Goal: Task Accomplishment & Management: Use online tool/utility

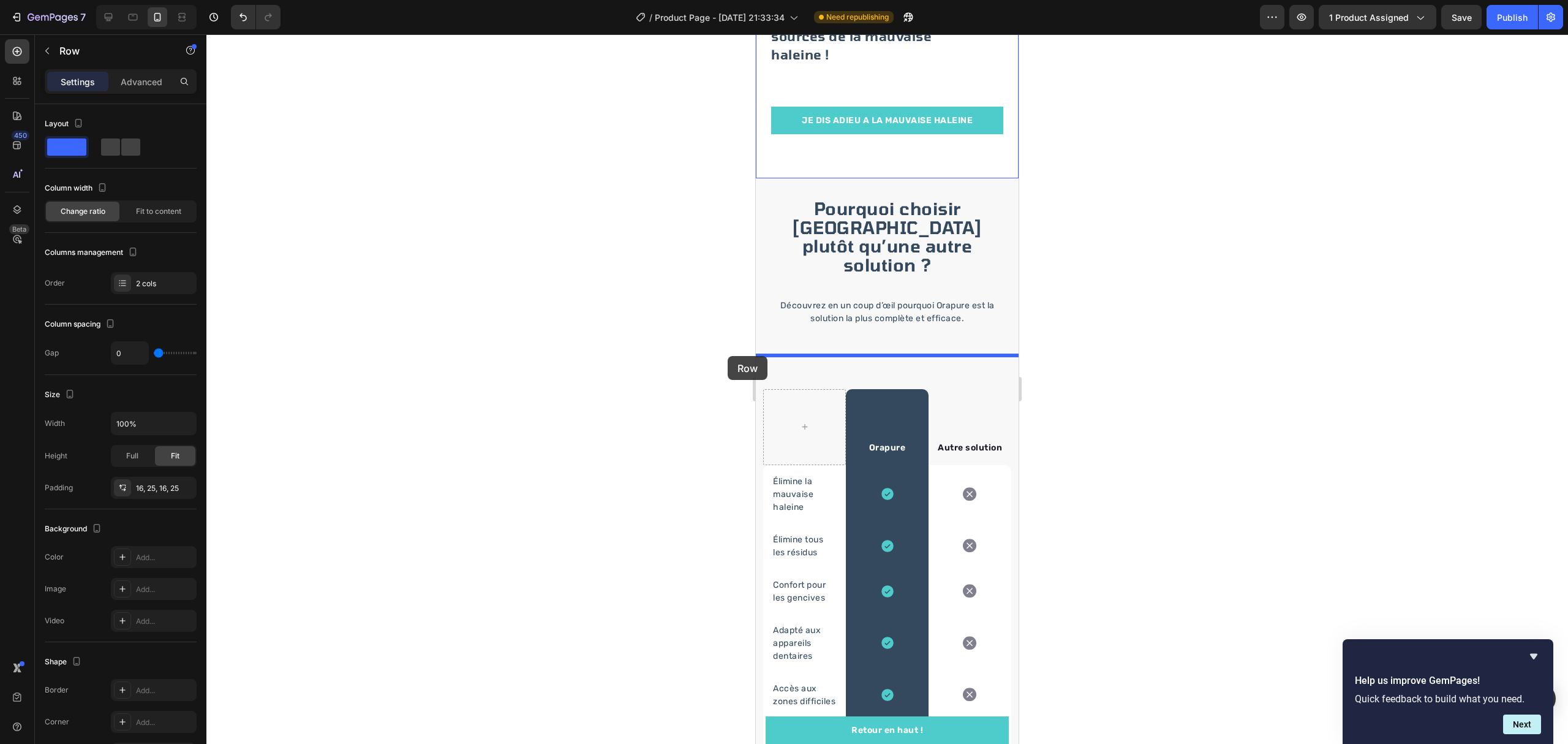
scroll to position [82, 0]
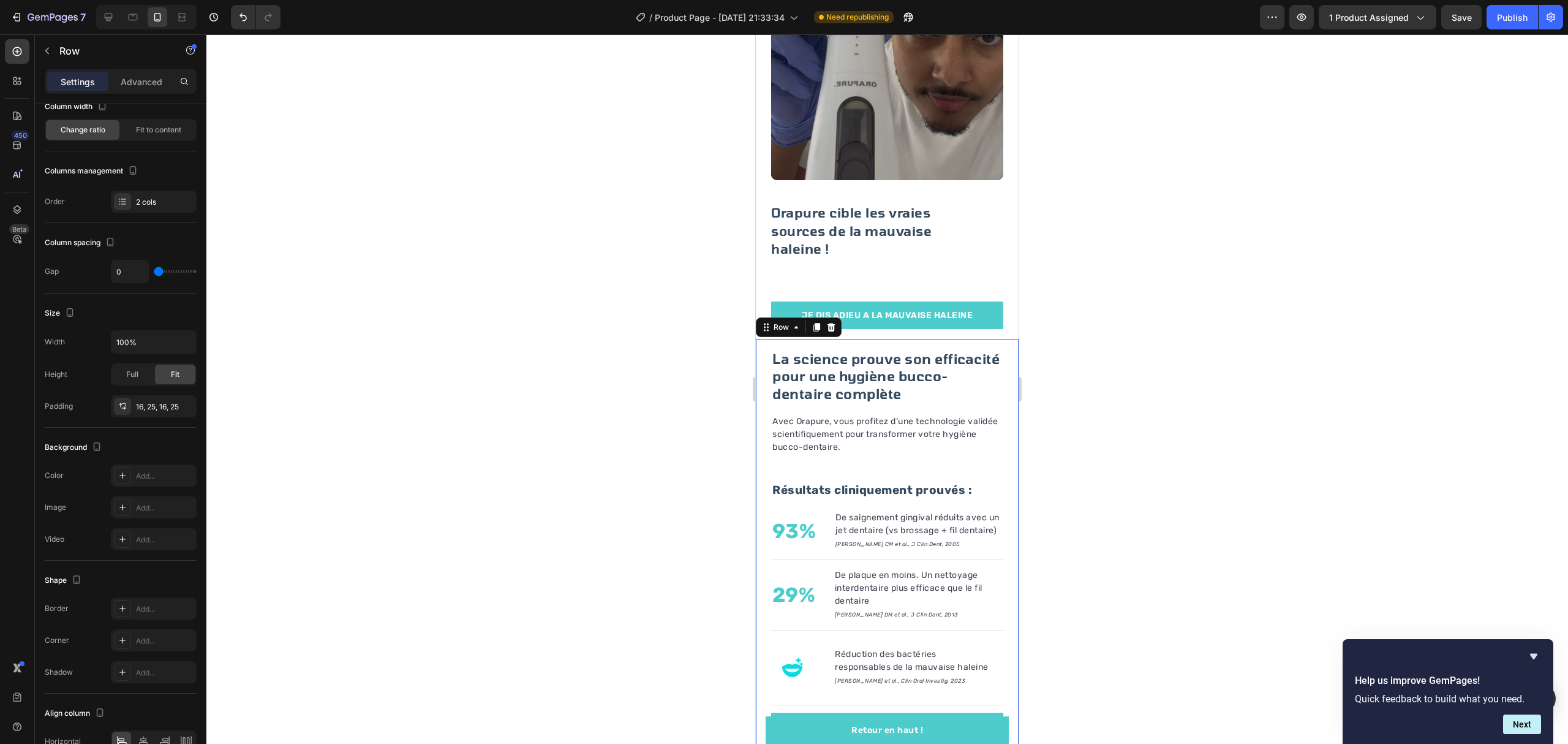
click at [1198, 292] on div at bounding box center [887, 389] width 1362 height 710
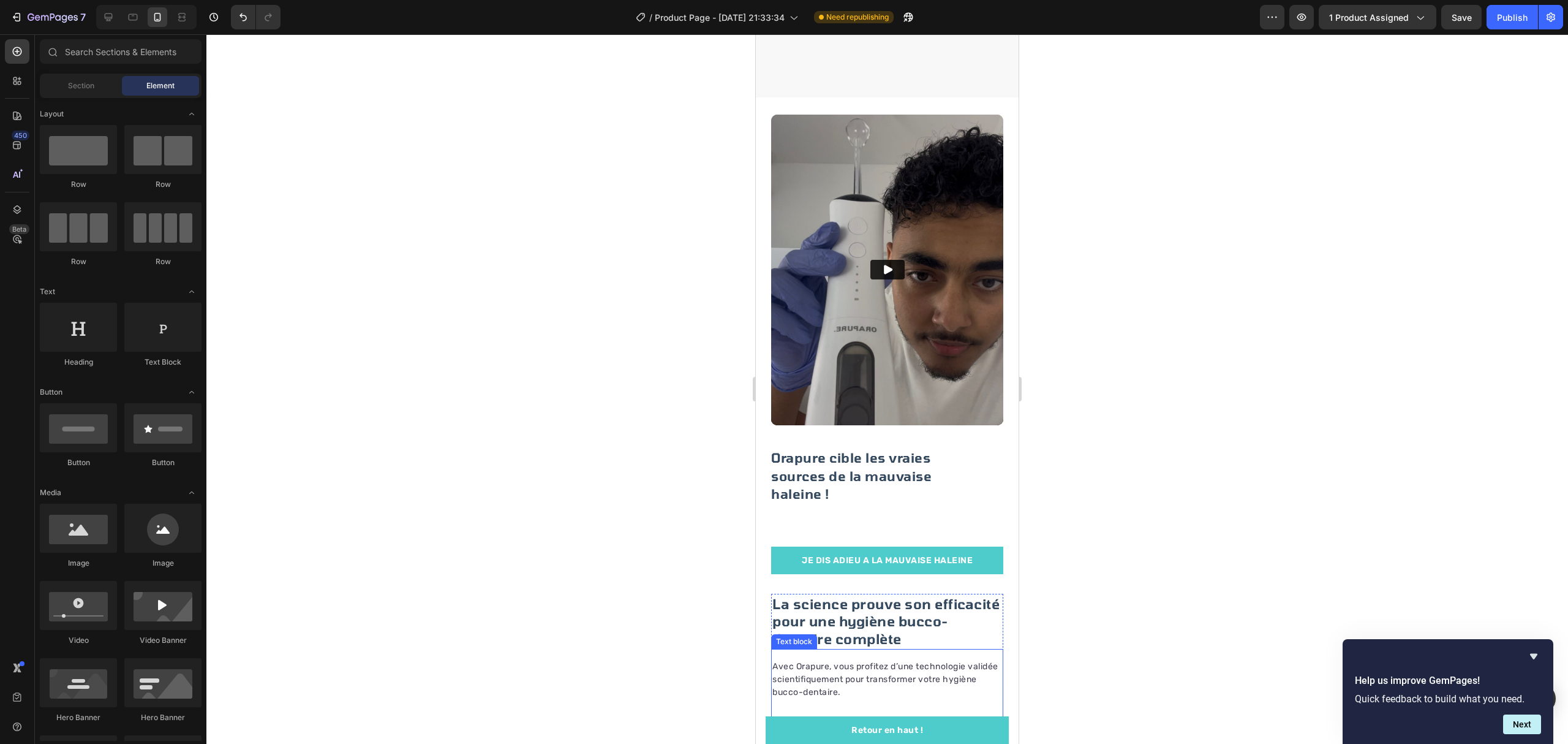
scroll to position [1452, 0]
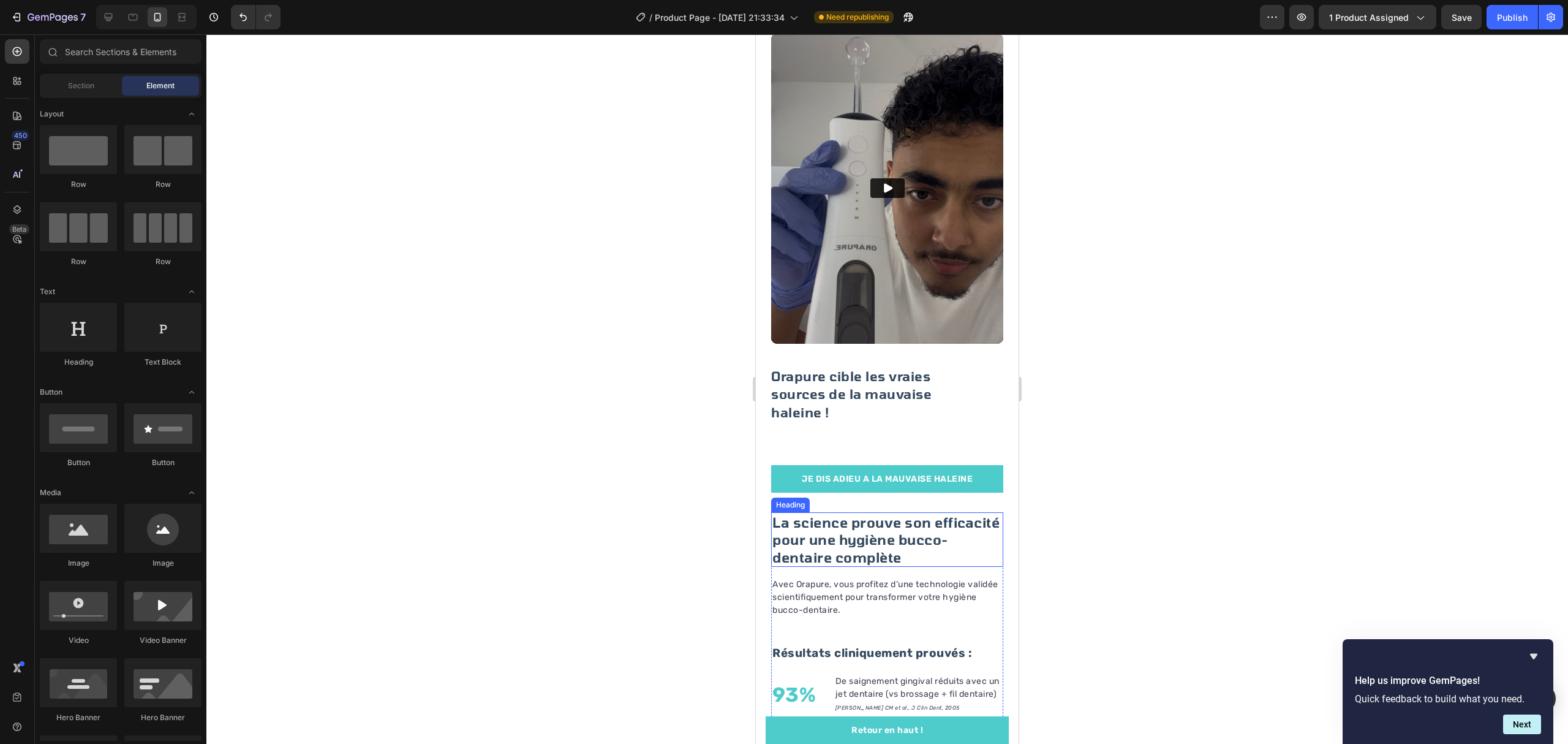
click at [967, 525] on h2 "La science prouve son efficacité pour une hygiène bucco-dentaire complète" at bounding box center [887, 540] width 232 height 55
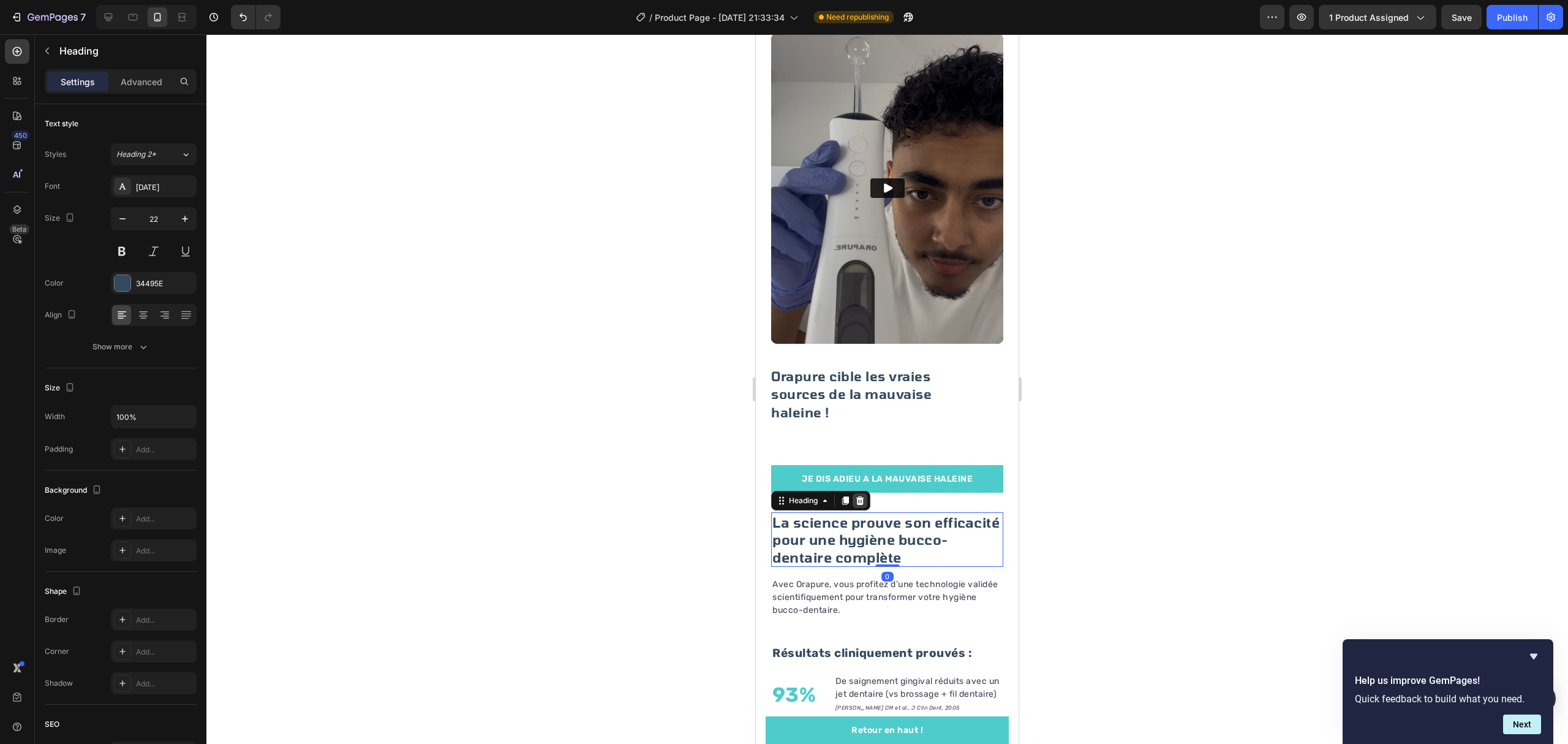
click at [860, 495] on icon at bounding box center [860, 500] width 10 height 10
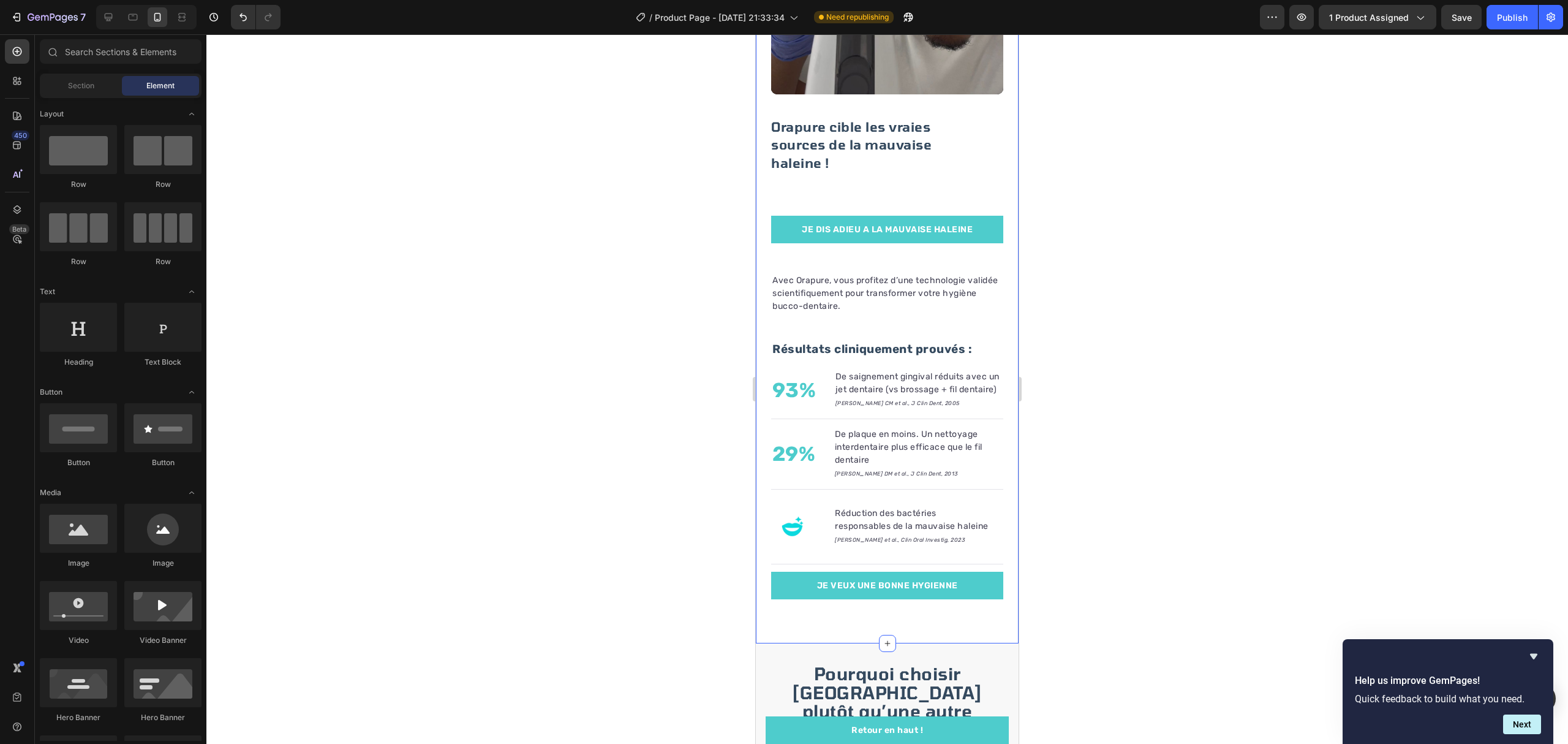
scroll to position [1696, 0]
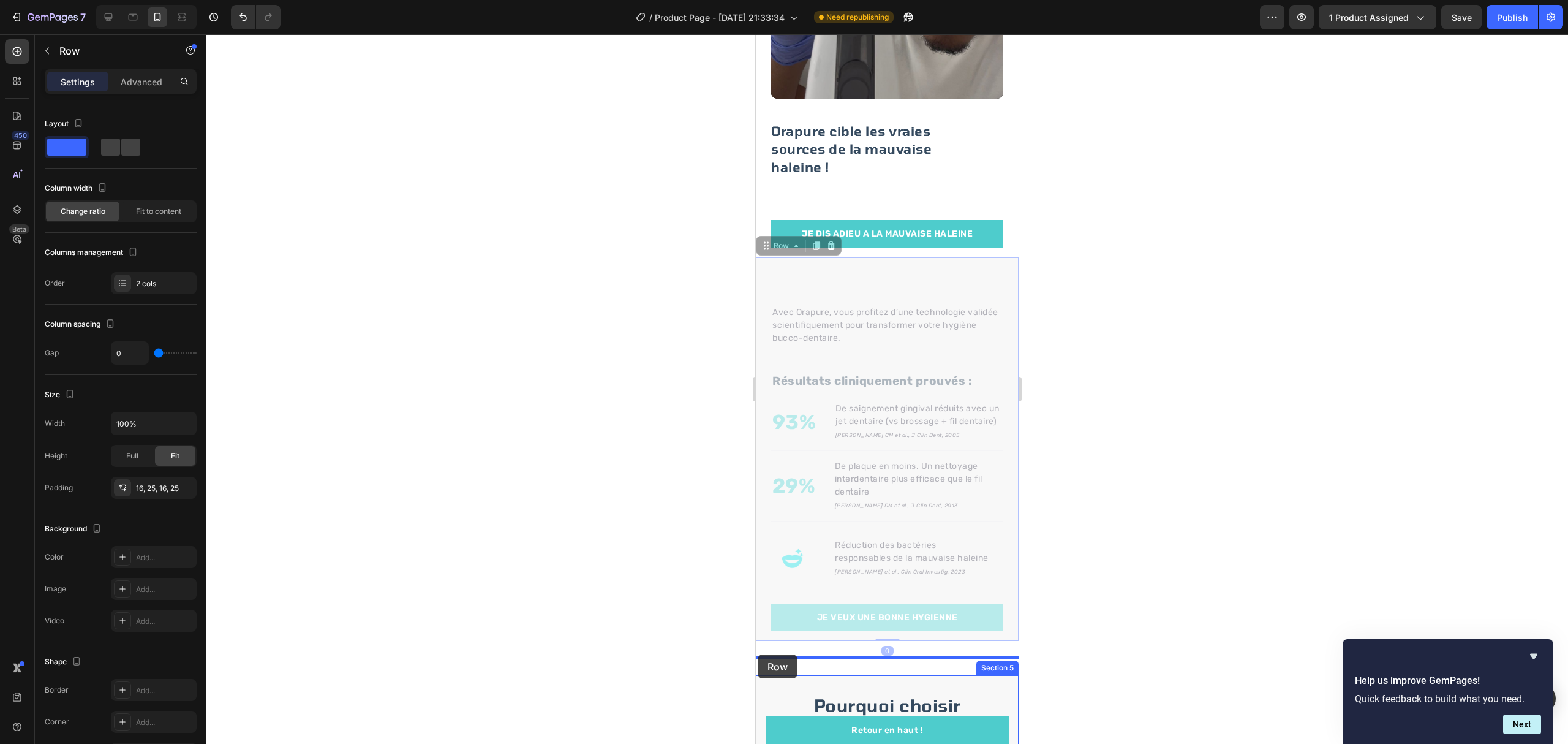
drag, startPoint x: 995, startPoint y: 248, endPoint x: 1387, endPoint y: 597, distance: 524.8
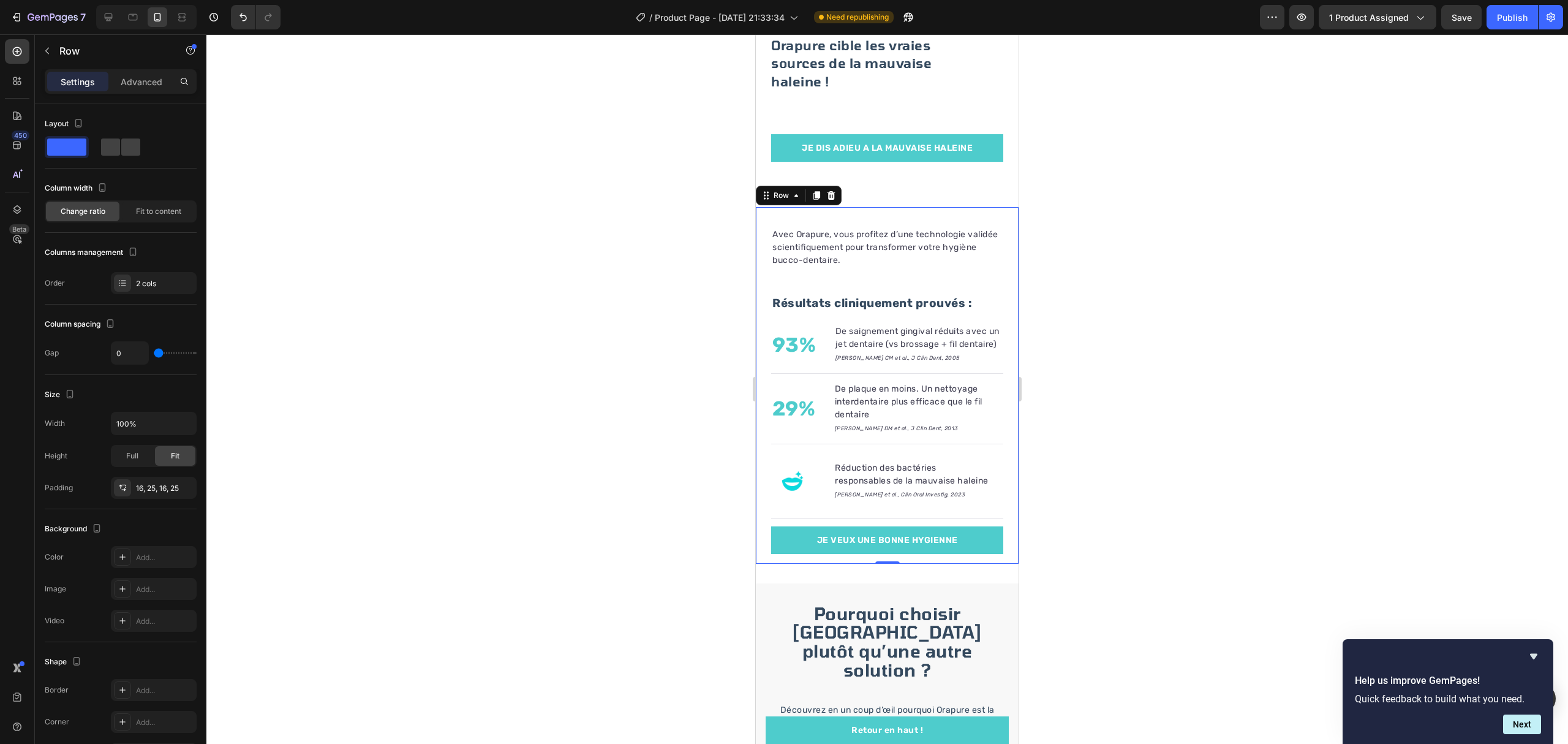
scroll to position [1778, 0]
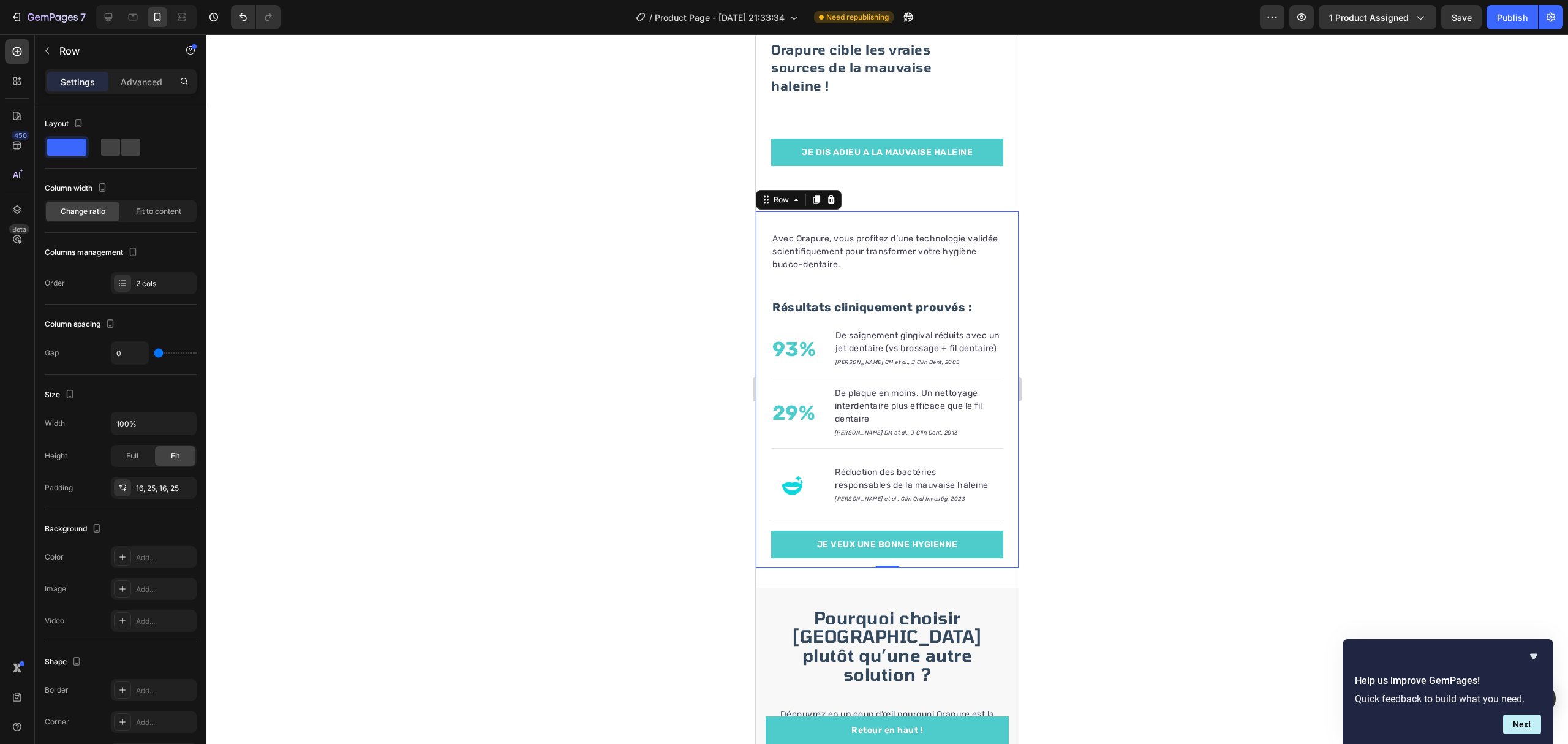
click at [1092, 225] on div at bounding box center [887, 389] width 1362 height 710
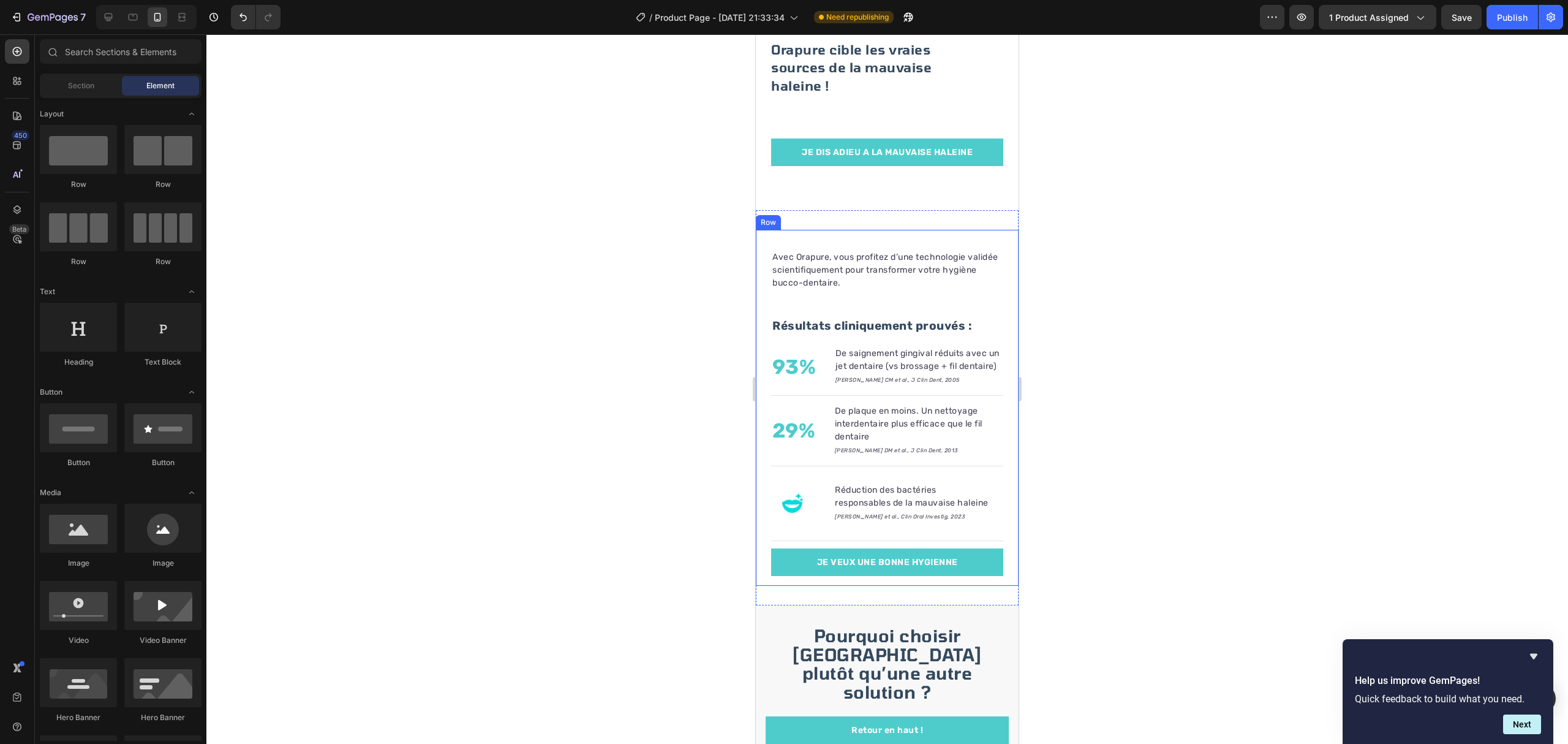
click at [1000, 230] on div "Avec Orapure, vous profitez d’une technologie validée scientifiquement pour tra…" at bounding box center [886, 408] width 262 height 357
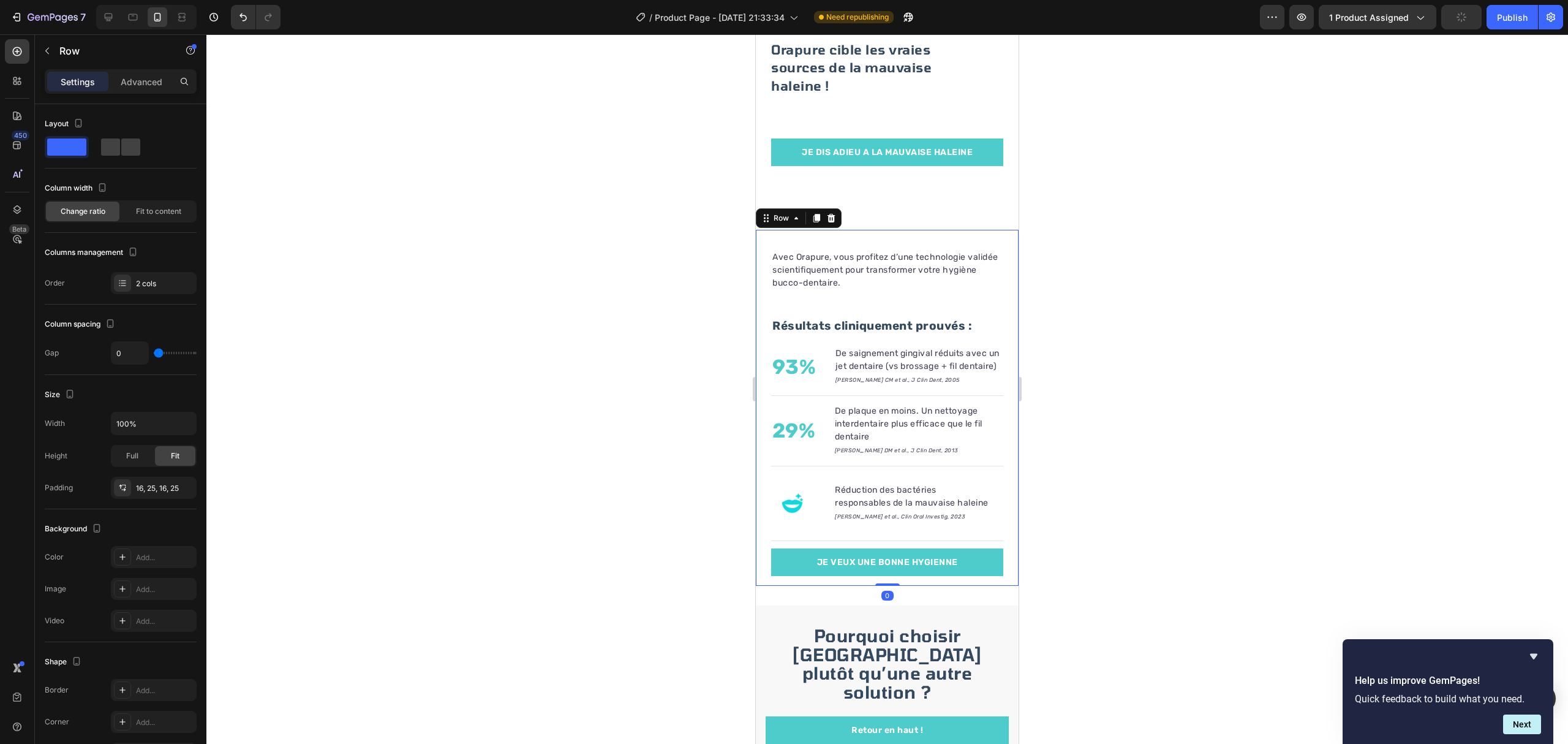
click at [1113, 258] on div at bounding box center [887, 389] width 1362 height 710
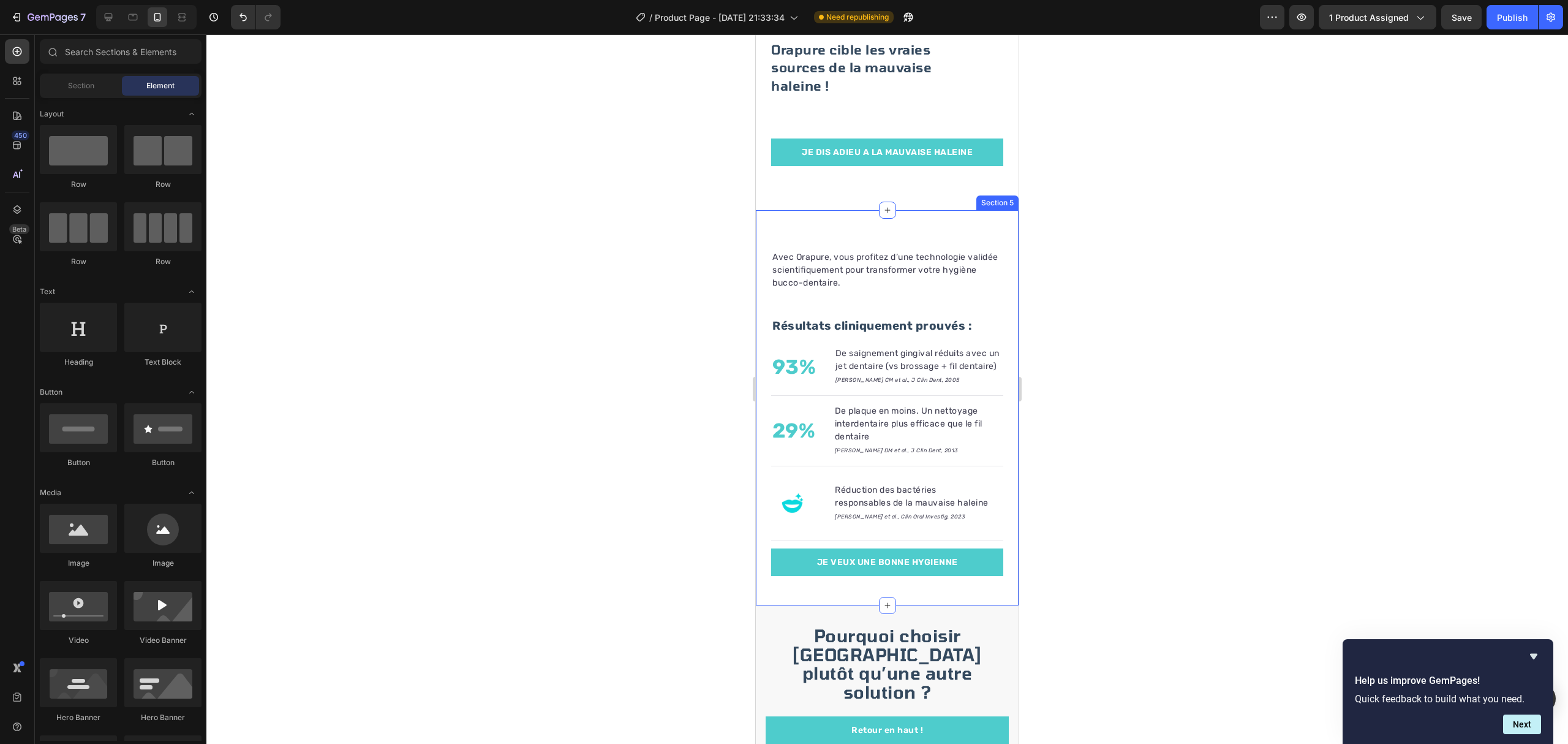
click at [973, 190] on div "Orapure cible les vraies sources de la mauvaise haleine ! Heading Row JE DIS AD…" at bounding box center [886, 92] width 262 height 3621
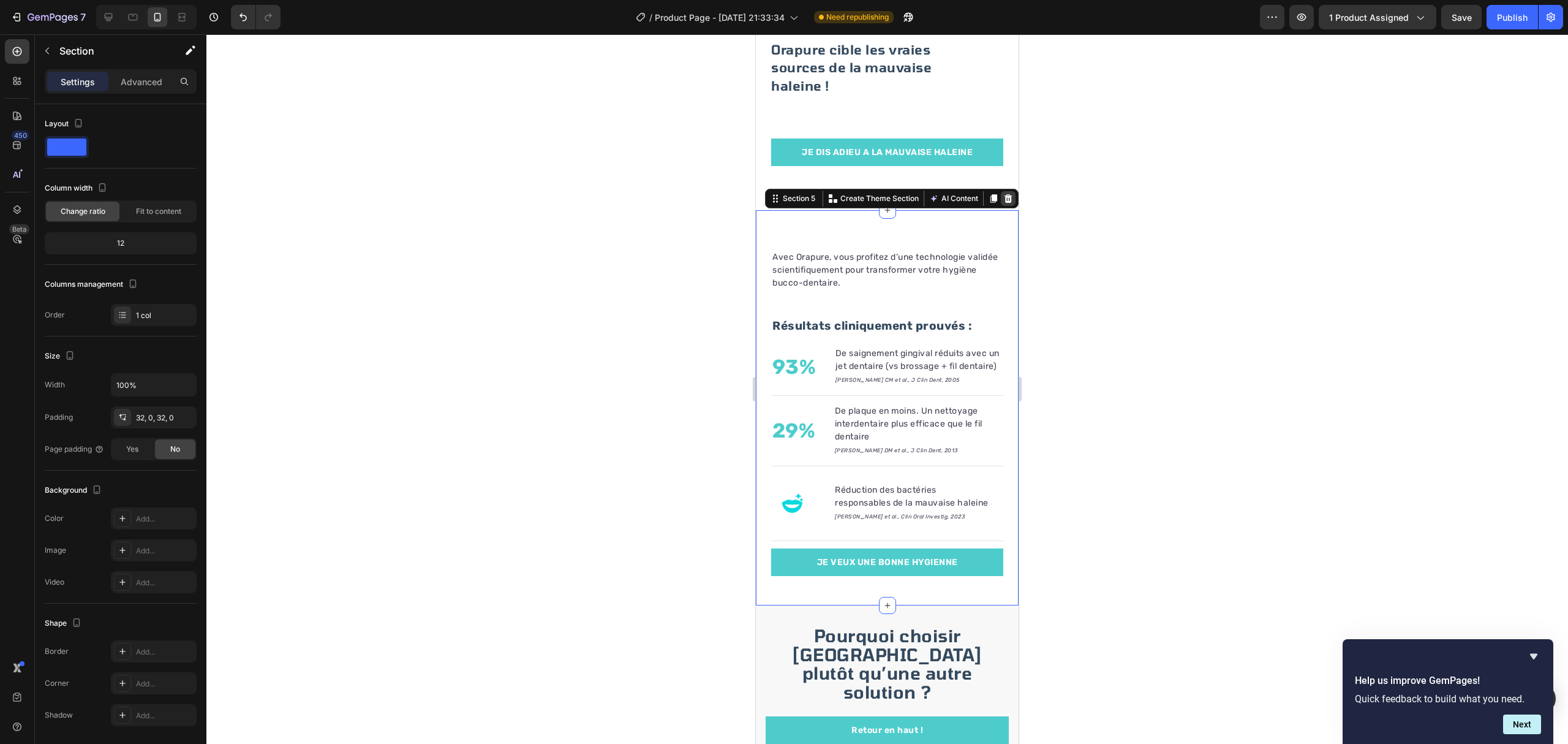
click at [1001, 191] on div at bounding box center [1008, 198] width 15 height 15
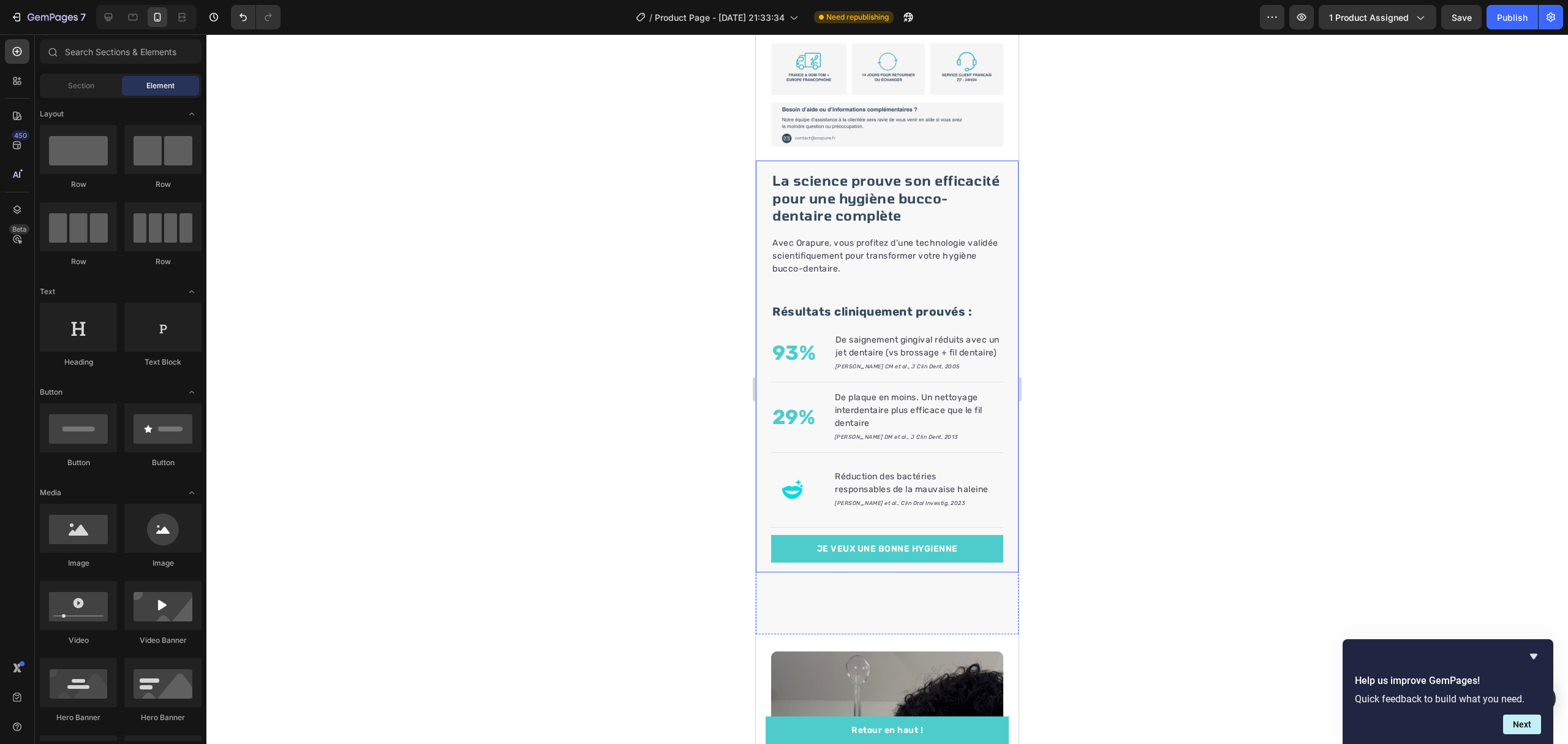
scroll to position [798, 0]
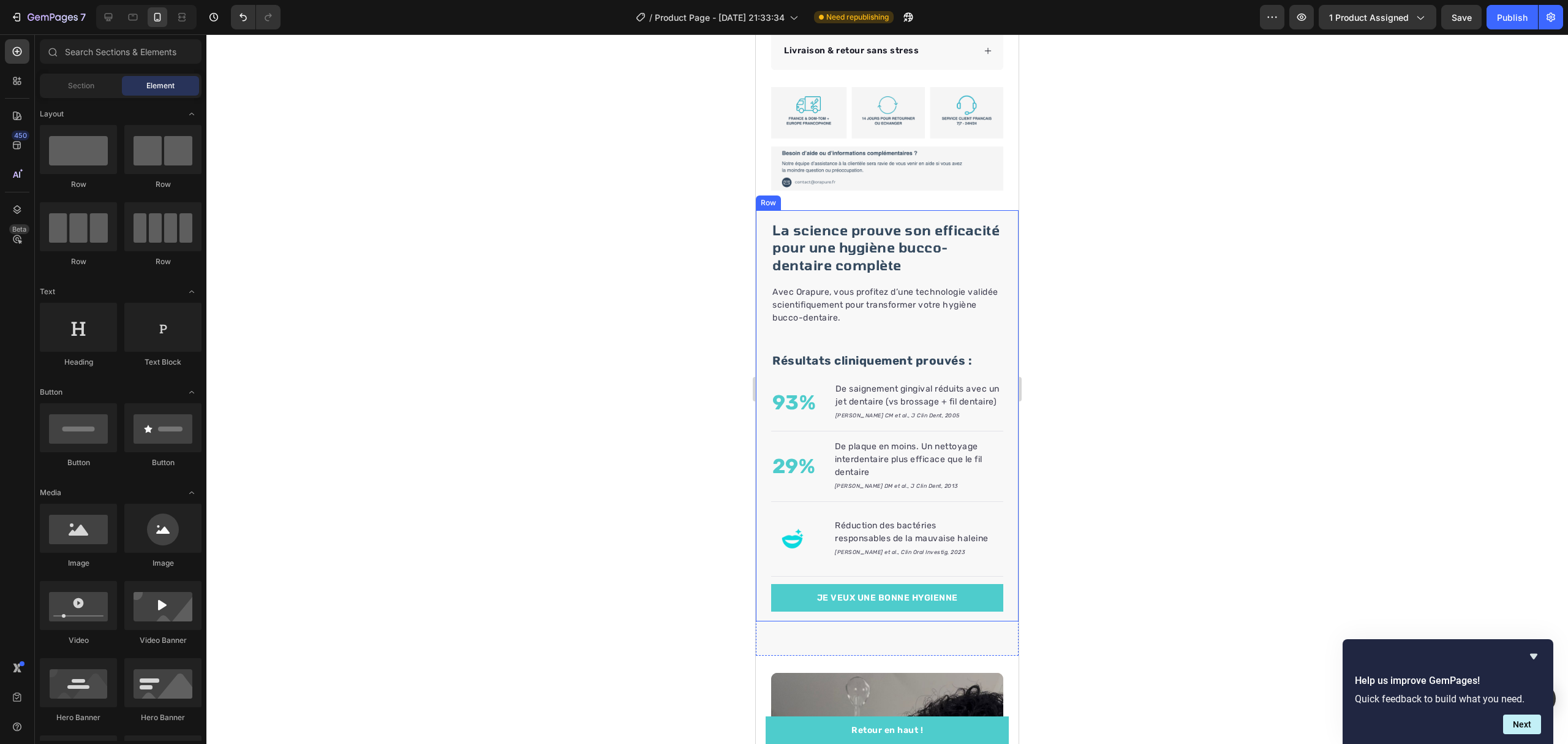
click at [986, 210] on div "La science prouve son efficacité pour une hygiène bucco-dentaire complète Headi…" at bounding box center [886, 416] width 262 height 411
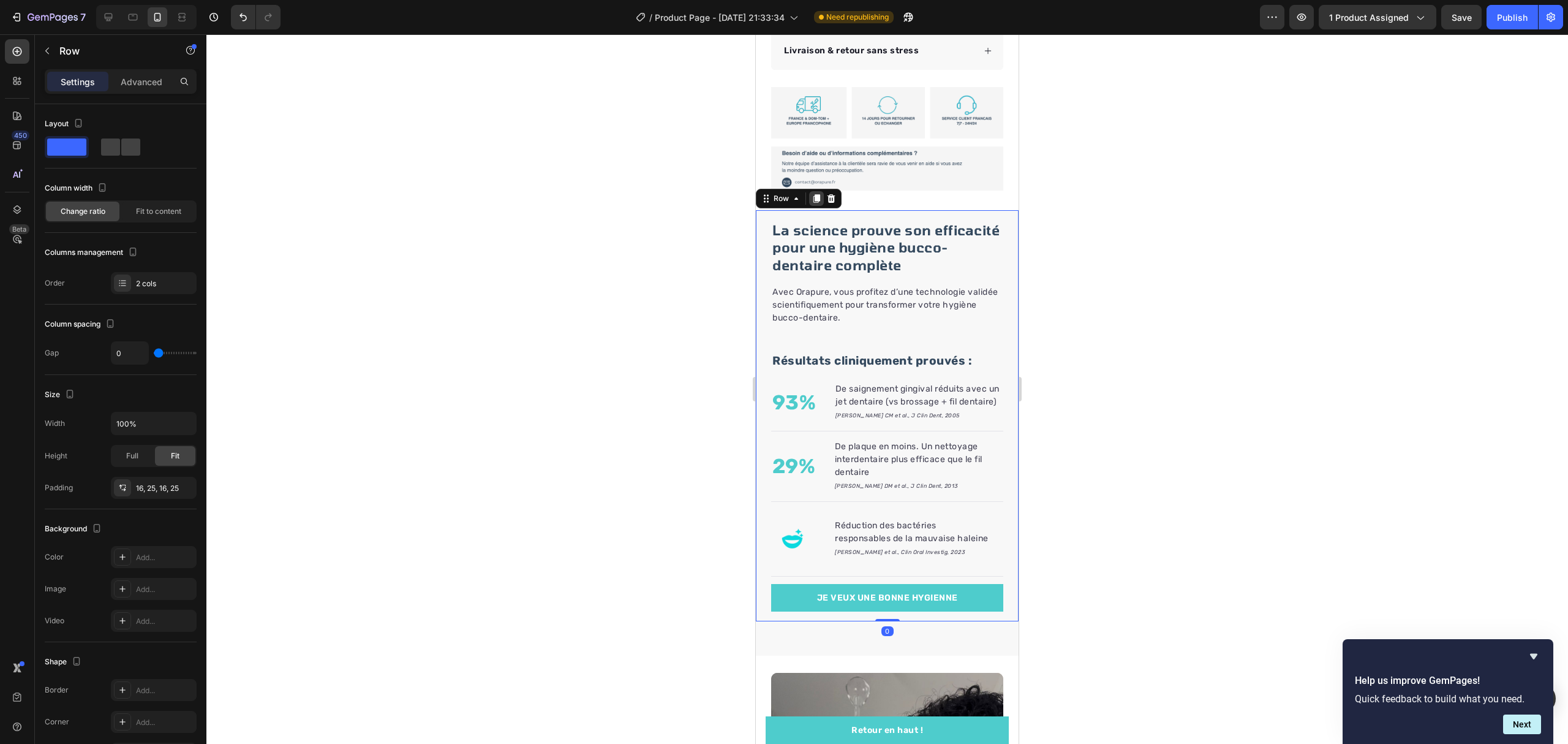
click at [812, 194] on icon at bounding box center [816, 199] width 10 height 10
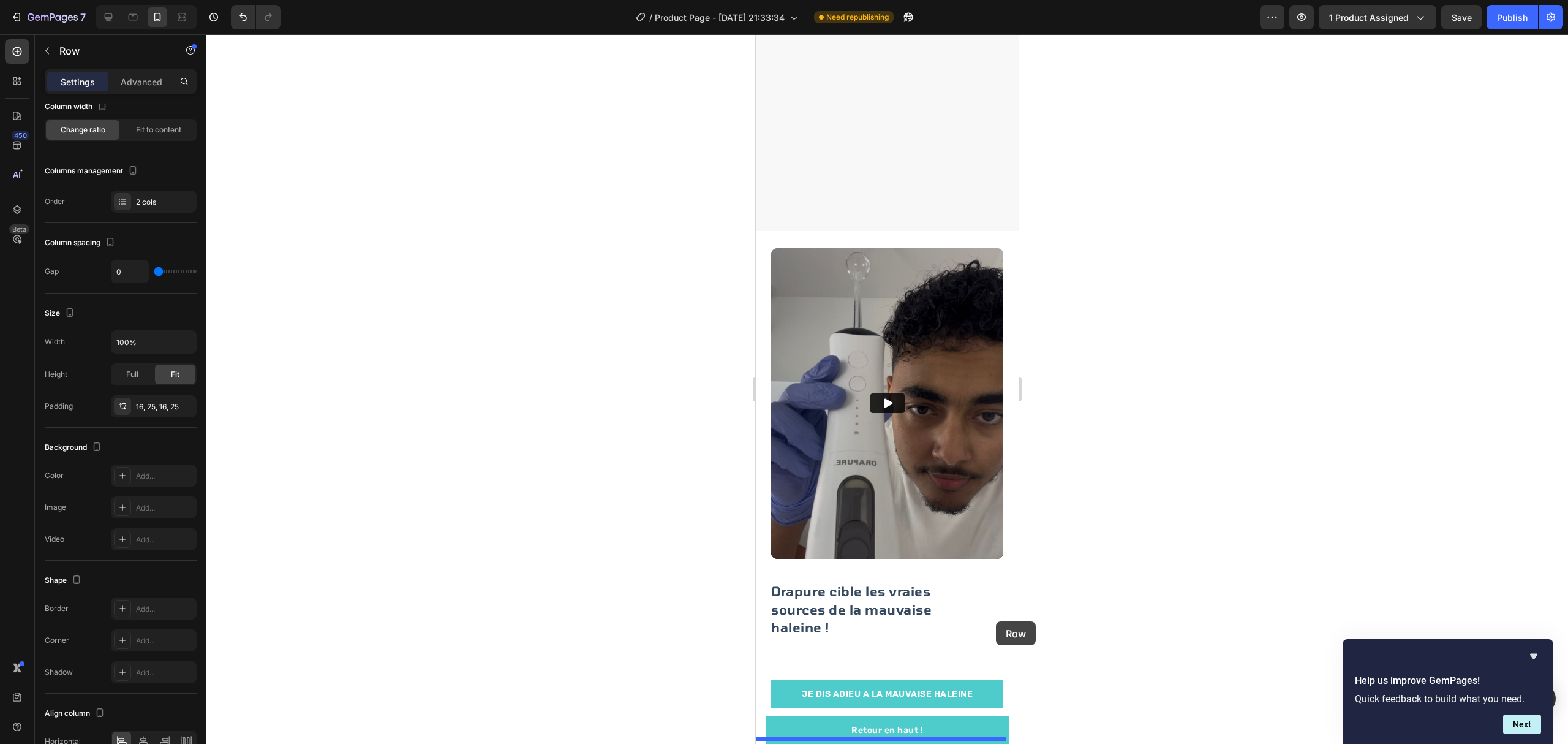
scroll to position [1860, 0]
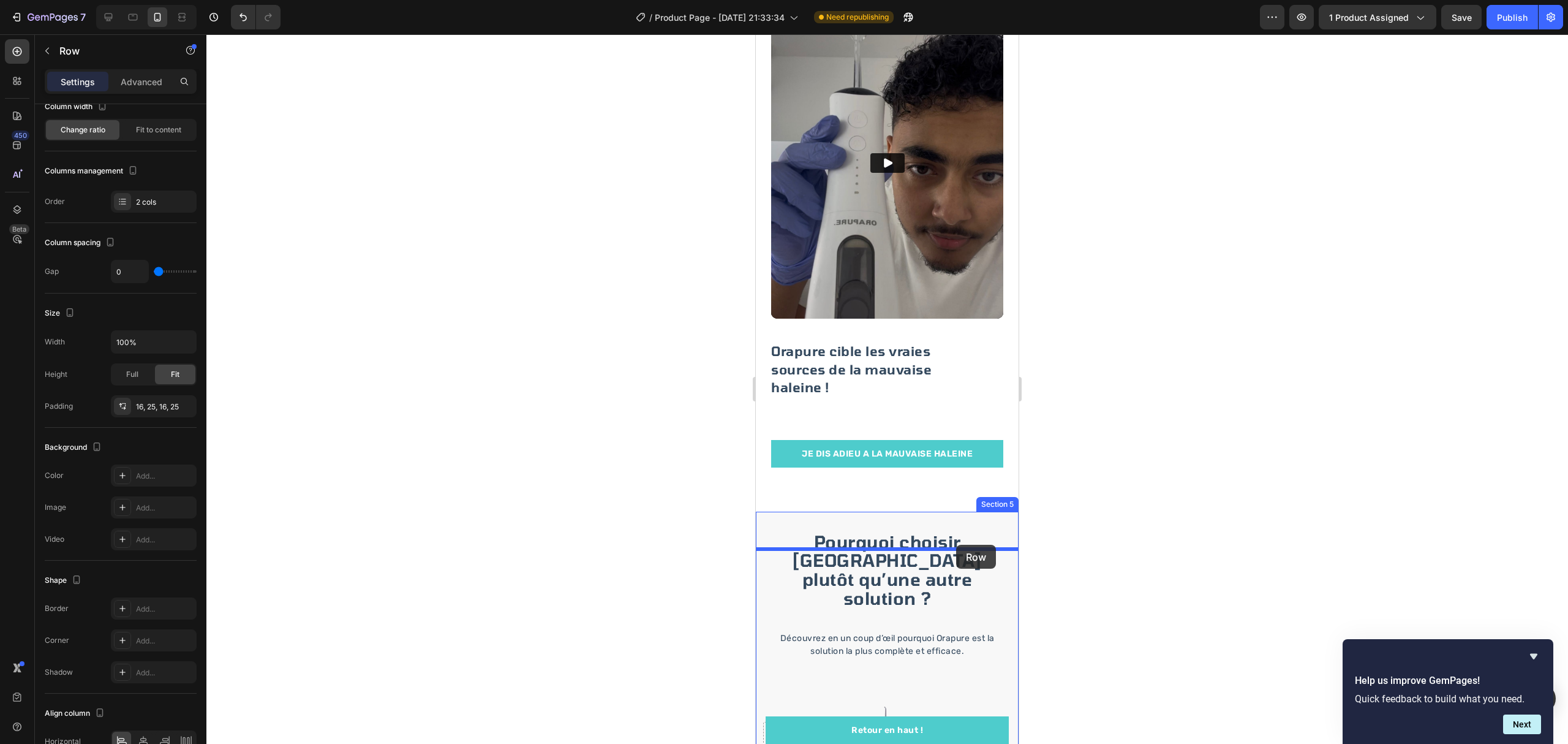
drag, startPoint x: 1000, startPoint y: 319, endPoint x: 956, endPoint y: 544, distance: 229.3
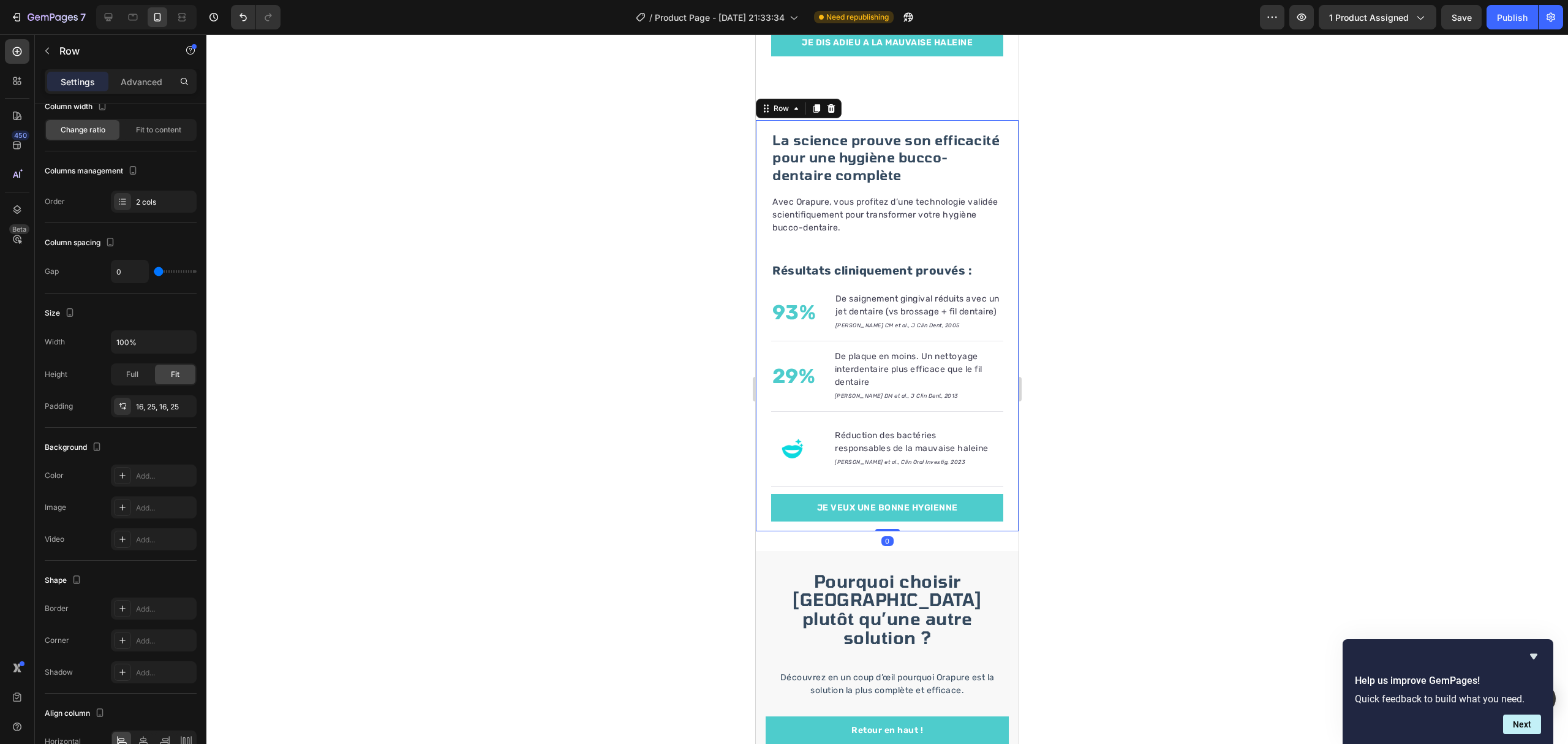
click at [1213, 461] on div at bounding box center [887, 389] width 1362 height 710
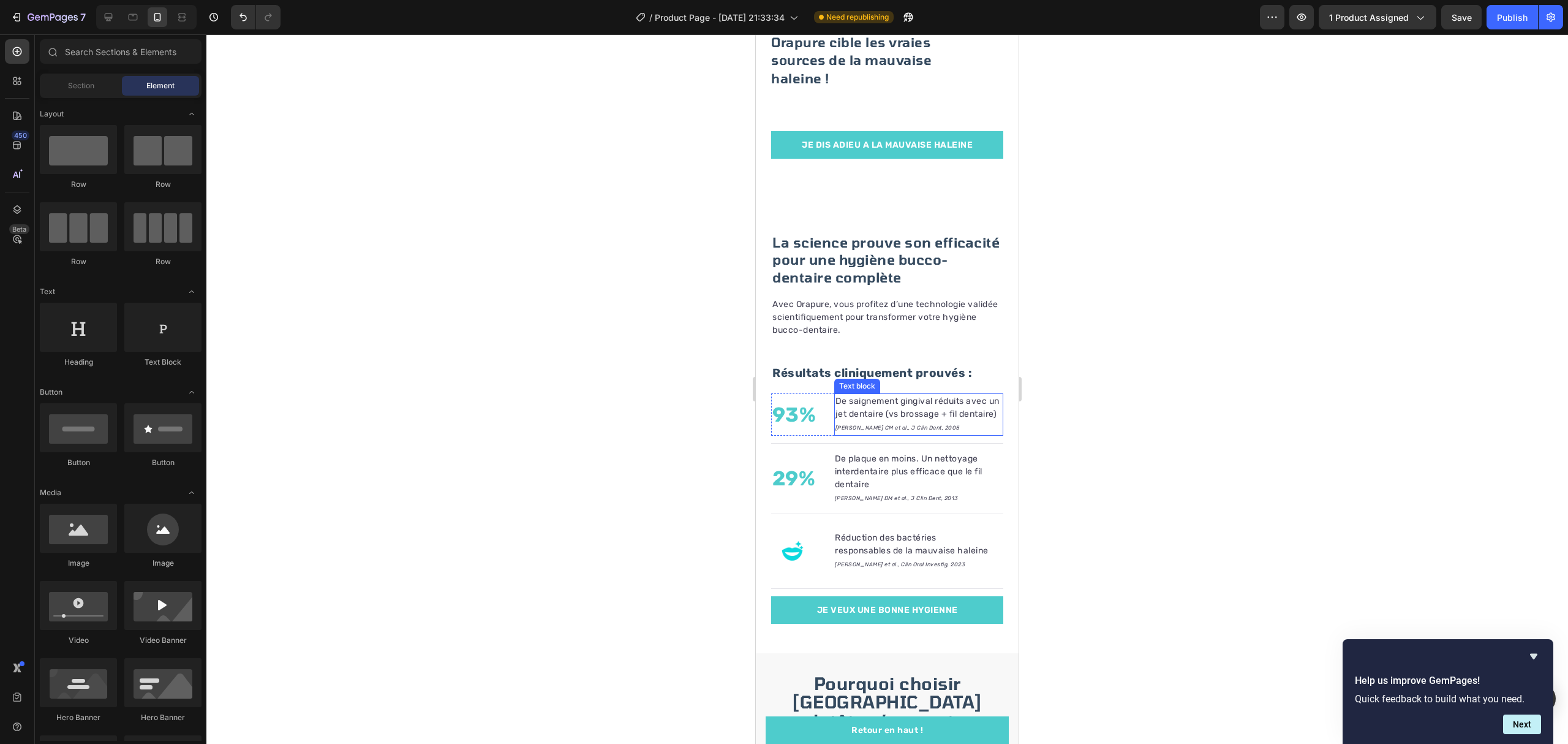
scroll to position [1615, 0]
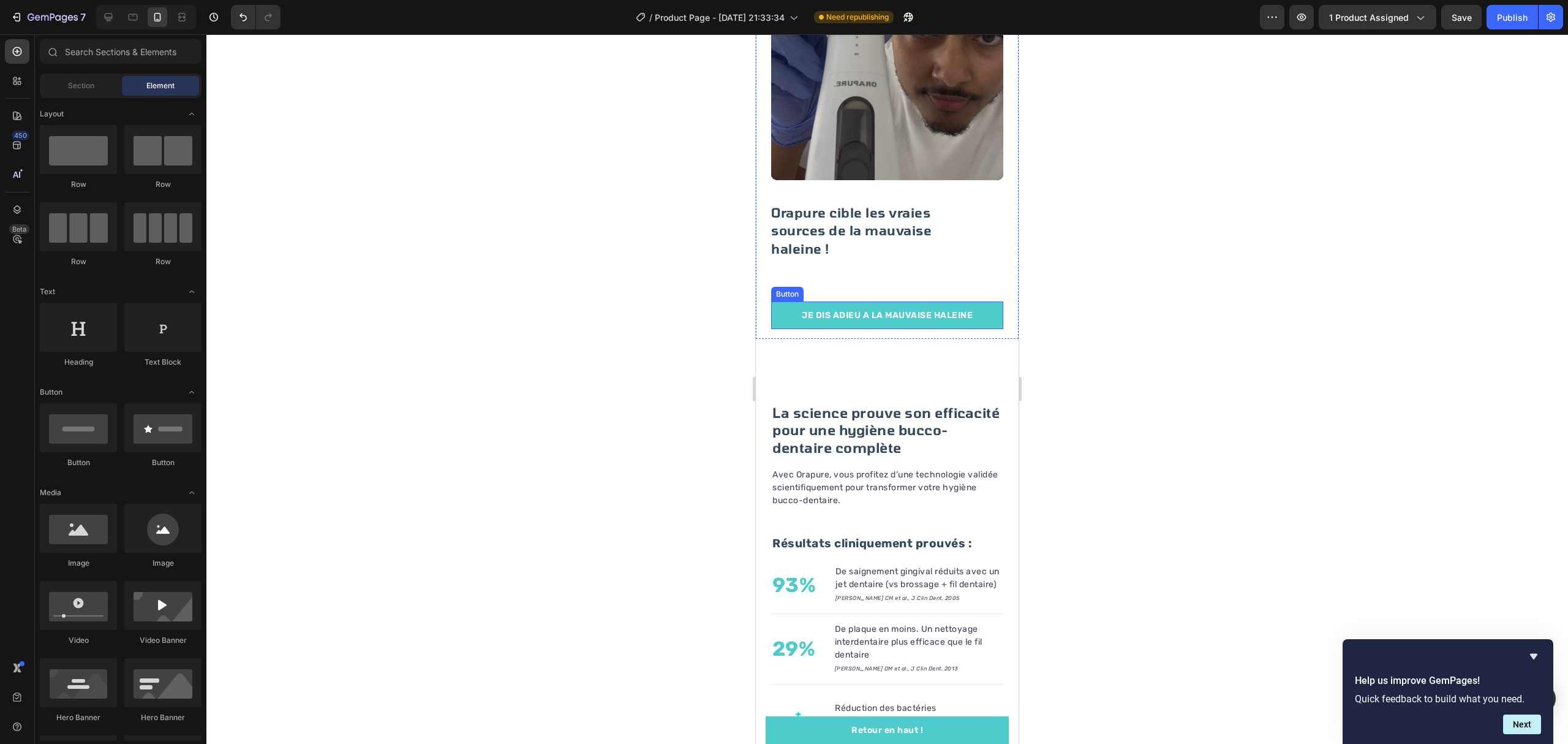
click at [985, 302] on link "JE DIS ADIEU A LA MAUVAISE HALEINE" at bounding box center [887, 315] width 232 height 28
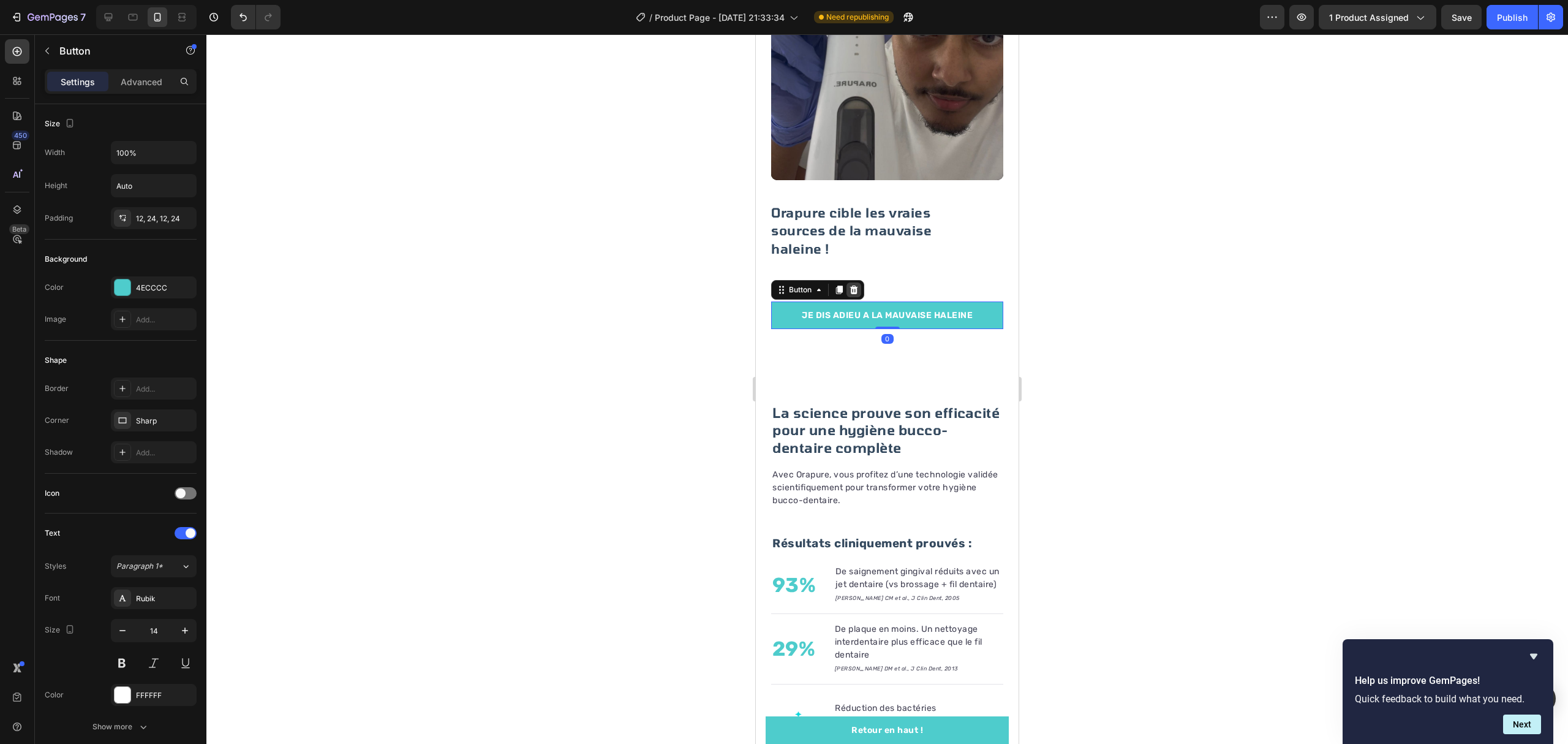
click at [860, 282] on div at bounding box center [853, 289] width 15 height 15
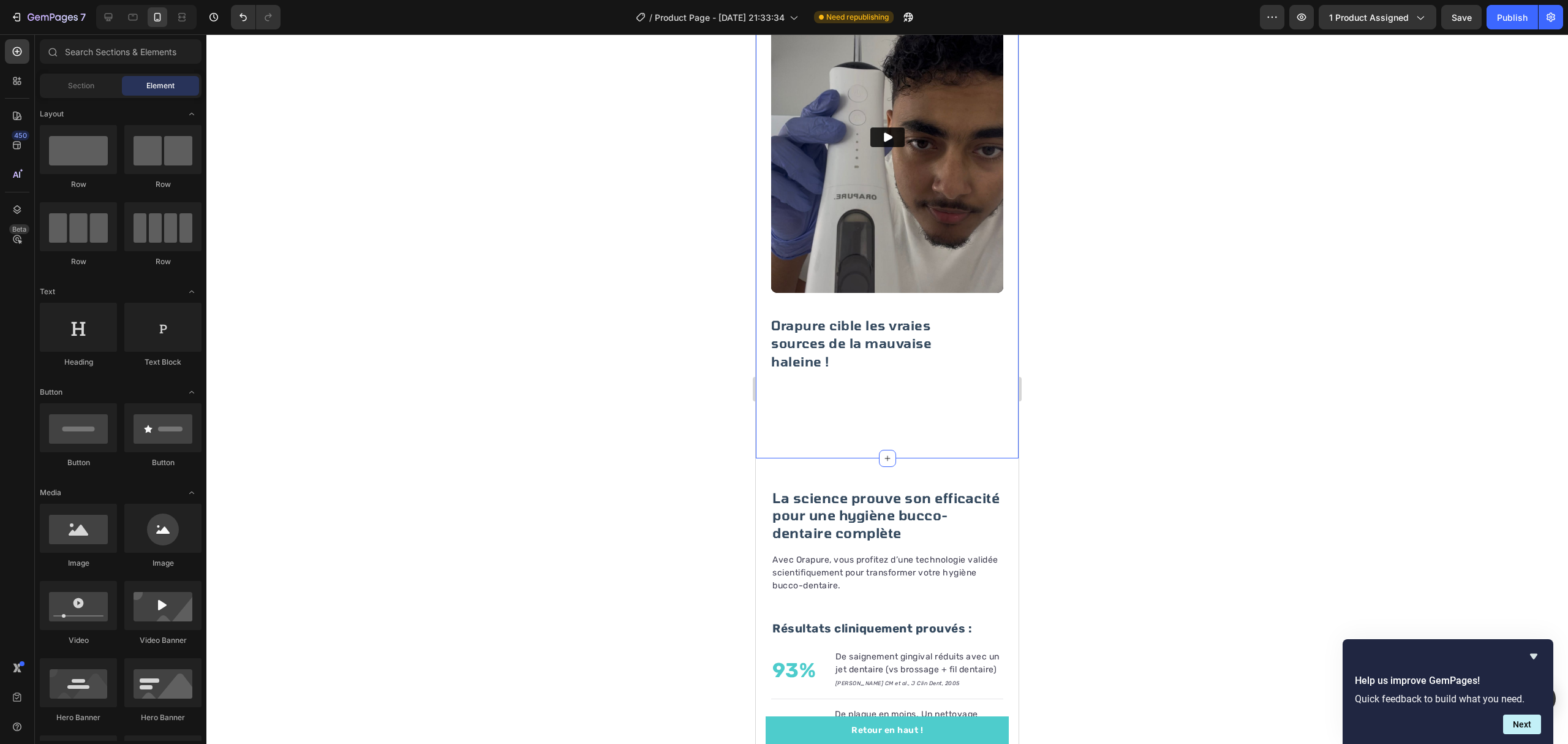
scroll to position [1452, 0]
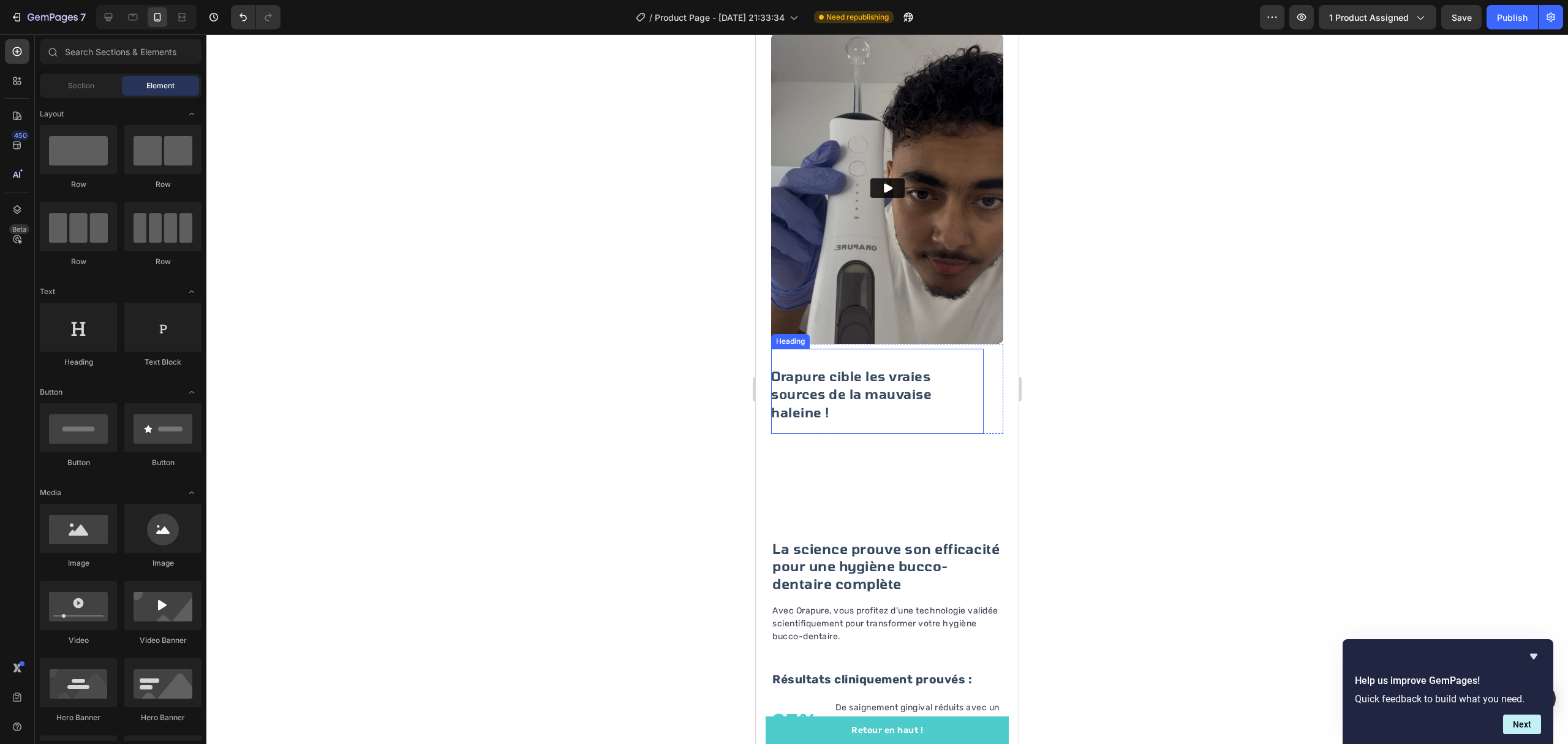
click at [880, 386] on h2 "Orapure cible les vraies sources de la mauvaise haleine !" at bounding box center [877, 391] width 212 height 86
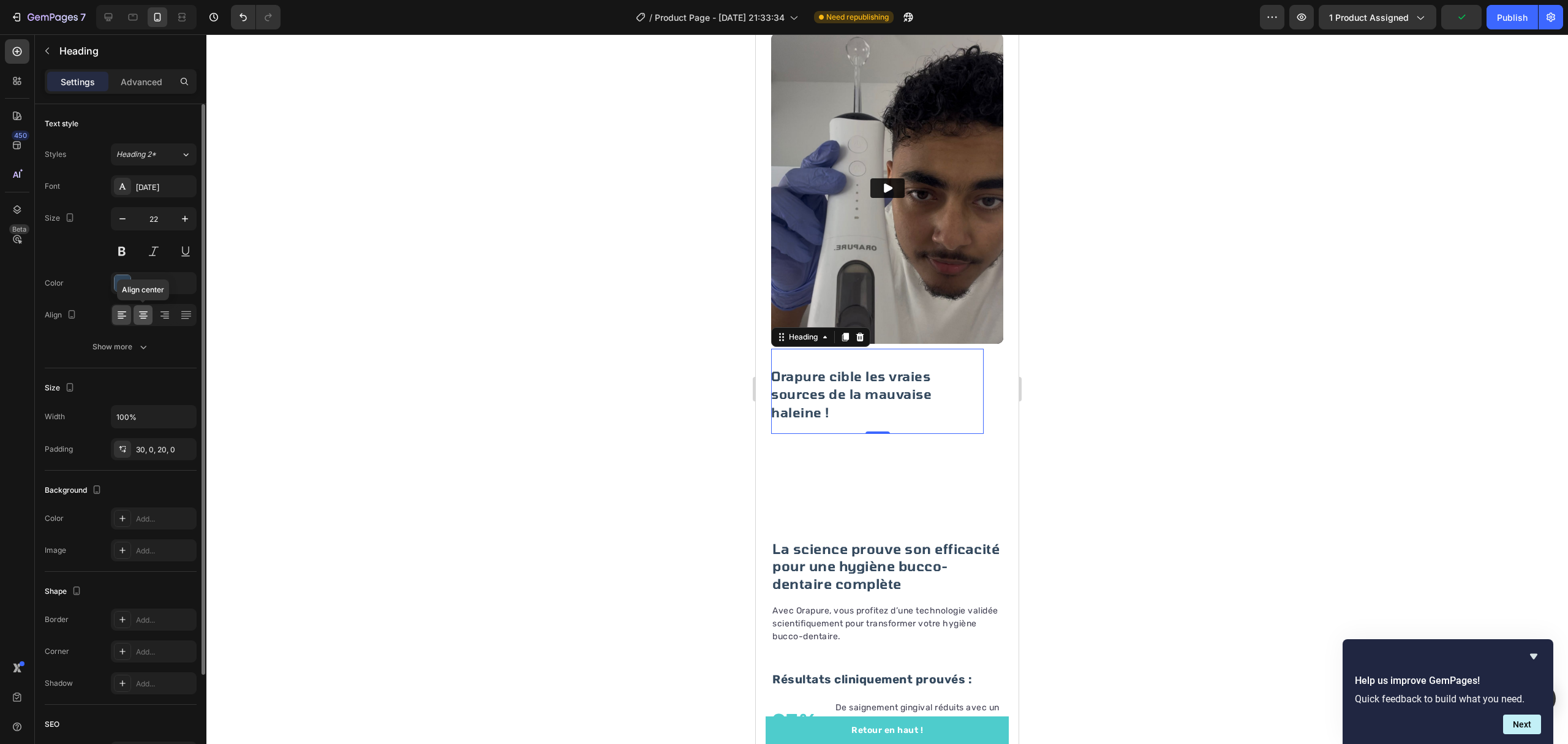
click at [136, 315] on div at bounding box center [142, 315] width 19 height 20
click at [464, 332] on div at bounding box center [887, 389] width 1362 height 710
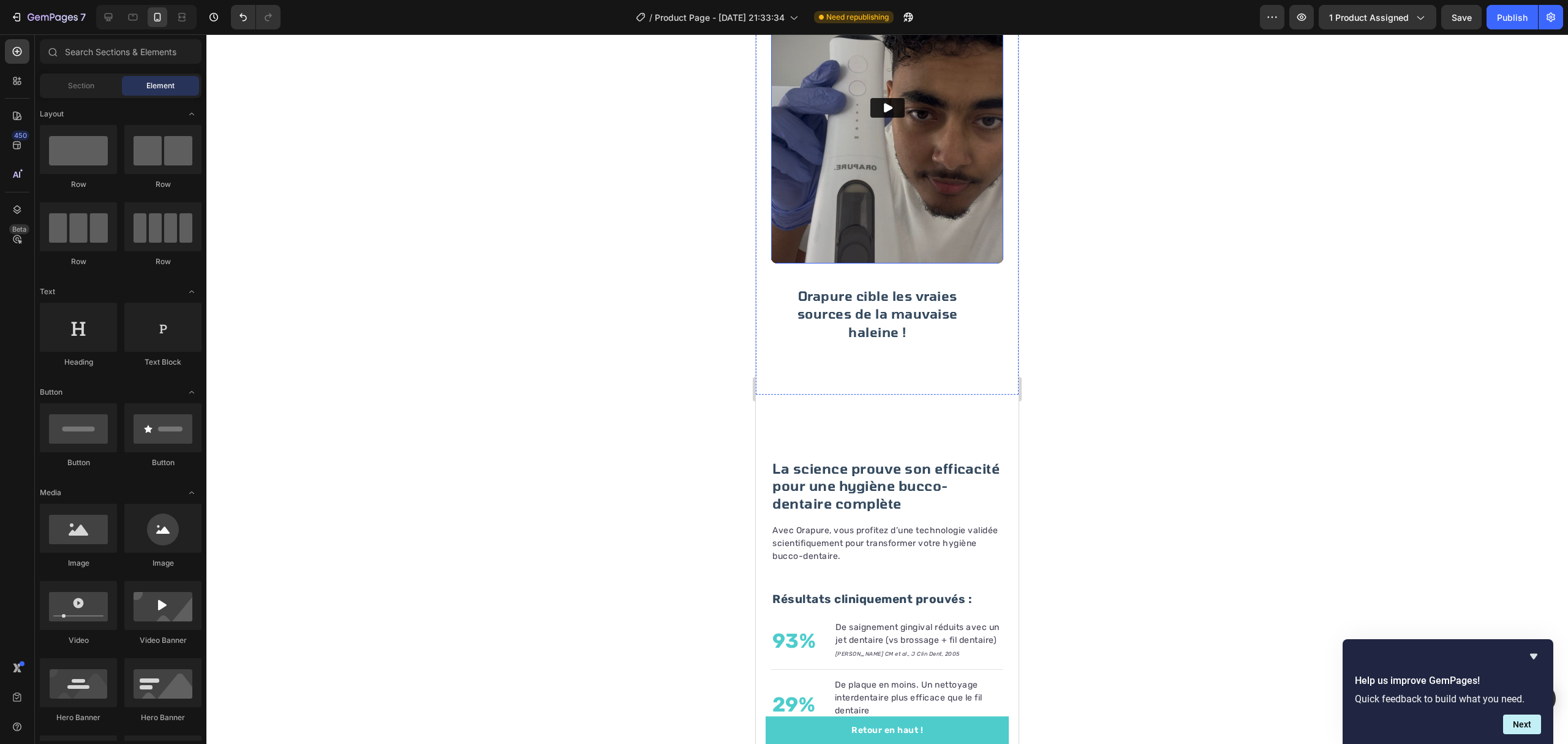
scroll to position [1533, 0]
click at [943, 288] on span "Orapure cible les vraies sources de la mauvaise haleine !" at bounding box center [877, 313] width 160 height 51
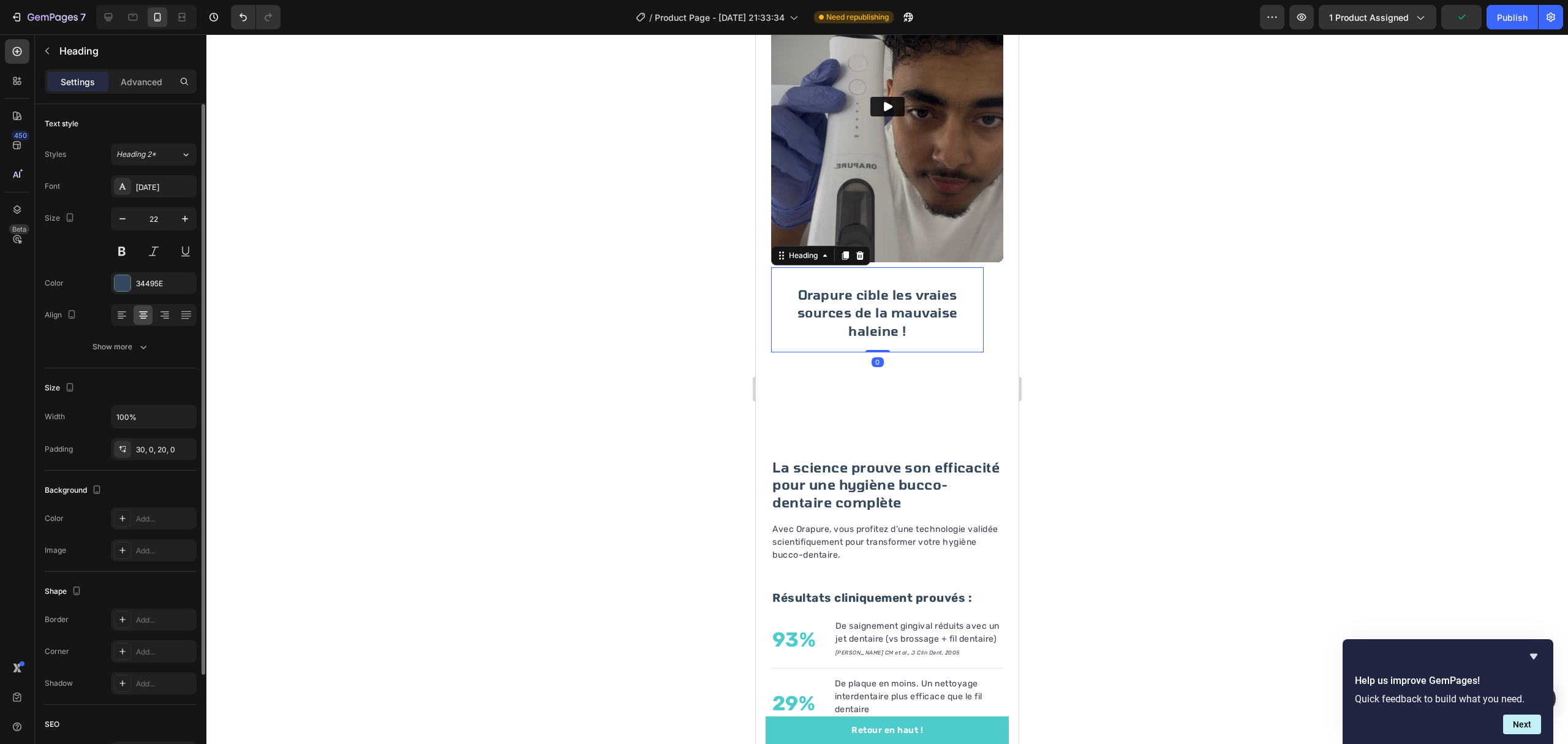
click at [163, 305] on div at bounding box center [153, 315] width 85 height 22
click at [162, 324] on div at bounding box center [164, 315] width 19 height 20
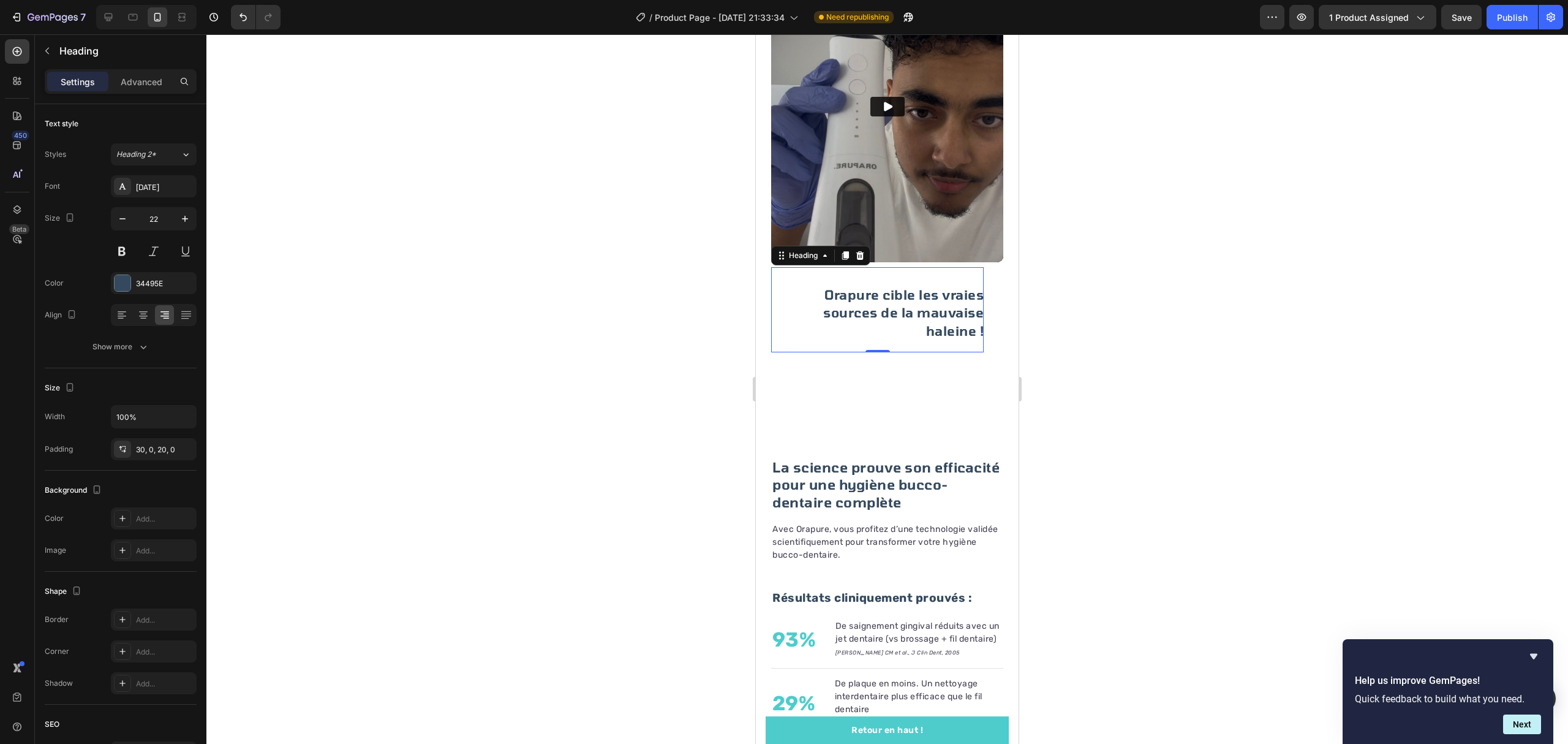
click at [495, 315] on div at bounding box center [887, 389] width 1362 height 710
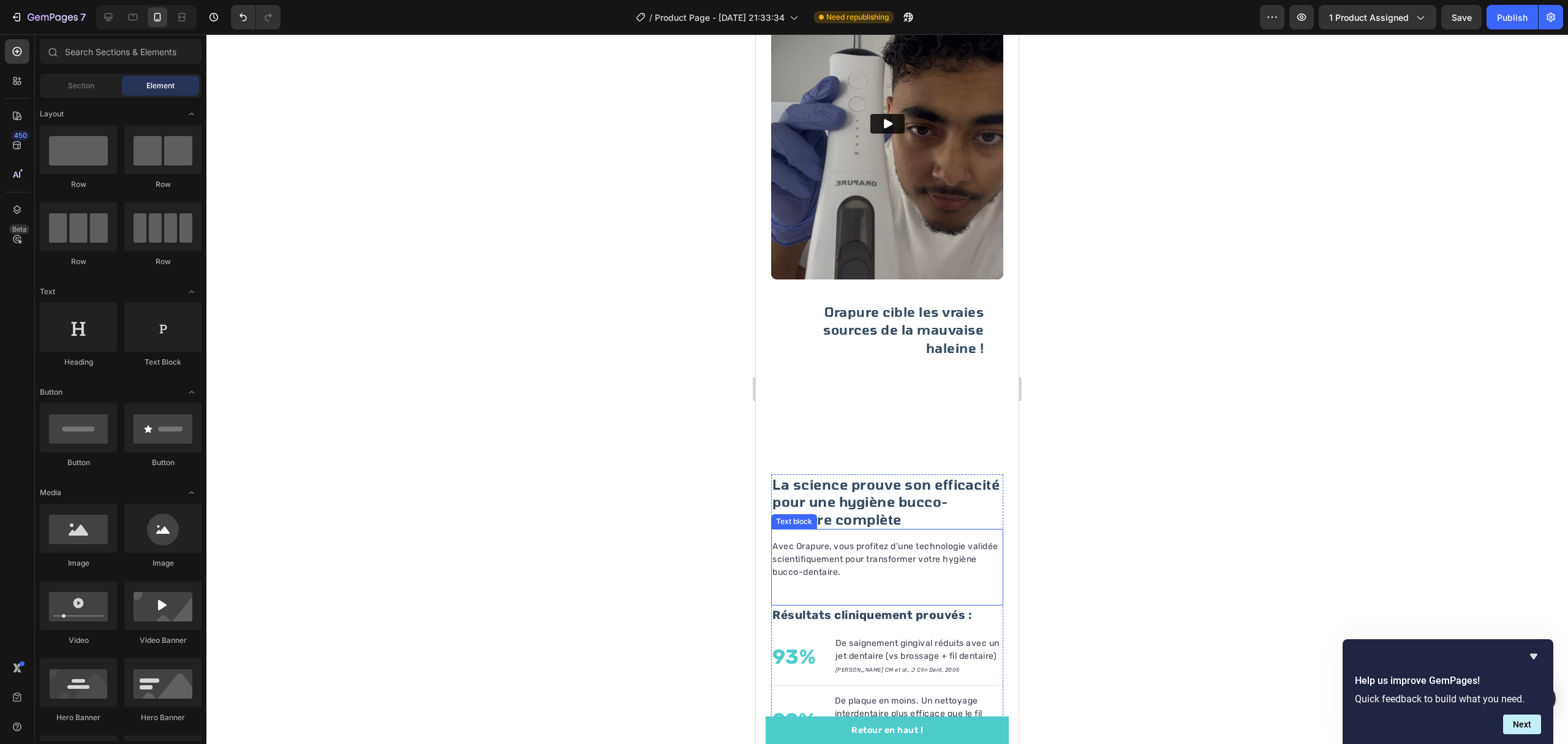
scroll to position [1452, 0]
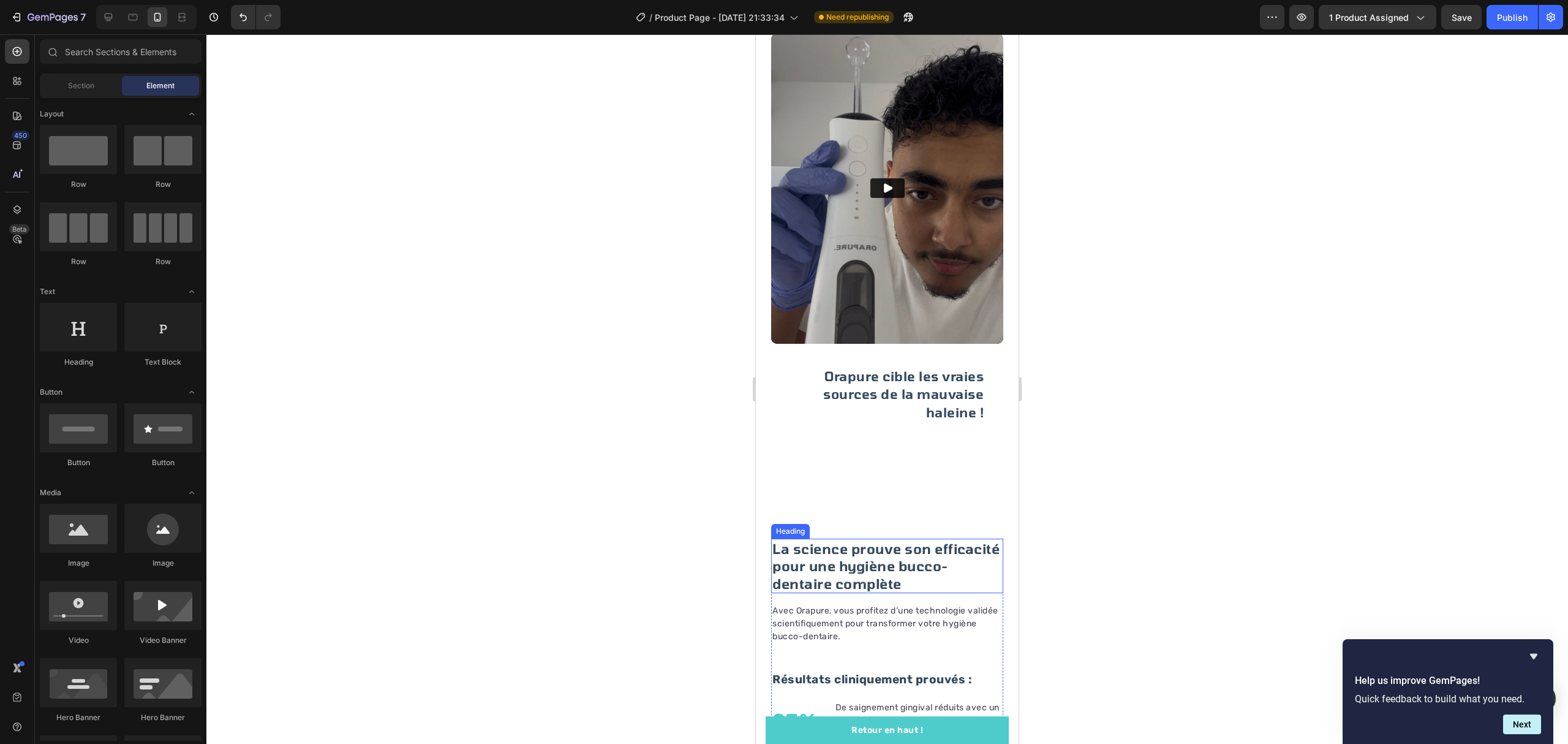
click at [899, 552] on h2 "La science prouve son efficacité pour une hygiène bucco-dentaire complète" at bounding box center [887, 566] width 232 height 55
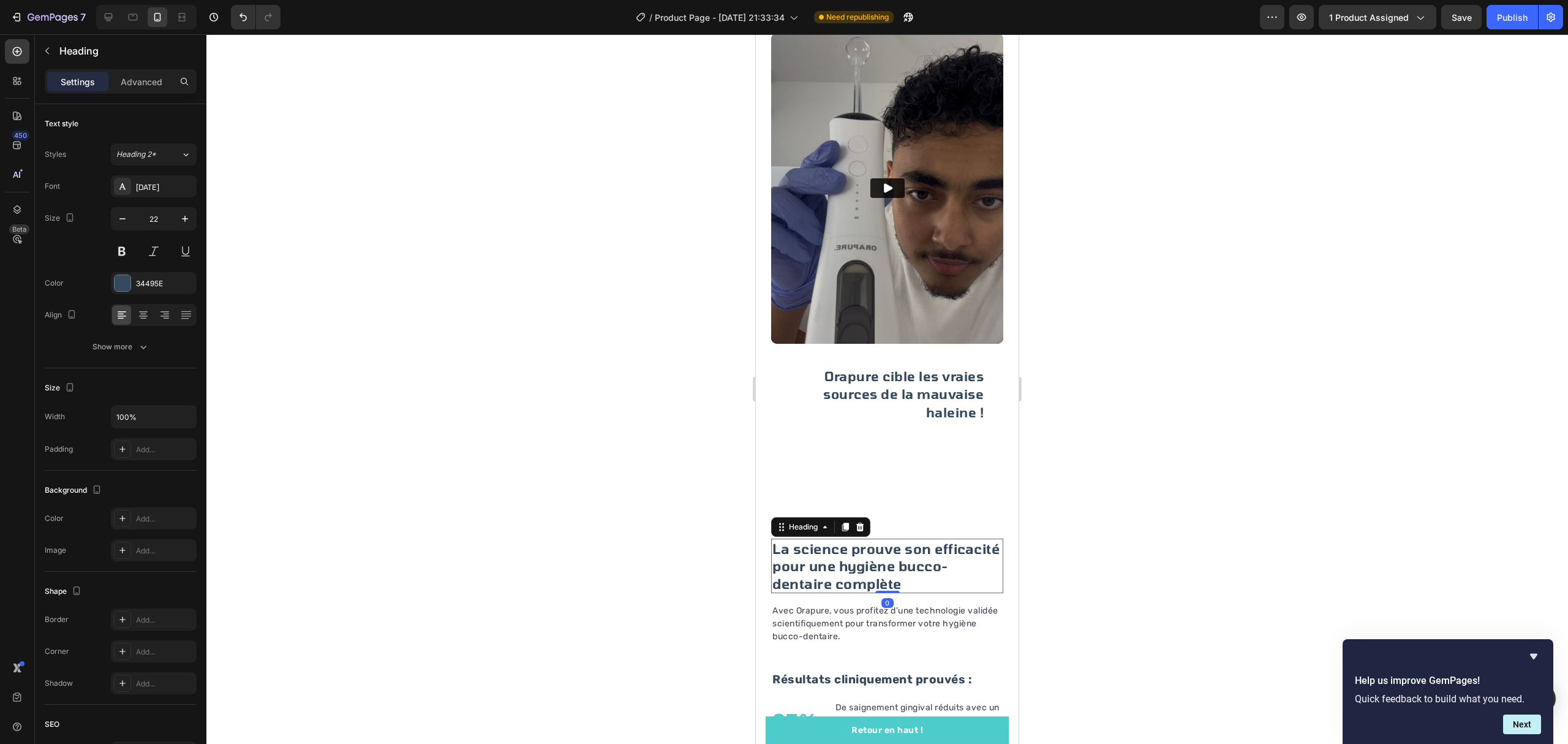
click at [899, 552] on h2 "La science prouve son efficacité pour une hygiène bucco-dentaire complète" at bounding box center [887, 566] width 232 height 55
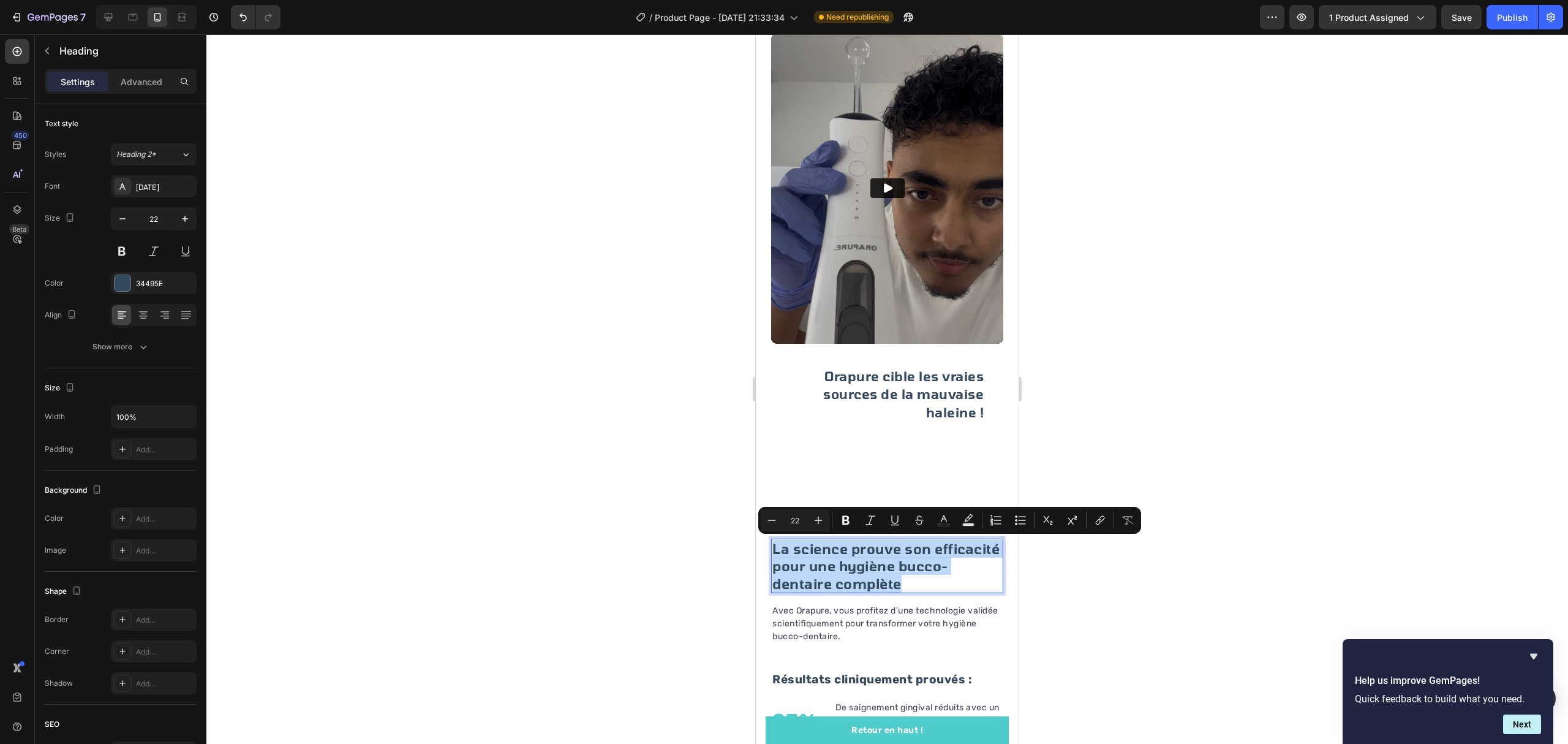
click at [899, 552] on p "La science prouve son efficacité pour une hygiène bucco-dentaire complète" at bounding box center [887, 566] width 230 height 53
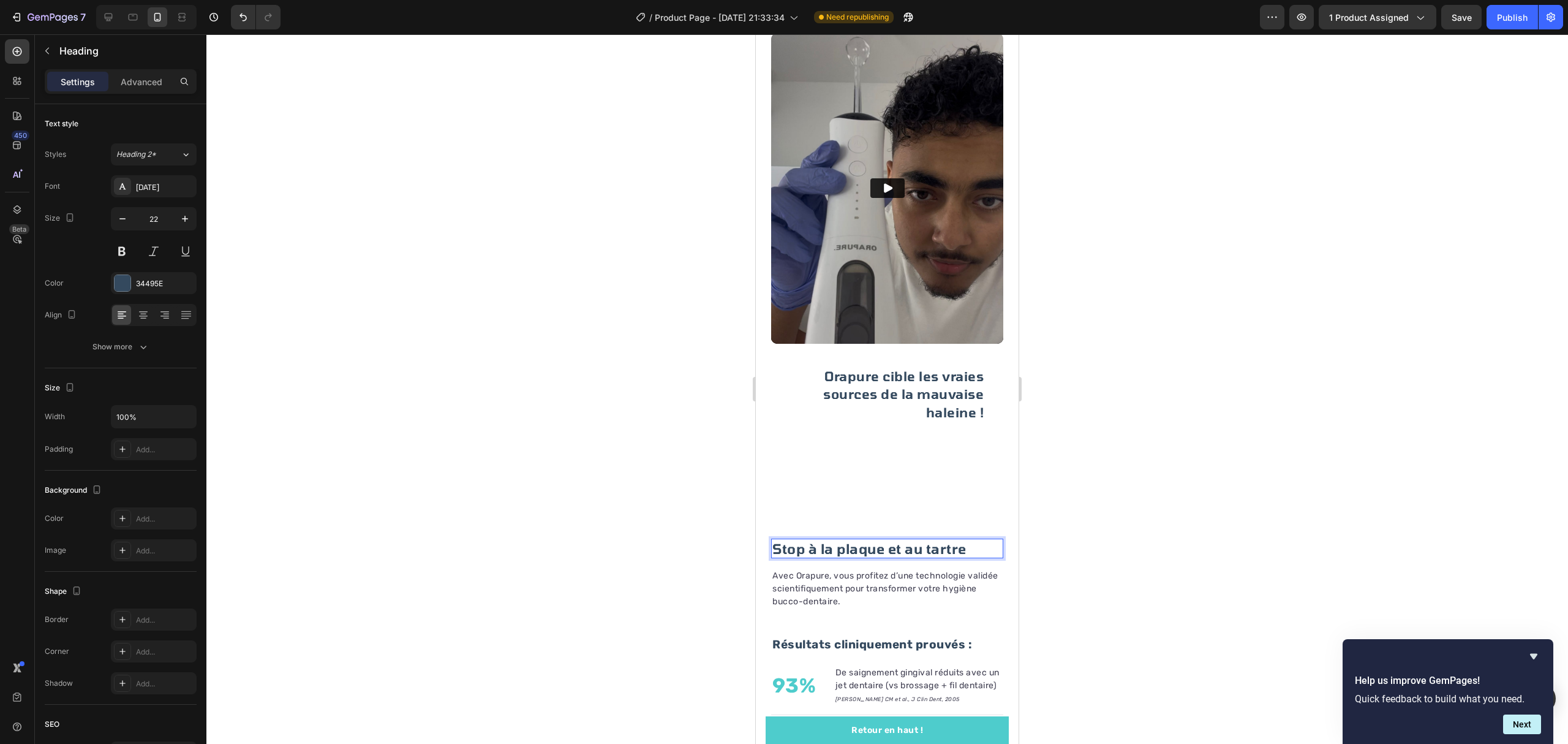
click at [856, 540] on p "Stop à la plaque et au tartre" at bounding box center [887, 548] width 230 height 18
click at [912, 540] on p "Dis stop à la plaque et au tartre" at bounding box center [887, 548] width 230 height 18
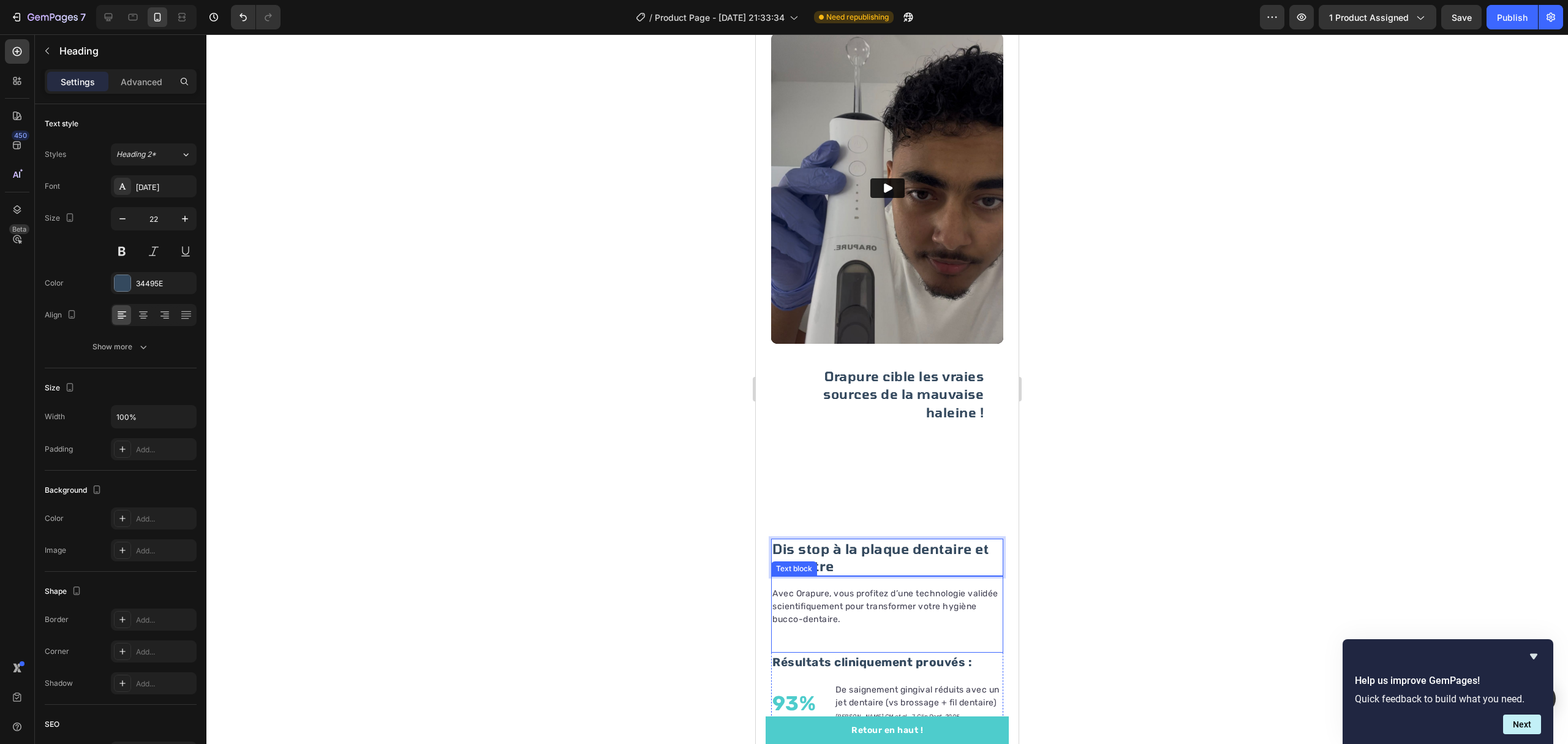
click at [863, 576] on div "Avec Orapure, vous profitez d’une technologie validée scientifiquement pour tra…" at bounding box center [887, 614] width 232 height 77
click at [925, 545] on p "Dis stop à la plaque dentaire et au tartre" at bounding box center [887, 557] width 230 height 35
click at [1128, 533] on div at bounding box center [887, 389] width 1362 height 710
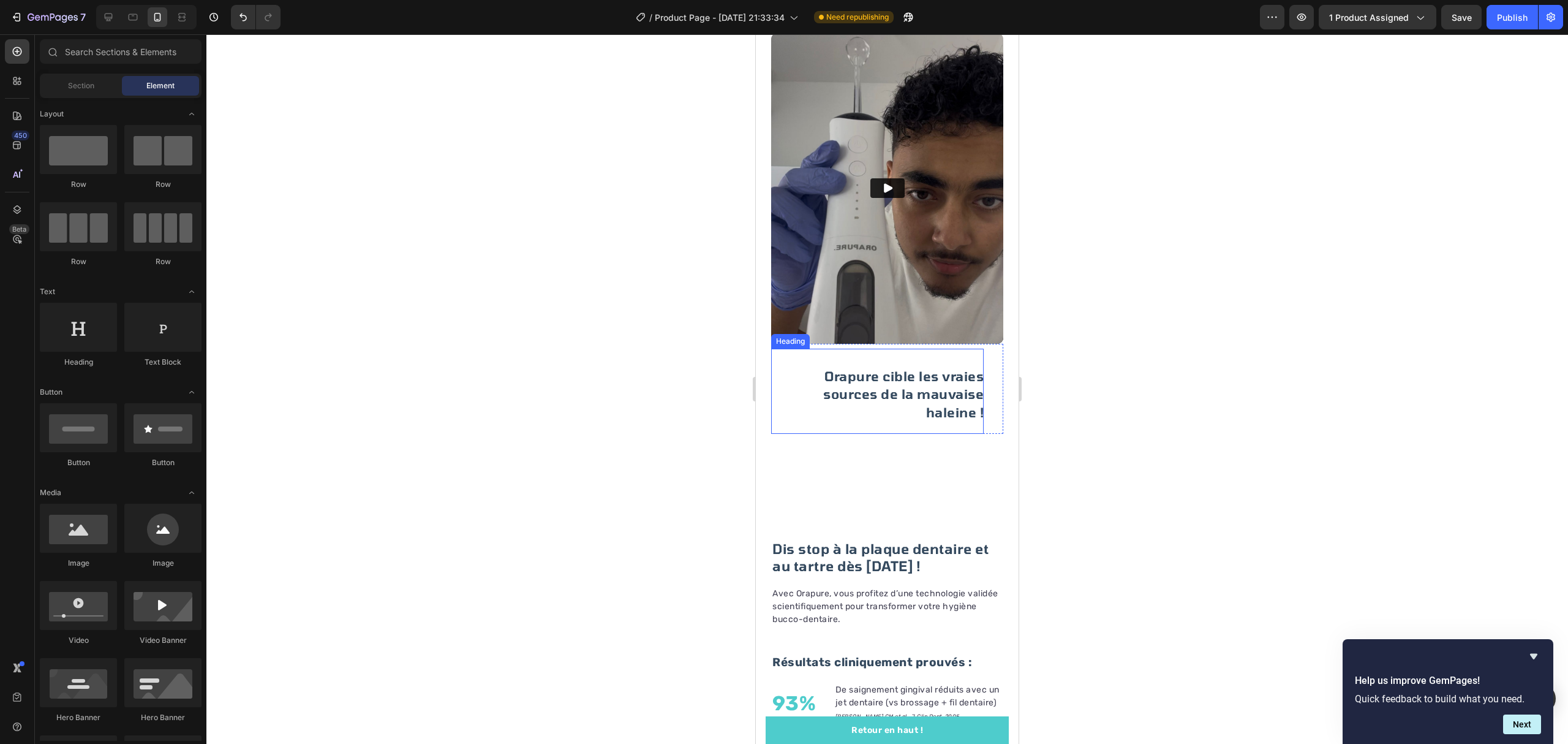
click at [937, 369] on span "Orapure cible les vraies sources de la mauvaise haleine !" at bounding box center [903, 394] width 160 height 51
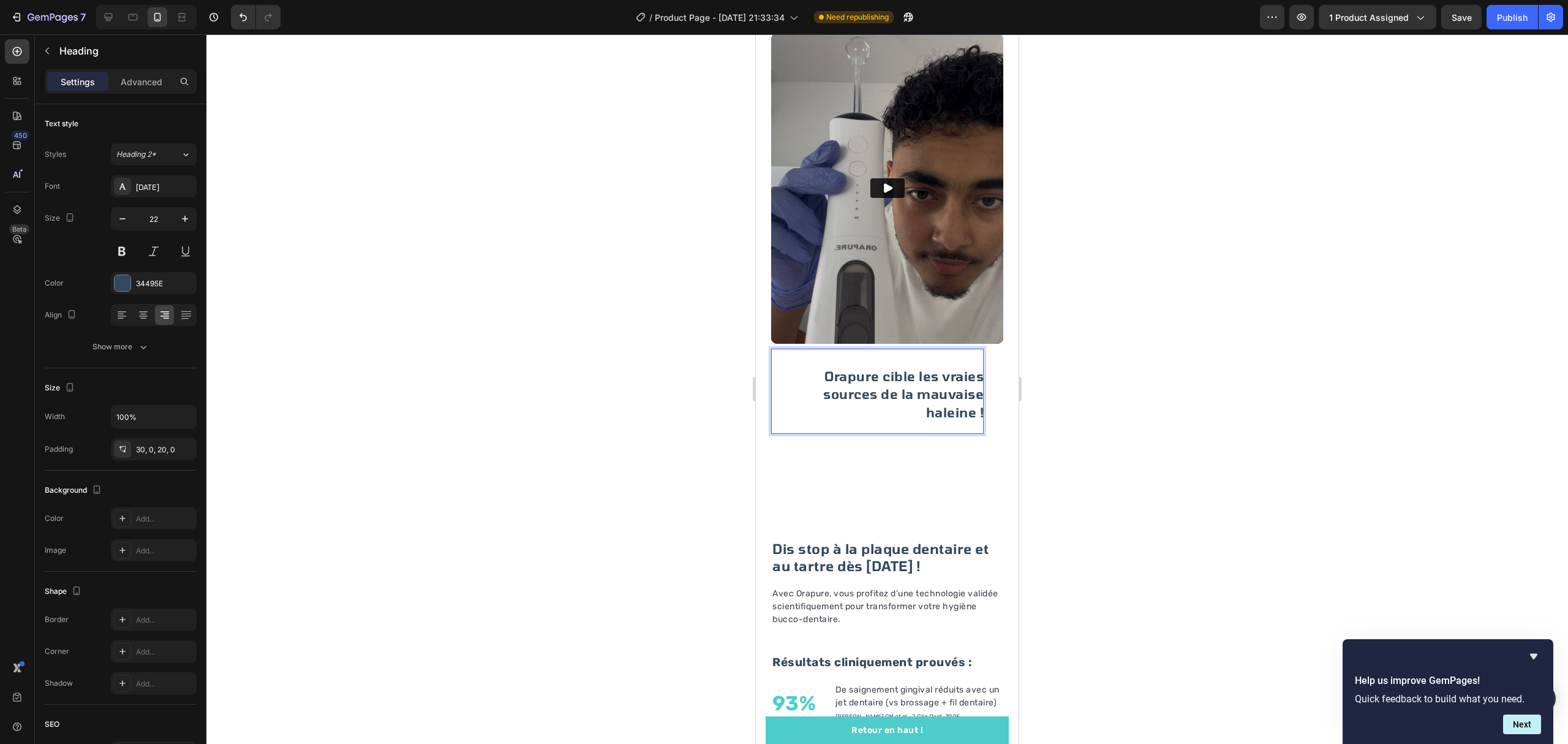
click at [895, 371] on span "Orapure cible les vraies sources de la mauvaise haleine !" at bounding box center [903, 394] width 160 height 51
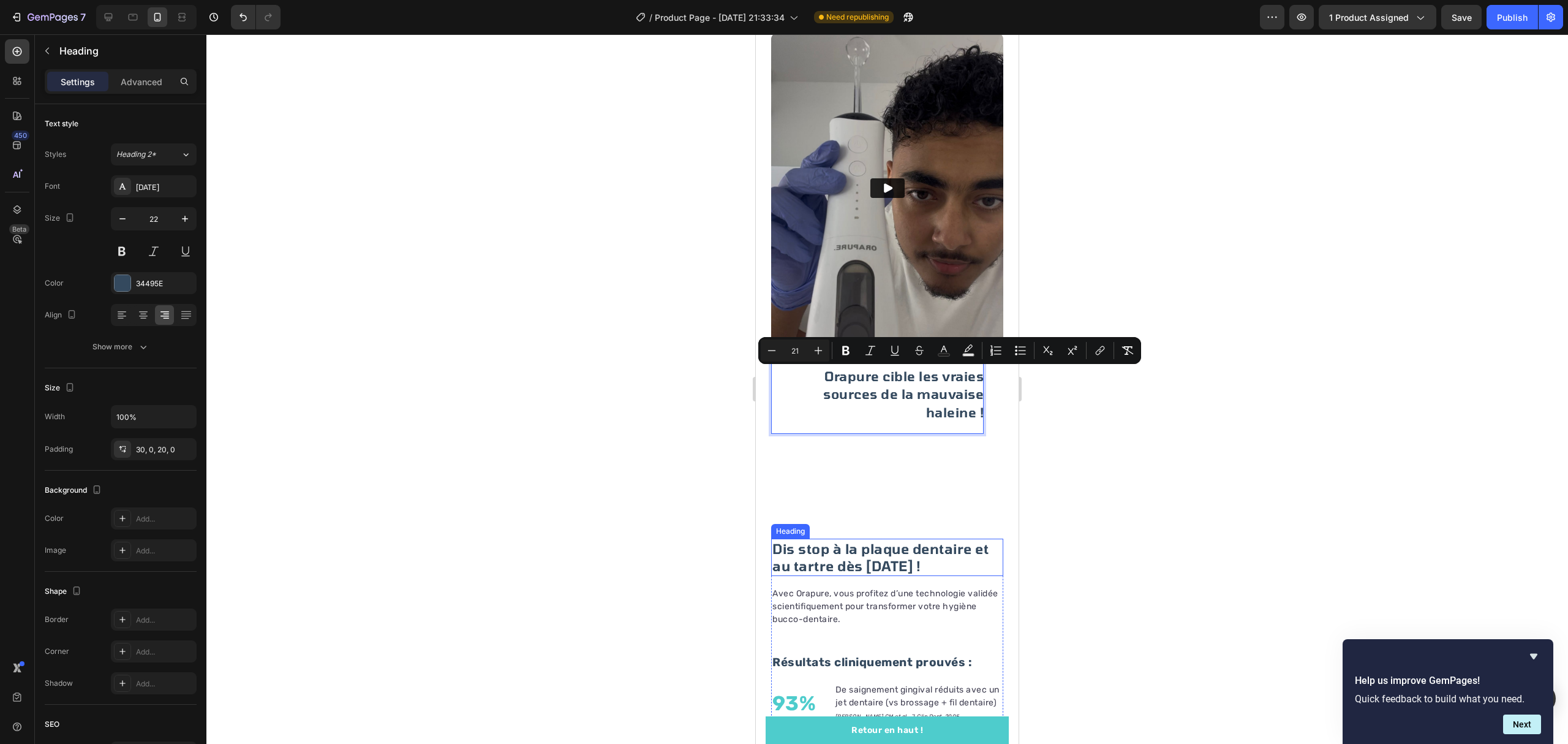
click at [875, 540] on p "Dis stop à la plaque dentaire et au tartre dès aujourd'hui !" at bounding box center [887, 557] width 230 height 35
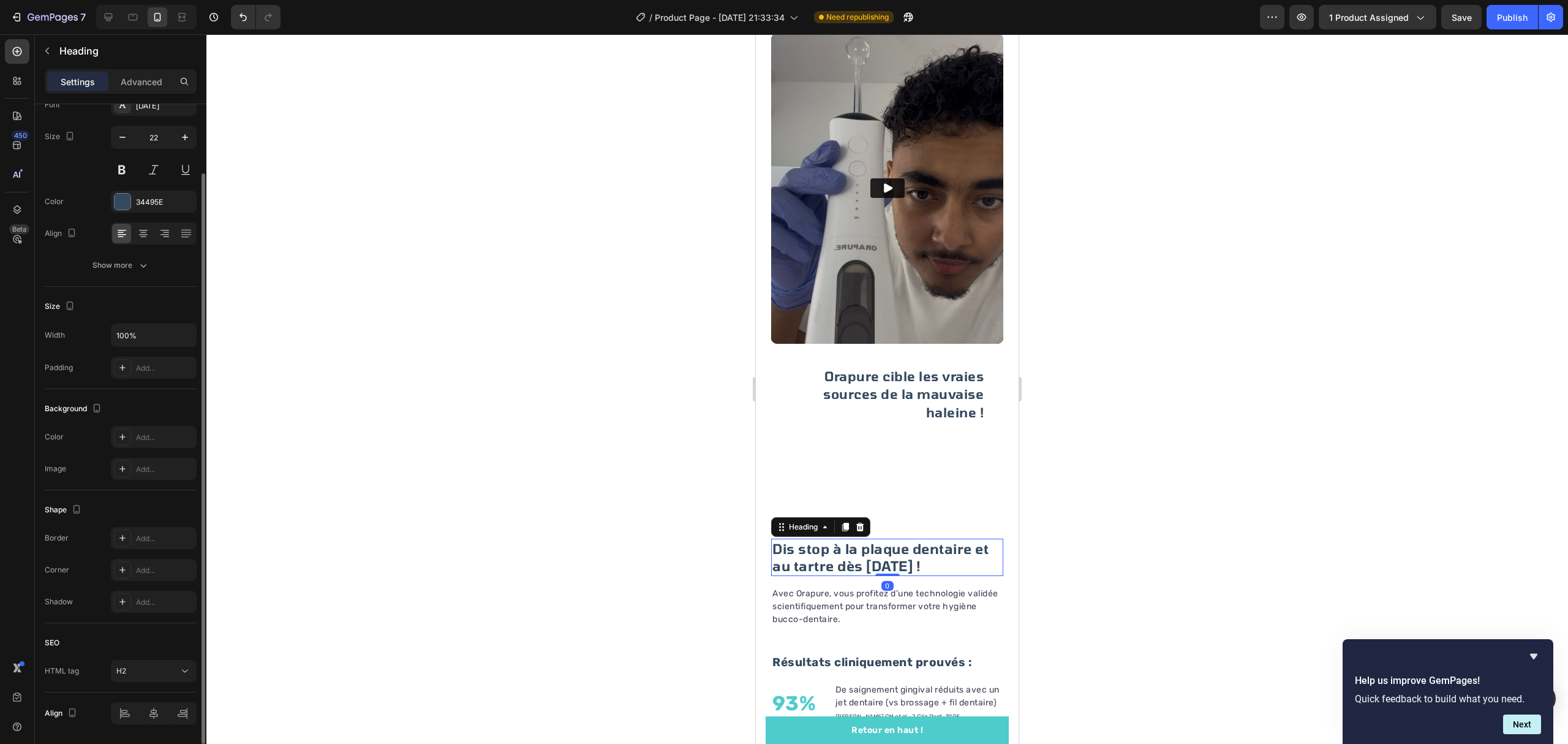
click at [875, 540] on p "Dis stop à la plaque dentaire et au tartre dès aujourd'hui !" at bounding box center [887, 557] width 230 height 35
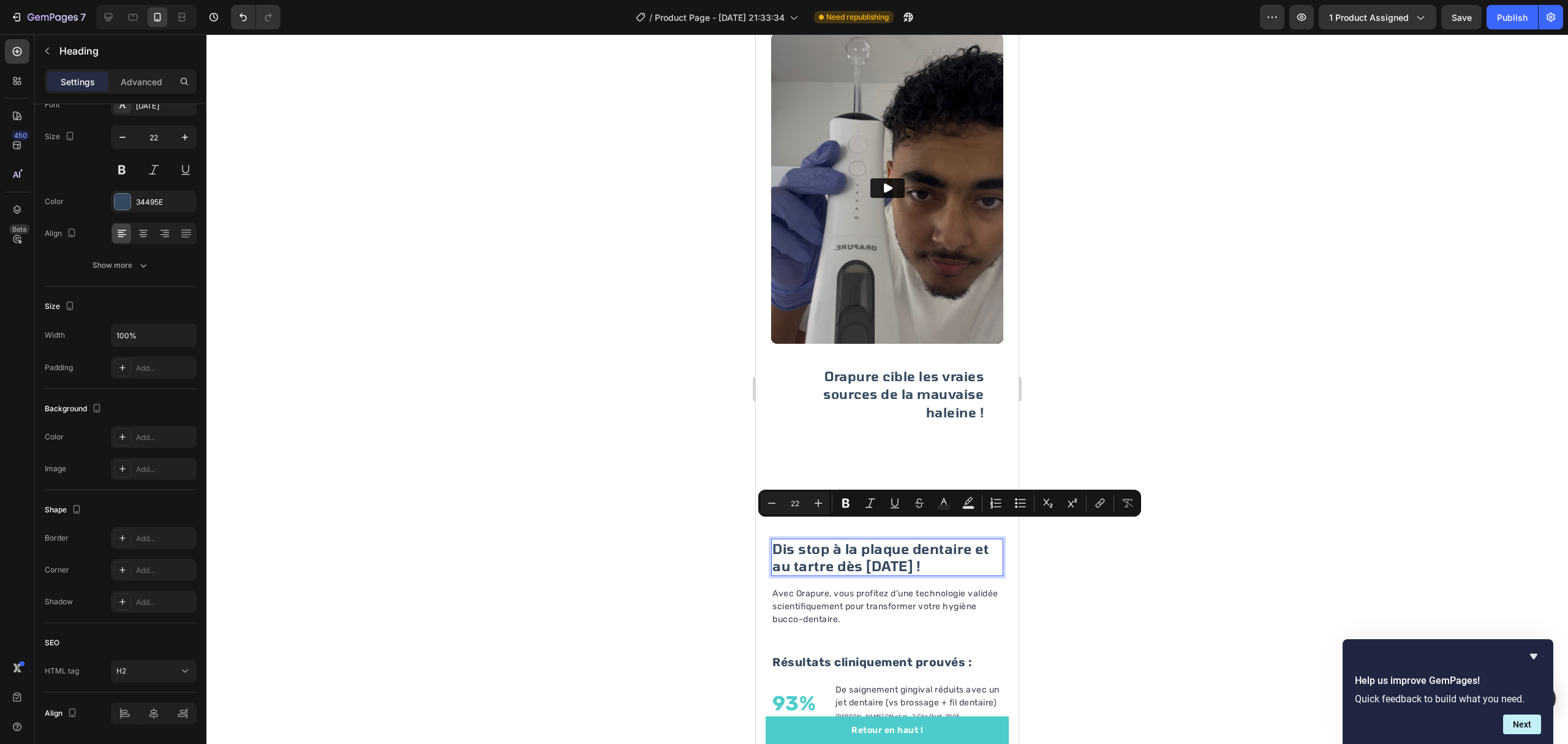
click at [775, 490] on div "Minus 22 Plus Bold Italic Underline Strikethrough Text Color Text Background Co…" at bounding box center [950, 502] width 383 height 27
click at [905, 387] on p "⁠⁠⁠⁠⁠⁠⁠ Orapure cible les vraies sources de la mauvaise haleine !" at bounding box center [877, 393] width 212 height 54
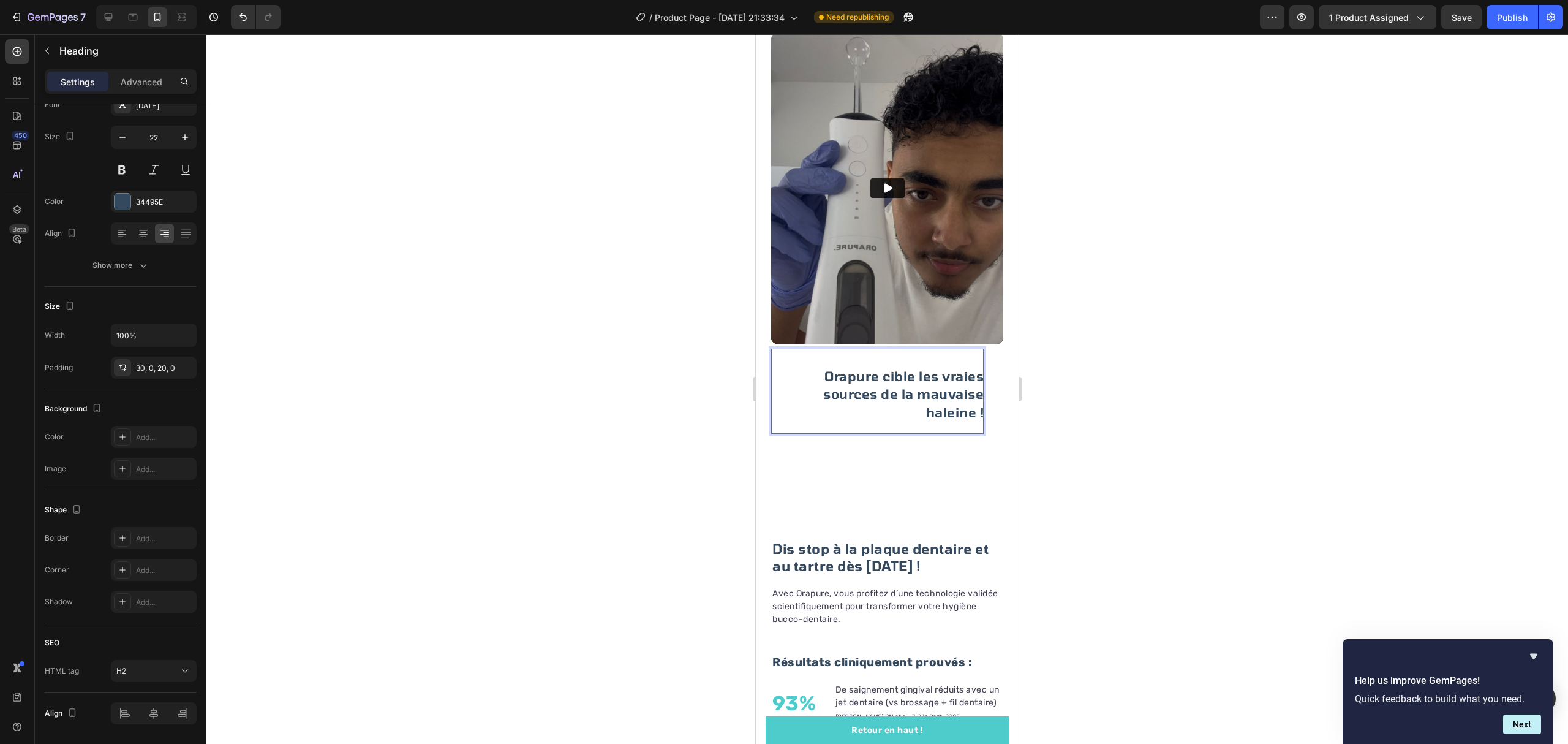
click at [920, 369] on span "Orapure cible les vraies sources de la mauvaise haleine !" at bounding box center [903, 394] width 160 height 51
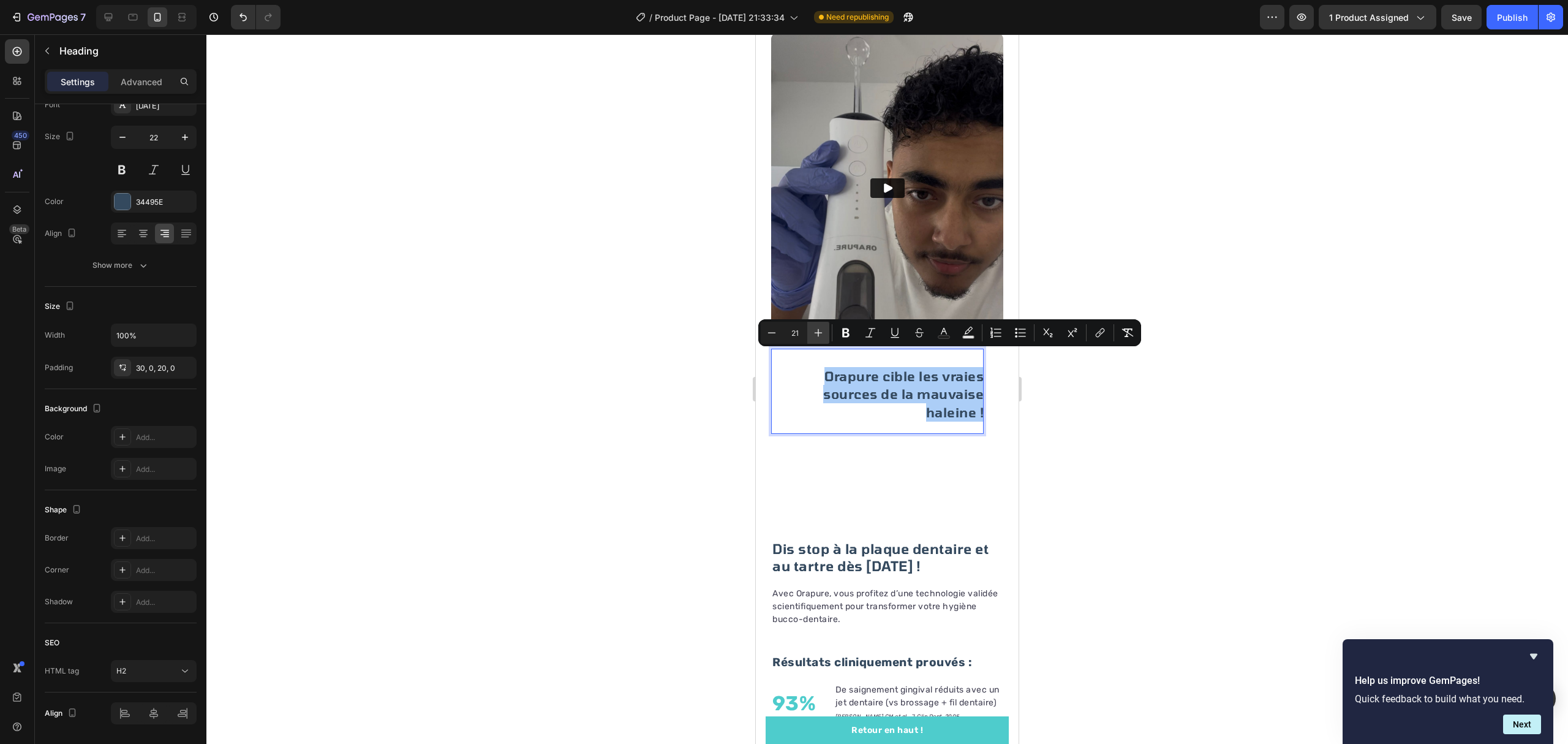
click at [820, 334] on icon "Editor contextual toolbar" at bounding box center [818, 332] width 12 height 12
type input "22"
click at [1301, 403] on div at bounding box center [887, 389] width 1362 height 710
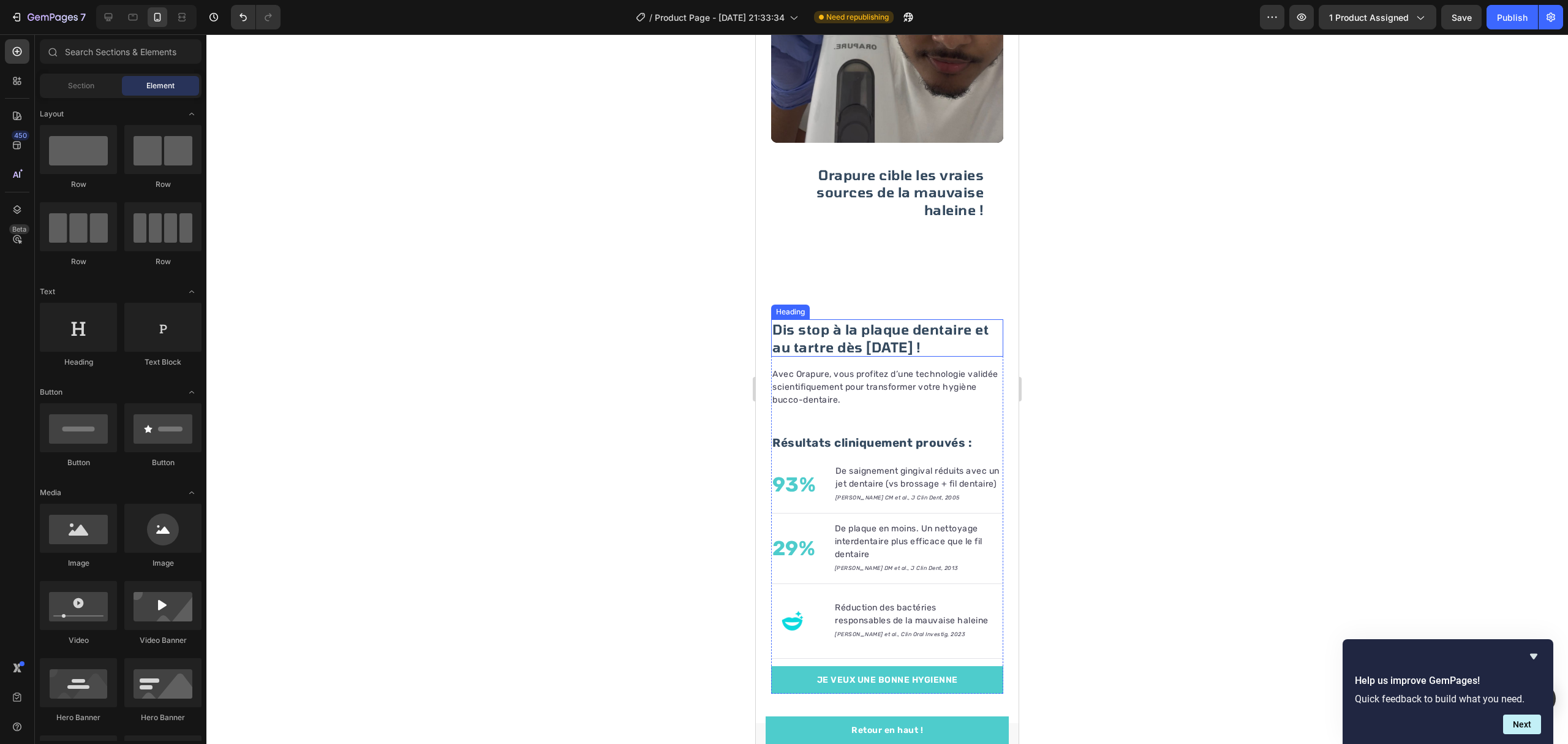
scroll to position [1615, 0]
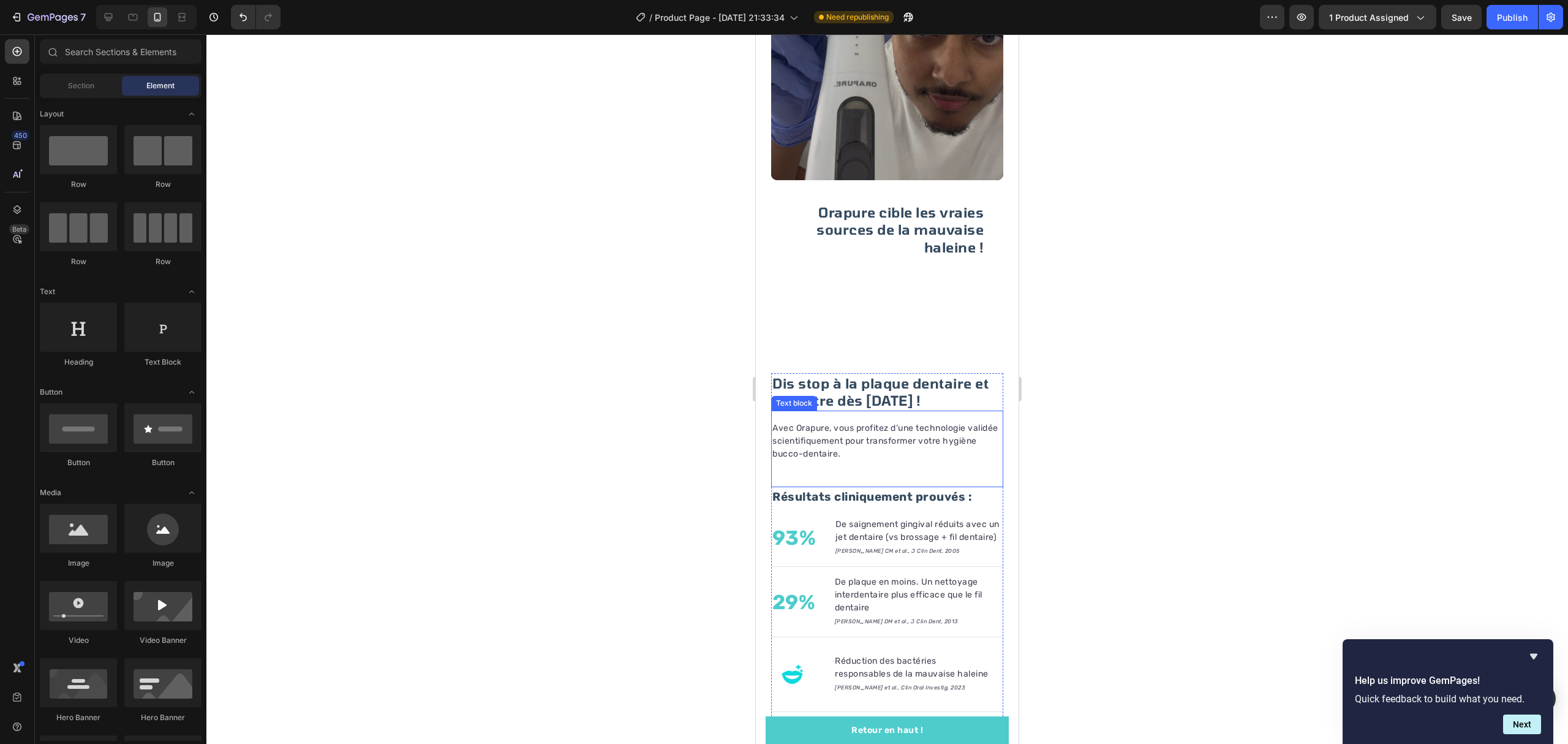
click at [858, 469] on div "Avec Orapure, vous profitez d’une technologie validée scientifiquement pour tra…" at bounding box center [887, 449] width 232 height 77
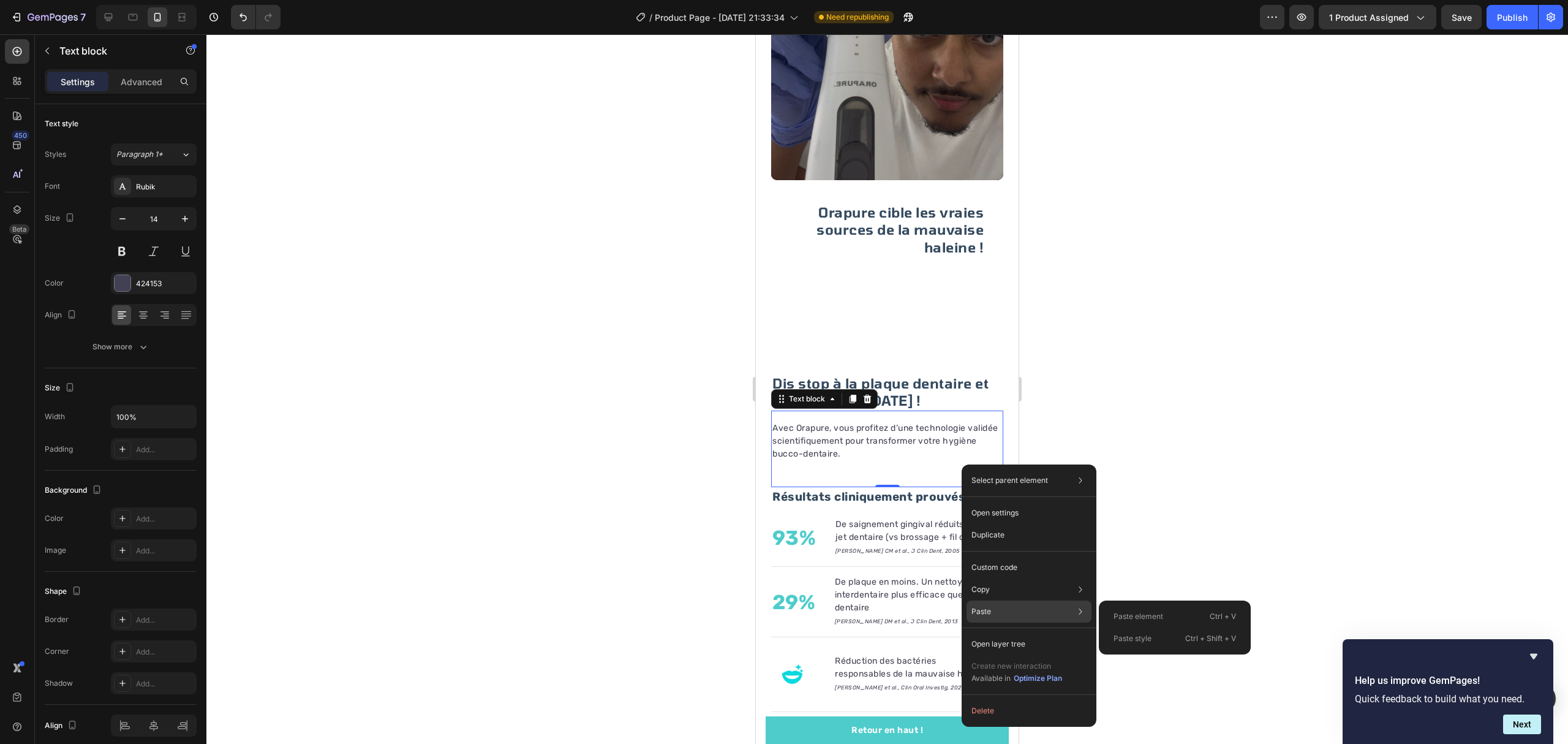
click at [1024, 610] on div "Paste Paste element Ctrl + V Paste style Ctrl + Shift + V" at bounding box center [1029, 611] width 125 height 22
drag, startPoint x: 1149, startPoint y: 613, endPoint x: 1125, endPoint y: 591, distance: 32.6
click at [1148, 613] on p "Paste element" at bounding box center [1138, 615] width 49 height 11
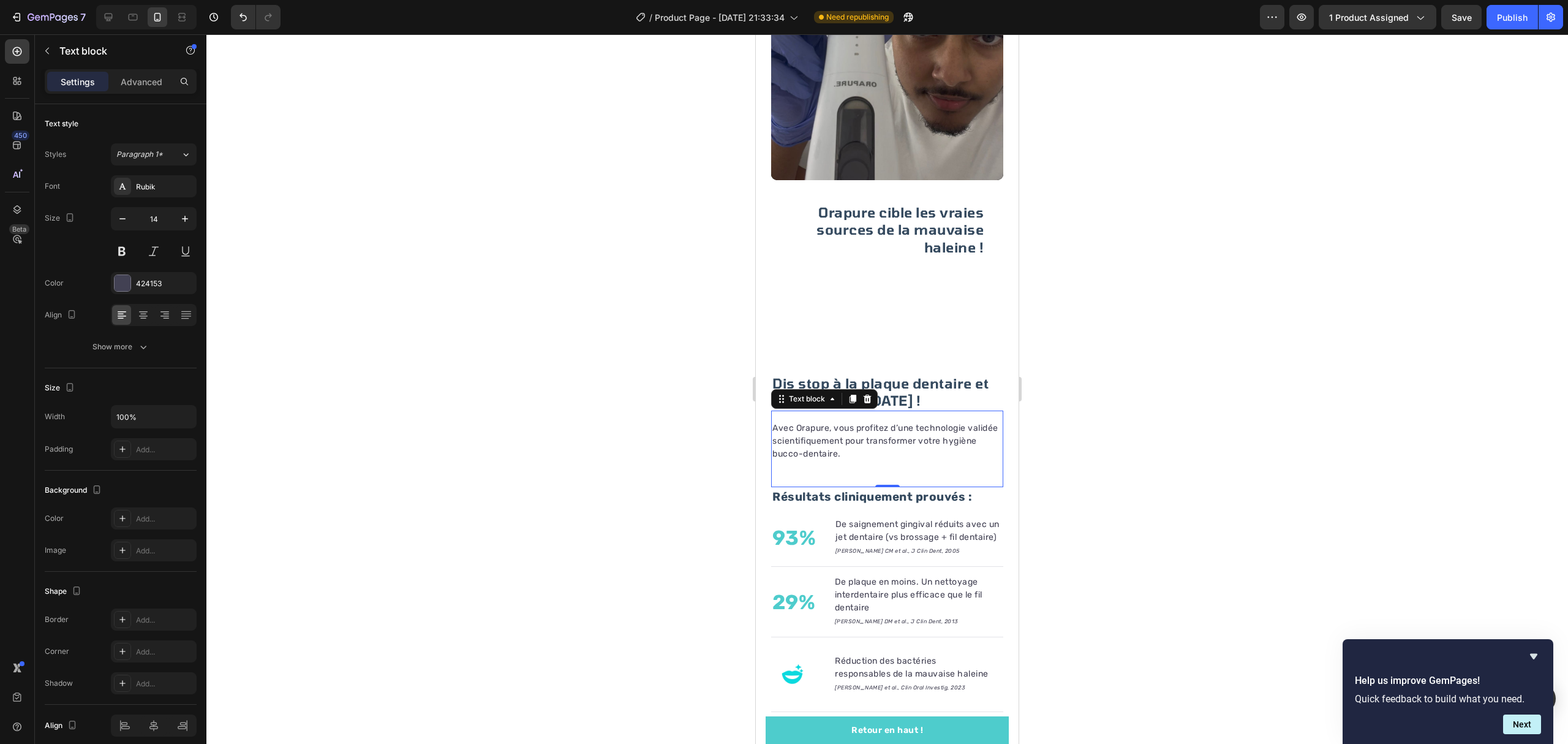
click at [1144, 521] on div at bounding box center [887, 389] width 1362 height 710
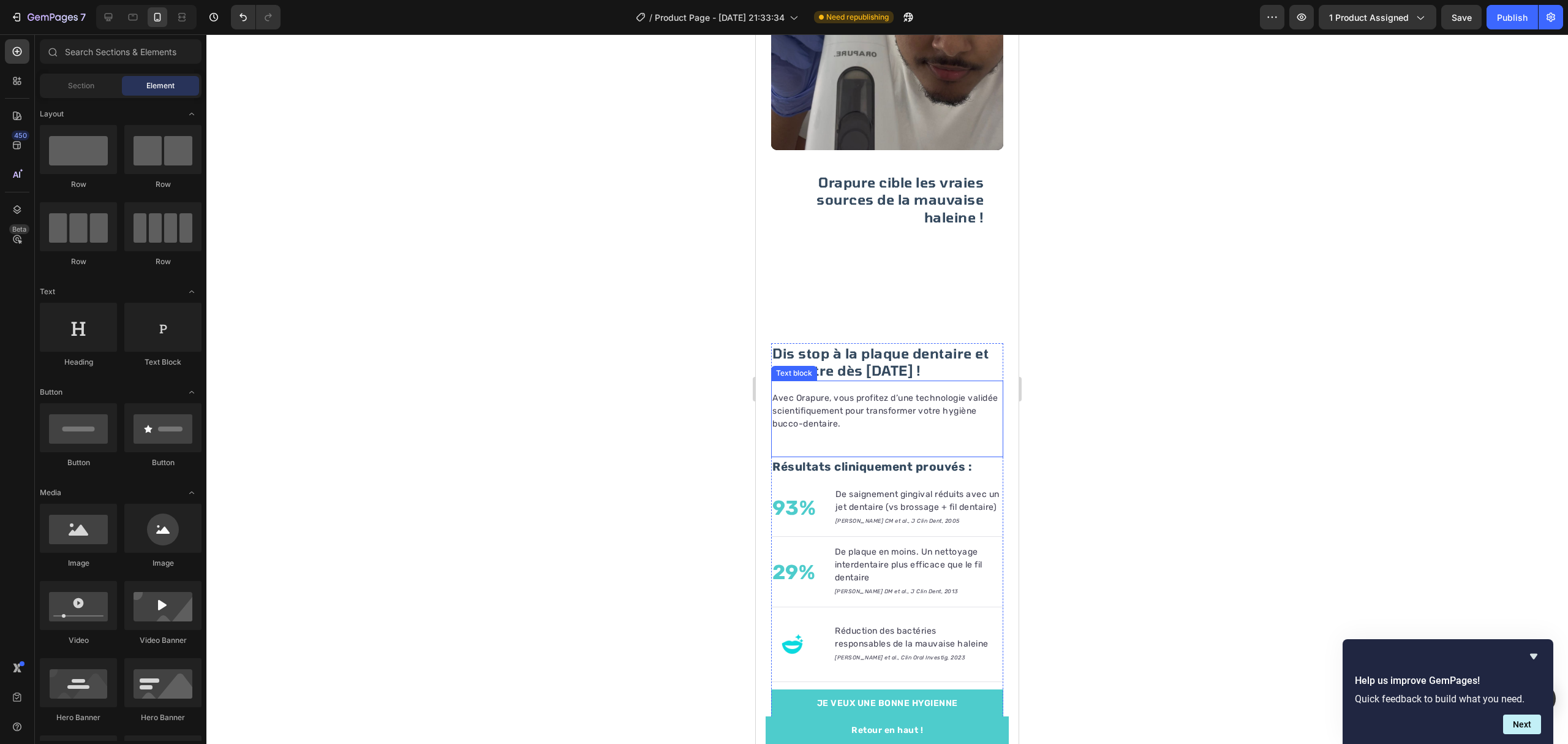
scroll to position [1696, 0]
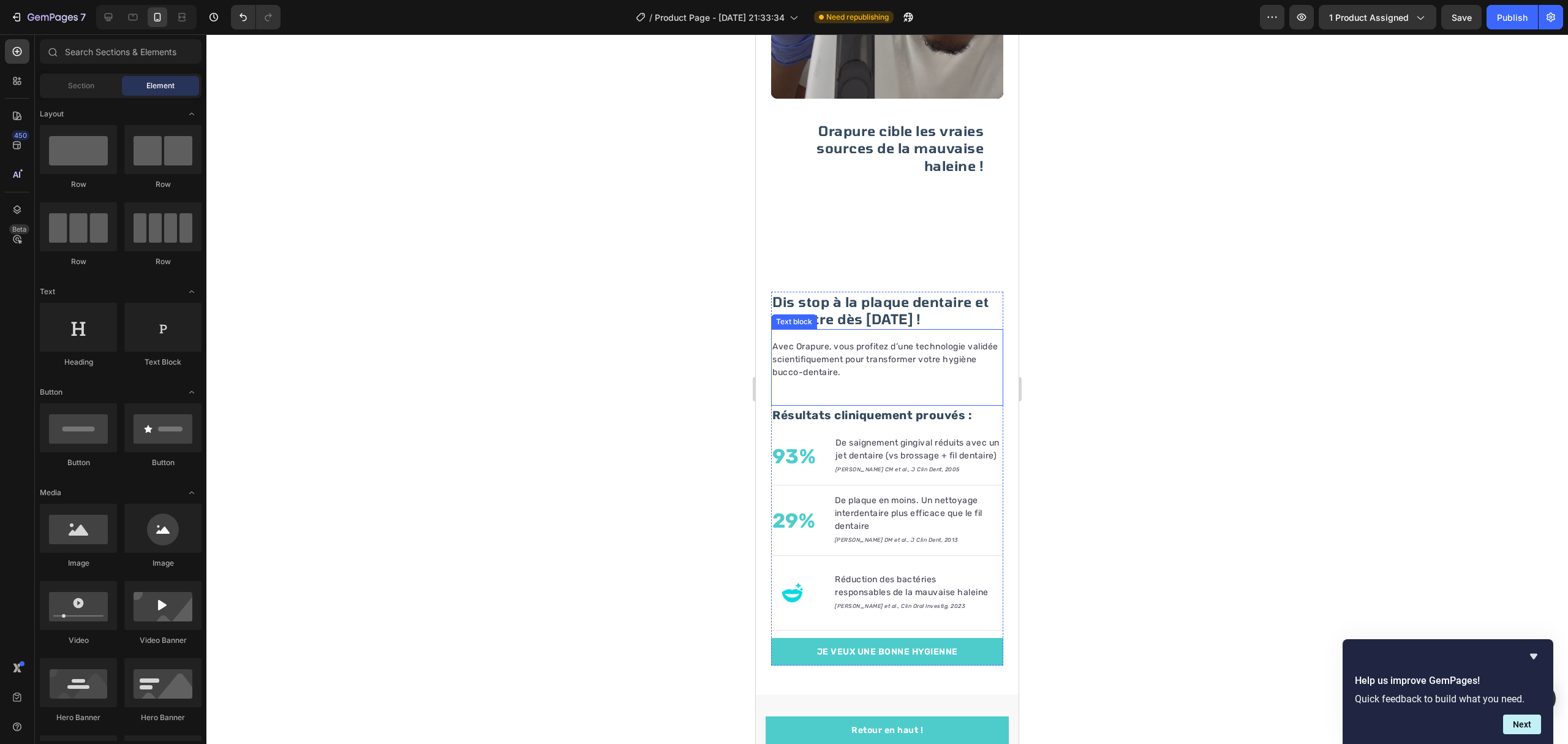
click at [910, 351] on p "Avec Orapure, vous profitez d’une technologie validée scientifiquement pour tra…" at bounding box center [887, 359] width 230 height 38
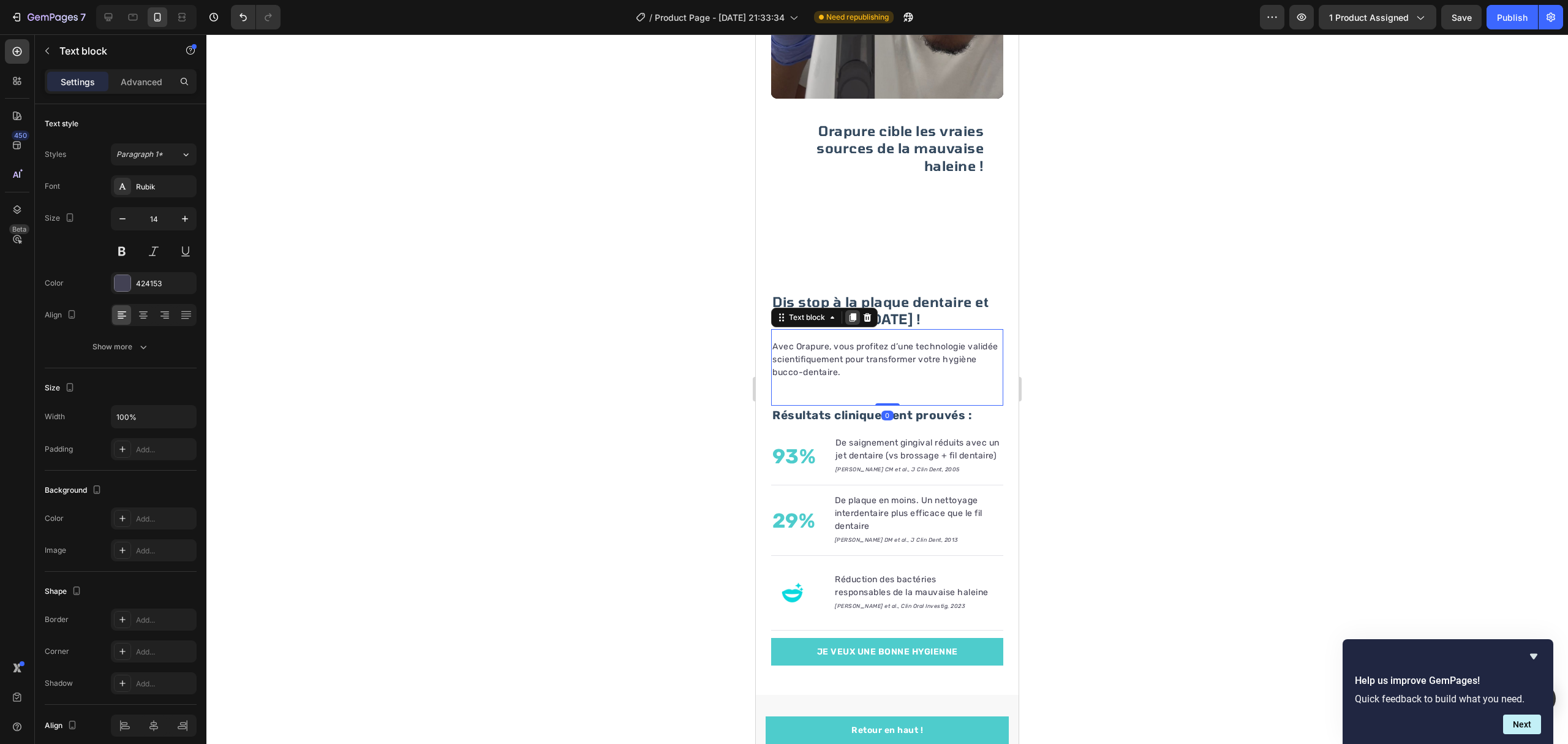
click at [851, 313] on icon at bounding box center [853, 317] width 10 height 10
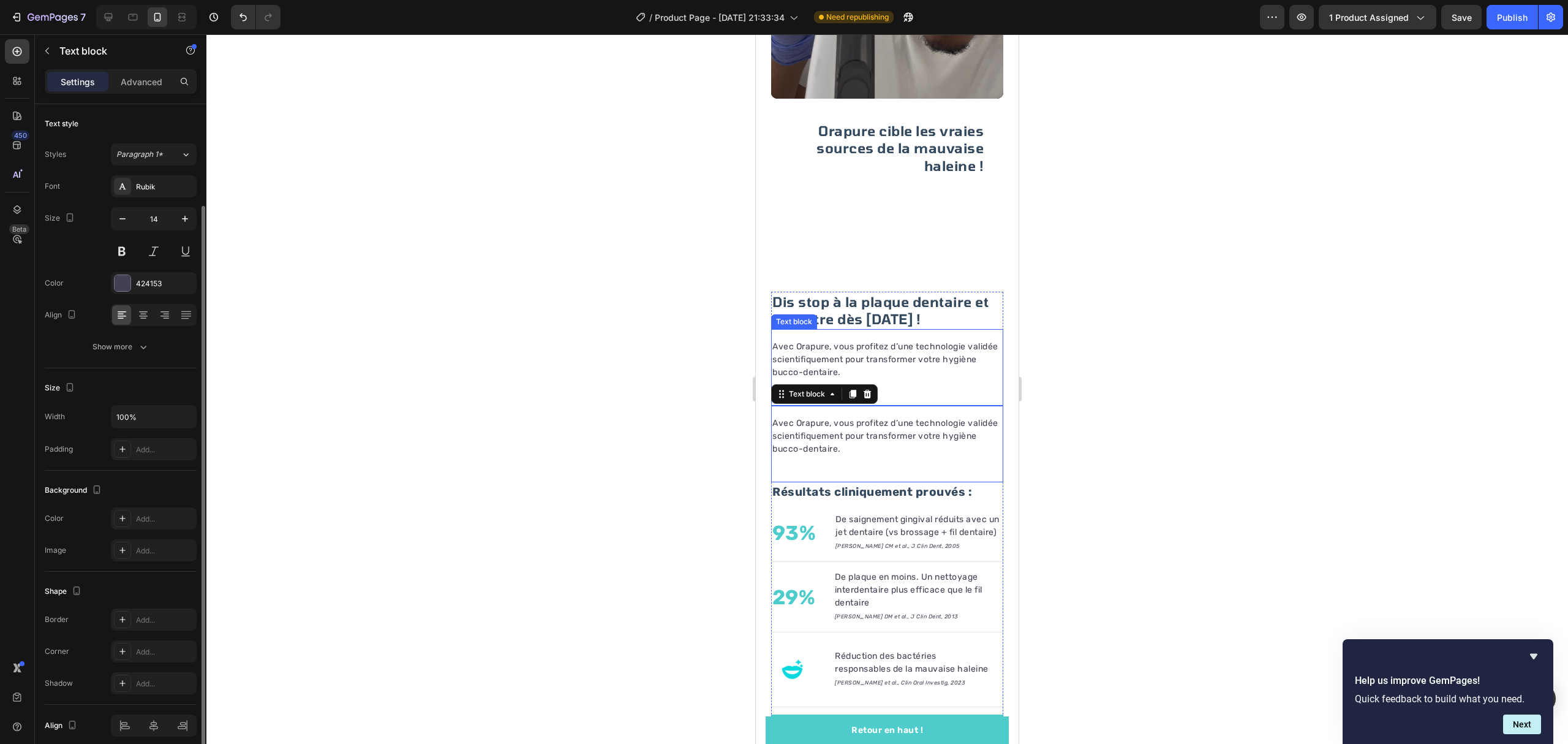
scroll to position [53, 0]
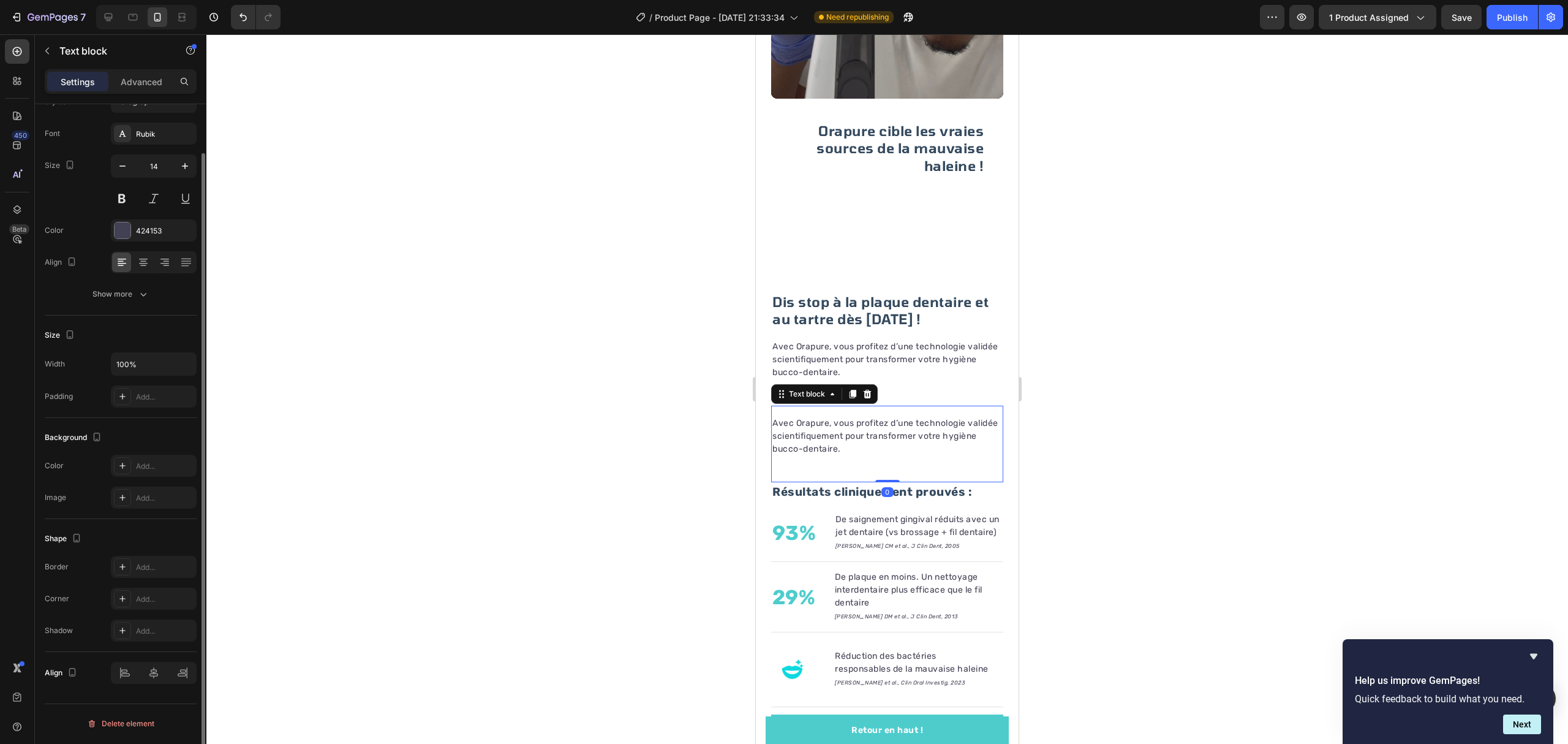
click at [888, 417] on p "Avec Orapure, vous profitez d’une technologie validée scientifiquement pour tra…" at bounding box center [887, 435] width 230 height 38
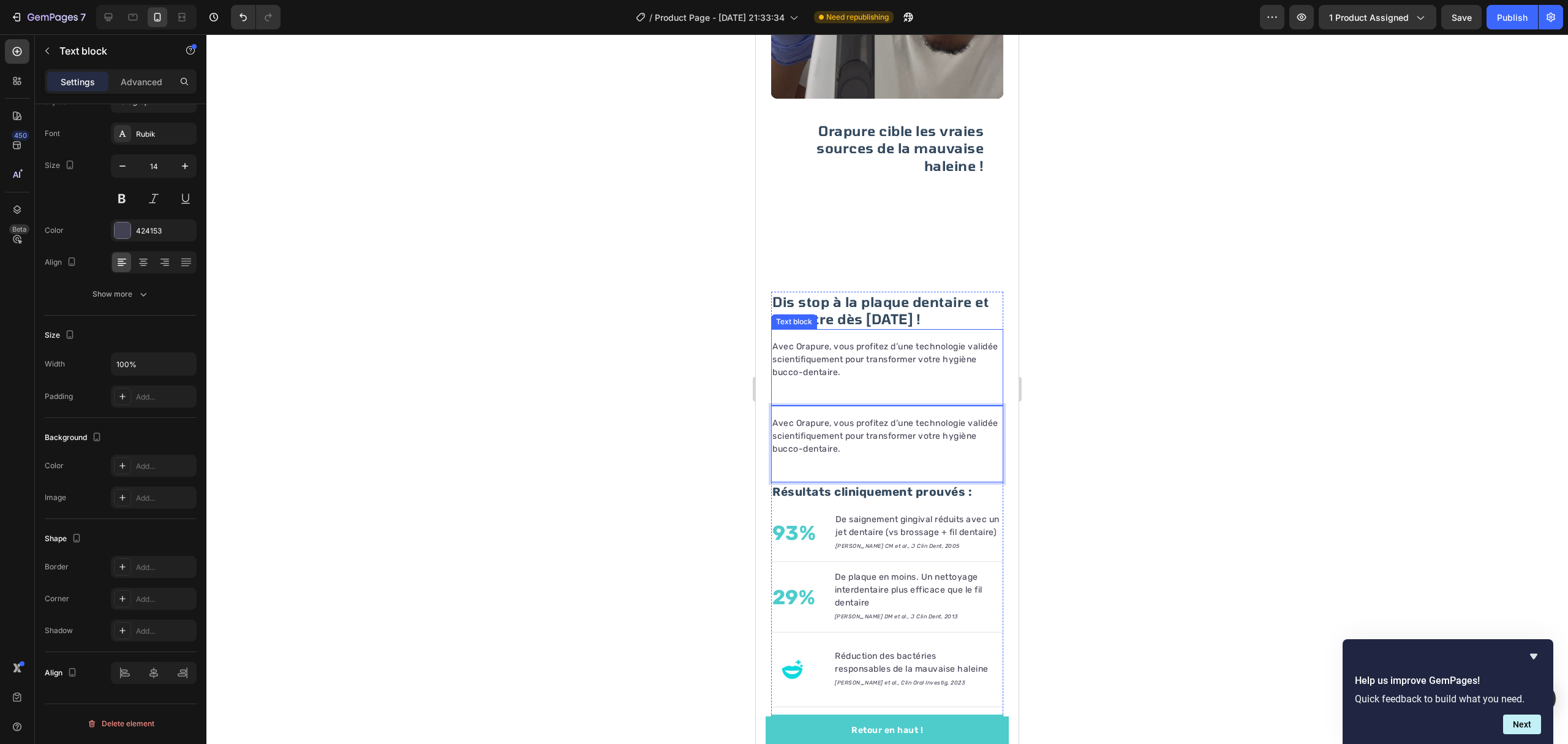
click at [846, 344] on p "Avec Orapure, vous profitez d’une technologie validée scientifiquement pour tra…" at bounding box center [887, 359] width 230 height 38
click at [851, 313] on icon at bounding box center [853, 317] width 10 height 10
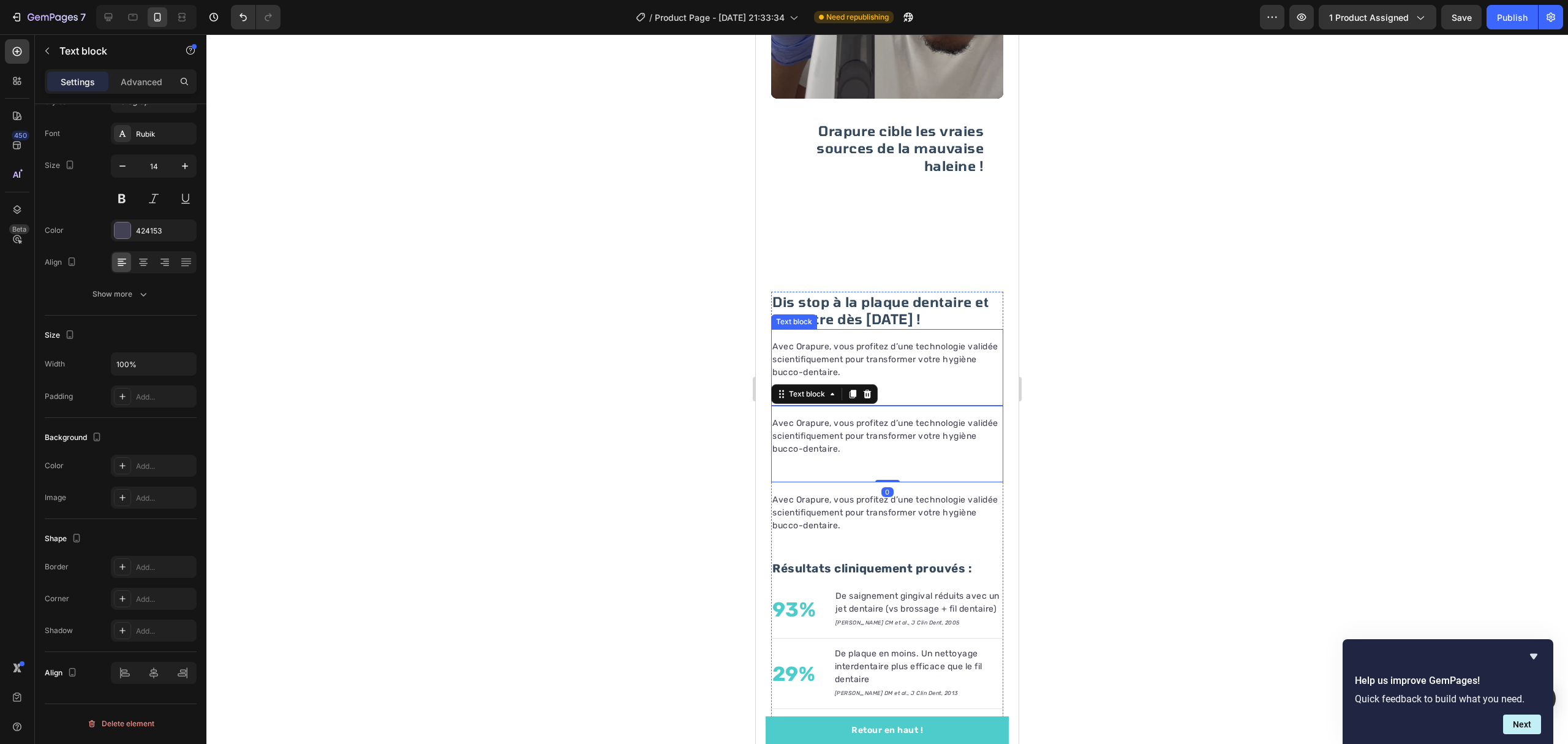
click at [853, 340] on p "Avec Orapure, vous profitez d’une technologie validée scientifiquement pour tra…" at bounding box center [887, 359] width 230 height 38
click at [851, 314] on icon at bounding box center [853, 317] width 7 height 9
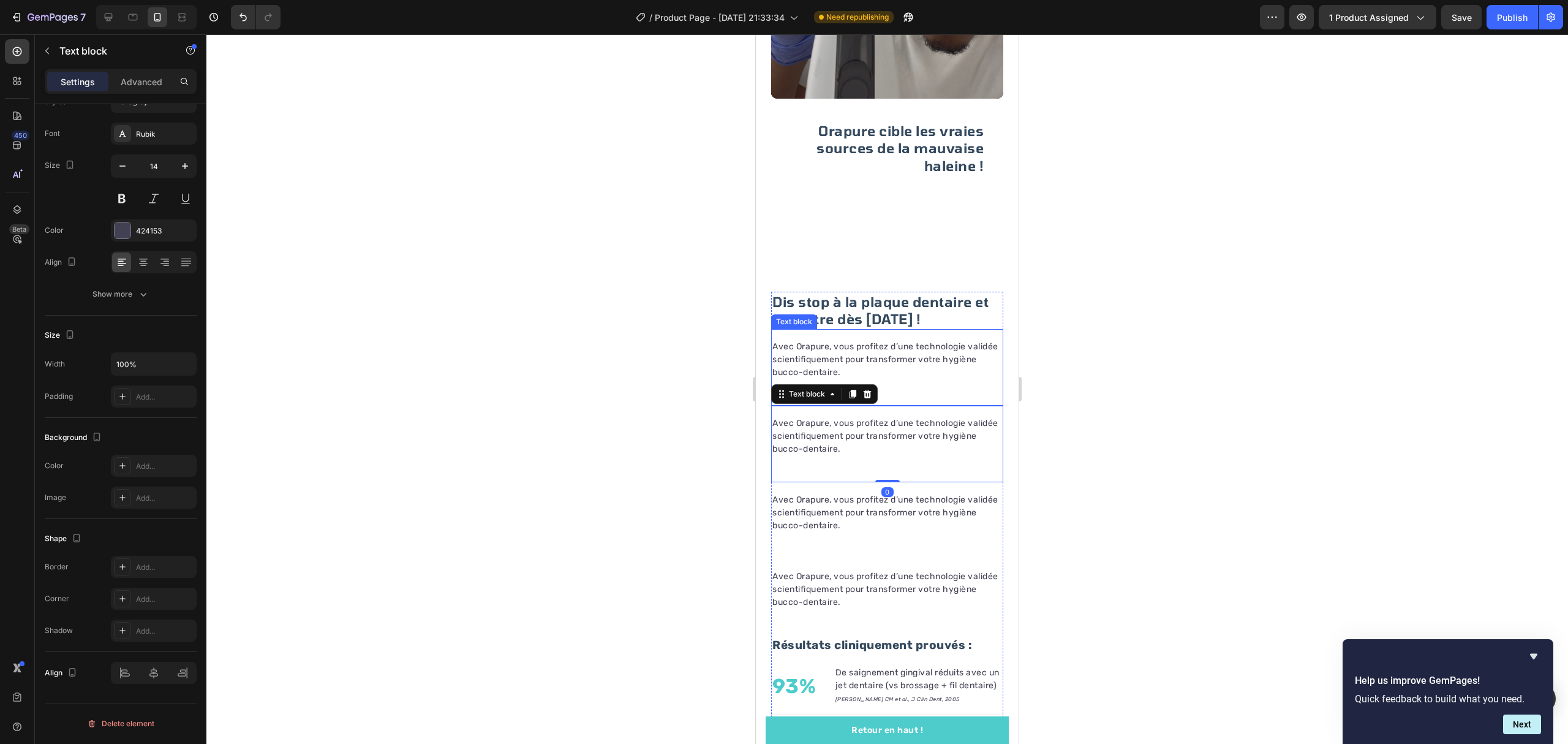
click at [900, 361] on p "Avec Orapure, vous profitez d’une technologie validée scientifiquement pour tra…" at bounding box center [887, 359] width 230 height 38
click at [864, 313] on icon at bounding box center [868, 317] width 10 height 10
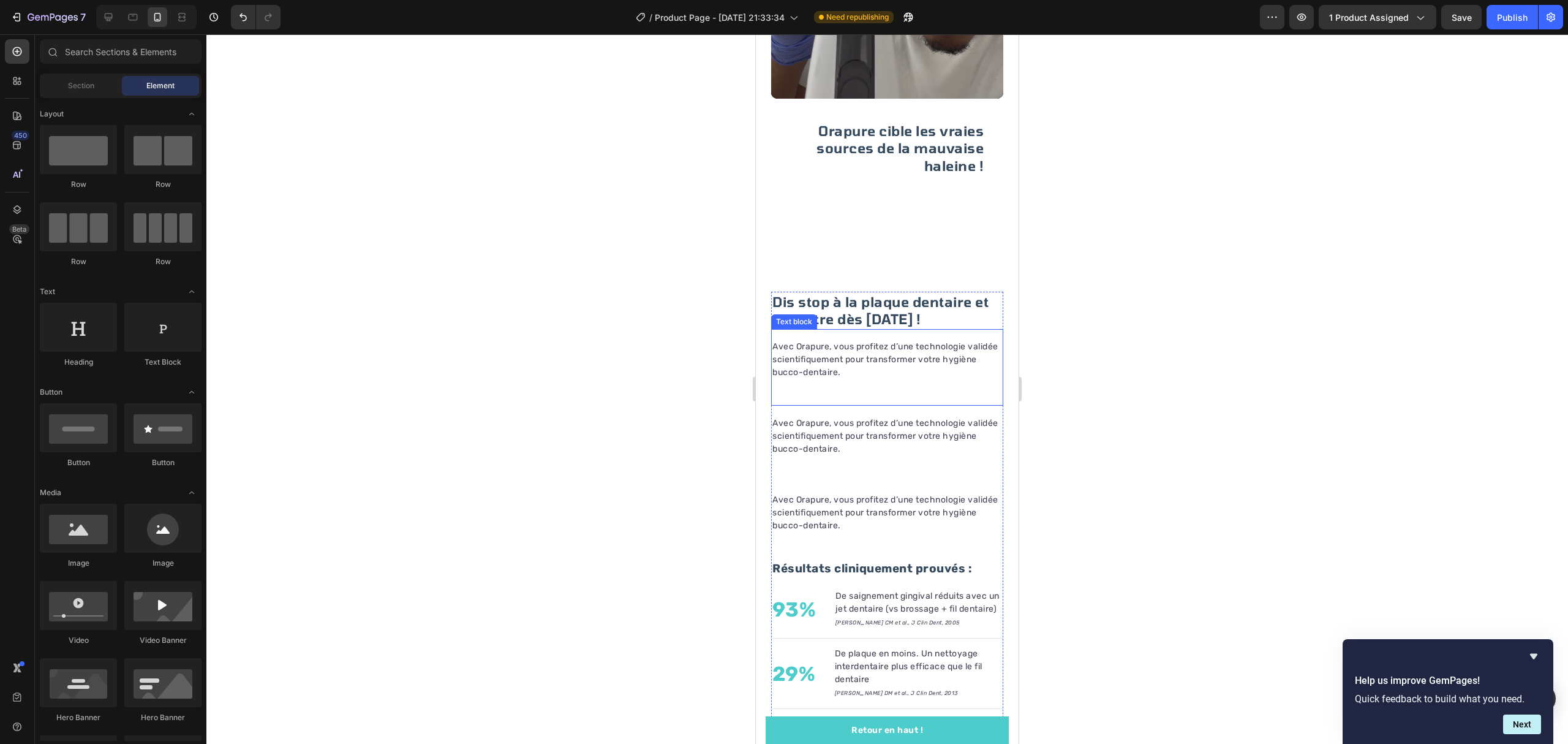
click at [890, 346] on p "Avec Orapure, vous profitez d’une technologie validée scientifiquement pour tra…" at bounding box center [887, 359] width 230 height 38
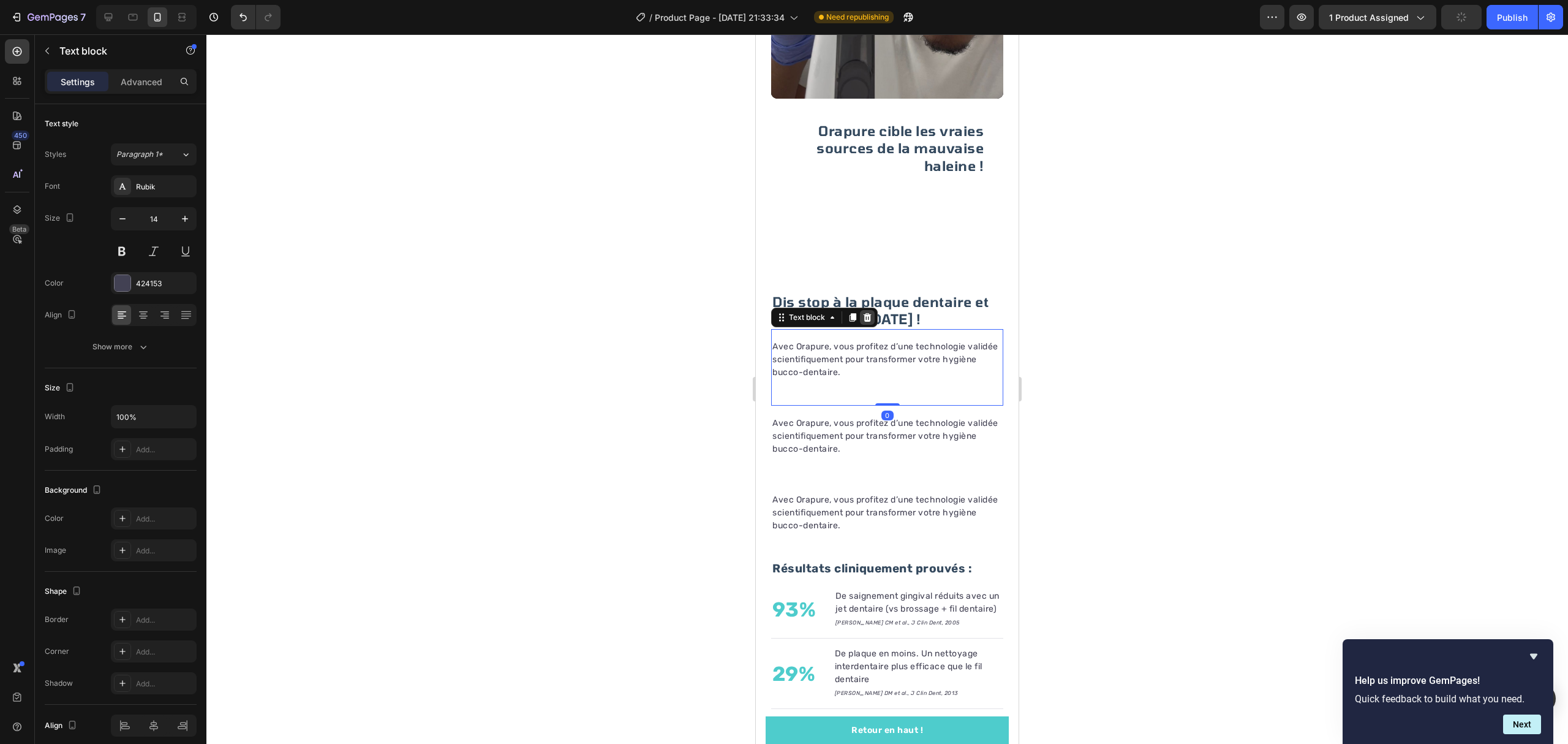
click at [866, 314] on icon at bounding box center [868, 317] width 8 height 9
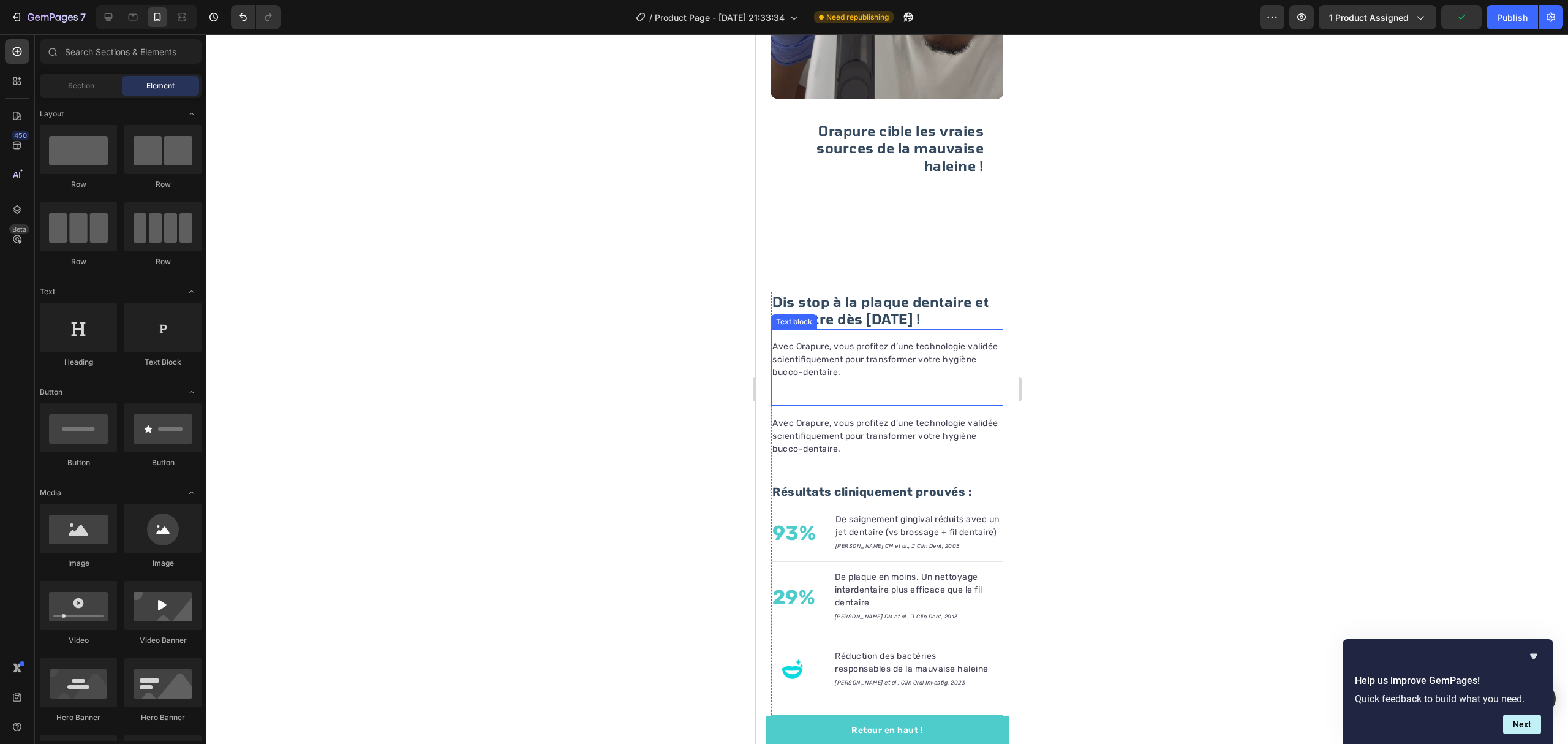
click at [887, 346] on p "Avec Orapure, vous profitez d’une technologie validée scientifiquement pour tra…" at bounding box center [887, 359] width 230 height 38
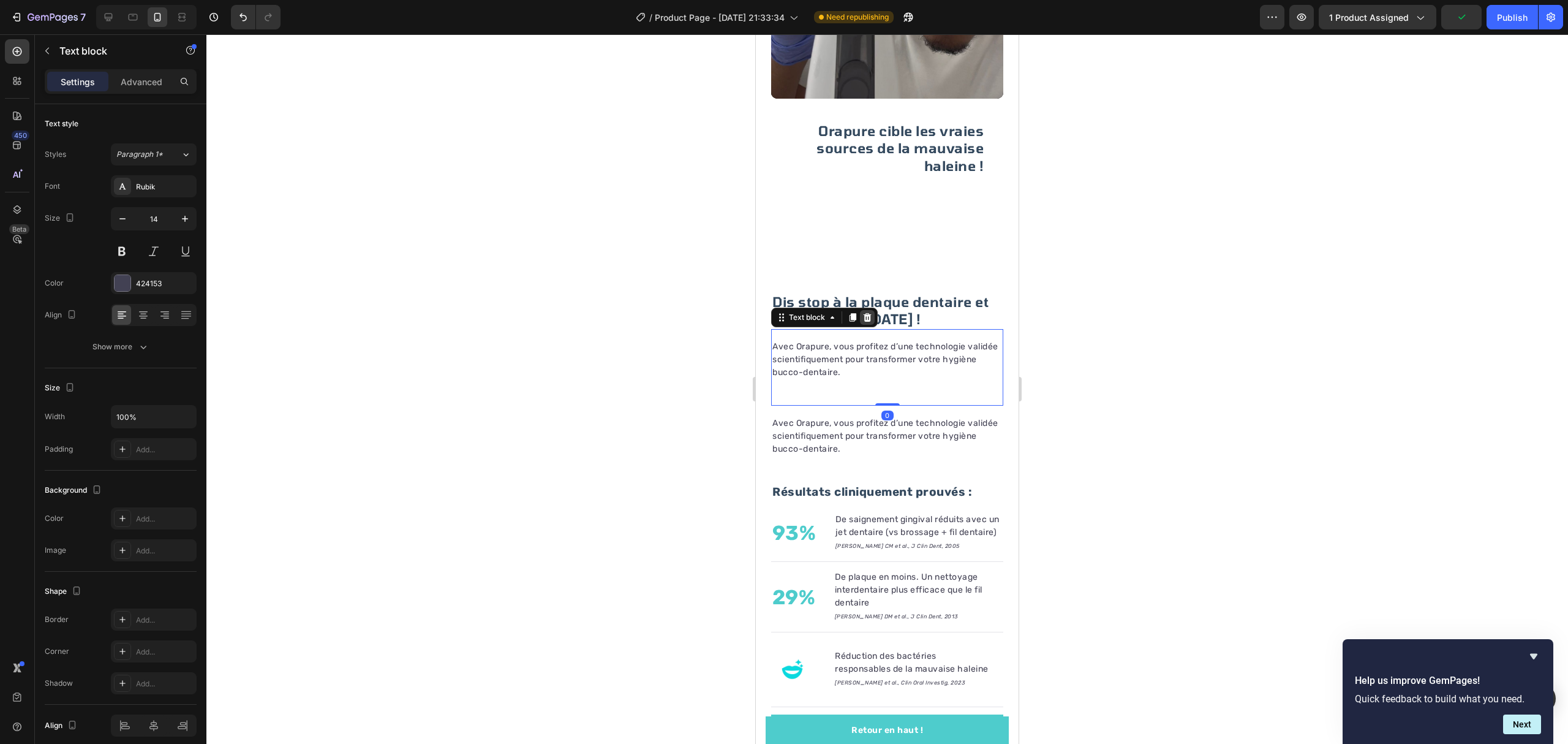
click at [866, 313] on icon at bounding box center [868, 317] width 10 height 10
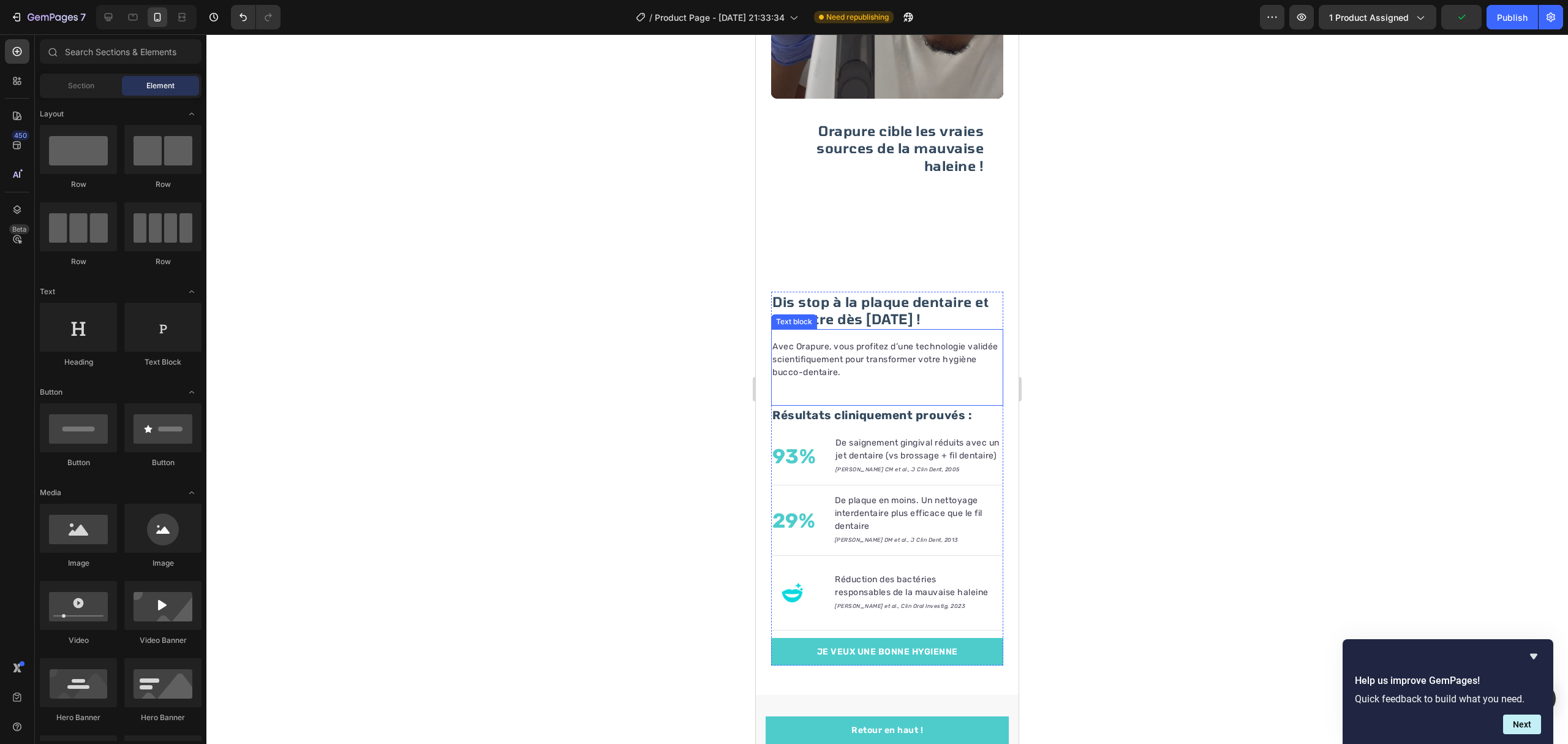
click at [877, 340] on p "Avec Orapure, vous profitez d’une technologie validée scientifiquement pour tra…" at bounding box center [887, 359] width 230 height 38
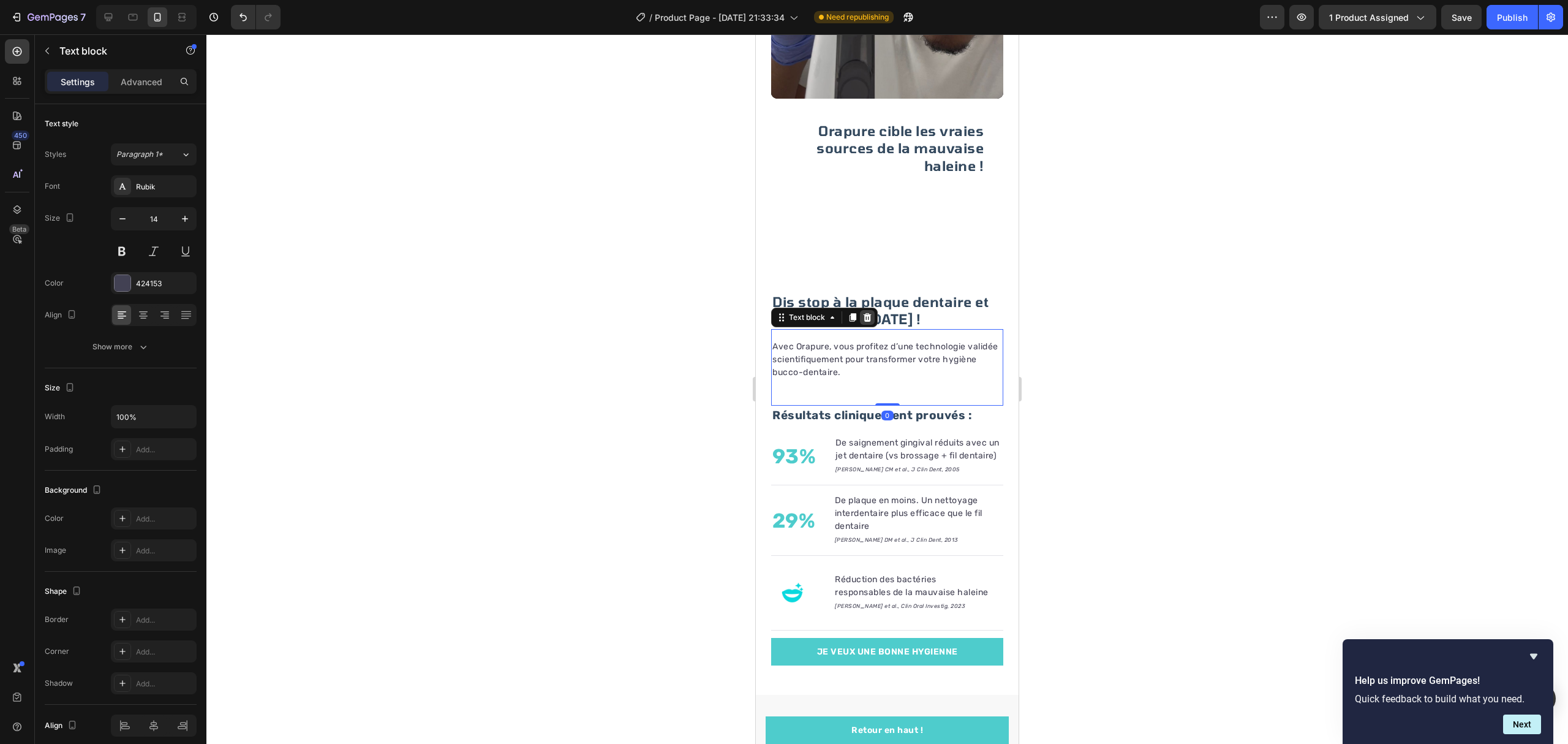
click at [868, 313] on icon at bounding box center [868, 317] width 10 height 10
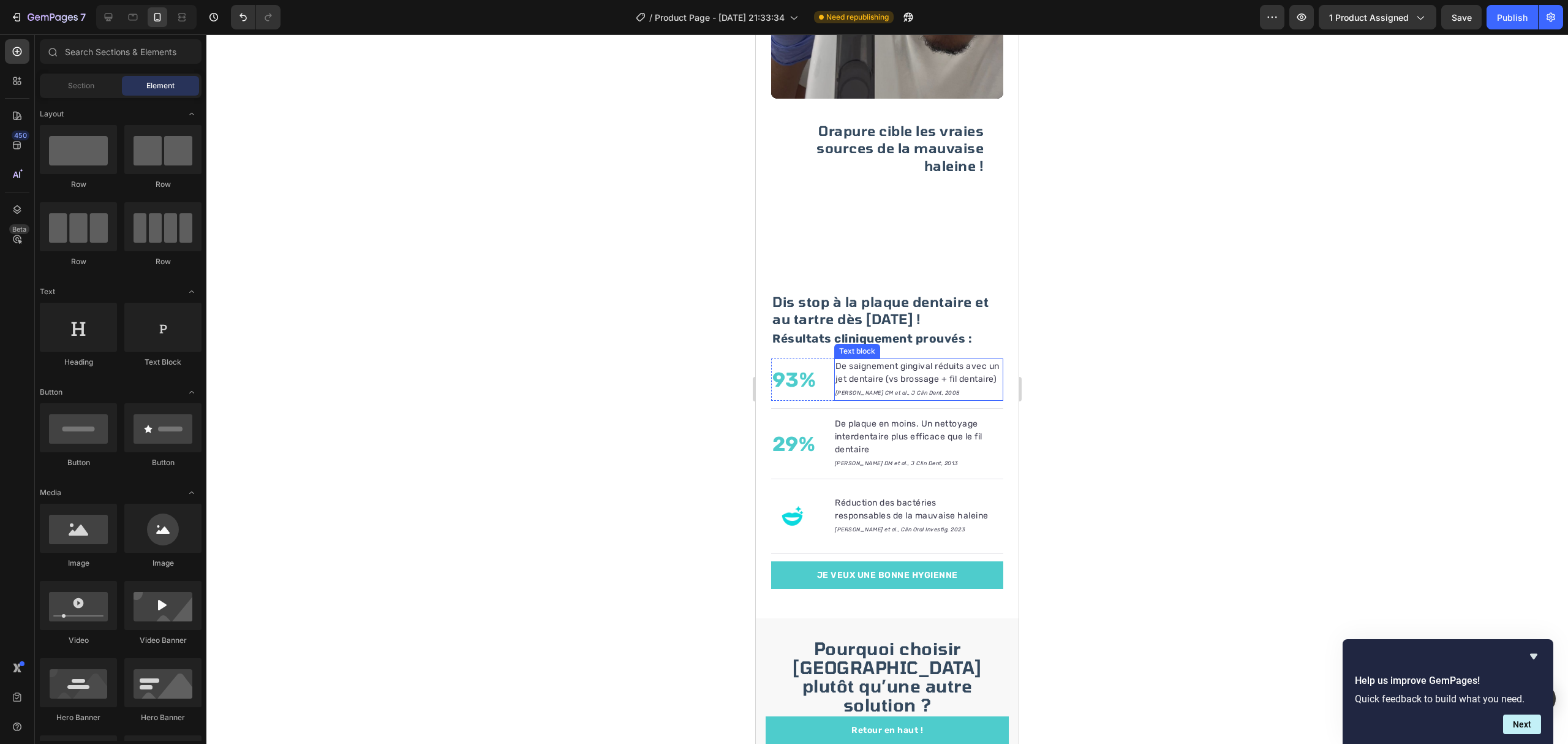
click at [877, 360] on p "De saignement gingival réduits avec un jet dentaire (vs brossage + fil dentaire)" at bounding box center [919, 372] width 167 height 26
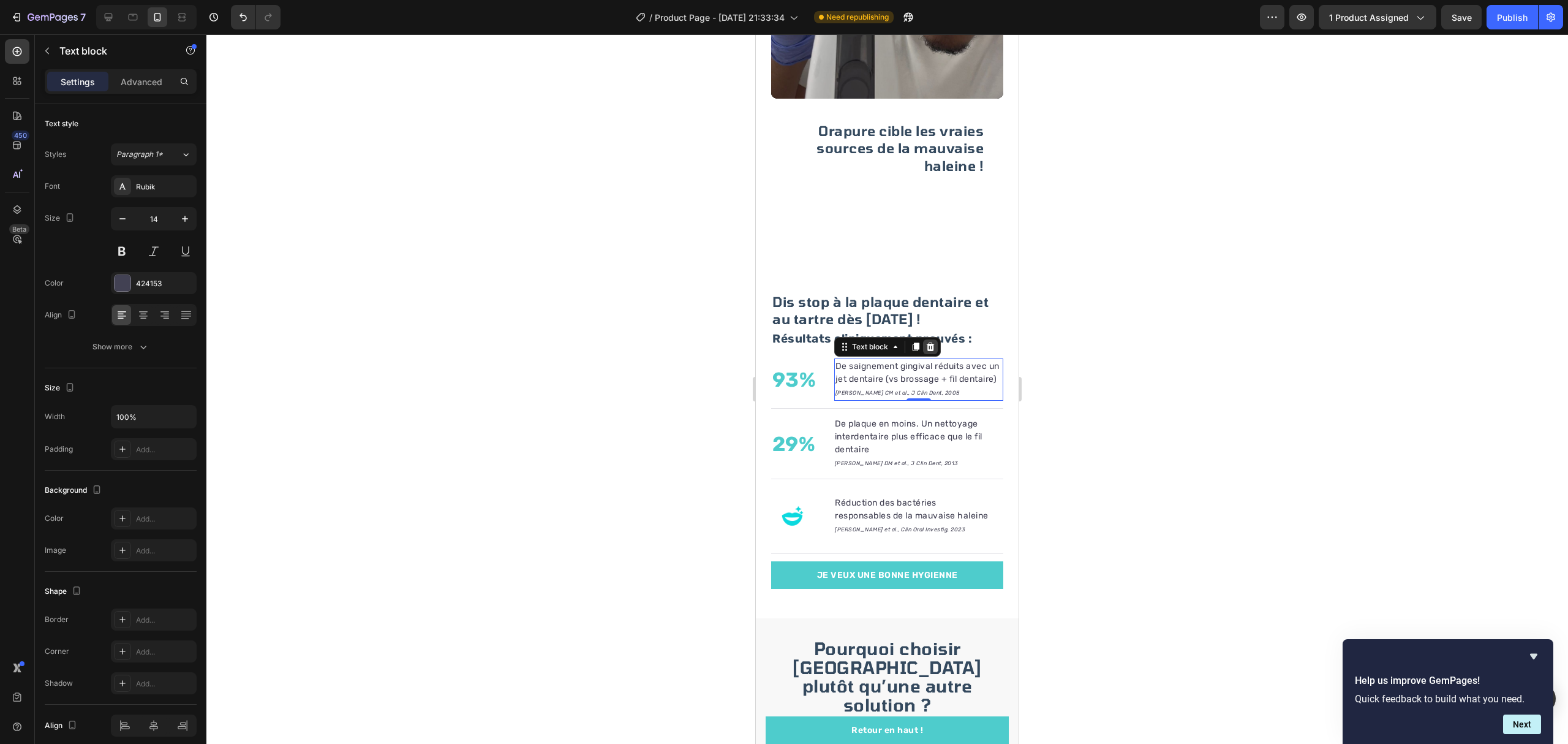
click at [925, 342] on icon at bounding box center [930, 347] width 10 height 10
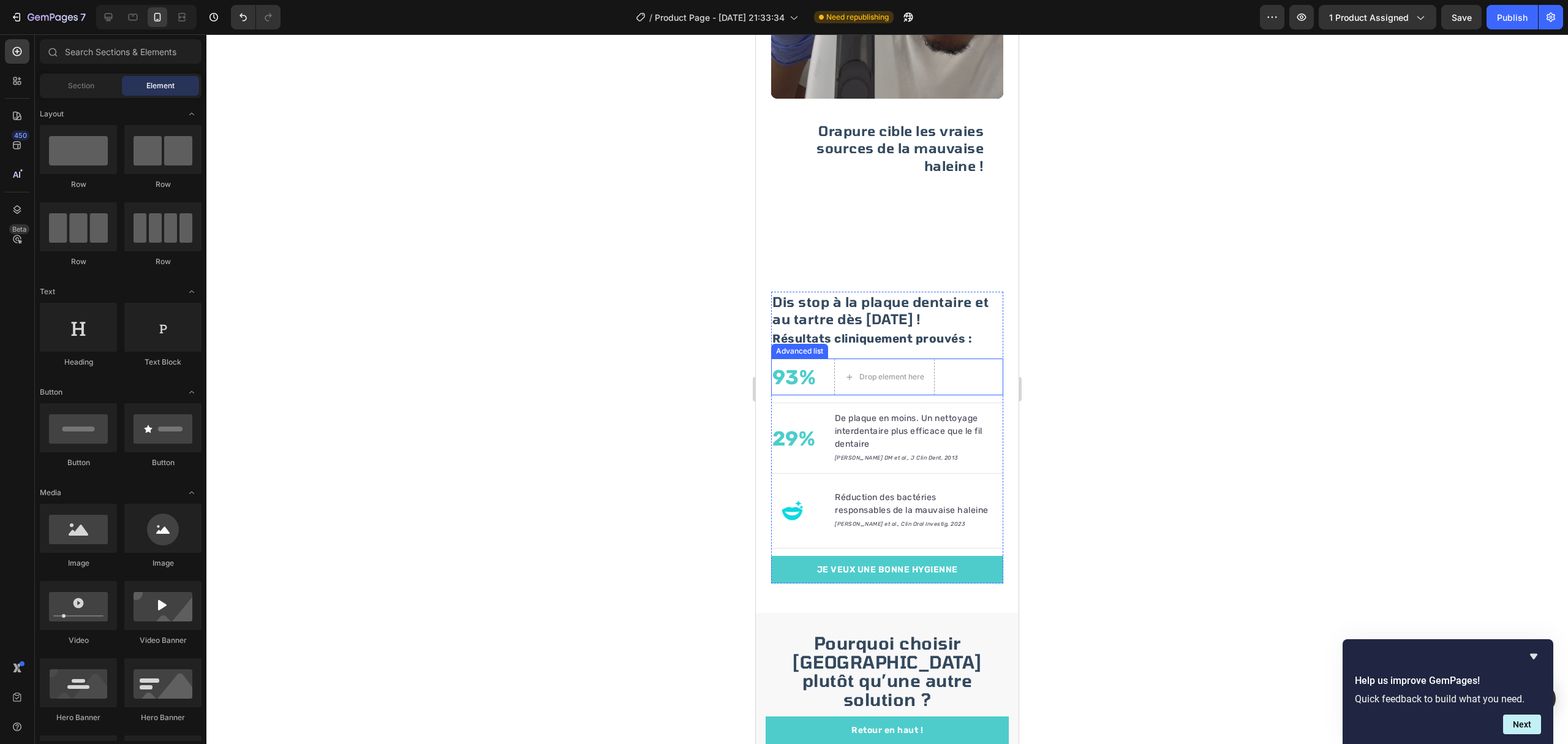
click at [965, 366] on div "93% Text block Drop element here" at bounding box center [887, 376] width 232 height 36
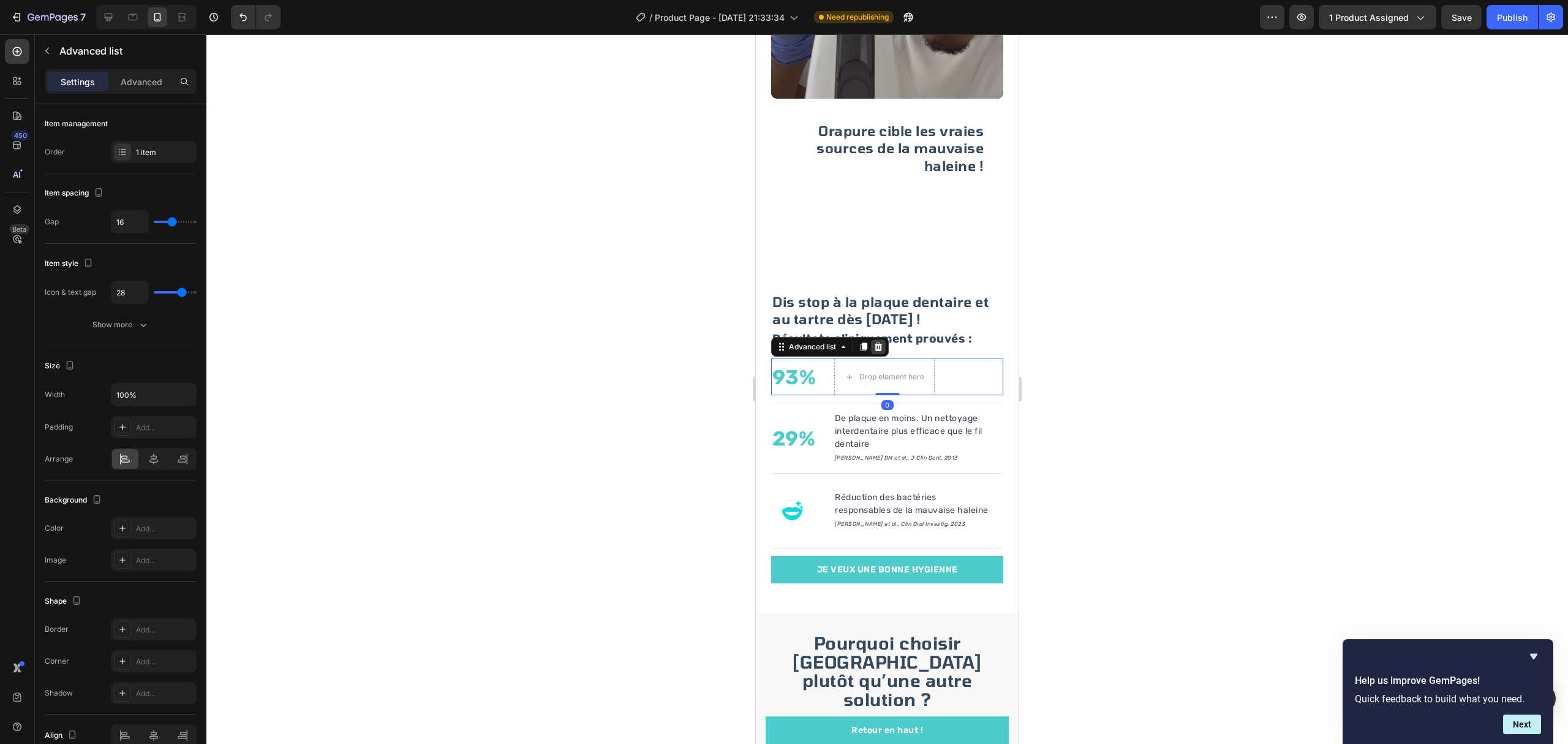
click at [875, 342] on icon at bounding box center [878, 347] width 10 height 10
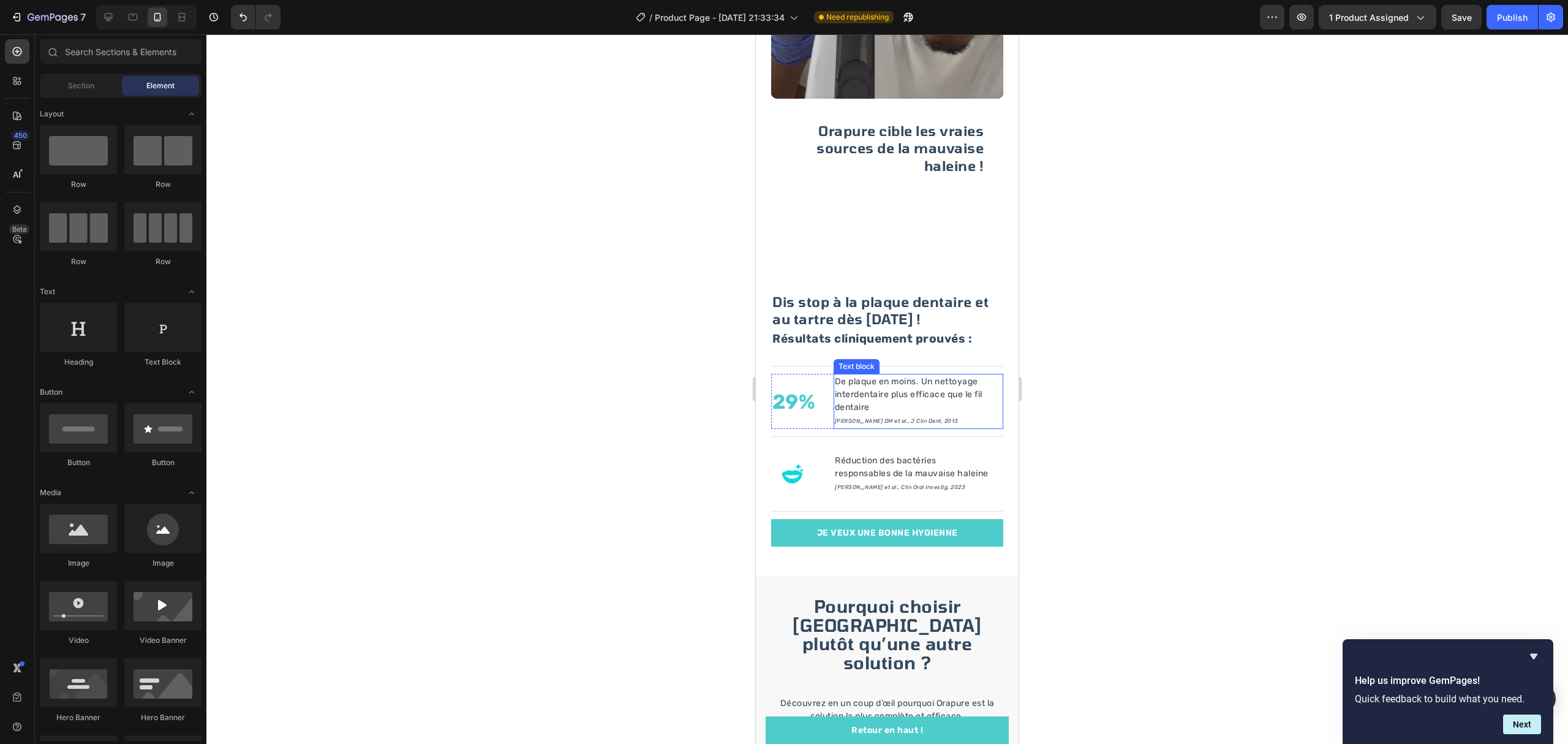
click at [982, 385] on p "De plaque en moins. Un nettoyage interdentaire plus efficace que le fil dentaire" at bounding box center [919, 393] width 167 height 38
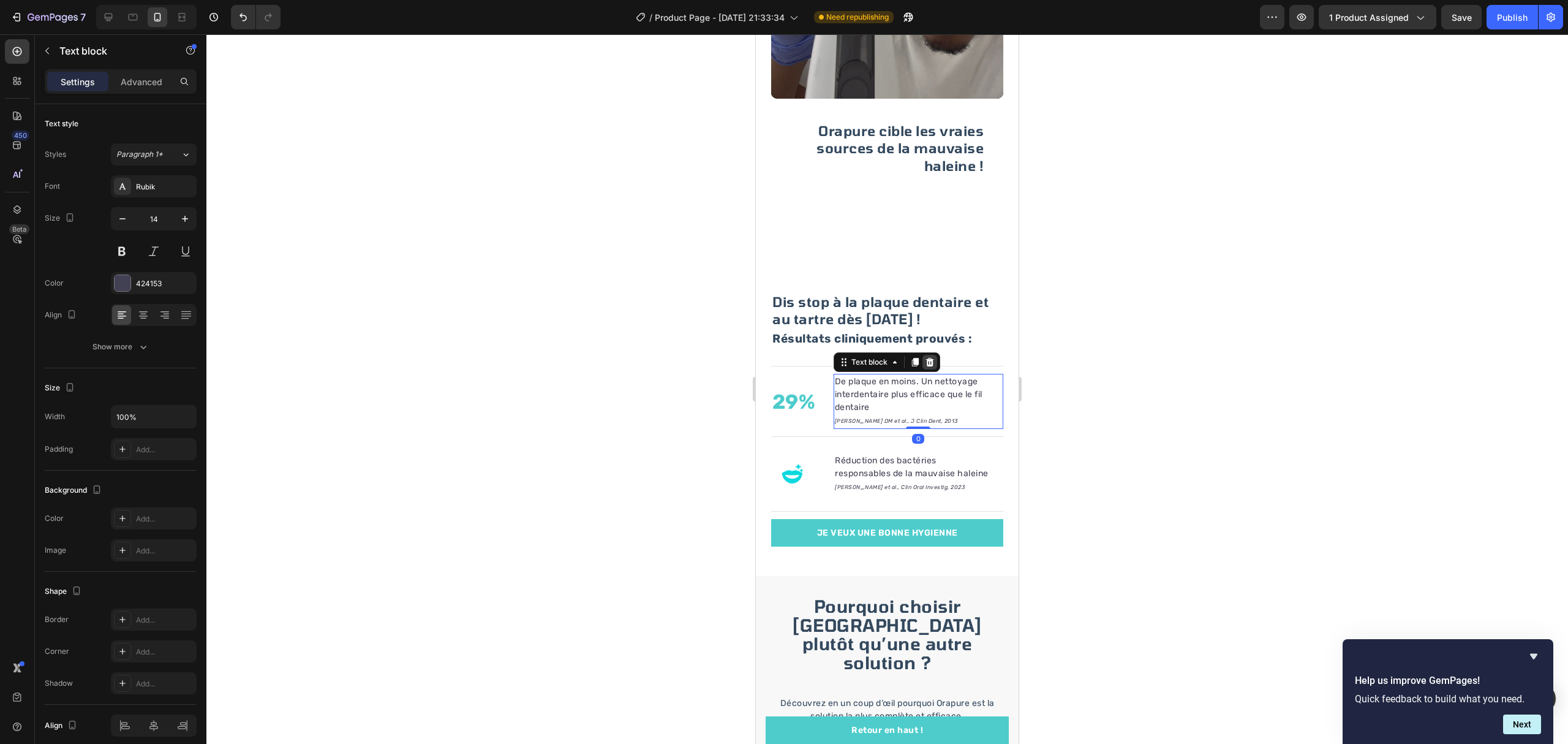
click at [930, 357] on icon at bounding box center [929, 362] width 10 height 10
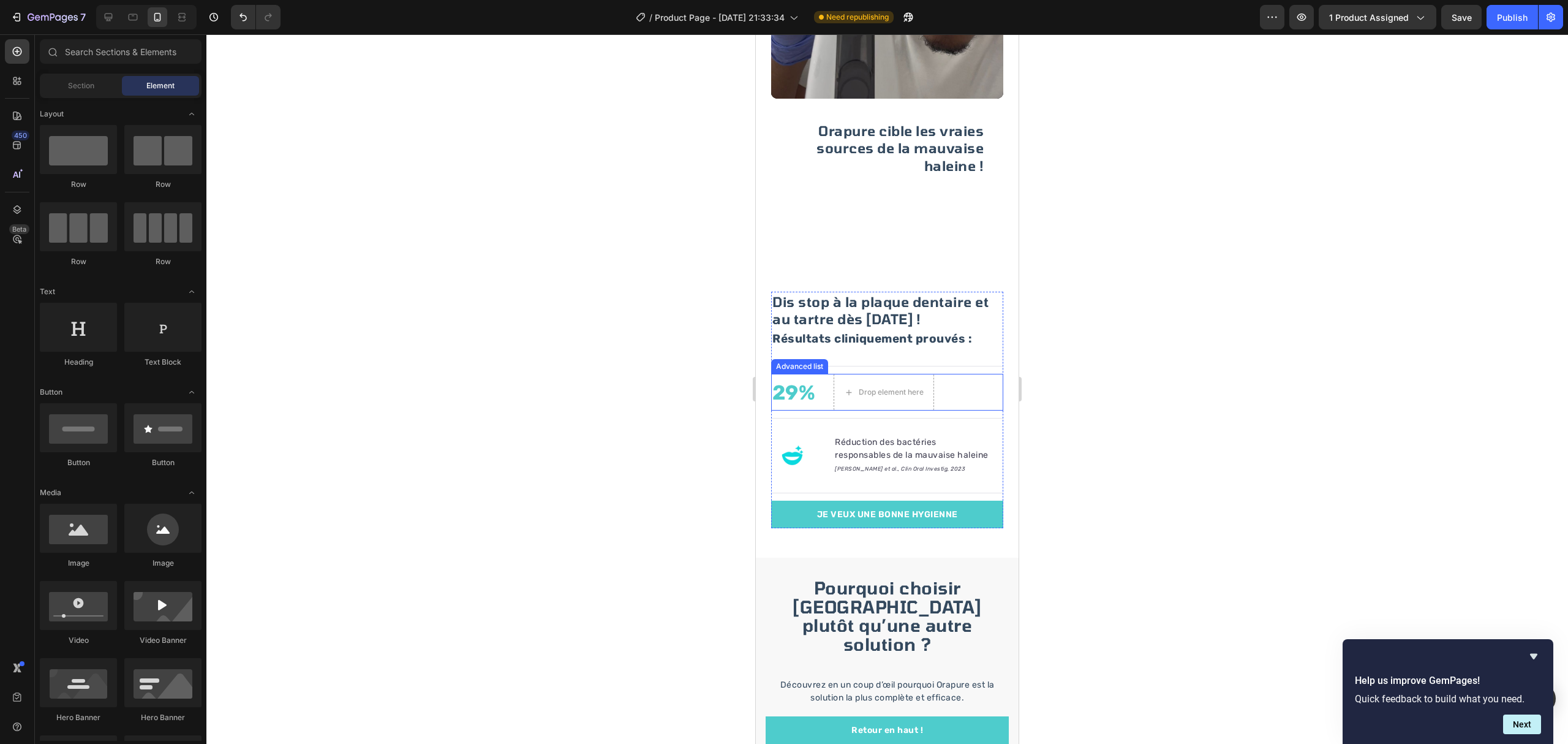
click at [982, 390] on div "29% Text block Drop element here" at bounding box center [887, 391] width 232 height 36
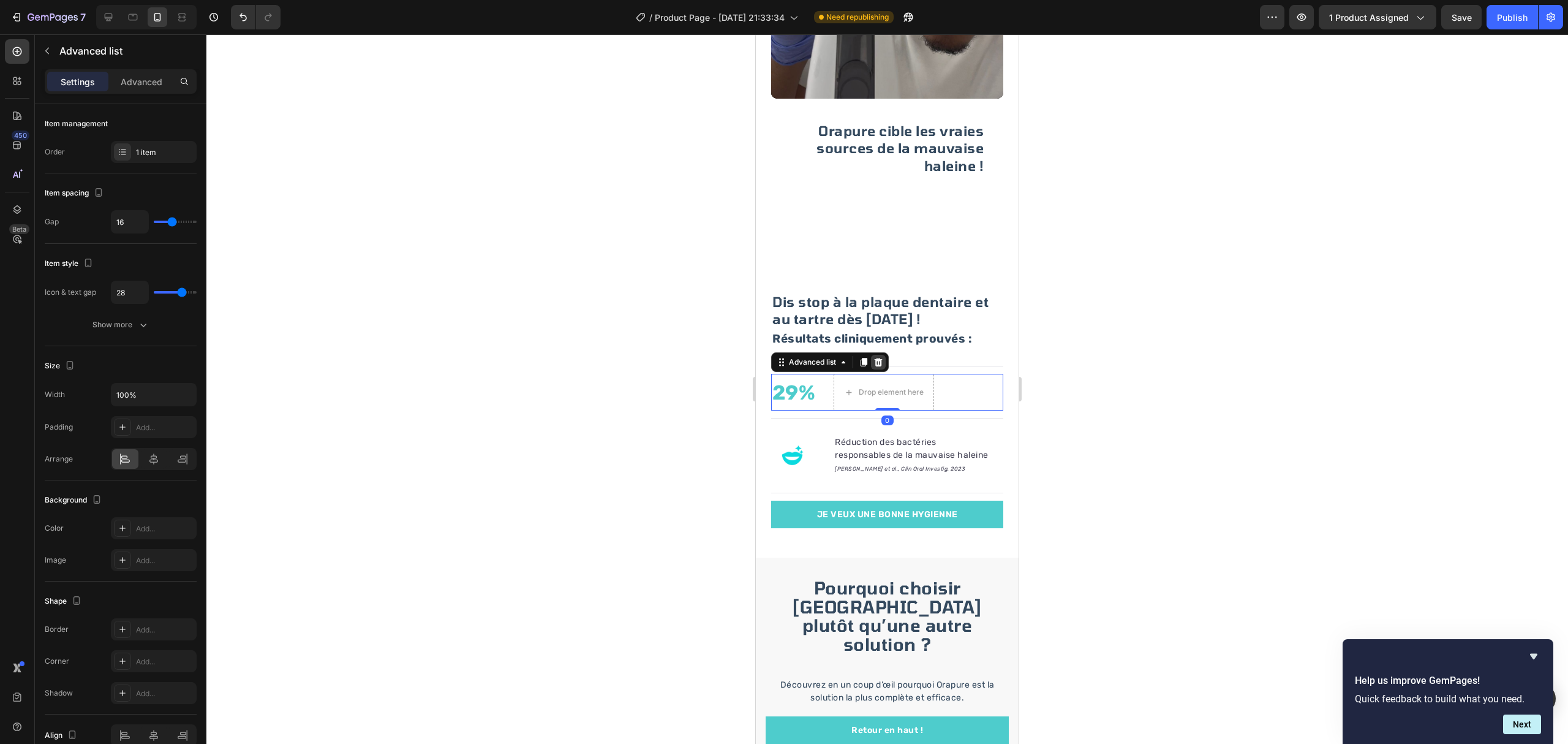
click at [878, 358] on icon at bounding box center [878, 362] width 8 height 9
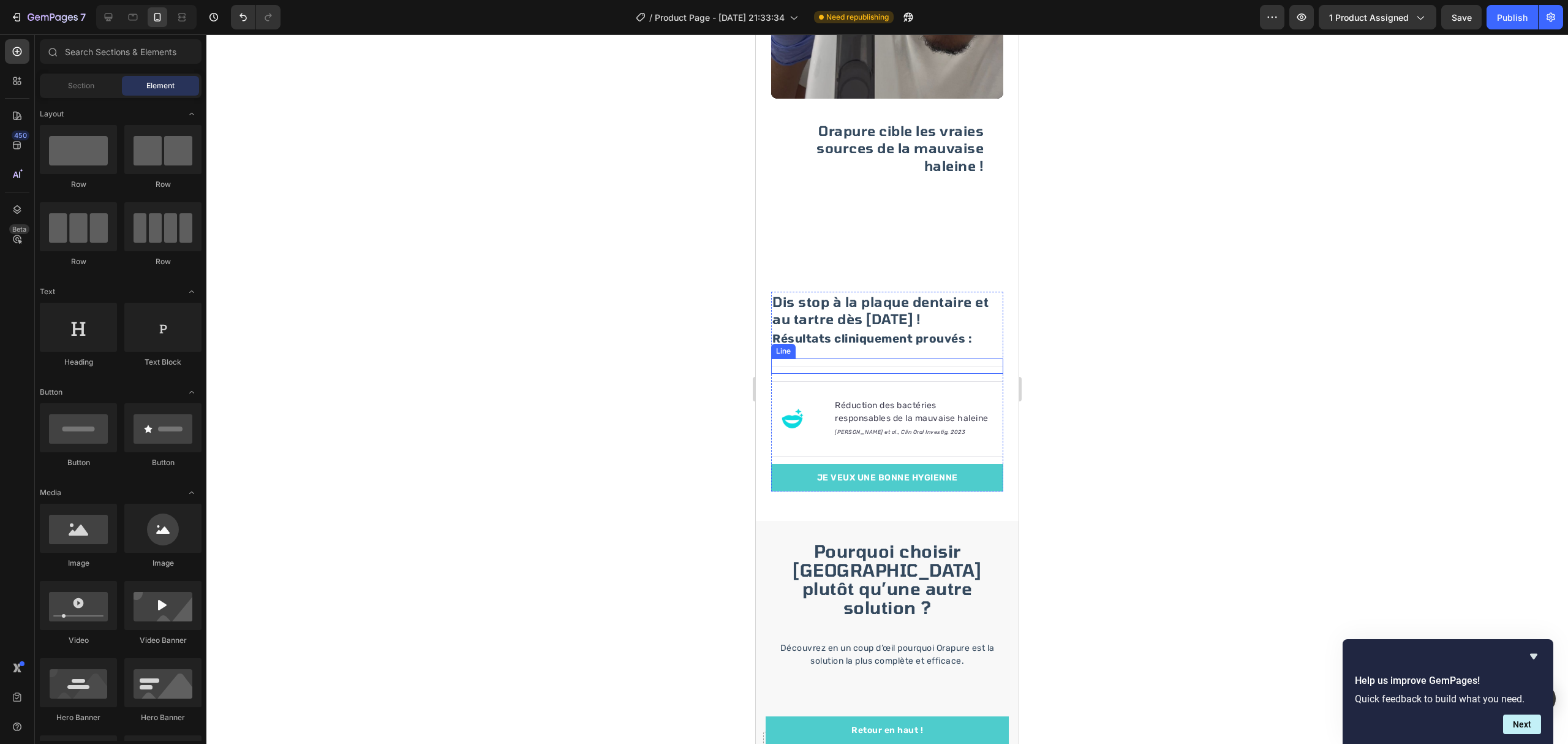
click at [909, 359] on div "Title Line" at bounding box center [887, 367] width 232 height 16
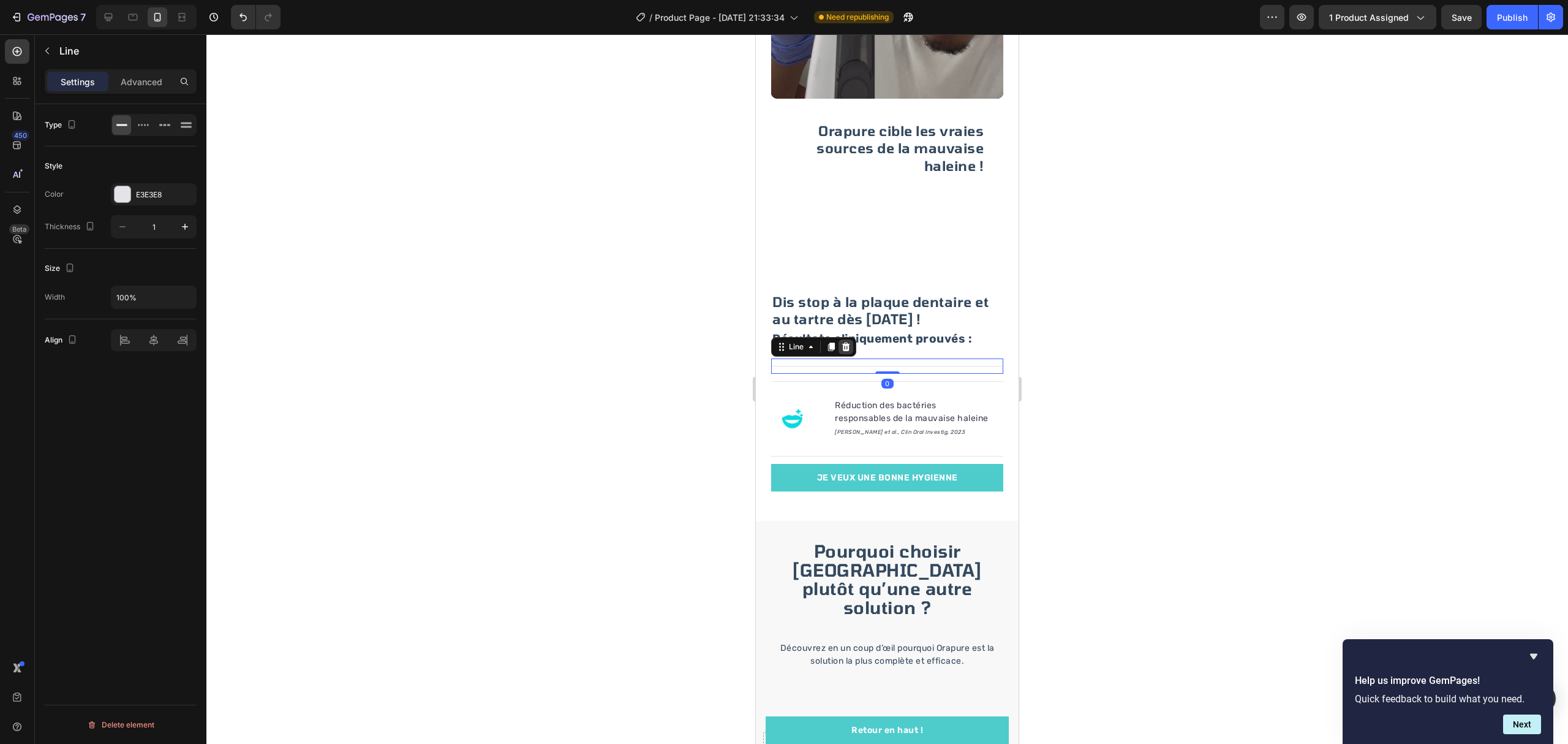
click at [848, 342] on icon at bounding box center [846, 346] width 8 height 9
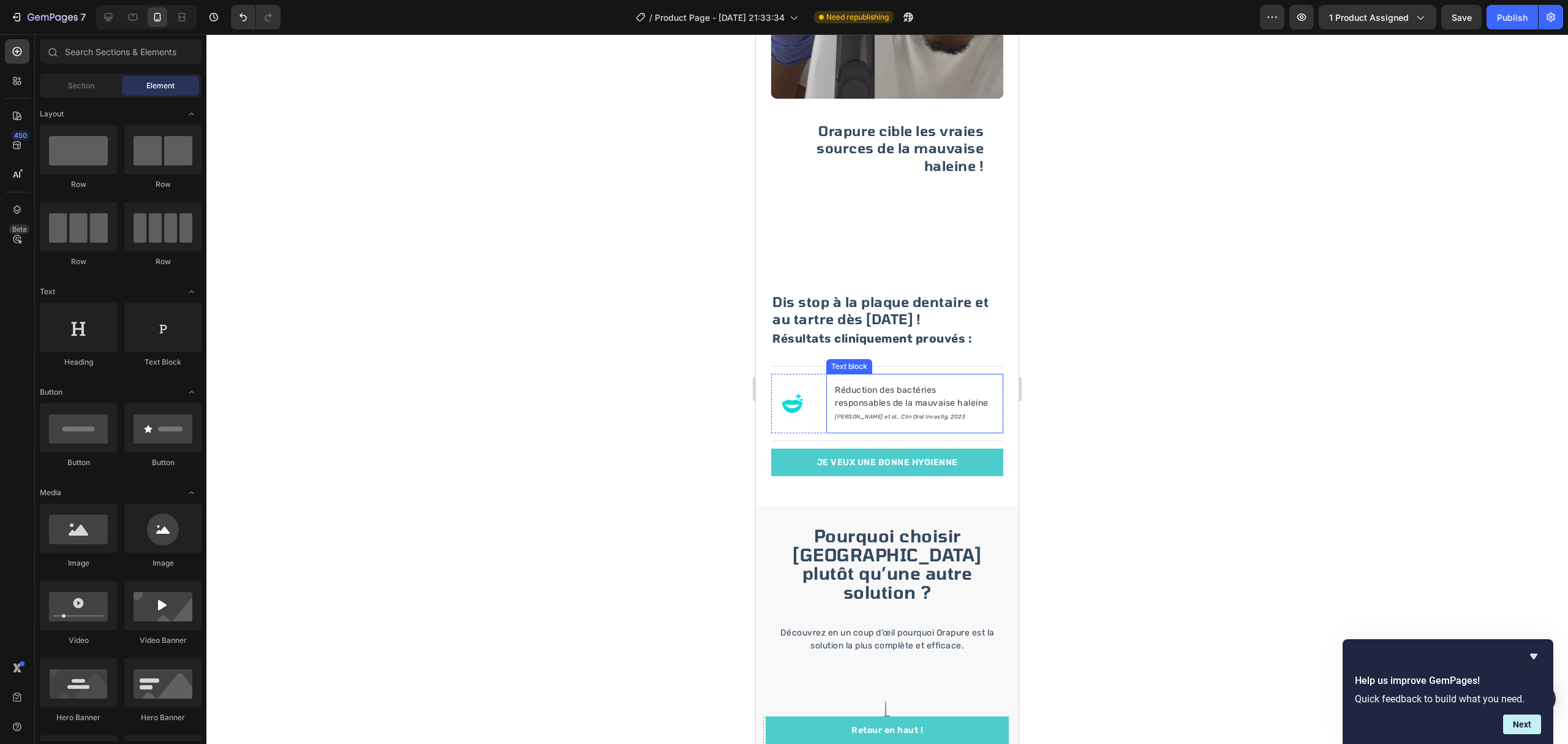
click at [935, 373] on div "Réduction des bactéries responsables de la mauvaise haleine Xu X et al., Clin O…" at bounding box center [915, 403] width 177 height 59
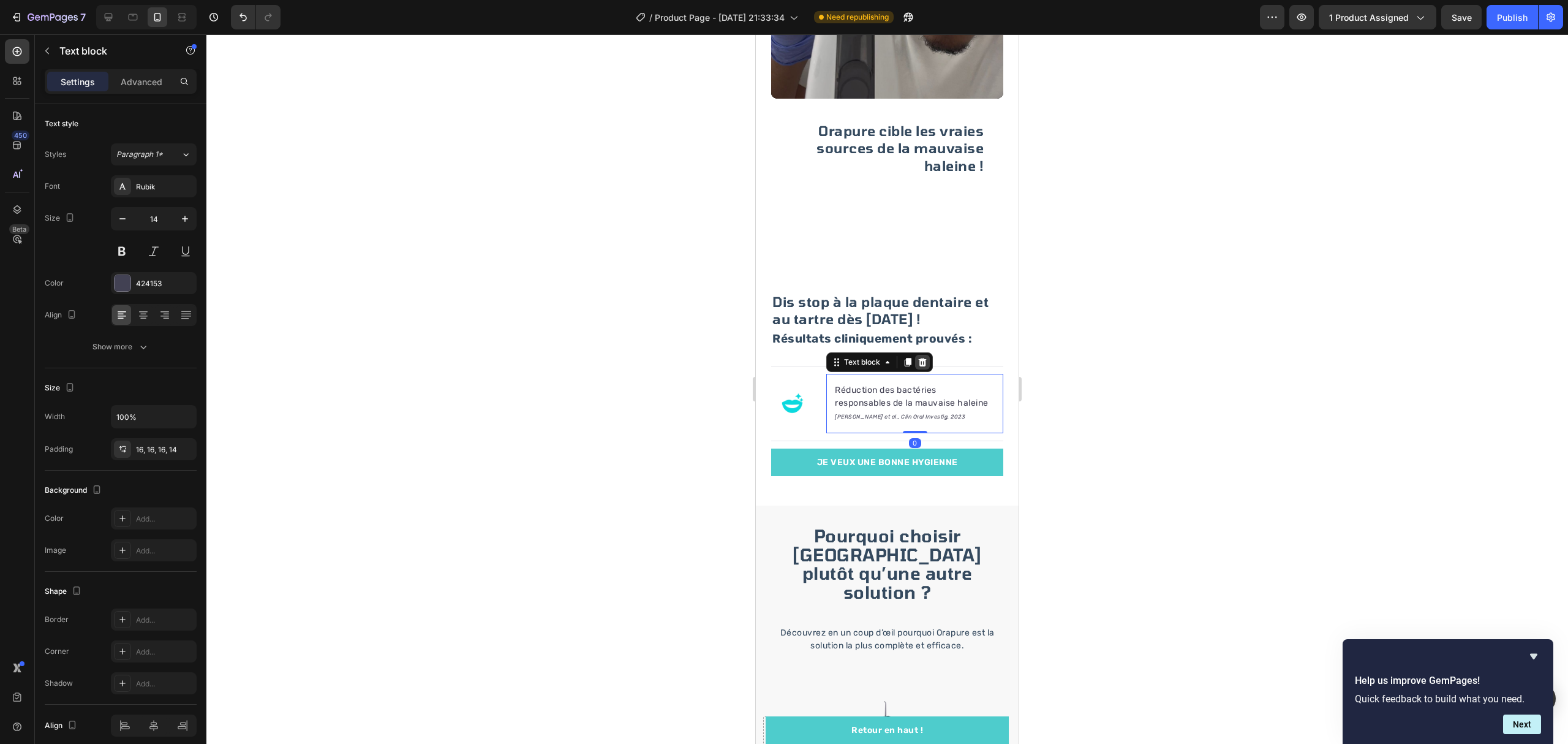
click at [922, 355] on div at bounding box center [922, 362] width 15 height 15
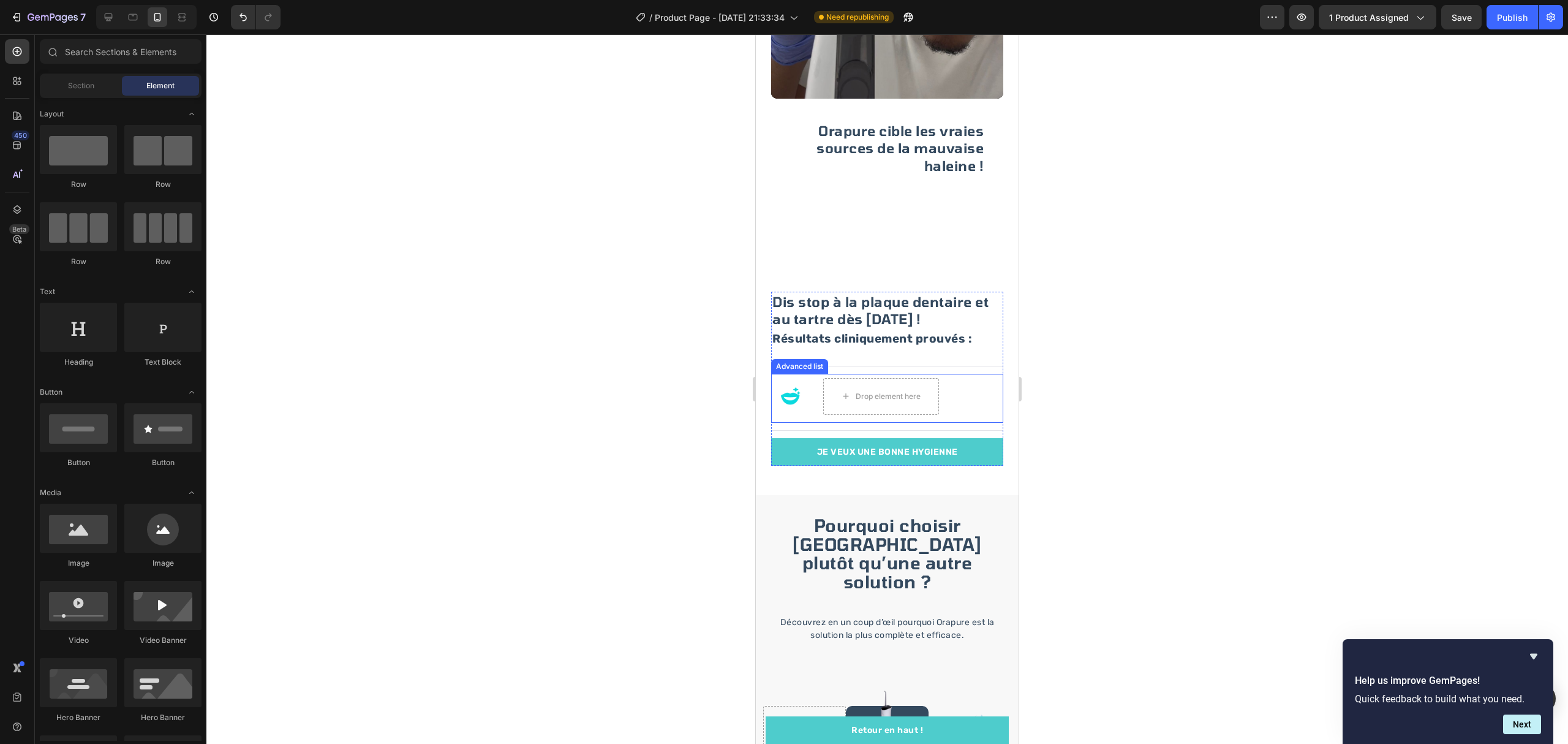
click at [810, 390] on li "Image Drop element here" at bounding box center [855, 396] width 168 height 45
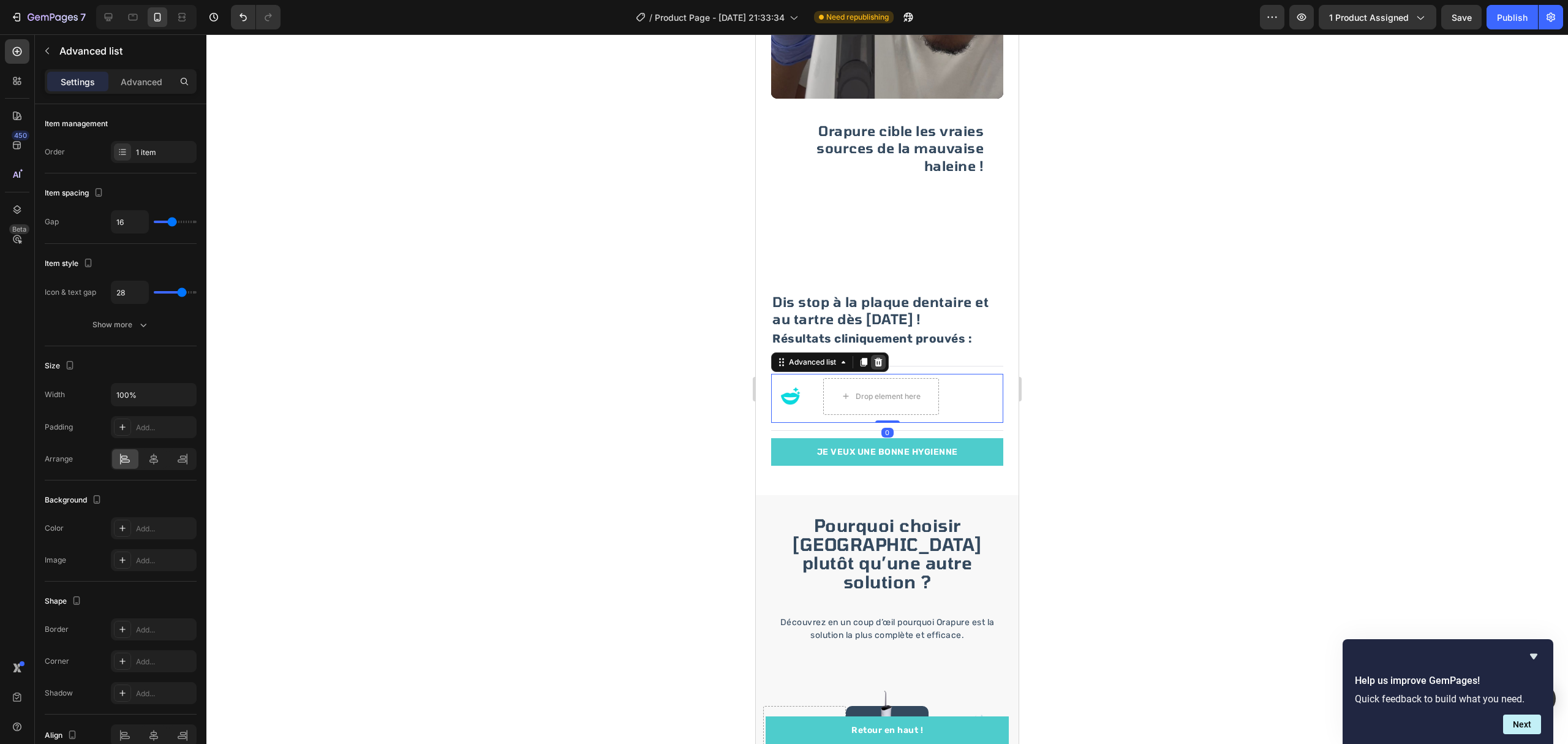
click at [880, 355] on div at bounding box center [877, 362] width 15 height 15
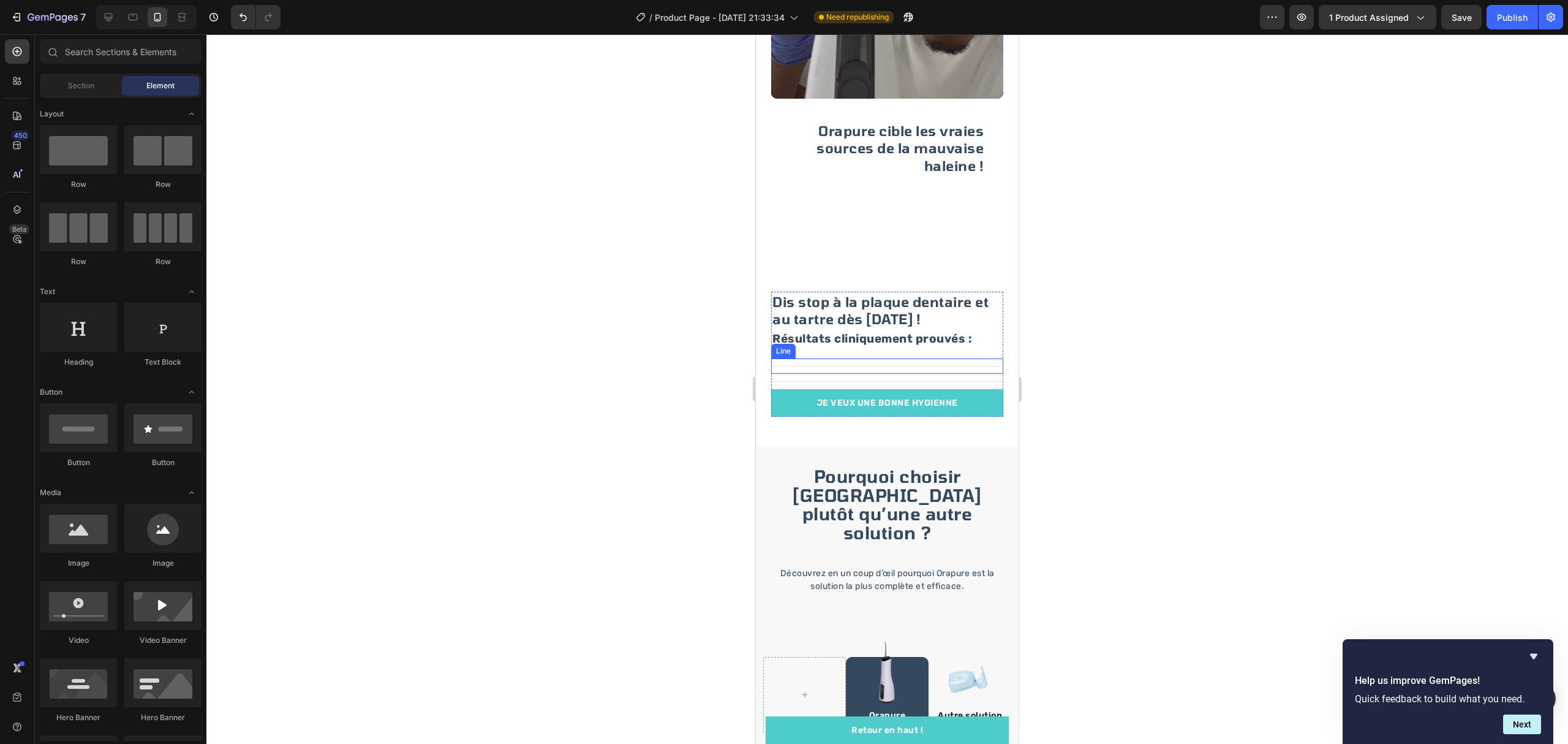
click at [907, 359] on div "Title Line" at bounding box center [887, 367] width 232 height 16
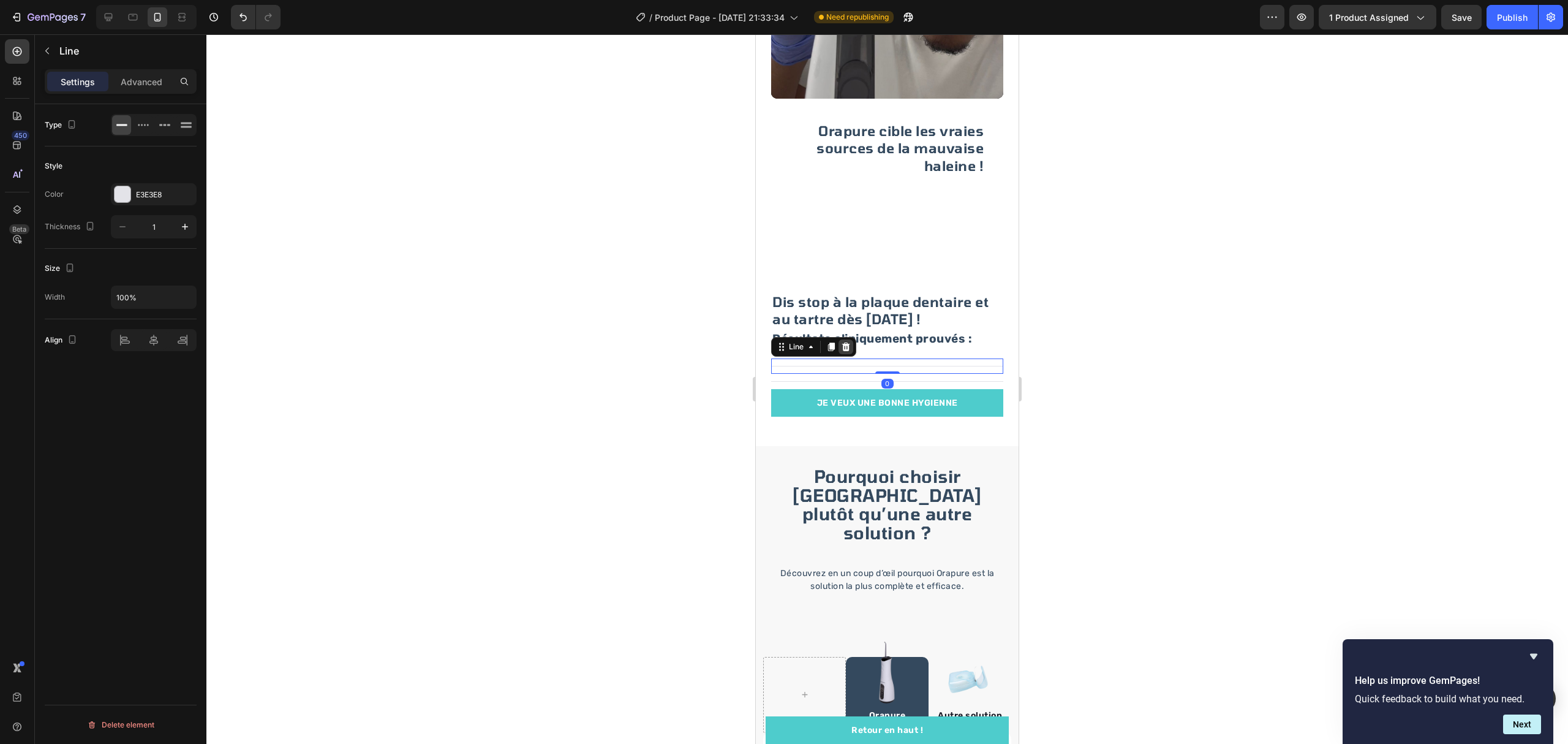
click at [843, 342] on icon at bounding box center [846, 347] width 10 height 10
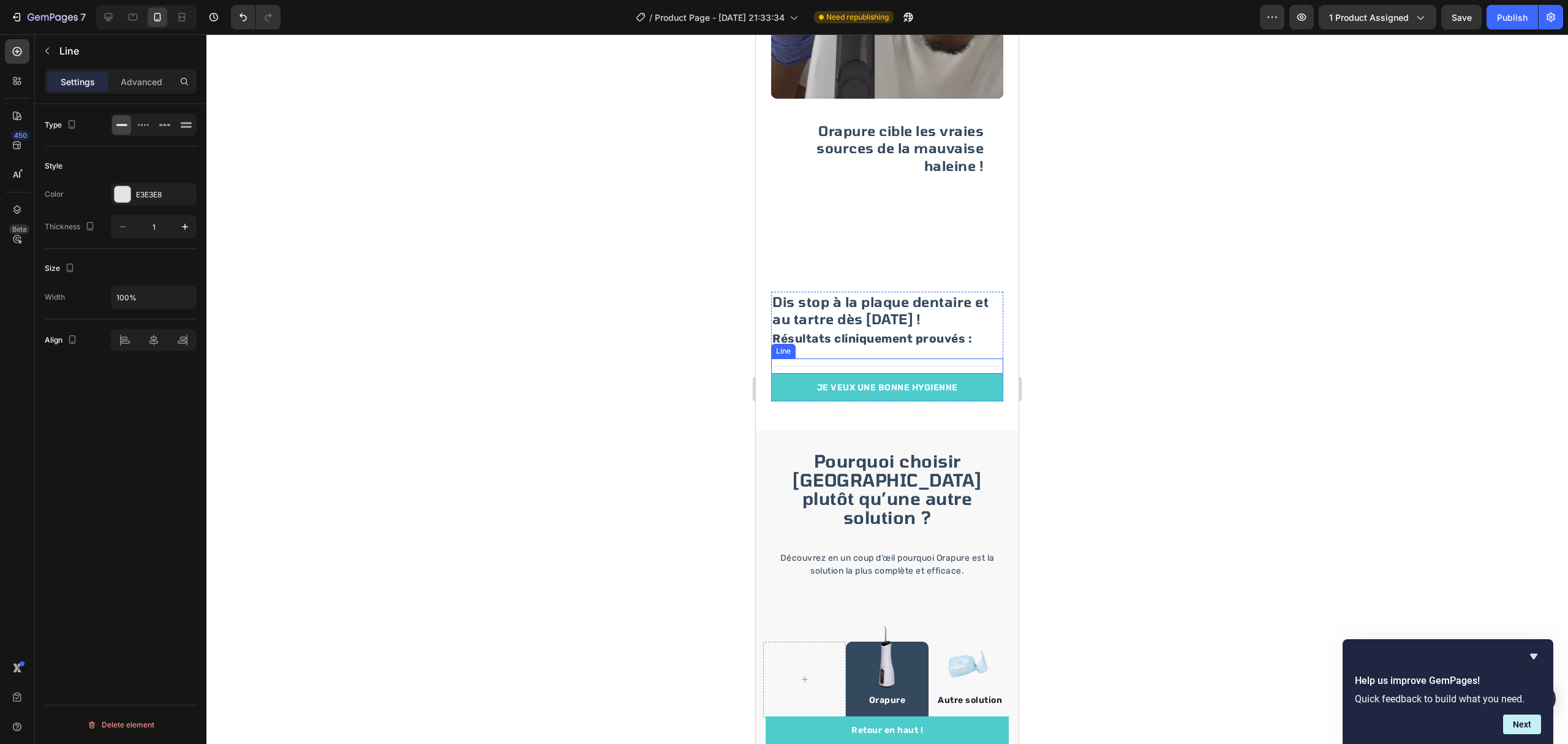
click at [870, 359] on div "Title Line" at bounding box center [887, 367] width 232 height 16
click at [851, 342] on icon at bounding box center [846, 347] width 10 height 10
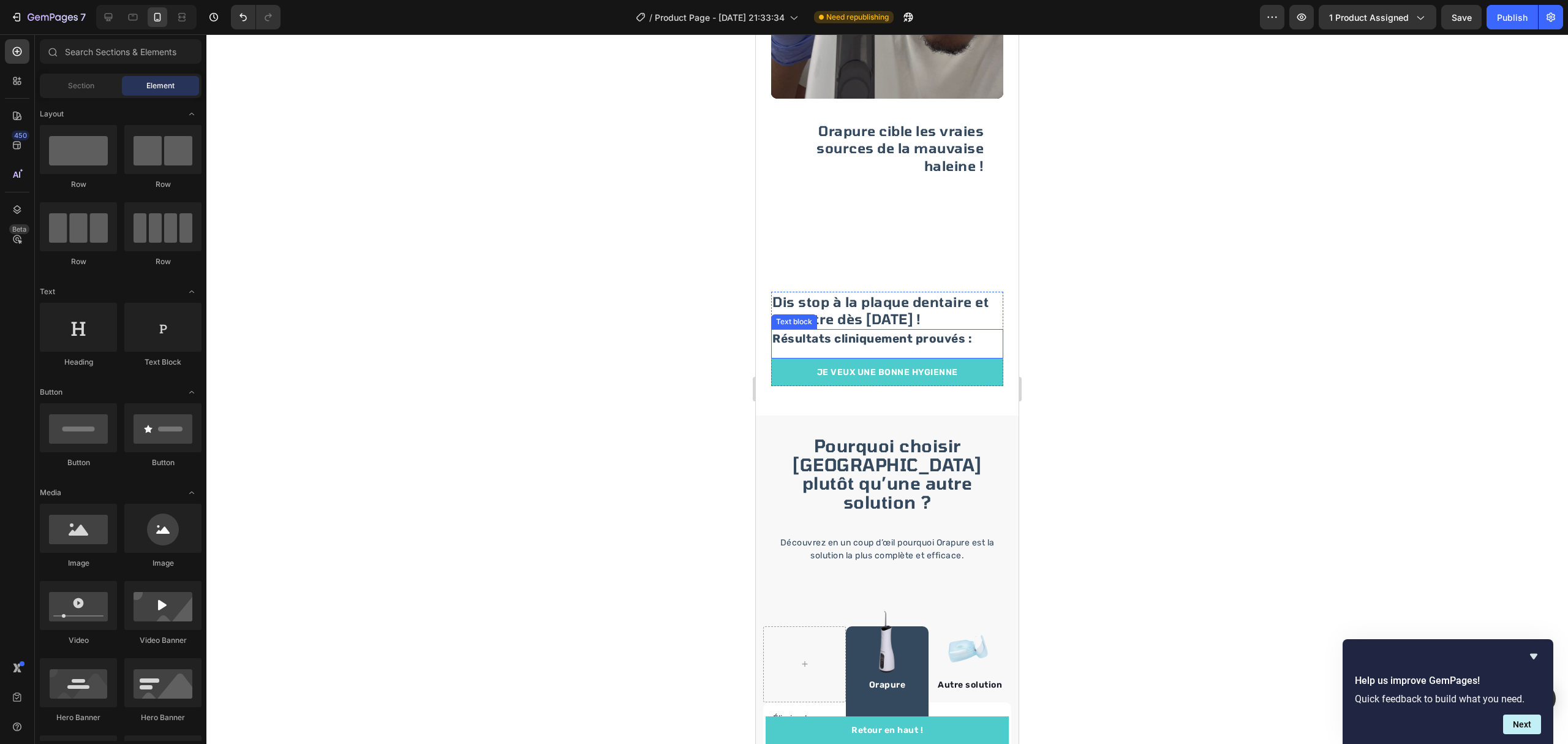
click at [854, 331] on strong "Résultats cliniquement prouvés :" at bounding box center [871, 338] width 199 height 14
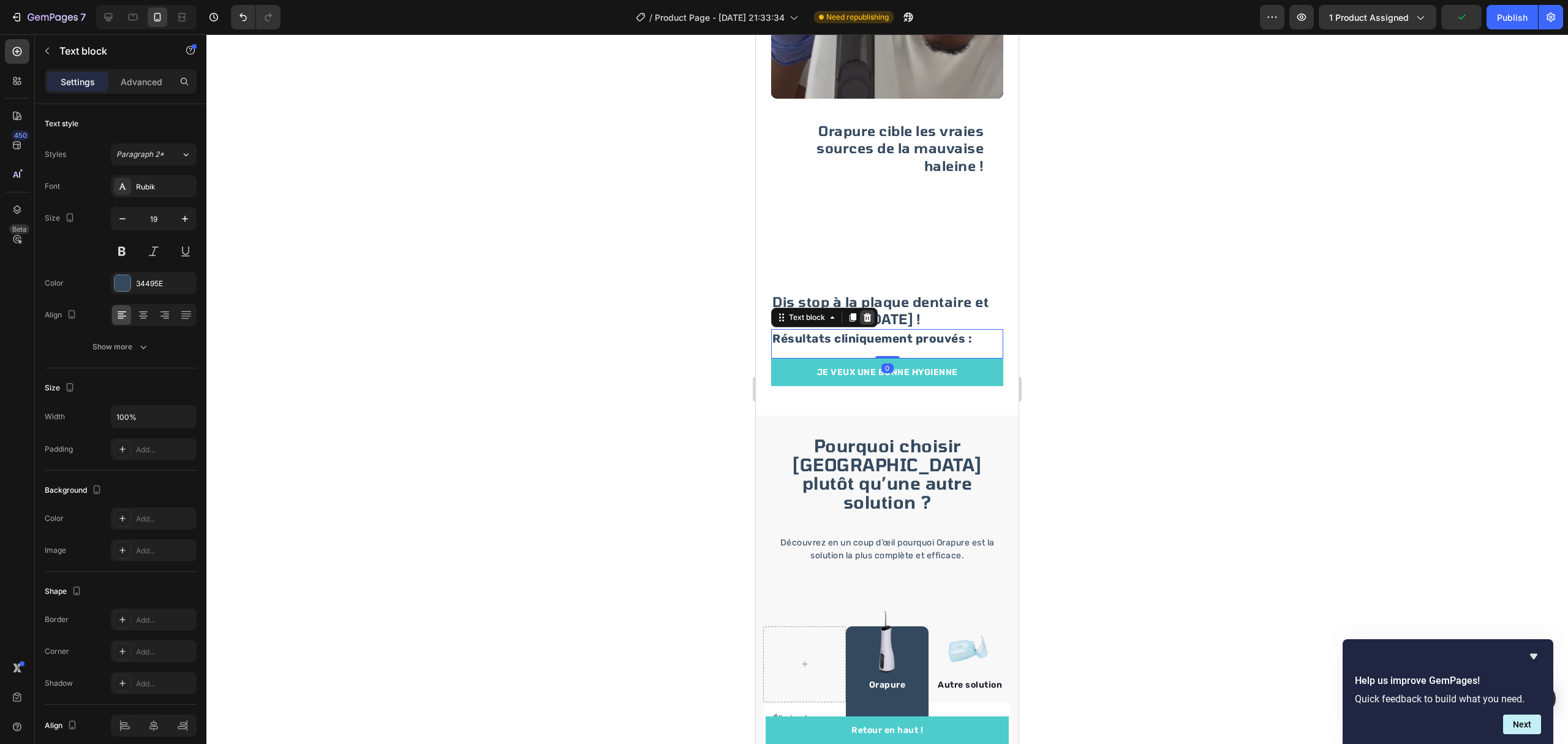
click at [869, 313] on icon at bounding box center [868, 317] width 10 height 10
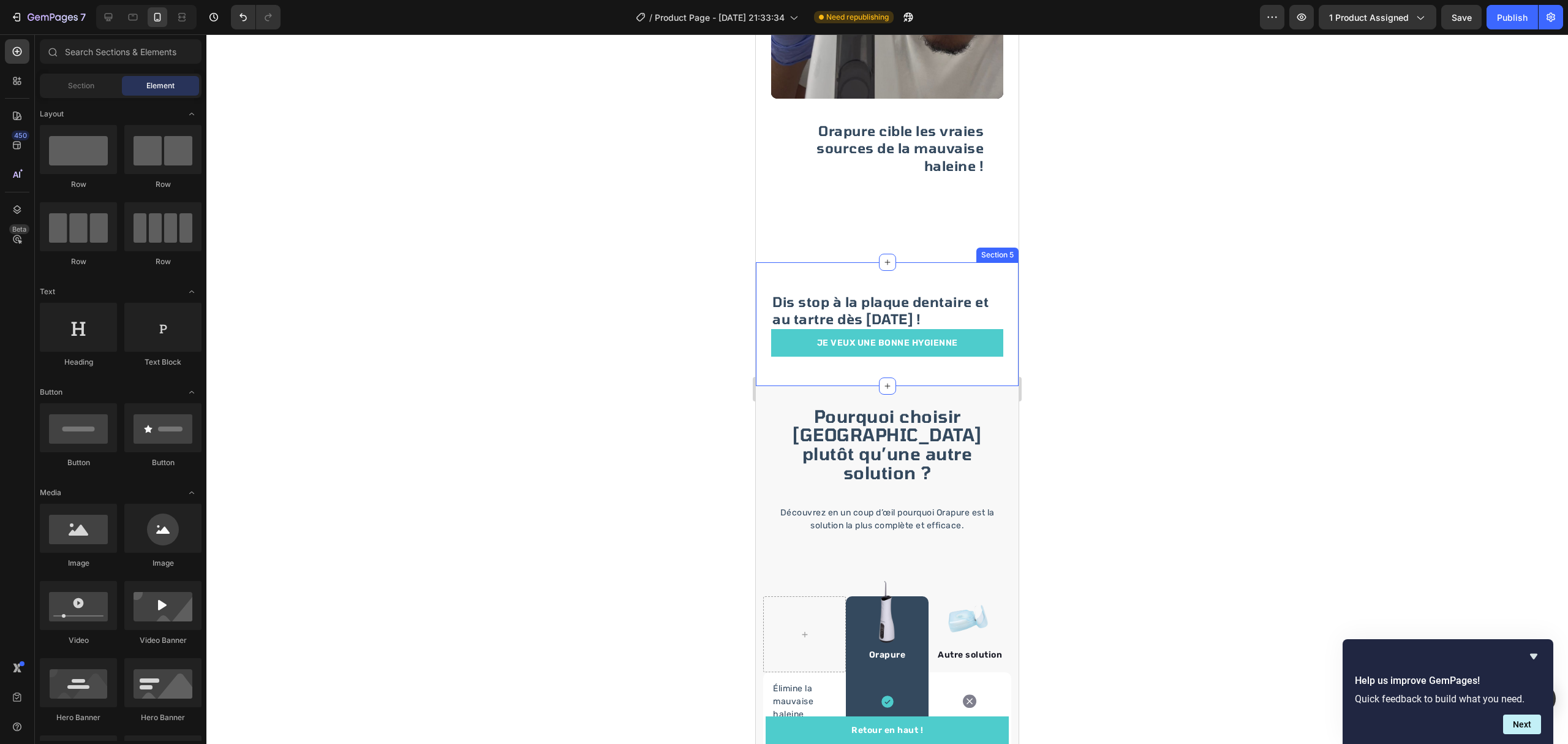
click at [944, 351] on div "Dis stop à la plaque dentaire et au tartre dès aujourd'hui ! Heading JE VEUX UN…" at bounding box center [886, 324] width 262 height 124
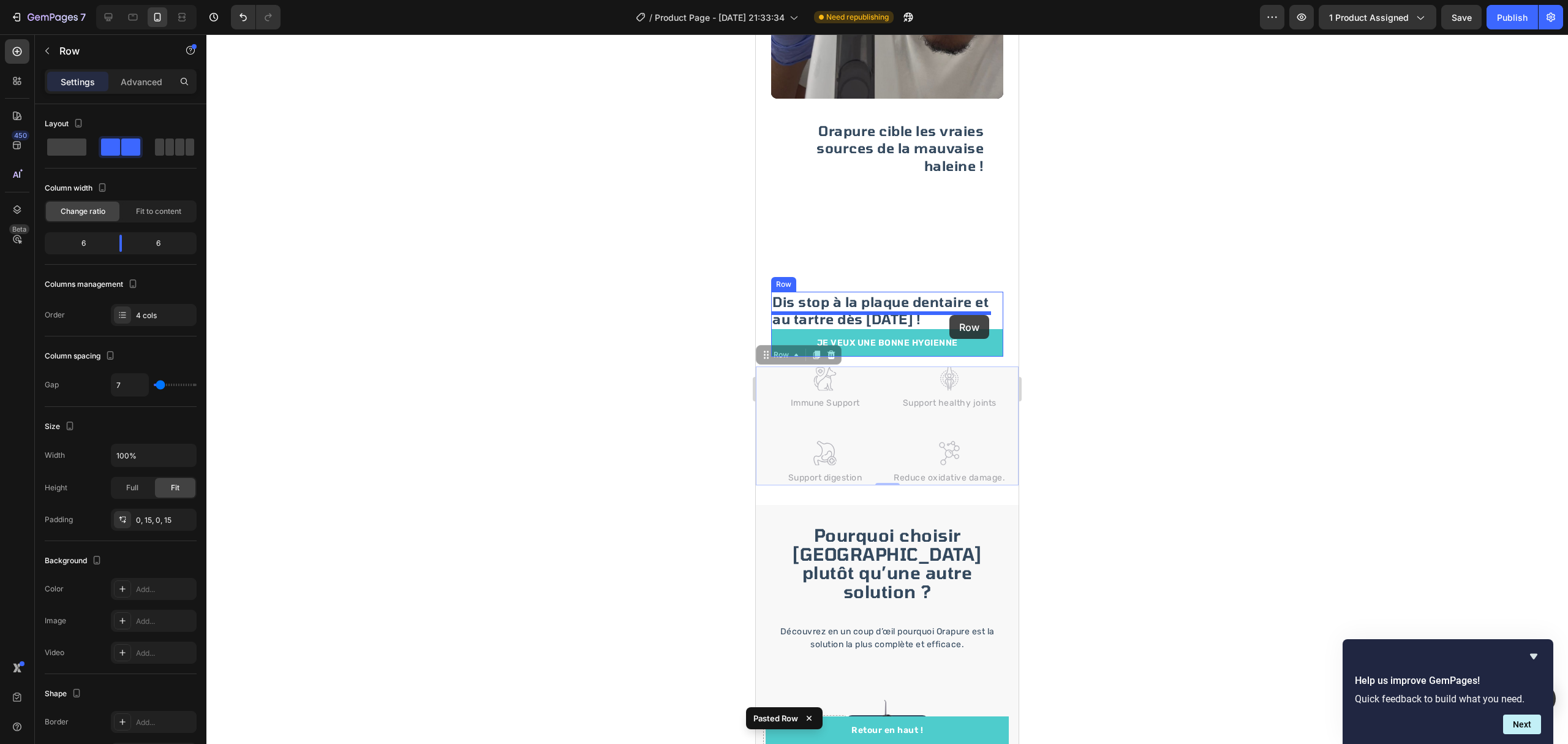
drag, startPoint x: 1005, startPoint y: 359, endPoint x: 1885, endPoint y: 369, distance: 880.1
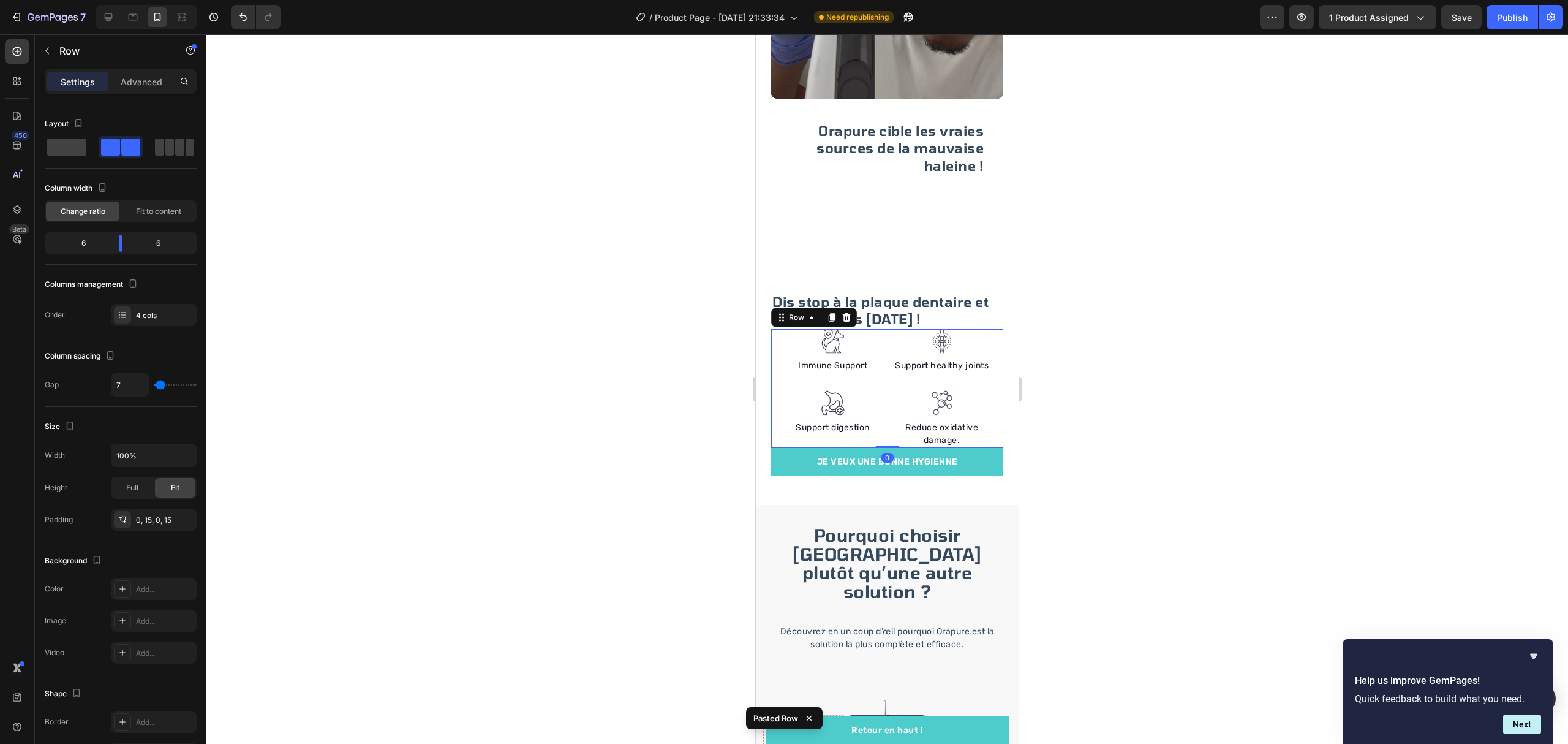
click at [1129, 334] on div at bounding box center [887, 389] width 1362 height 710
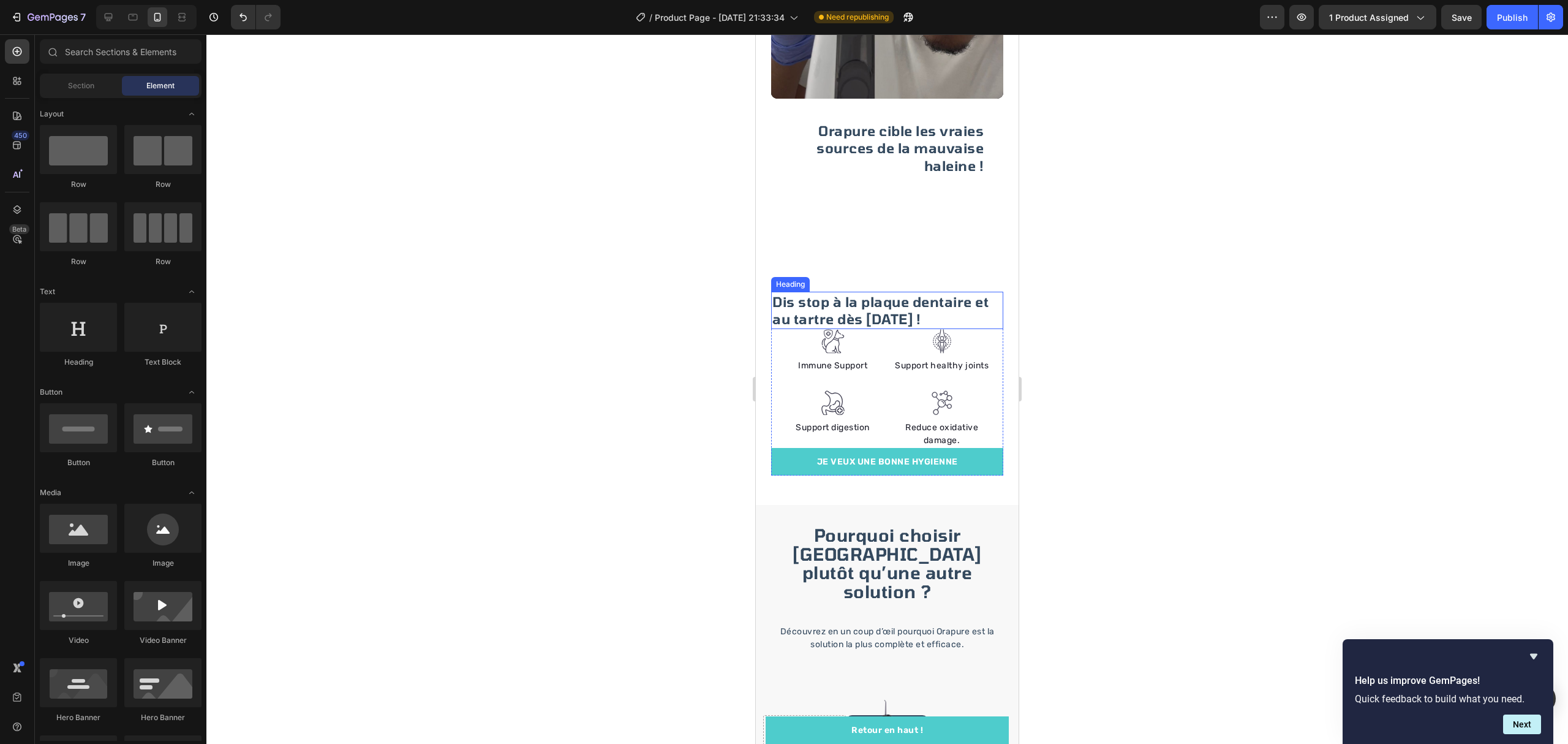
click at [984, 303] on h2 "Dis stop à la plaque dentaire et au tartre dès aujourd'hui !" at bounding box center [887, 311] width 232 height 37
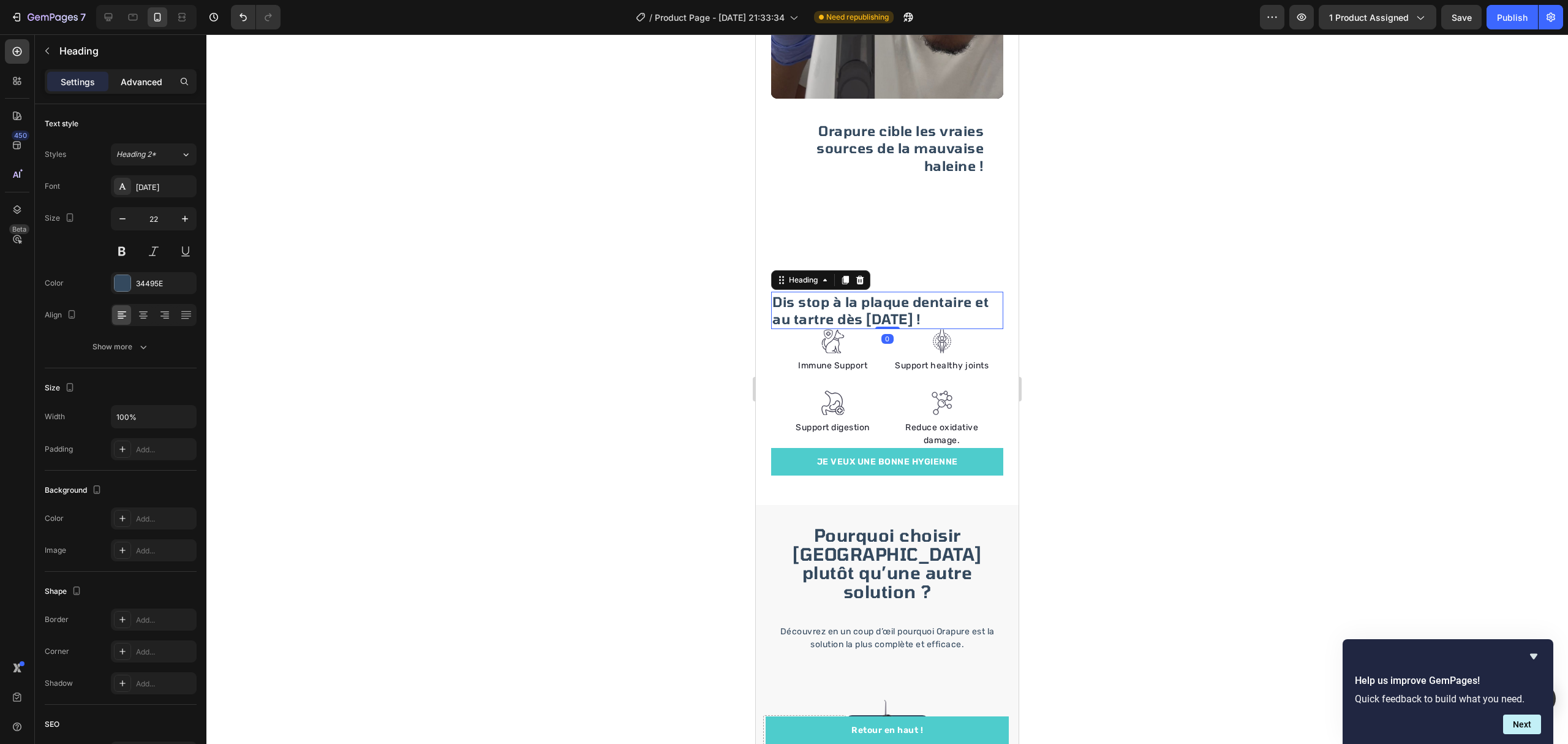
click at [147, 82] on p "Advanced" at bounding box center [141, 82] width 41 height 13
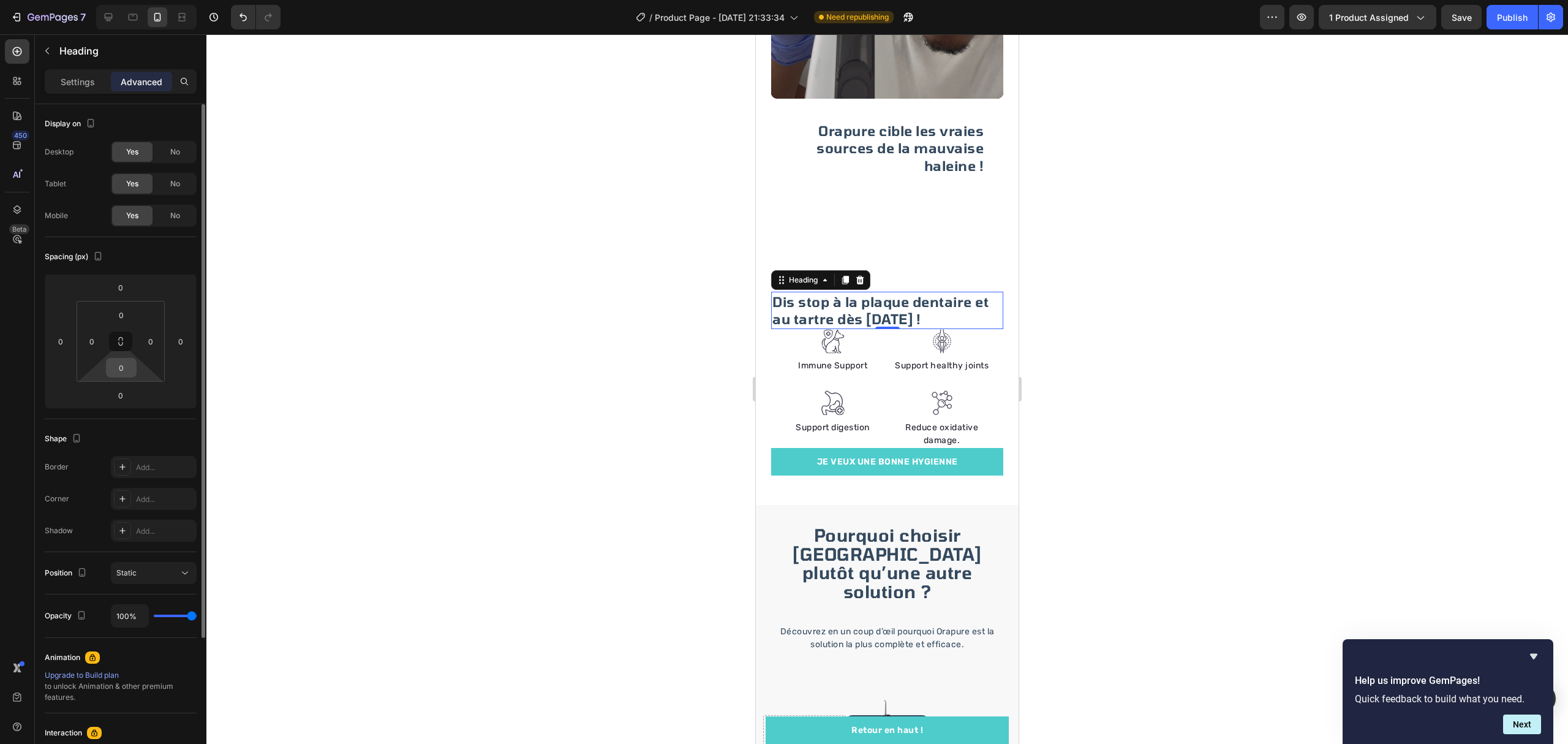
click at [129, 364] on input "0" at bounding box center [121, 368] width 25 height 19
type input "20"
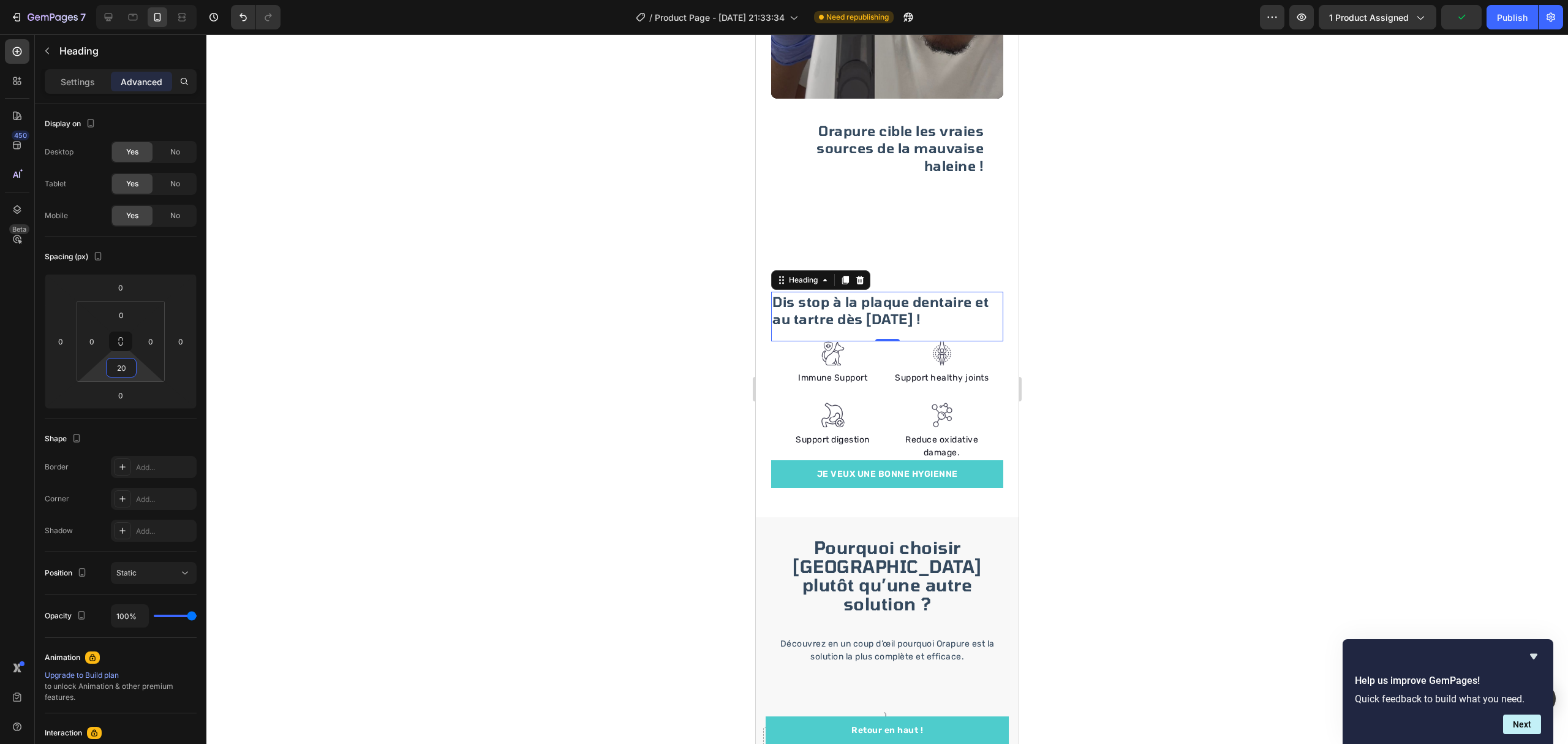
click at [639, 471] on div at bounding box center [887, 389] width 1362 height 710
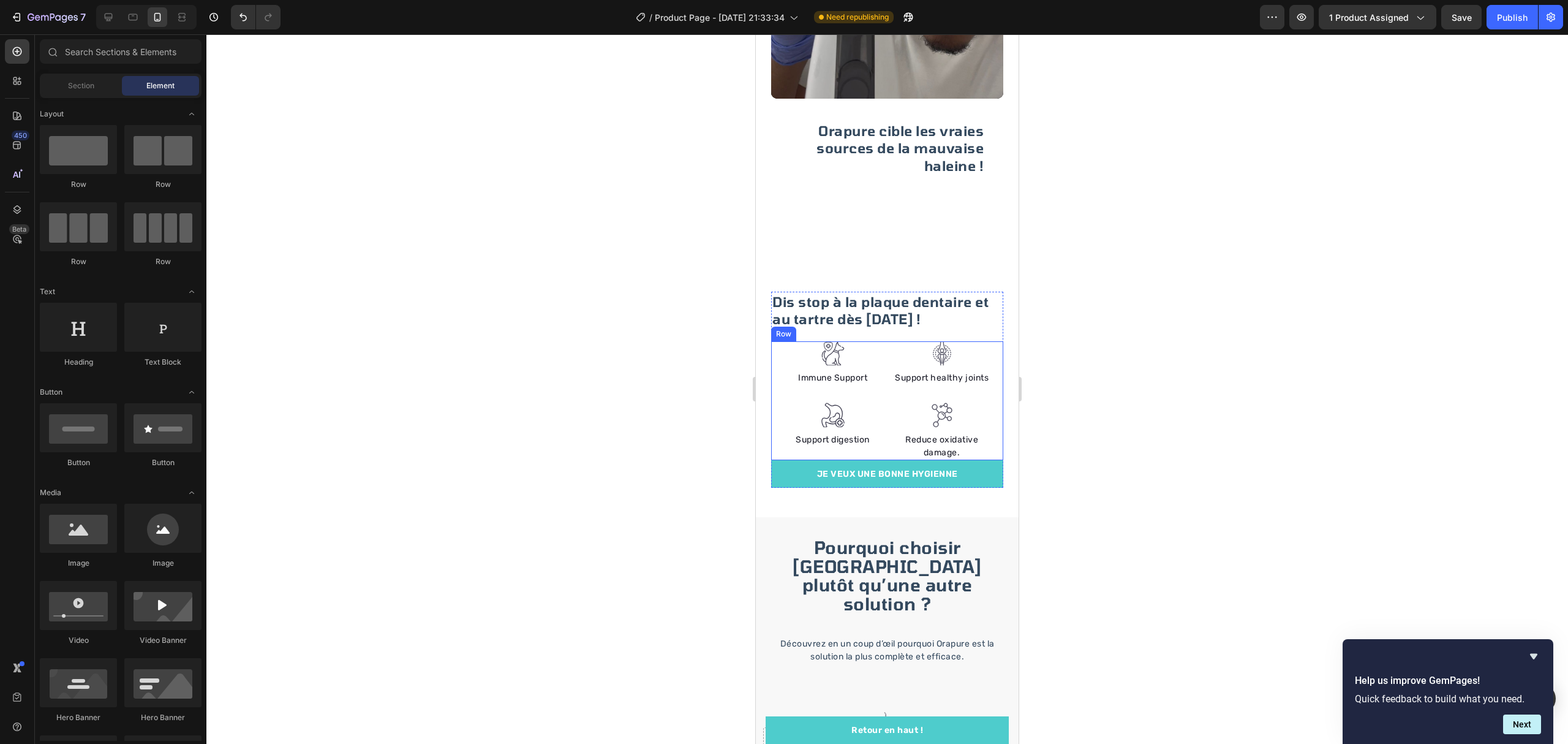
drag, startPoint x: 982, startPoint y: 425, endPoint x: 973, endPoint y: 427, distance: 9.2
click at [982, 425] on div "Image Immune Support Text block Image Support digestion Text block Image Suppor…" at bounding box center [887, 400] width 232 height 119
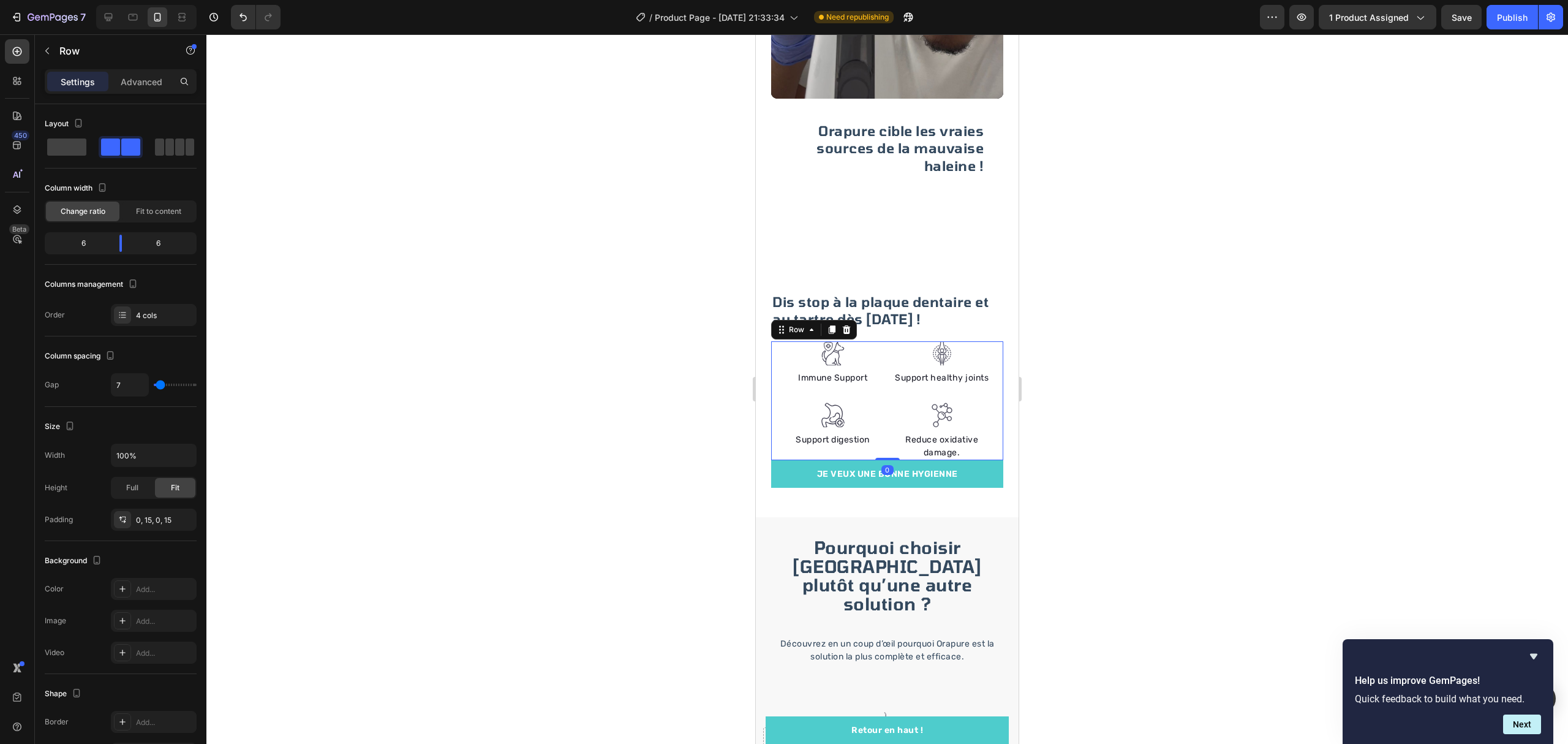
click at [131, 70] on div "Settings Advanced" at bounding box center [121, 81] width 152 height 25
click at [129, 79] on p "Advanced" at bounding box center [141, 82] width 41 height 13
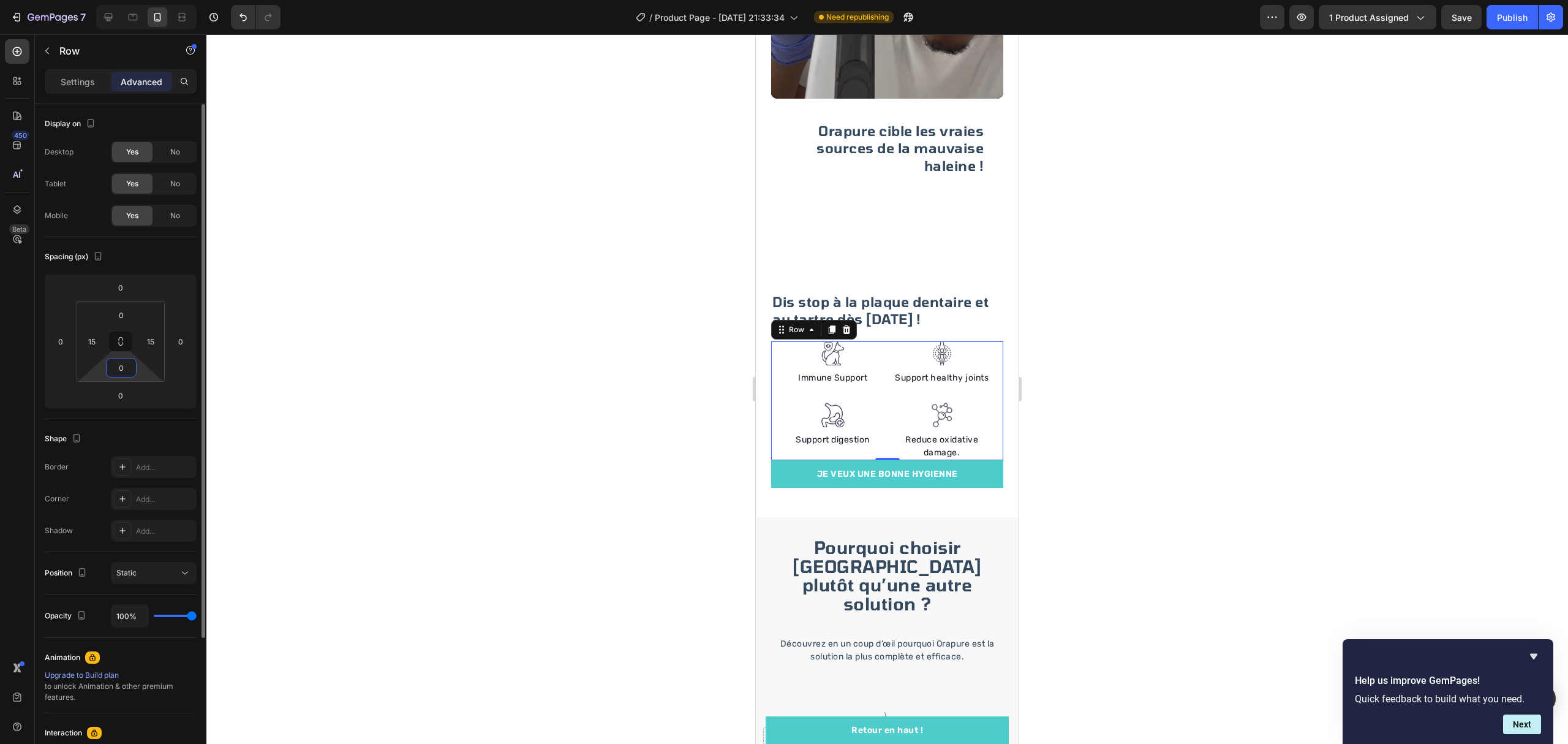
click at [124, 362] on input "0" at bounding box center [121, 368] width 25 height 19
type input "20"
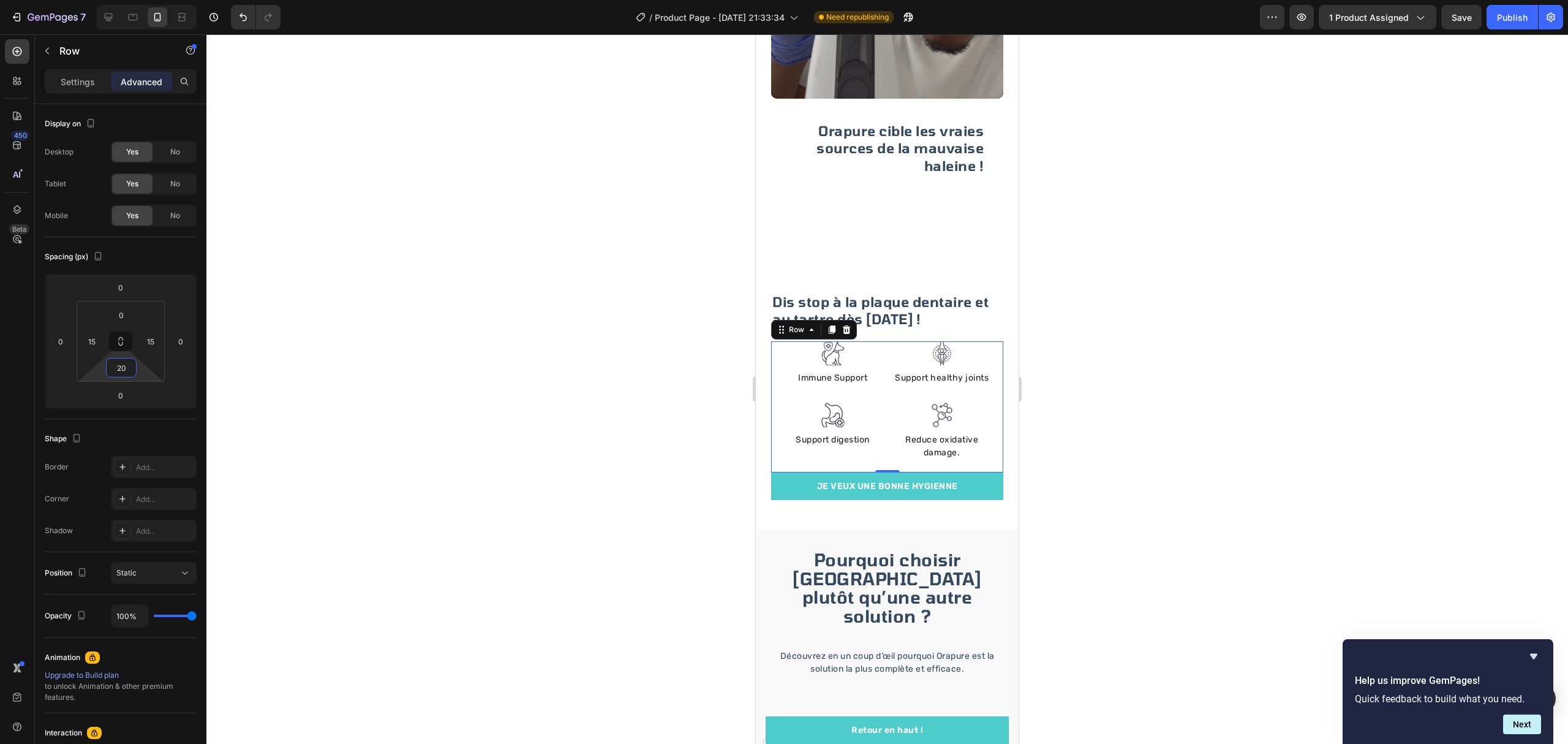
click at [626, 449] on div at bounding box center [887, 389] width 1362 height 710
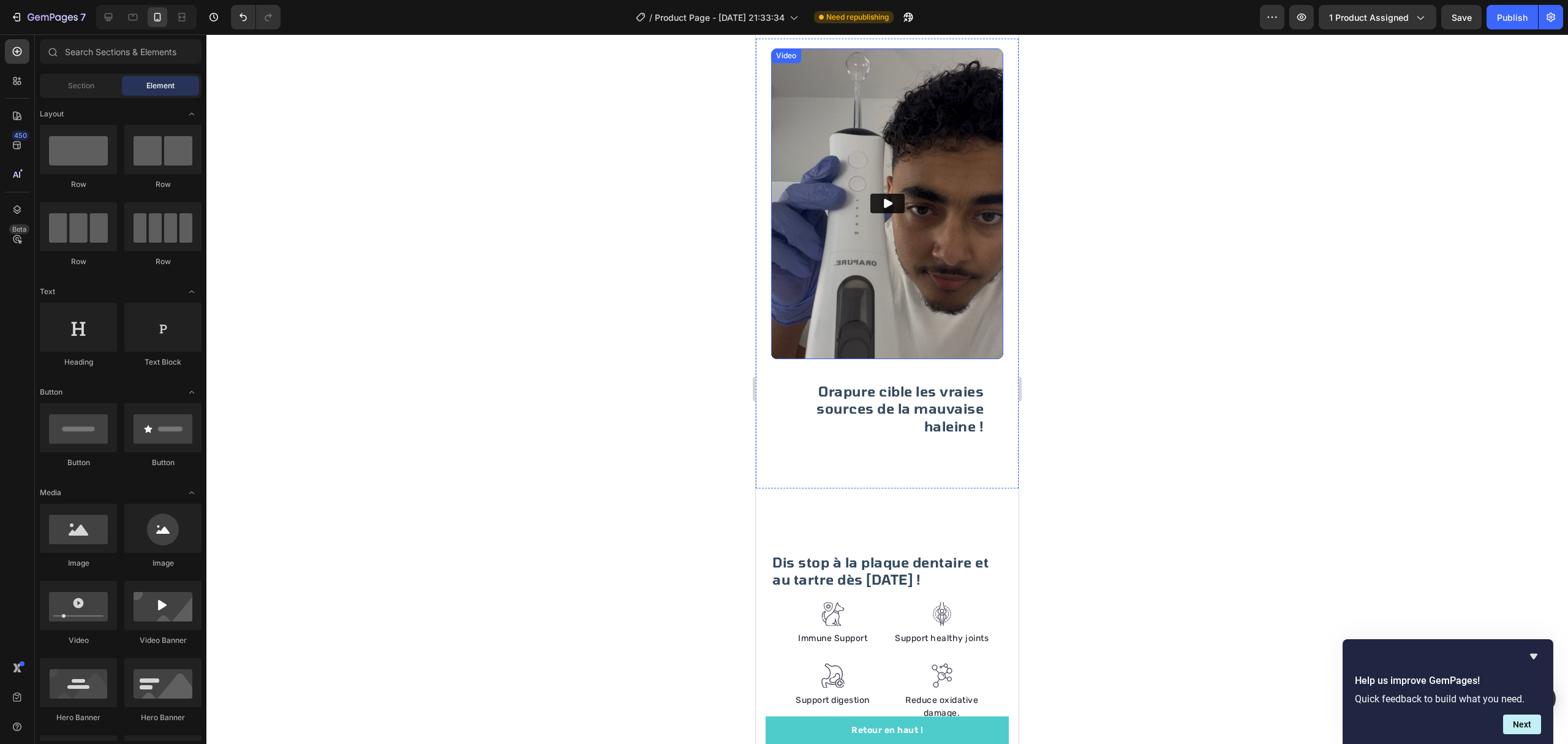
scroll to position [1517, 0]
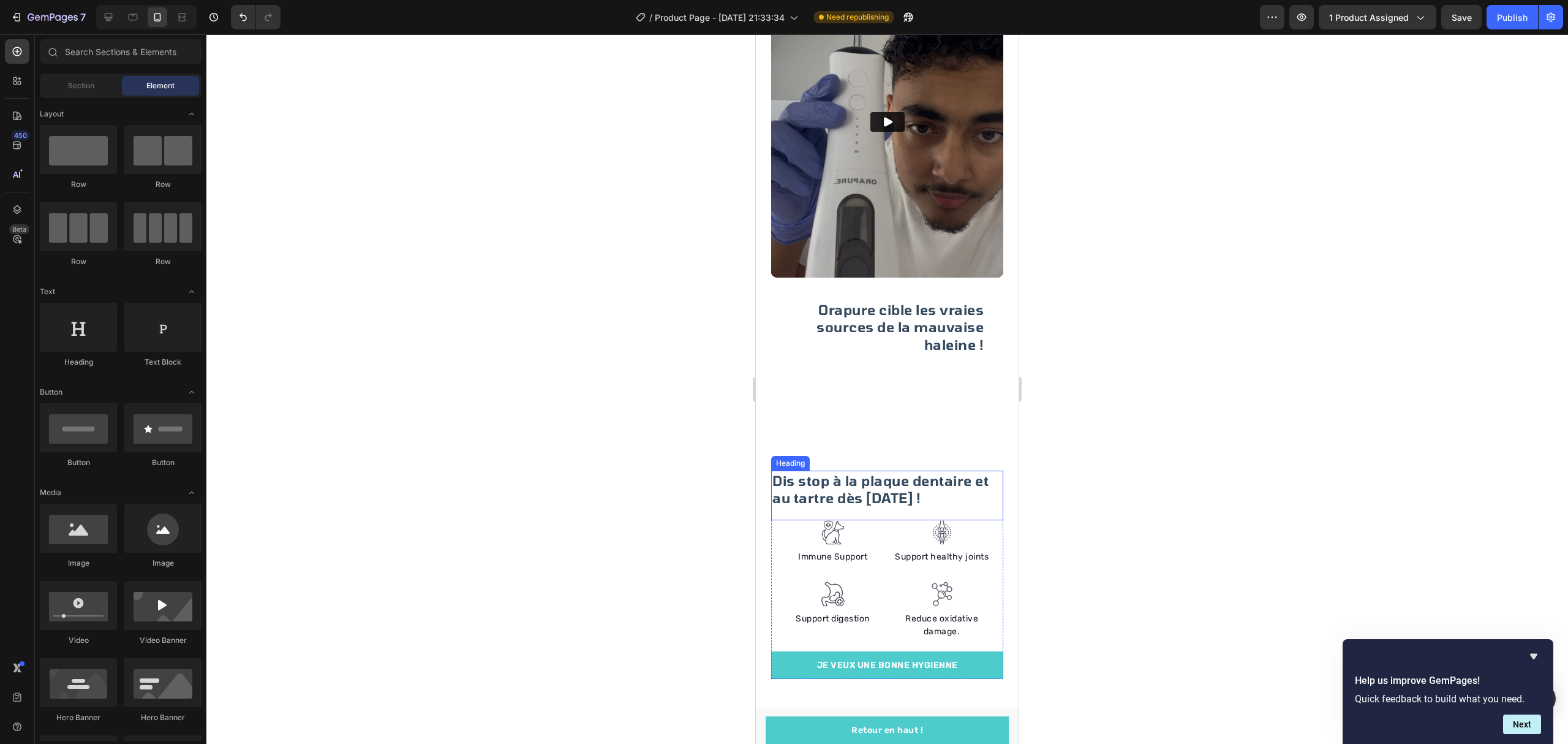
click at [968, 481] on h2 "Dis stop à la plaque dentaire et au tartre dès aujourd'hui !" at bounding box center [887, 489] width 232 height 37
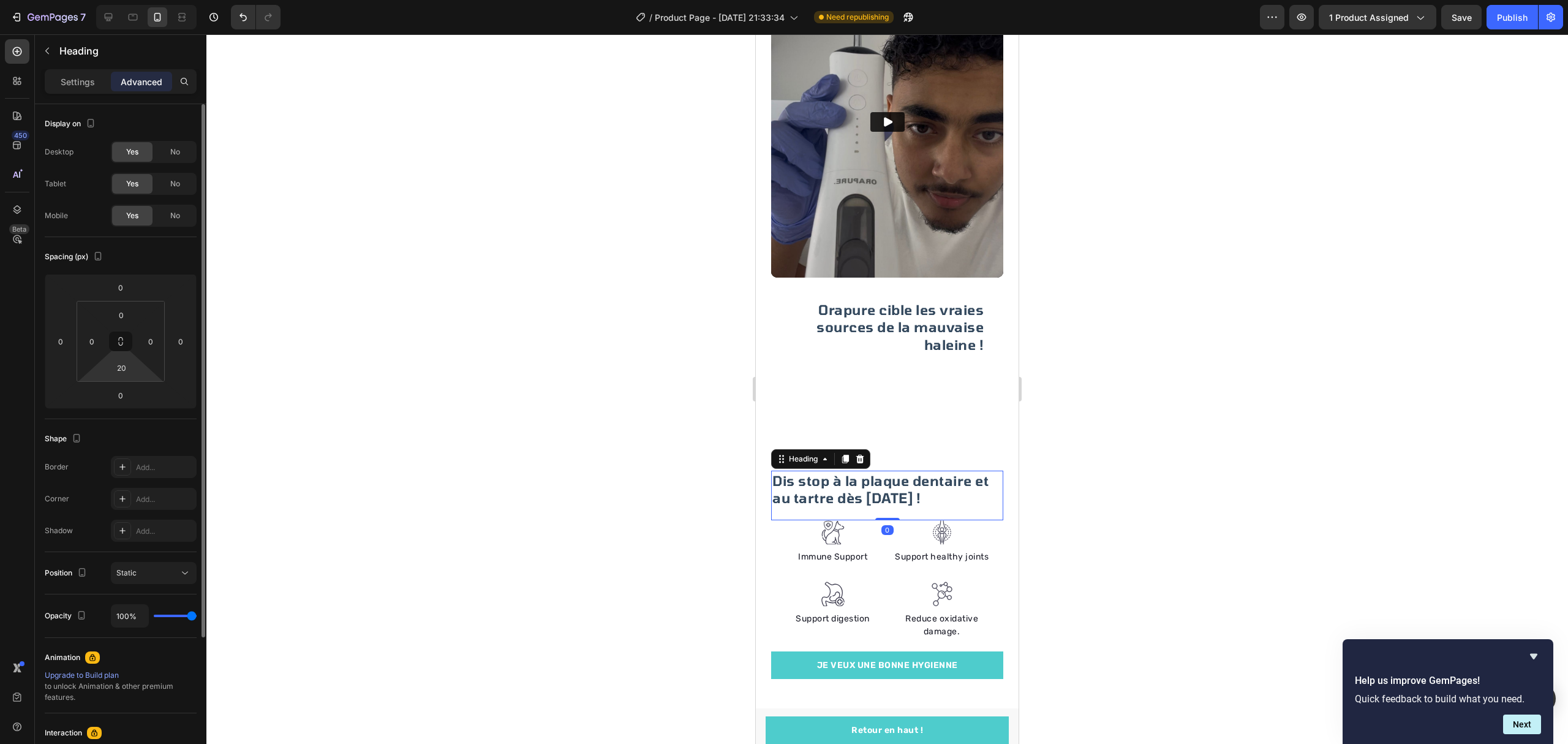
click at [140, 0] on html "7 / Product Page - Sep 9, 21:33:34 Need republishing Preview 1 product assigned…" at bounding box center [784, 0] width 1568 height 0
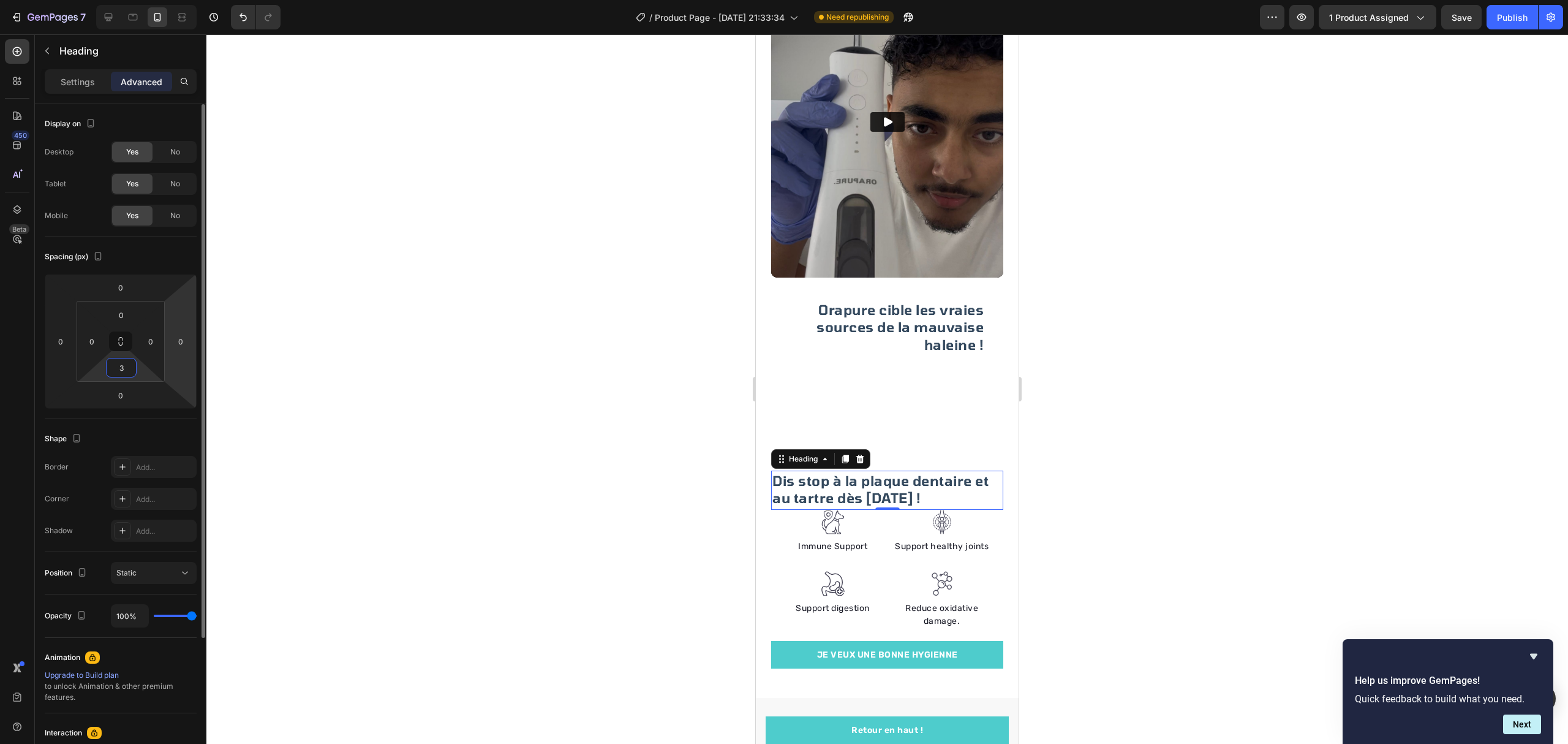
type input "30"
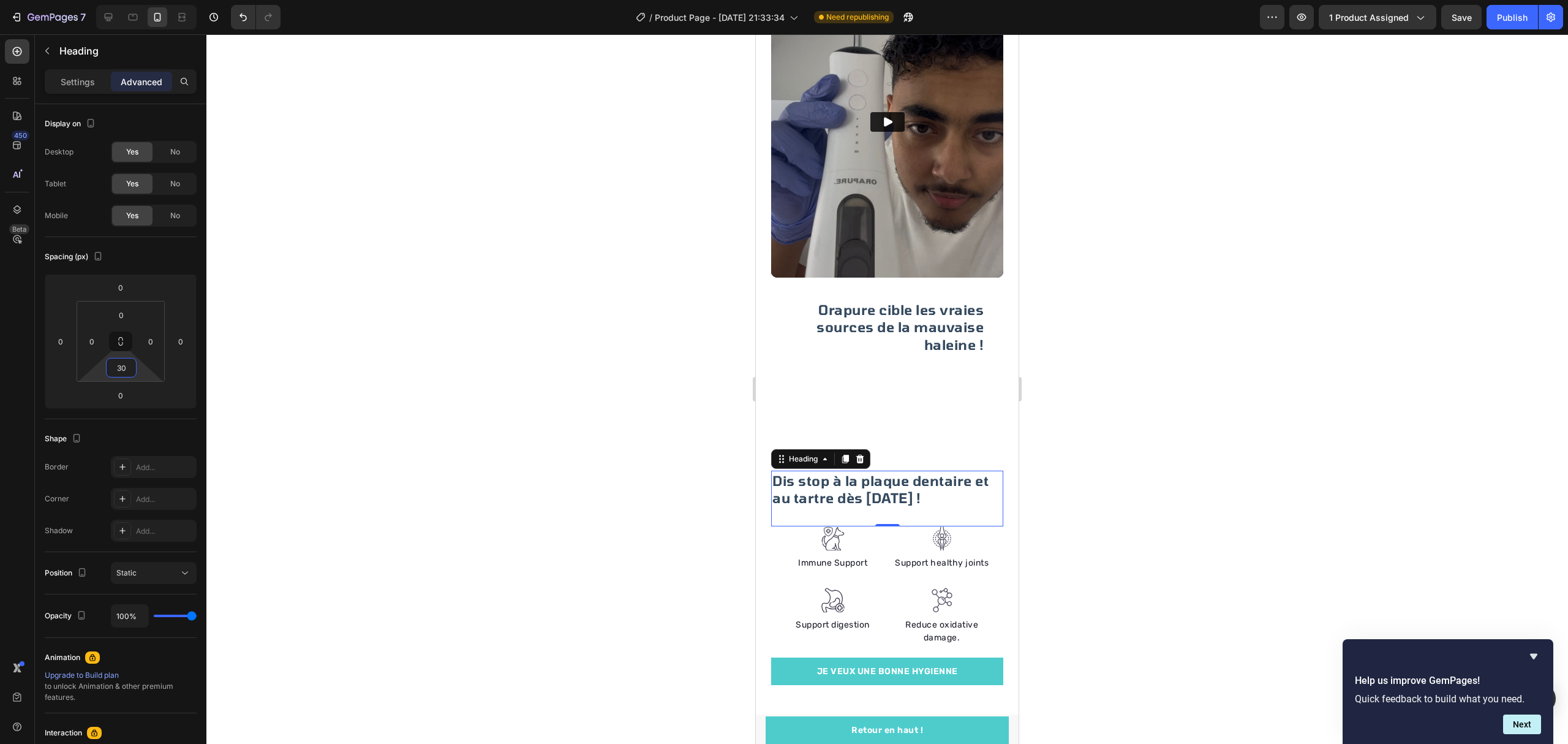
click at [657, 316] on div at bounding box center [887, 389] width 1362 height 710
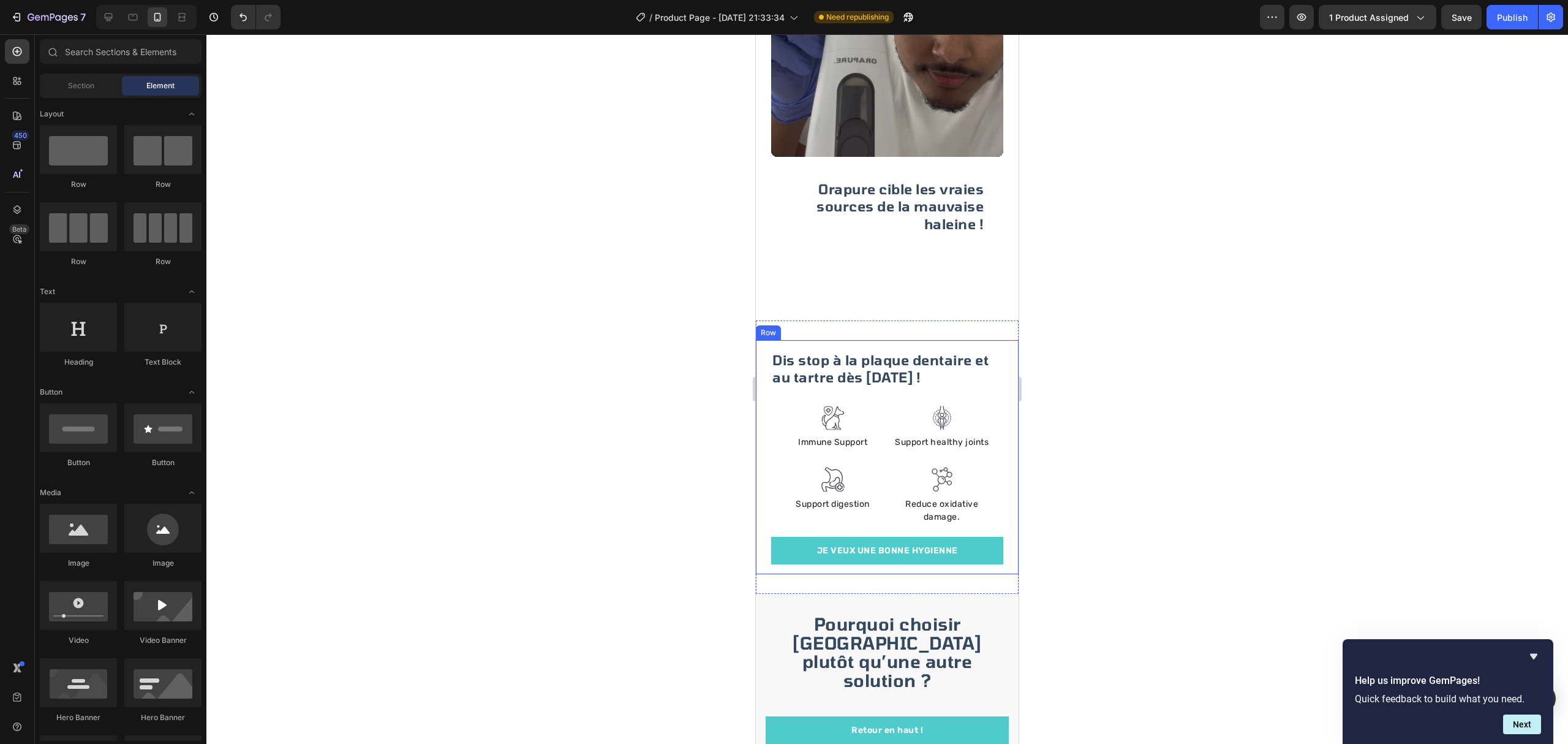
scroll to position [1633, 0]
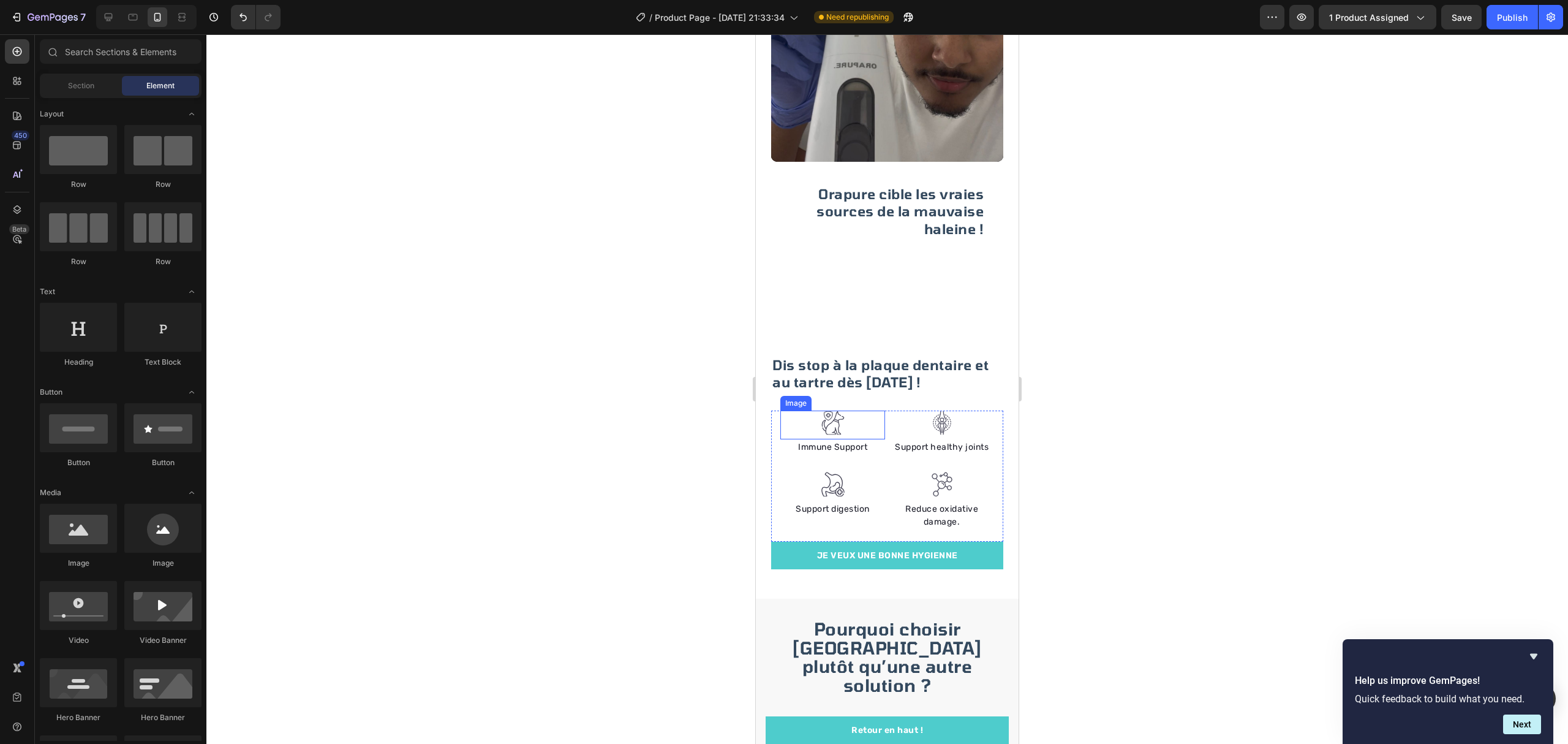
click at [831, 412] on img at bounding box center [832, 424] width 25 height 26
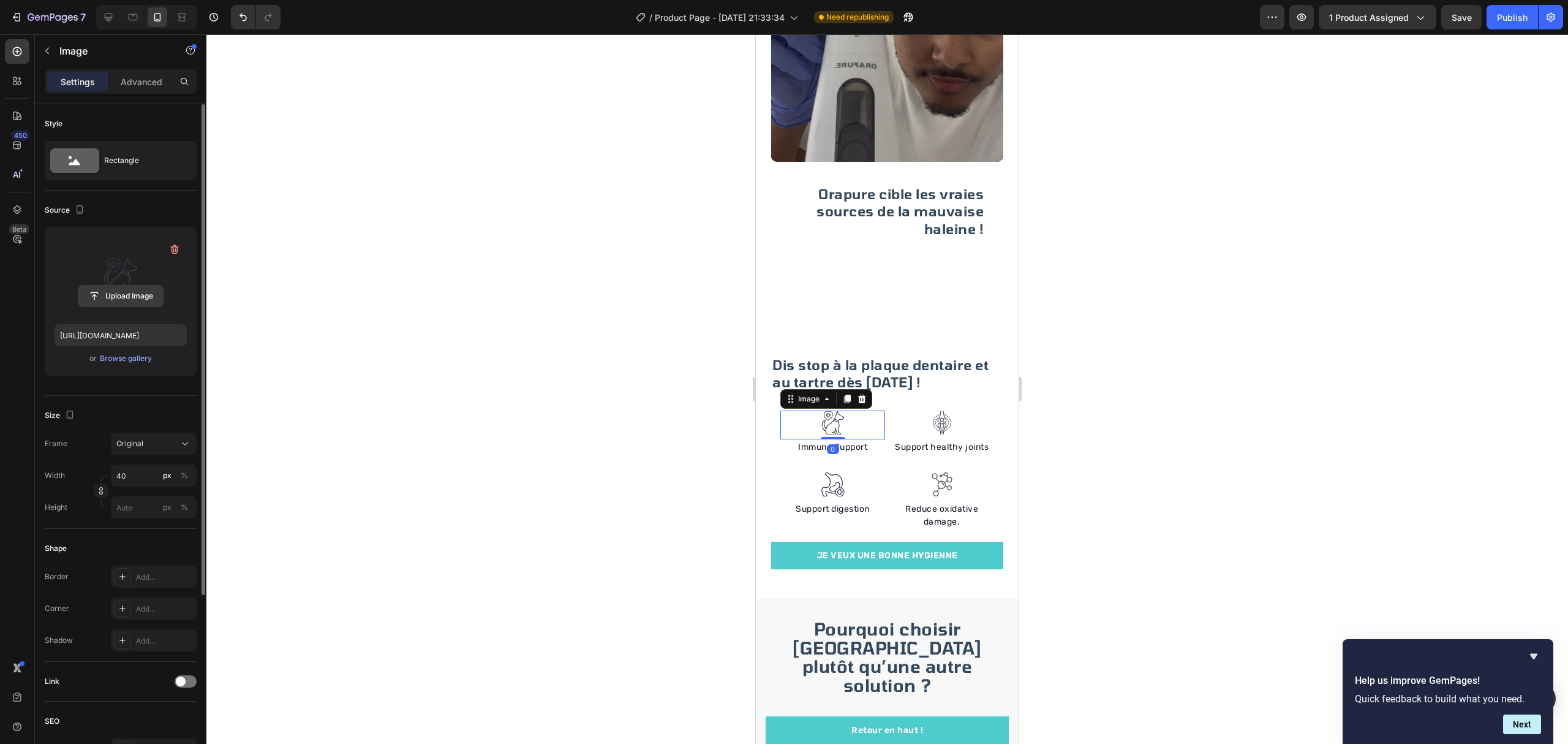
click at [126, 294] on input "file" at bounding box center [121, 295] width 84 height 21
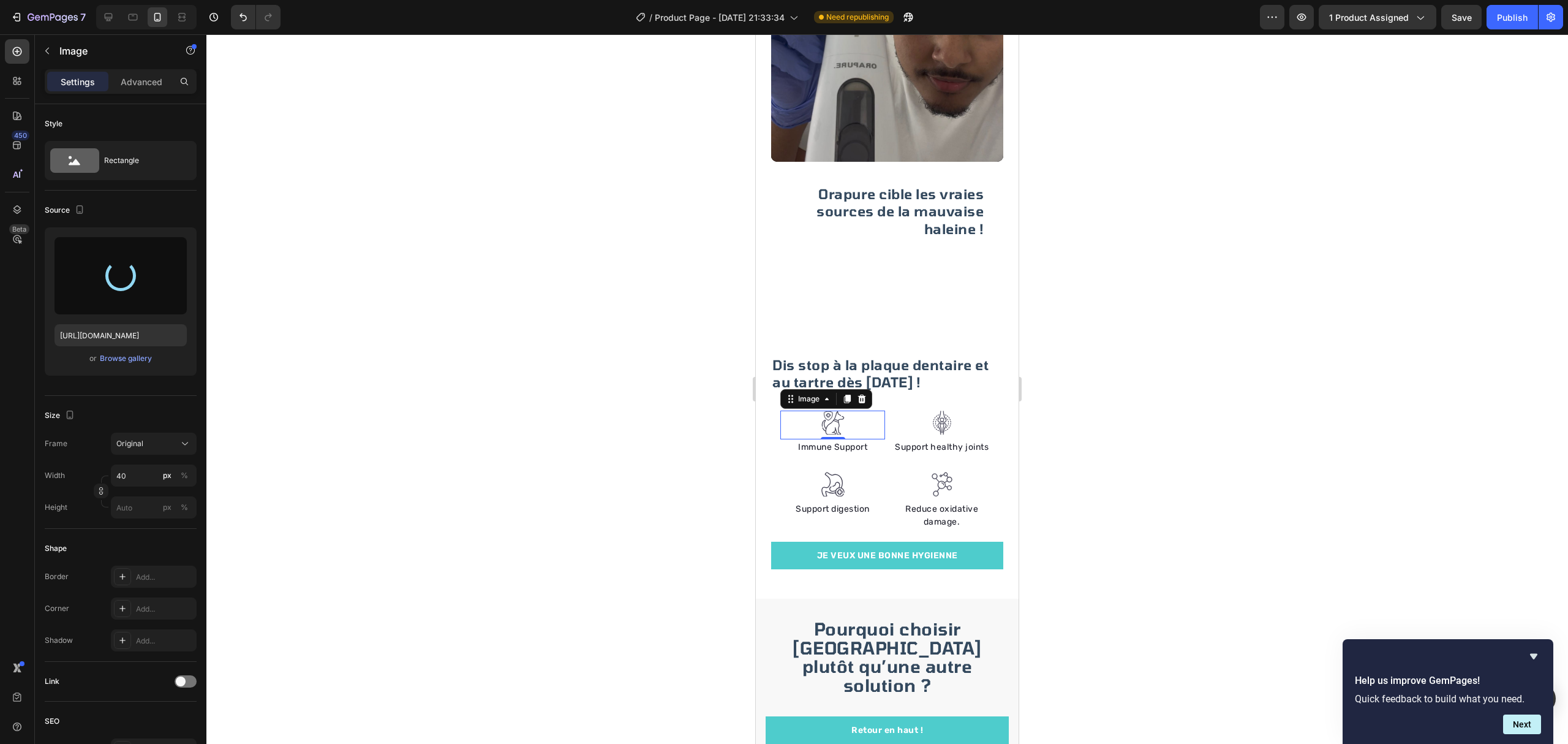
type input "https://cdn.shopify.com/s/files/1/0897/6256/2378/files/gempages_583587734883402…"
click at [410, 109] on div at bounding box center [887, 389] width 1362 height 710
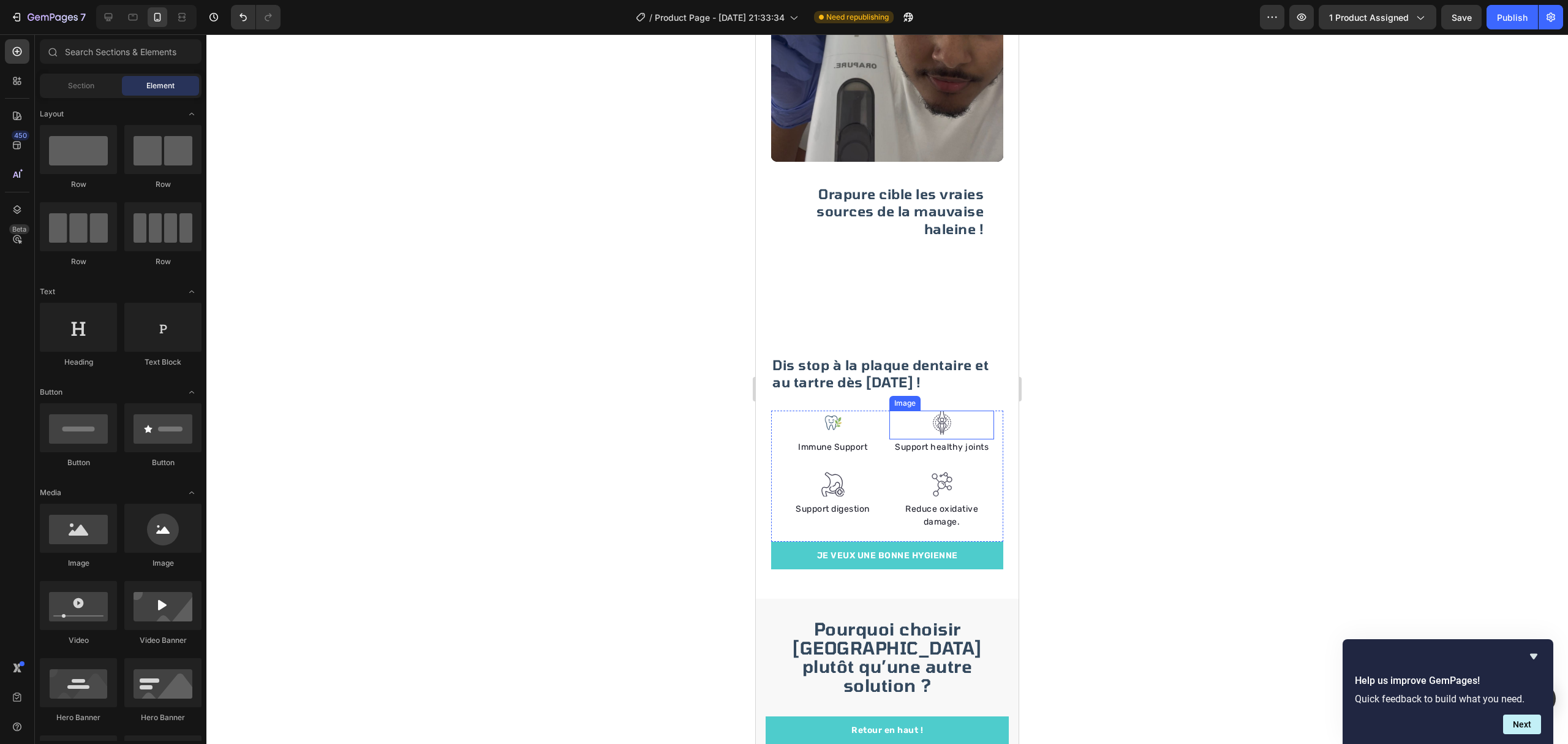
click at [940, 414] on img at bounding box center [941, 424] width 25 height 26
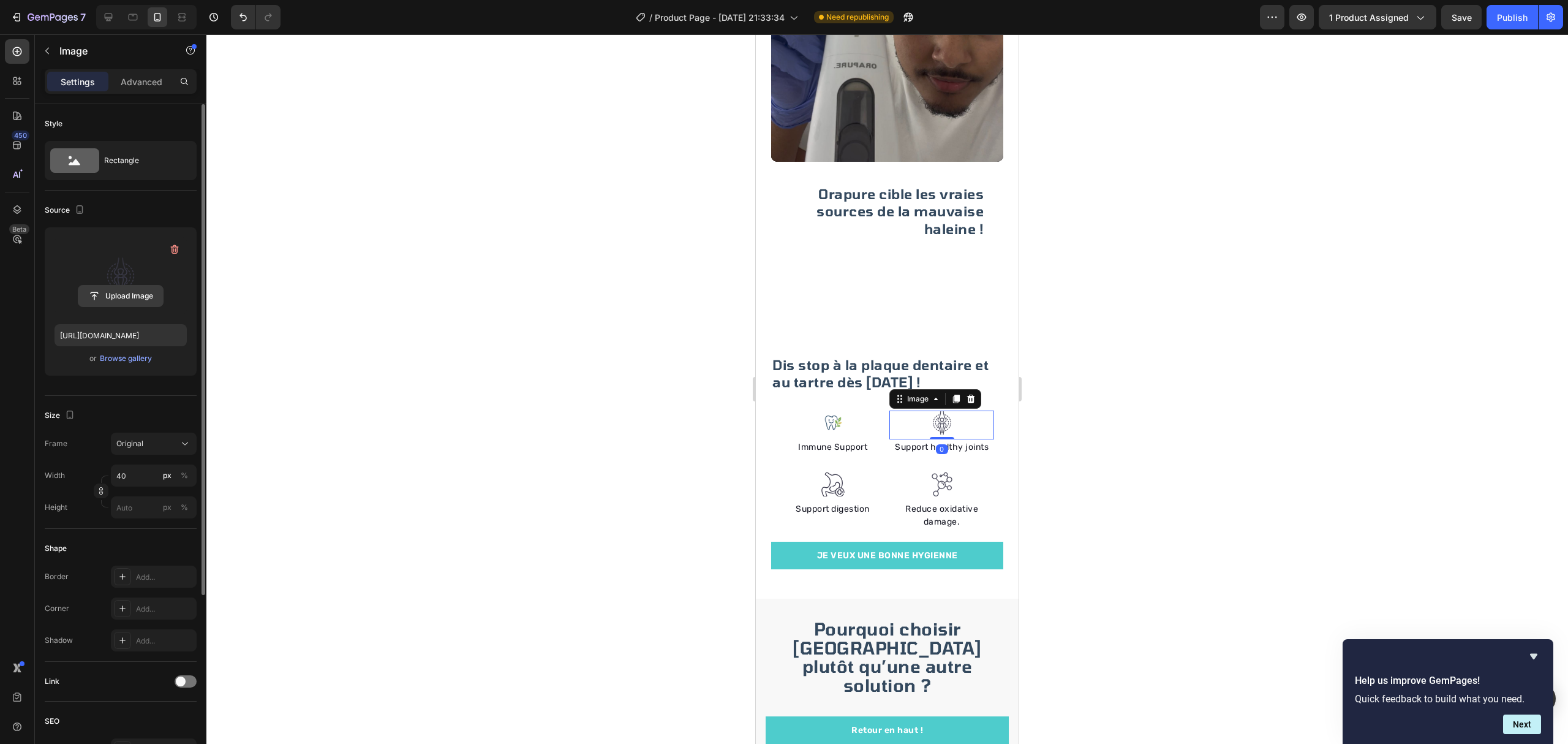
click at [113, 302] on input "file" at bounding box center [121, 295] width 84 height 21
type input "https://cdn.shopify.com/s/files/1/0897/6256/2378/files/gempages_583587734883402…"
click at [826, 472] on img at bounding box center [832, 485] width 25 height 26
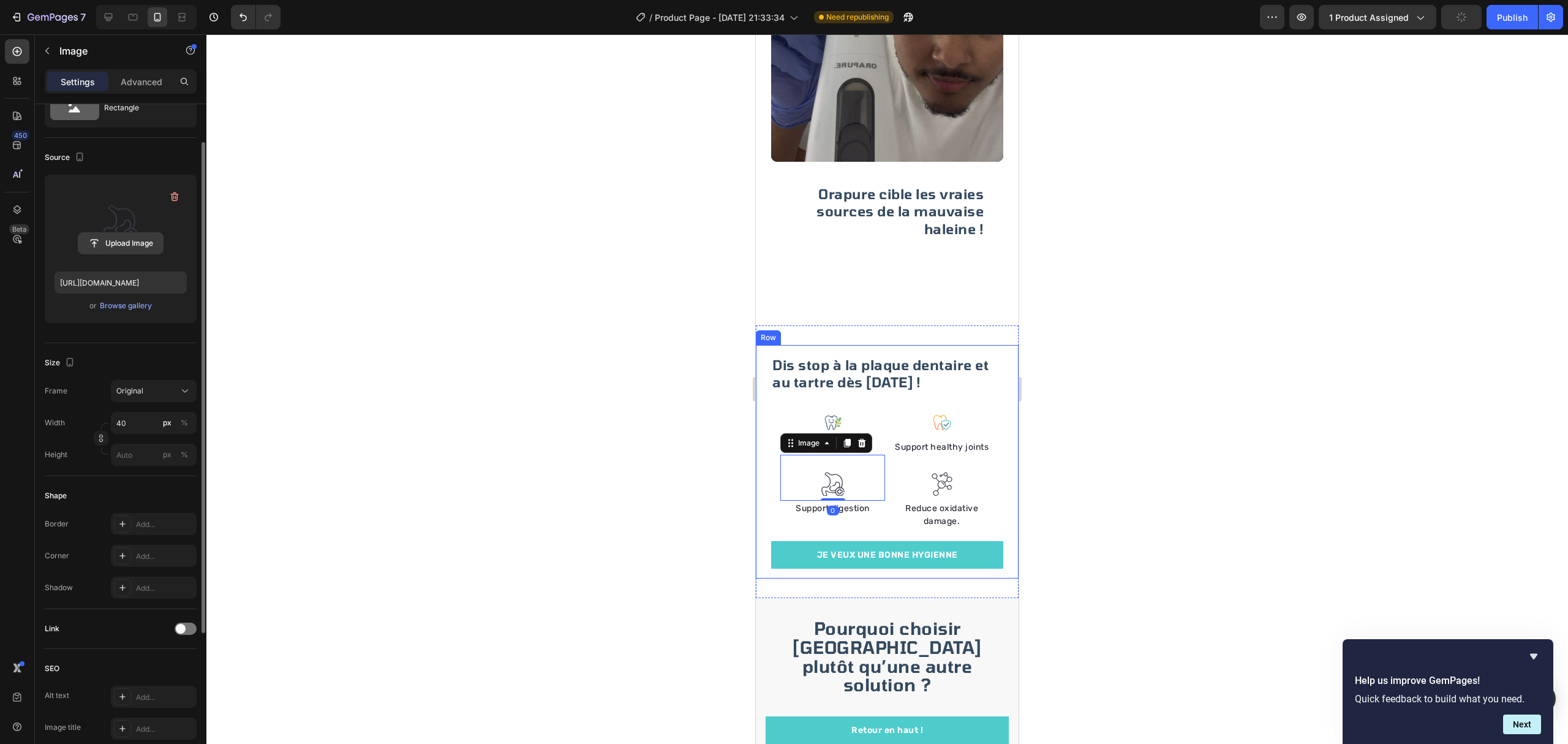
click at [101, 246] on input "file" at bounding box center [121, 243] width 84 height 21
type input "https://cdn.shopify.com/s/files/1/0897/6256/2378/files/gempages_583587734883402…"
click at [1221, 422] on div at bounding box center [887, 389] width 1362 height 710
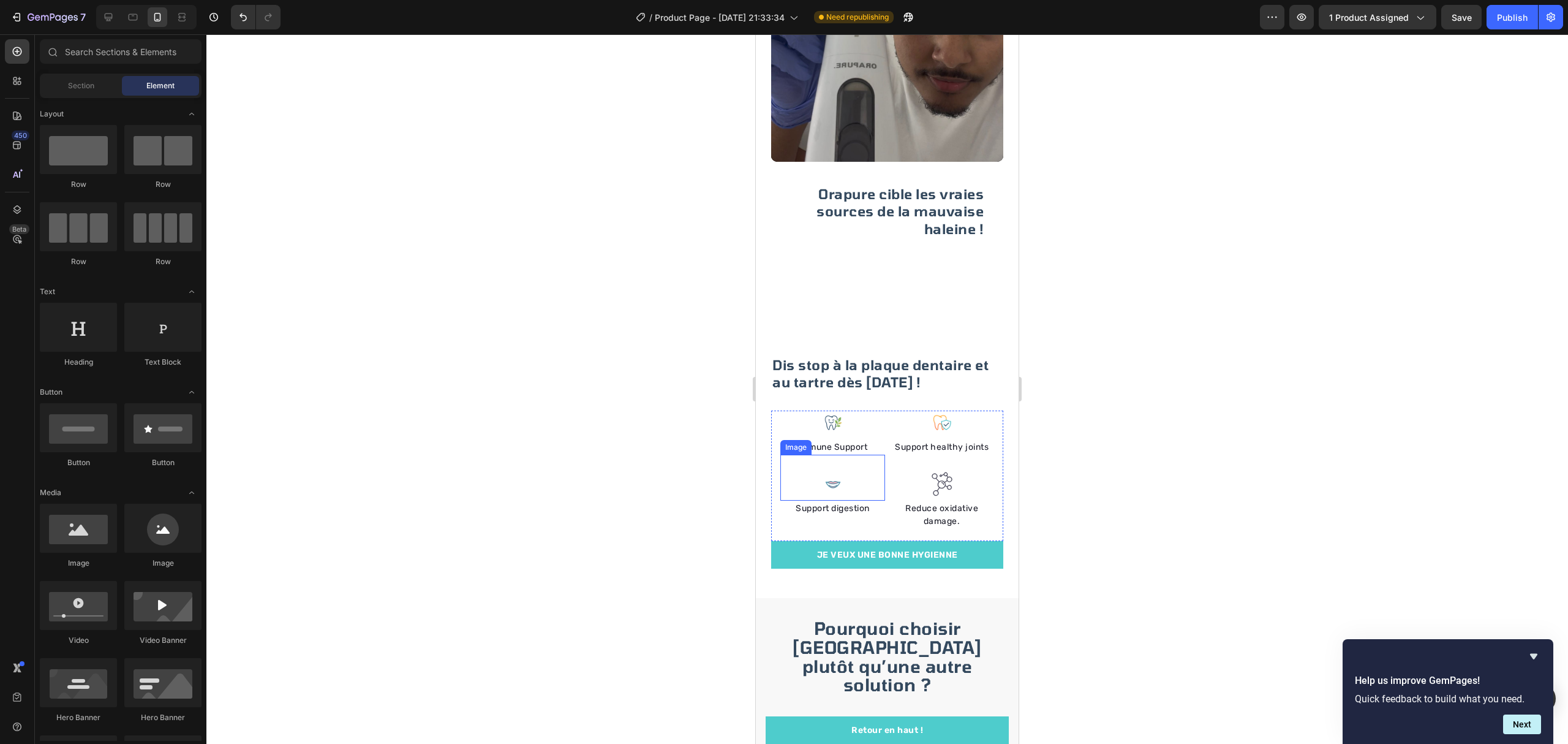
click at [831, 472] on img at bounding box center [832, 484] width 25 height 25
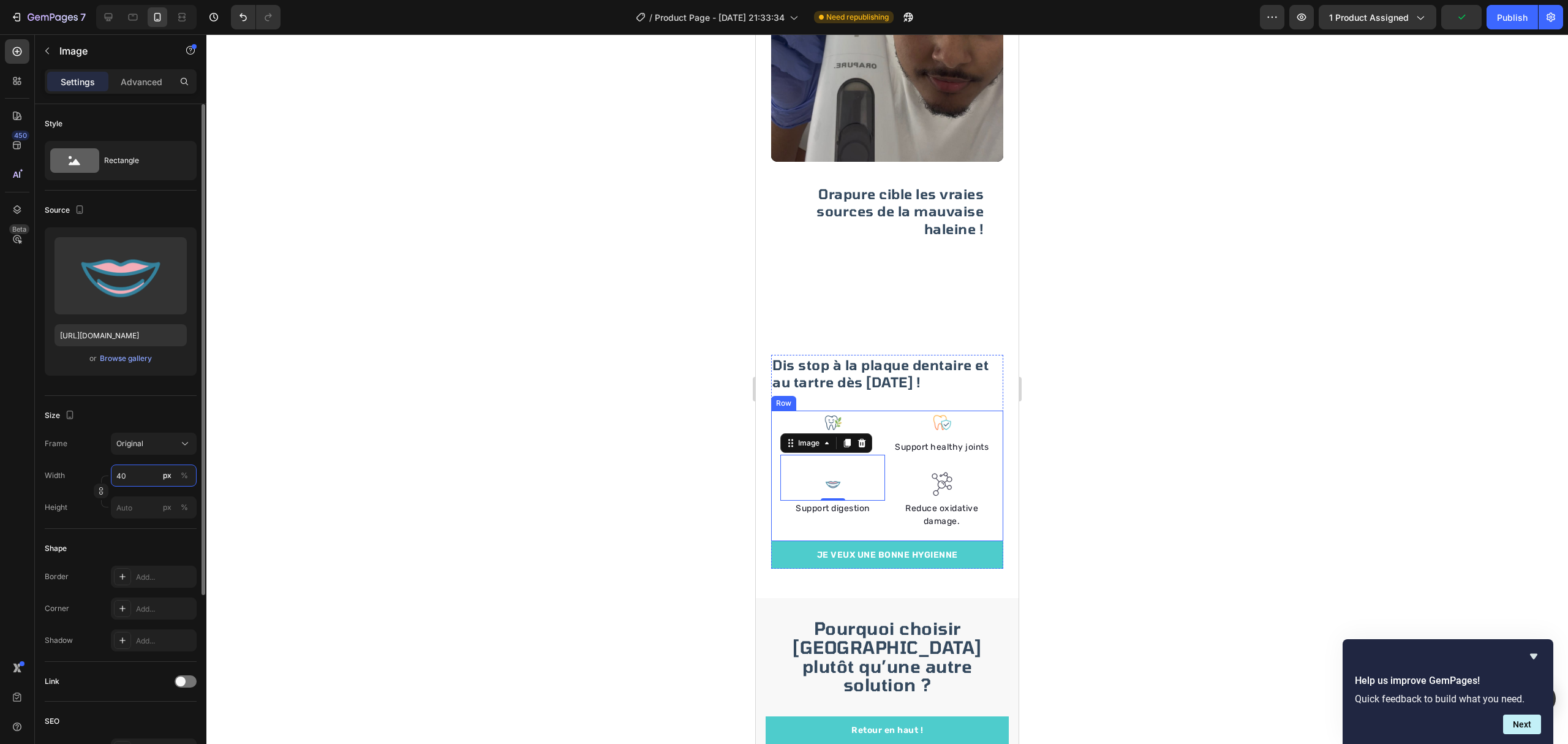
click at [142, 473] on input "40" at bounding box center [153, 475] width 85 height 22
type input "50"
click at [571, 540] on div at bounding box center [887, 389] width 1362 height 710
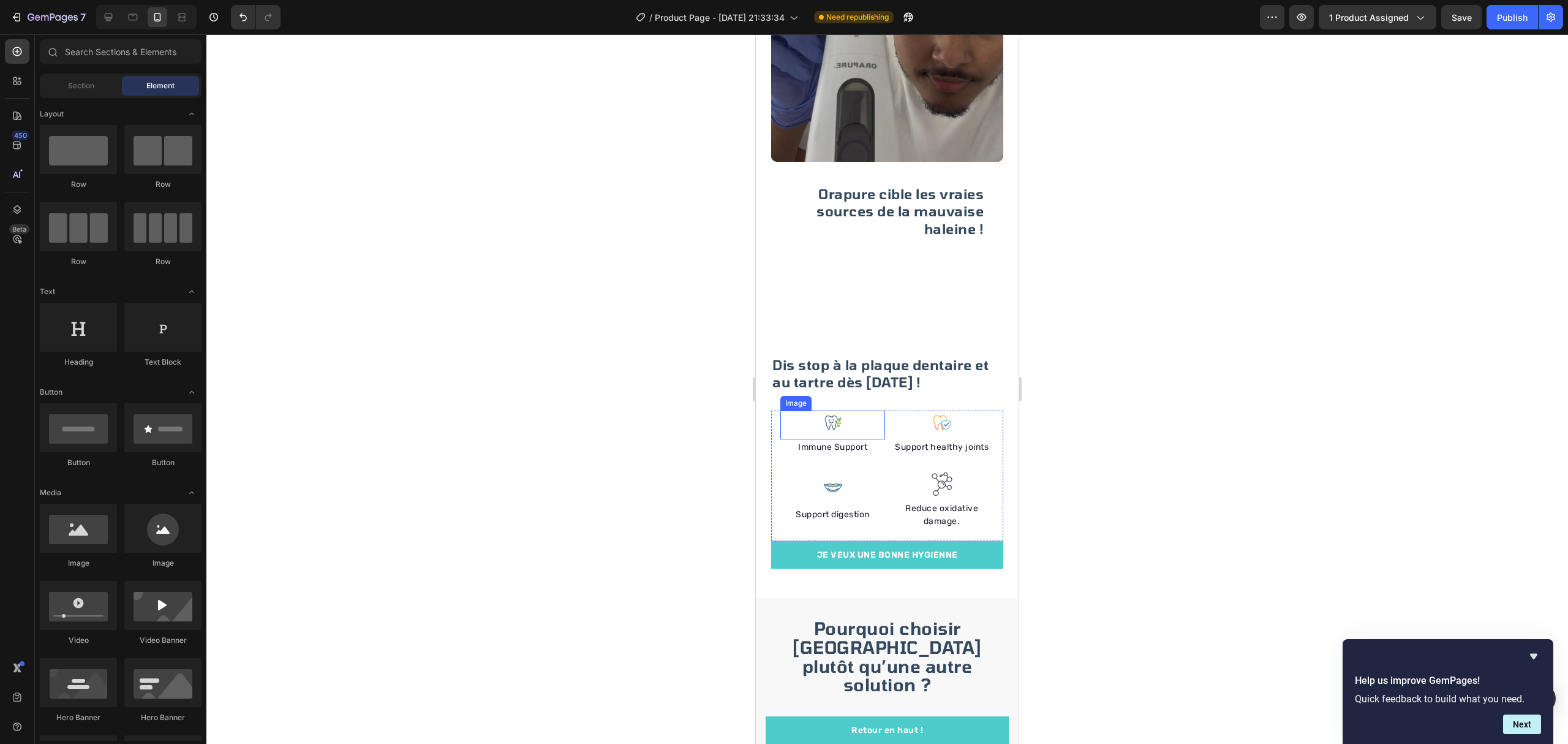
click at [823, 411] on img at bounding box center [832, 423] width 25 height 25
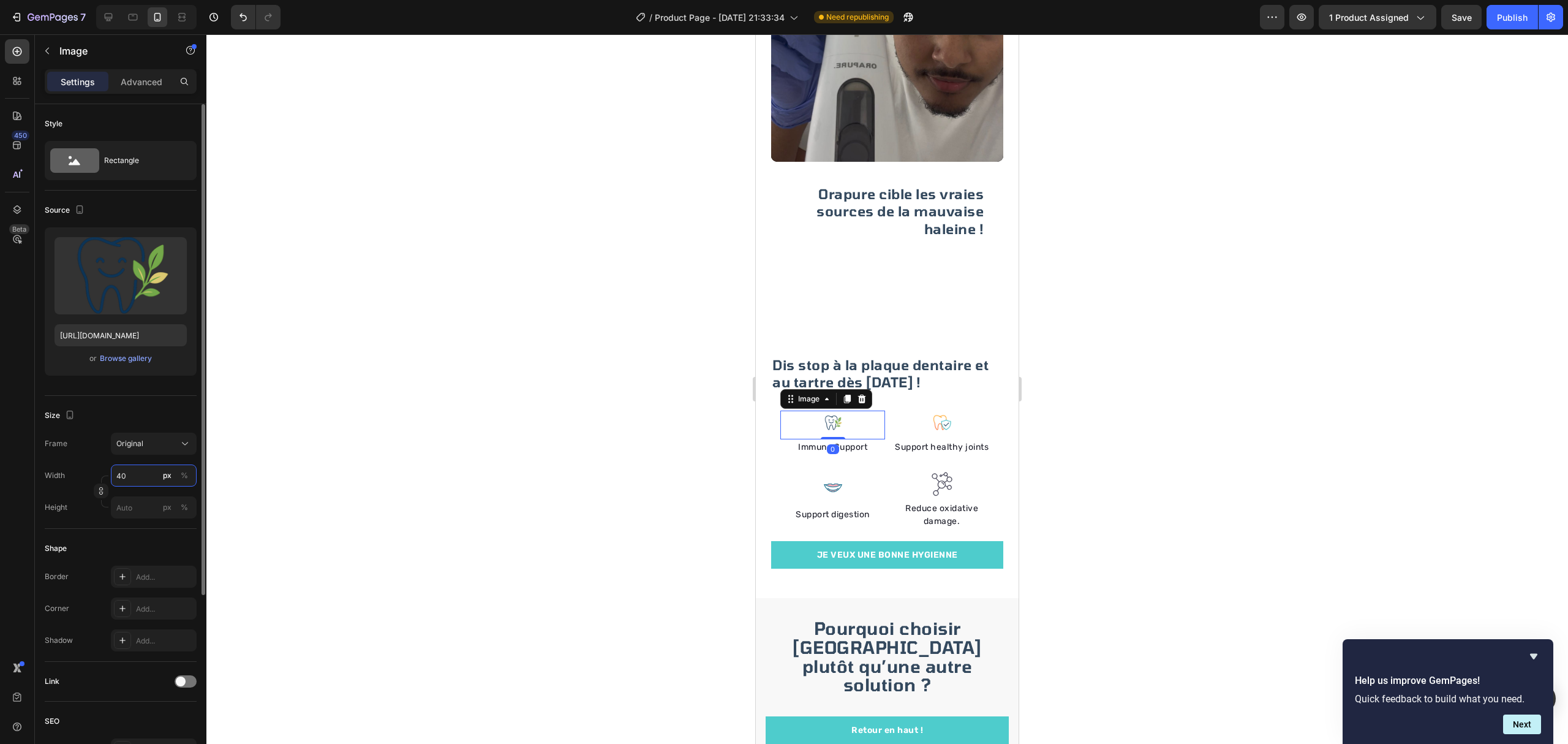
click at [136, 484] on input "40" at bounding box center [153, 475] width 85 height 22
type input "50"
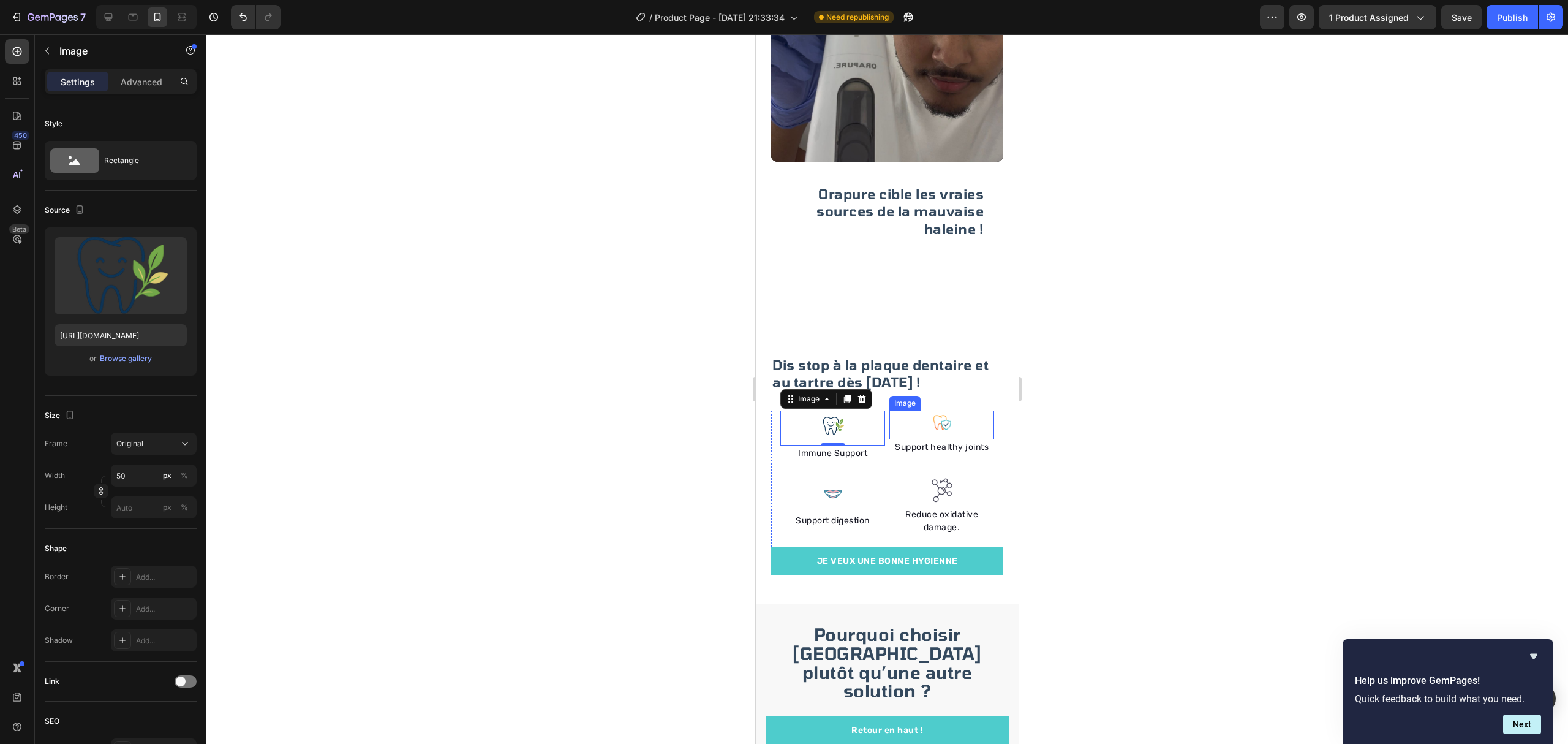
click at [929, 413] on img at bounding box center [941, 423] width 25 height 25
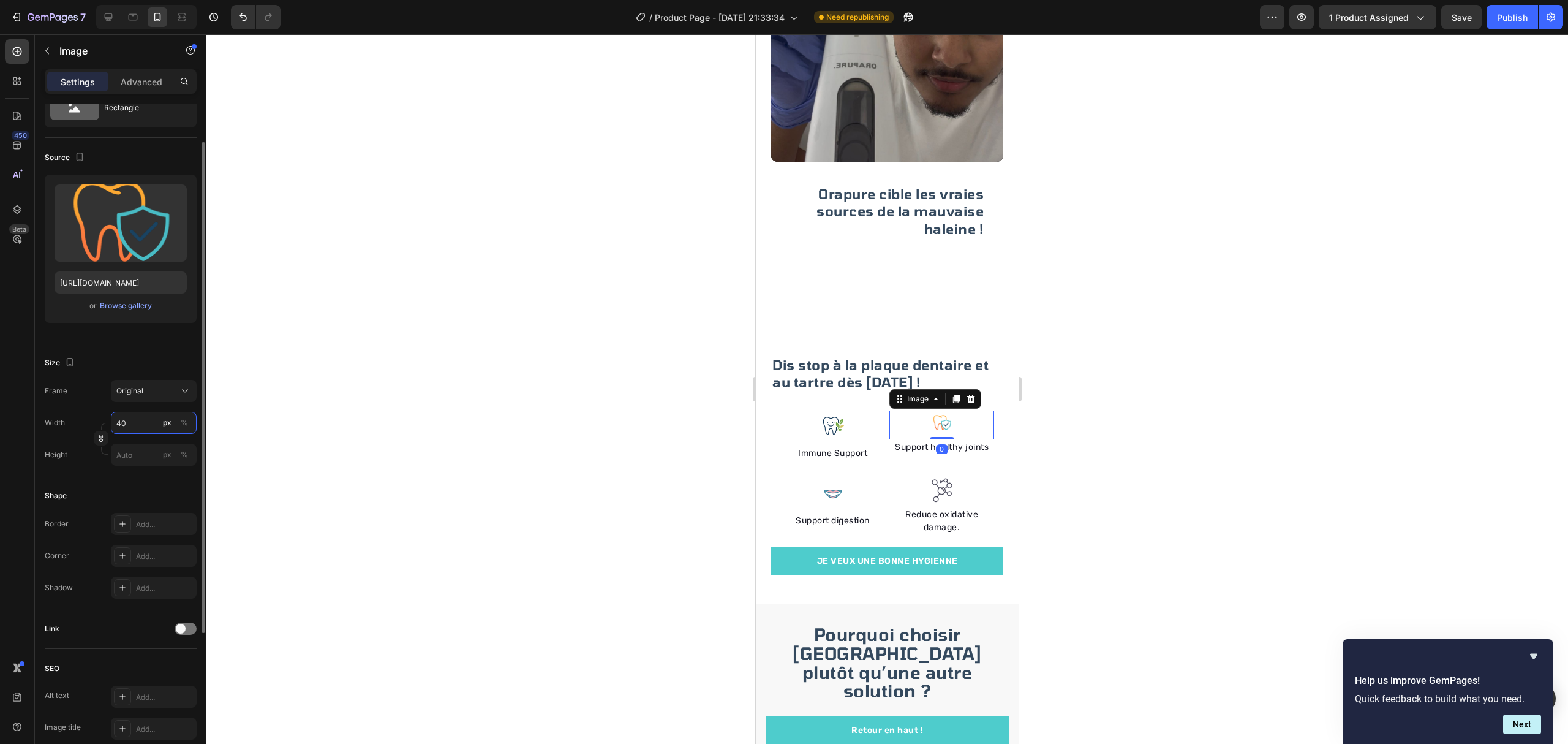
click at [126, 427] on input "40" at bounding box center [153, 423] width 85 height 22
type input "50"
click at [552, 398] on div at bounding box center [887, 389] width 1362 height 710
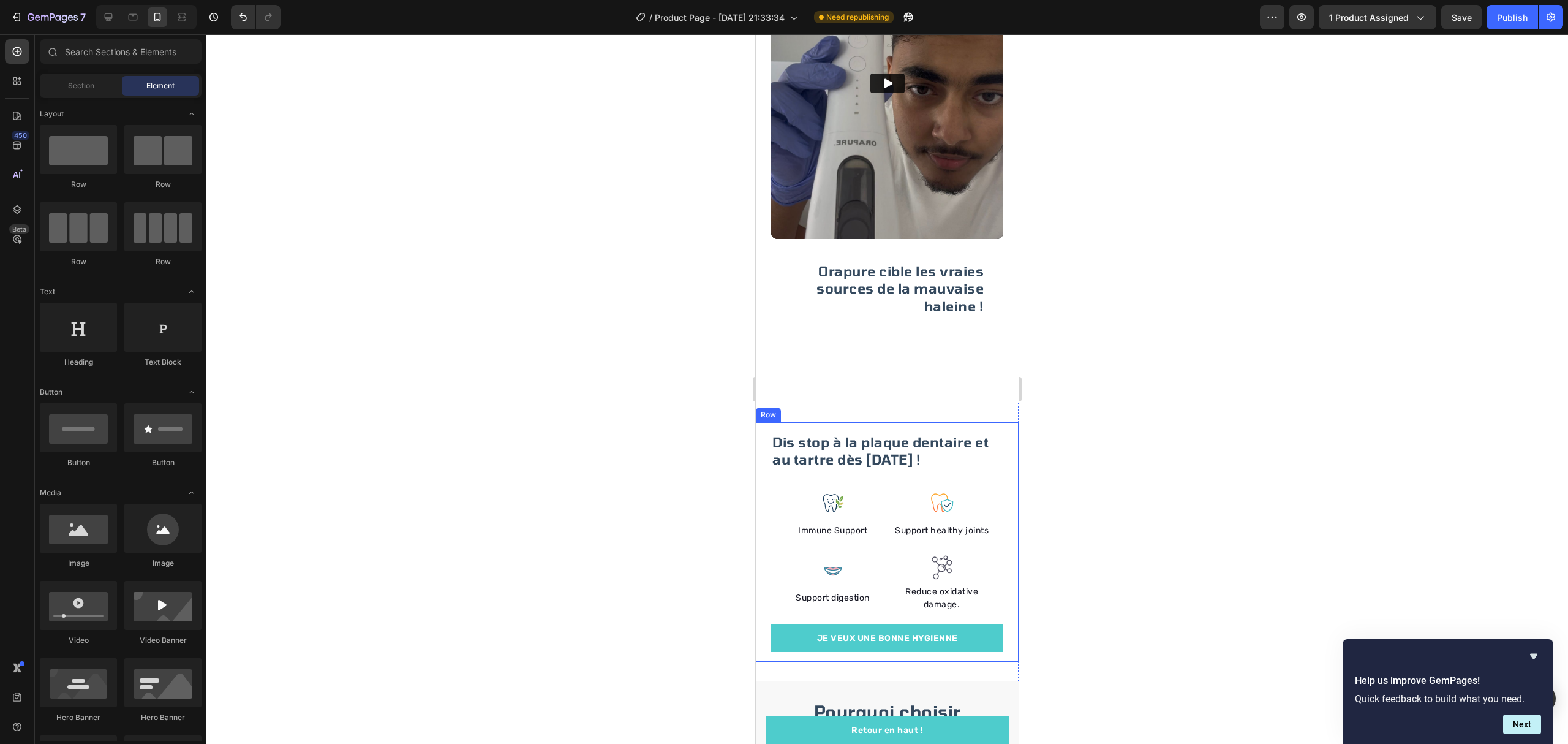
scroll to position [1552, 0]
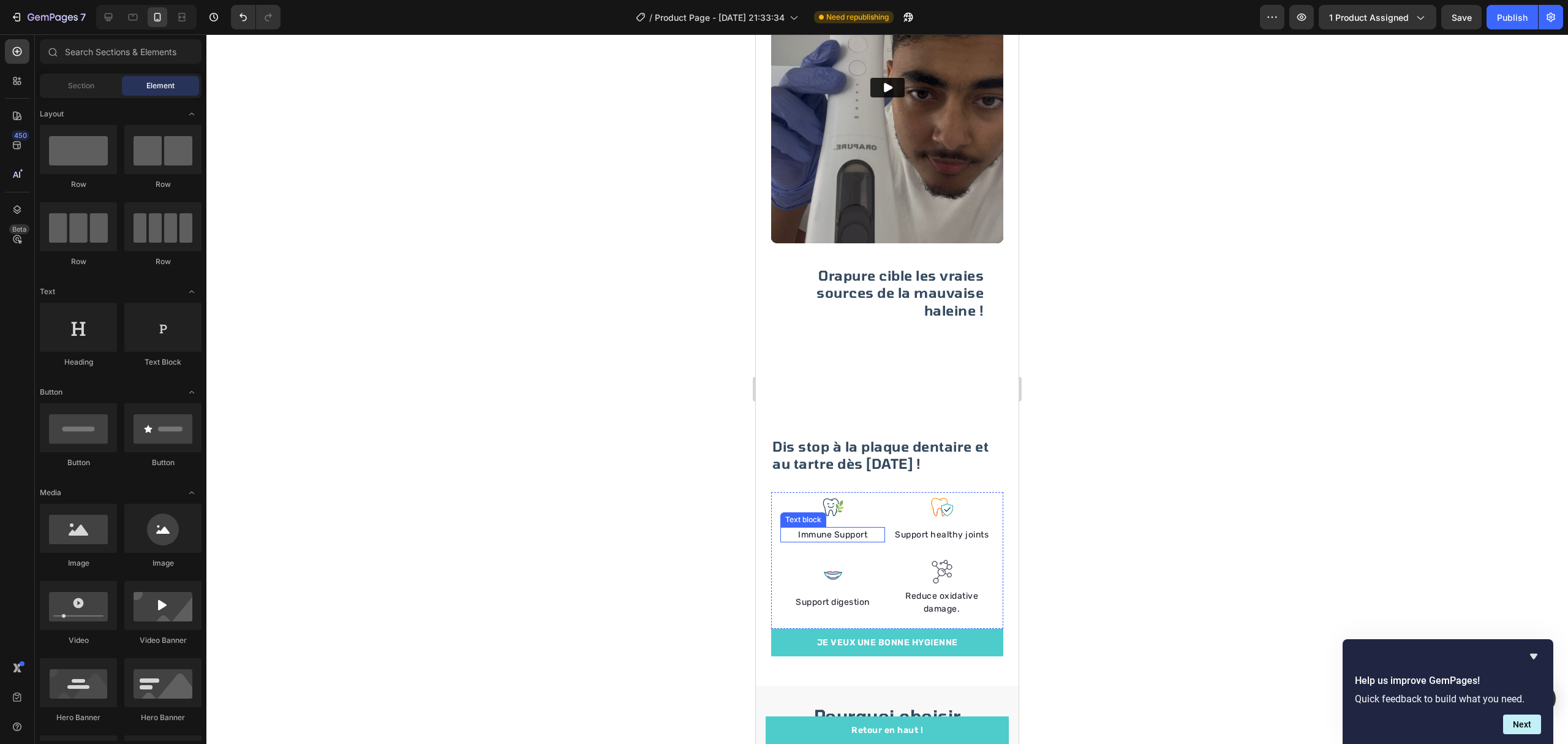
click at [846, 528] on p "Immune Support" at bounding box center [832, 534] width 102 height 13
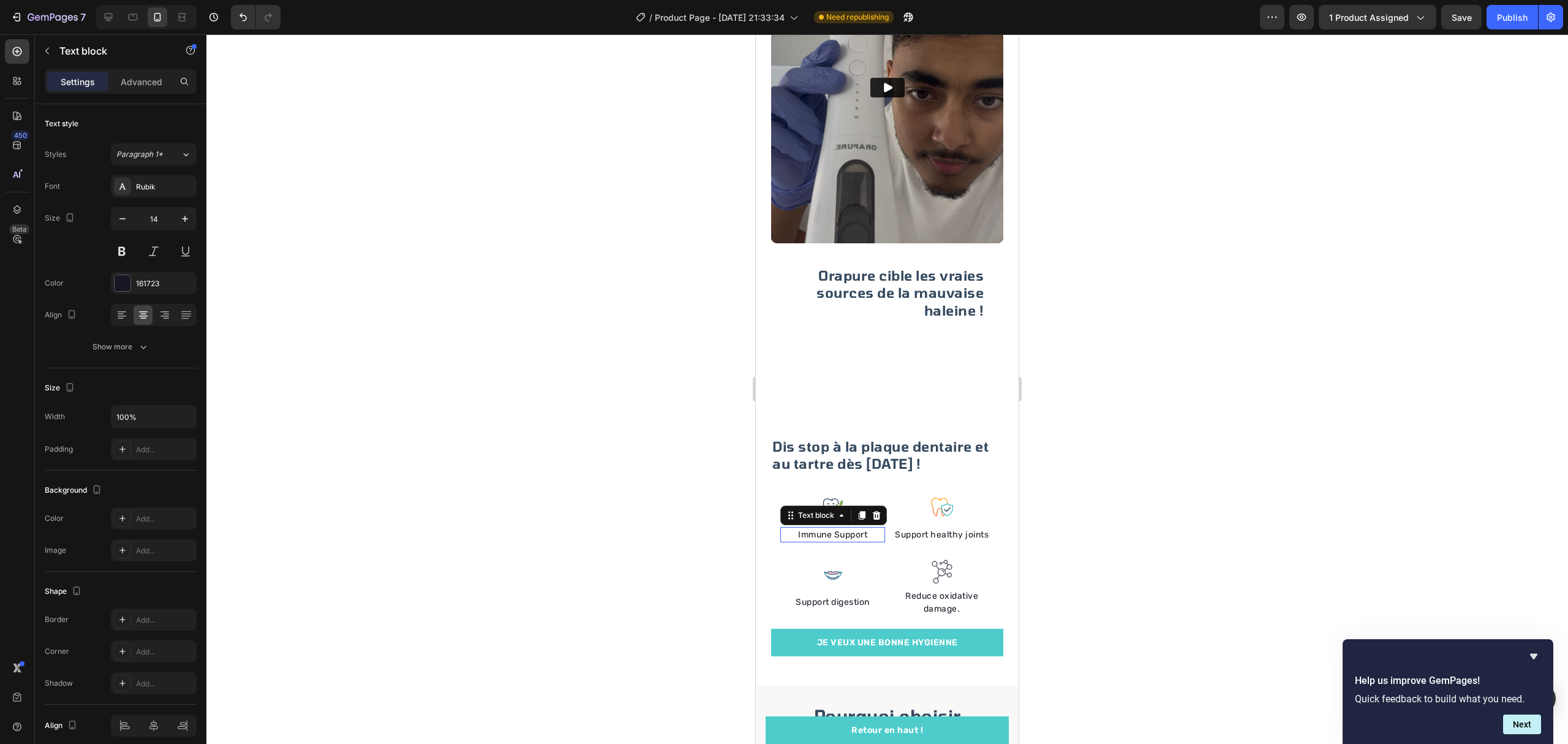
click at [846, 528] on p "Immune Support" at bounding box center [832, 534] width 102 height 13
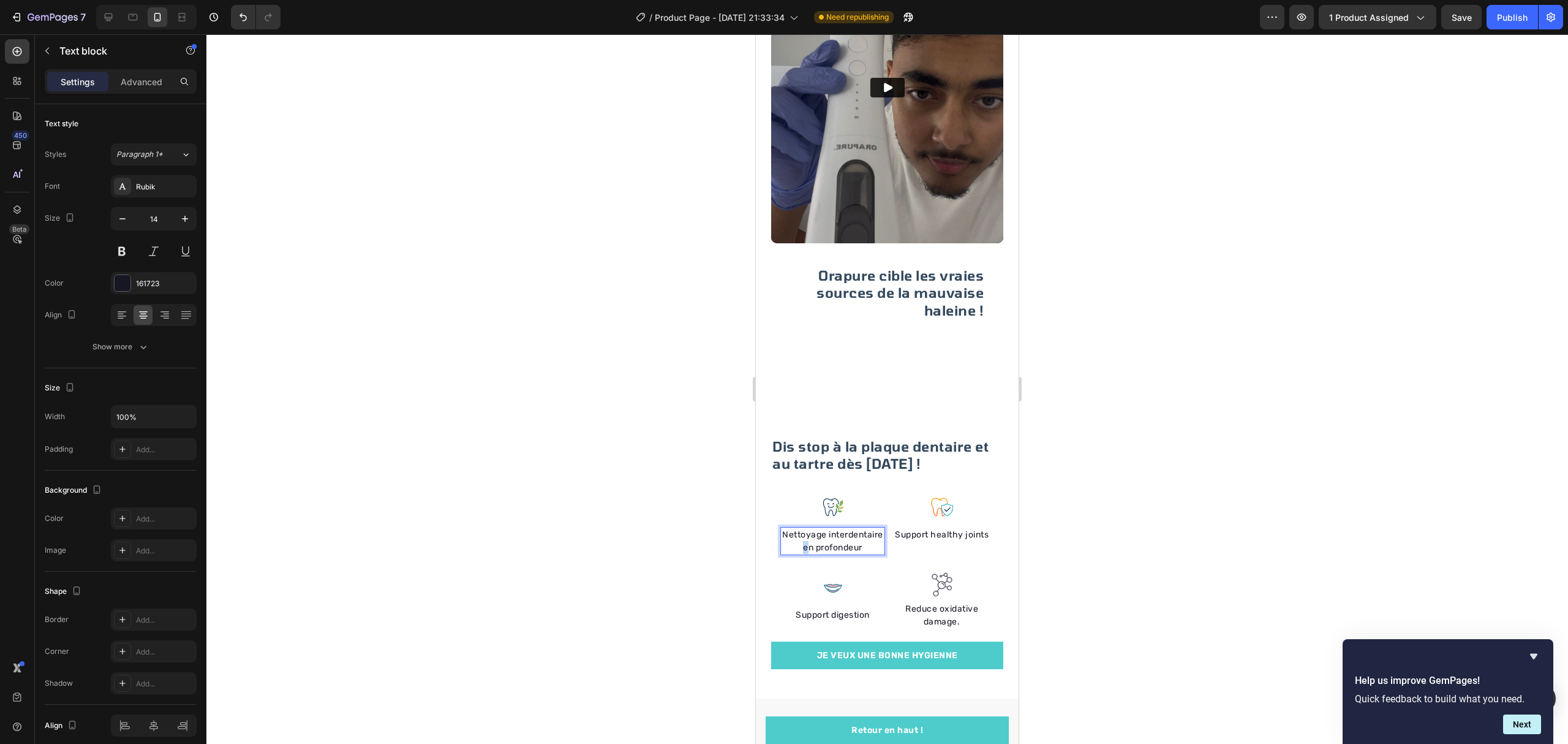
drag, startPoint x: 861, startPoint y: 527, endPoint x: 868, endPoint y: 523, distance: 8.1
click at [855, 528] on p "Nettoyage interdentaire en profondeur" at bounding box center [832, 541] width 102 height 26
click at [950, 528] on p "Support healthy joints" at bounding box center [941, 534] width 102 height 13
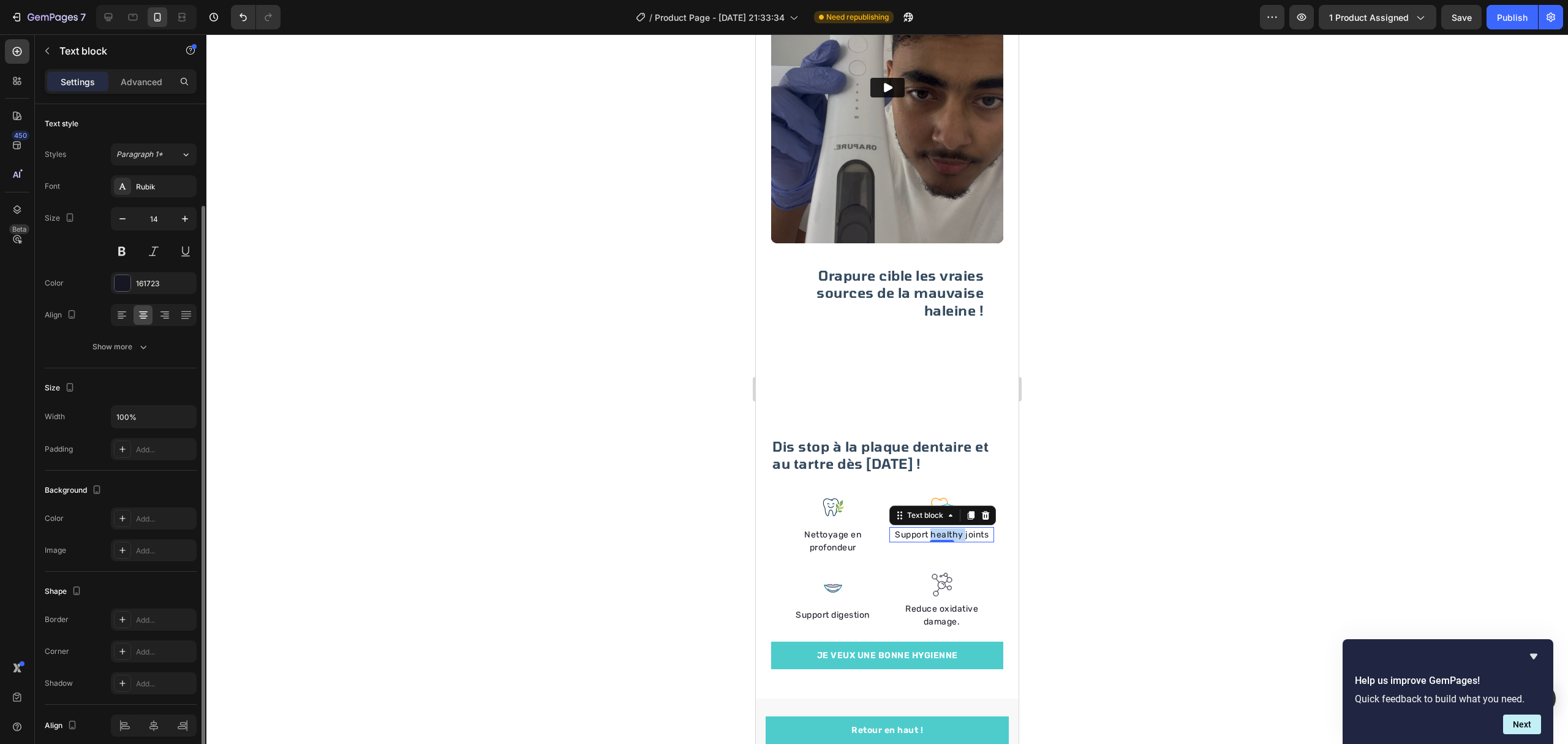
scroll to position [53, 0]
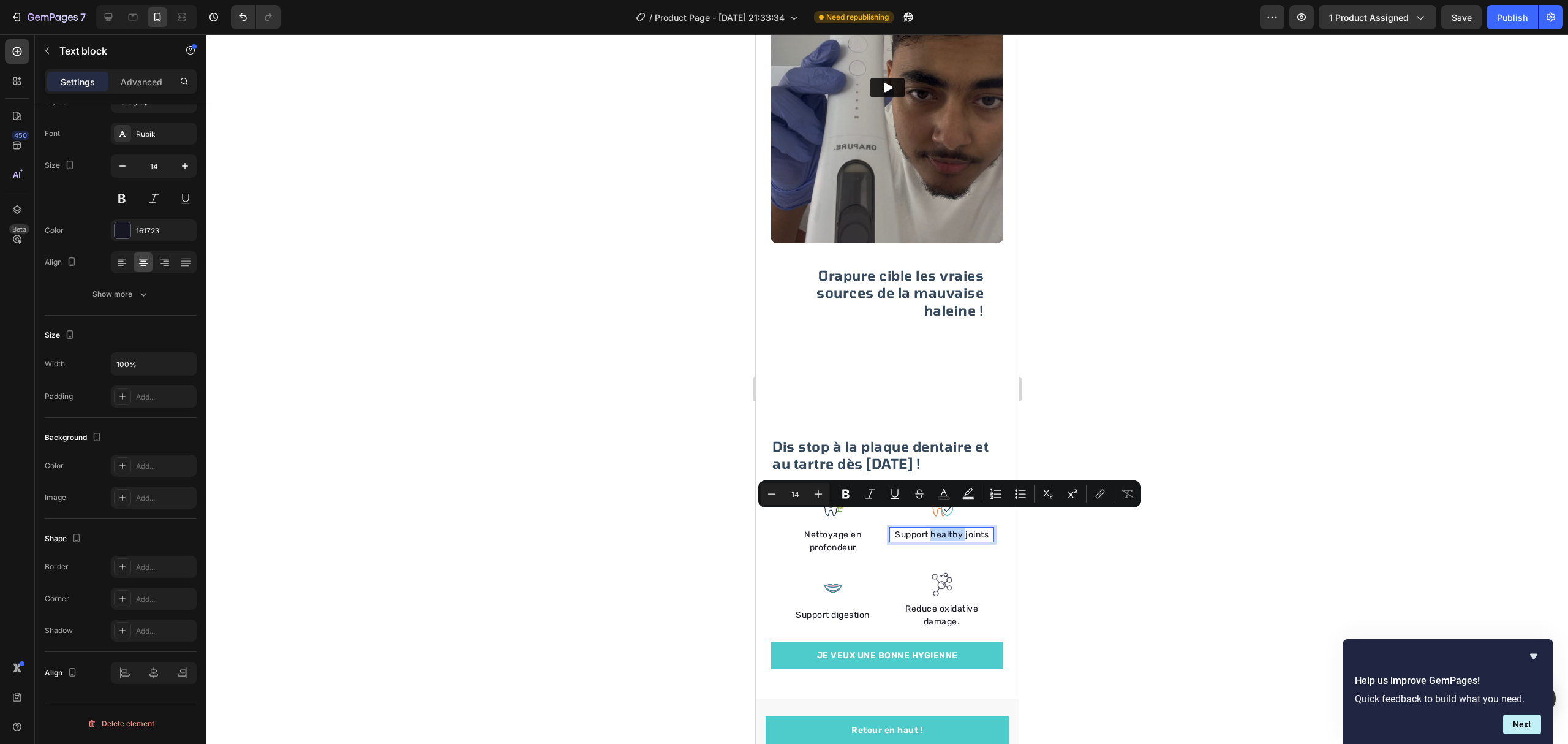
click at [950, 528] on p "Support healthy joints" at bounding box center [941, 534] width 102 height 13
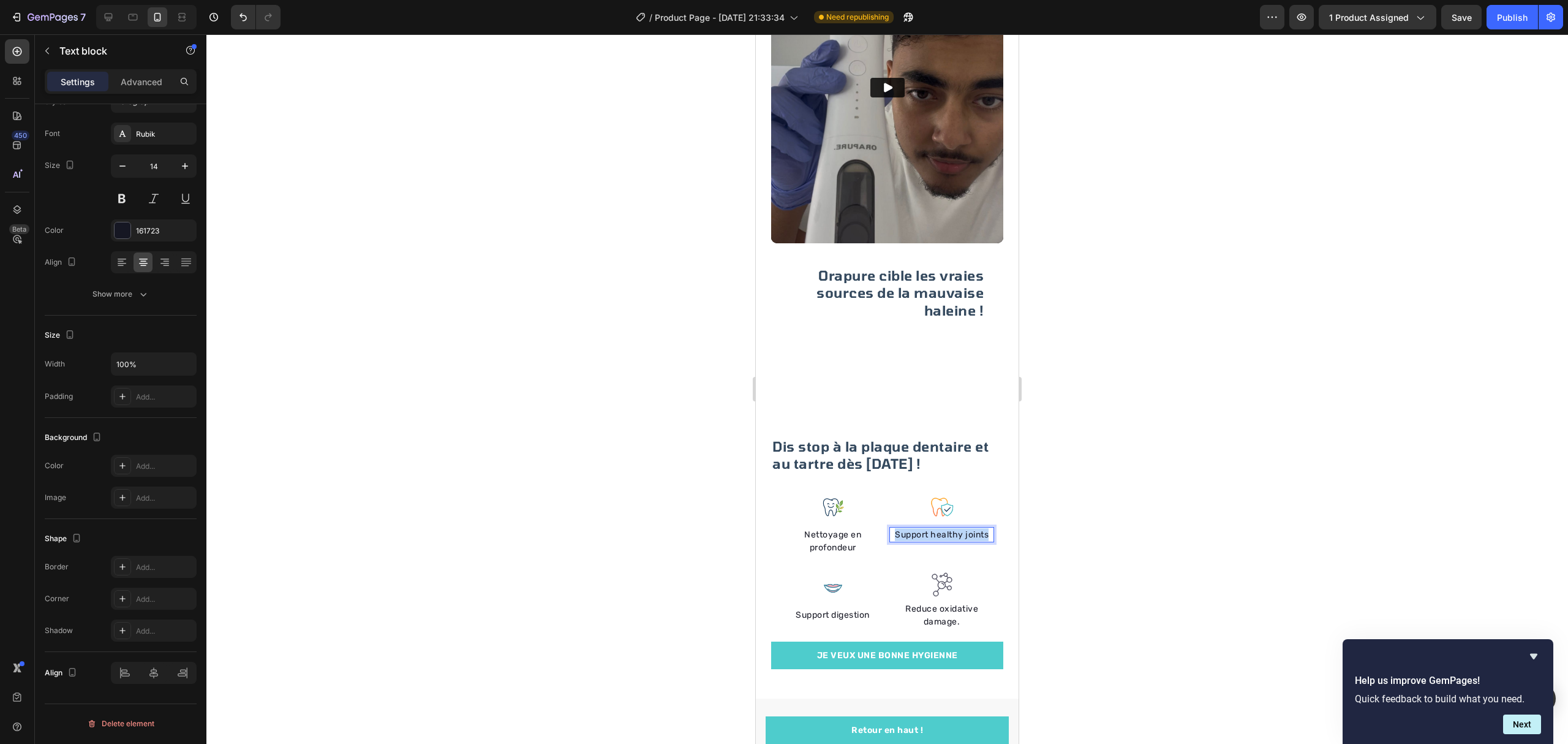
click at [950, 528] on p "Support healthy joints" at bounding box center [941, 534] width 102 height 13
click at [1108, 500] on div at bounding box center [887, 389] width 1362 height 710
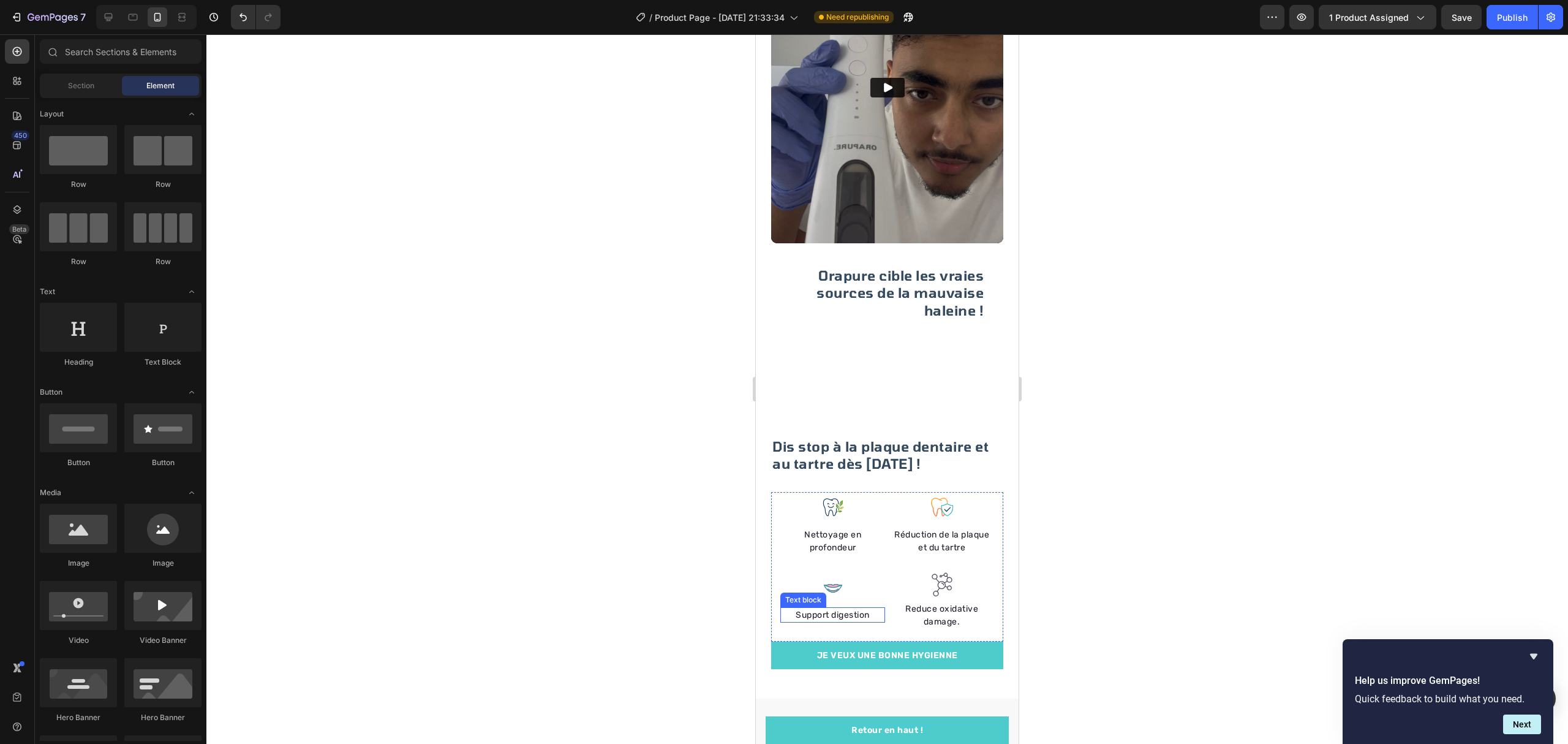
click at [844, 608] on p "Support digestion" at bounding box center [832, 614] width 102 height 13
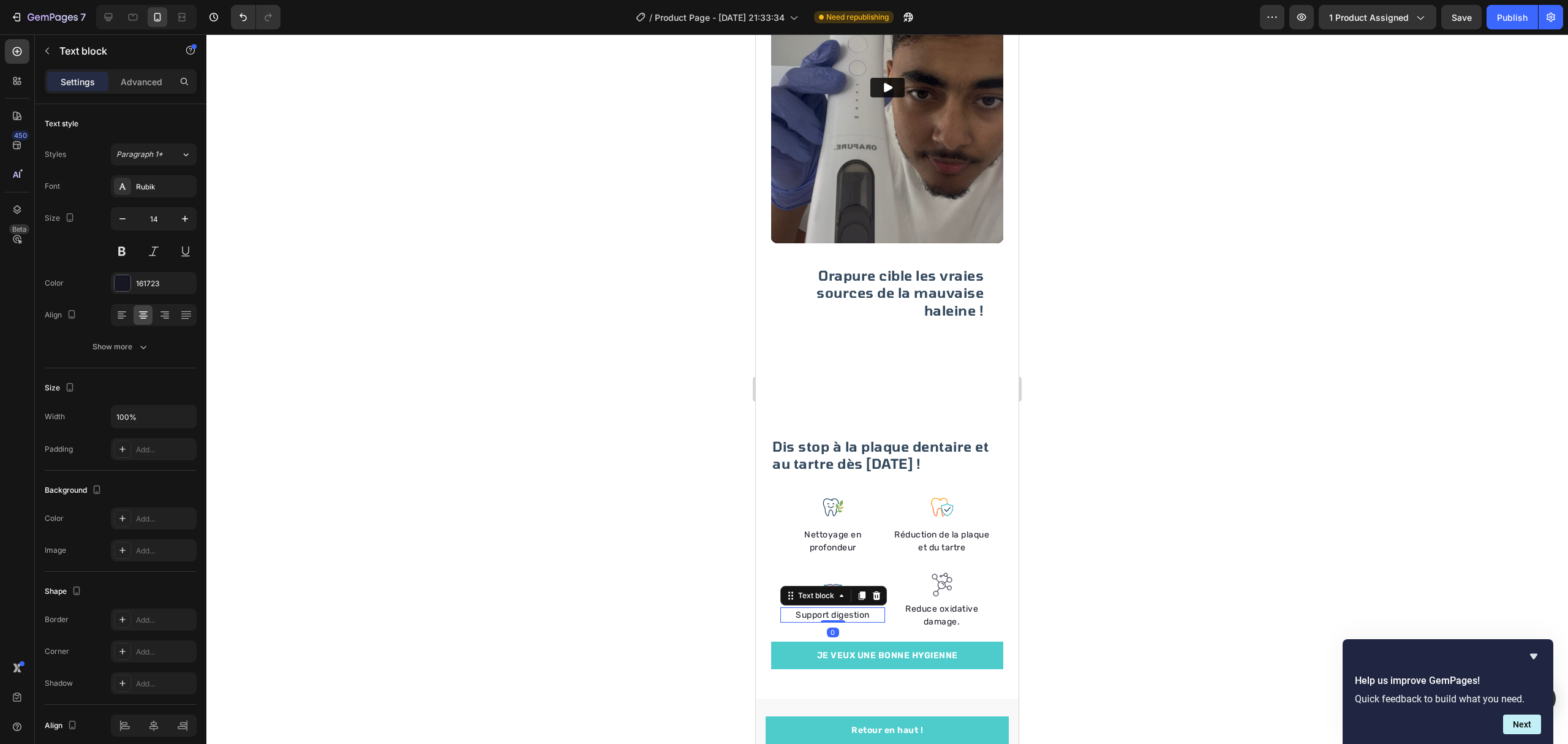
click at [844, 608] on p "Support digestion" at bounding box center [832, 614] width 102 height 13
click at [1295, 393] on div at bounding box center [887, 389] width 1362 height 710
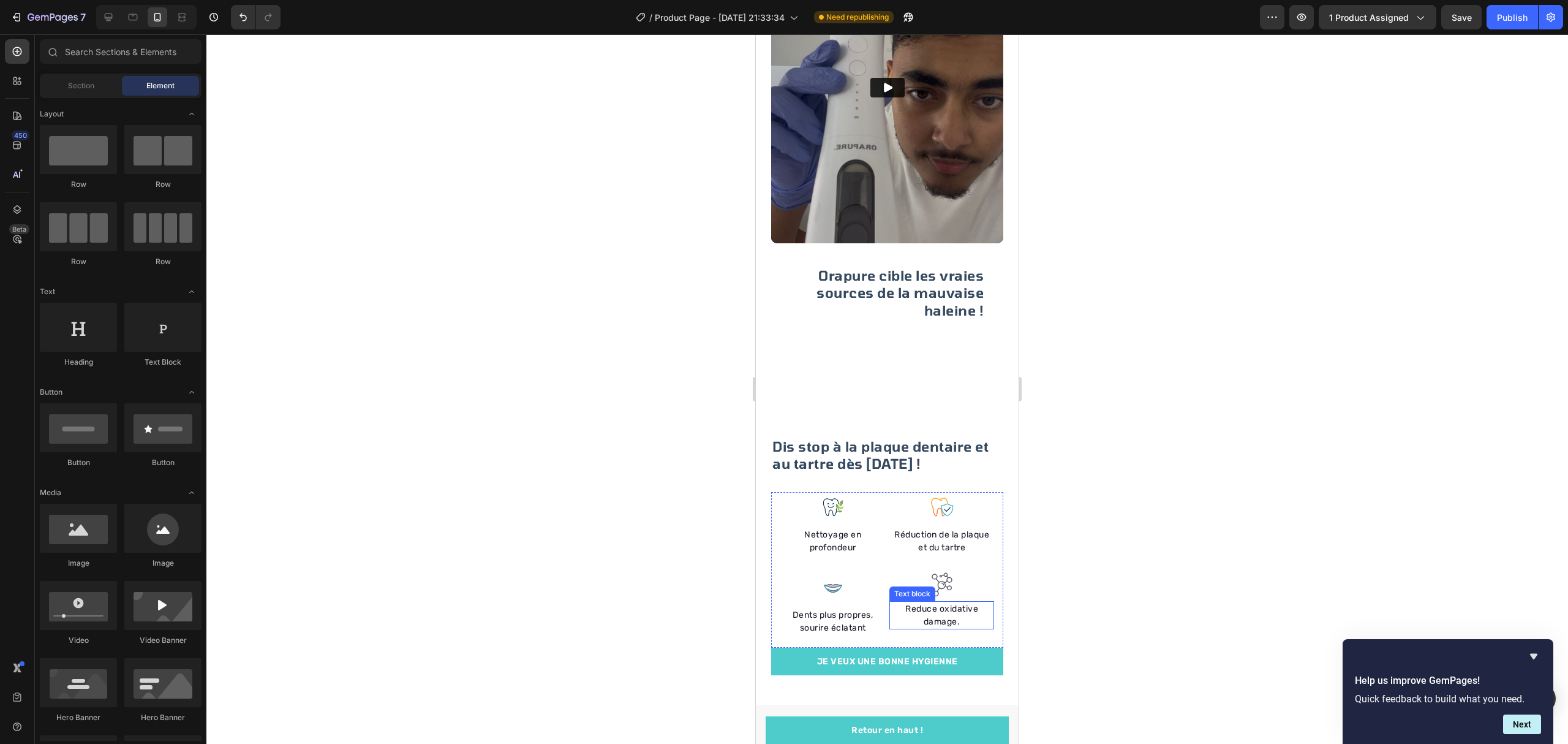
click at [939, 605] on p "Reduce oxidative damage." at bounding box center [941, 615] width 102 height 26
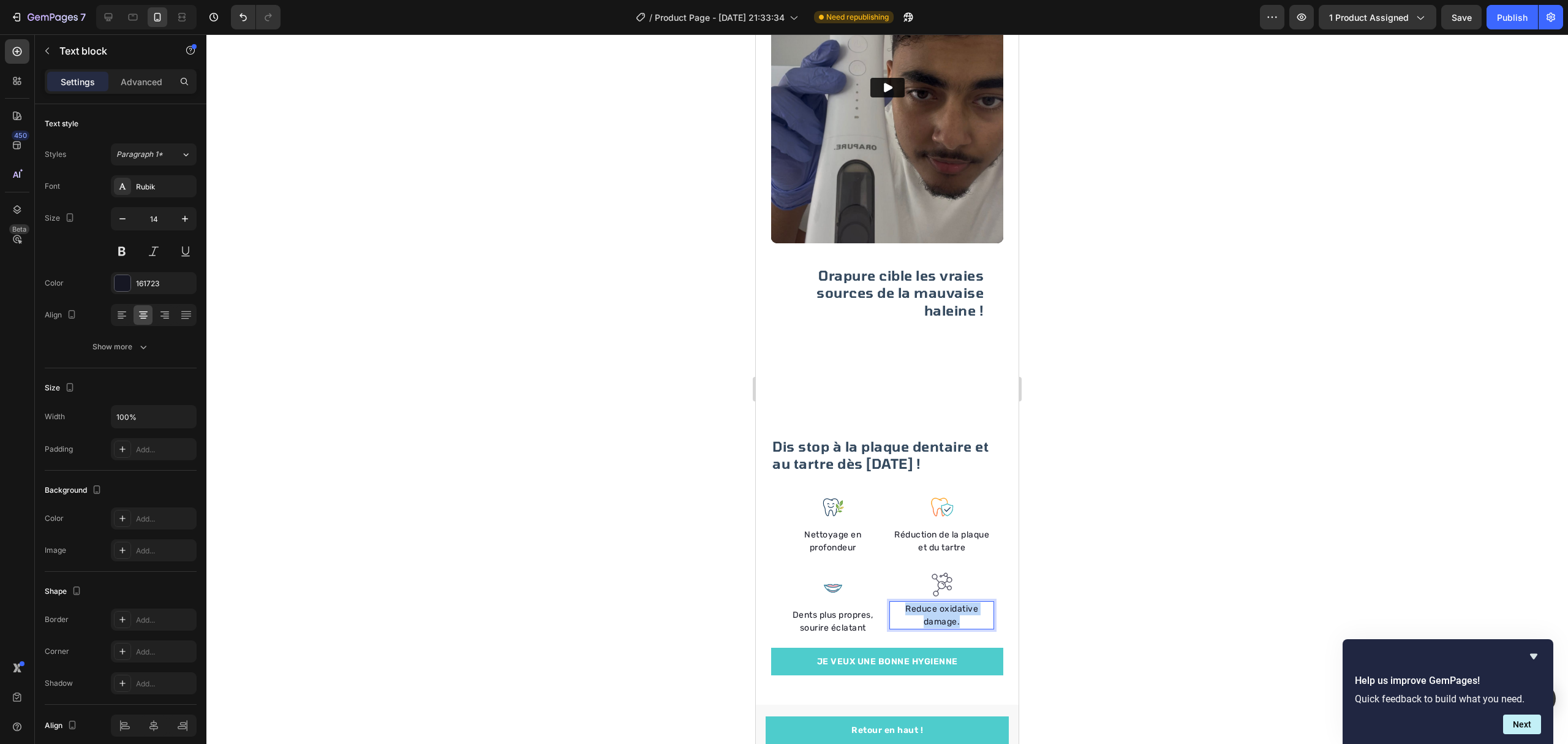
click at [939, 605] on p "Reduce oxidative damage." at bounding box center [941, 615] width 102 height 26
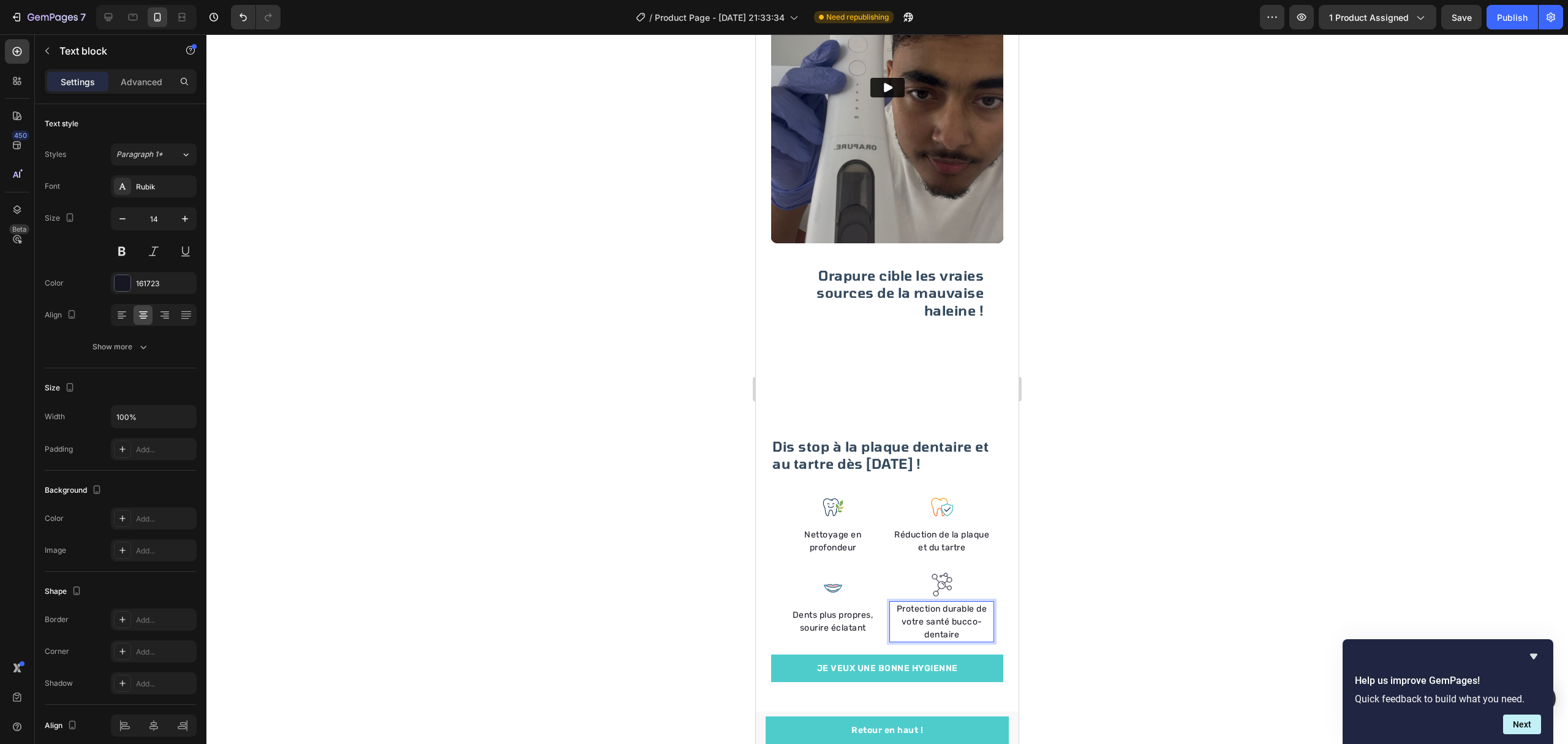
click at [944, 602] on p "Protection durable de votre santé bucco-dentaire" at bounding box center [941, 621] width 102 height 38
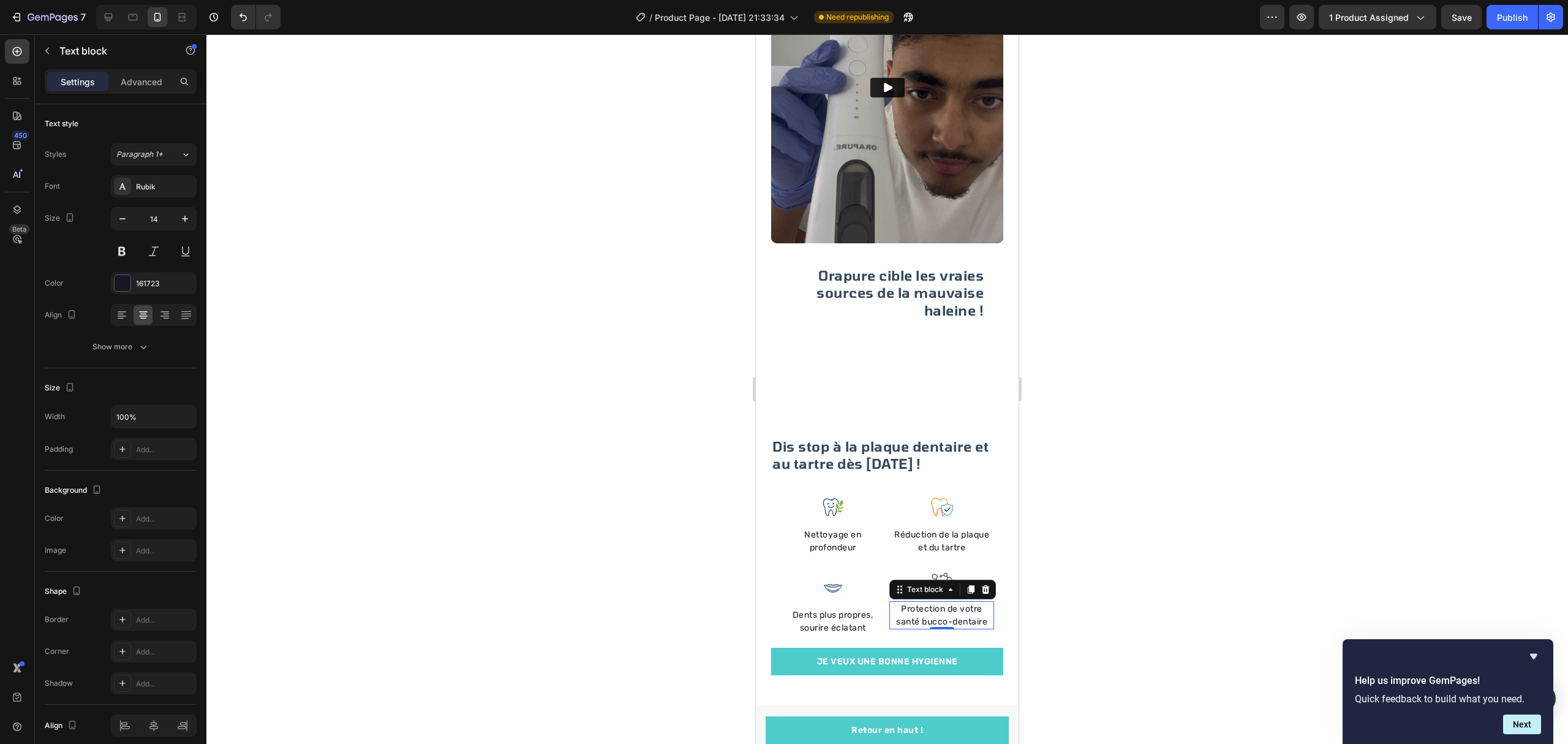
click at [1126, 544] on div at bounding box center [887, 389] width 1362 height 710
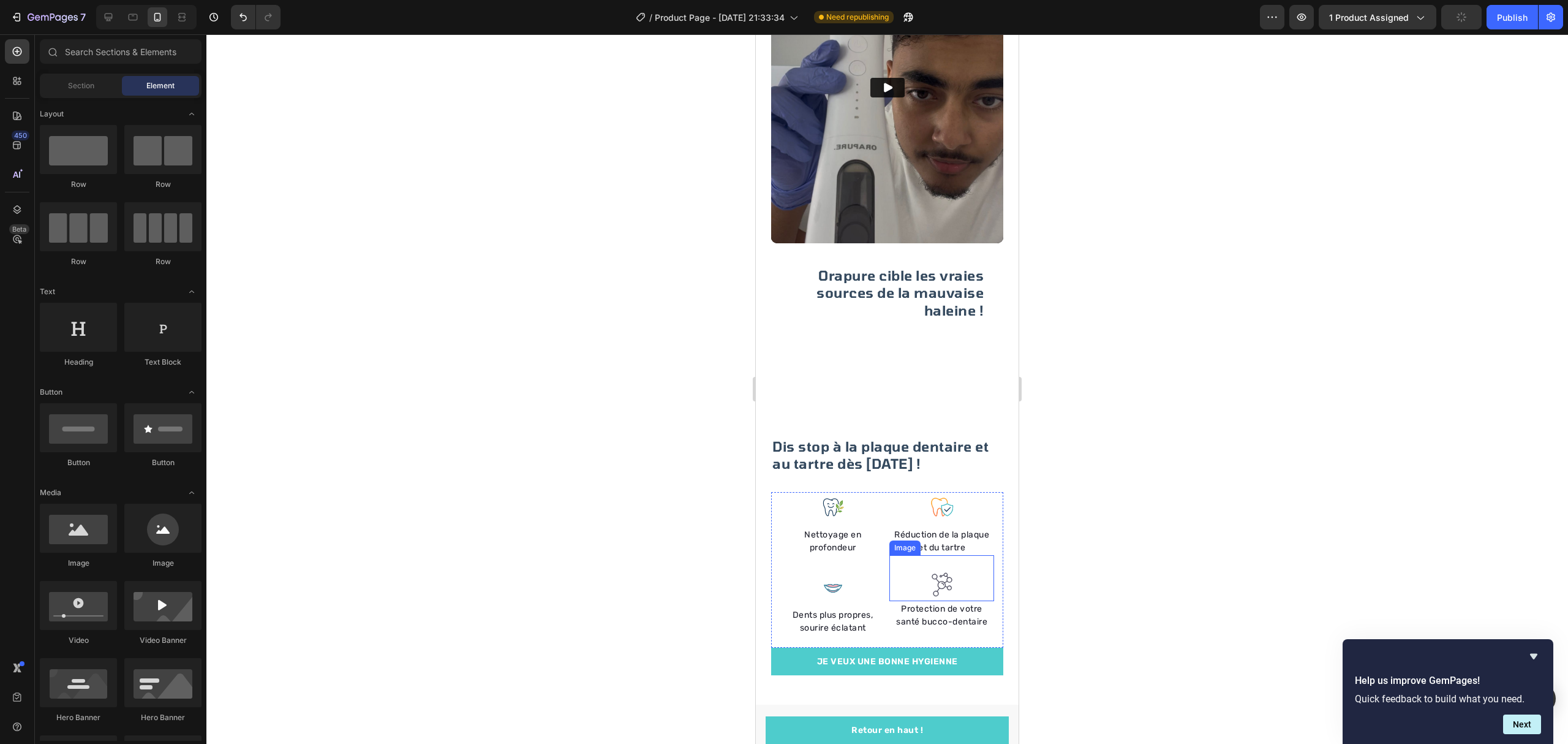
click at [945, 573] on div at bounding box center [941, 585] width 105 height 26
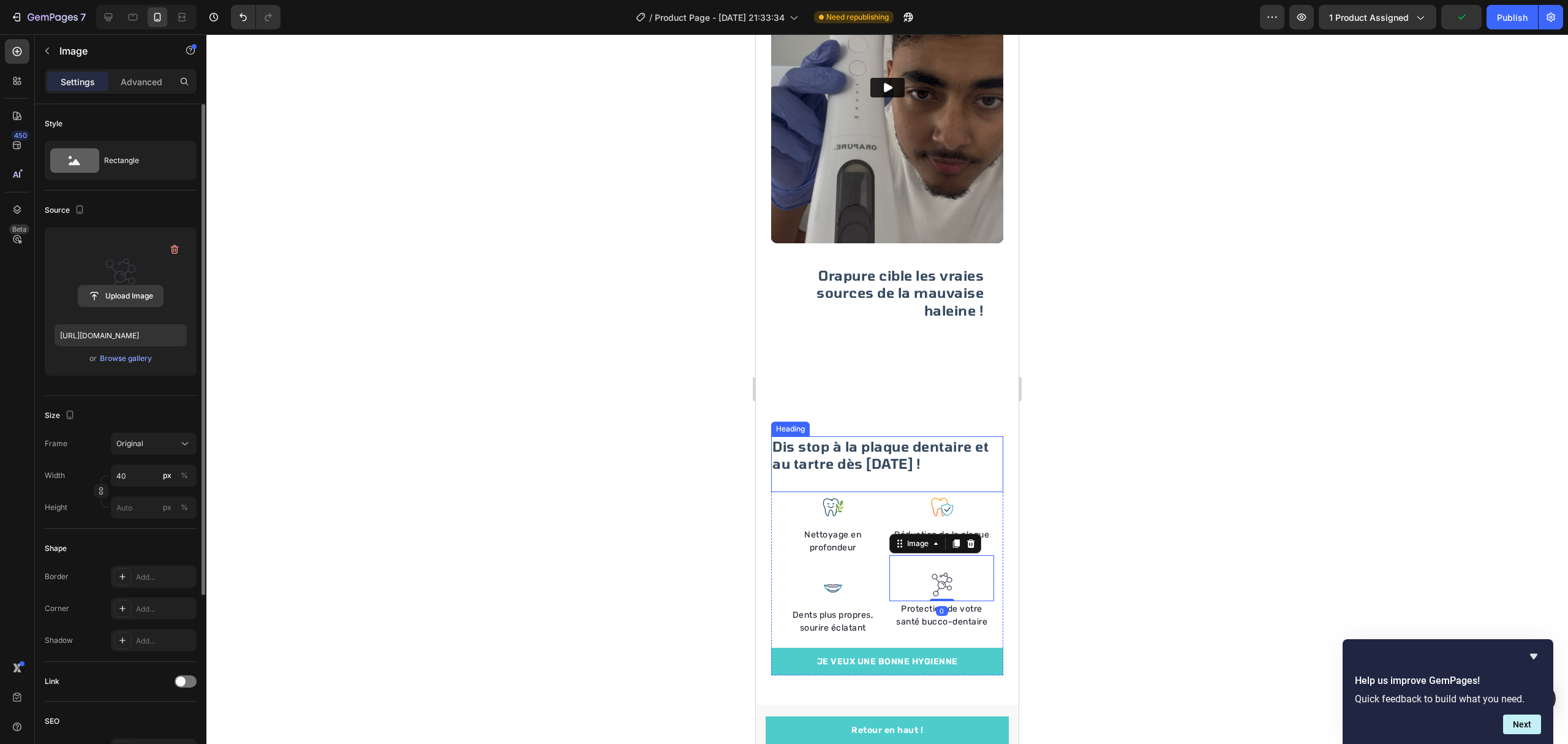
click at [120, 288] on input "file" at bounding box center [121, 295] width 84 height 21
type input "https://cdn.shopify.com/s/files/1/0897/6256/2378/files/gempages_583587734883402…"
click at [133, 477] on input "40" at bounding box center [153, 475] width 85 height 22
type input "50"
click at [1326, 359] on div at bounding box center [887, 389] width 1362 height 710
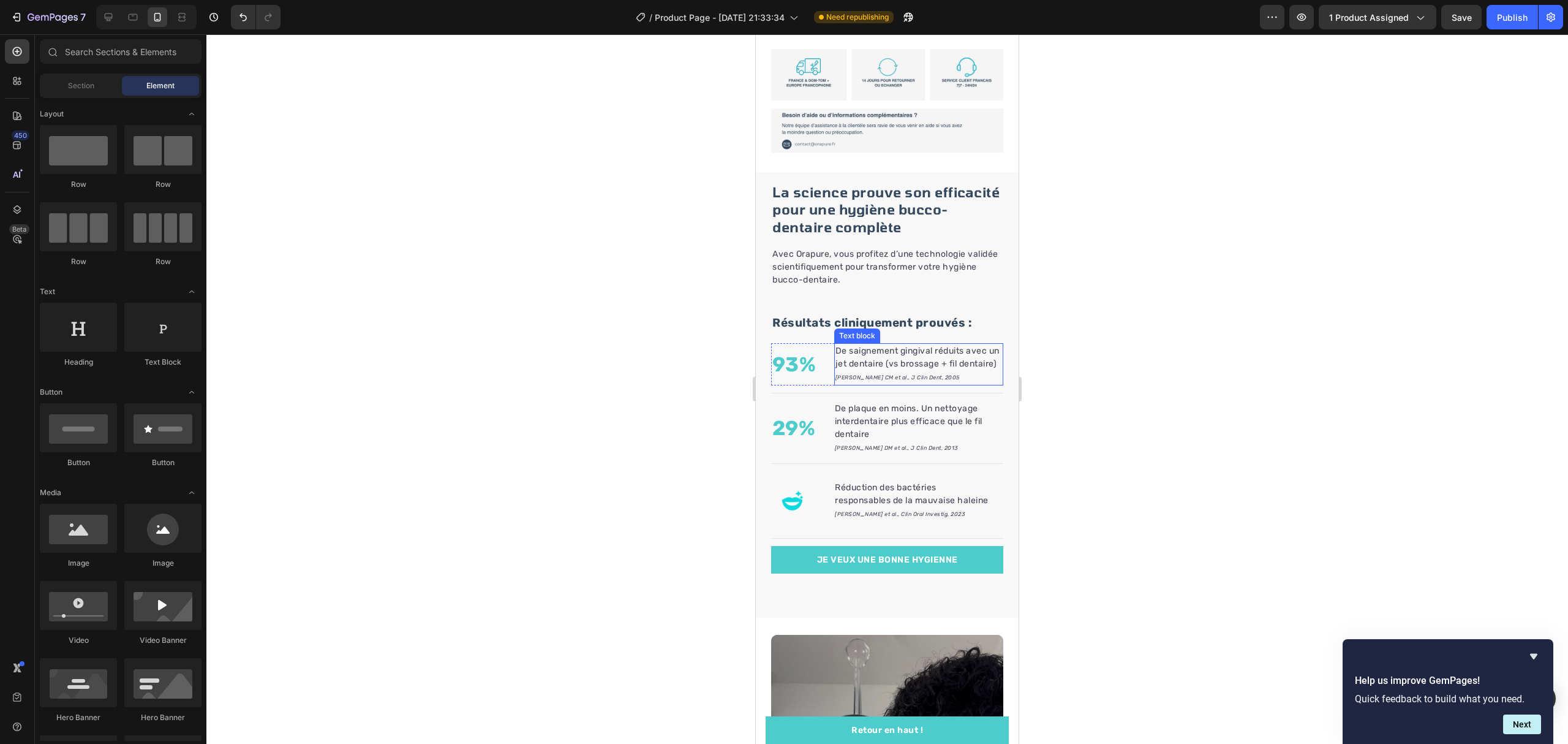
scroll to position [883, 0]
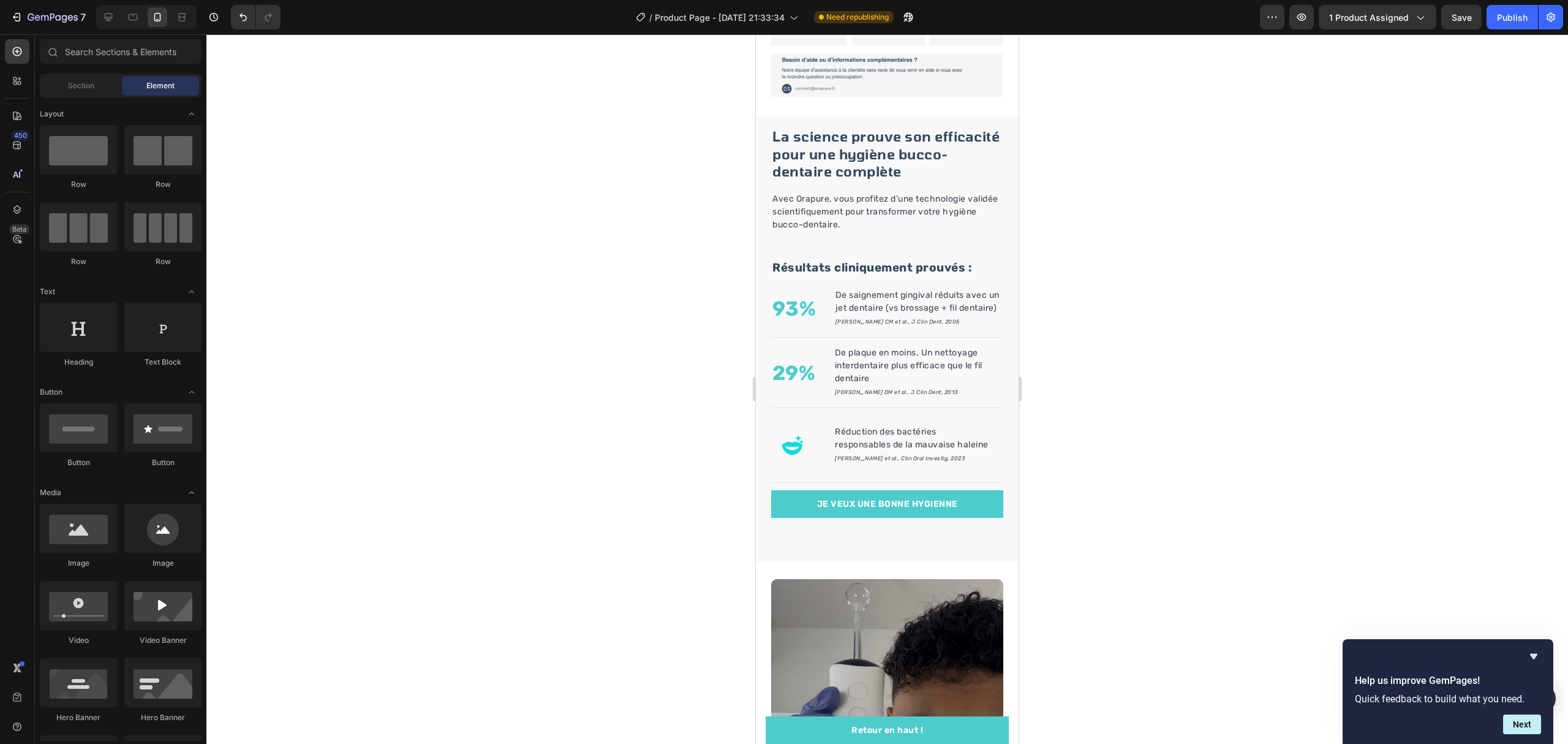
click at [1108, 427] on div at bounding box center [887, 389] width 1362 height 710
click at [943, 510] on p "JE VEUX UNE BONNE HYGIENNE" at bounding box center [887, 503] width 140 height 13
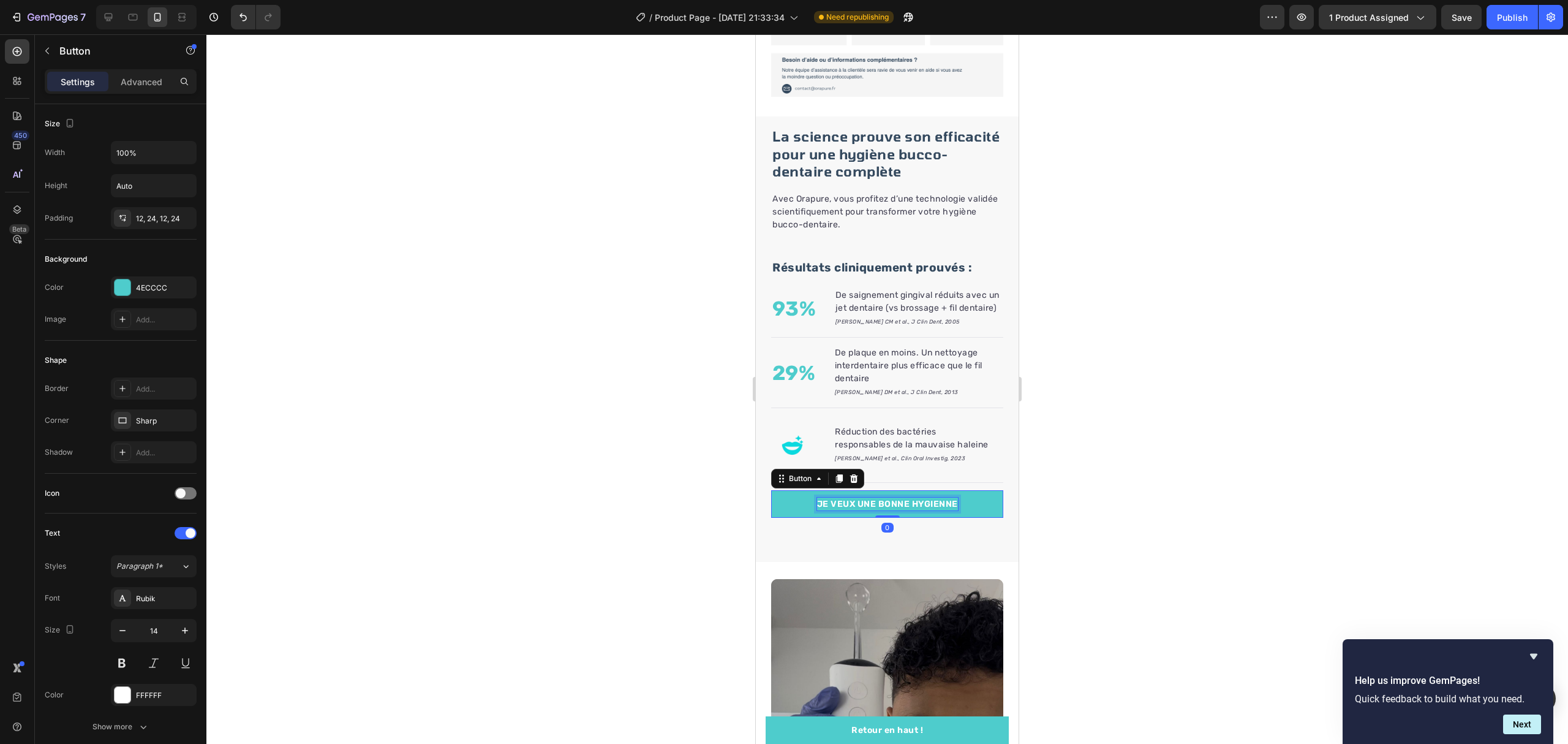
click at [943, 510] on p "JE VEUX UNE BONNE HYGIENNE" at bounding box center [887, 503] width 140 height 13
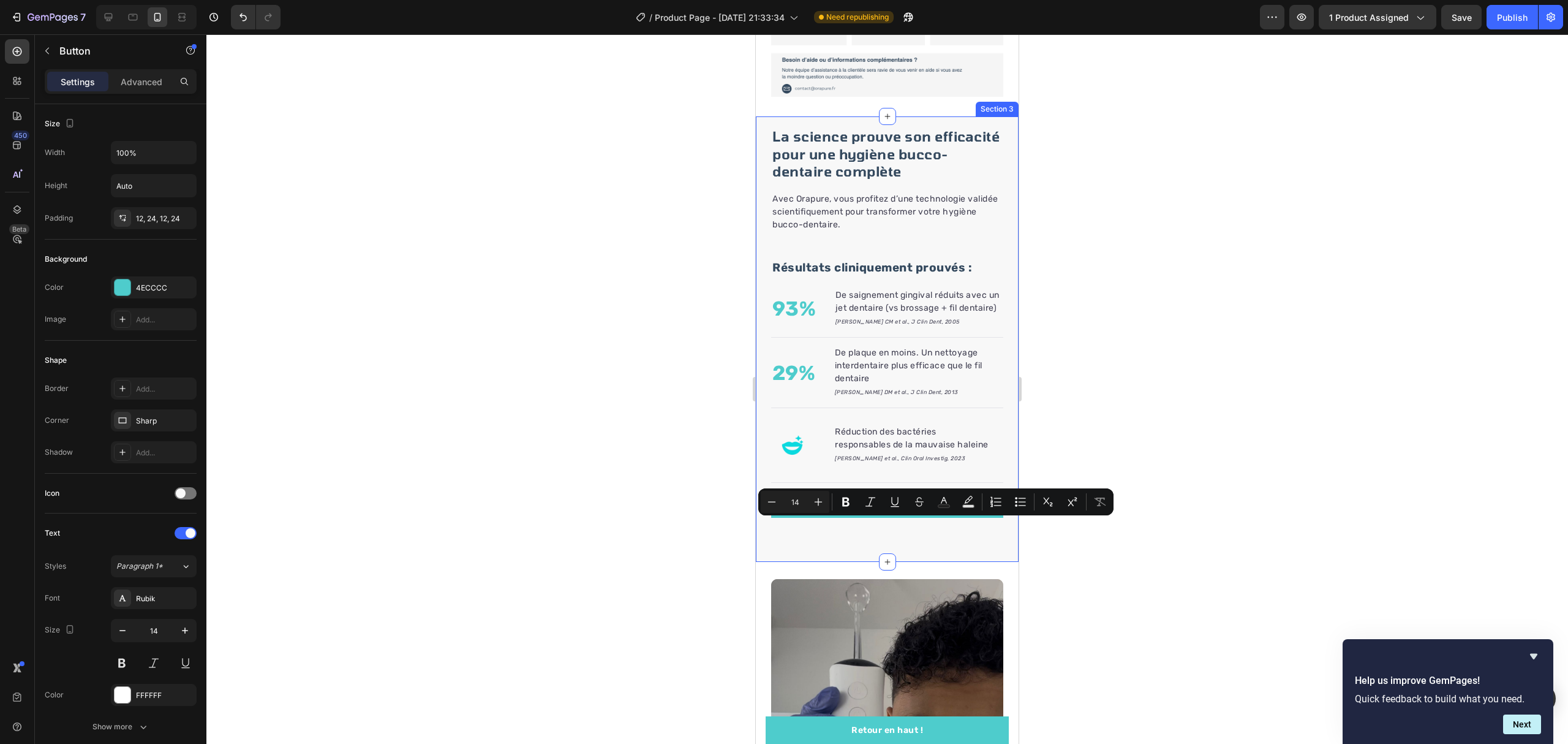
copy p "JE VEUX UNE BONNE HYGIENNE"
click at [1236, 267] on div at bounding box center [887, 389] width 1362 height 710
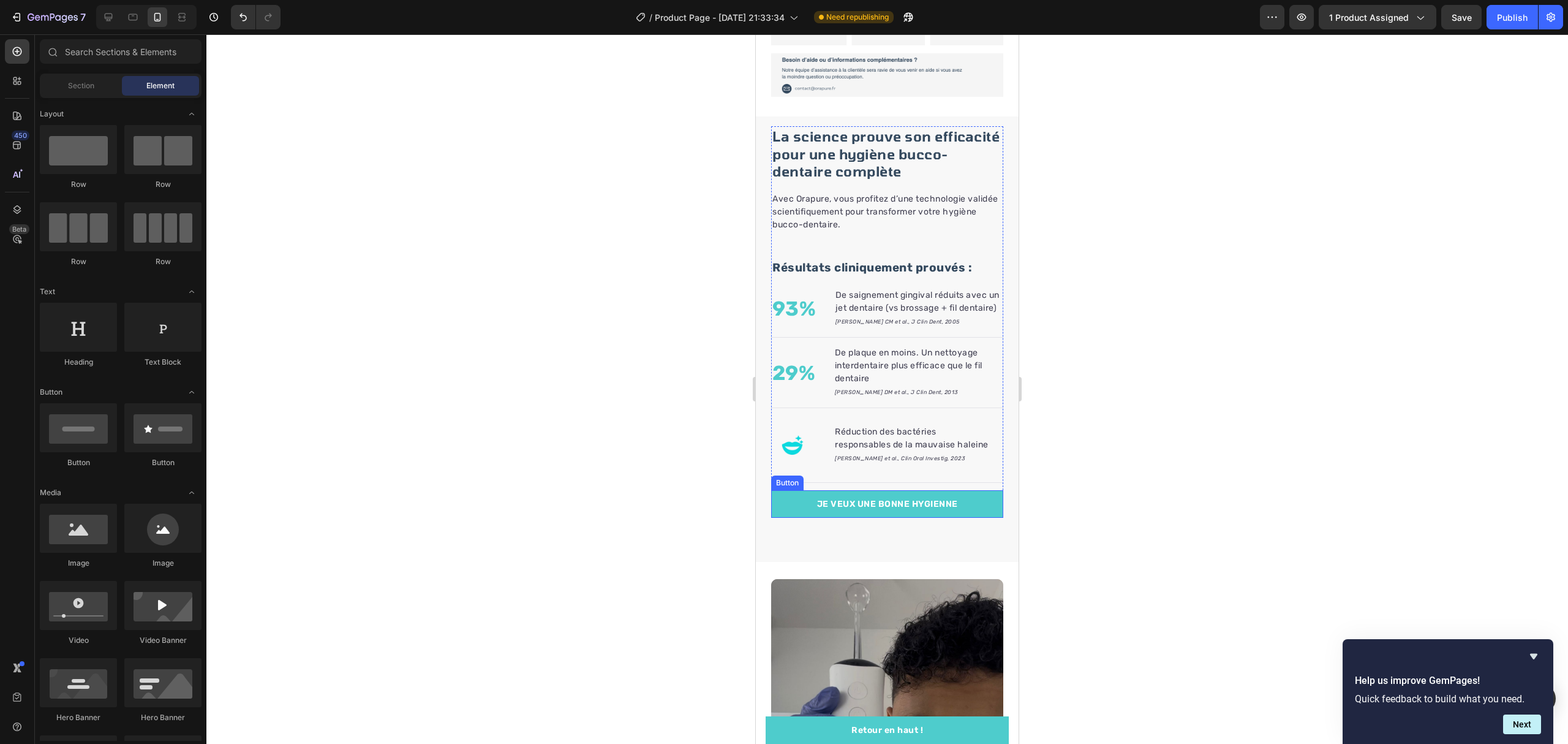
click at [908, 516] on link "JE VEUX UNE BONNE HYGIENNE" at bounding box center [887, 504] width 232 height 28
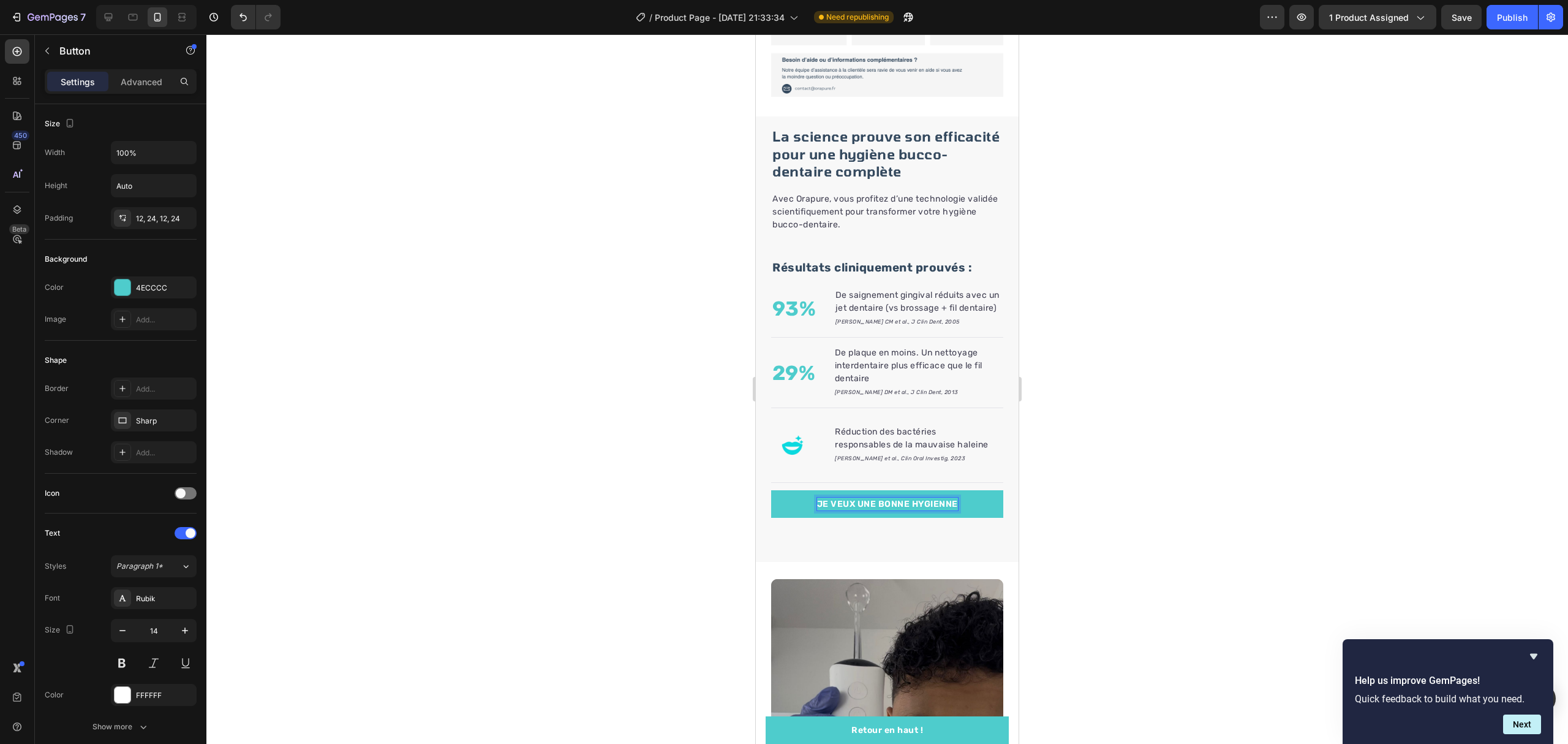
click at [863, 510] on p "JE VEUX UNE BONNE HYGIENNE" at bounding box center [887, 503] width 140 height 13
click at [1203, 554] on div at bounding box center [887, 389] width 1362 height 710
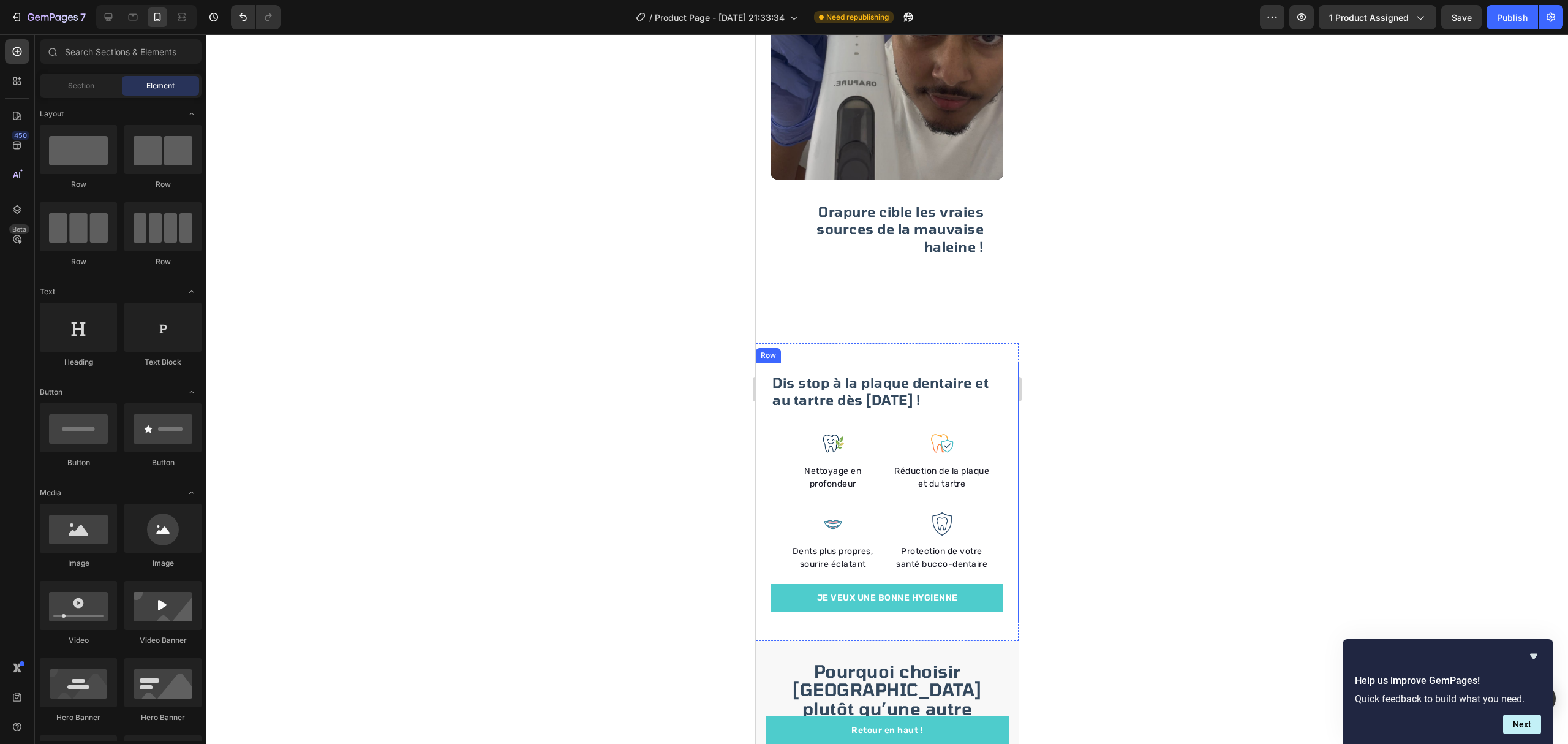
scroll to position [1618, 0]
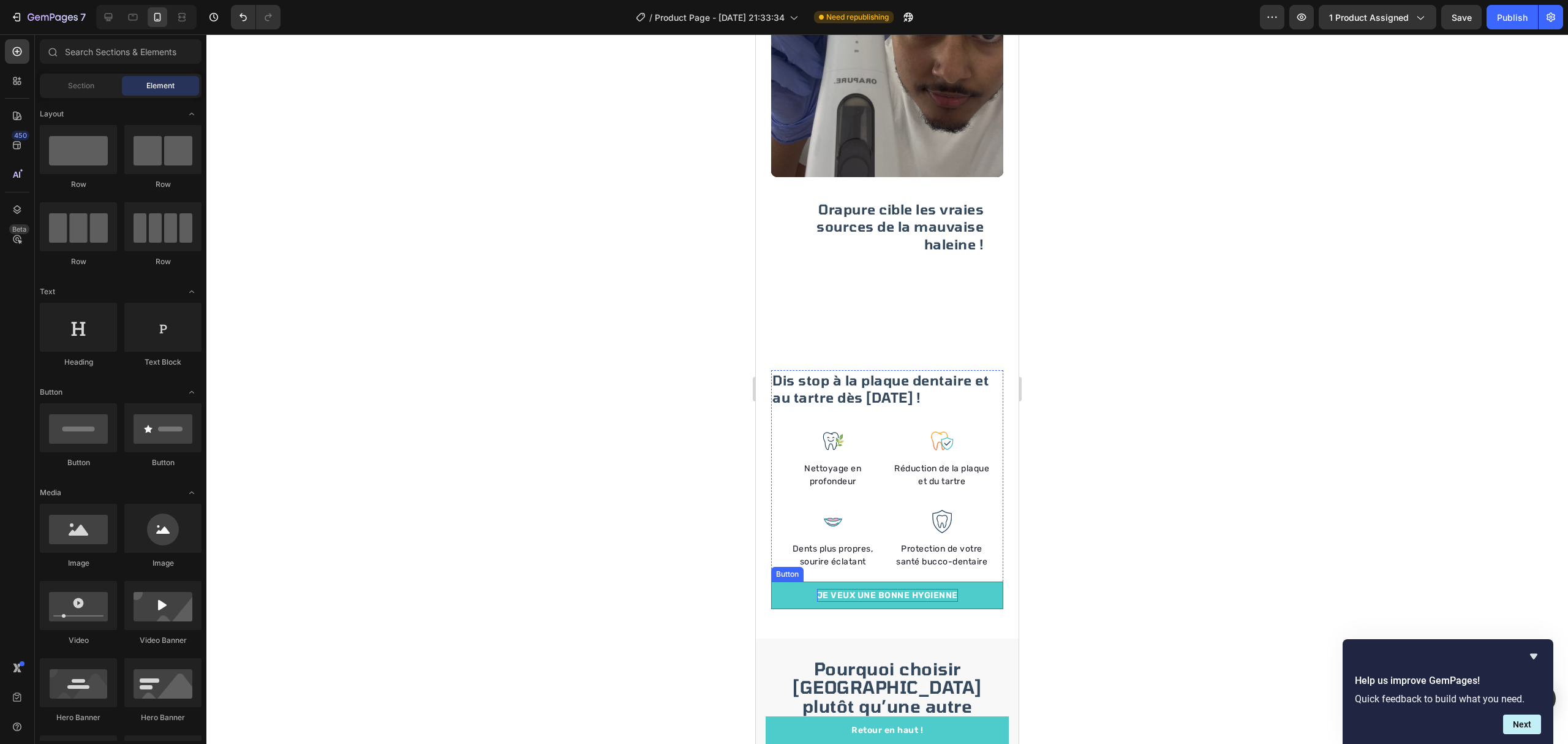
click at [930, 589] on p "JE VEUX UNE BONNE HYGIENNE" at bounding box center [887, 595] width 140 height 13
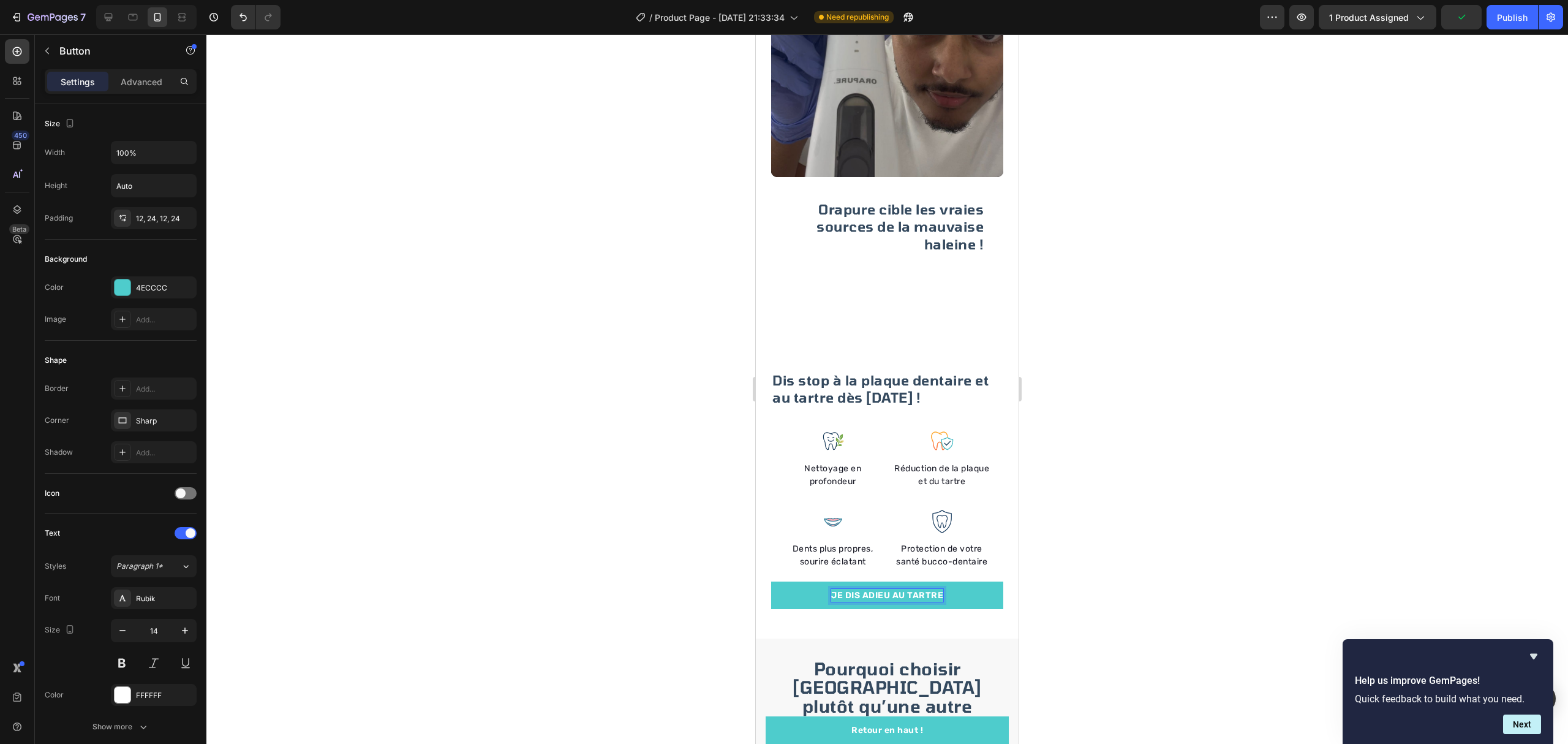
click at [1124, 597] on div at bounding box center [887, 389] width 1362 height 710
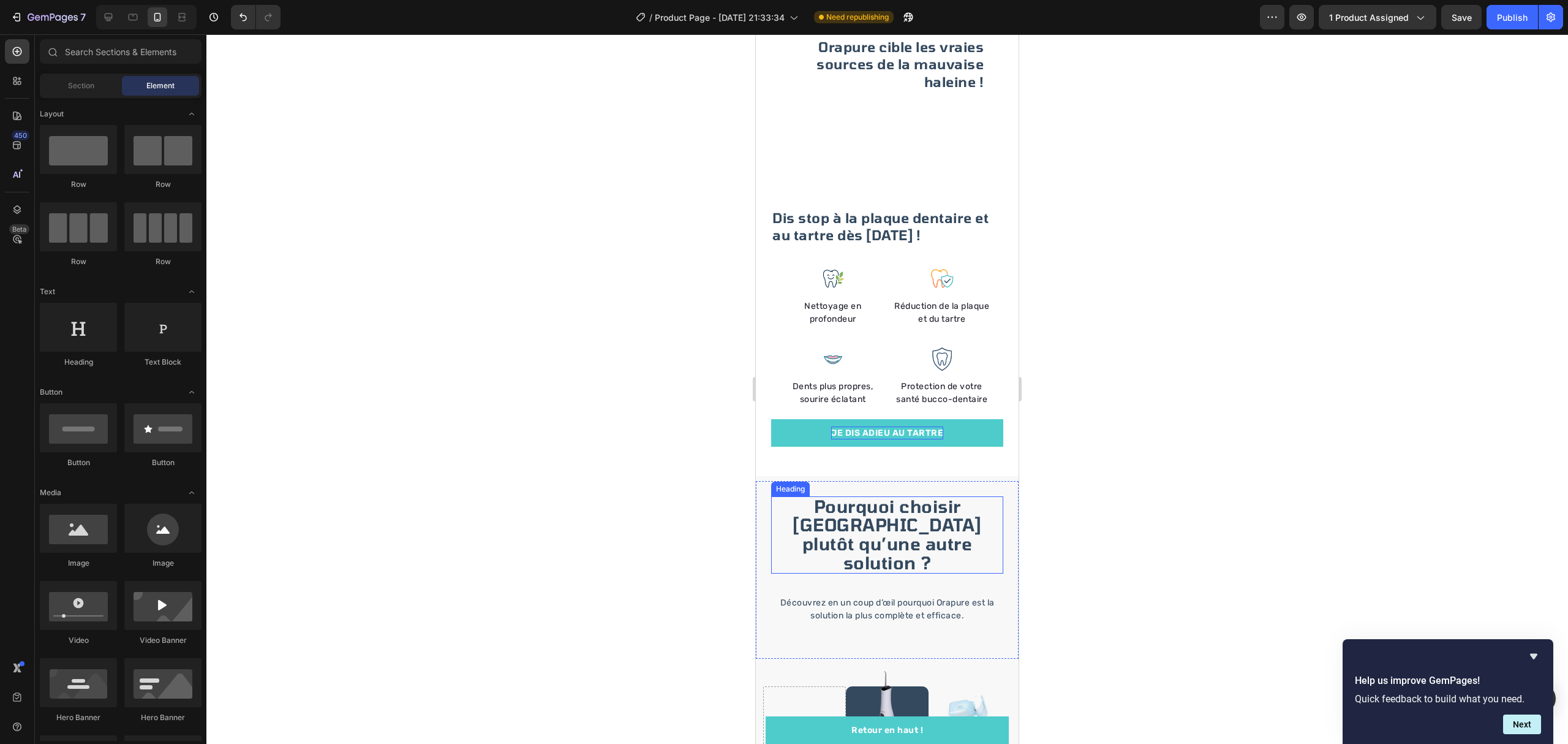
scroll to position [1782, 0]
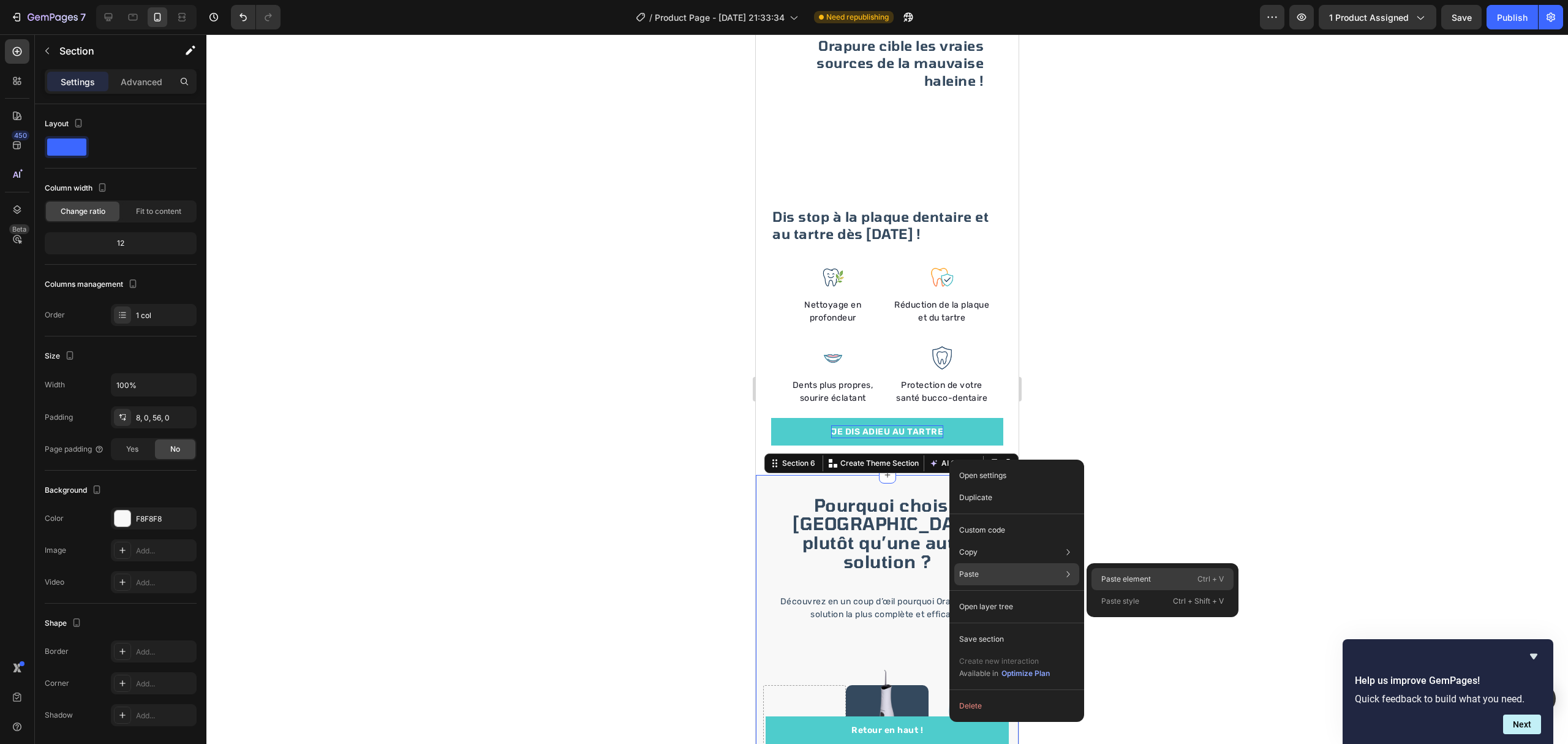
click at [1109, 577] on p "Paste element" at bounding box center [1126, 578] width 49 height 11
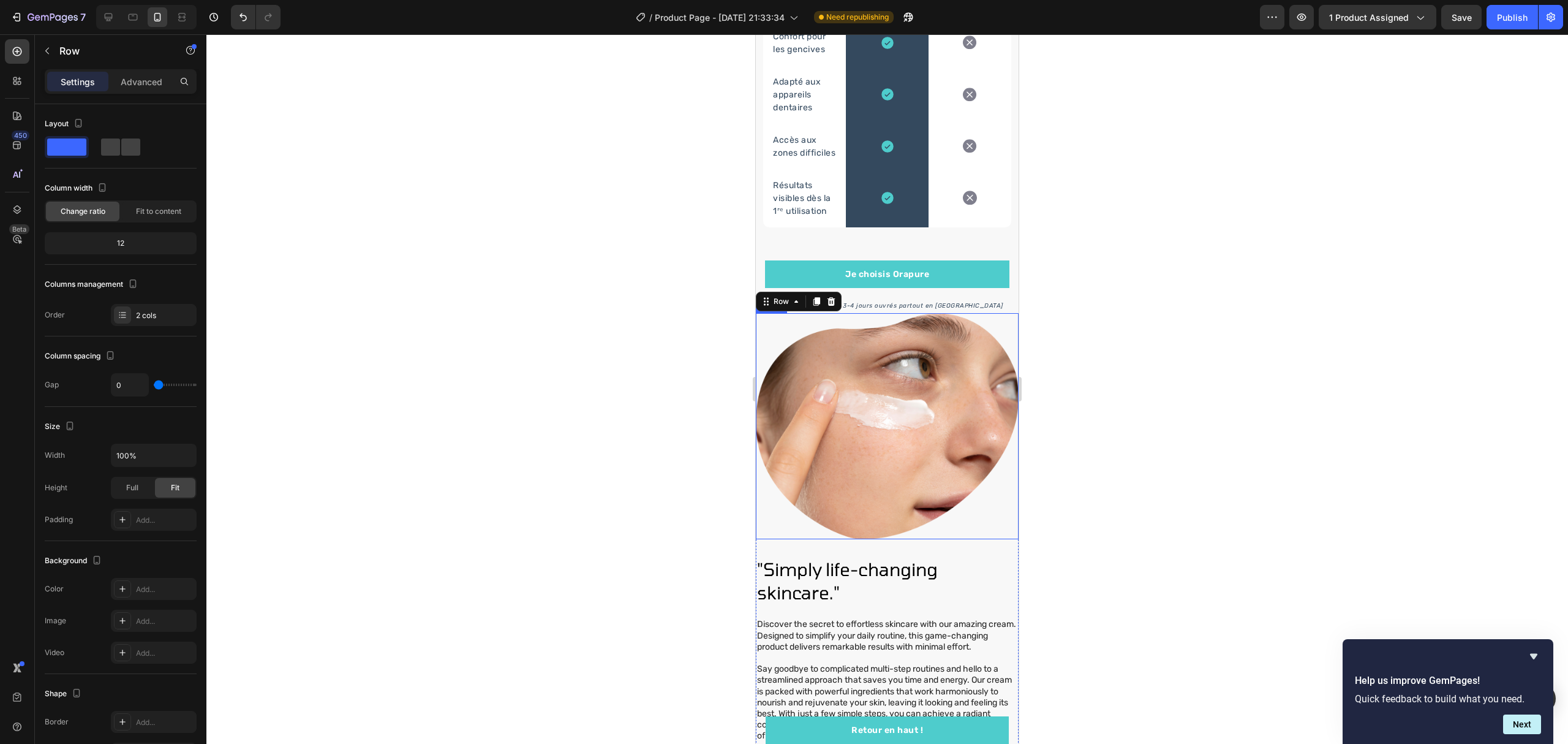
scroll to position [2608, 0]
click at [833, 307] on icon at bounding box center [831, 303] width 8 height 9
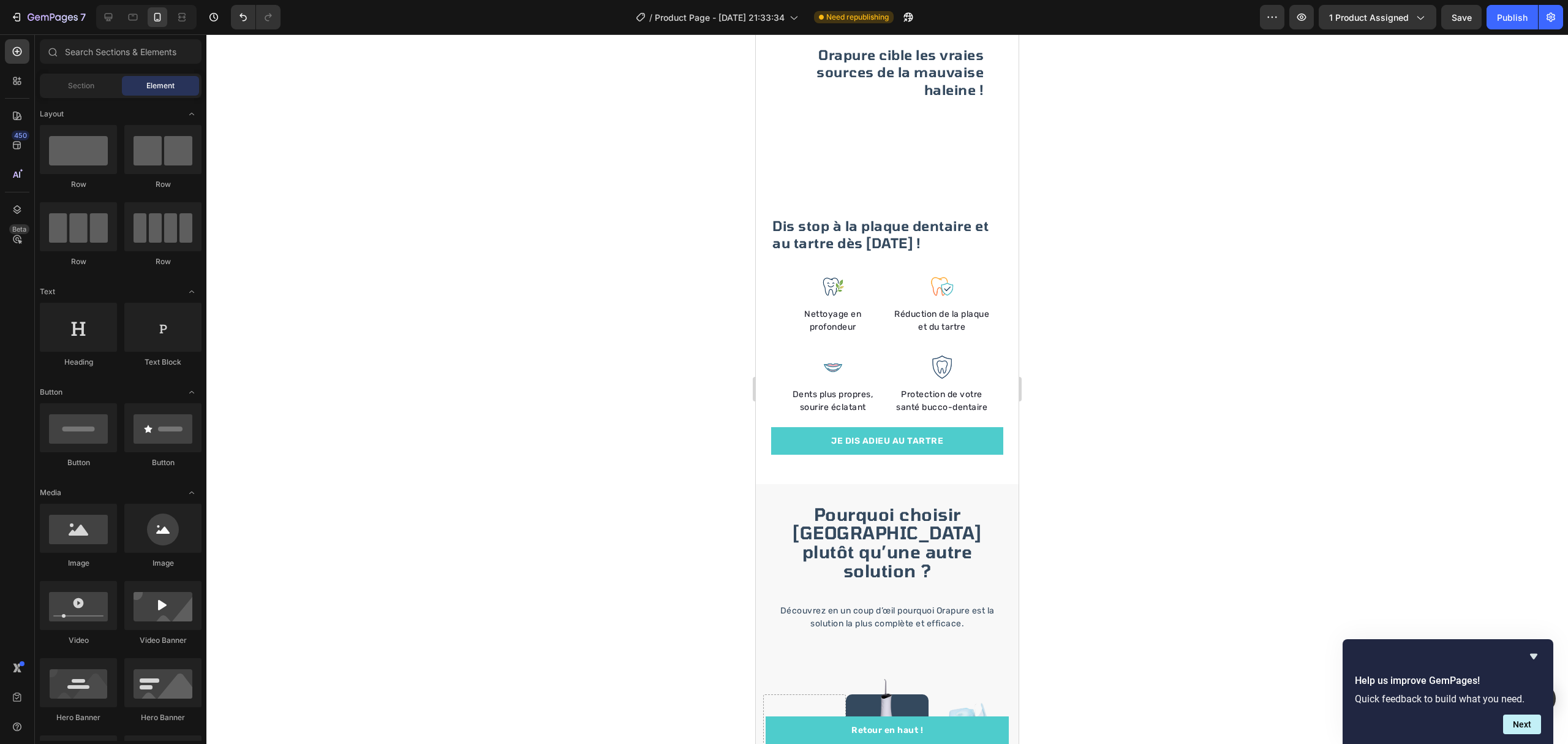
scroll to position [1777, 0]
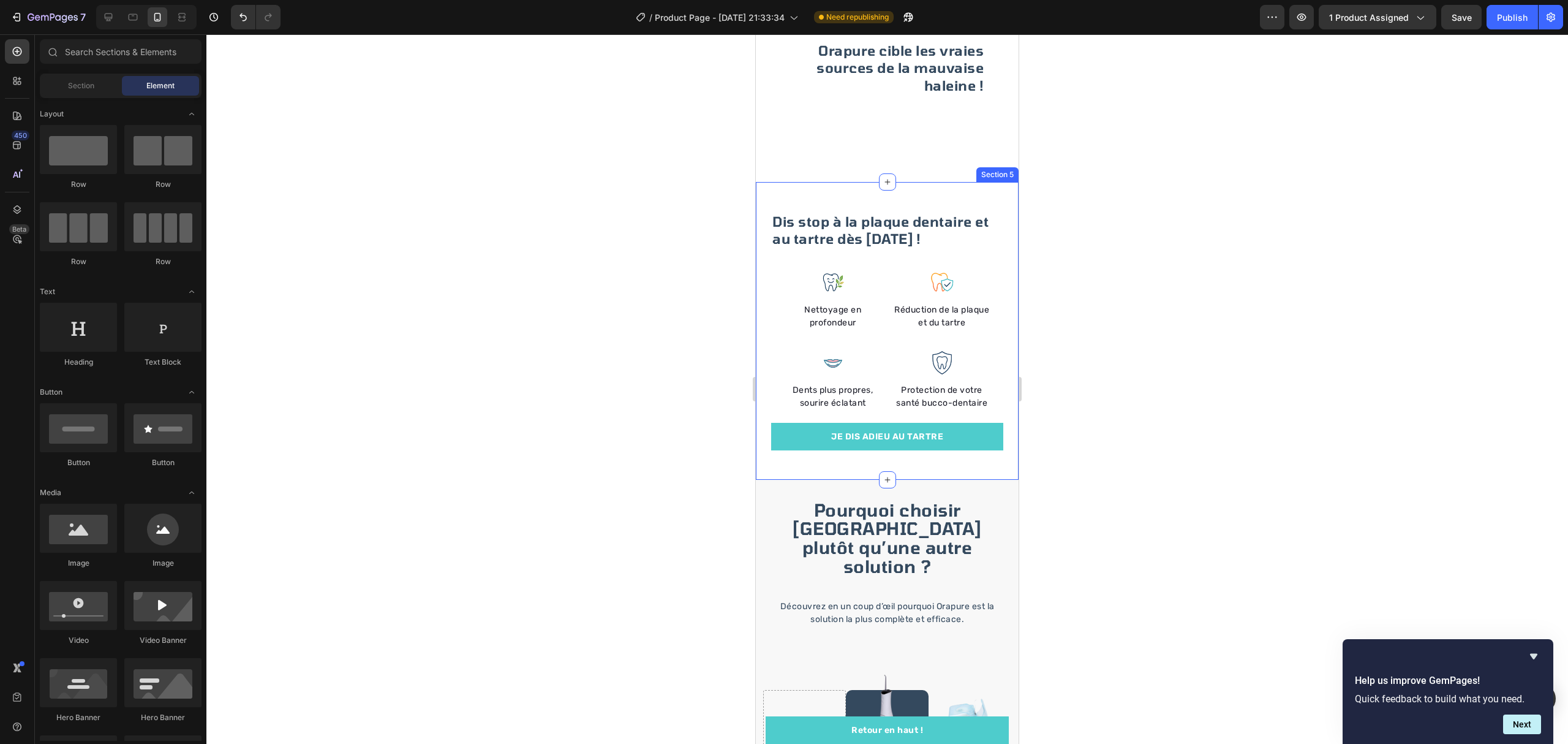
click at [1003, 454] on div "Dis stop à la plaque dentaire et au tartre dès aujourd'hui ! Heading Image Nett…" at bounding box center [886, 330] width 262 height 298
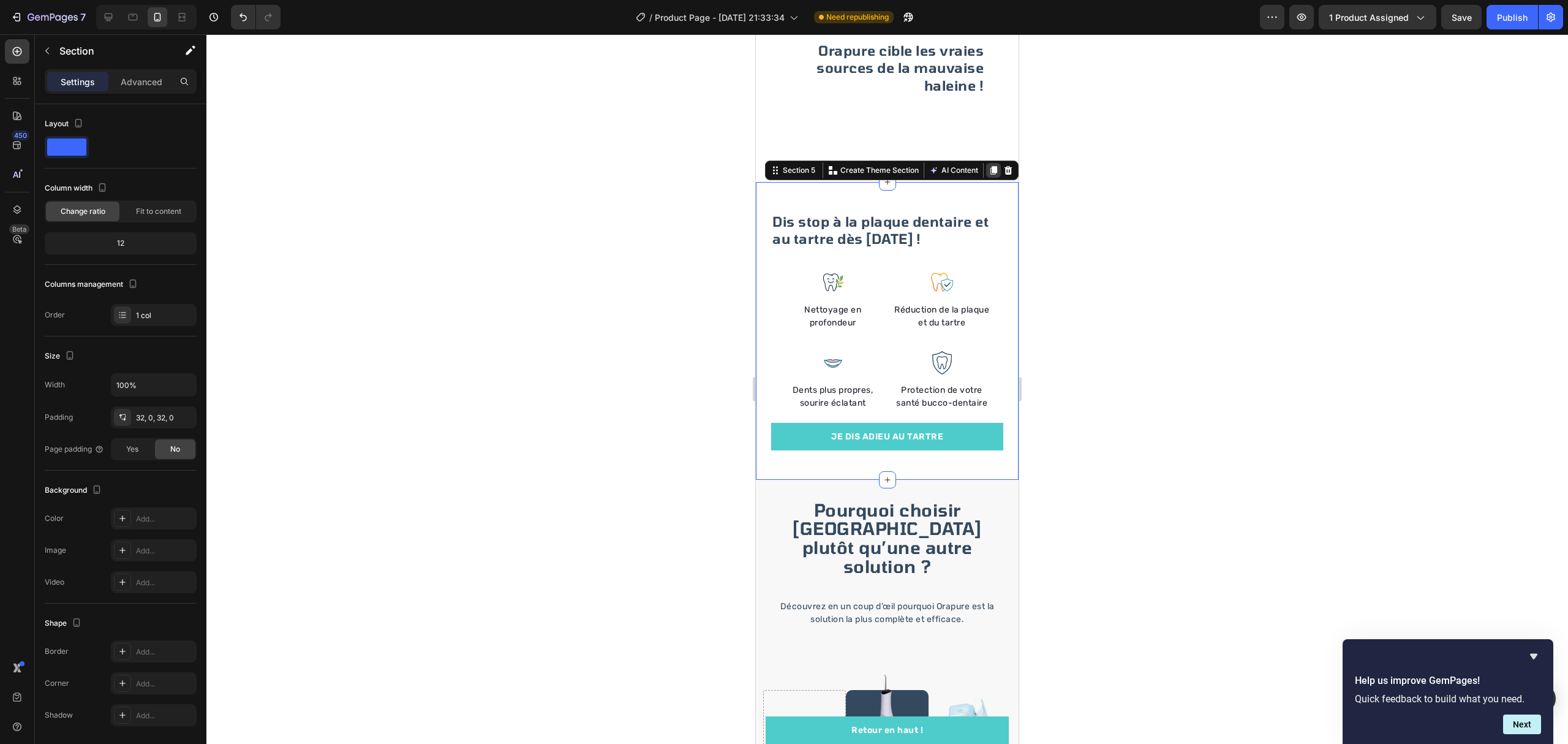
click at [990, 166] on icon at bounding box center [993, 170] width 7 height 9
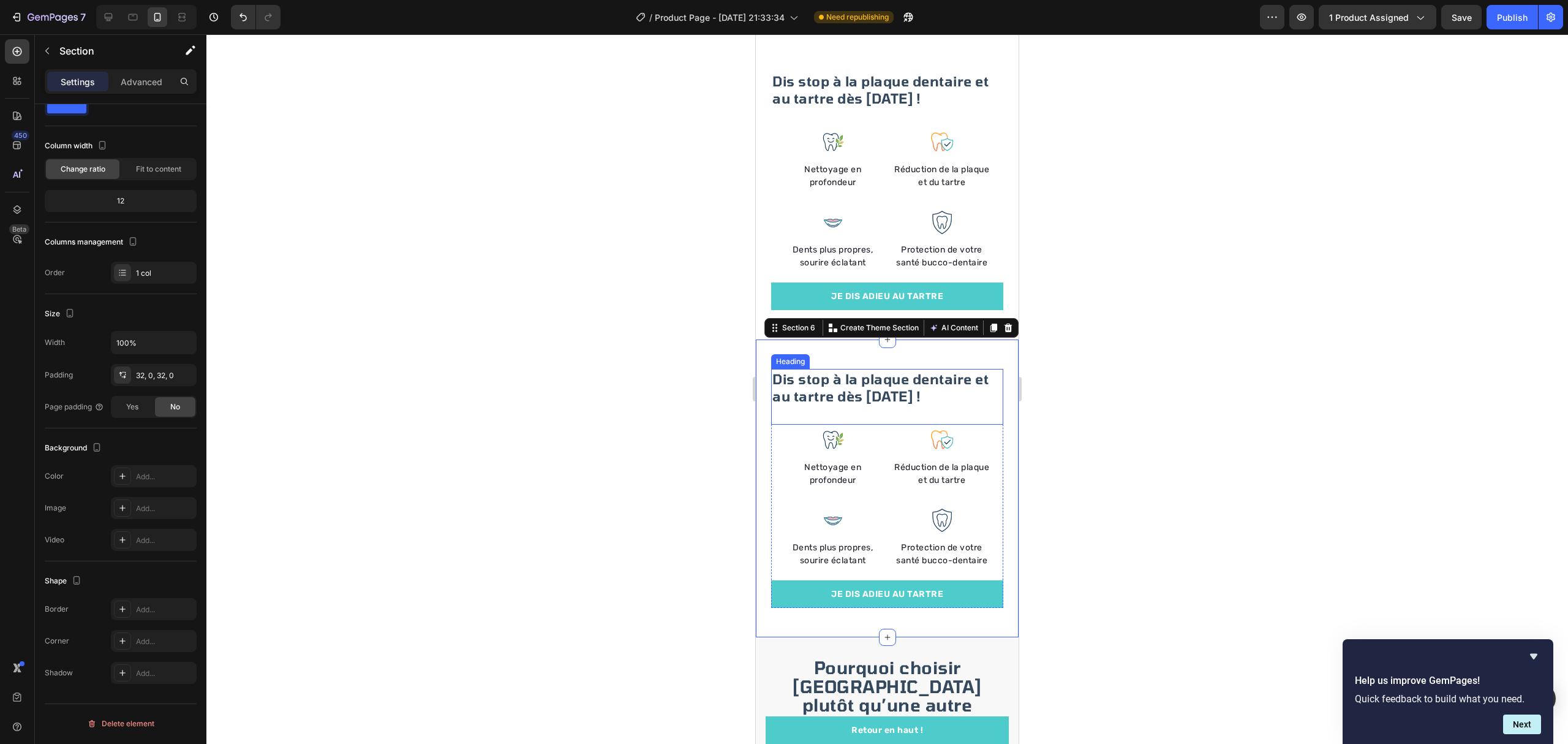
scroll to position [1940, 0]
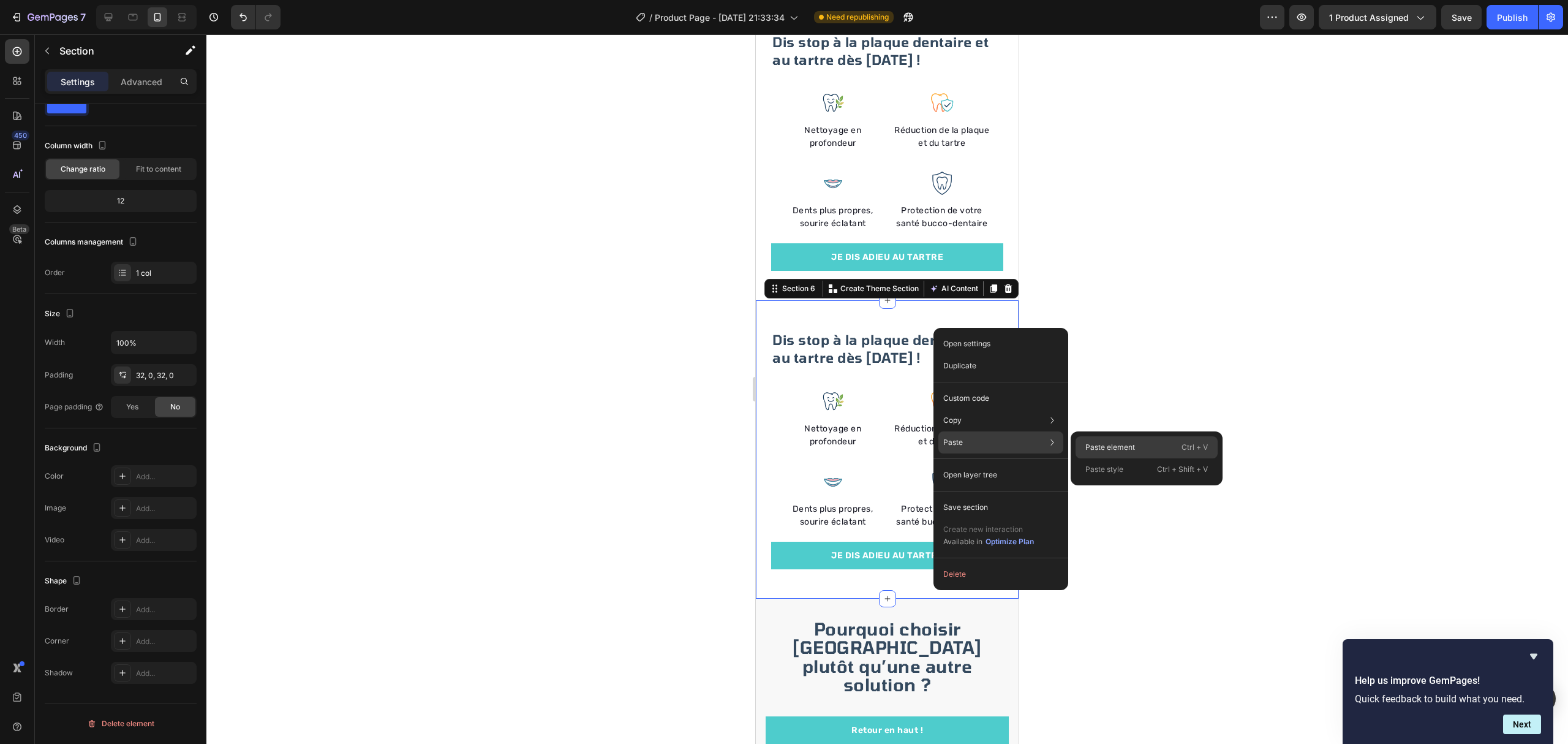
click at [1096, 442] on p "Paste element" at bounding box center [1110, 446] width 49 height 11
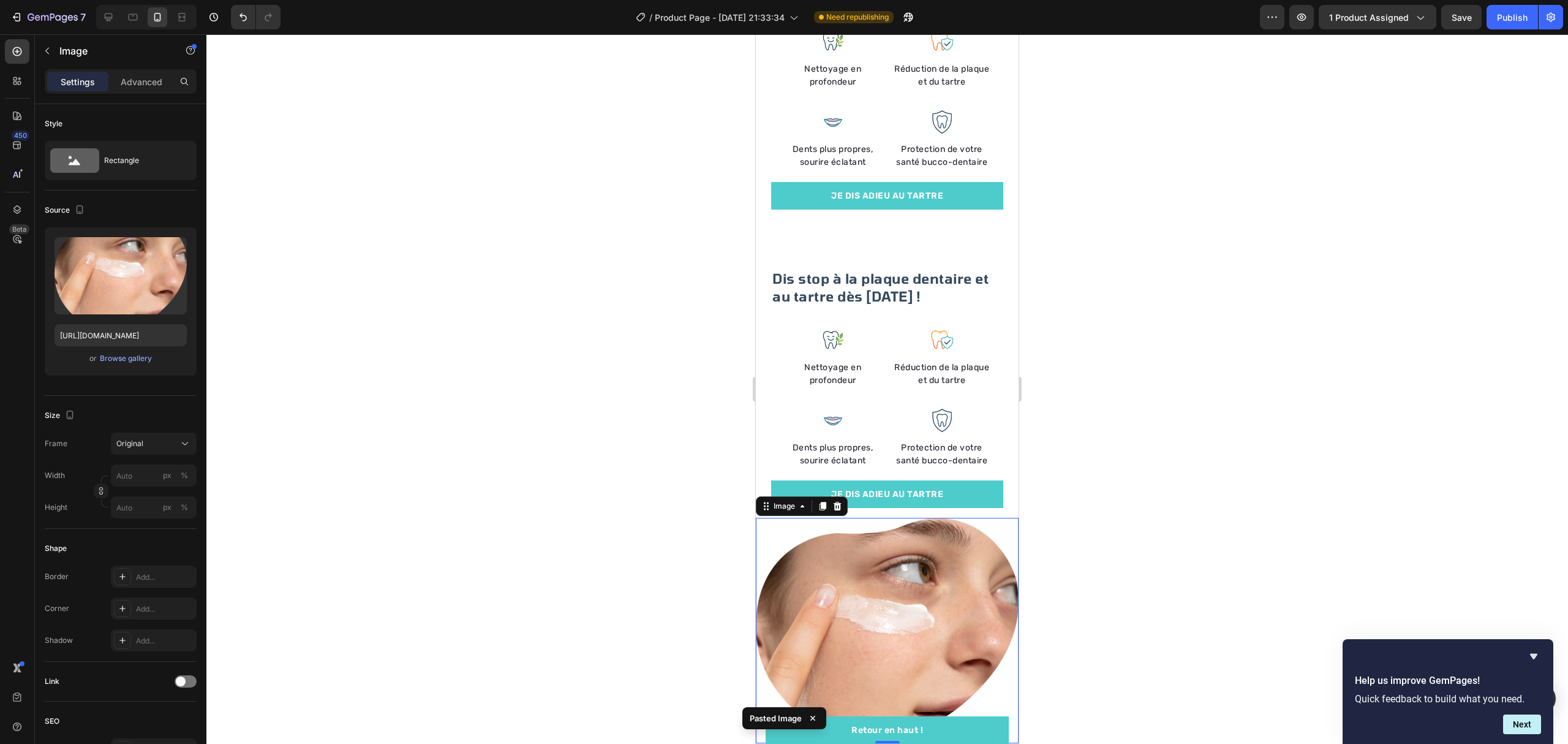
scroll to position [2022, 0]
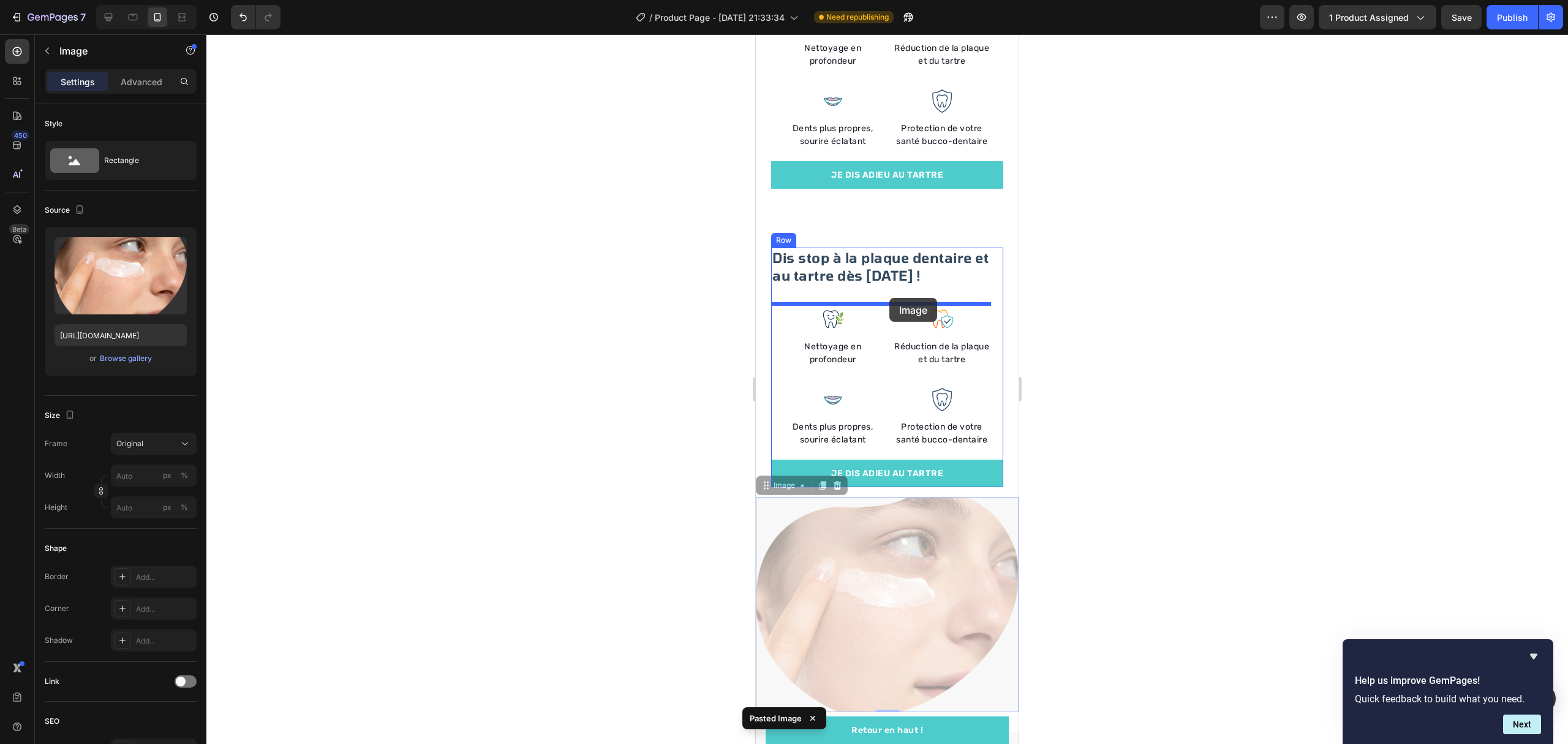
drag, startPoint x: 856, startPoint y: 528, endPoint x: 889, endPoint y: 298, distance: 232.4
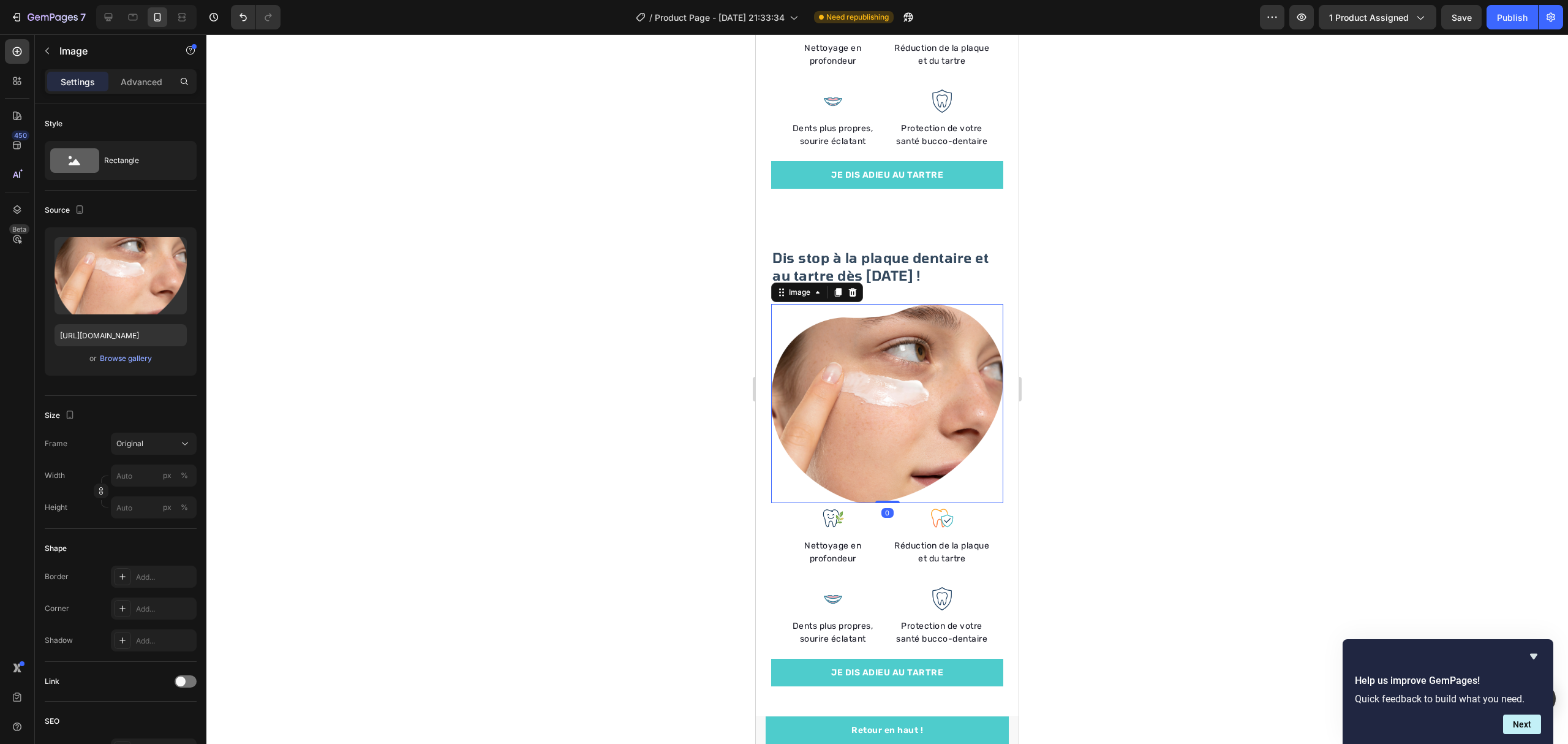
click at [1117, 322] on div at bounding box center [887, 389] width 1362 height 710
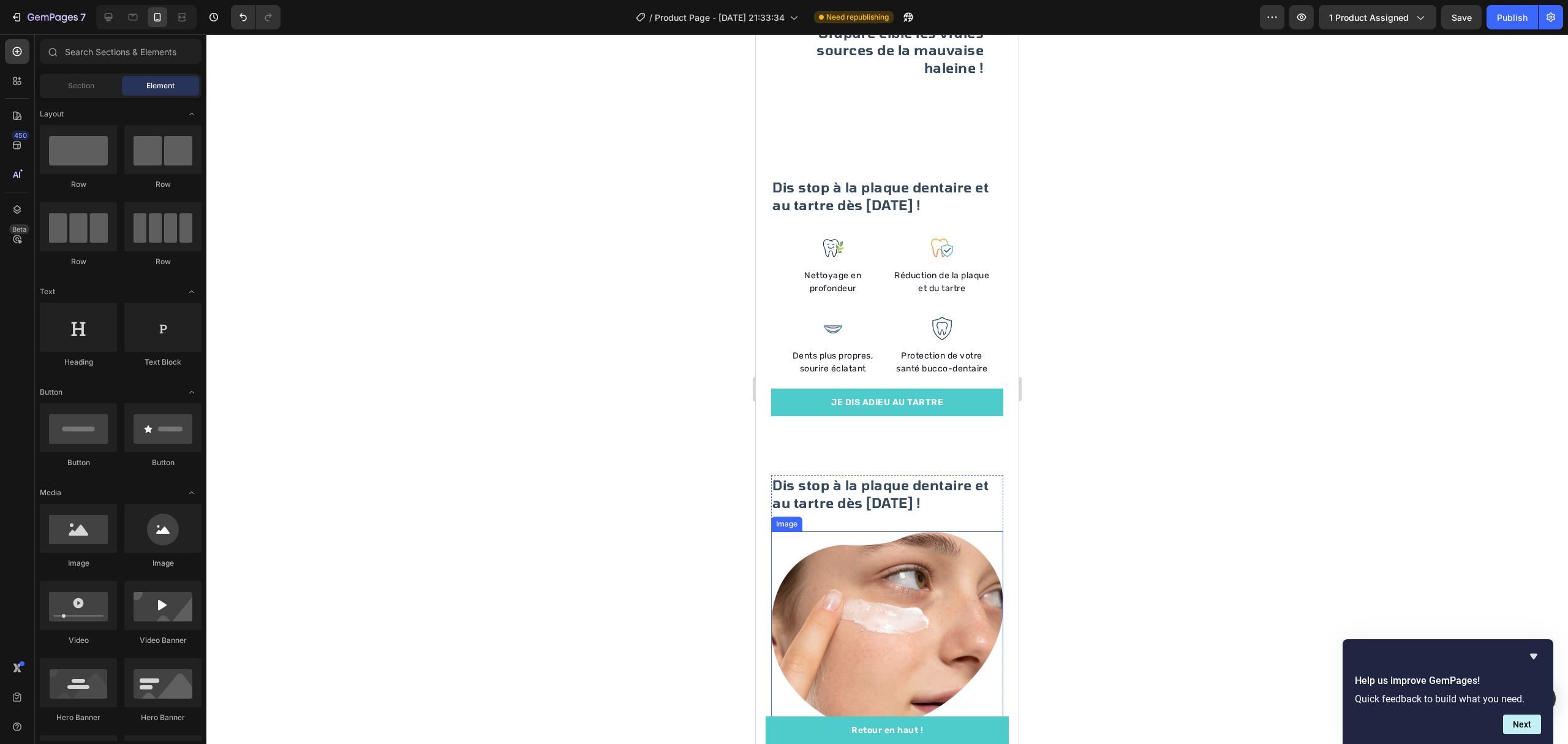
scroll to position [1777, 0]
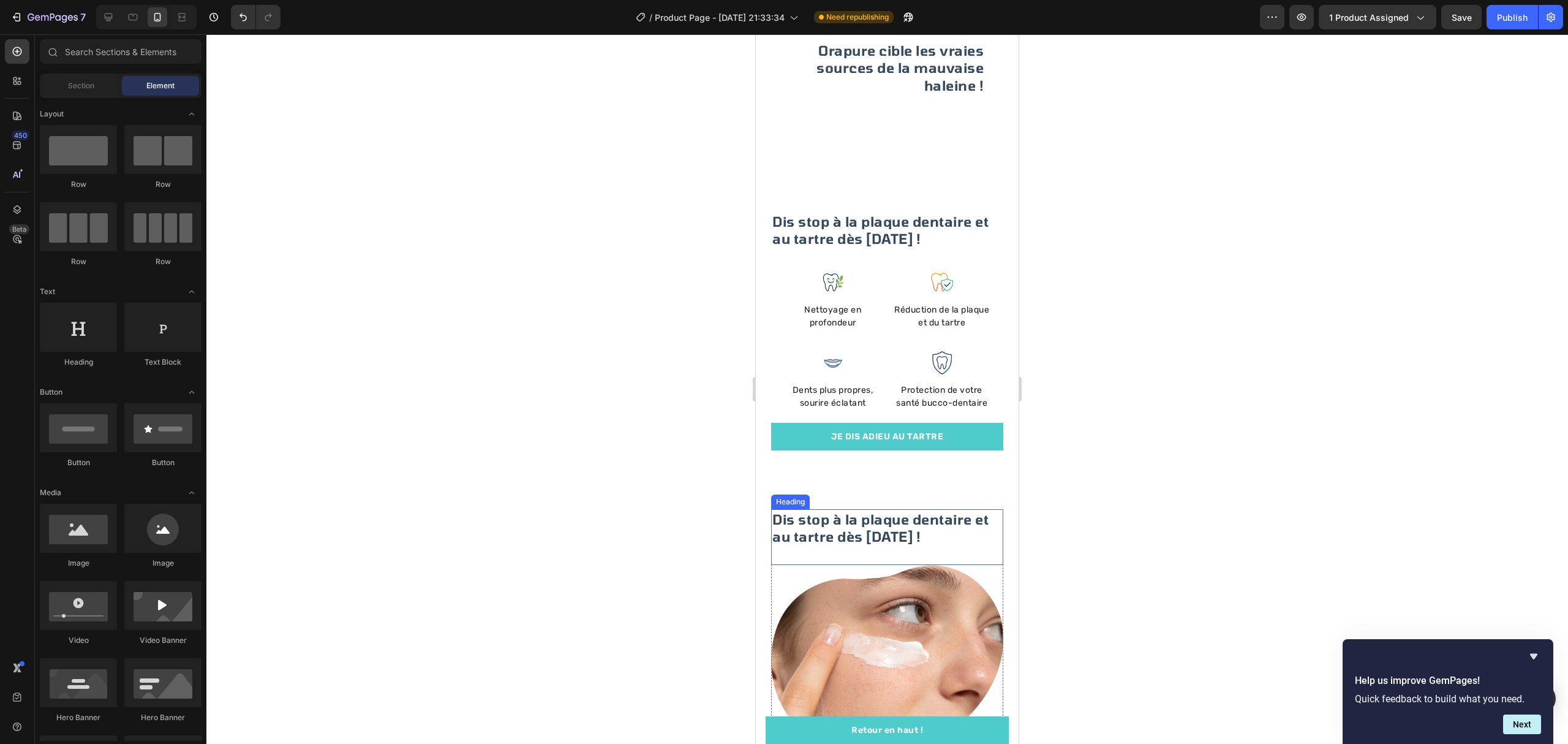
click at [861, 509] on h2 "Dis stop à la plaque dentaire et au tartre dès aujourd'hui !" at bounding box center [887, 528] width 232 height 37
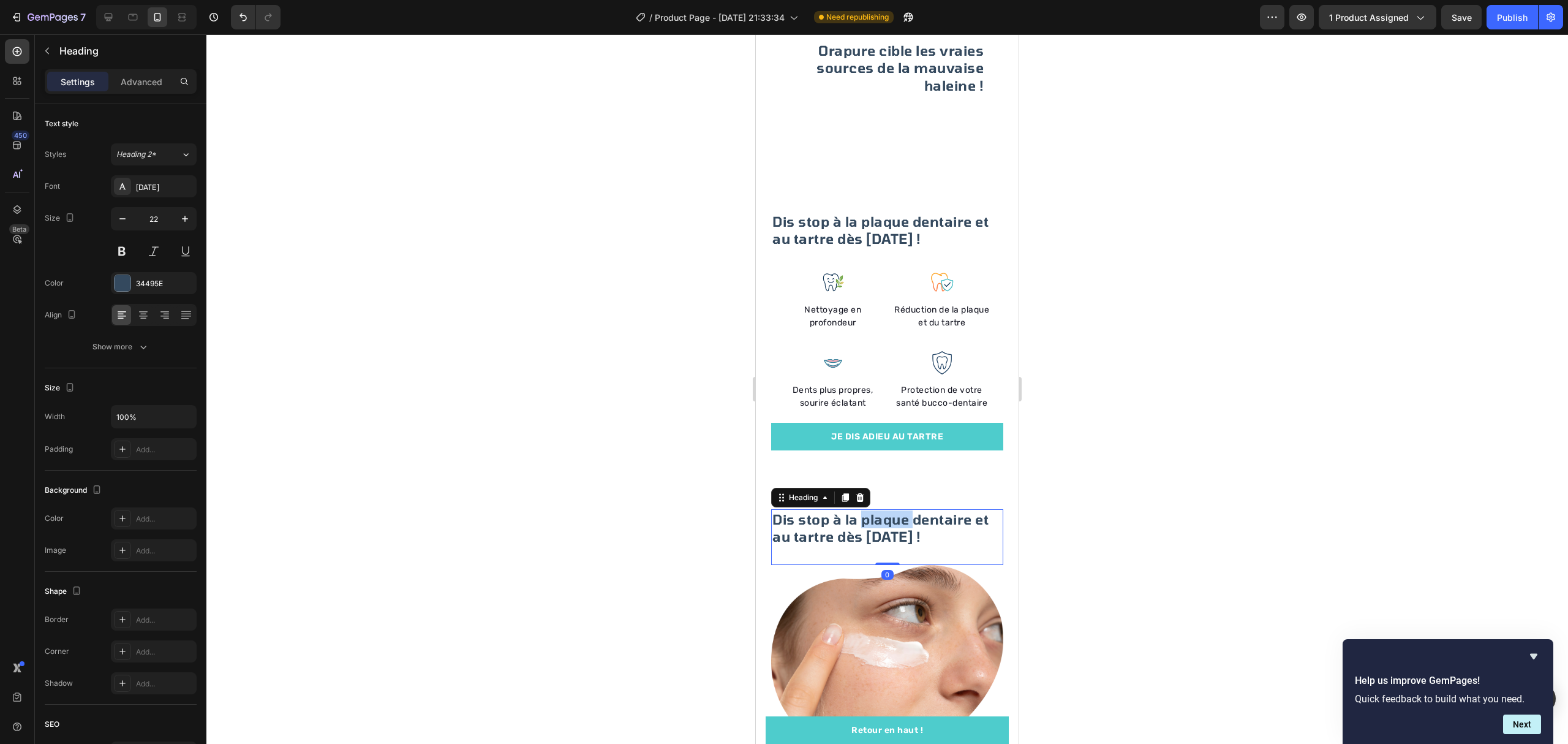
click at [861, 509] on h2 "Dis stop à la plaque dentaire et au tartre dès aujourd'hui !" at bounding box center [887, 528] width 232 height 37
click at [861, 510] on p "Dis stop à la plaque dentaire et au tartre dès aujourd'hui !" at bounding box center [887, 528] width 230 height 35
click at [1111, 455] on div at bounding box center [887, 389] width 1362 height 710
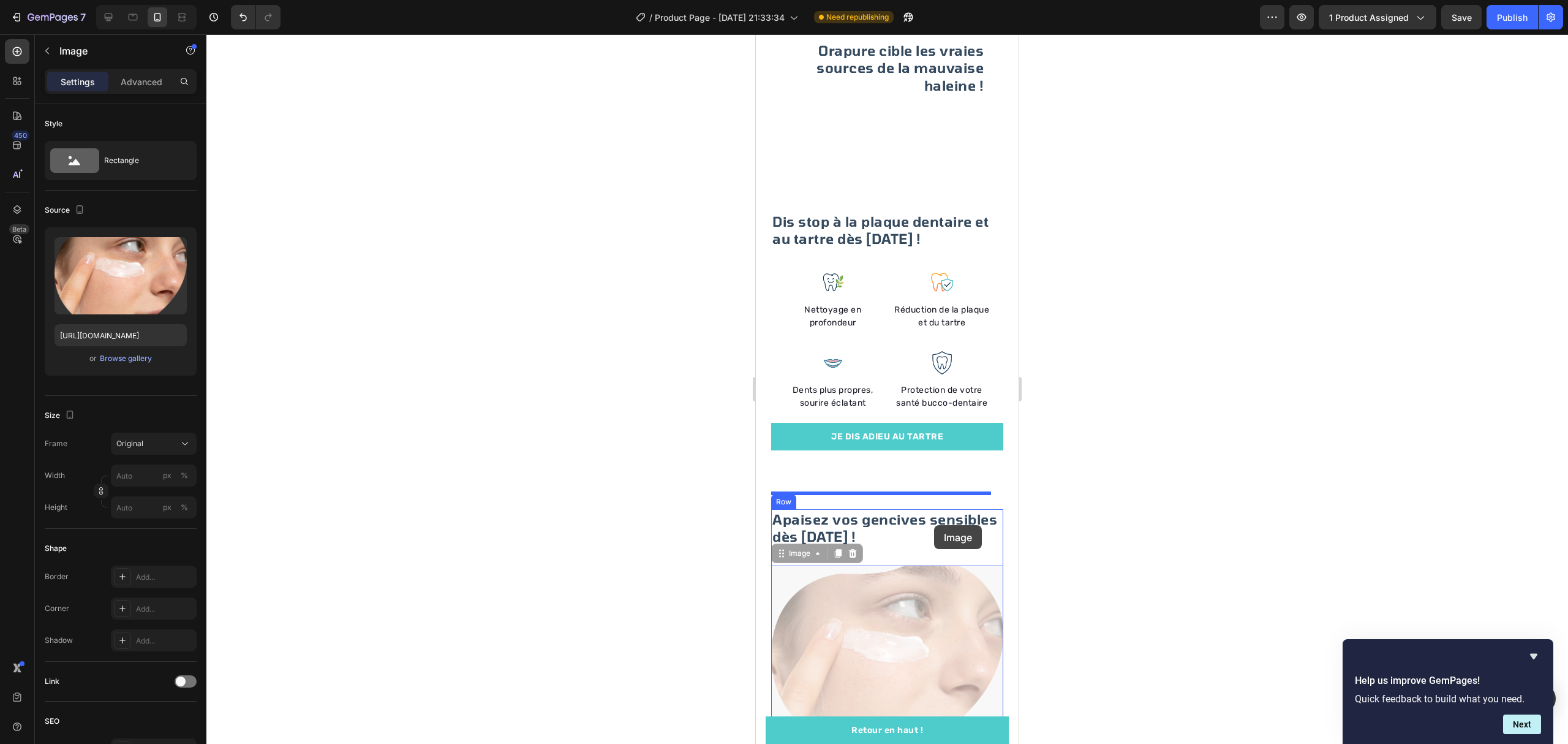
drag, startPoint x: 887, startPoint y: 614, endPoint x: 934, endPoint y: 525, distance: 100.6
click at [934, 525] on div "Mobile ( 429 px) iPhone 13 Mini iPhone 13 Pro iPhone 11 Pro Max iPhone 15 Pro M…" at bounding box center [886, 394] width 262 height 4273
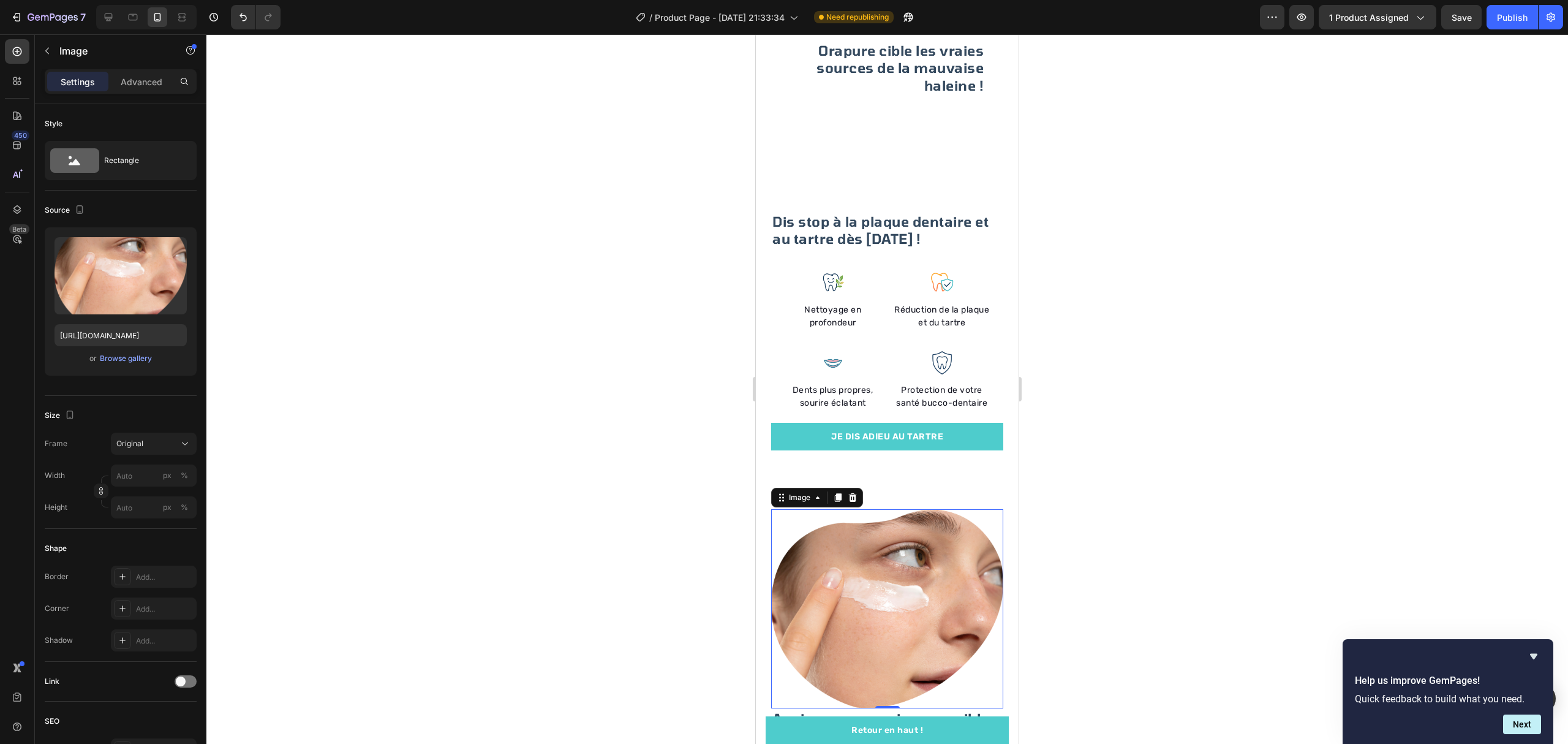
click at [1247, 458] on div at bounding box center [887, 389] width 1362 height 710
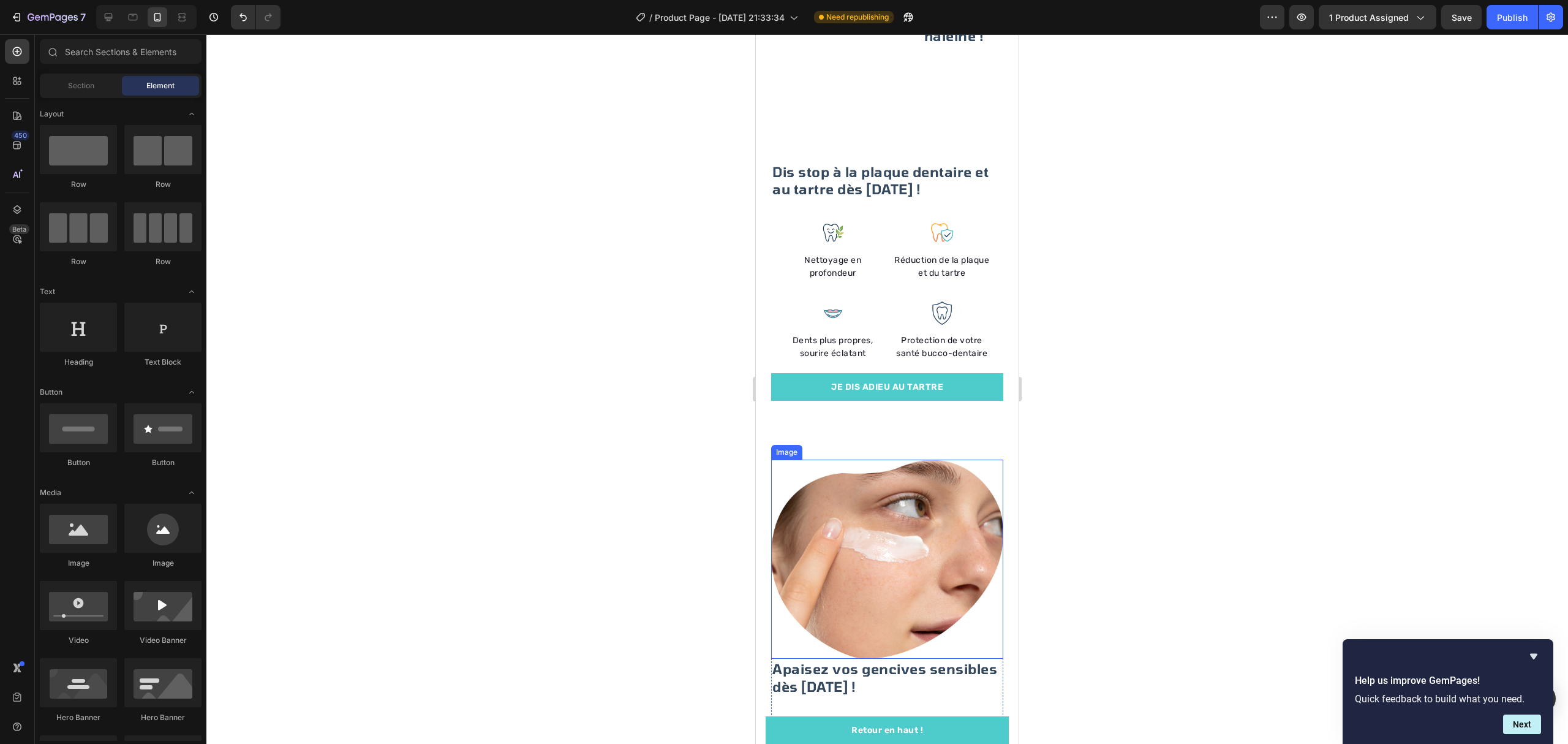
scroll to position [1859, 0]
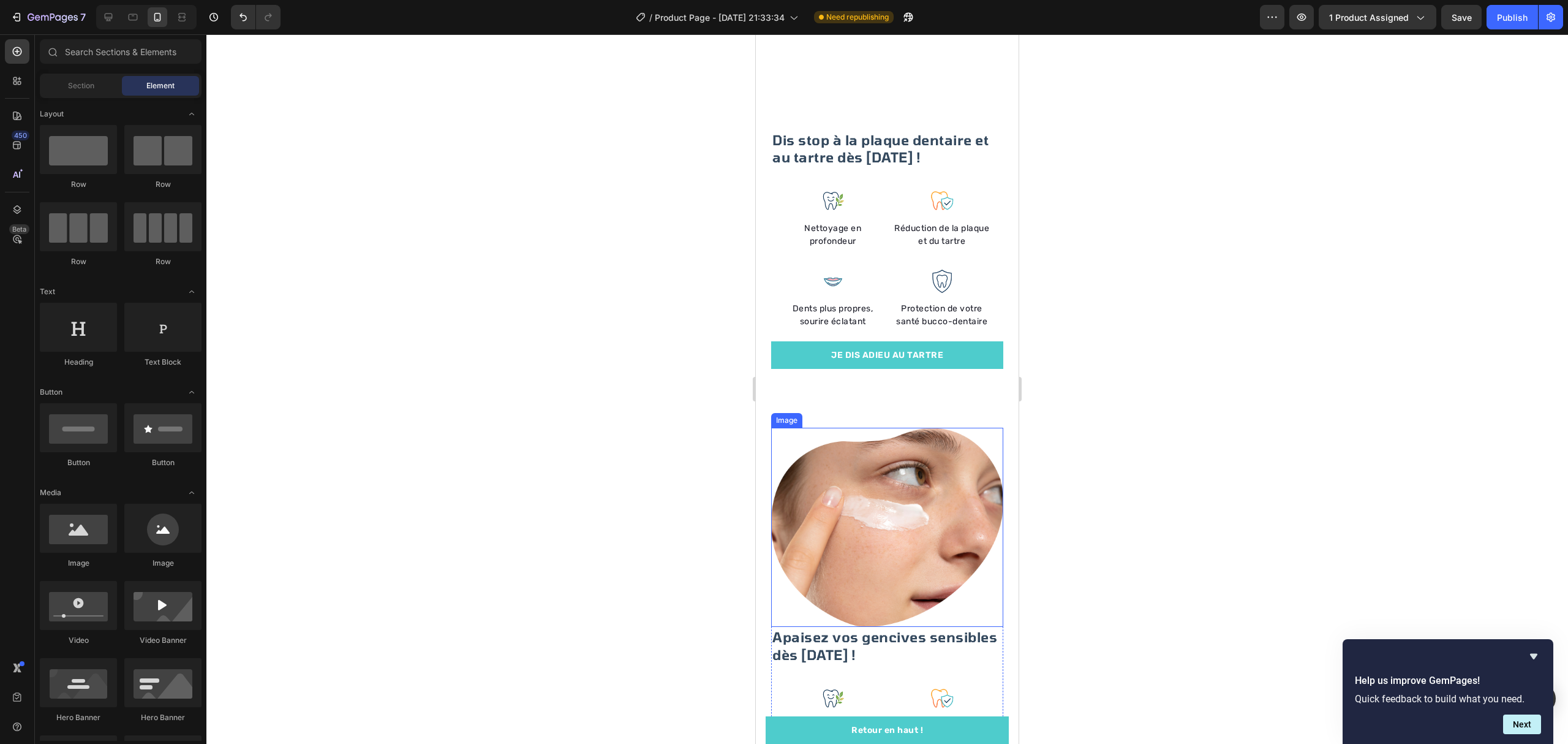
click at [959, 571] on img at bounding box center [887, 527] width 232 height 200
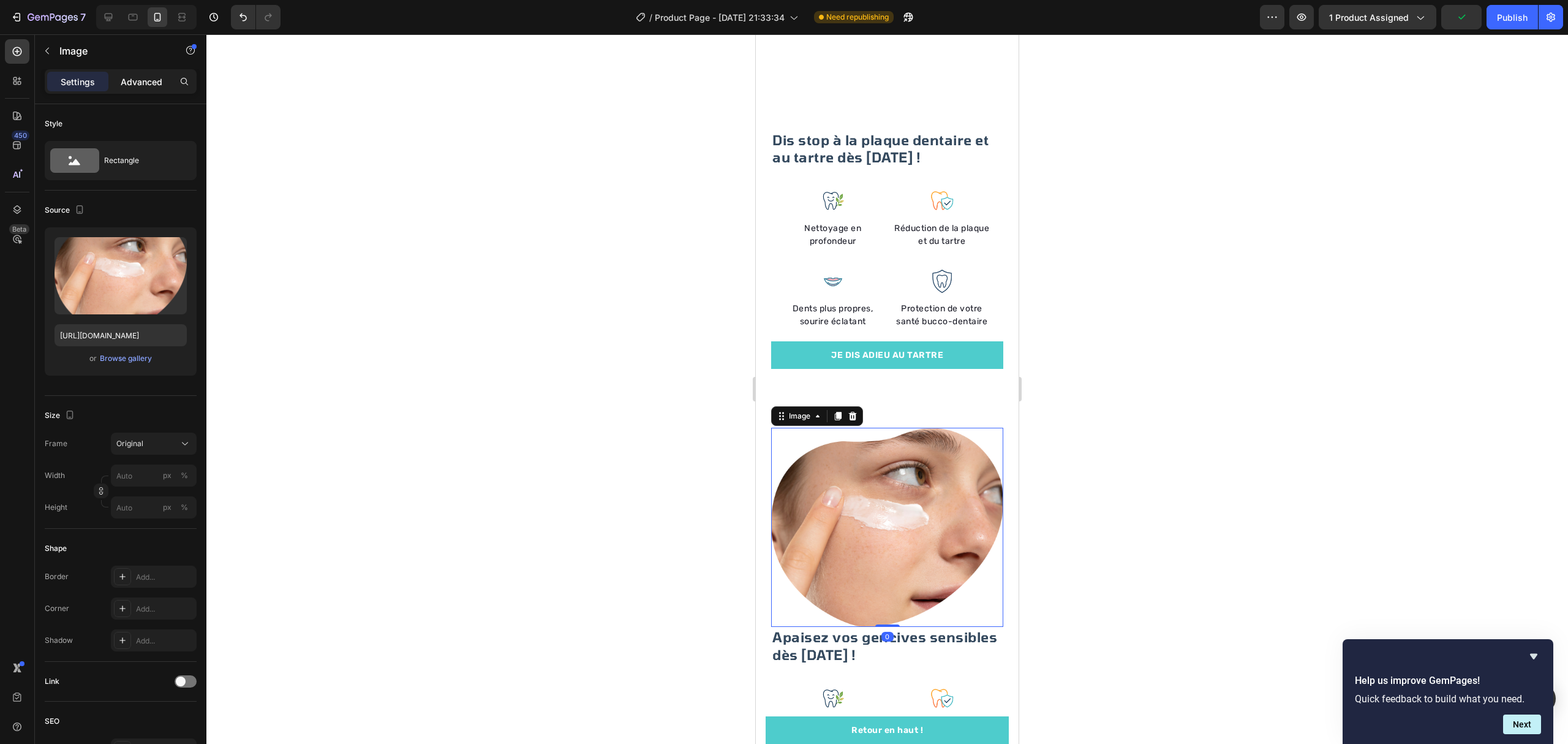
click at [128, 78] on p "Advanced" at bounding box center [141, 82] width 41 height 13
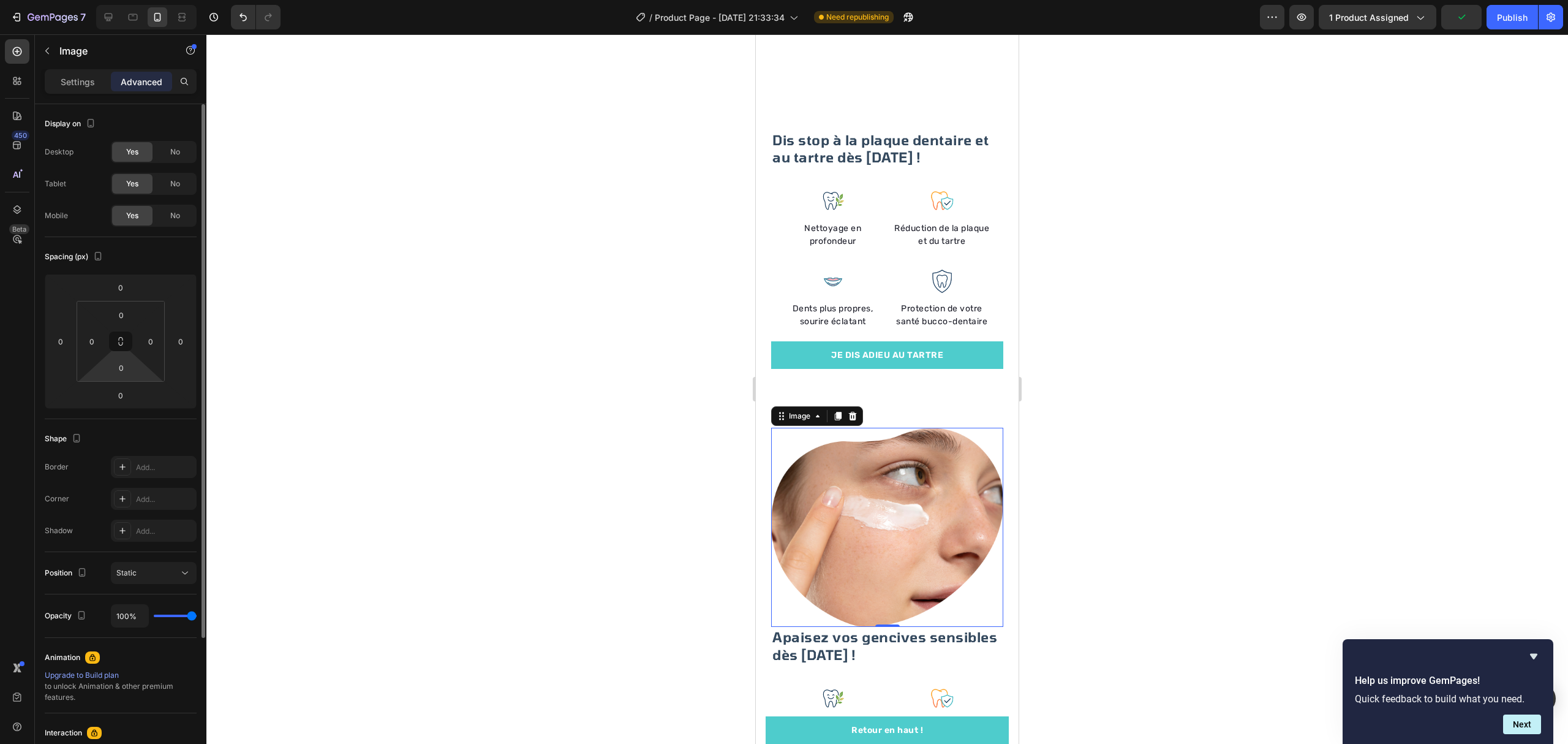
click at [131, 0] on html "7 / Product Page - Sep 9, 21:33:34 Need republishing Preview 1 product assigned…" at bounding box center [784, 0] width 1568 height 0
type input "1"
type input "25"
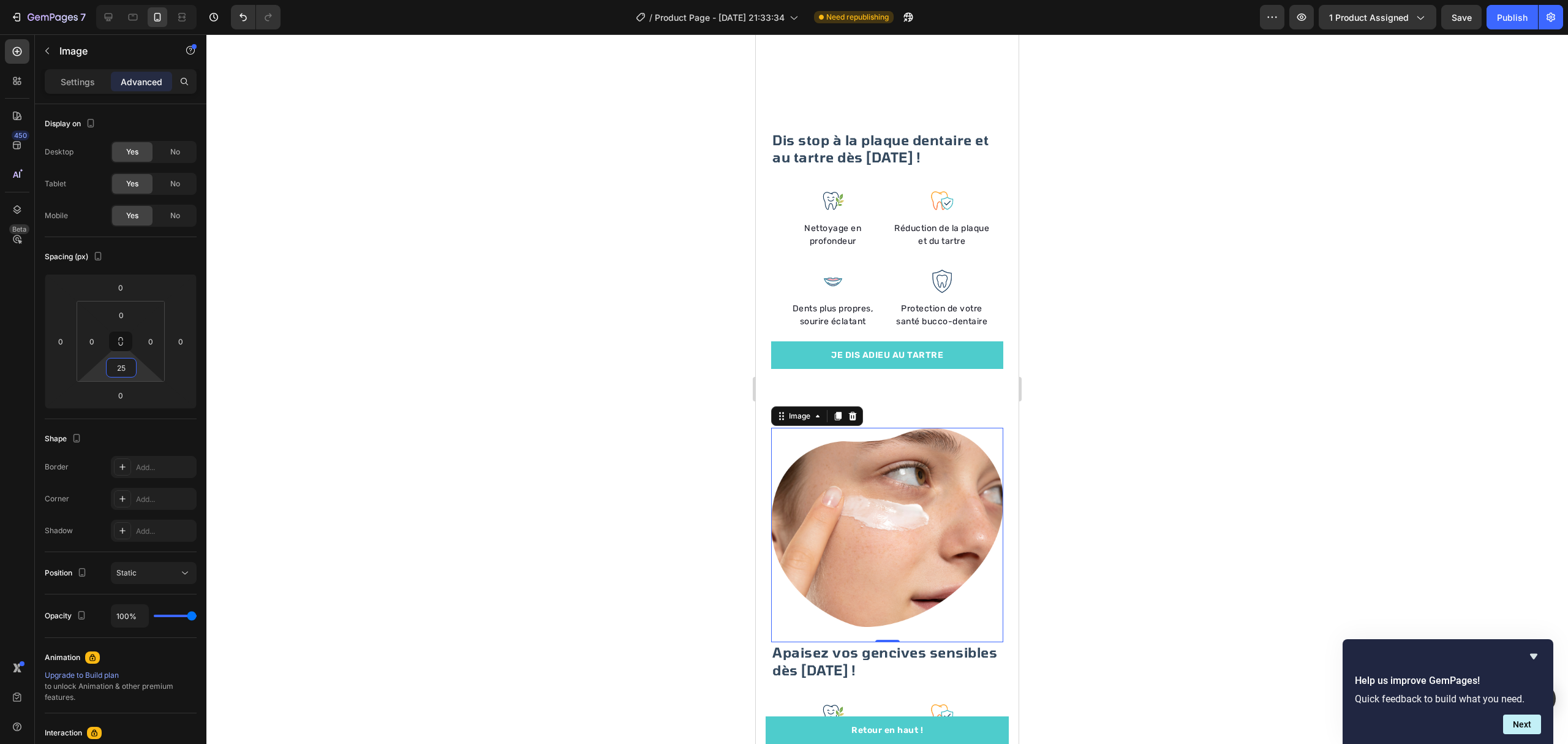
click at [640, 218] on div at bounding box center [887, 389] width 1362 height 710
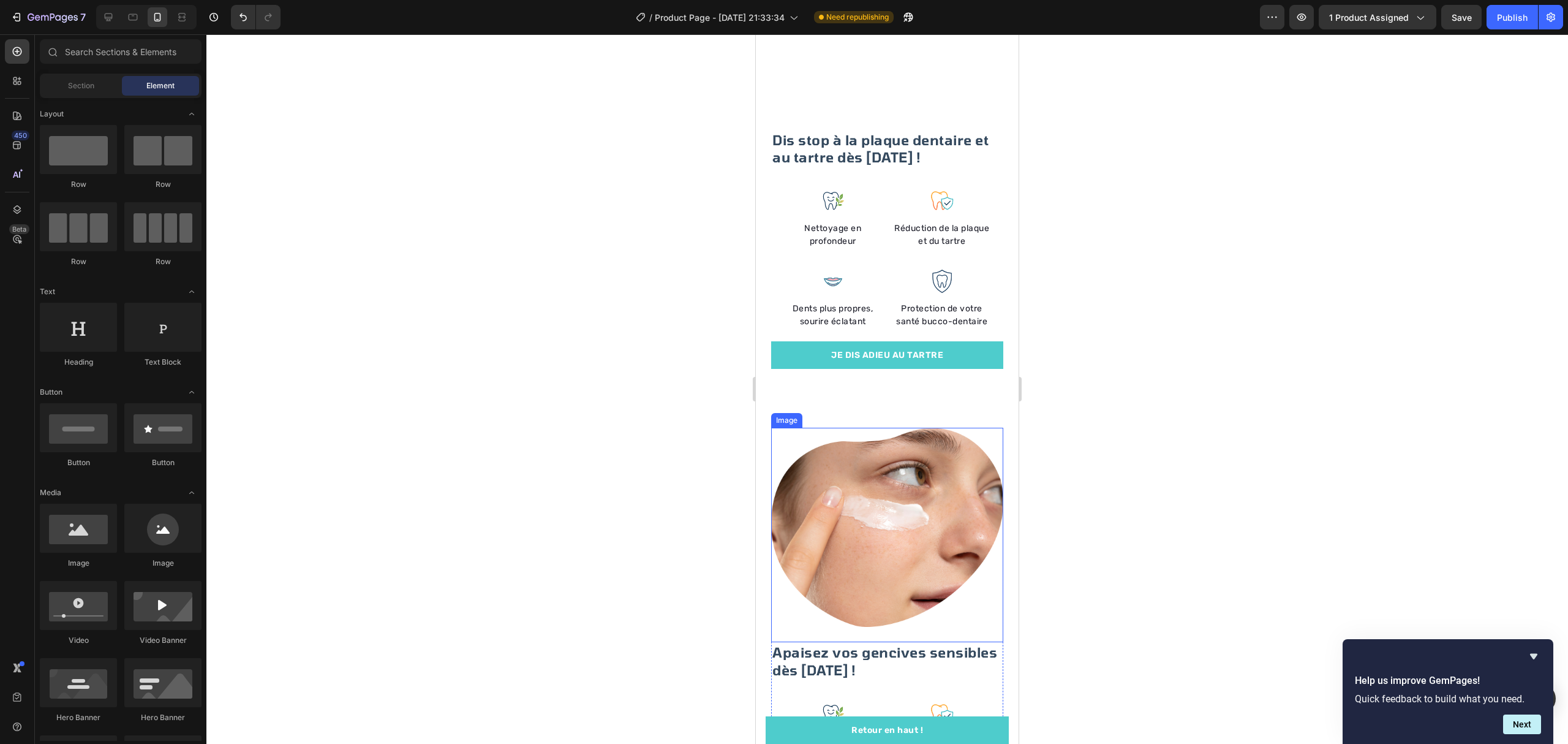
click at [895, 503] on img at bounding box center [887, 527] width 232 height 200
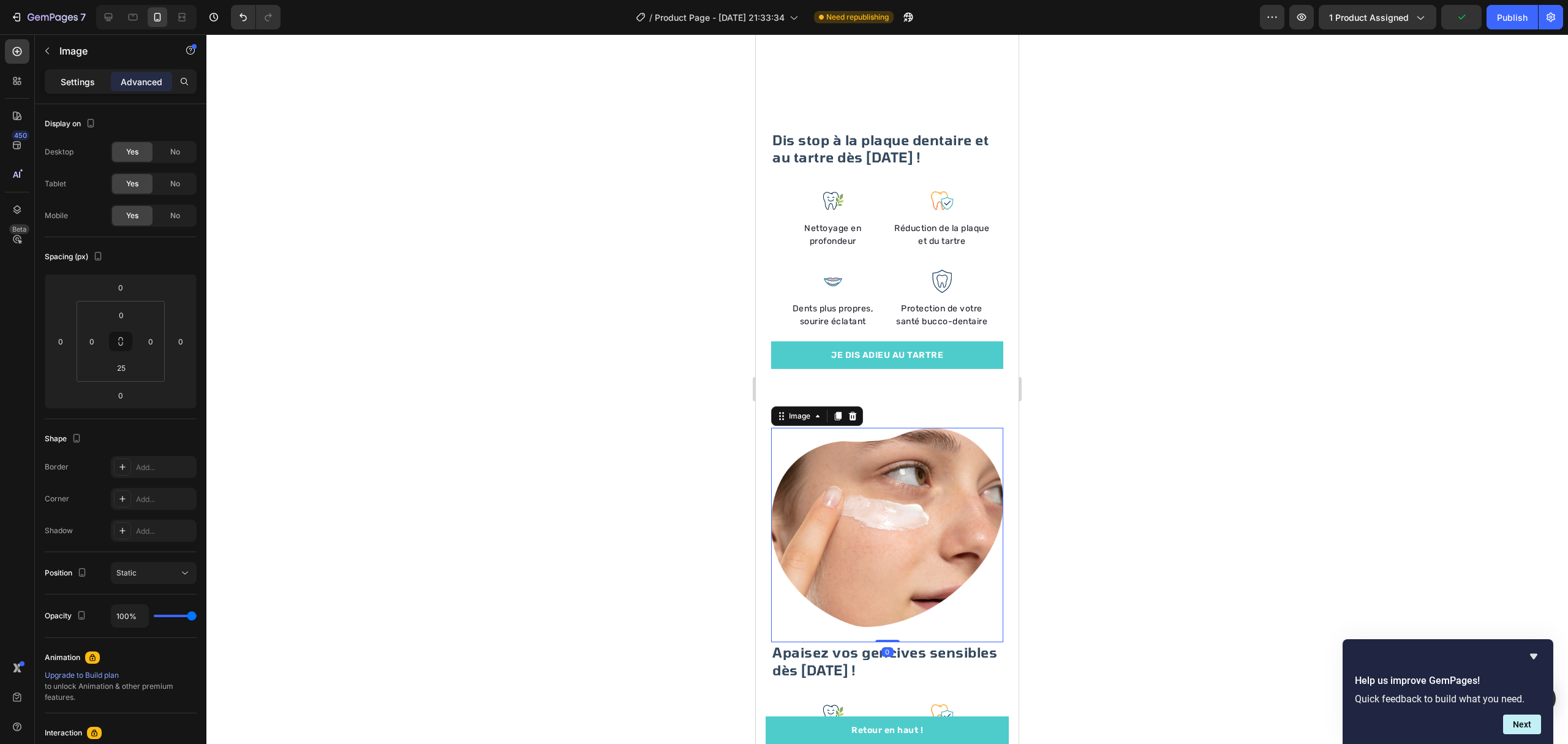
click at [86, 78] on p "Settings" at bounding box center [78, 82] width 34 height 13
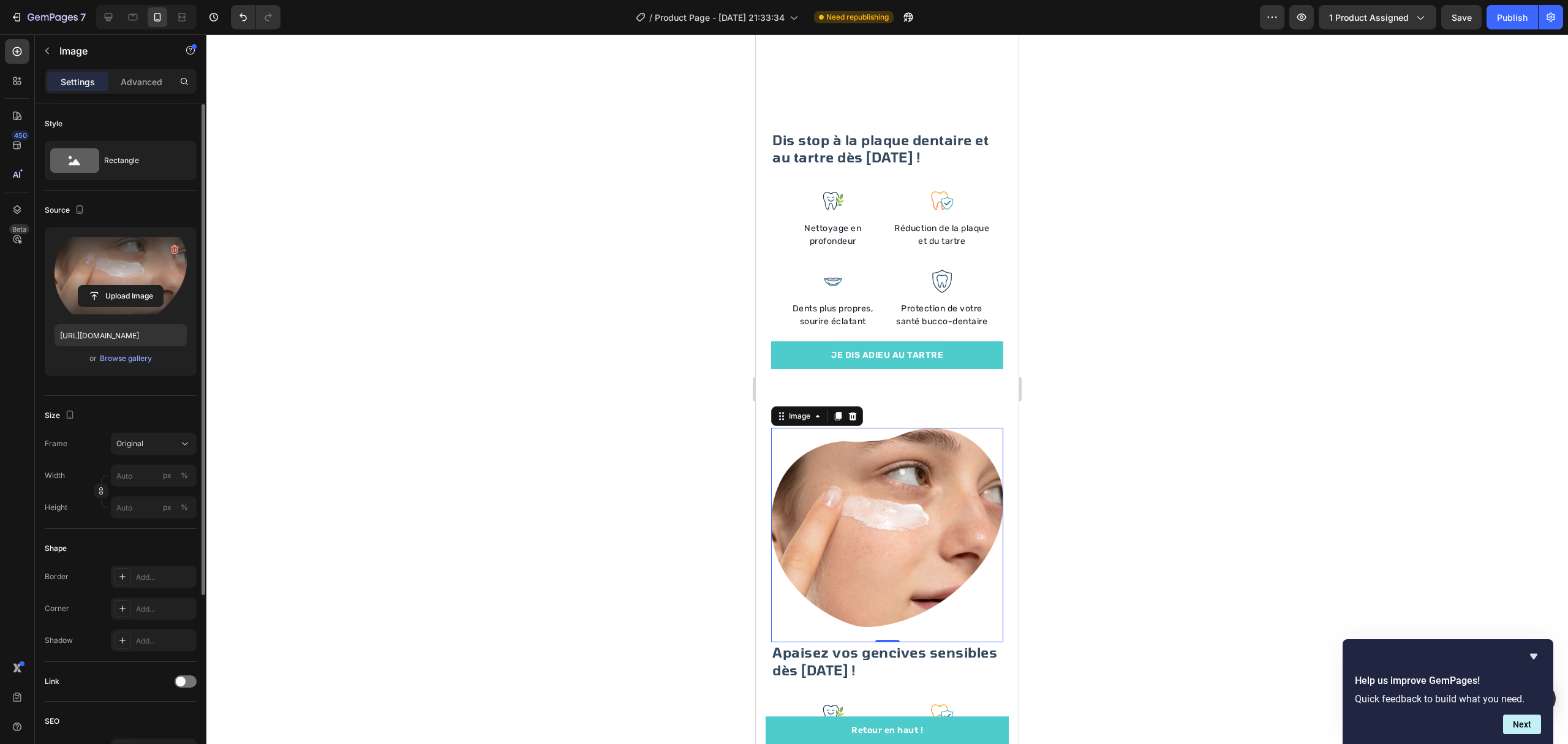
click at [121, 274] on label at bounding box center [120, 275] width 133 height 78
click at [121, 285] on input "file" at bounding box center [121, 295] width 84 height 21
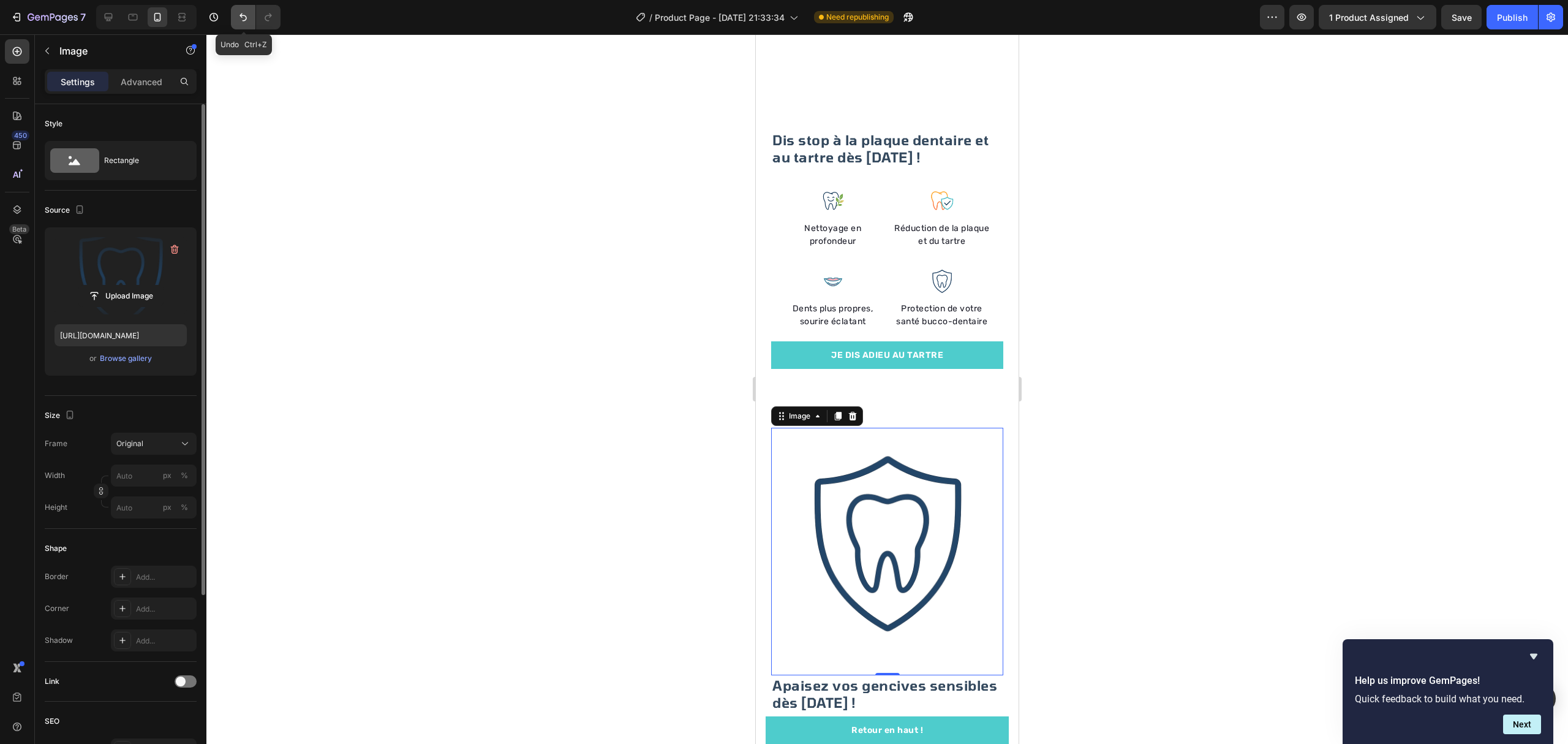
click at [241, 12] on icon "Undo/Redo" at bounding box center [243, 17] width 12 height 12
click at [246, 11] on icon "Undo/Redo" at bounding box center [243, 17] width 12 height 12
type input "https://cdn.shopify.com/s/files/1/0897/6256/2378/files/gempages_583587734883402…"
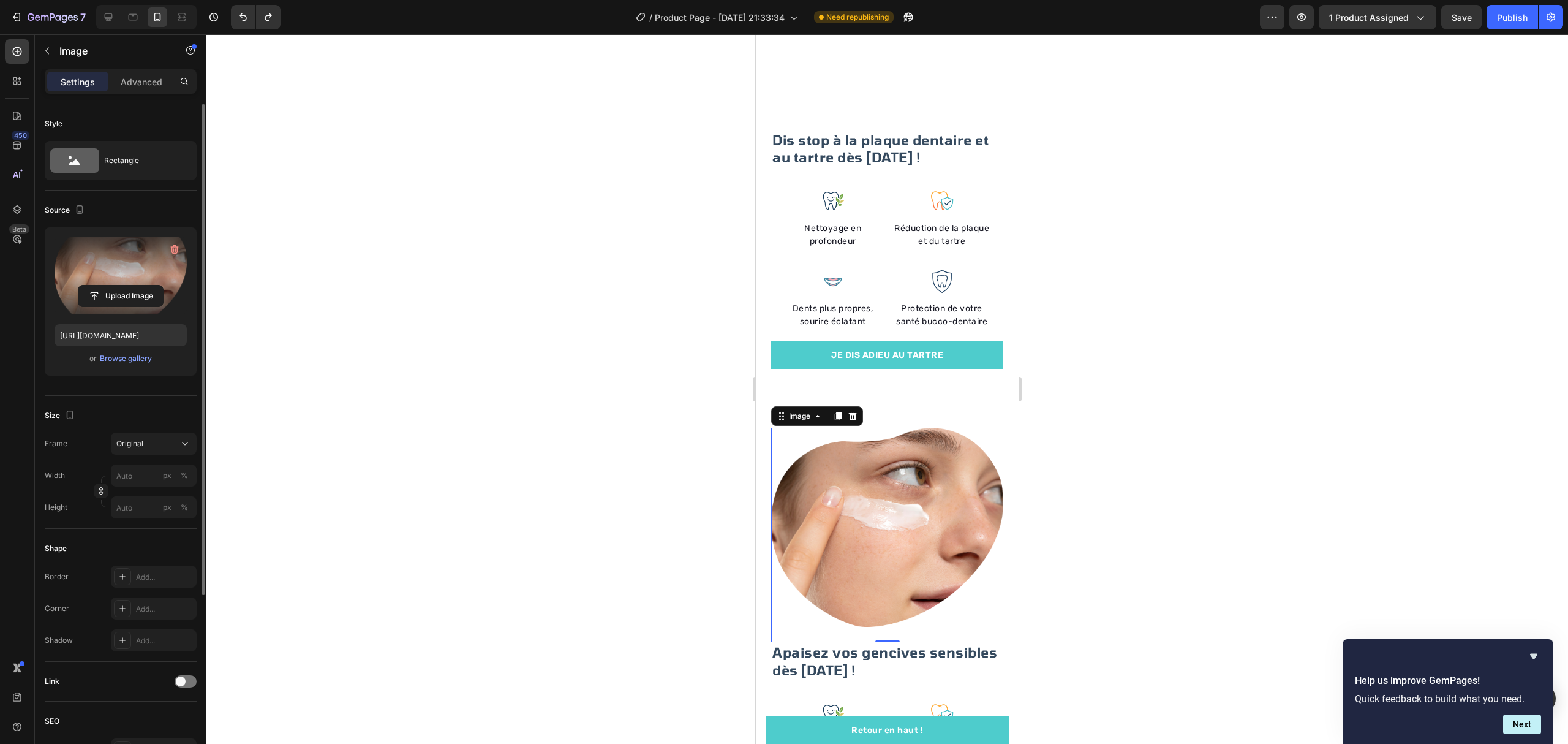
click at [405, 238] on div at bounding box center [887, 389] width 1362 height 710
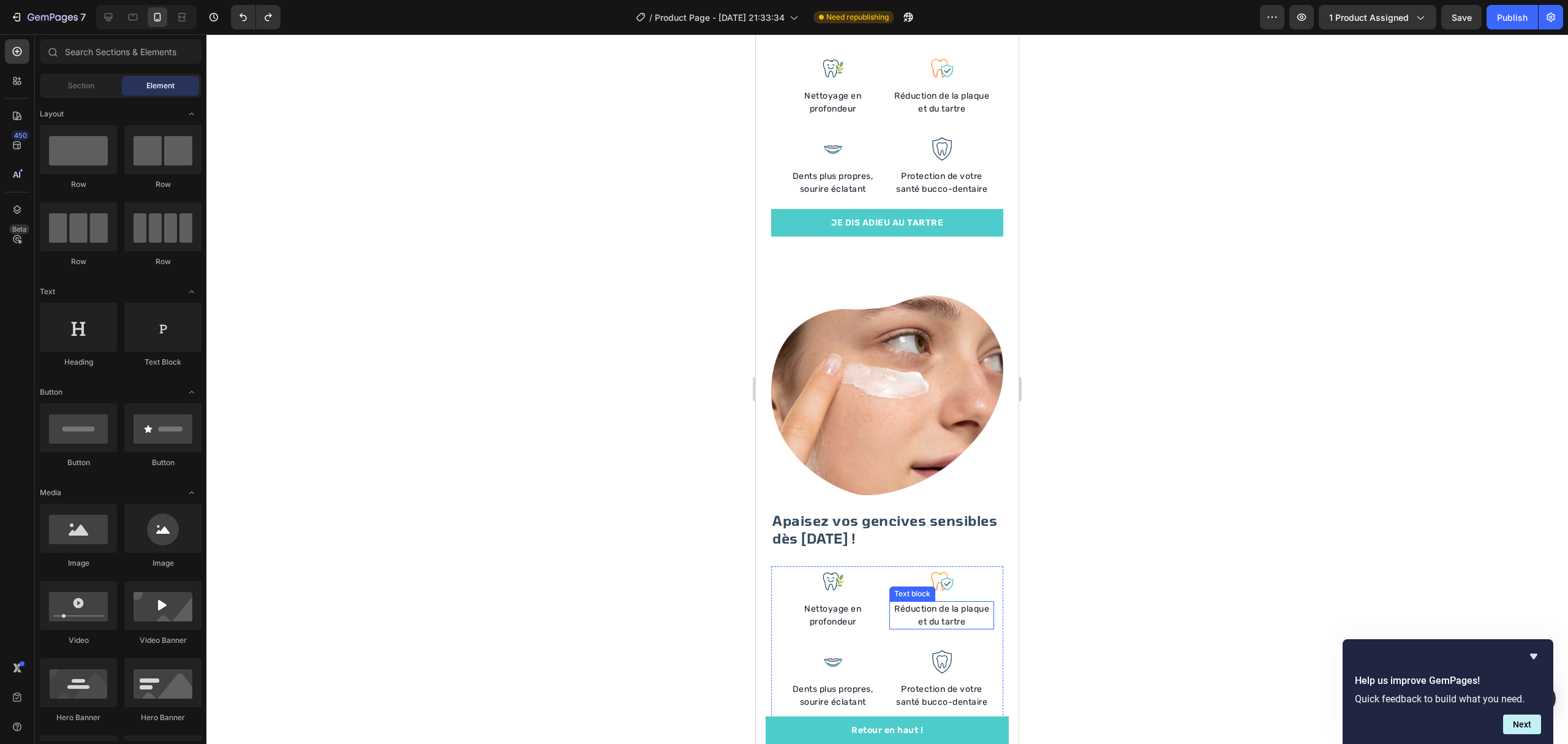
scroll to position [2103, 0]
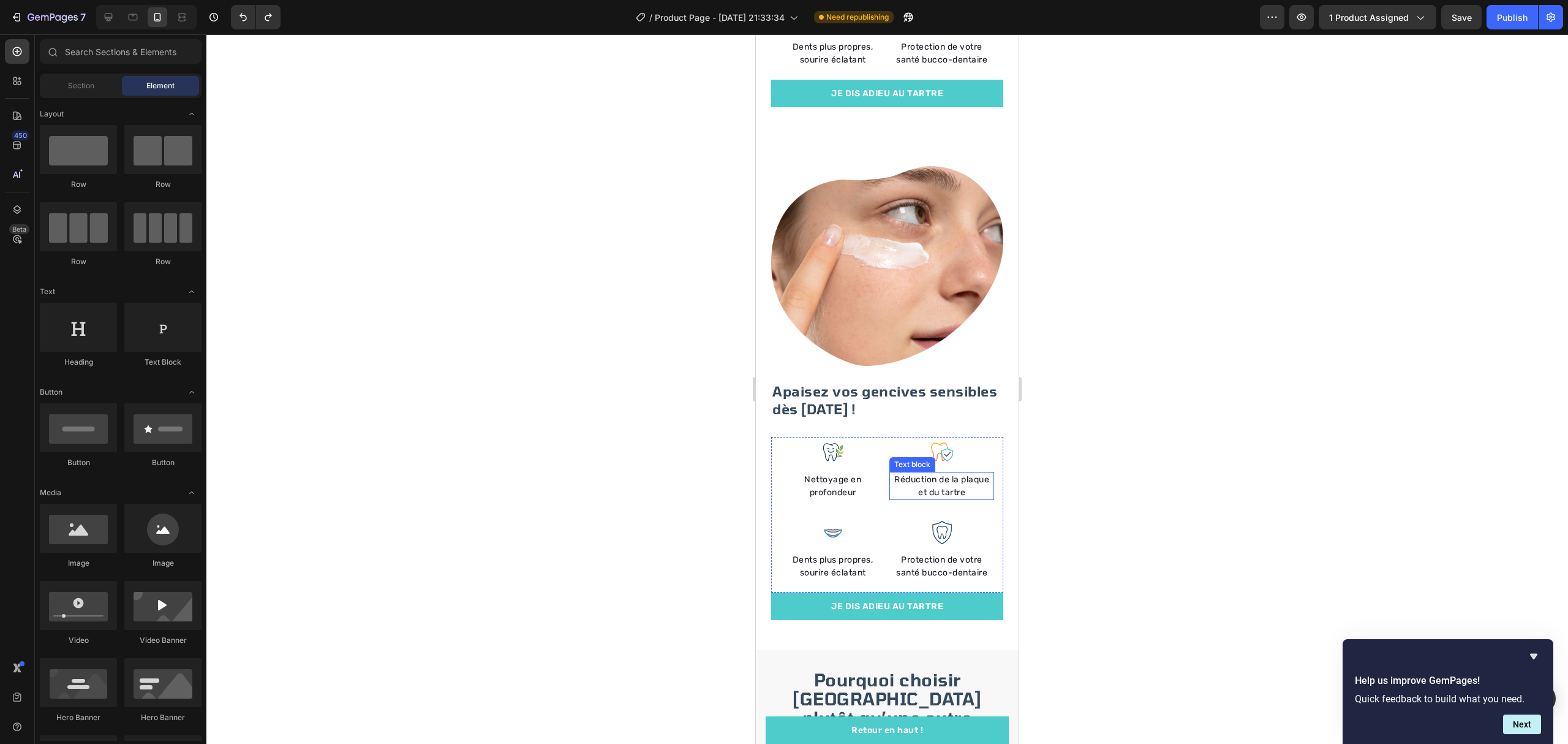
click at [934, 553] on p "Protection de votre santé bucco-dentaire" at bounding box center [941, 566] width 102 height 26
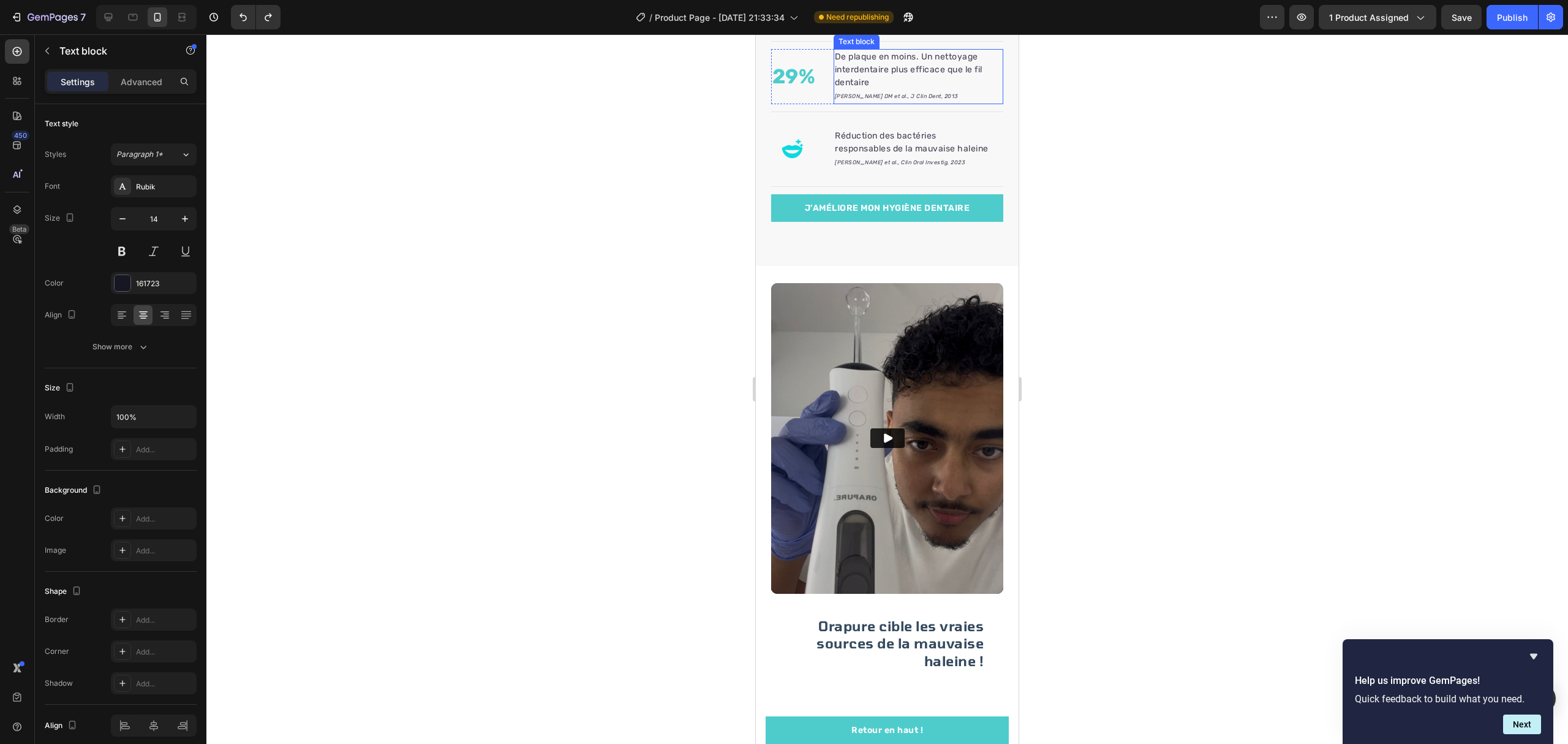
scroll to position [1226, 0]
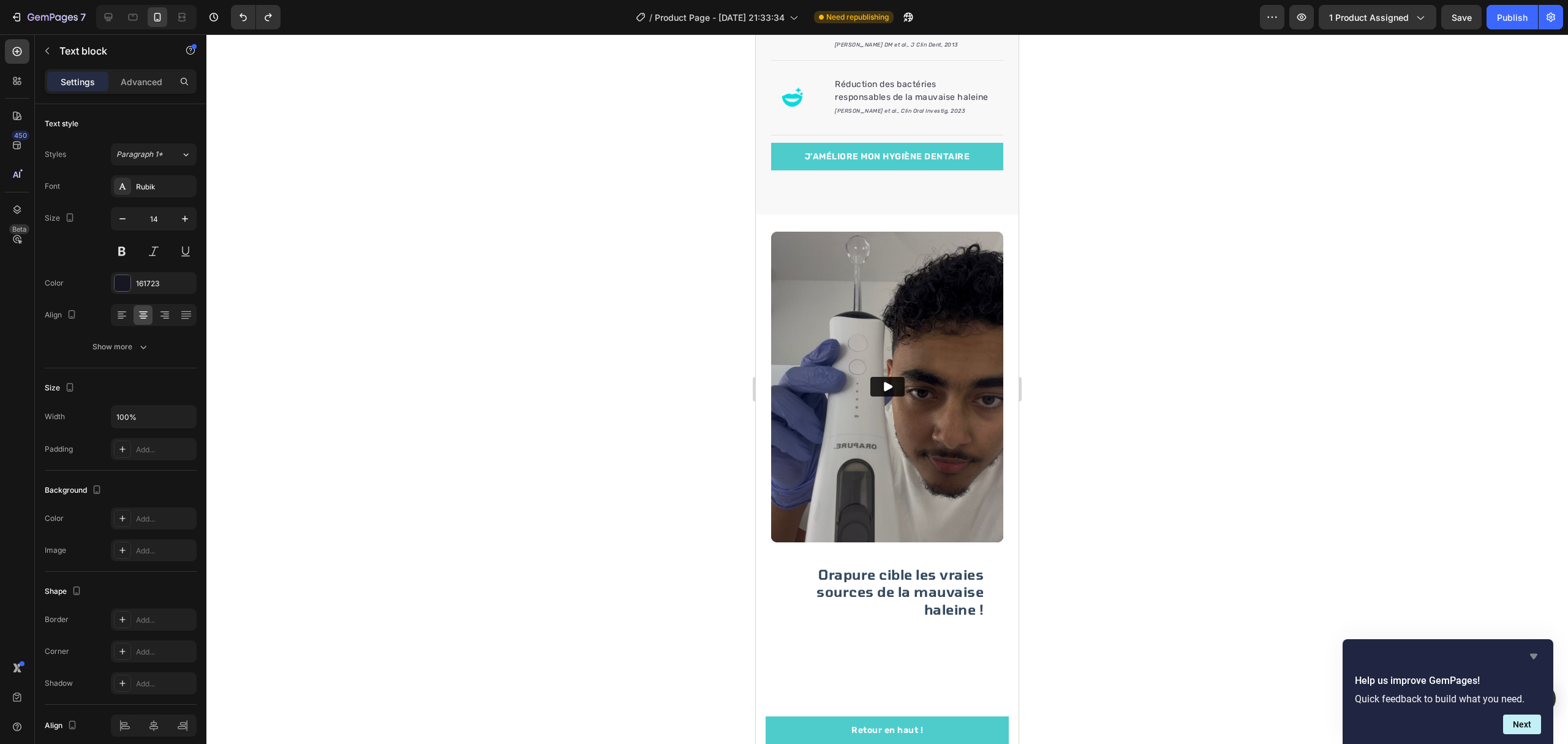
click at [1532, 653] on icon "Hide survey" at bounding box center [1533, 656] width 15 height 15
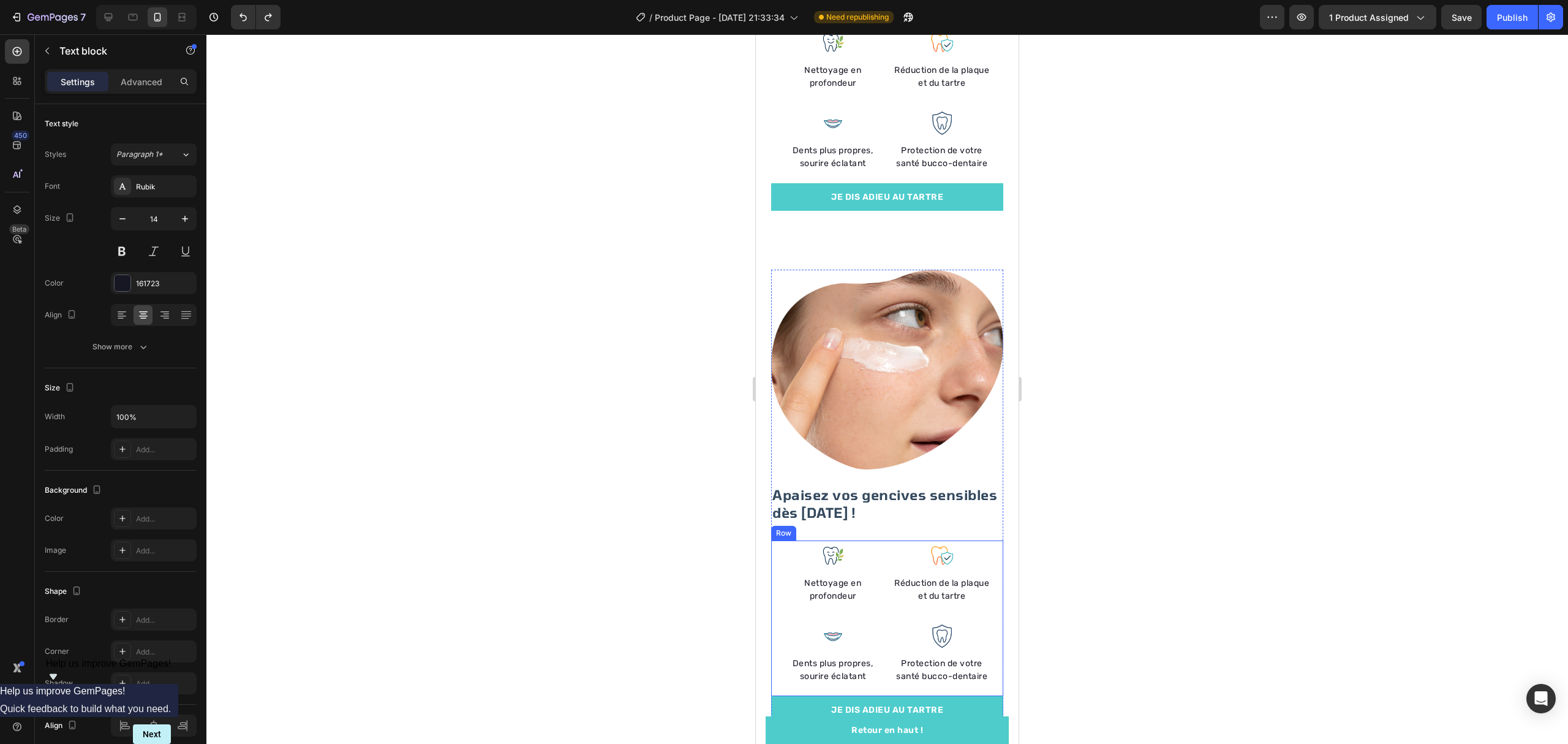
scroll to position [2124, 0]
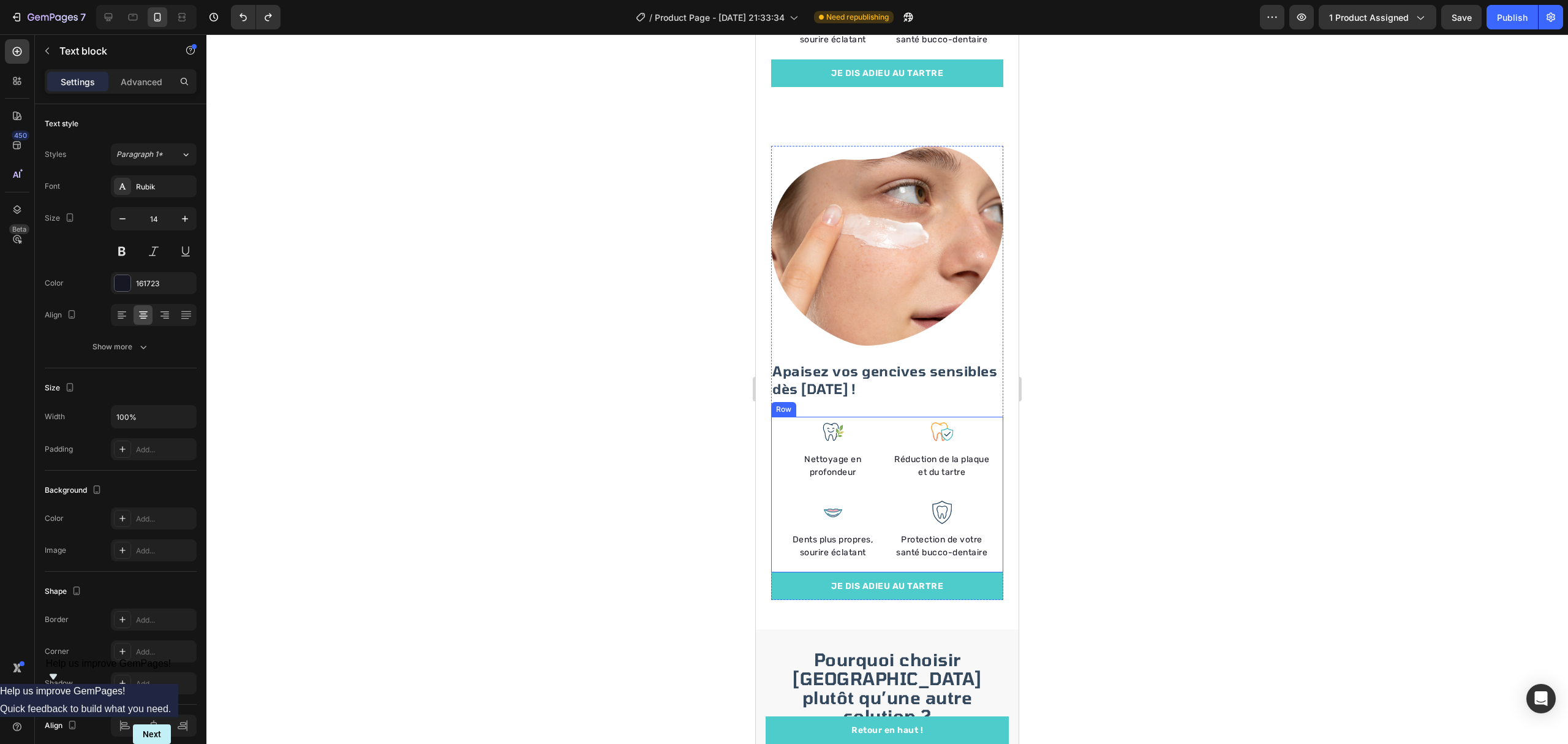
click at [985, 427] on div "Image Nettoyage en profondeur Text block Image Dents plus propres, sourire écla…" at bounding box center [887, 494] width 232 height 155
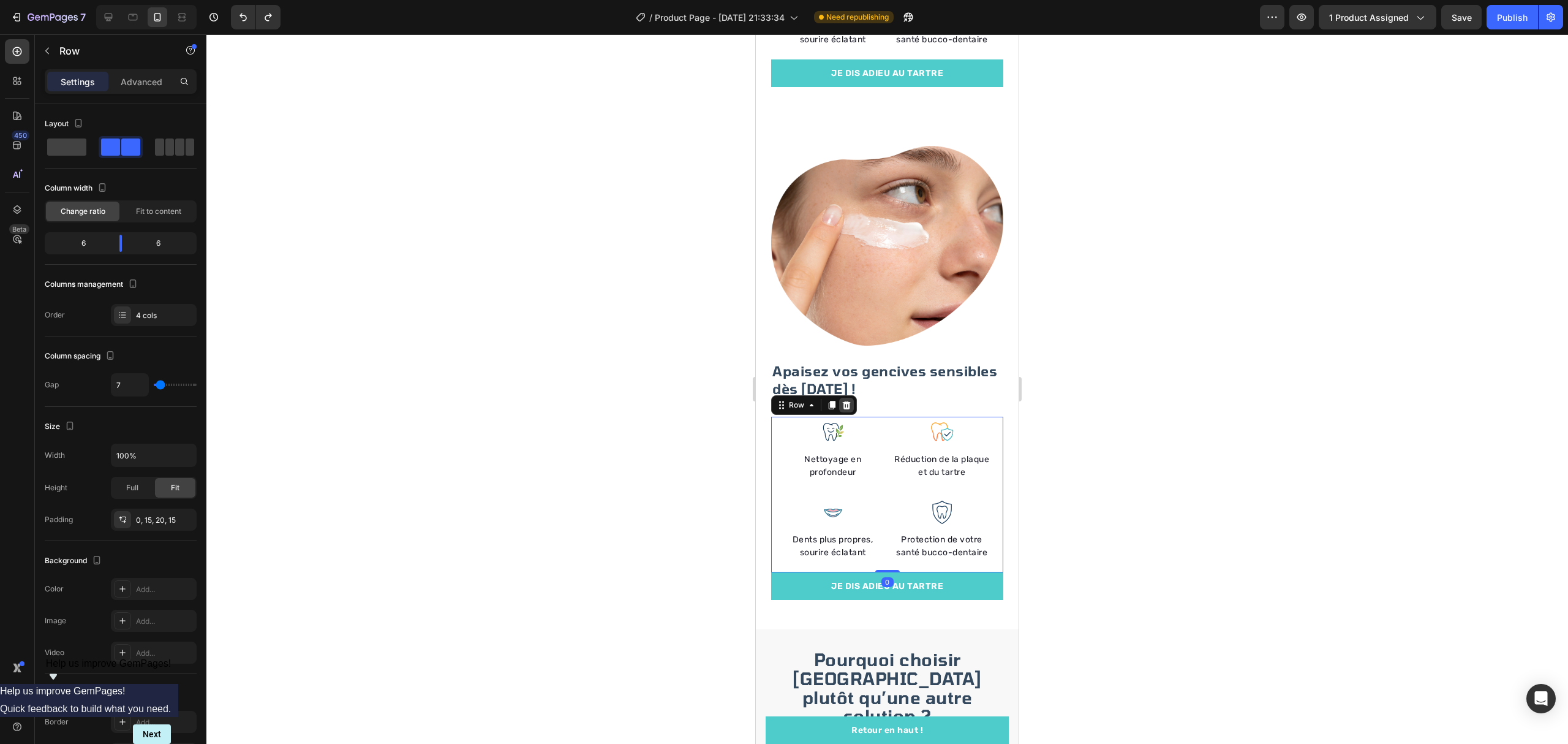
click at [848, 400] on icon at bounding box center [846, 405] width 10 height 10
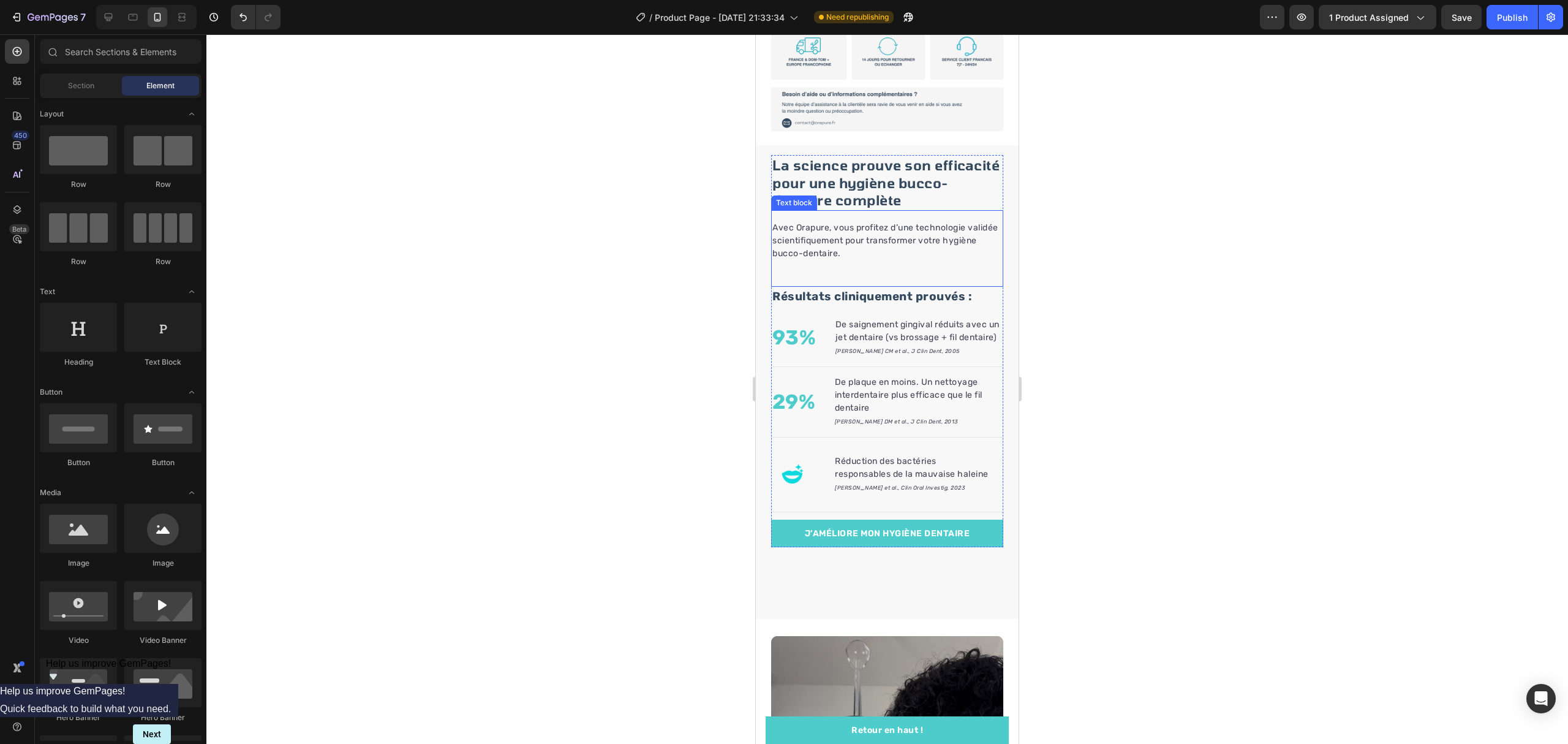
scroll to position [801, 0]
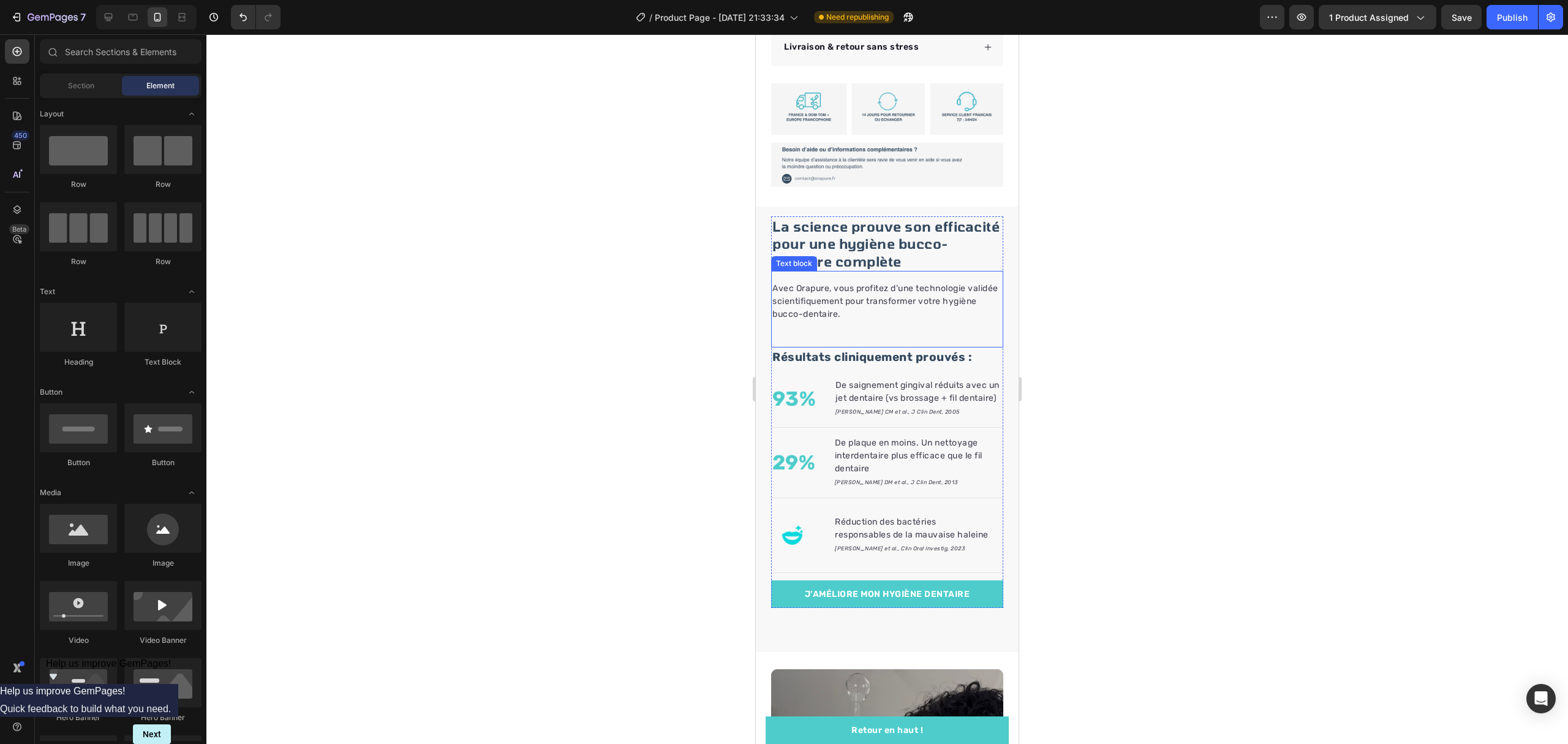
click at [928, 299] on p "Avec Orapure, vous profitez d’une technologie validée scientifiquement pour tra…" at bounding box center [887, 301] width 230 height 38
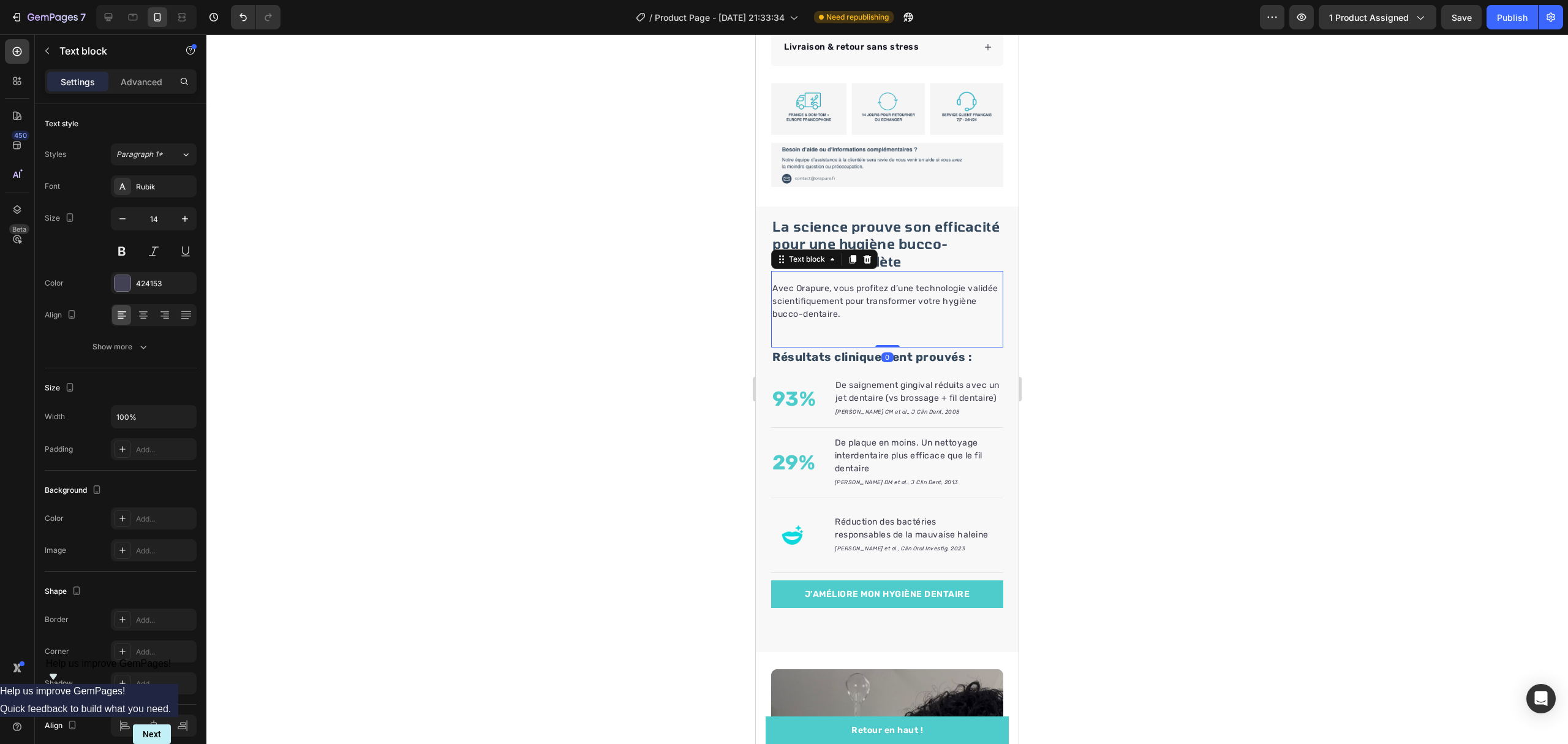
drag, startPoint x: 853, startPoint y: 246, endPoint x: 853, endPoint y: 253, distance: 7.0
click at [853, 256] on icon at bounding box center [853, 259] width 7 height 9
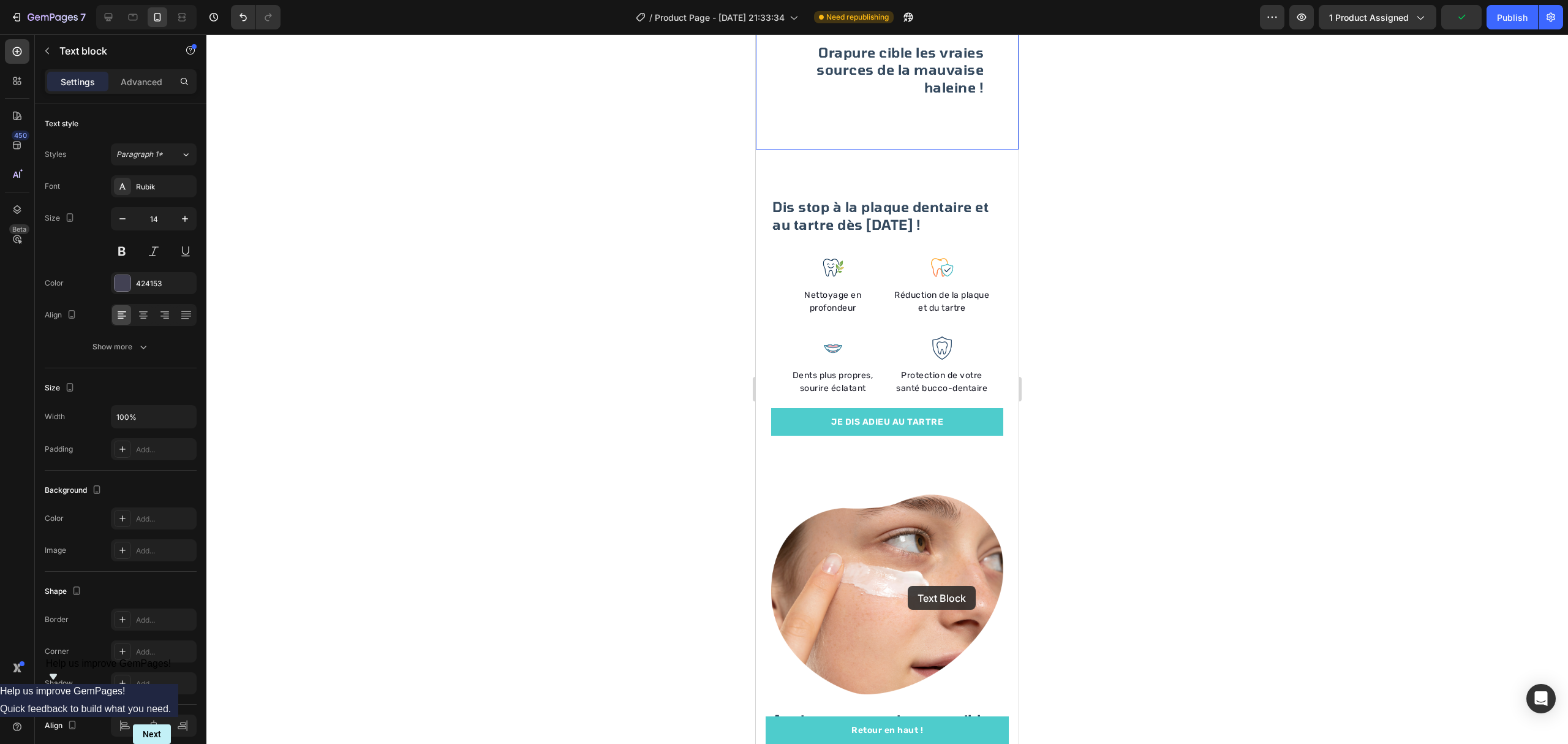
scroll to position [2108, 0]
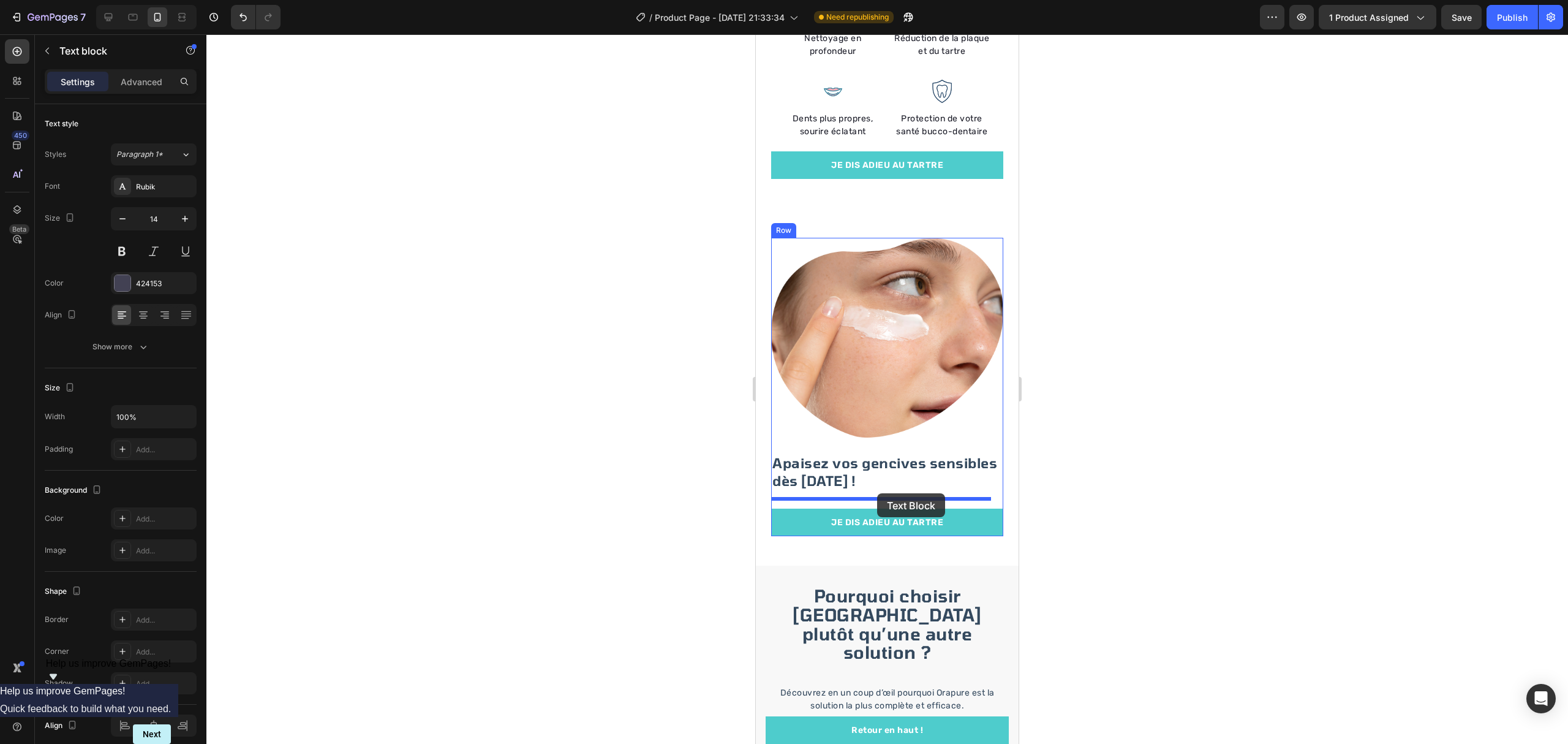
drag, startPoint x: 929, startPoint y: 370, endPoint x: 1892, endPoint y: 481, distance: 969.4
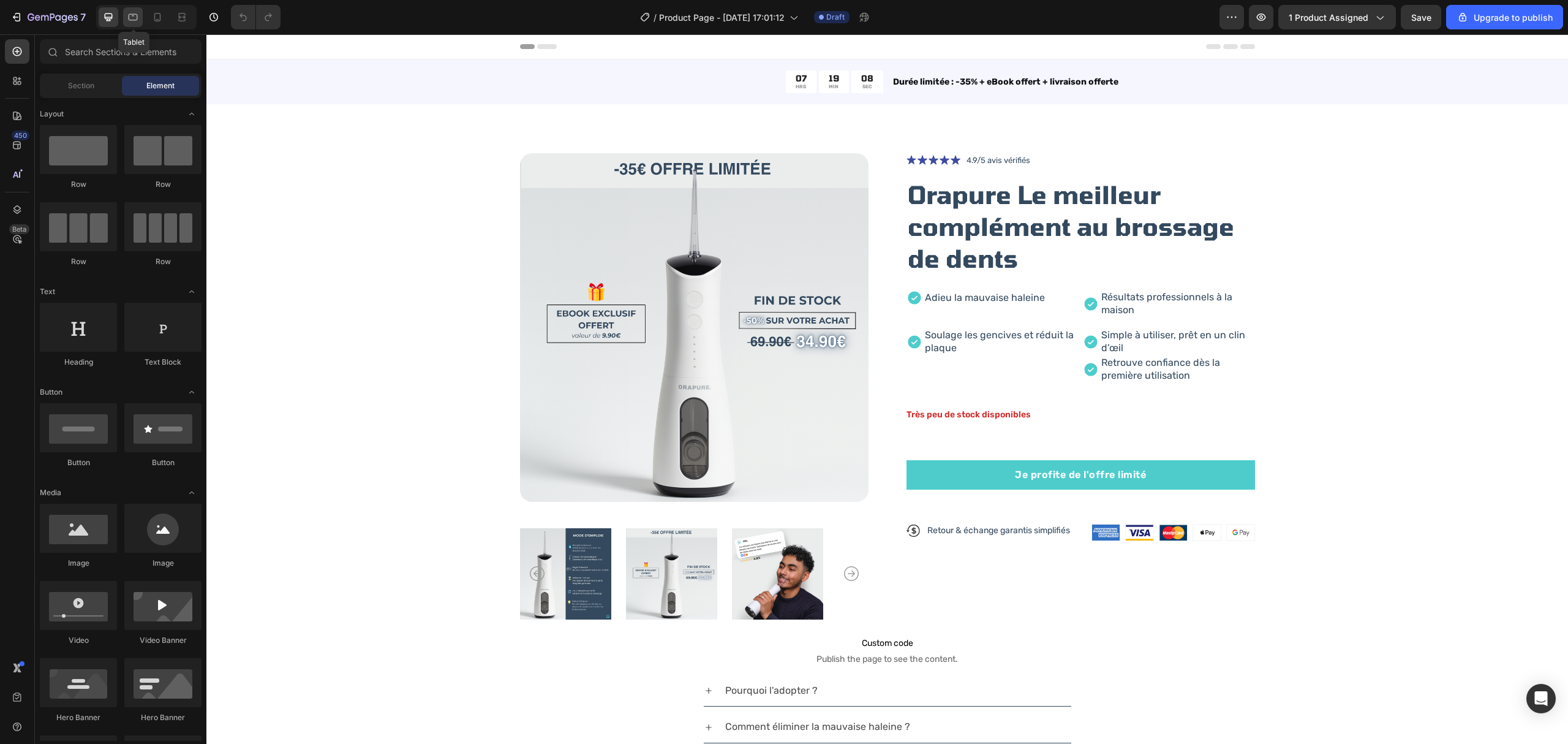
click at [133, 17] on icon at bounding box center [133, 17] width 12 height 12
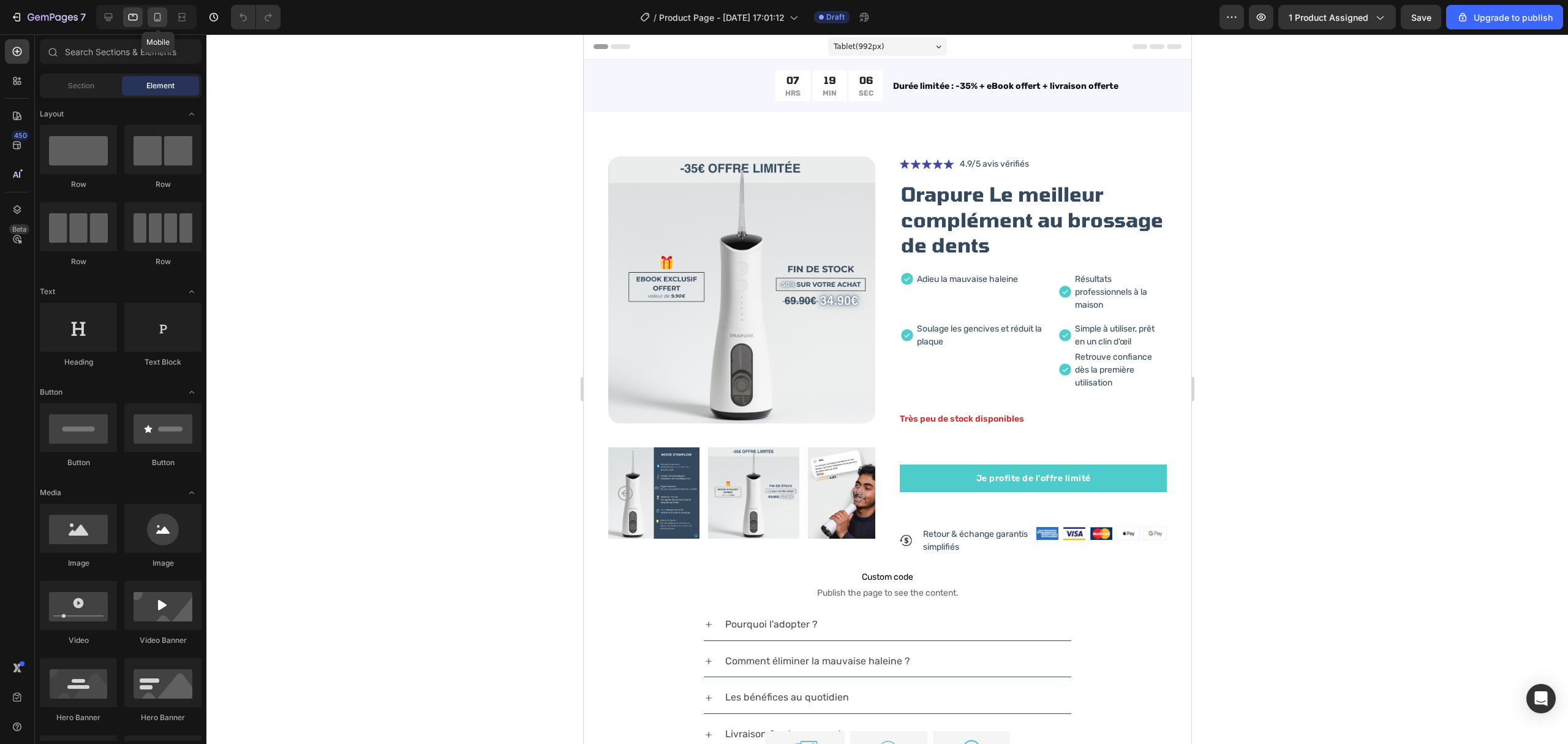
click at [154, 11] on icon at bounding box center [157, 17] width 12 height 12
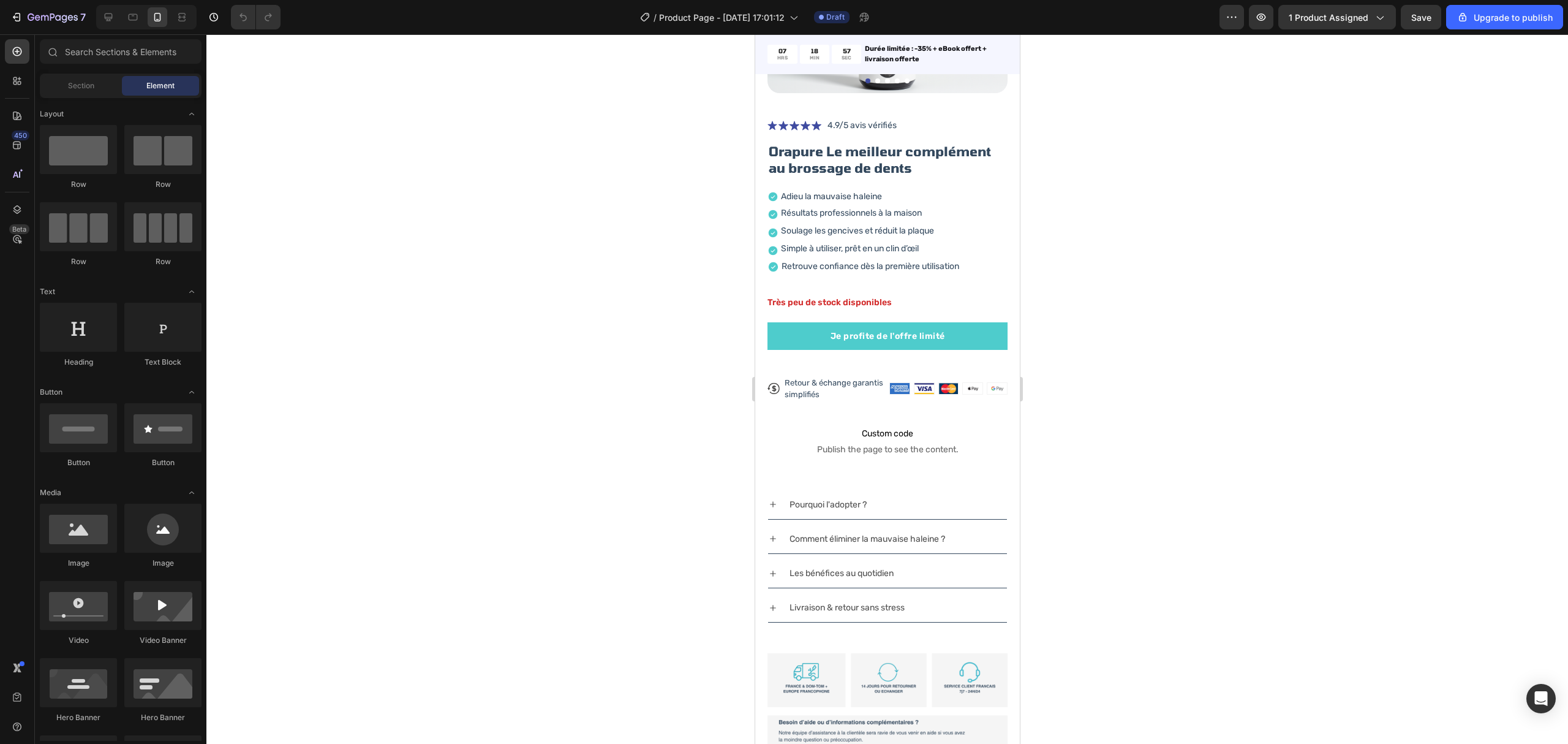
scroll to position [239, 0]
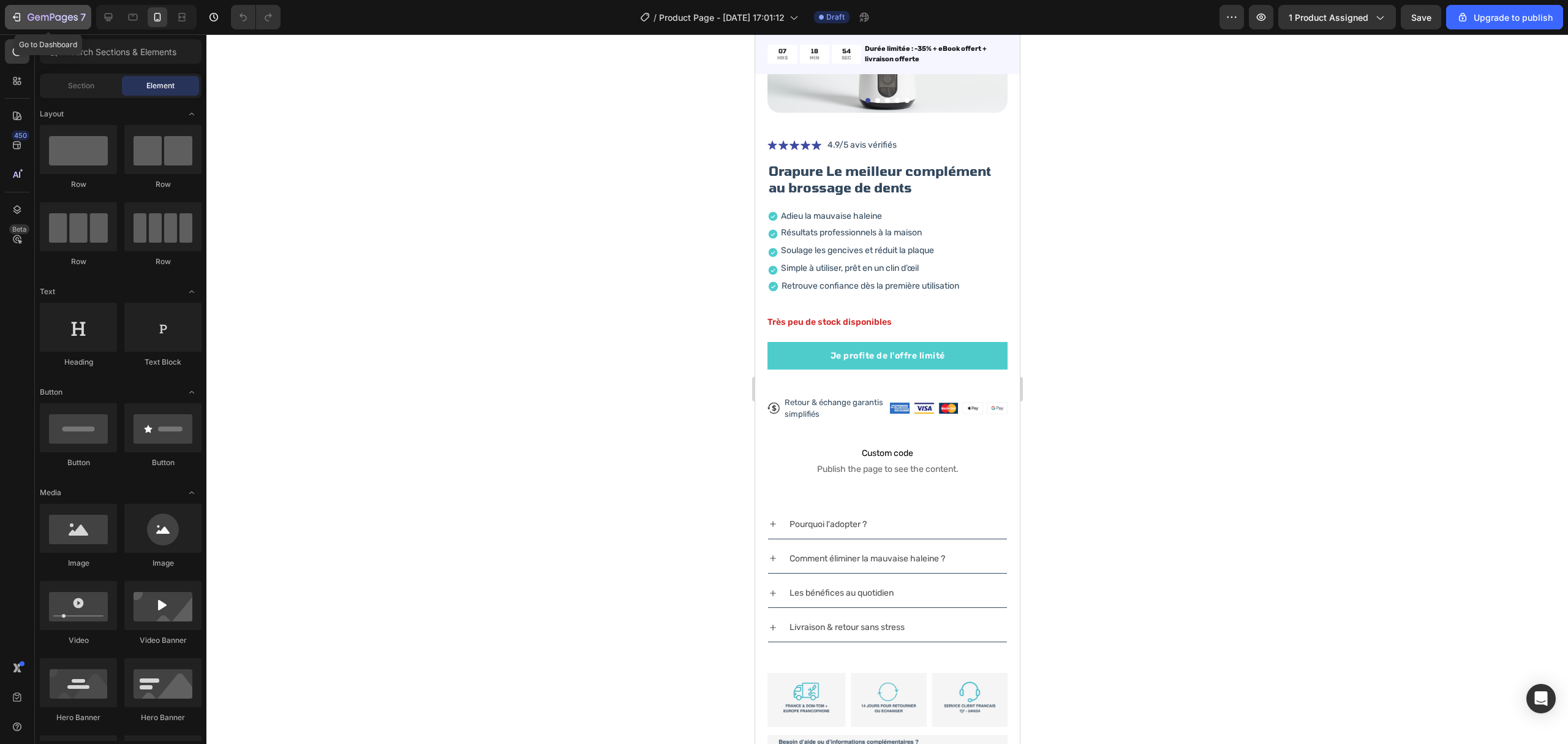
click at [25, 7] on button "7" at bounding box center [48, 17] width 86 height 25
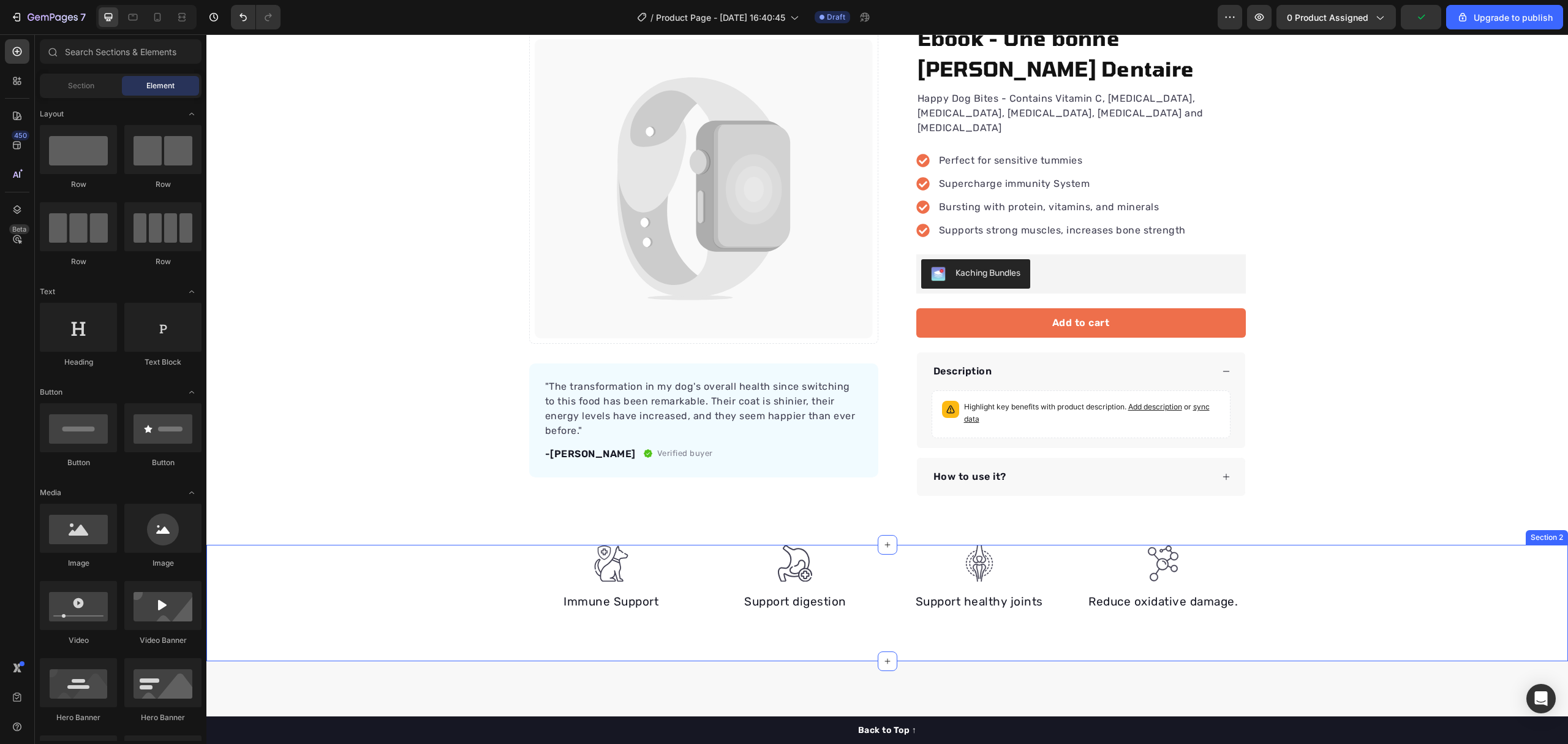
scroll to position [163, 0]
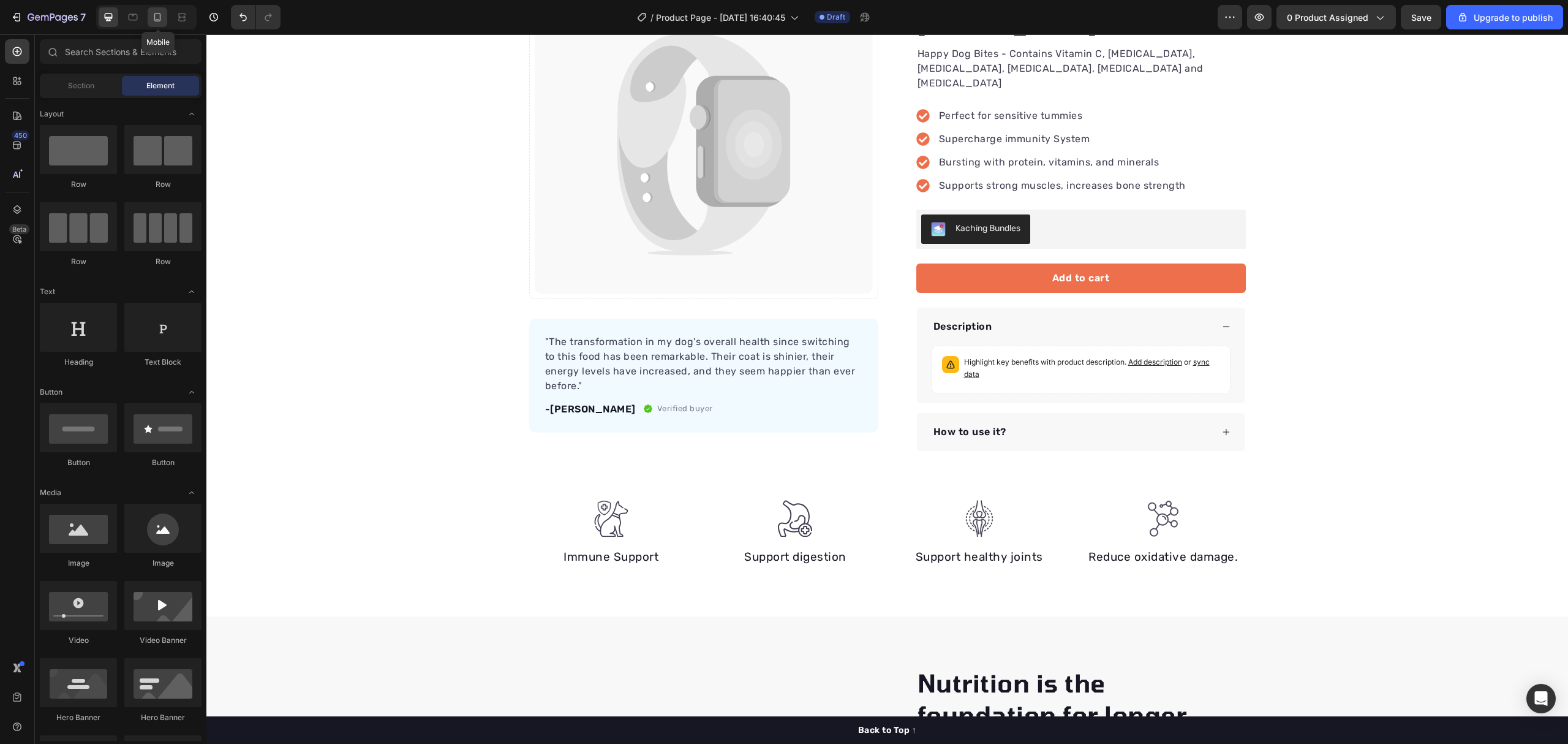
click at [155, 17] on icon at bounding box center [157, 17] width 12 height 12
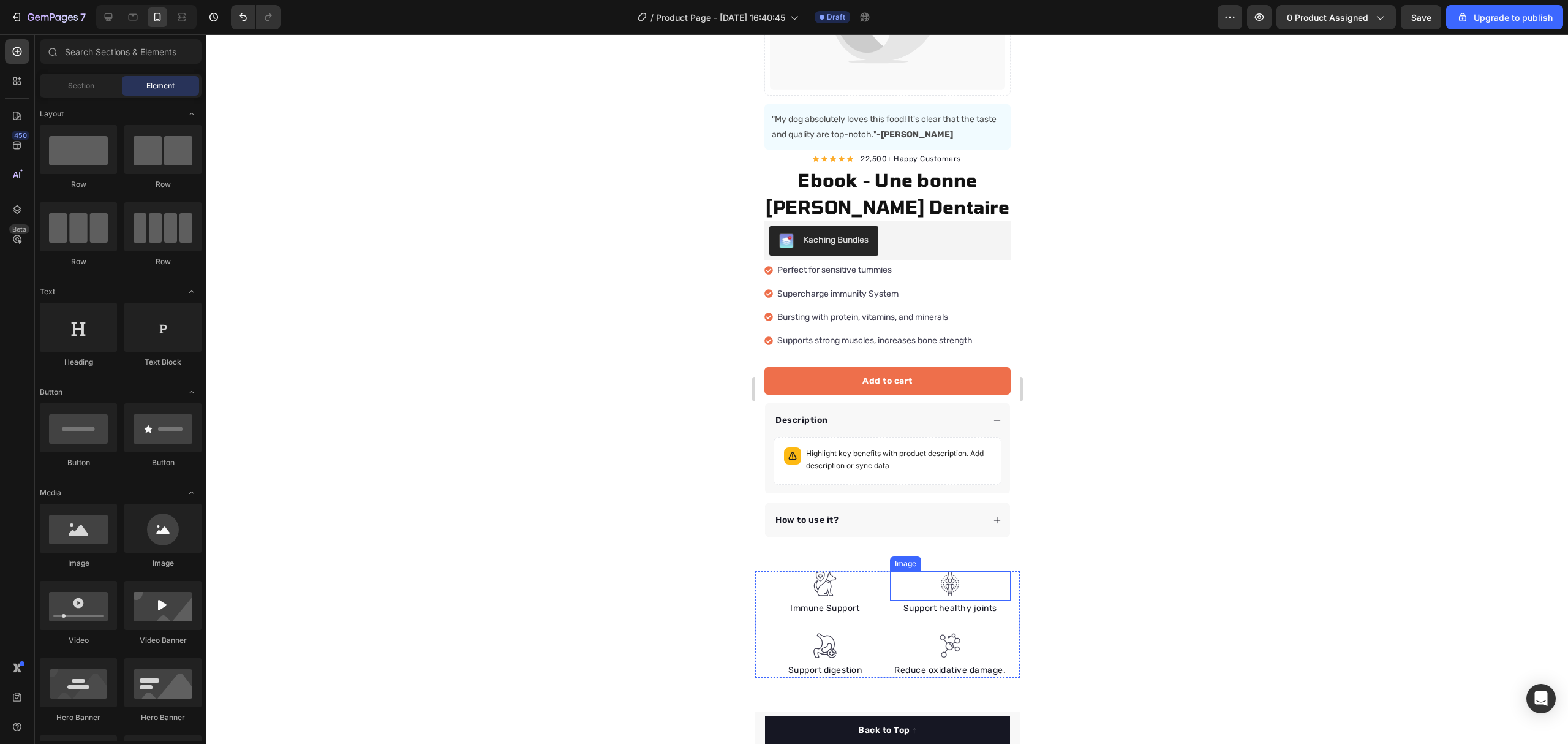
scroll to position [336, 0]
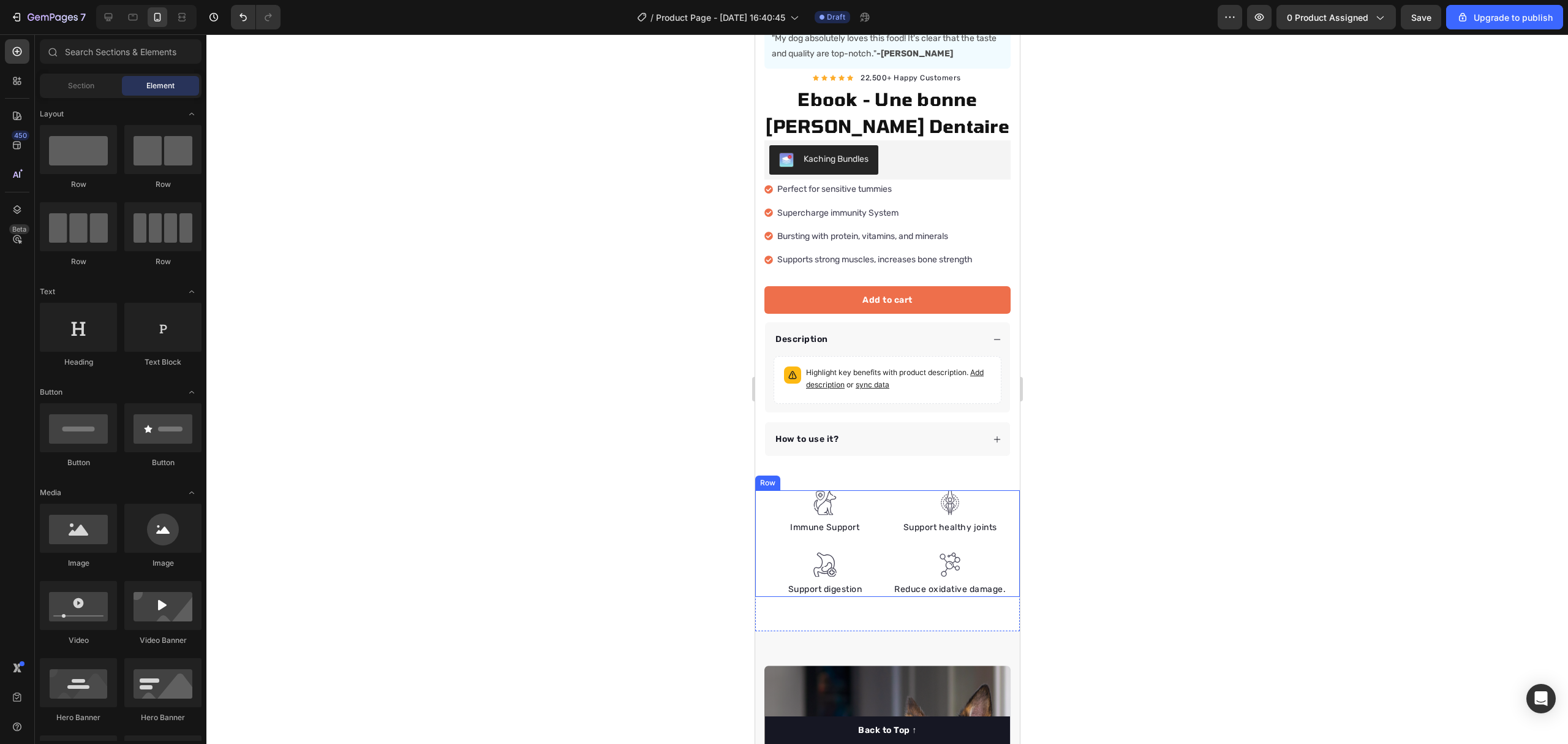
click at [998, 502] on div "Image Immune Support Text block Image Support digestion Text block Image Suppor…" at bounding box center [886, 544] width 264 height 106
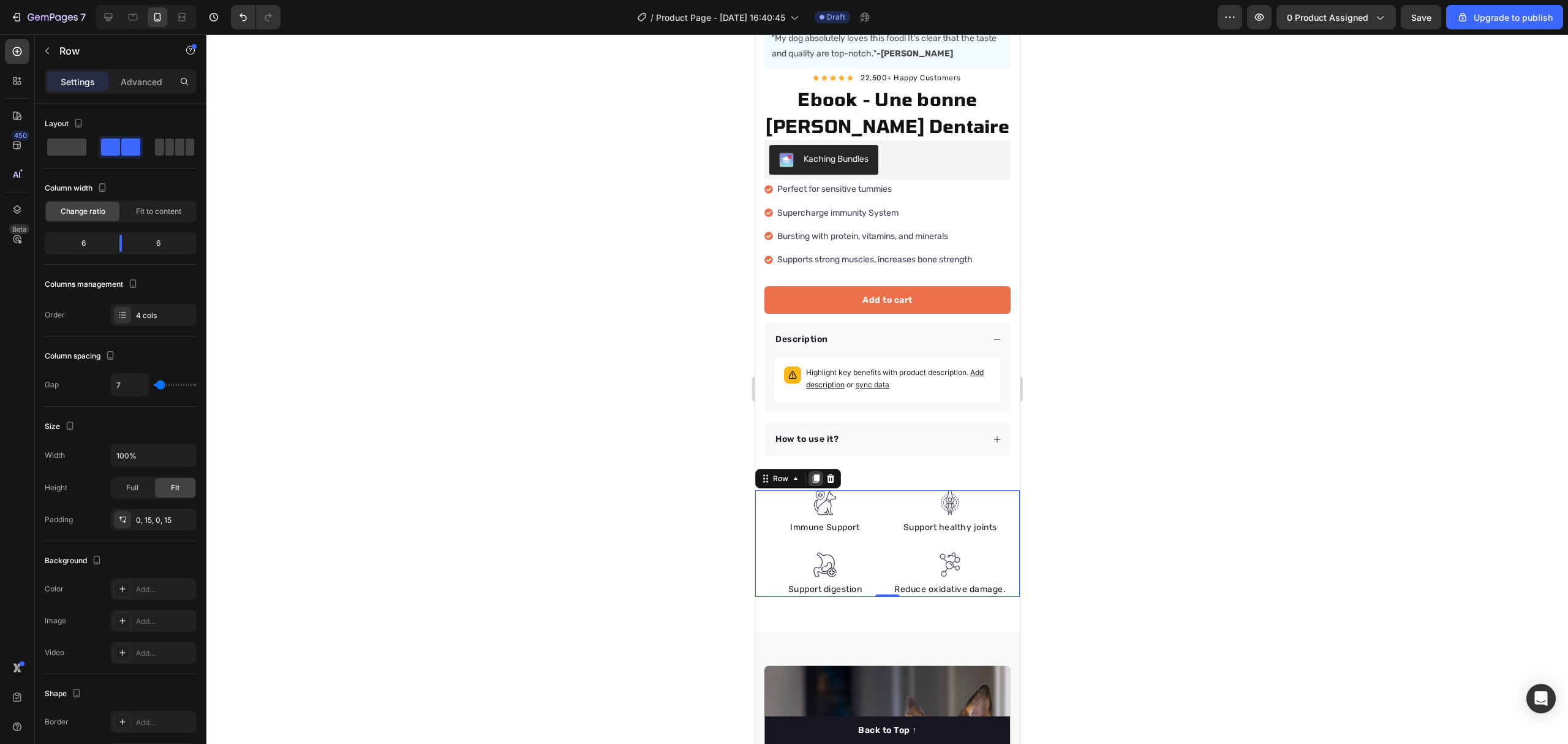
click at [808, 471] on div at bounding box center [814, 478] width 15 height 15
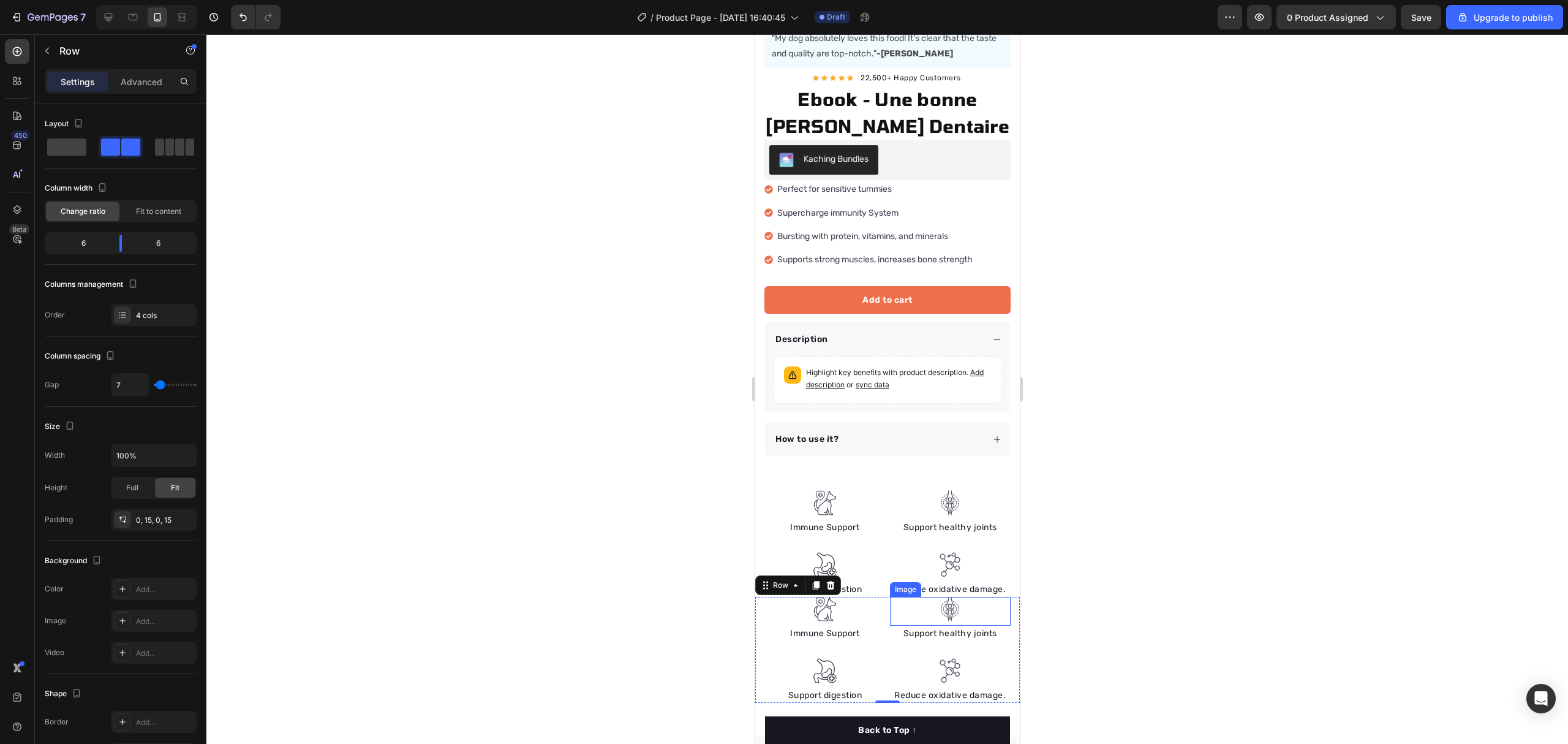
click at [947, 601] on img at bounding box center [949, 609] width 25 height 26
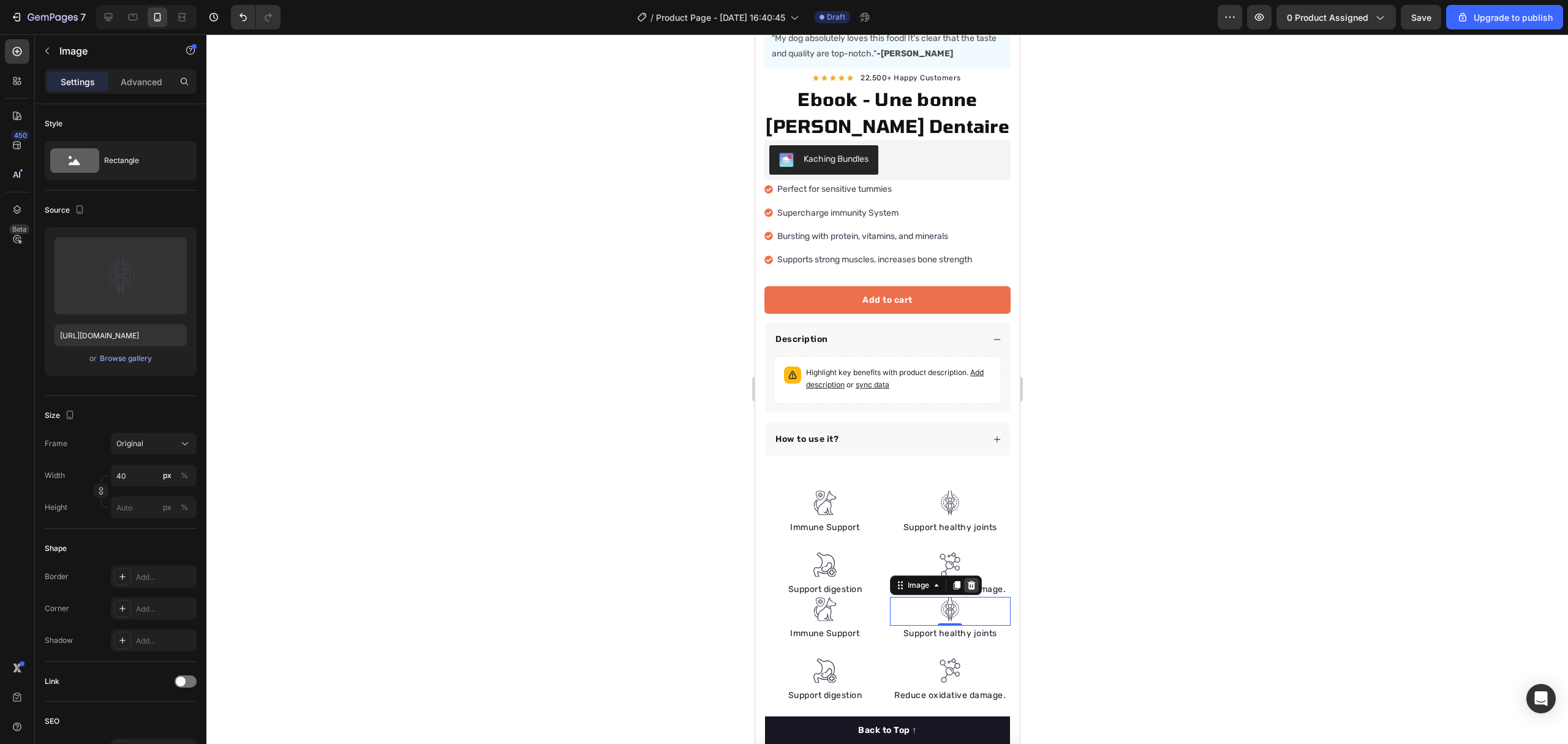
click at [966, 580] on icon at bounding box center [971, 585] width 10 height 10
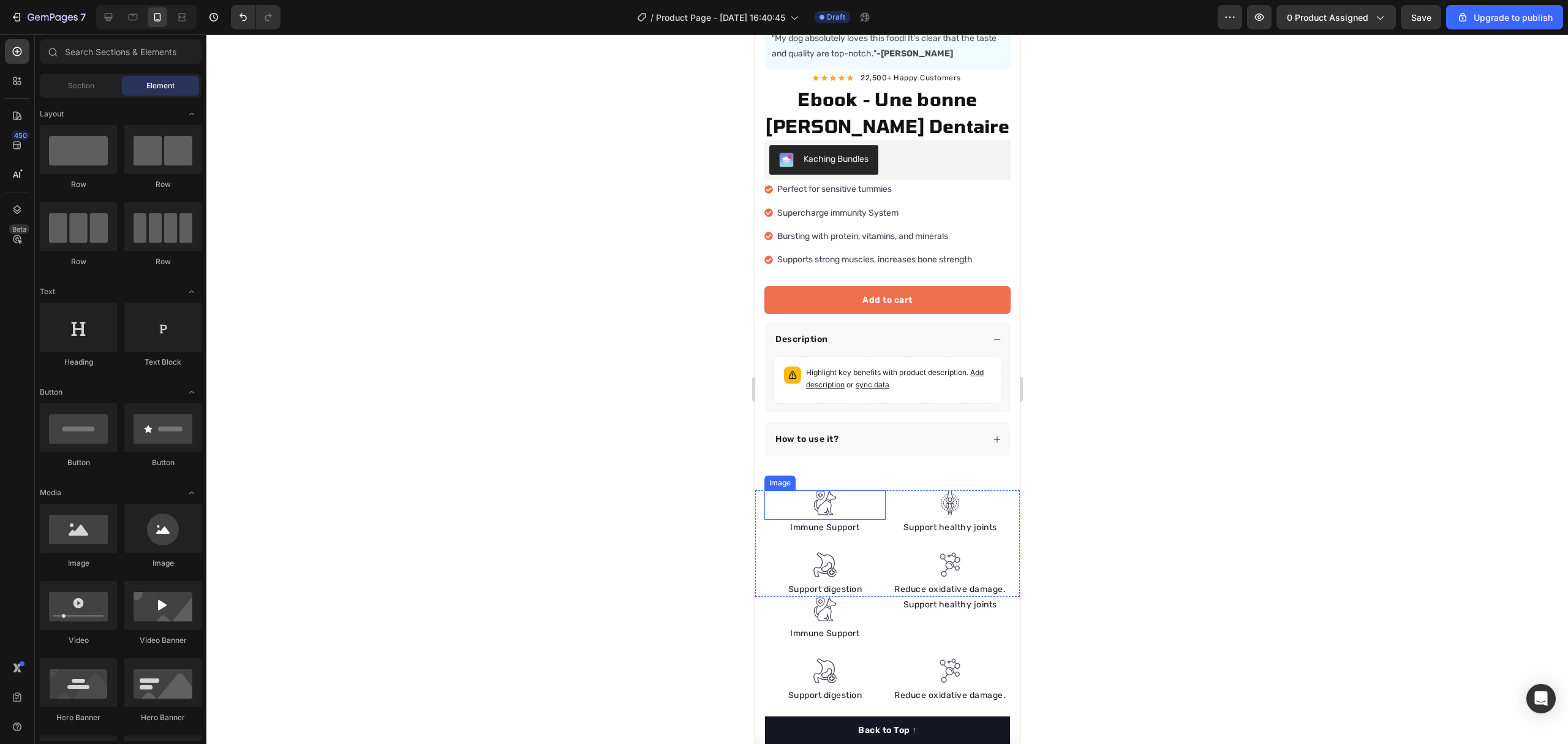
click at [763, 490] on div at bounding box center [823, 503] width 121 height 26
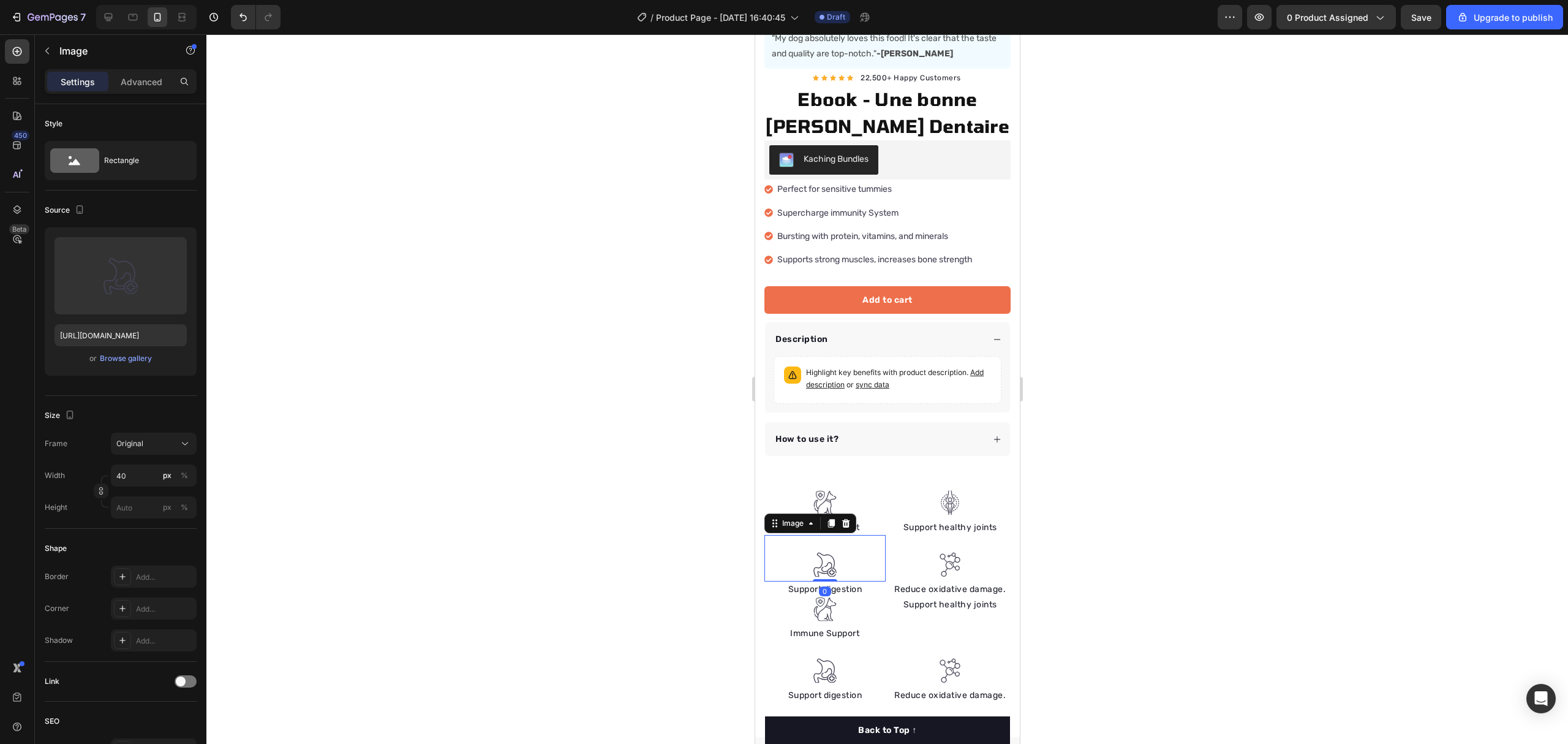
click at [763, 554] on div at bounding box center [823, 565] width 121 height 26
click at [758, 558] on div "Image Immune Support Text block Image 0 Support digestion Text block Image Supp…" at bounding box center [886, 544] width 264 height 106
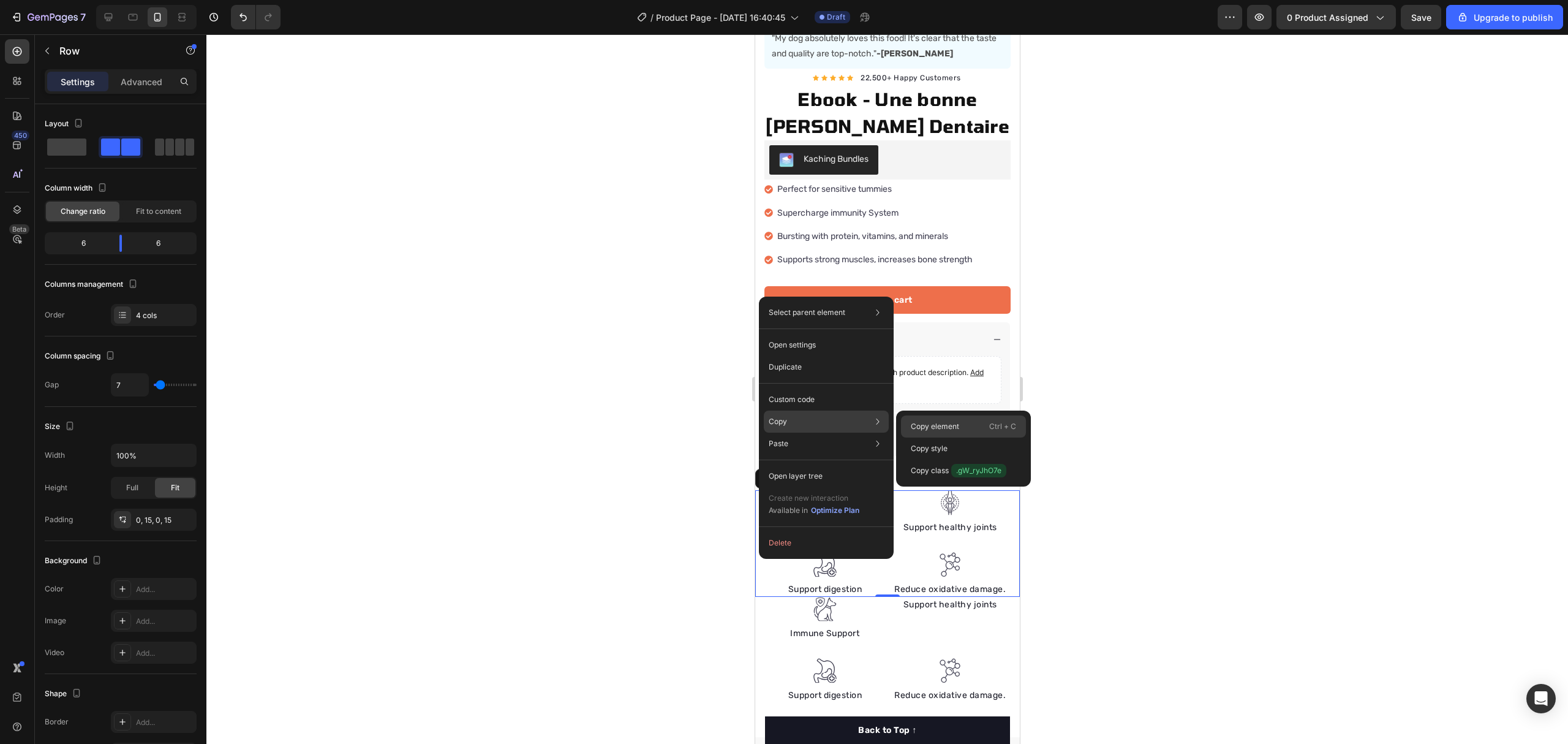
click at [907, 418] on div "Copy element Ctrl + C" at bounding box center [963, 427] width 125 height 22
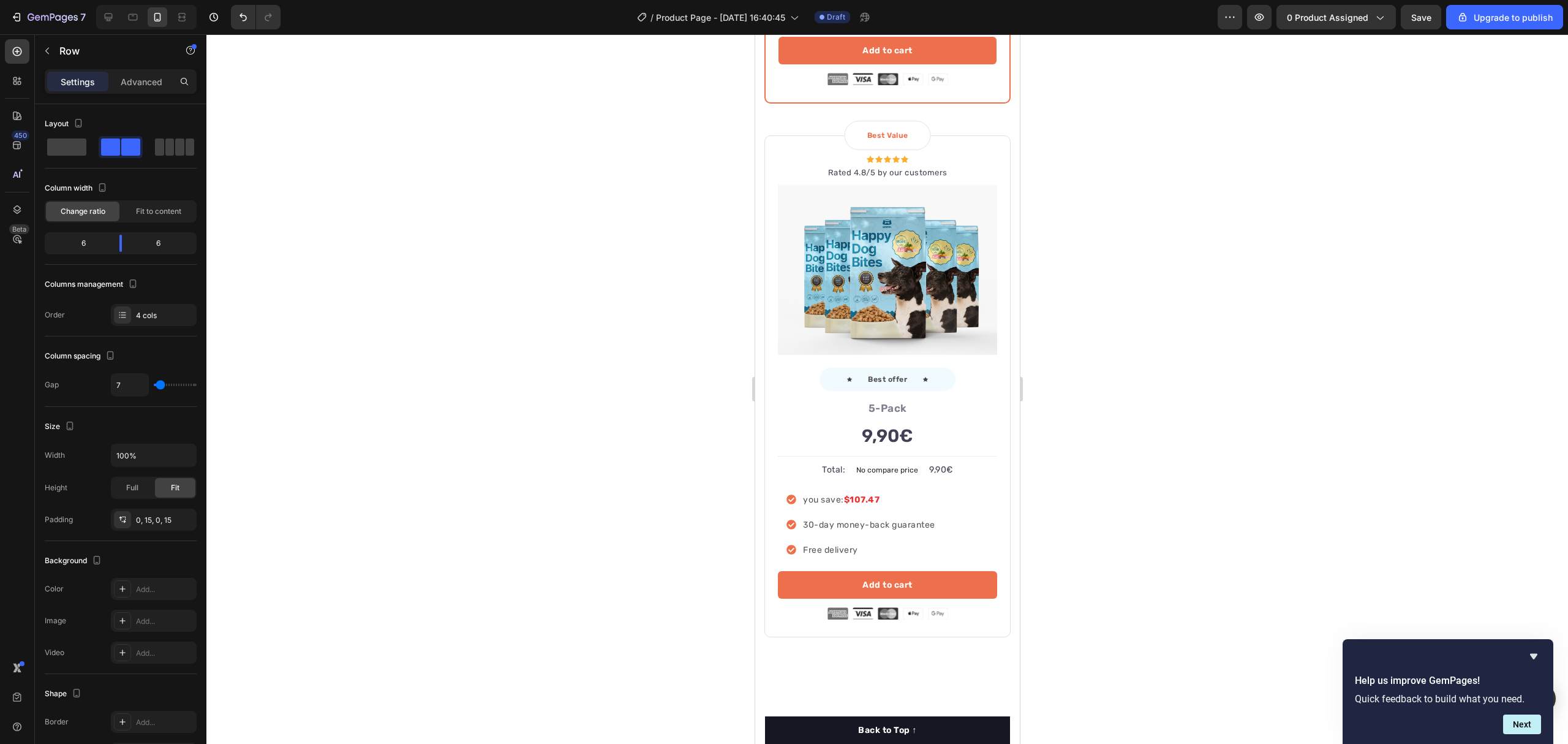
scroll to position [4154, 0]
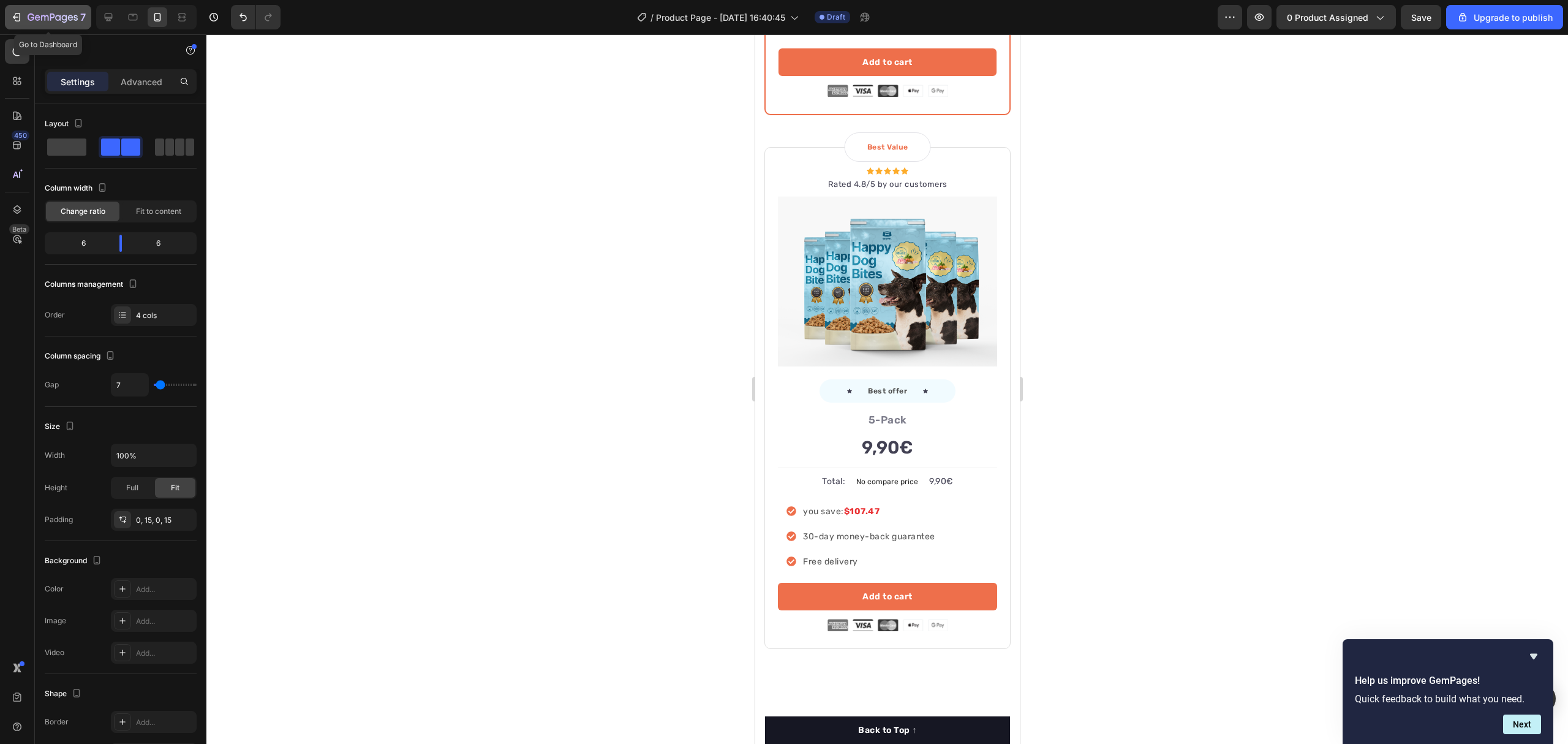
click at [8, 6] on button "7" at bounding box center [48, 17] width 86 height 25
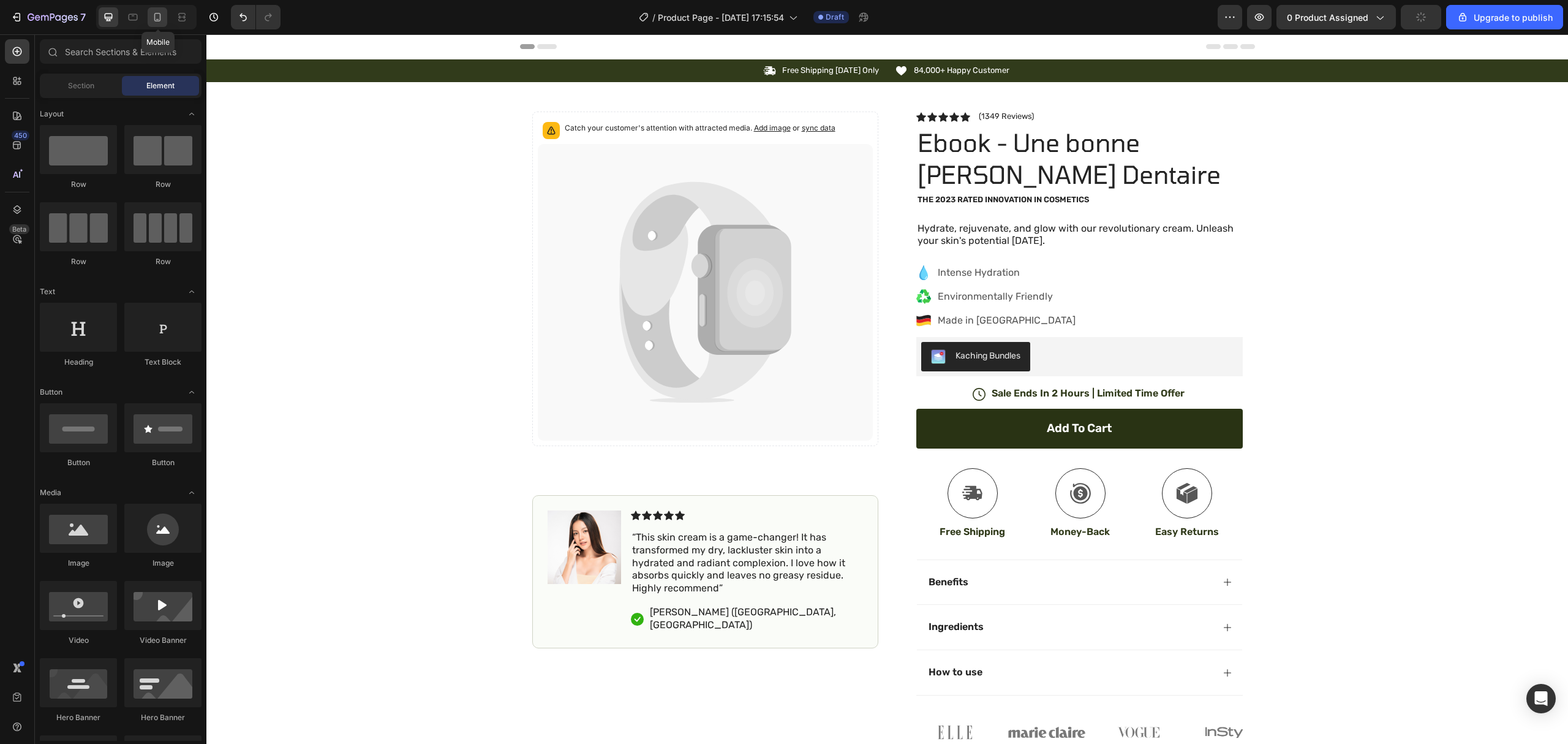
click at [153, 17] on div at bounding box center [157, 17] width 20 height 20
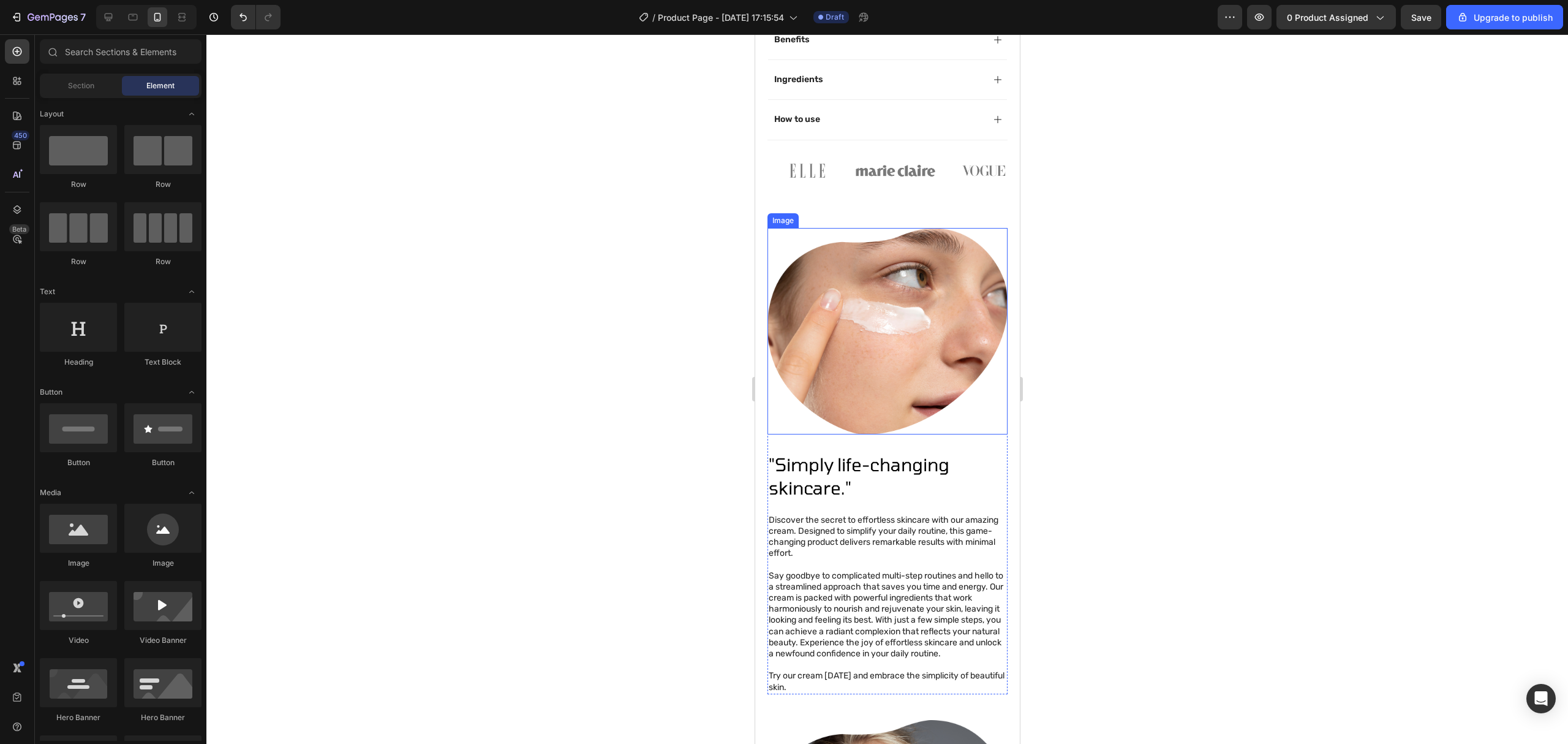
scroll to position [863, 0]
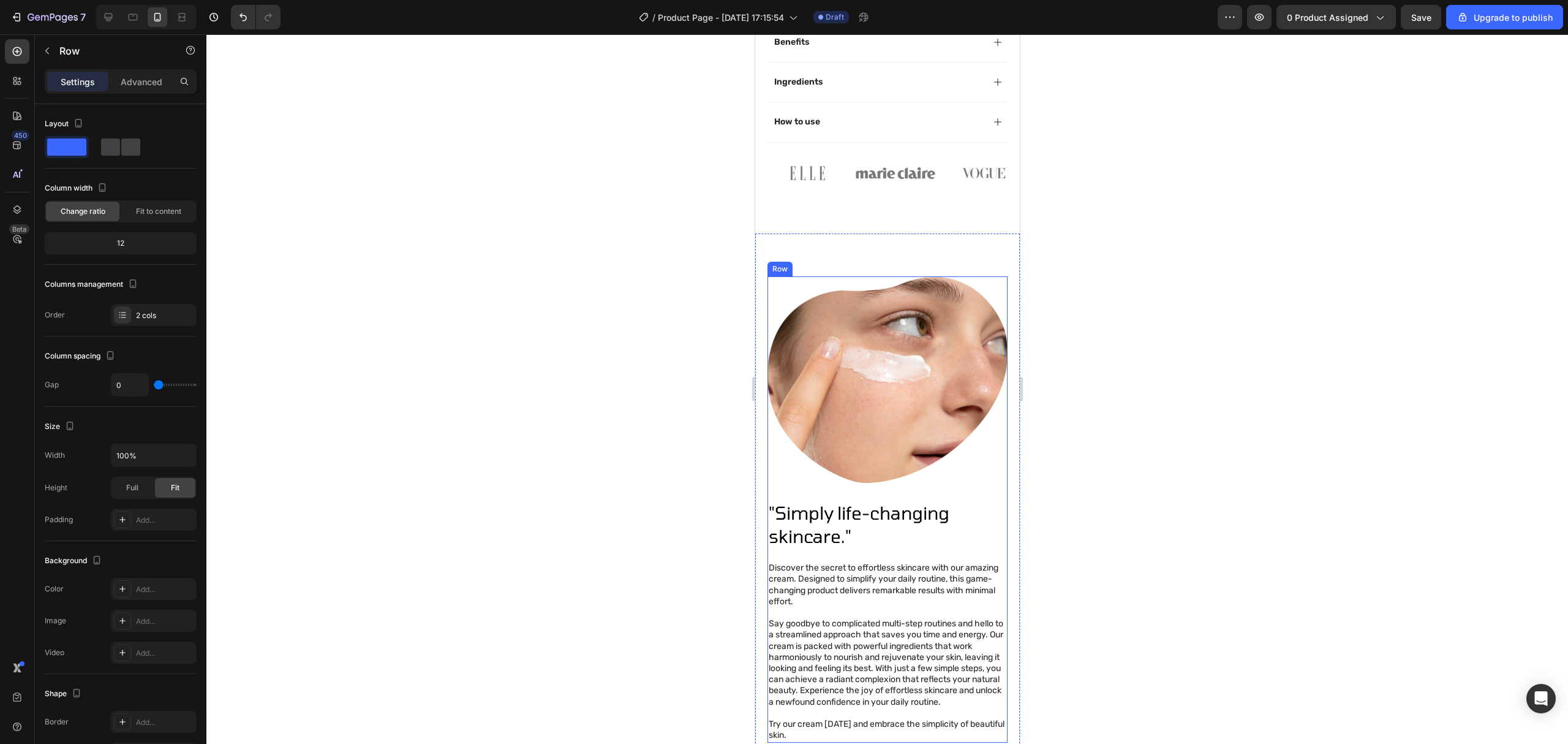
click at [984, 483] on div ""Simply life-changing skincare." Heading Discover the secret to effortless skin…" at bounding box center [886, 612] width 240 height 259
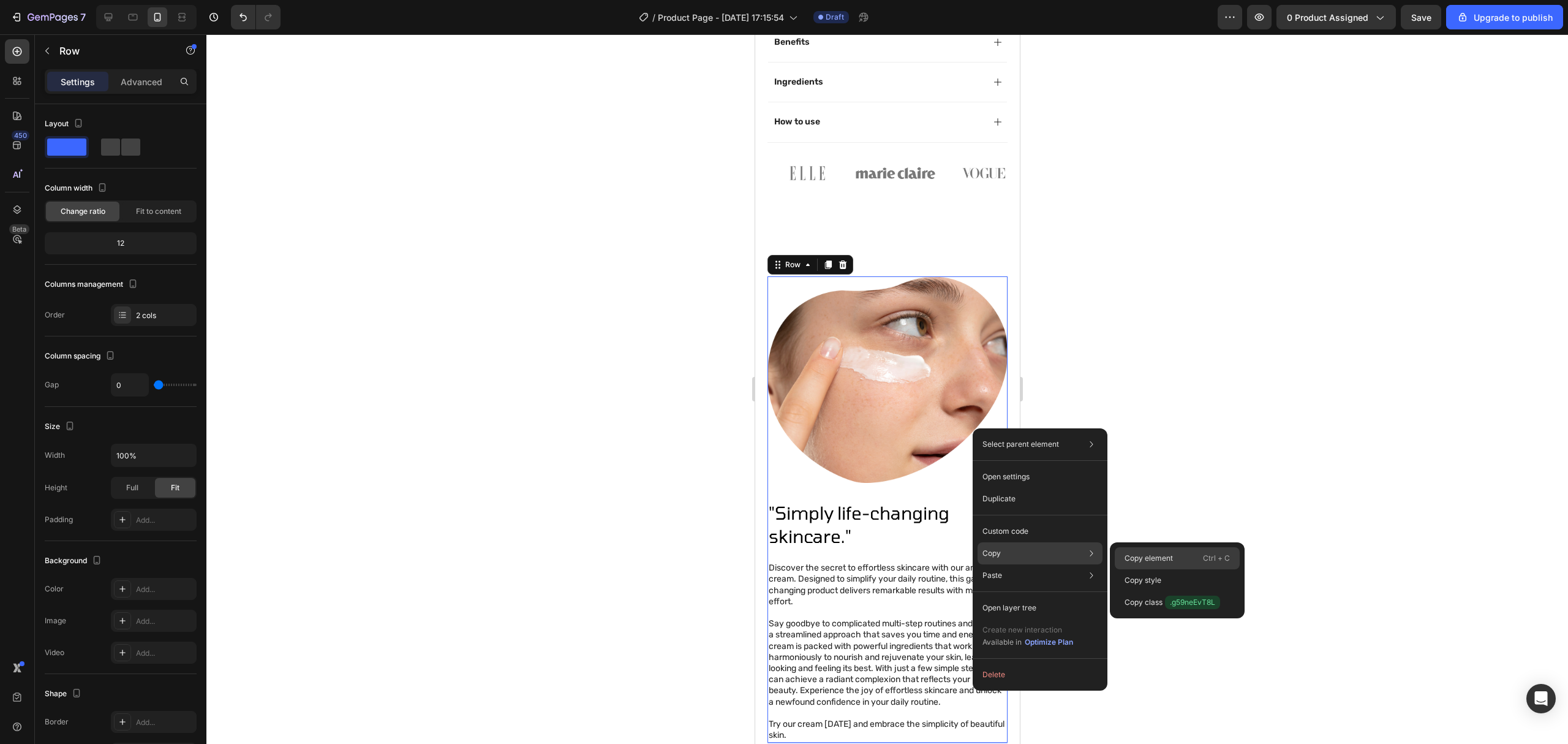
click at [1137, 555] on p "Copy element" at bounding box center [1148, 557] width 48 height 11
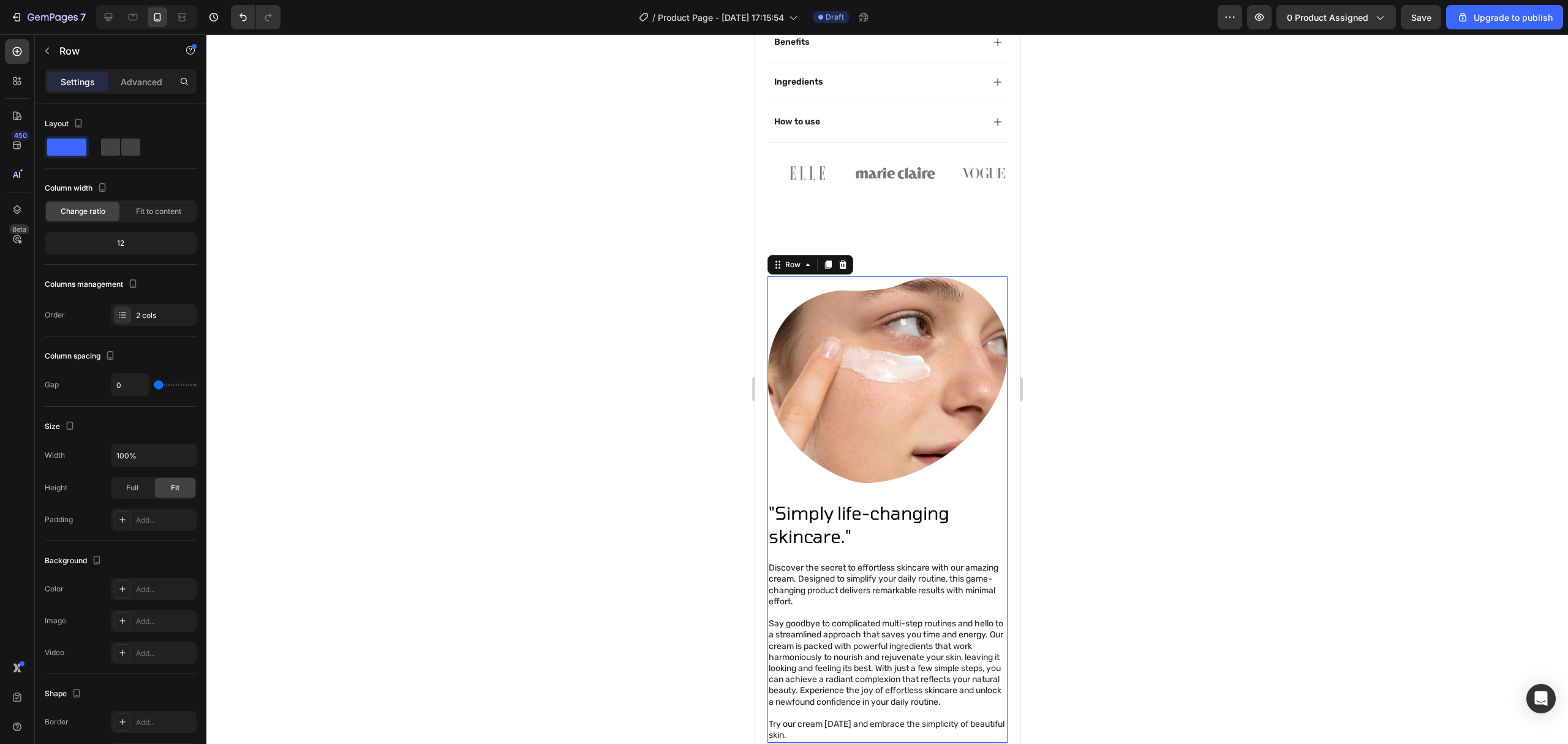
click at [1406, 466] on div at bounding box center [887, 389] width 1362 height 710
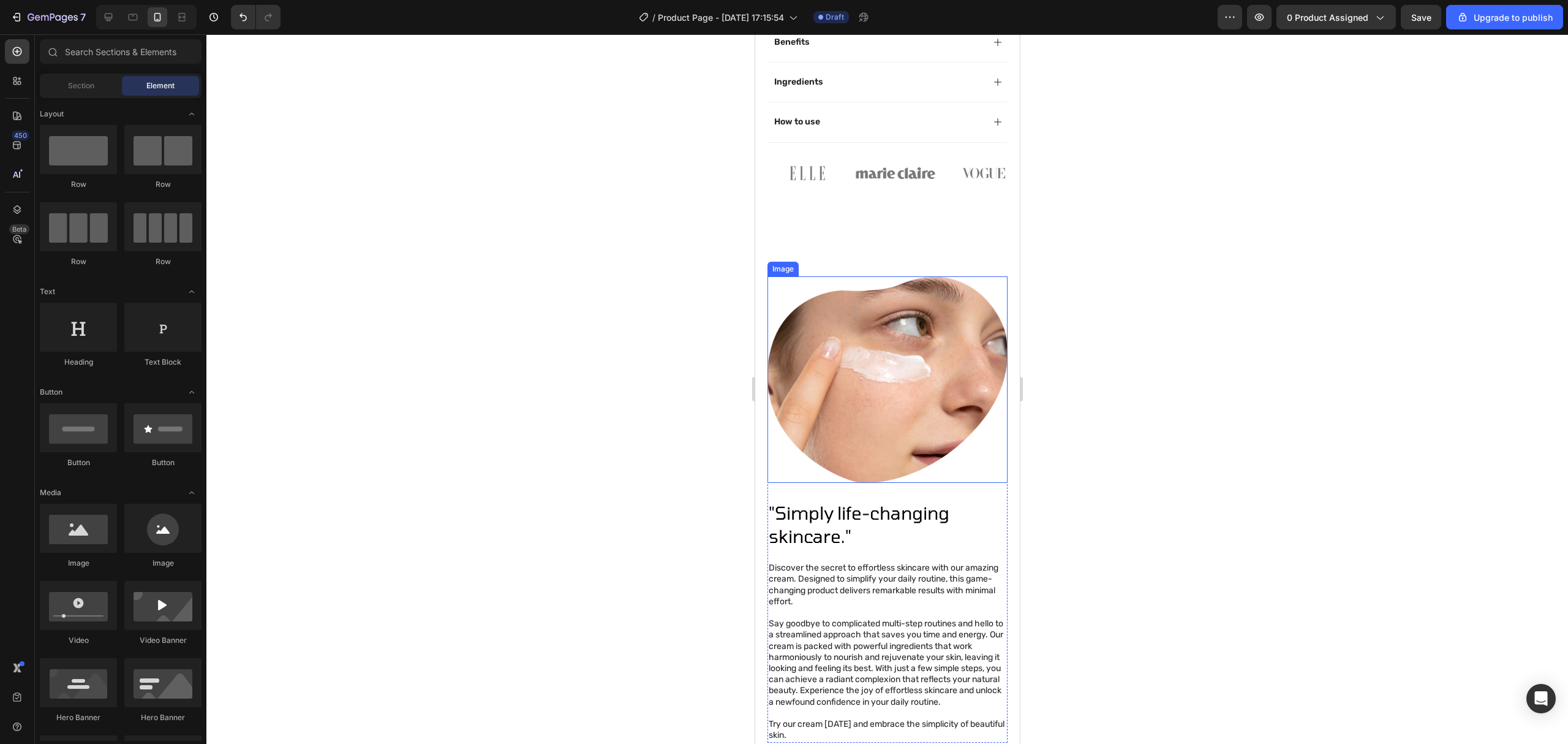
click at [896, 293] on img at bounding box center [886, 379] width 240 height 206
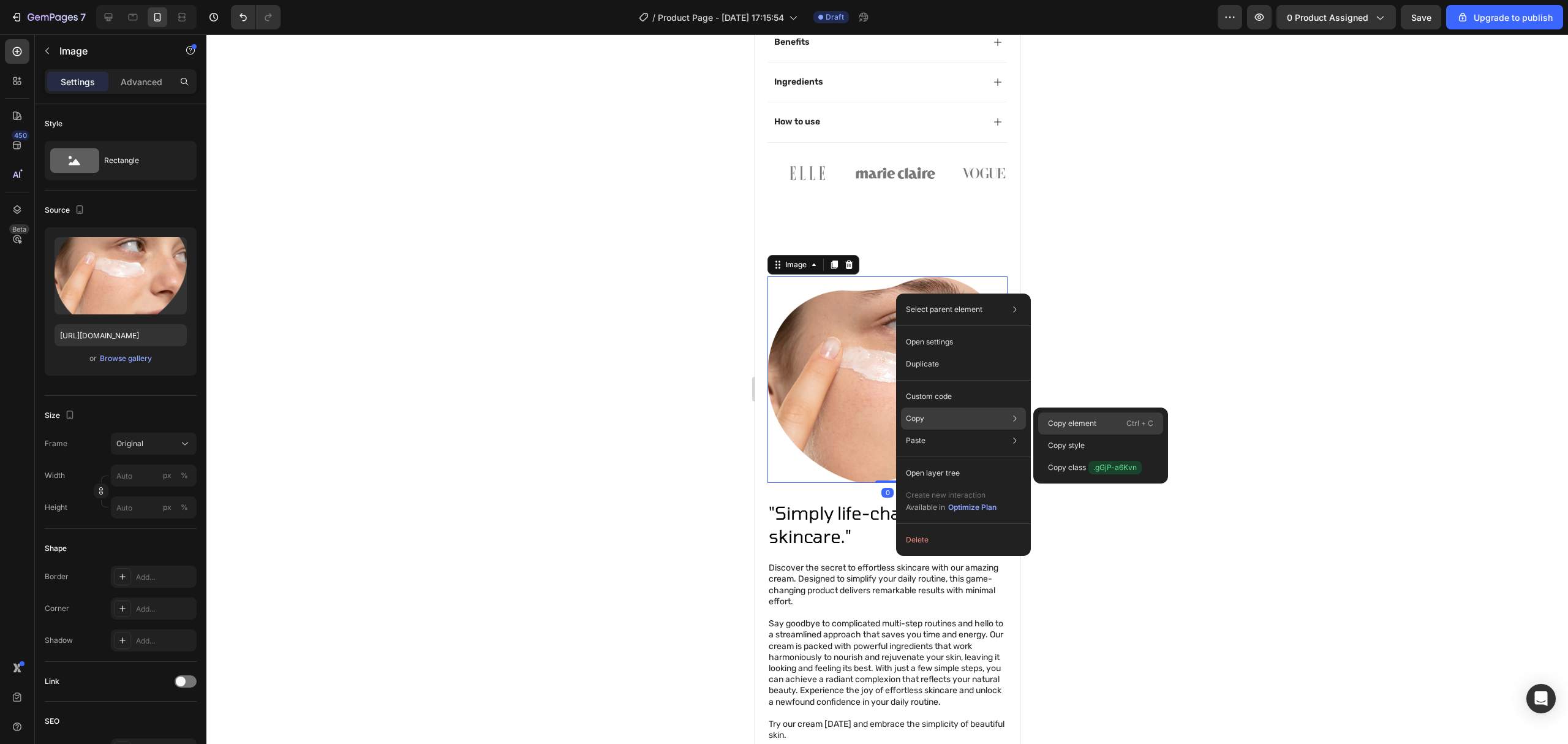
click at [1067, 417] on div "Copy element Ctrl + C" at bounding box center [1100, 424] width 125 height 22
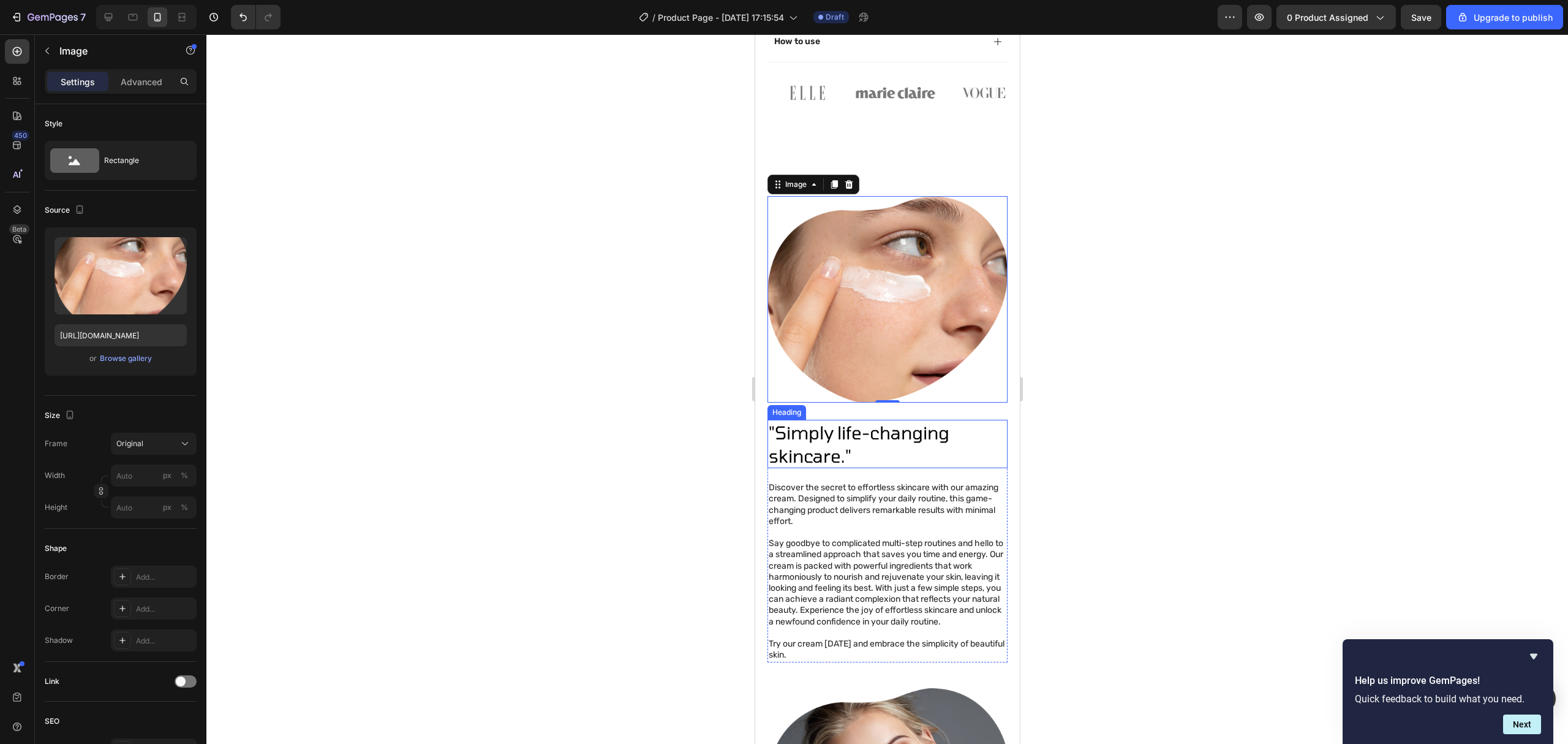
scroll to position [944, 0]
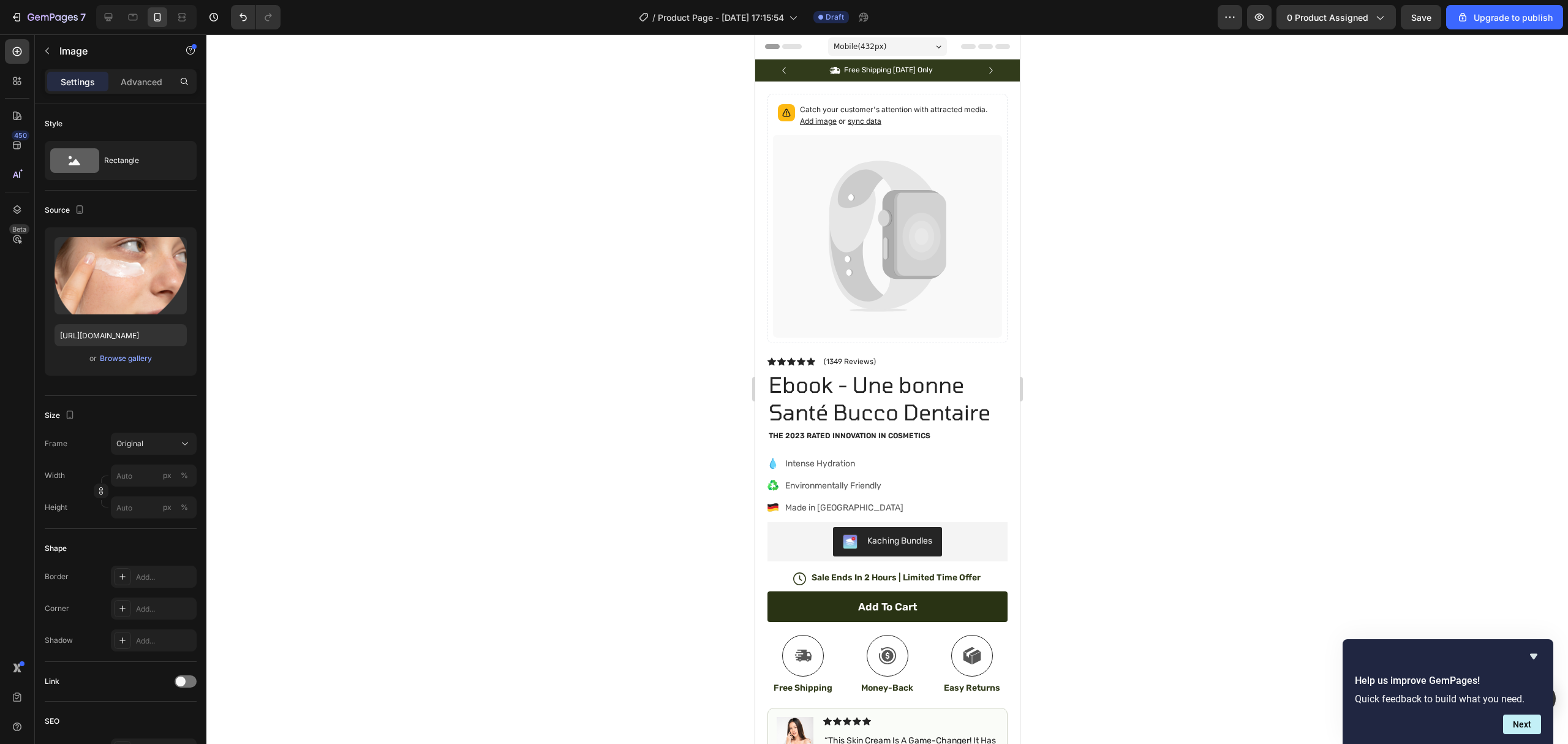
scroll to position [944, 0]
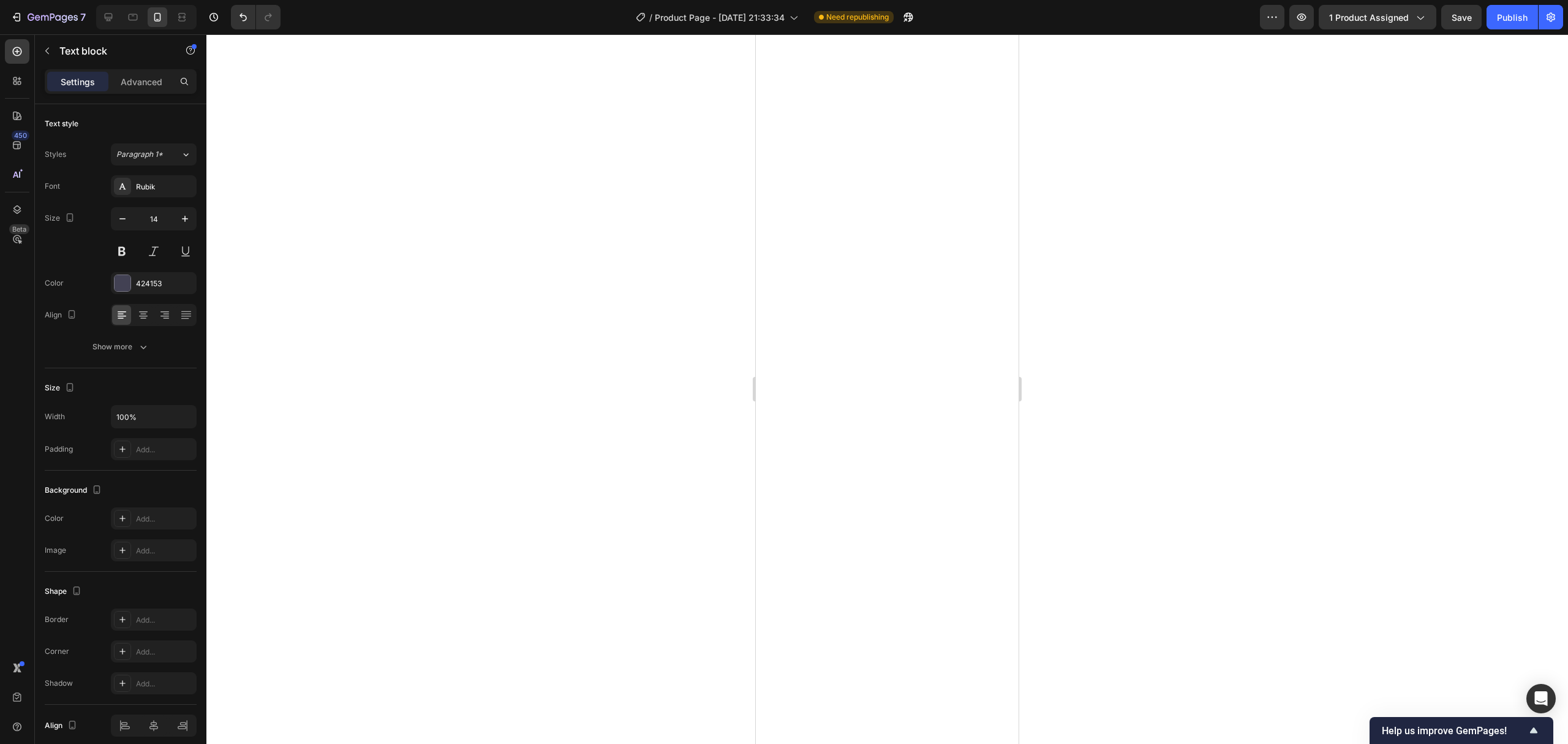
click at [1166, 441] on div at bounding box center [887, 389] width 1362 height 710
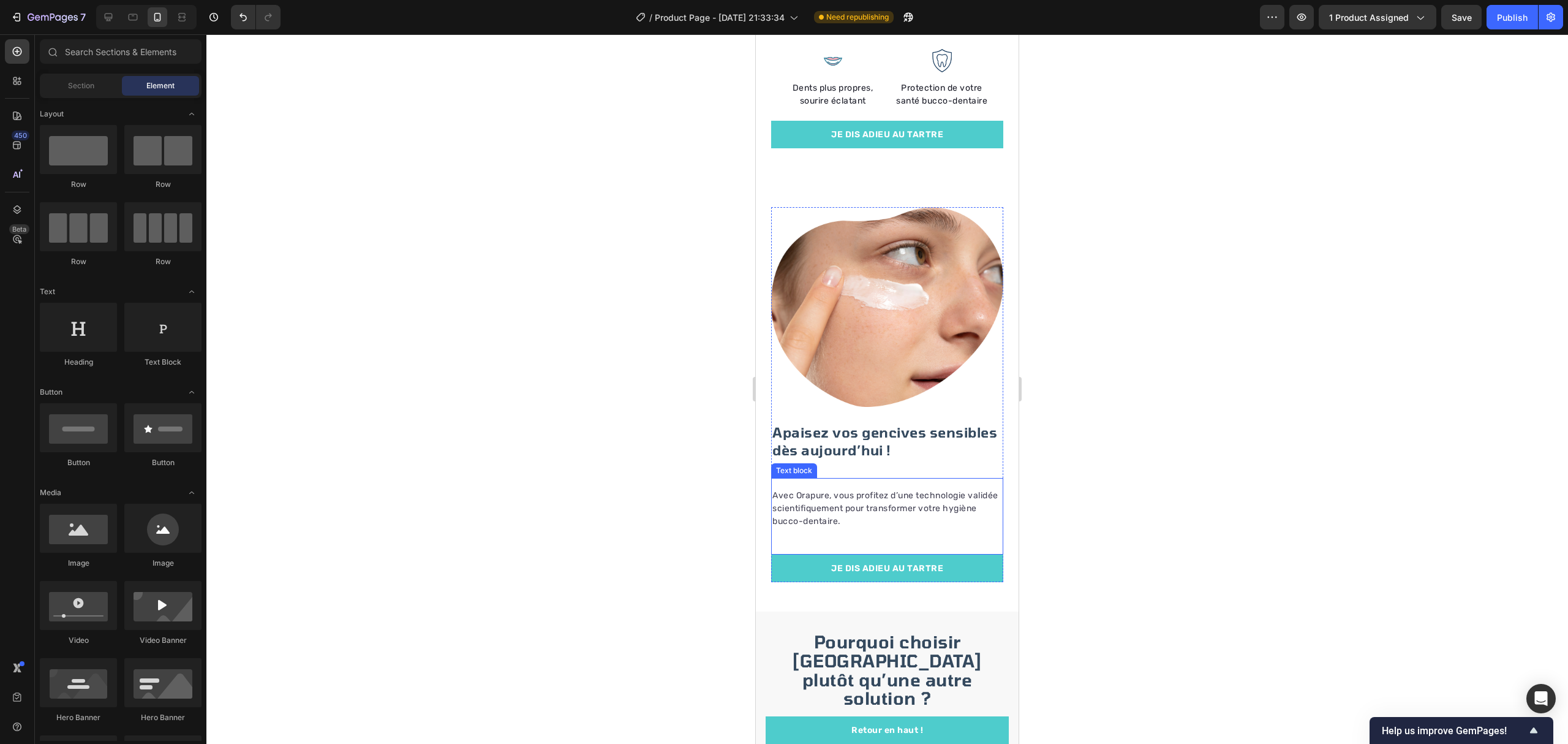
click at [888, 520] on p "Avec Orapure, vous profitez d’une technologie validée scientifiquement pour tra…" at bounding box center [887, 507] width 230 height 38
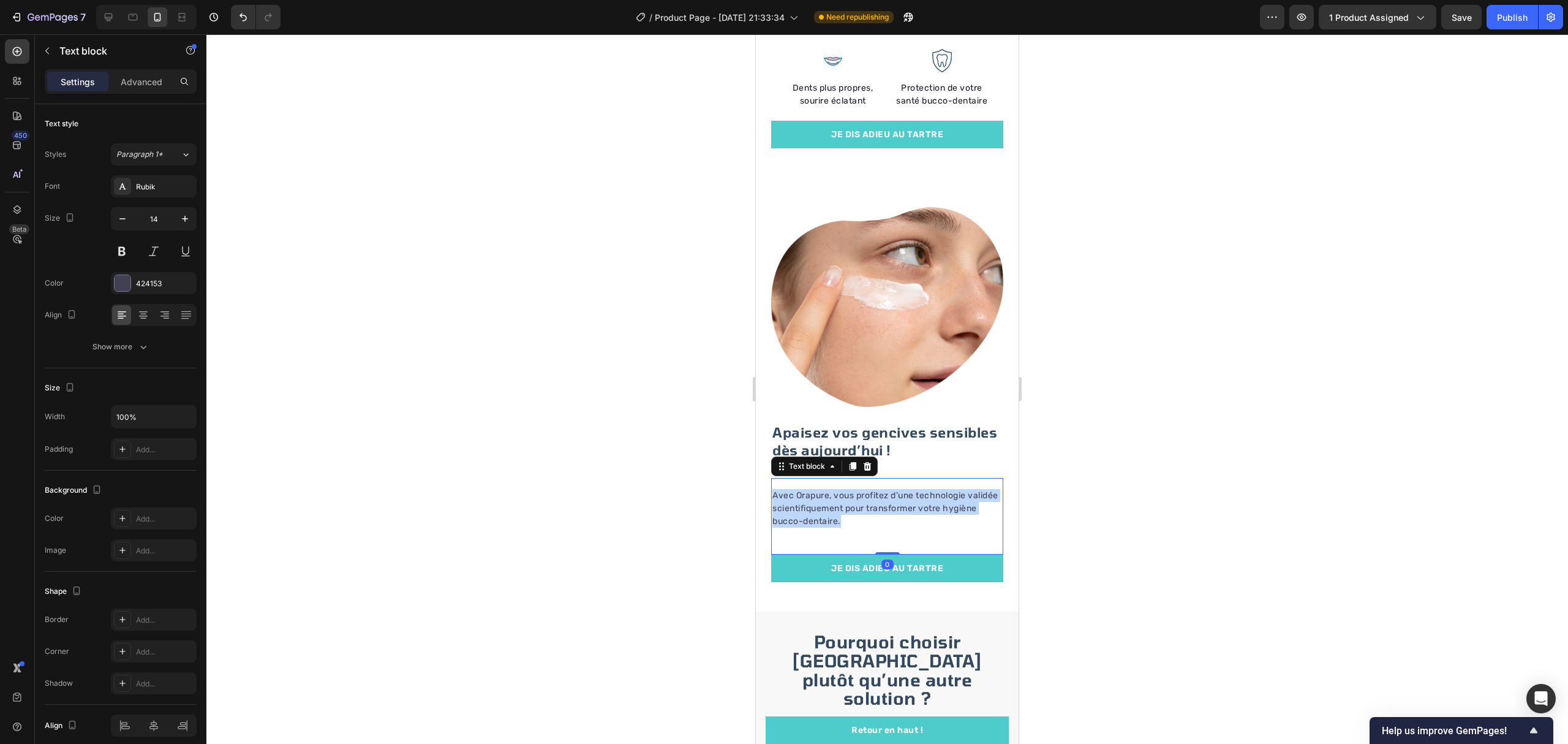
click at [888, 520] on p "Avec Orapure, vous profitez d’une technologie validée scientifiquement pour tra…" at bounding box center [887, 507] width 230 height 38
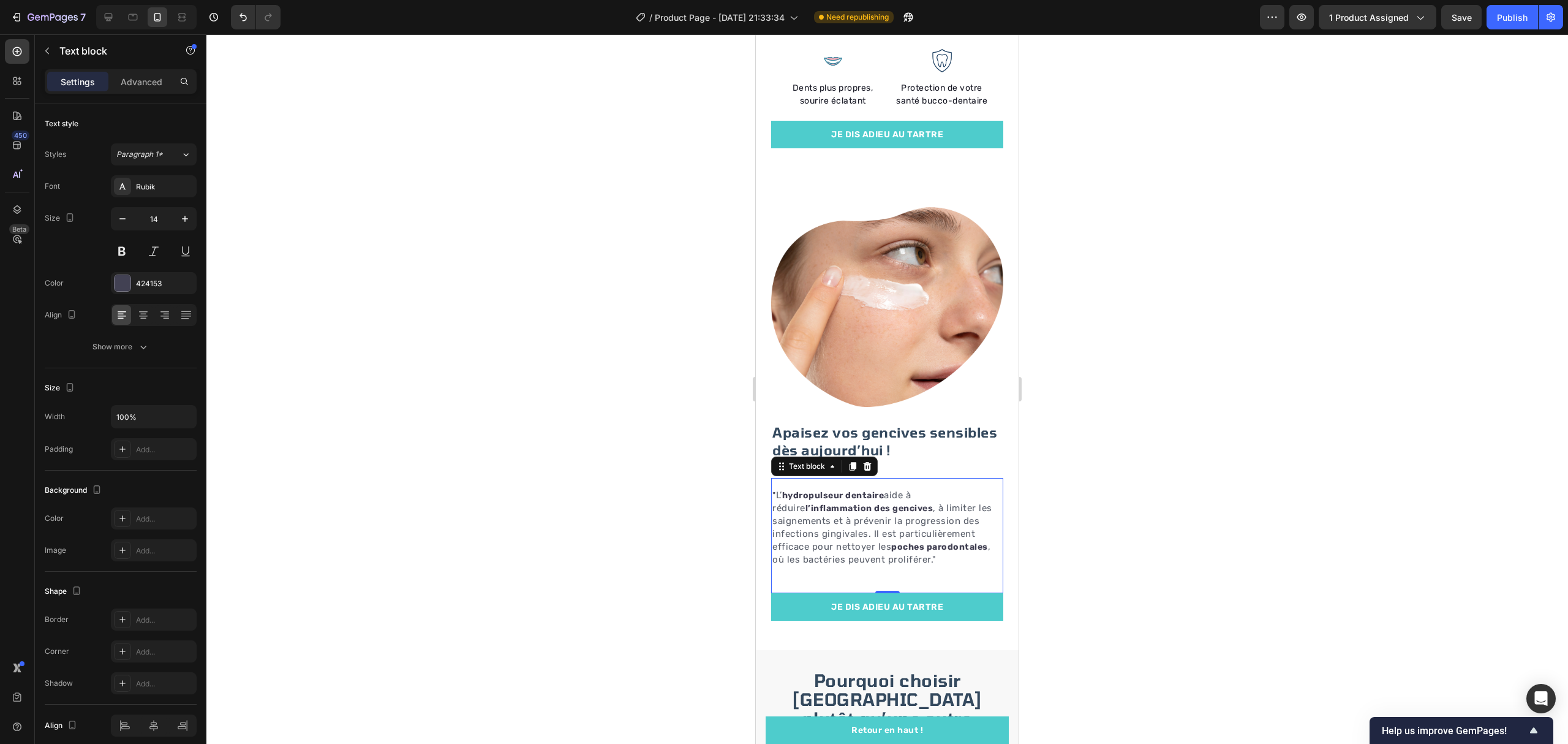
click at [1384, 457] on div at bounding box center [887, 389] width 1362 height 710
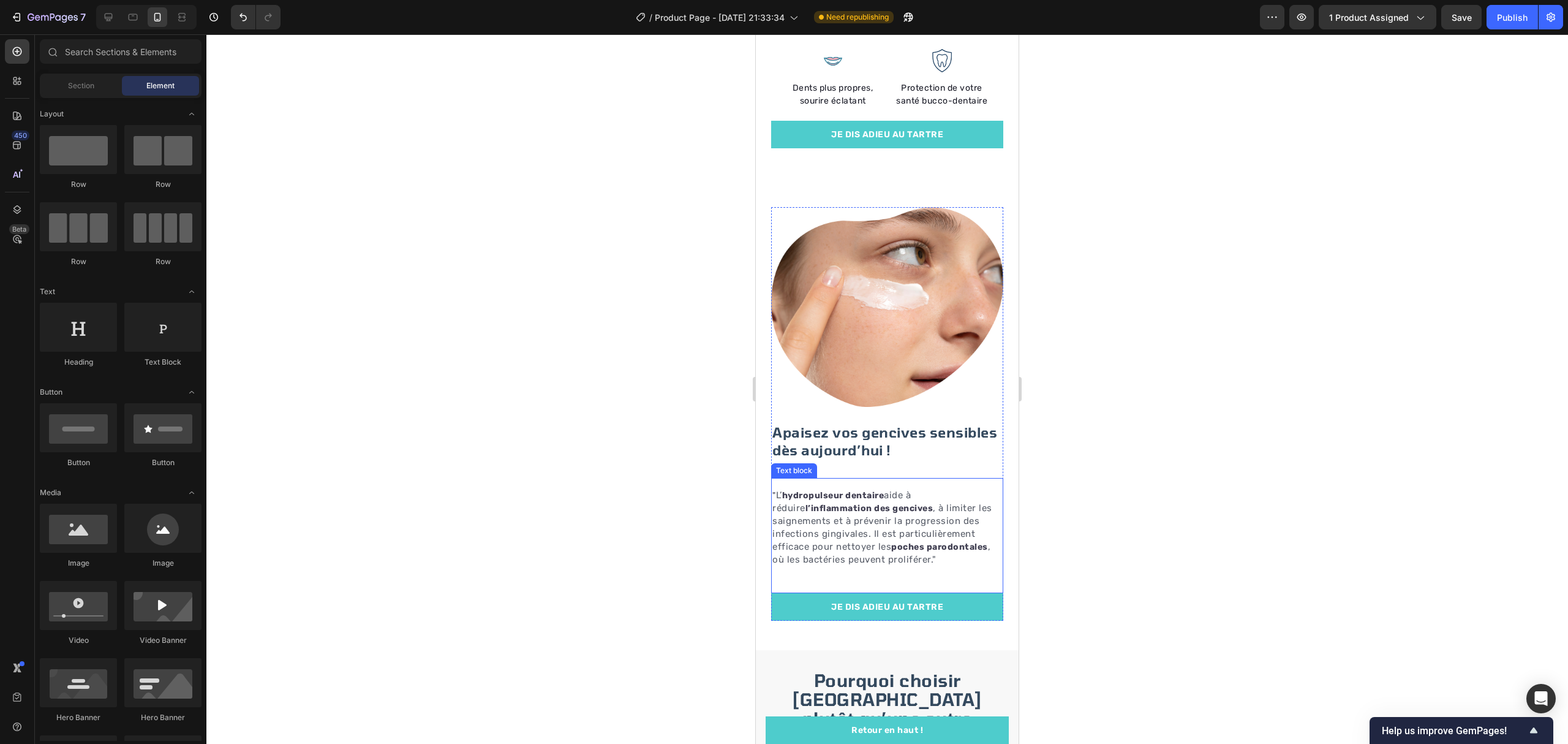
click at [875, 552] on span ", à limiter les saignements et à prévenir la progression des infections gingiva…" at bounding box center [882, 527] width 220 height 49
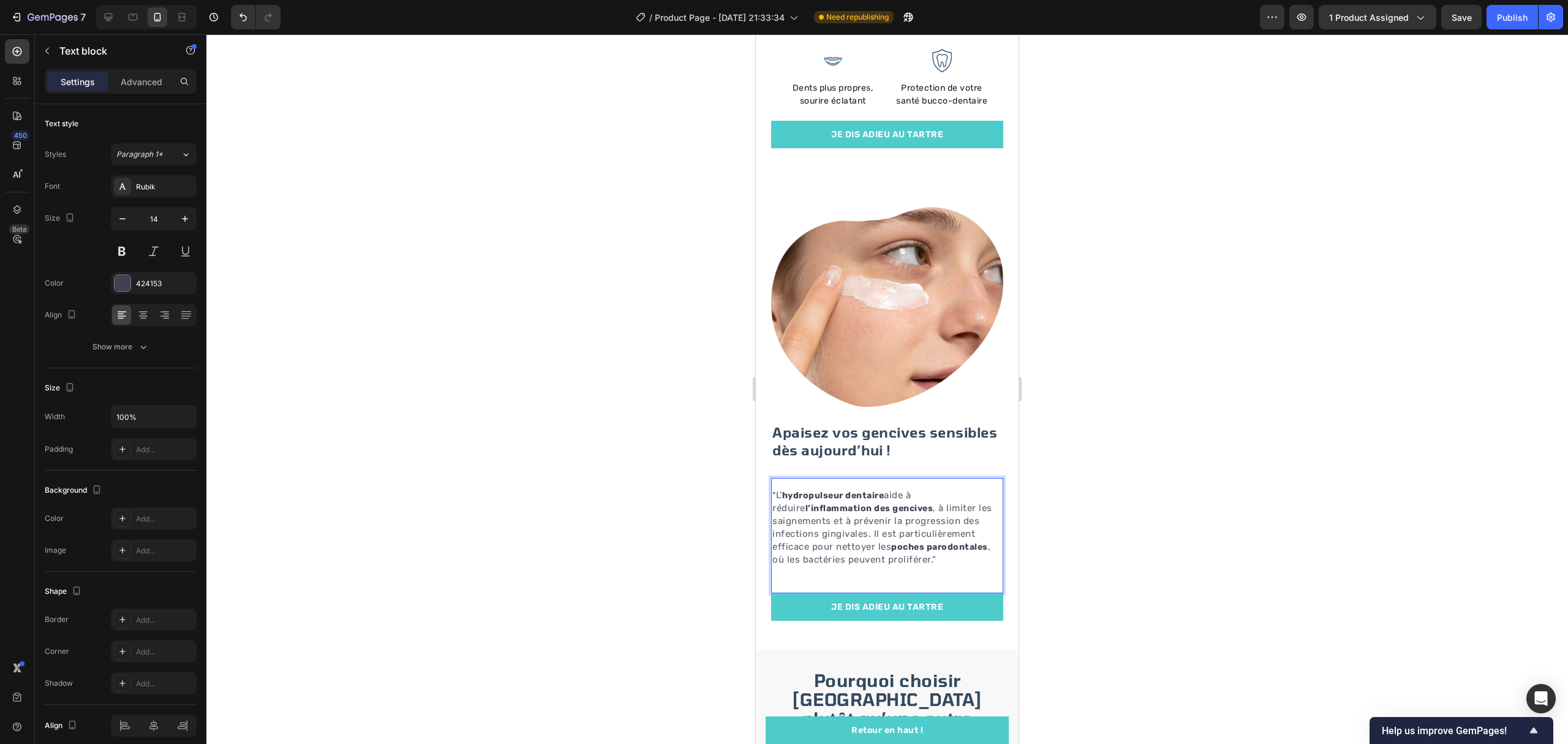
click at [868, 552] on span ", à limiter les saignements et à prévenir la progression des infections gingiva…" at bounding box center [882, 527] width 220 height 49
drag, startPoint x: 868, startPoint y: 552, endPoint x: 960, endPoint y: 600, distance: 103.8
click at [960, 567] on div "" L’ hydropulseur dentaire aide à réduire l’inflammation des gencives , à limit…" at bounding box center [887, 527] width 232 height 80
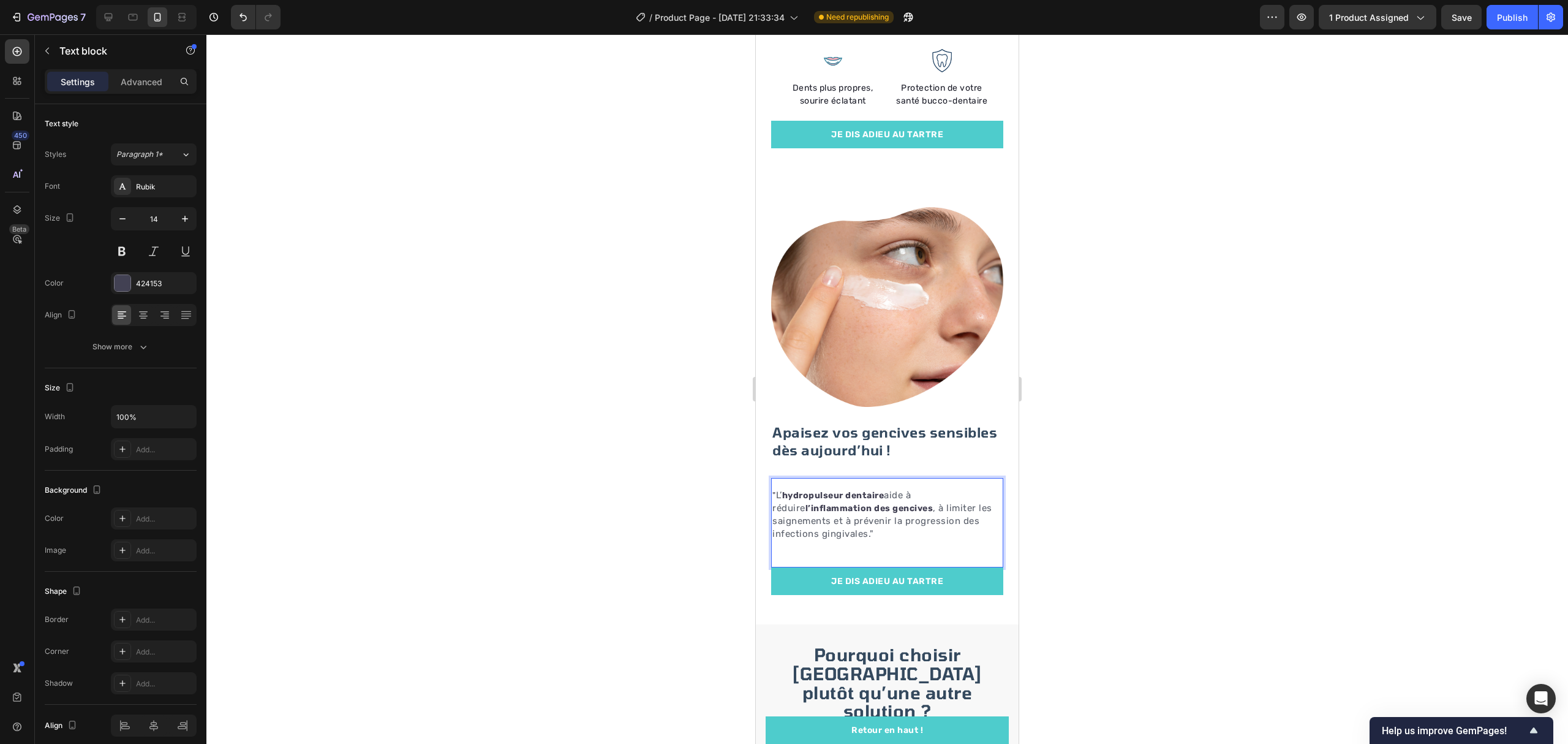
click at [1084, 557] on div at bounding box center [887, 389] width 1362 height 710
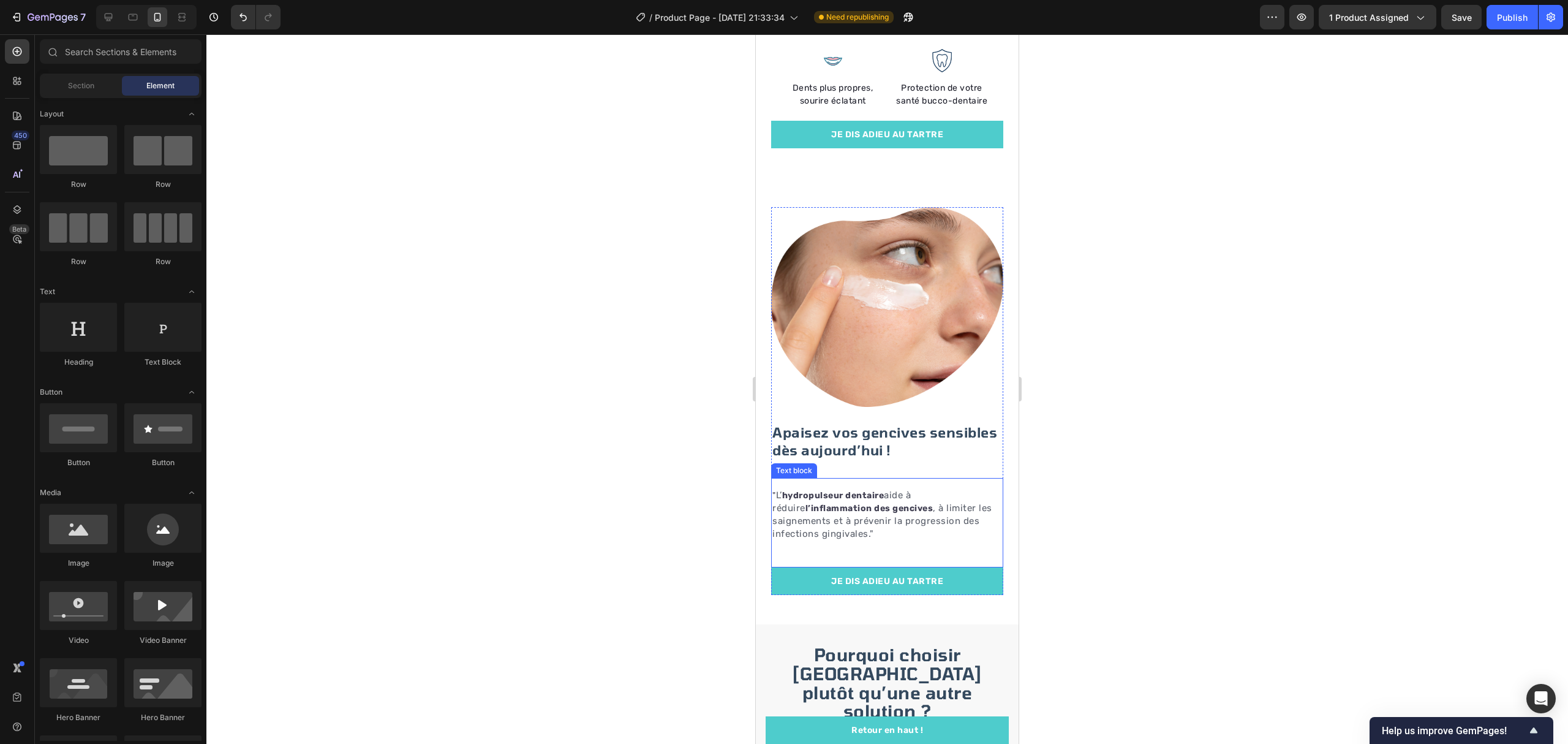
click at [778, 500] on span "L’" at bounding box center [779, 494] width 6 height 11
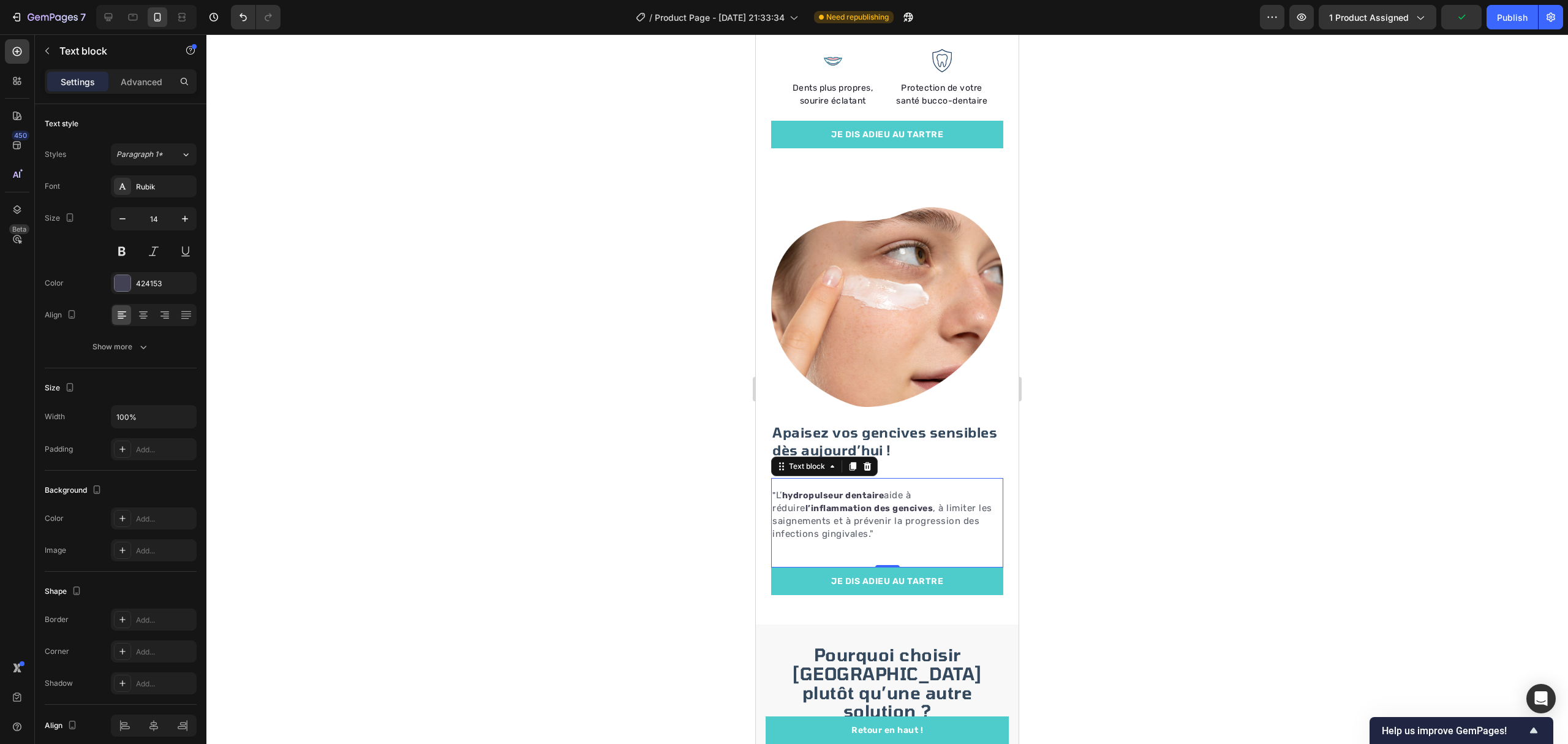
click at [1184, 506] on div at bounding box center [887, 389] width 1362 height 710
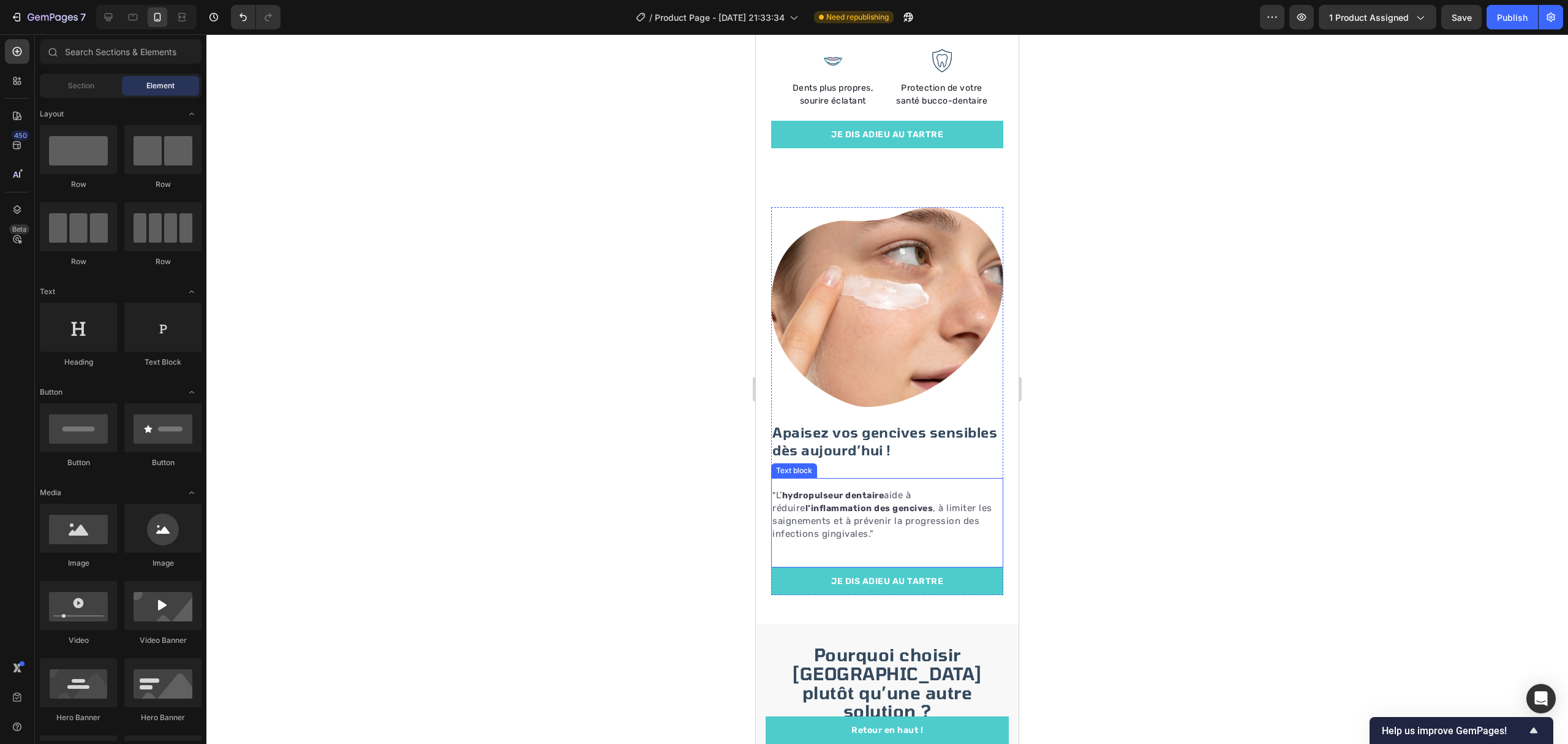
click at [978, 520] on p "" L’ hydropulseur dentaire aide à réduire l’inflammation des gencives , à limit…" at bounding box center [887, 514] width 230 height 51
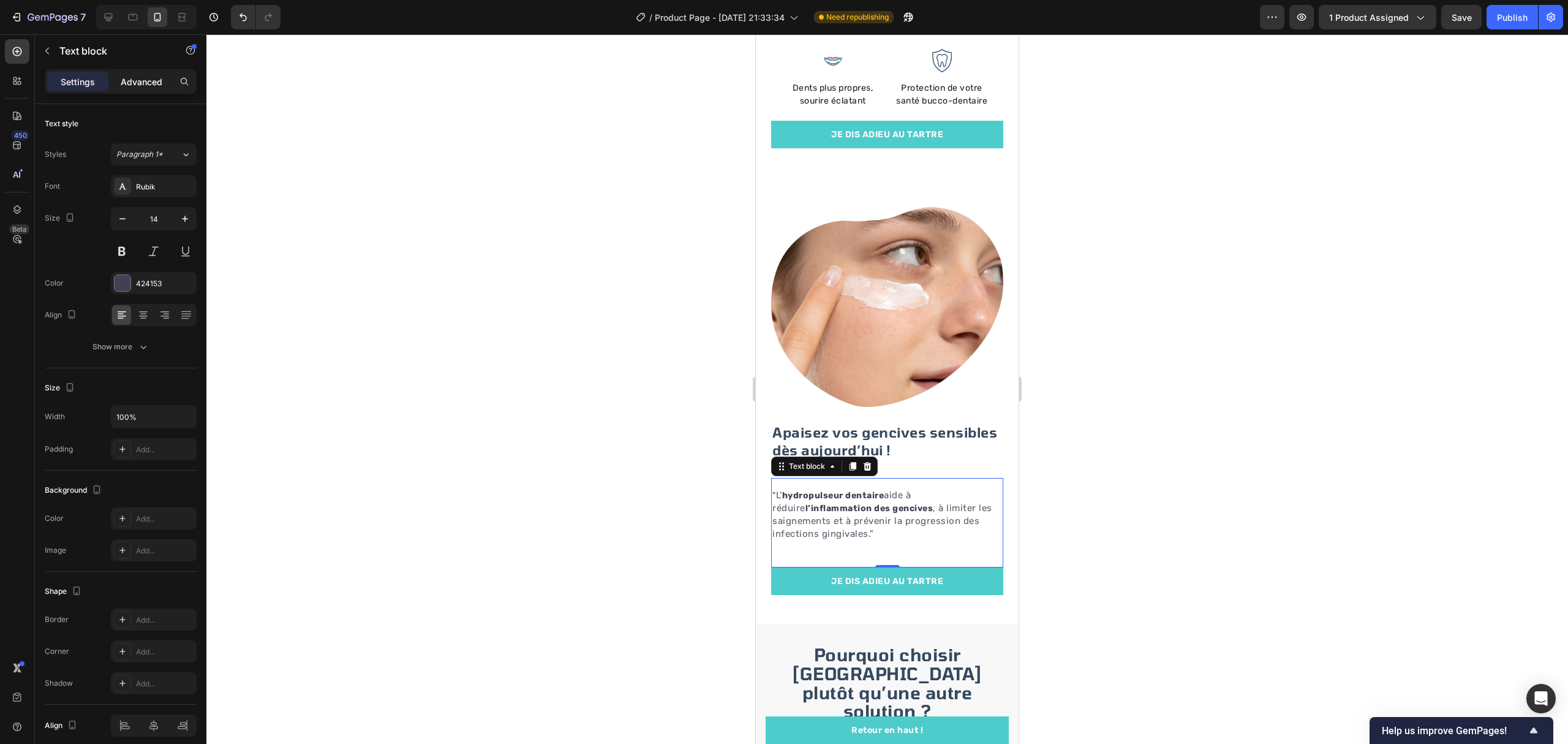
click at [138, 79] on p "Advanced" at bounding box center [141, 82] width 41 height 13
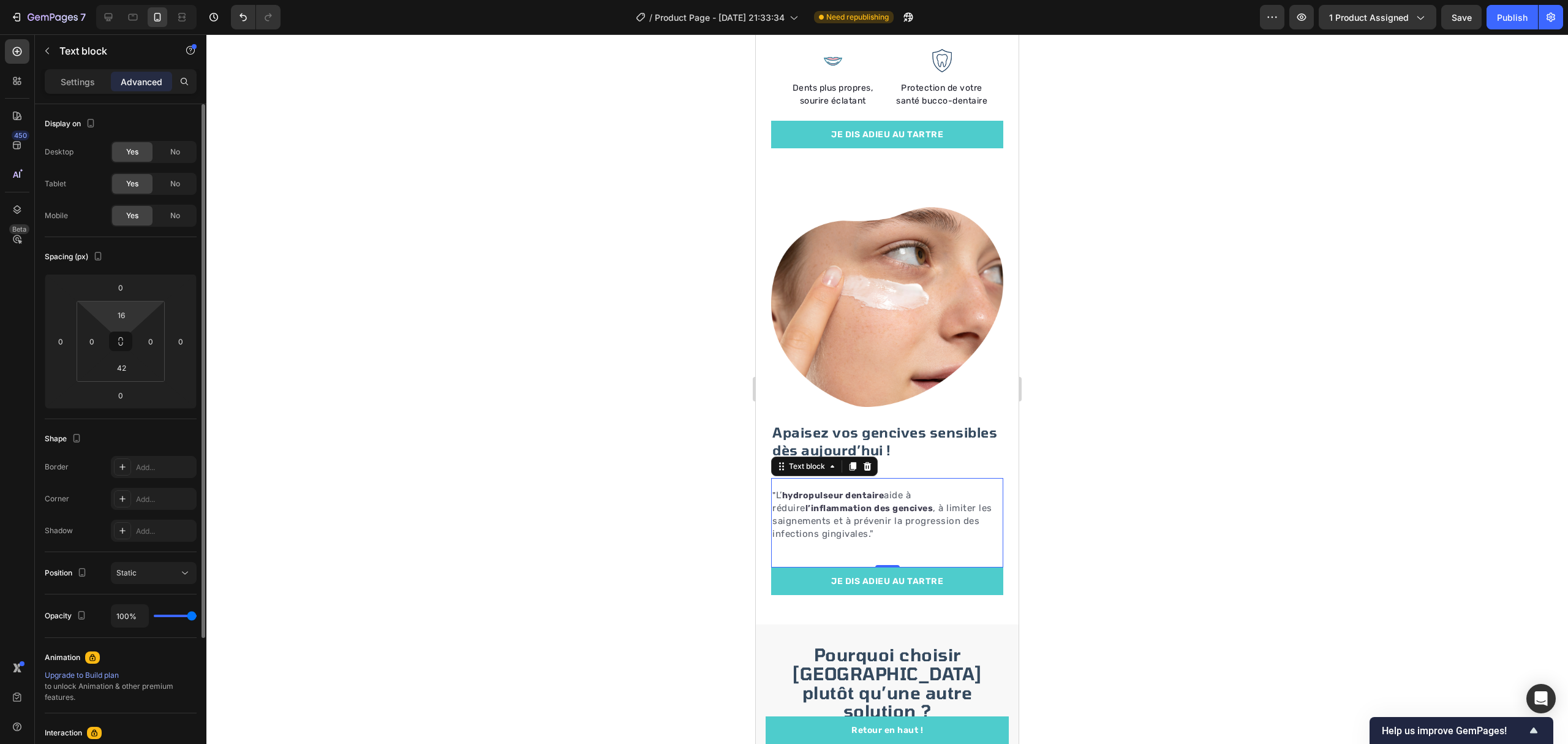
click at [138, 0] on html "7 / Product Page - Sep 9, 21:33:34 Need republishing Preview 1 product assigned…" at bounding box center [784, 0] width 1568 height 0
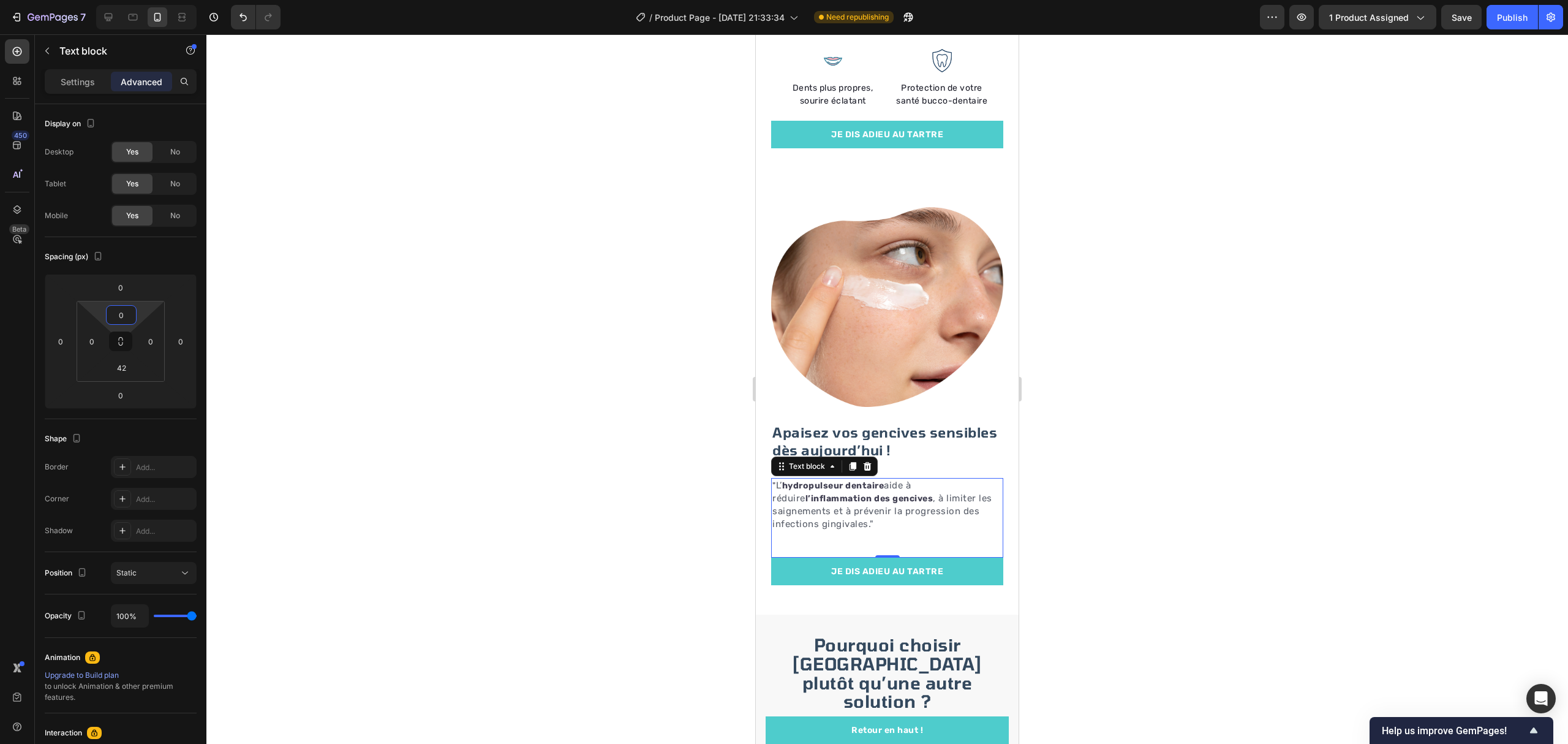
click at [1455, 226] on div at bounding box center [887, 389] width 1362 height 710
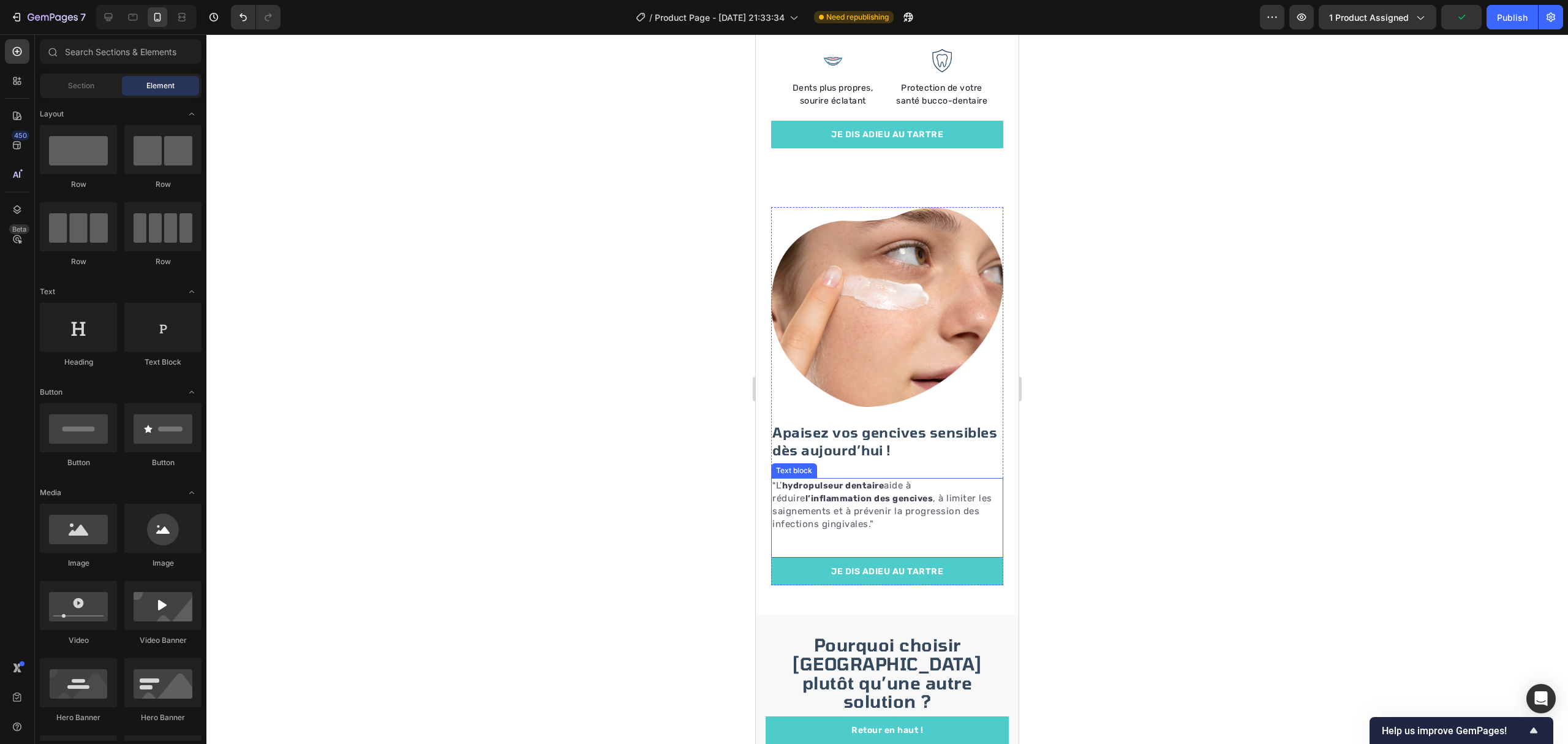
click at [902, 530] on span ", à limiter les saignements et à prévenir la progression des infections gingiva…" at bounding box center [882, 510] width 220 height 36
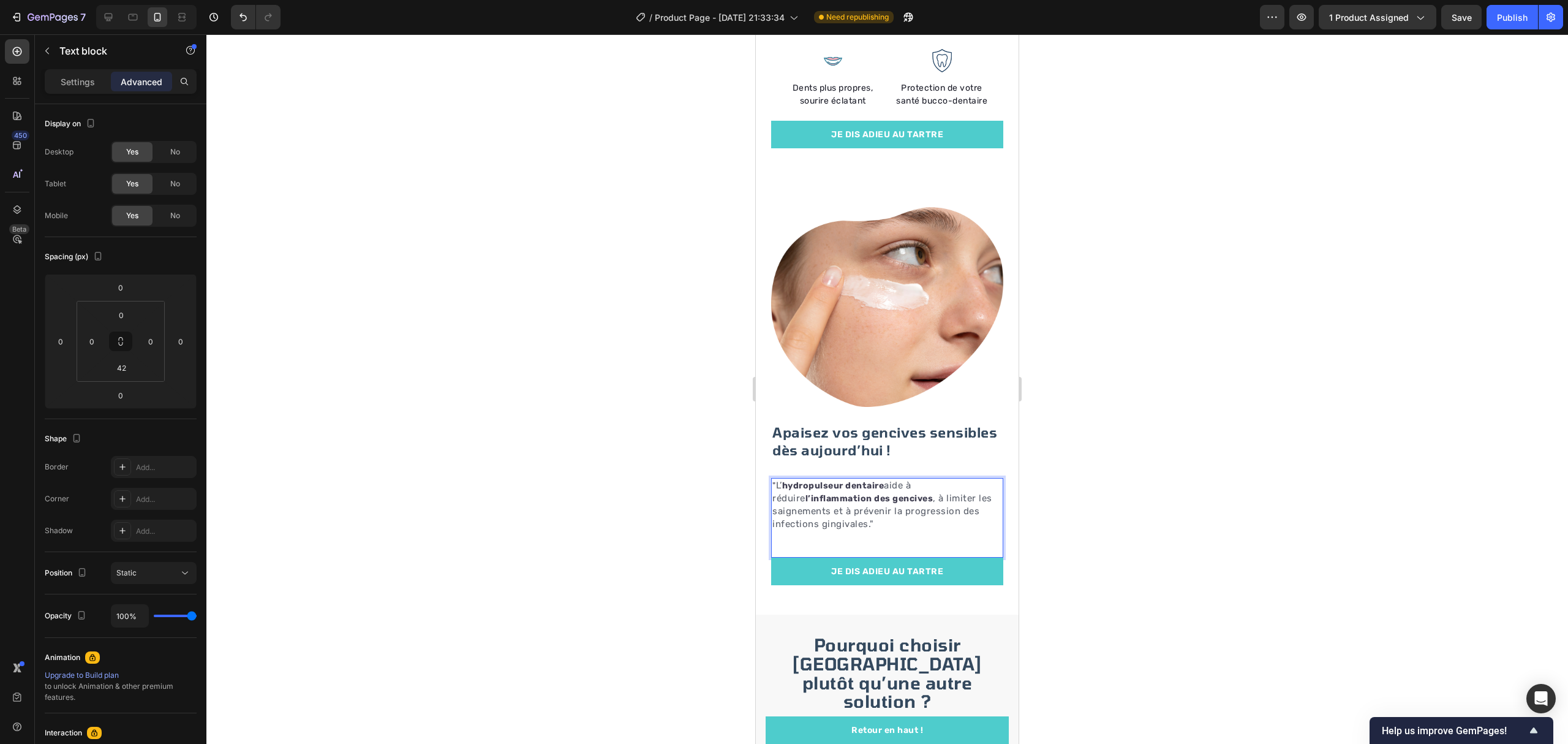
click at [915, 531] on p "" L’ hydropulseur dentaire aide à réduire l’inflammation des gencives , à limit…" at bounding box center [887, 504] width 230 height 51
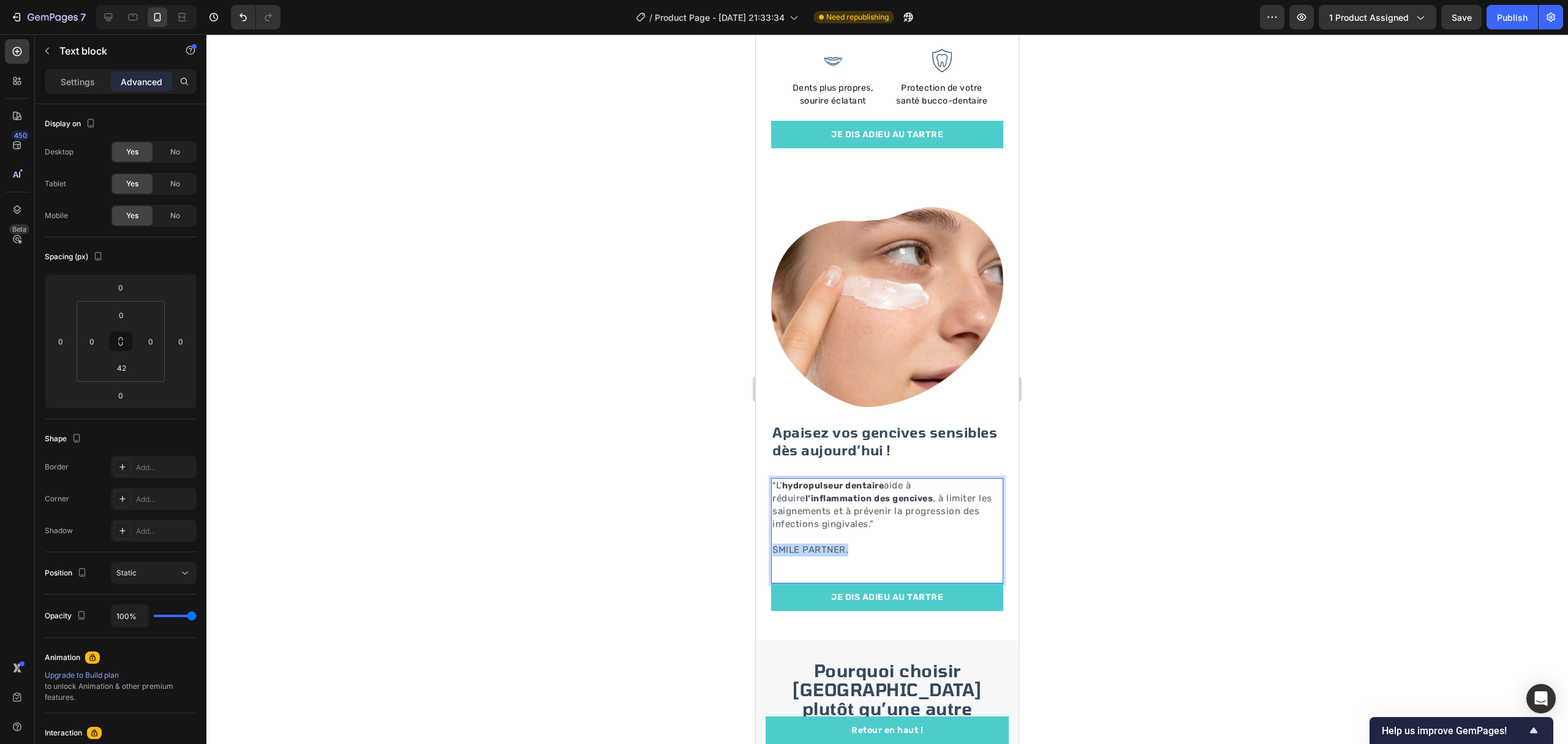
drag, startPoint x: 860, startPoint y: 573, endPoint x: 745, endPoint y: 565, distance: 115.3
click at [756, 565] on html "Mobile ( 429 px) iPhone 13 Mini iPhone 13 Pro iPhone 11 Pro Max iPhone 15 Pro M…" at bounding box center [886, 61] width 262 height 4270
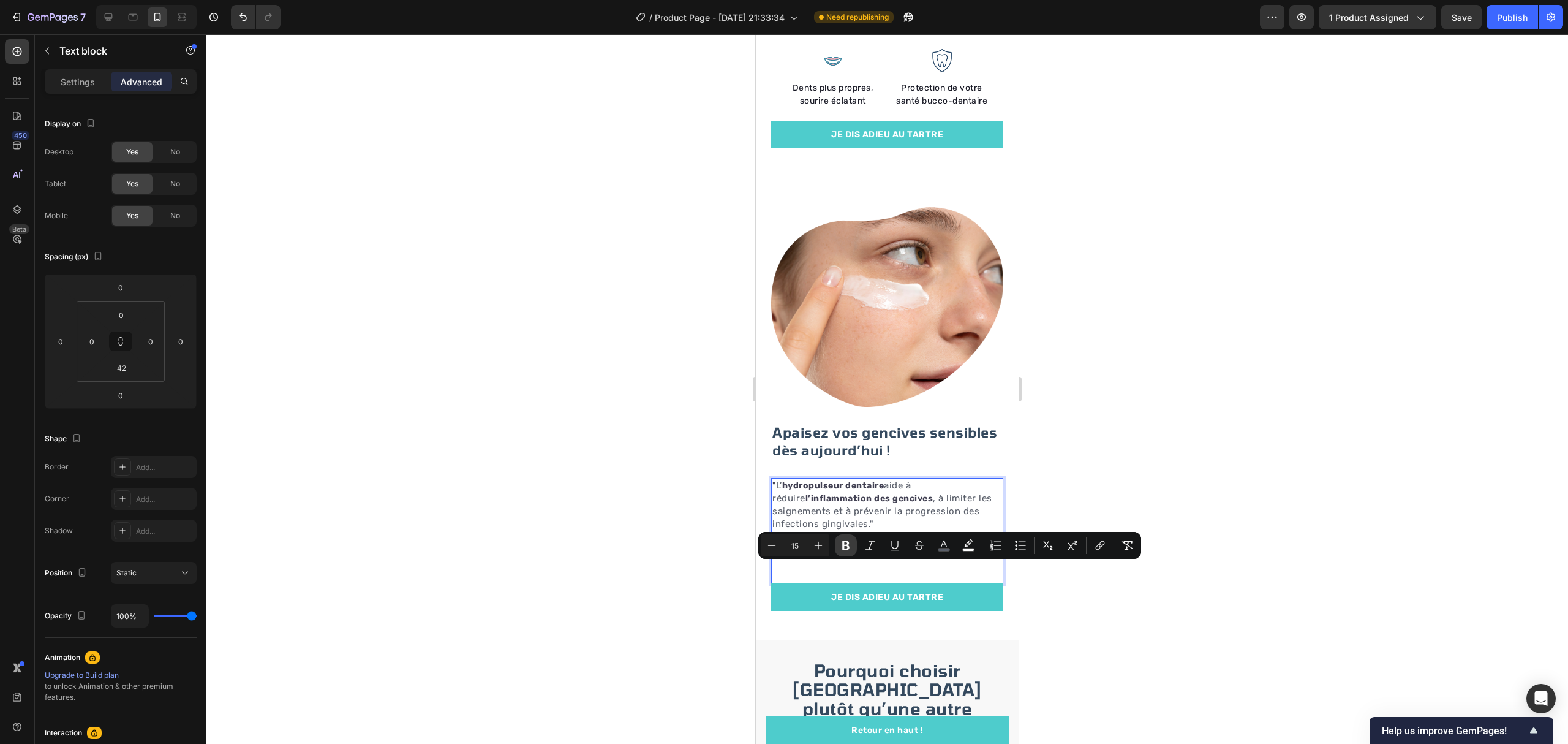
click at [841, 543] on icon "Editor contextual toolbar" at bounding box center [846, 545] width 12 height 12
click at [1126, 478] on div at bounding box center [887, 389] width 1362 height 710
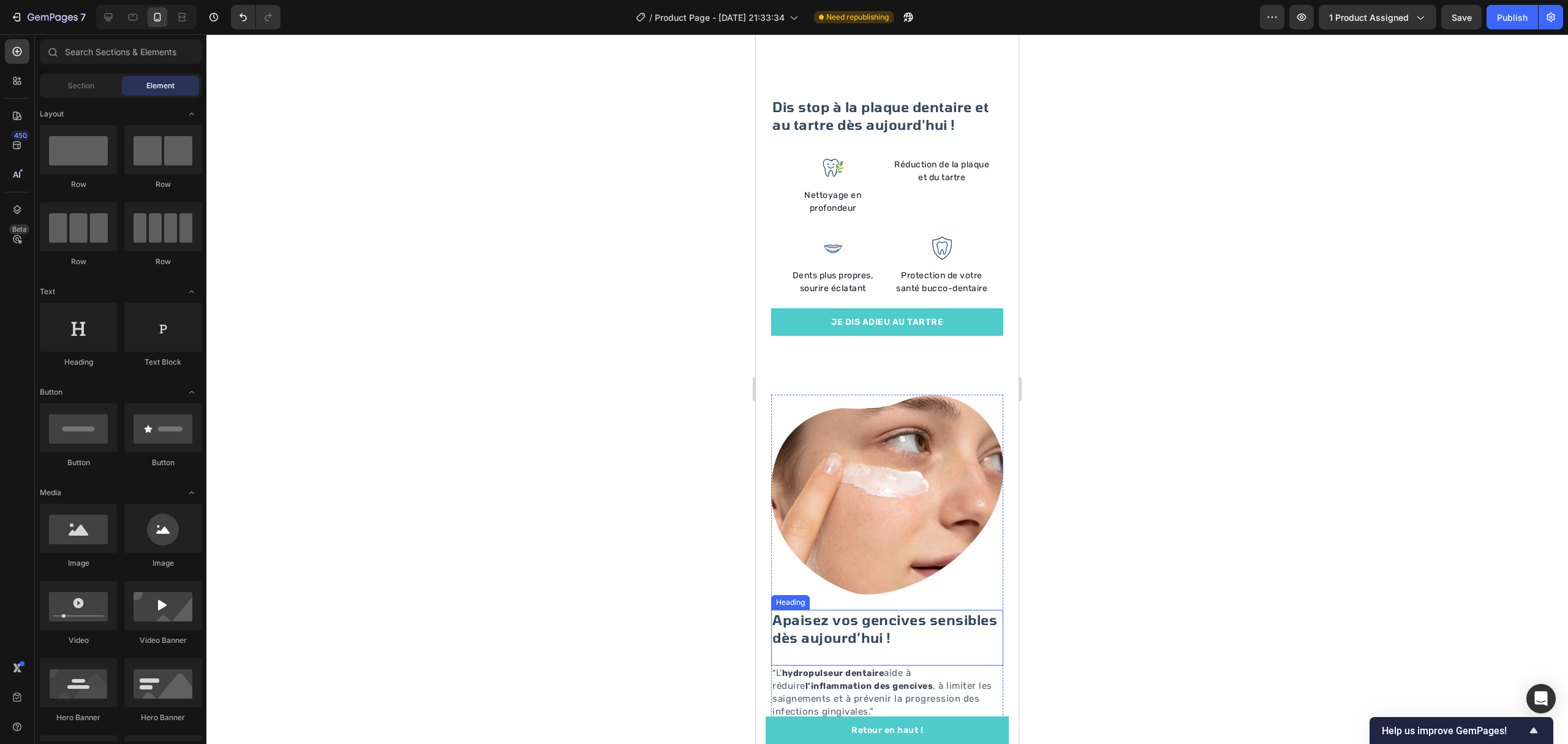
scroll to position [2271, 0]
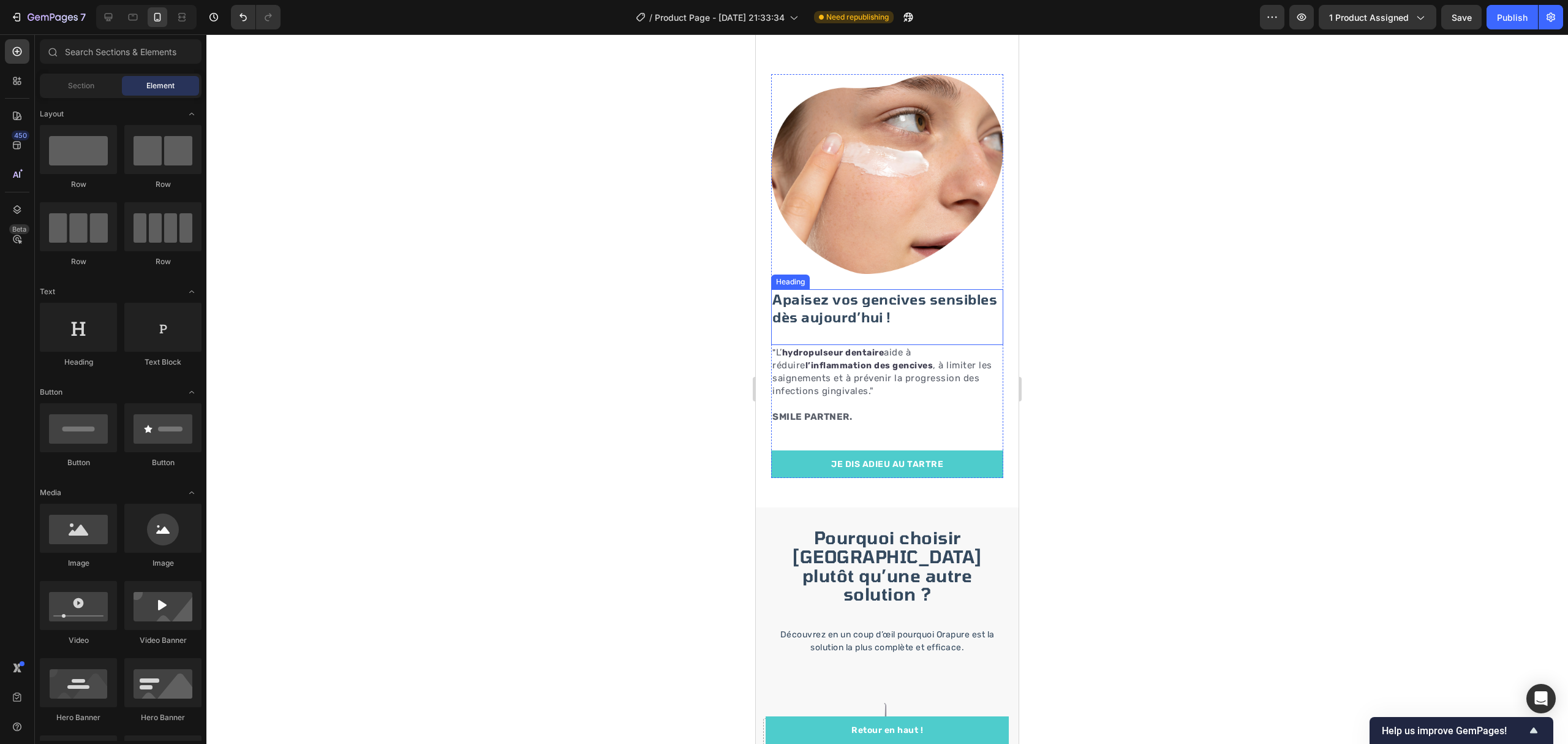
click at [915, 307] on h2 "Apaisez vos gencives sensibles dès aujourd’hui !" at bounding box center [887, 308] width 232 height 37
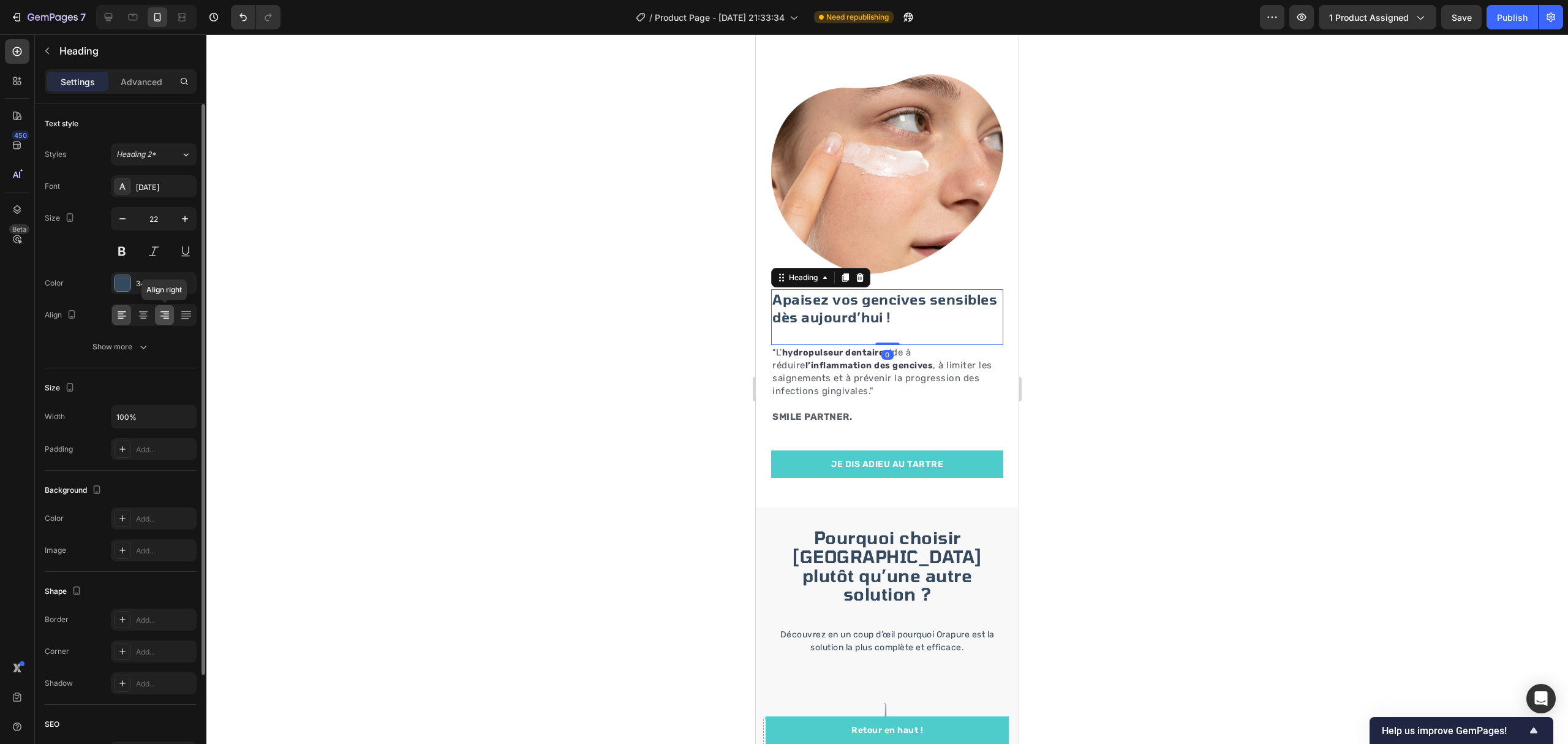
click at [159, 314] on icon at bounding box center [164, 315] width 12 height 12
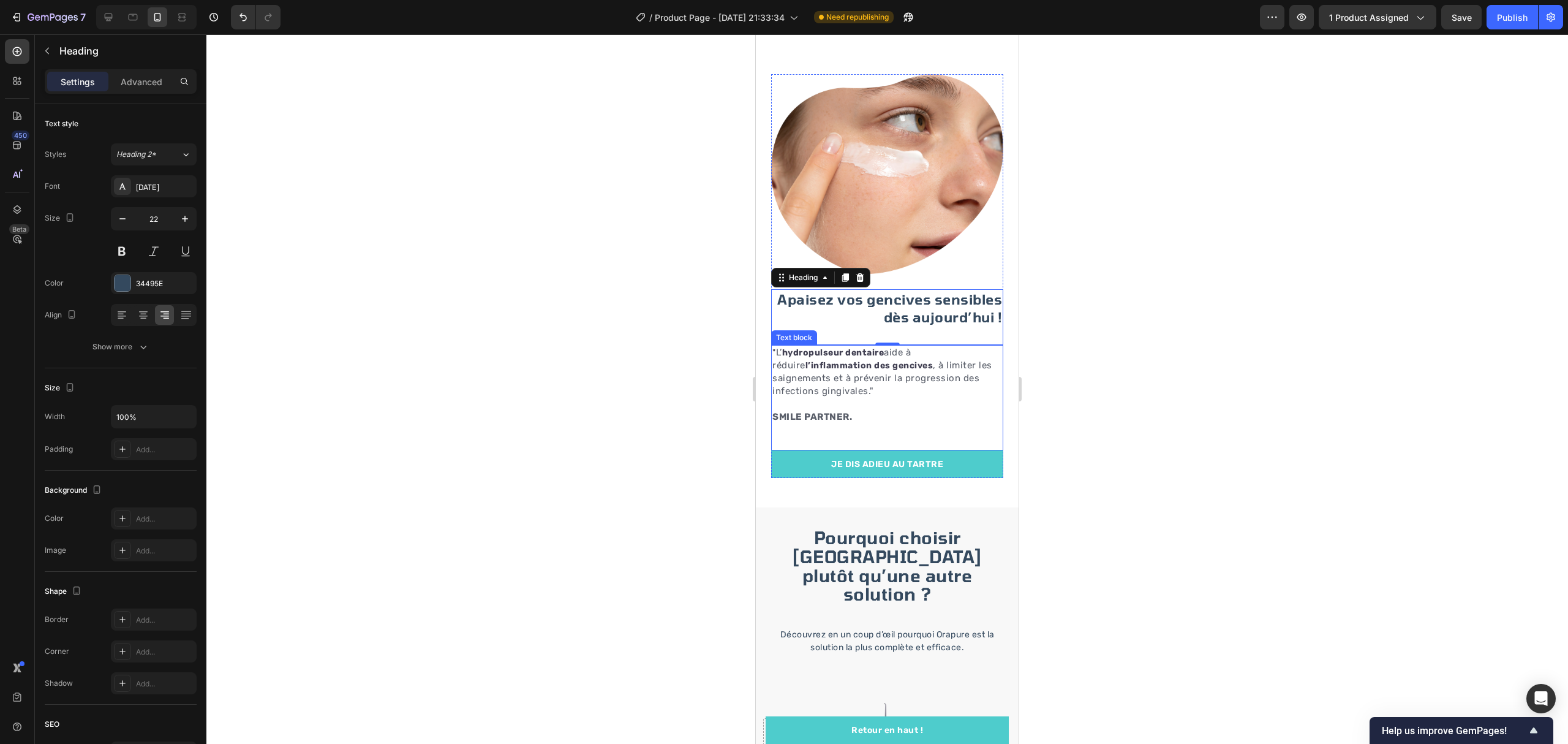
click at [892, 411] on p "SMILE PARTNER." at bounding box center [887, 417] width 230 height 13
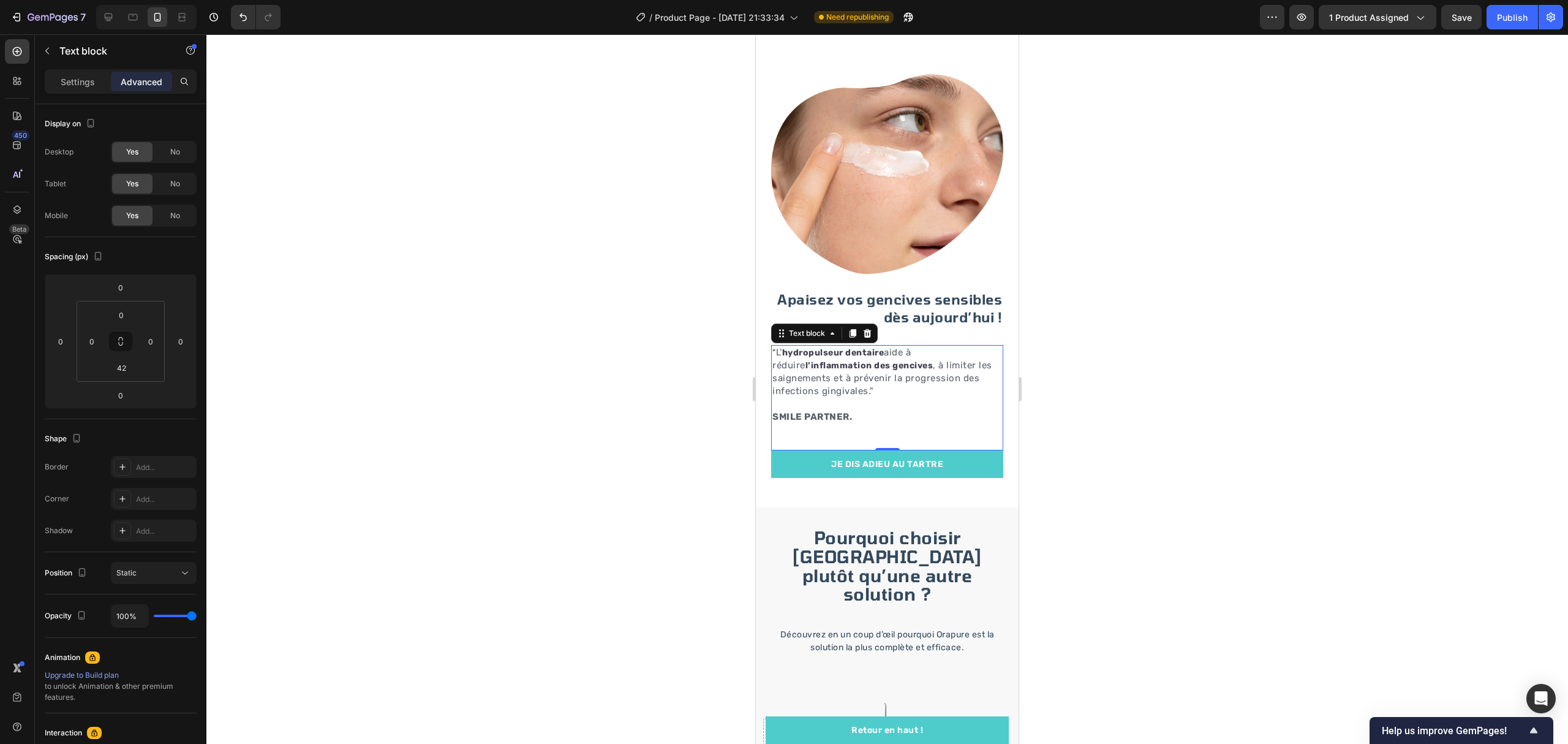
click at [69, 68] on div "Text block" at bounding box center [105, 52] width 140 height 35
drag, startPoint x: 1289, startPoint y: 346, endPoint x: 781, endPoint y: 361, distance: 508.2
click at [902, 383] on p "" L’ hydropulseur dentaire aide à réduire l’inflammation des gencives , à limit…" at bounding box center [887, 372] width 230 height 51
click at [84, 86] on p "Settings" at bounding box center [78, 82] width 34 height 13
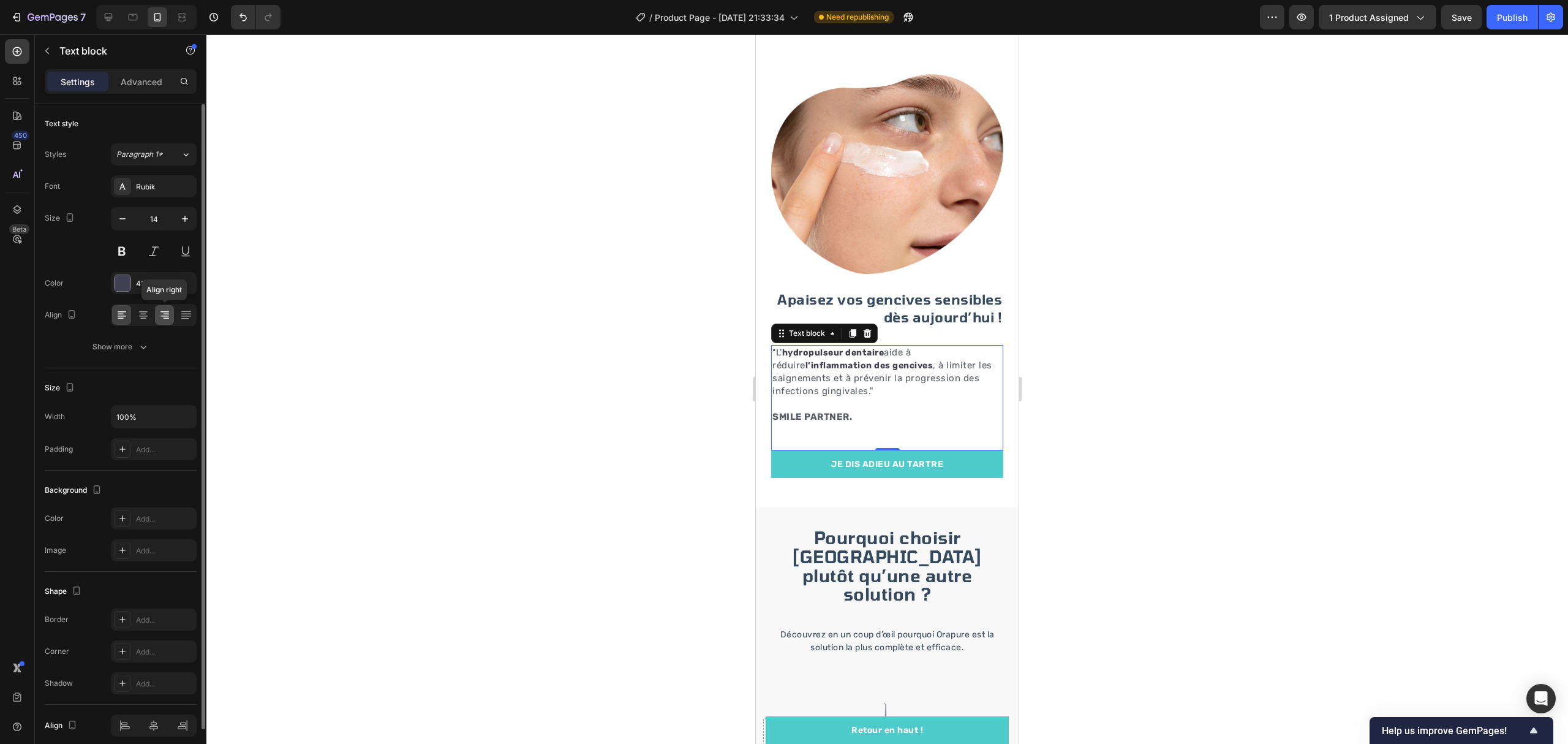
click at [159, 316] on icon at bounding box center [164, 315] width 12 height 12
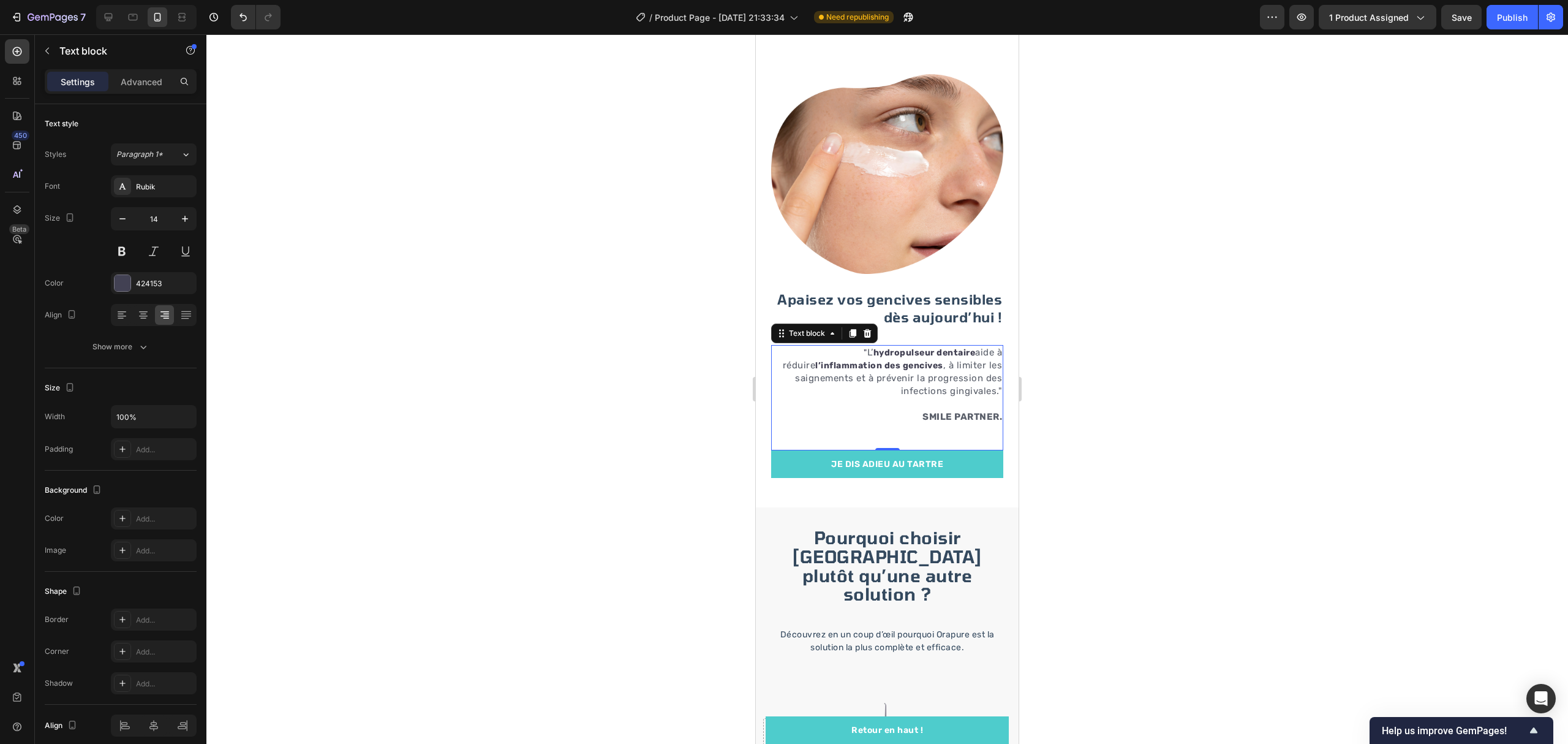
click at [542, 342] on div at bounding box center [887, 389] width 1362 height 710
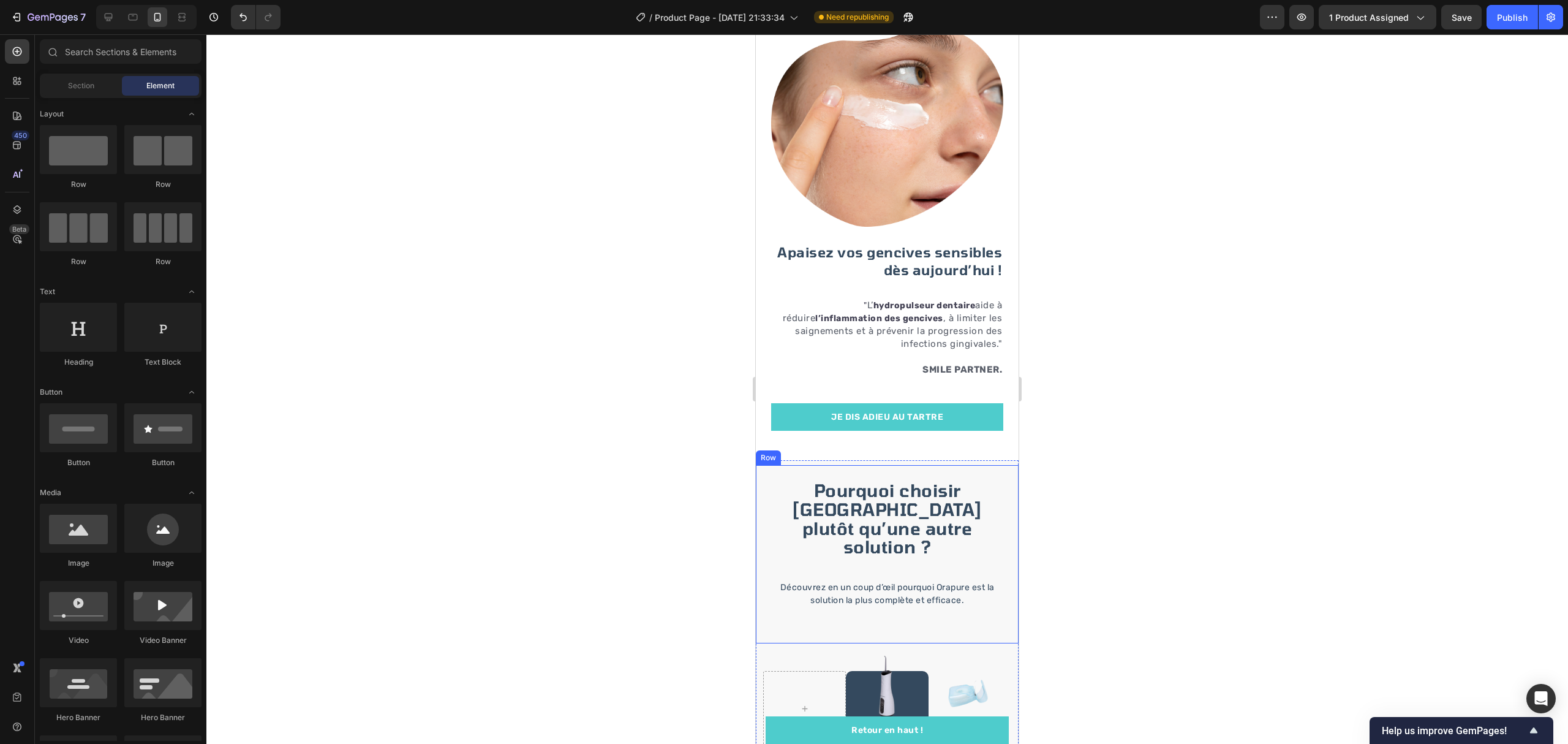
scroll to position [2196, 0]
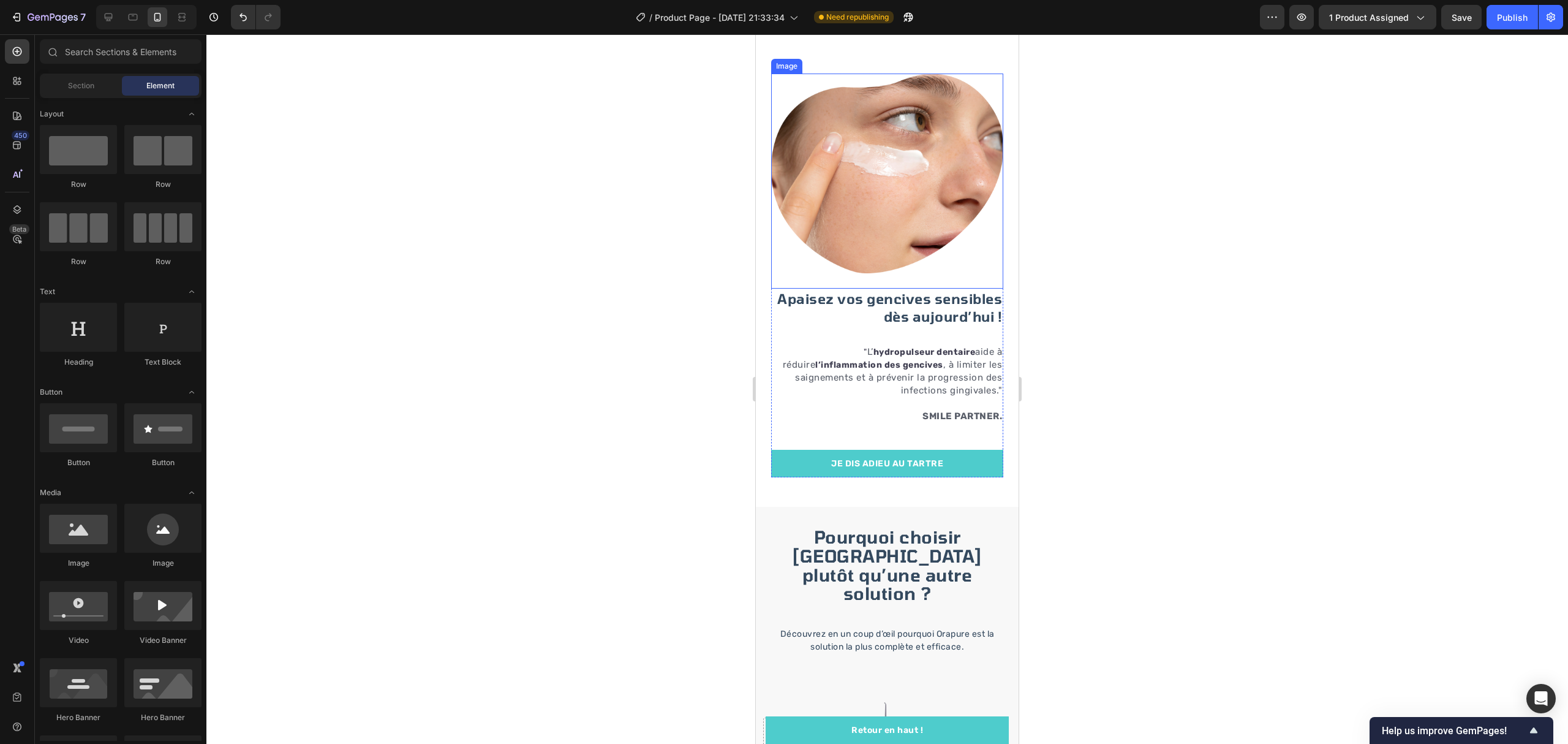
click at [959, 229] on img at bounding box center [887, 173] width 232 height 200
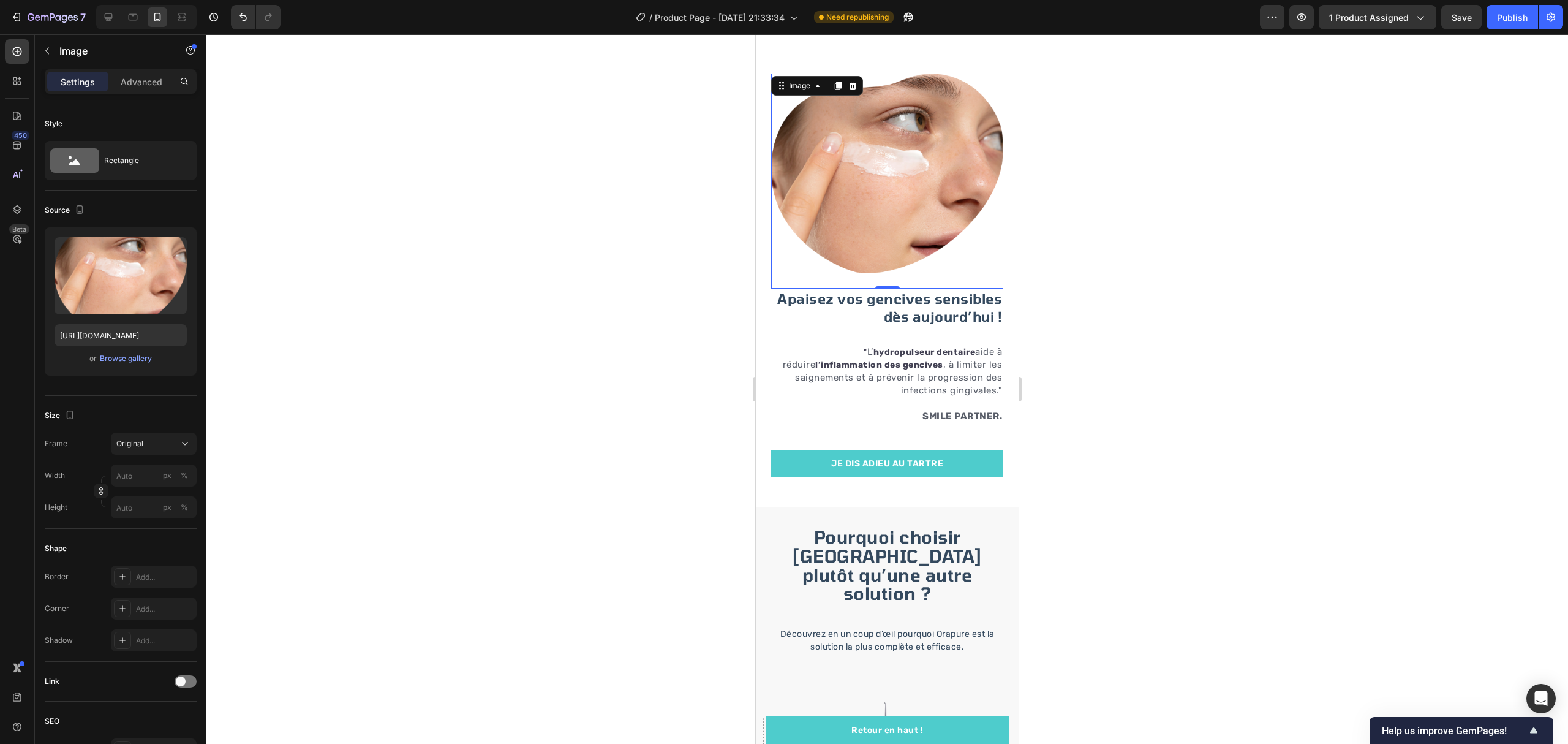
click at [1087, 194] on div at bounding box center [887, 389] width 1362 height 710
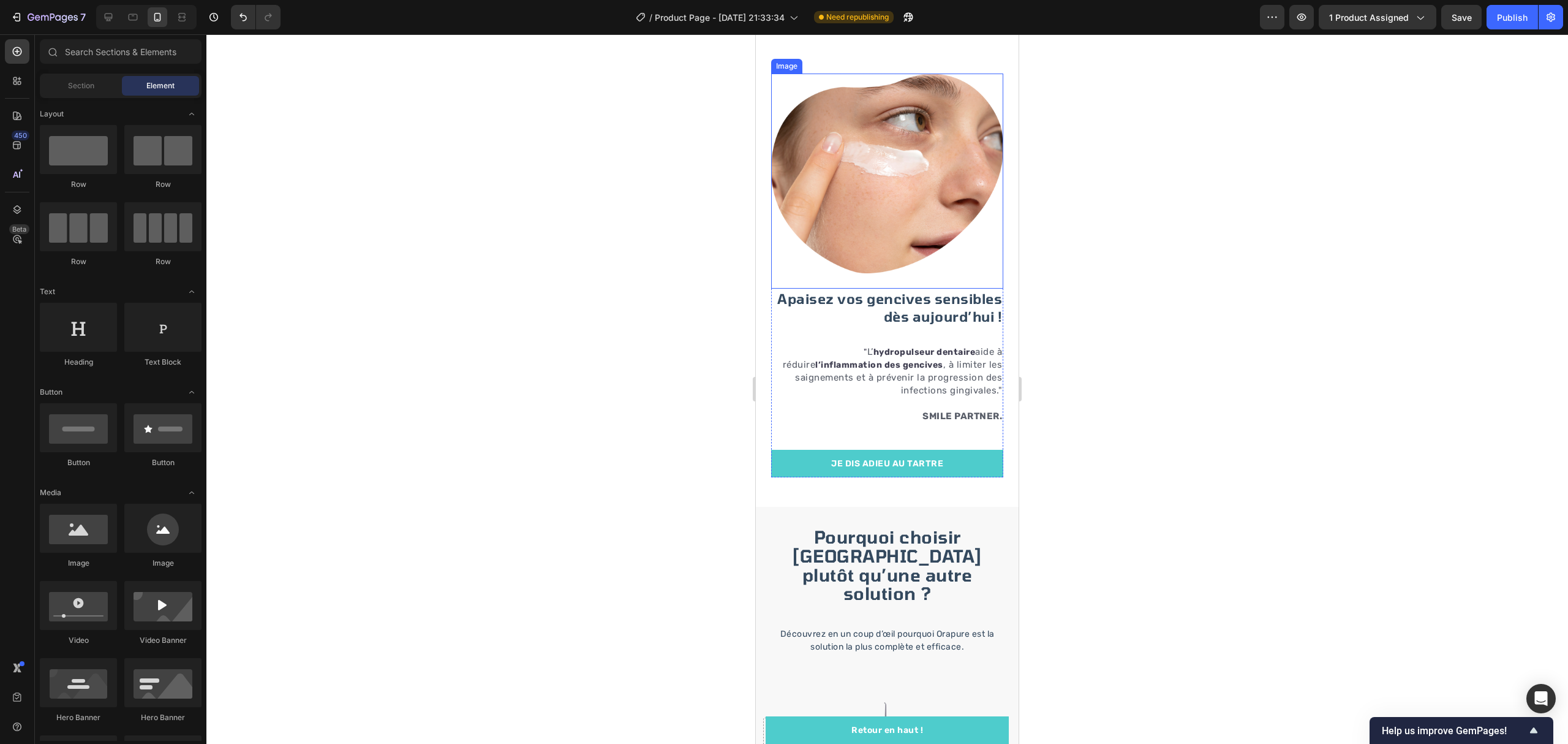
click at [915, 219] on img at bounding box center [887, 173] width 232 height 200
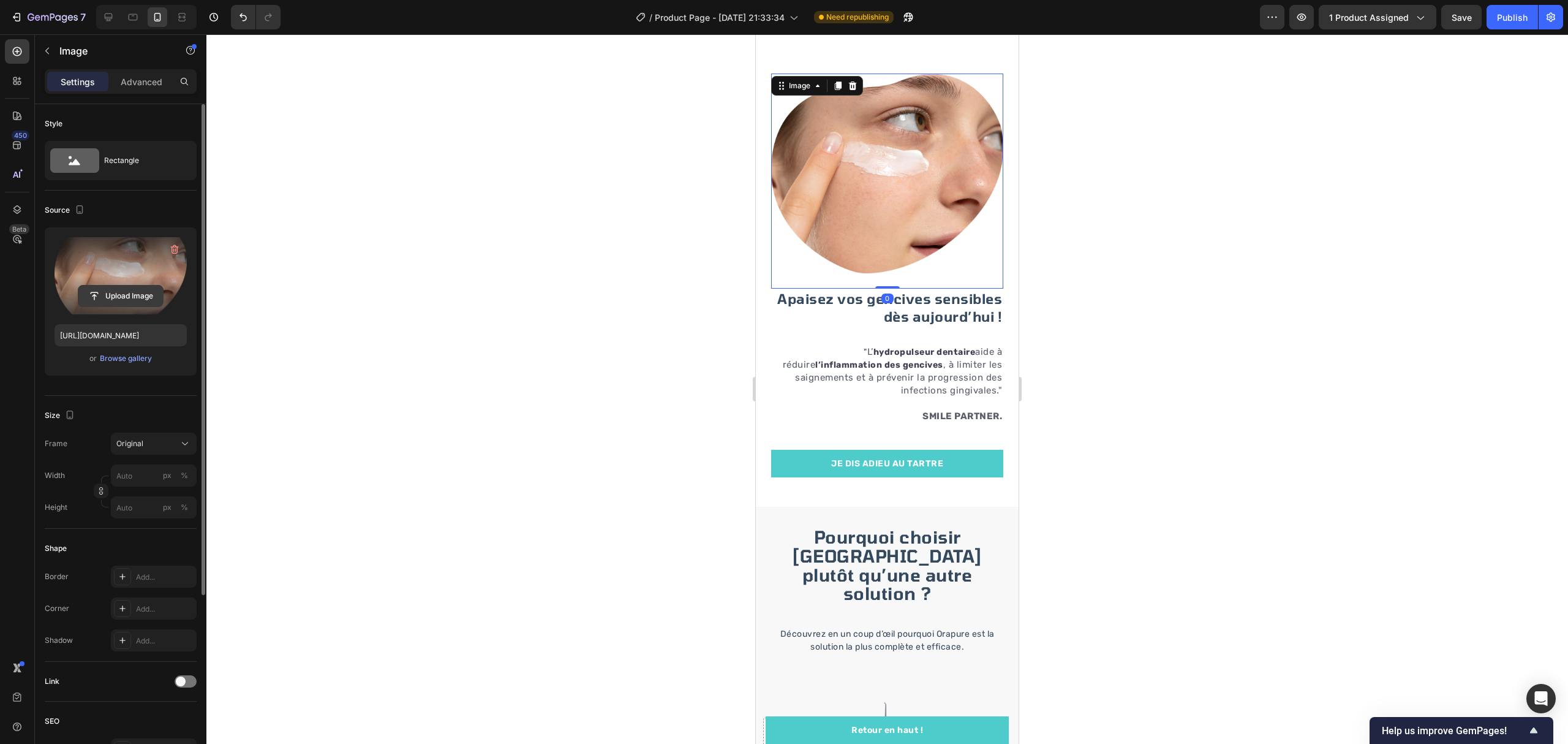
click at [84, 295] on input "file" at bounding box center [121, 295] width 84 height 21
type input "https://cdn.shopify.com/s/files/1/0897/6256/2378/files/gempages_583587734883402…"
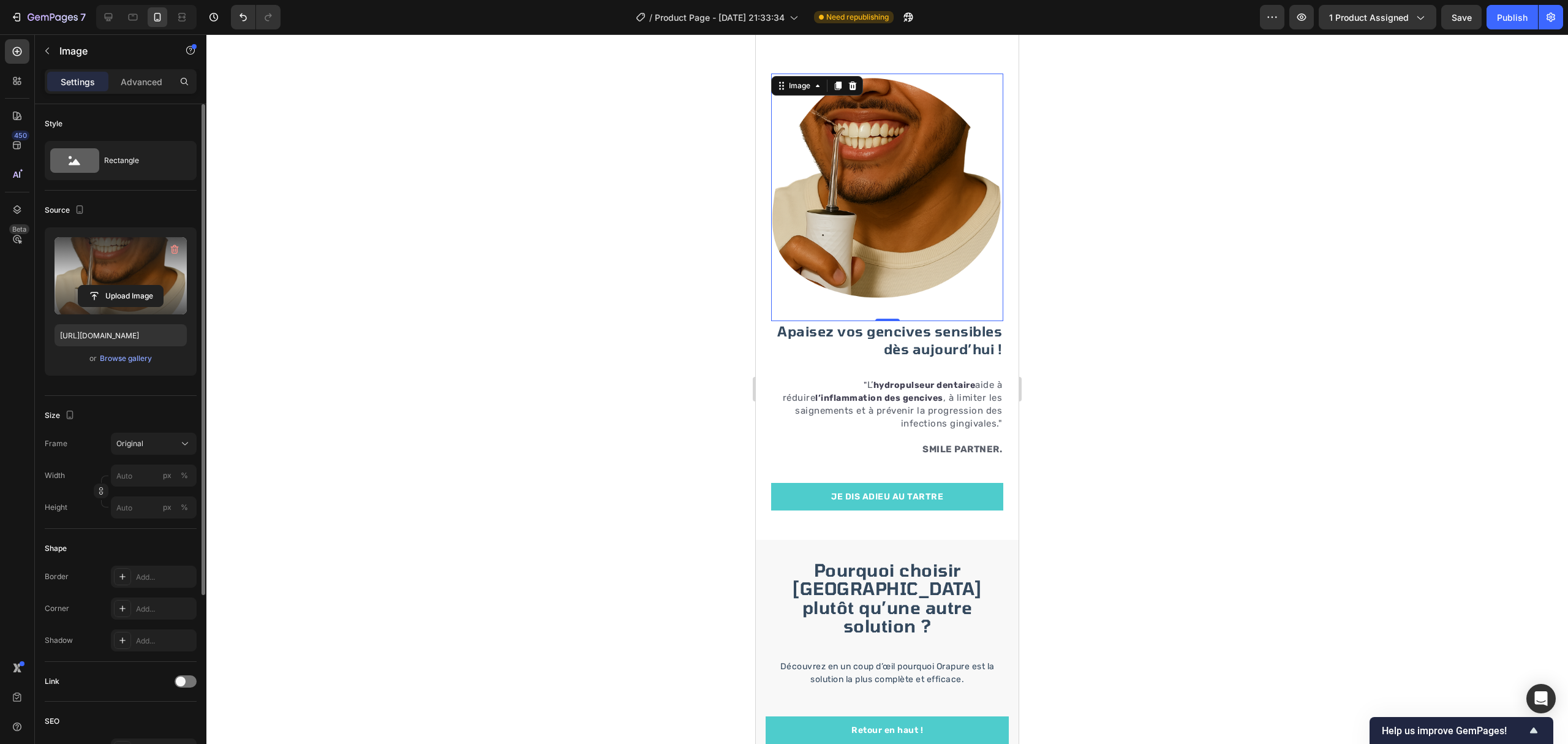
click at [1294, 251] on div at bounding box center [887, 389] width 1362 height 710
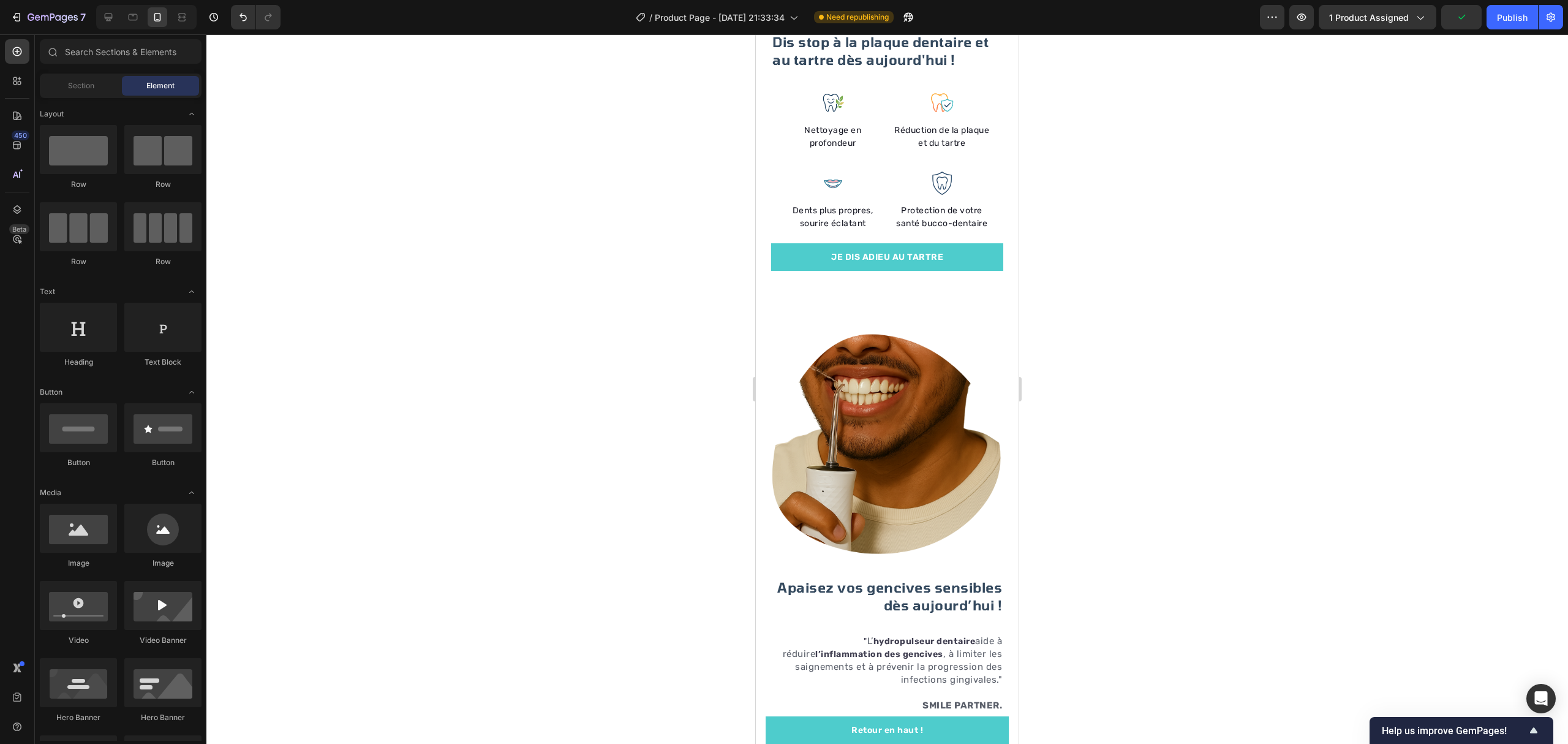
scroll to position [2032, 0]
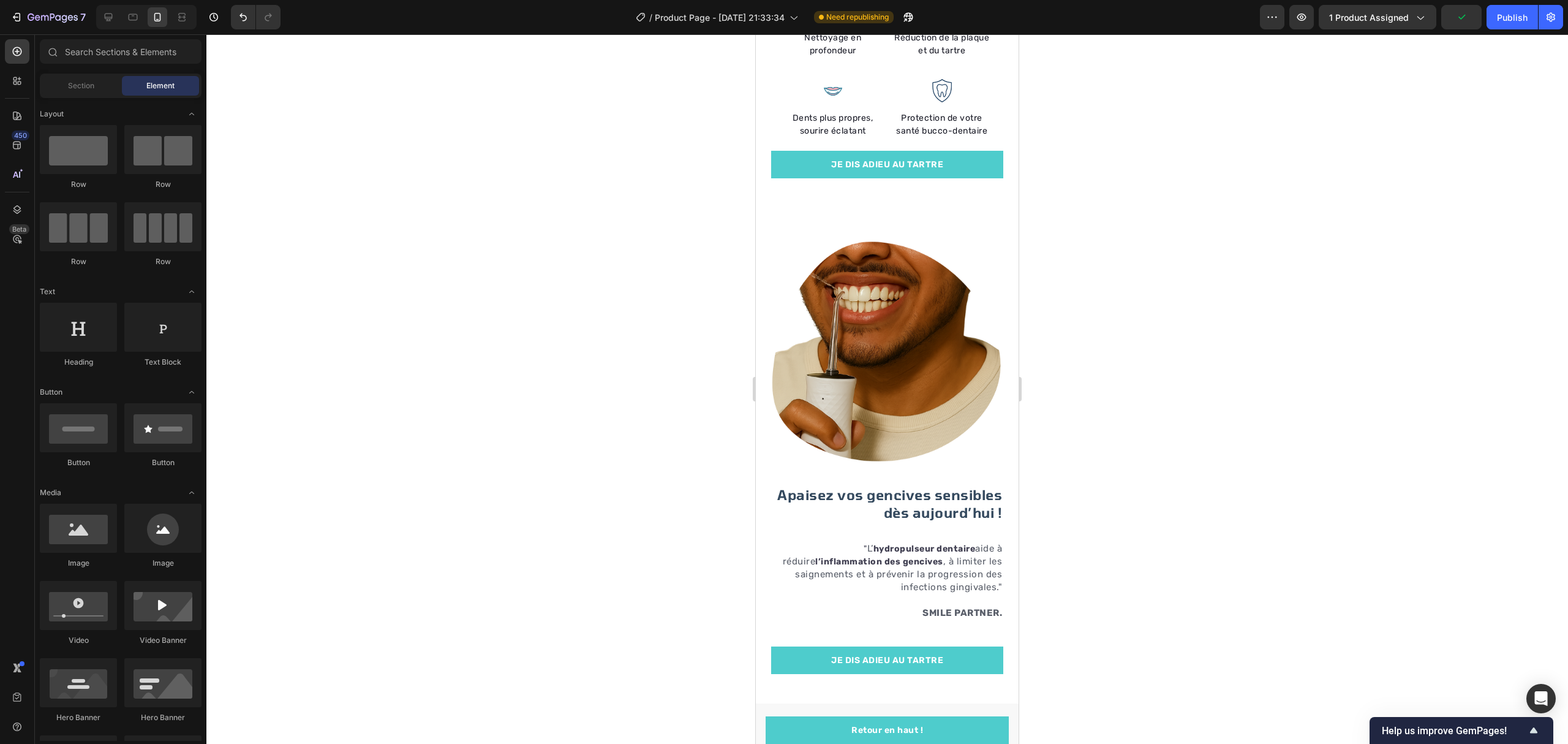
click at [1086, 440] on div at bounding box center [887, 389] width 1362 height 710
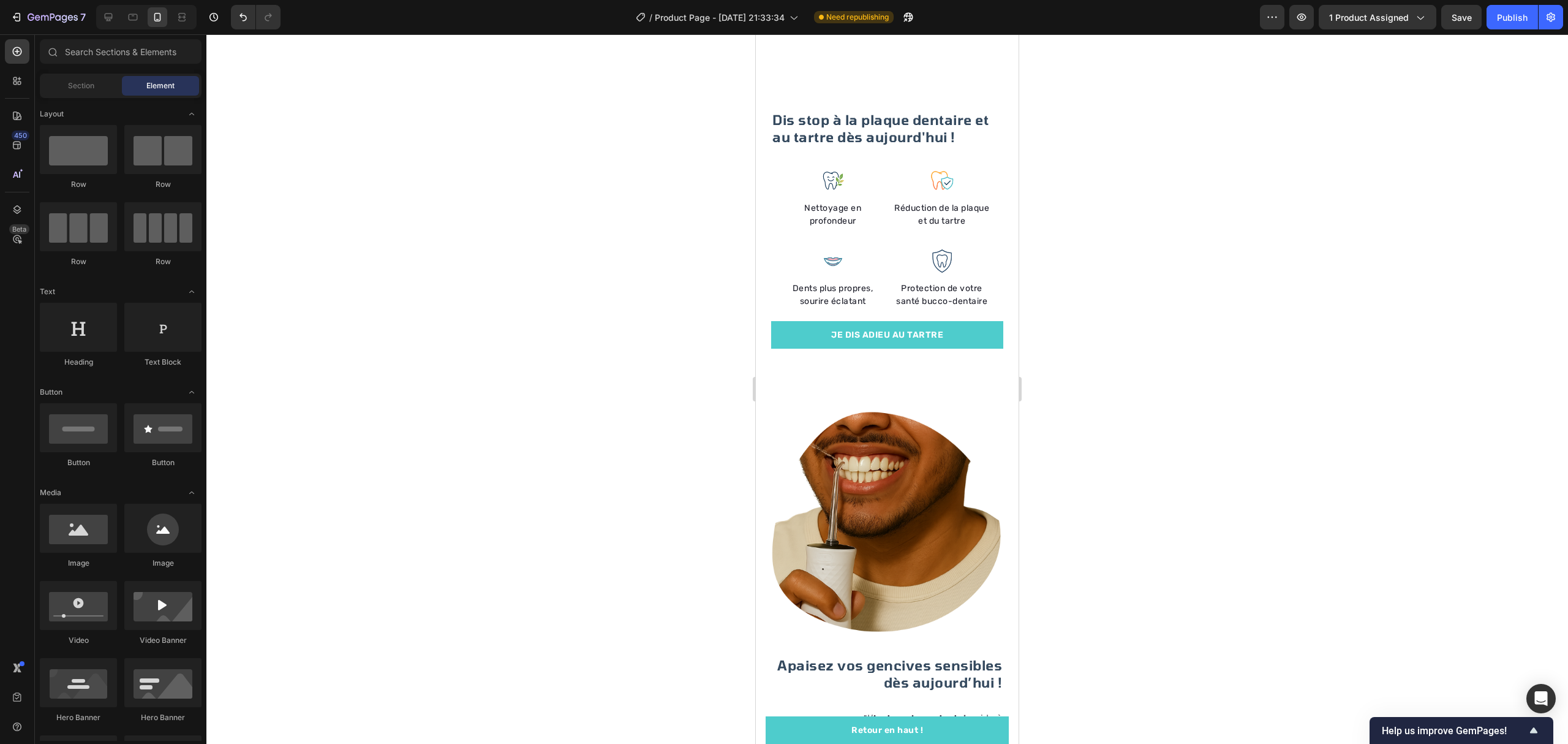
scroll to position [1961, 0]
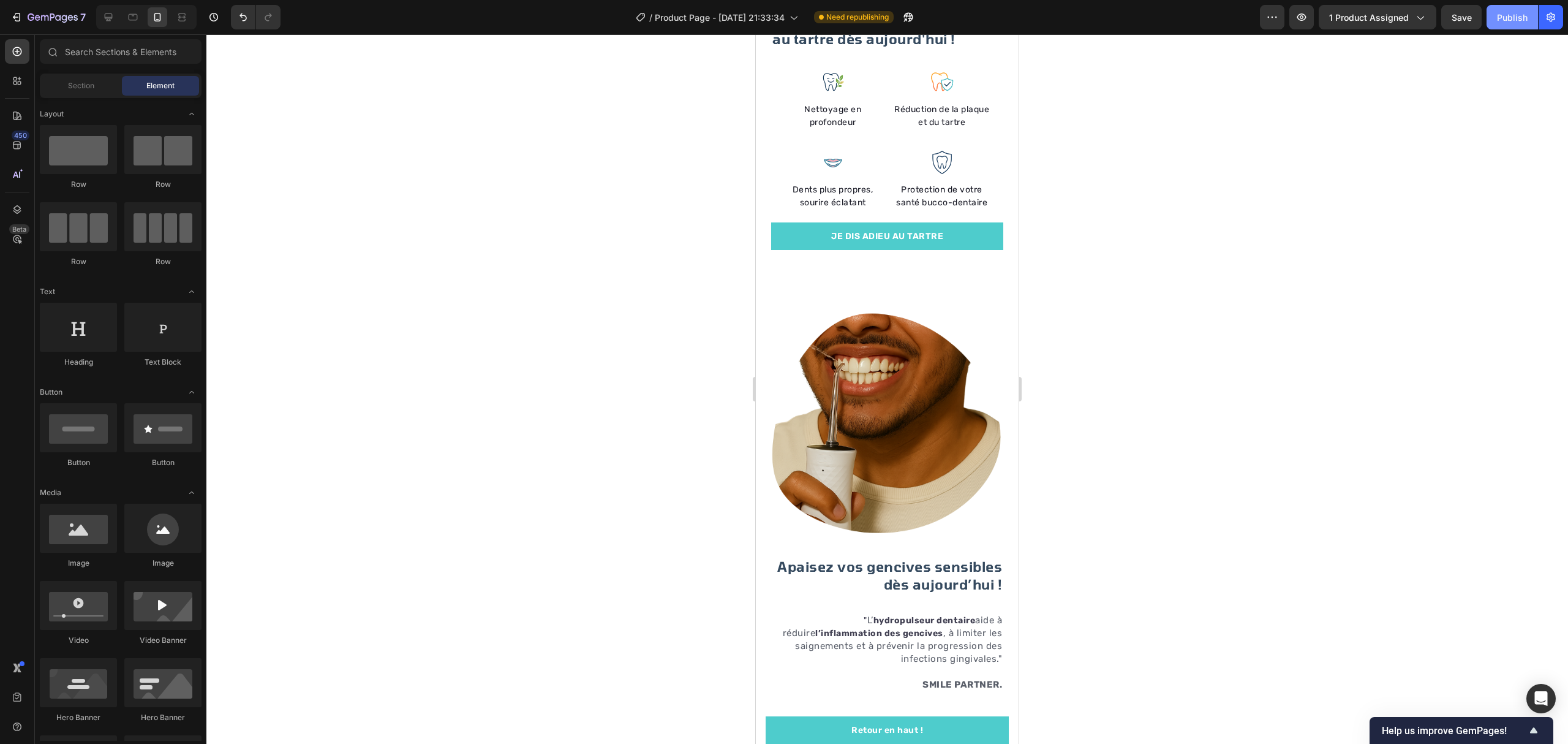
click at [1503, 14] on div "Publish" at bounding box center [1511, 17] width 30 height 13
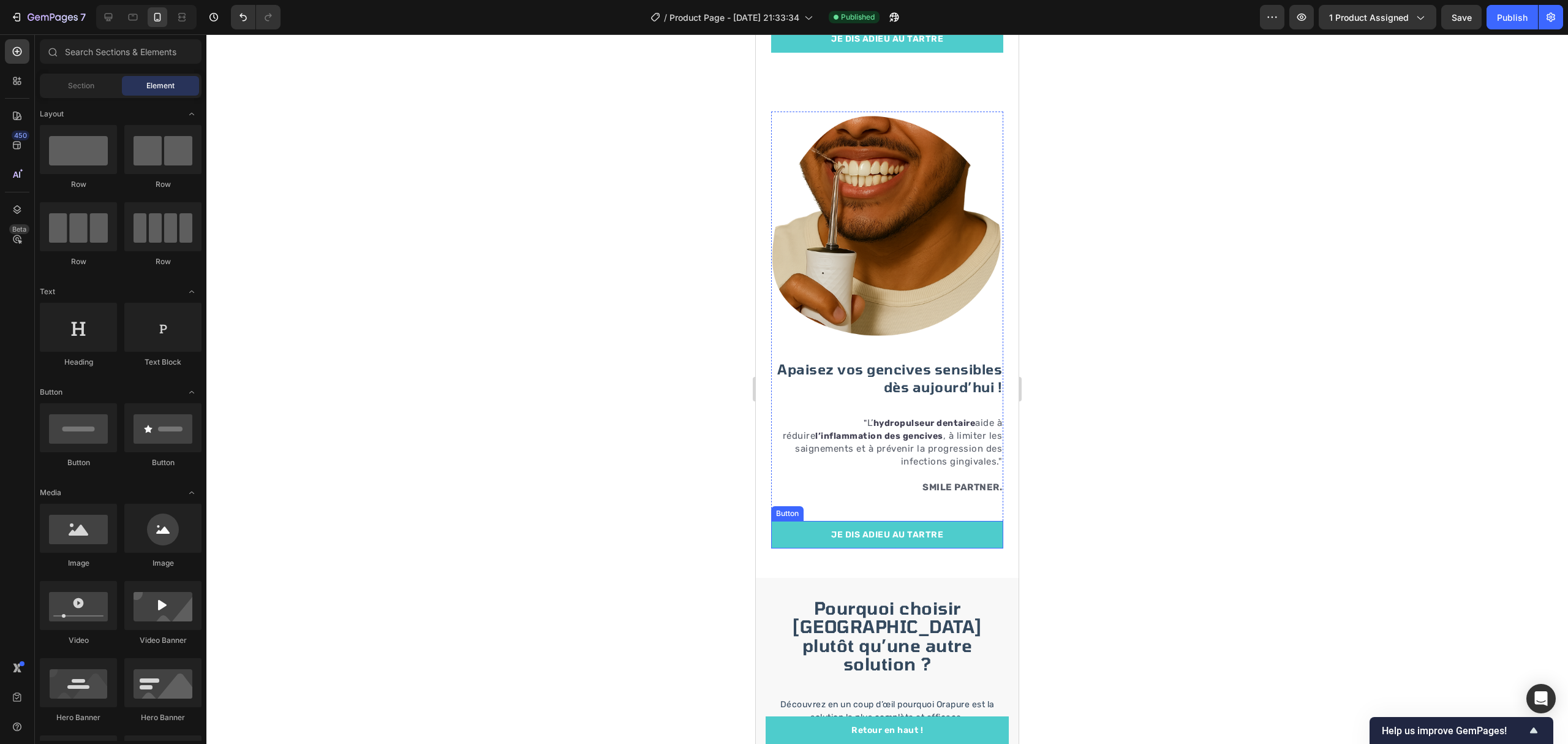
scroll to position [2205, 0]
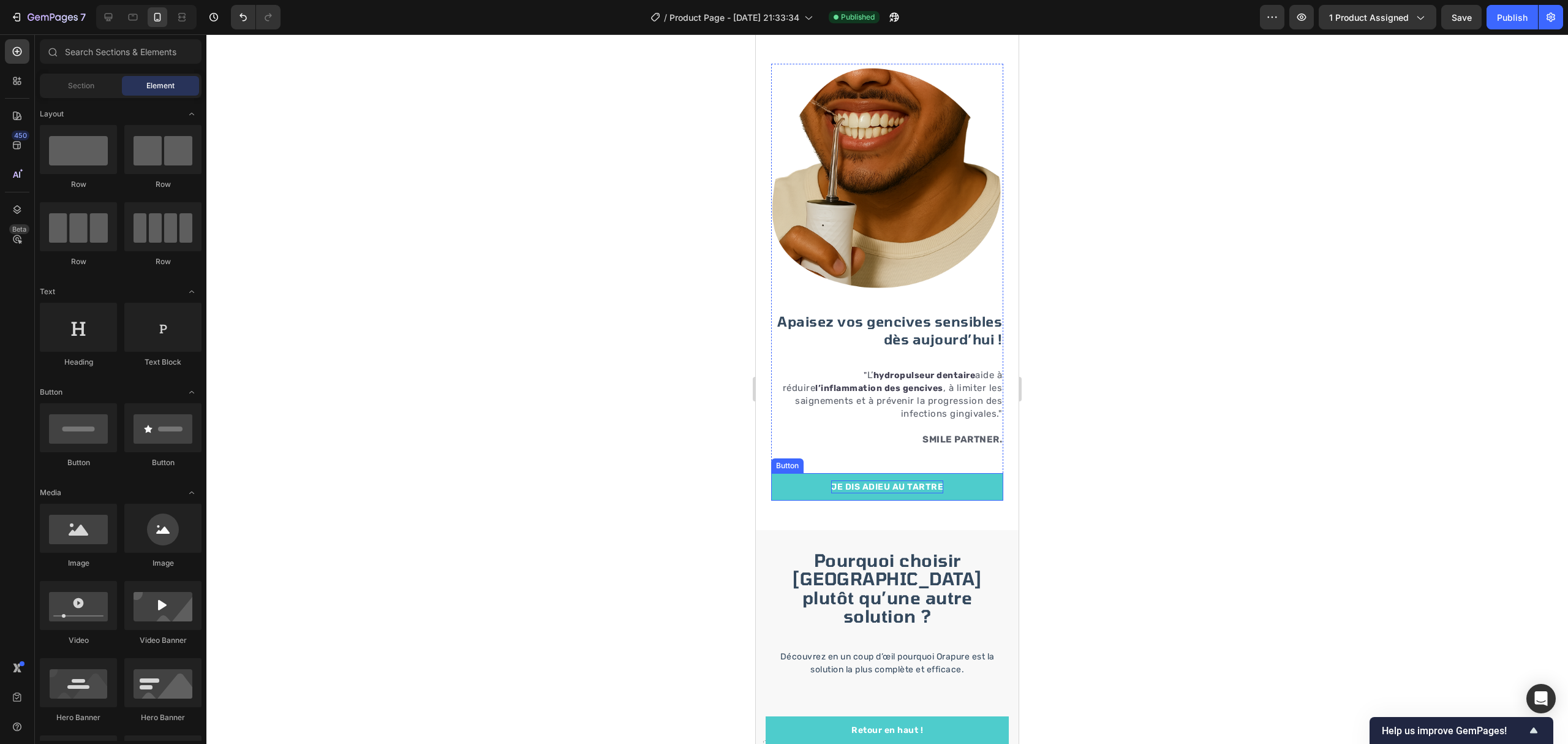
click at [875, 481] on p "JE DIS ADIEU AU TARTRE" at bounding box center [887, 486] width 112 height 13
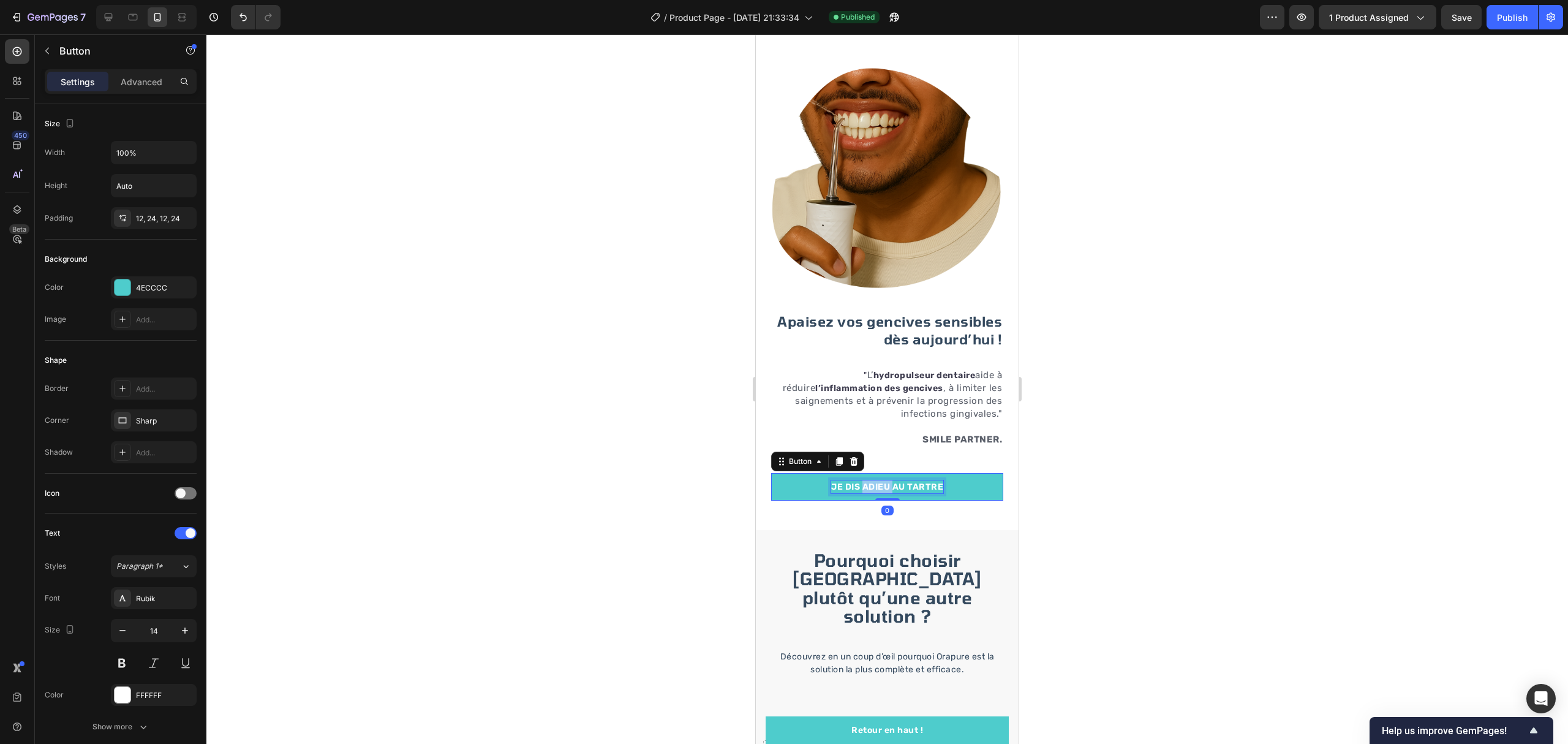
click at [875, 481] on p "JE DIS ADIEU AU TARTRE" at bounding box center [887, 486] width 112 height 13
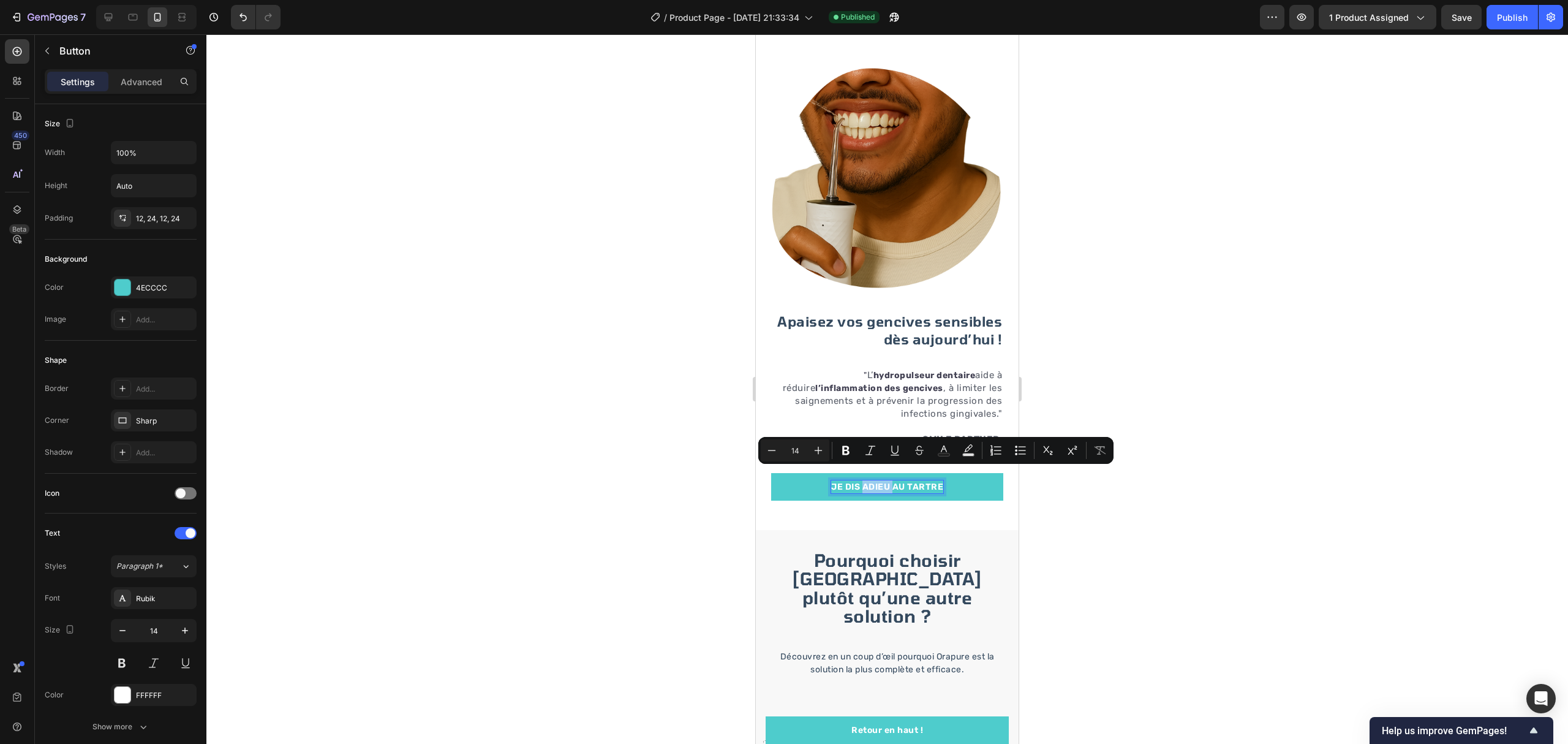
click at [875, 481] on p "JE DIS ADIEU AU TARTRE" at bounding box center [887, 486] width 112 height 13
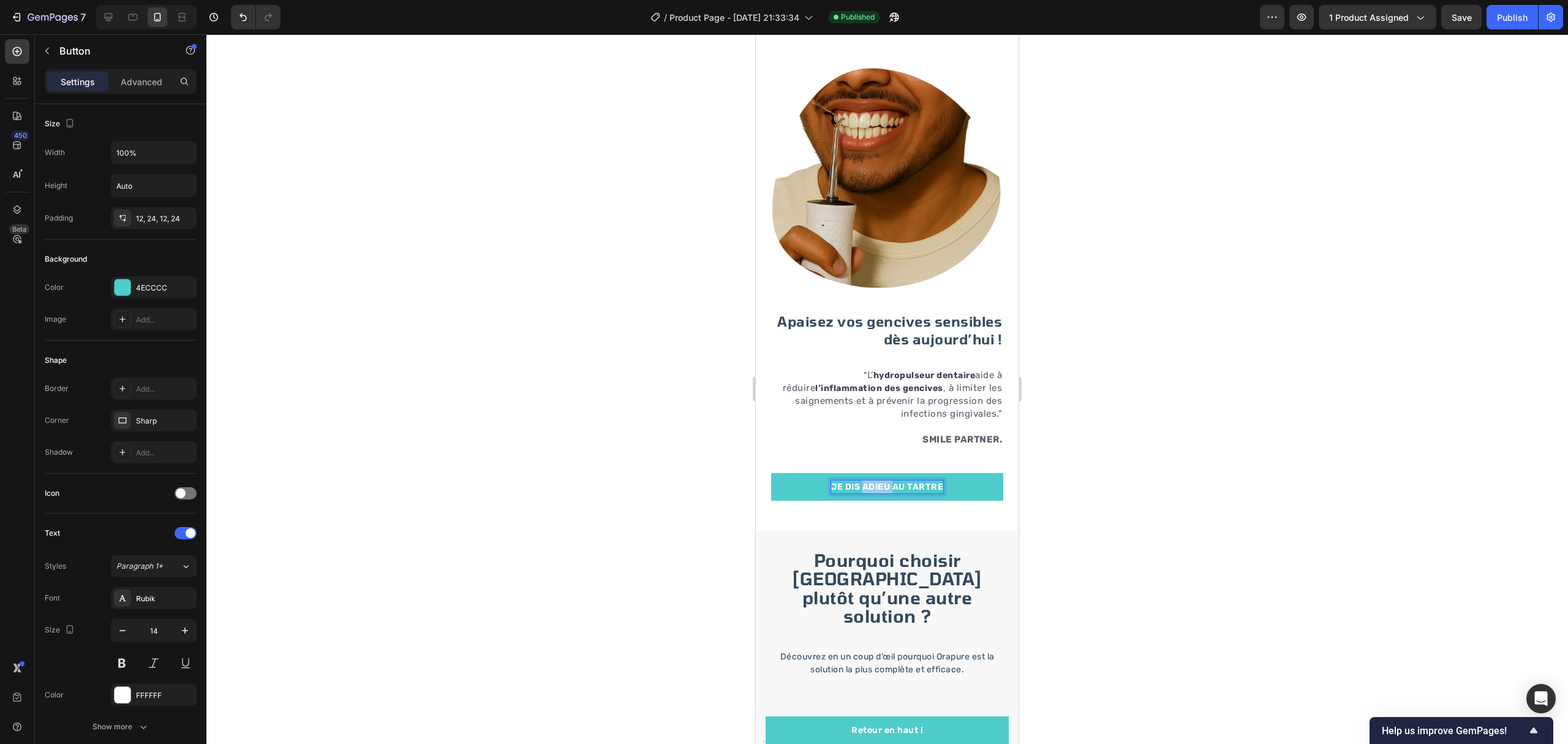
click at [875, 481] on p "JE DIS ADIEU AU TARTRE" at bounding box center [887, 486] width 112 height 13
click at [1123, 474] on div at bounding box center [887, 389] width 1362 height 710
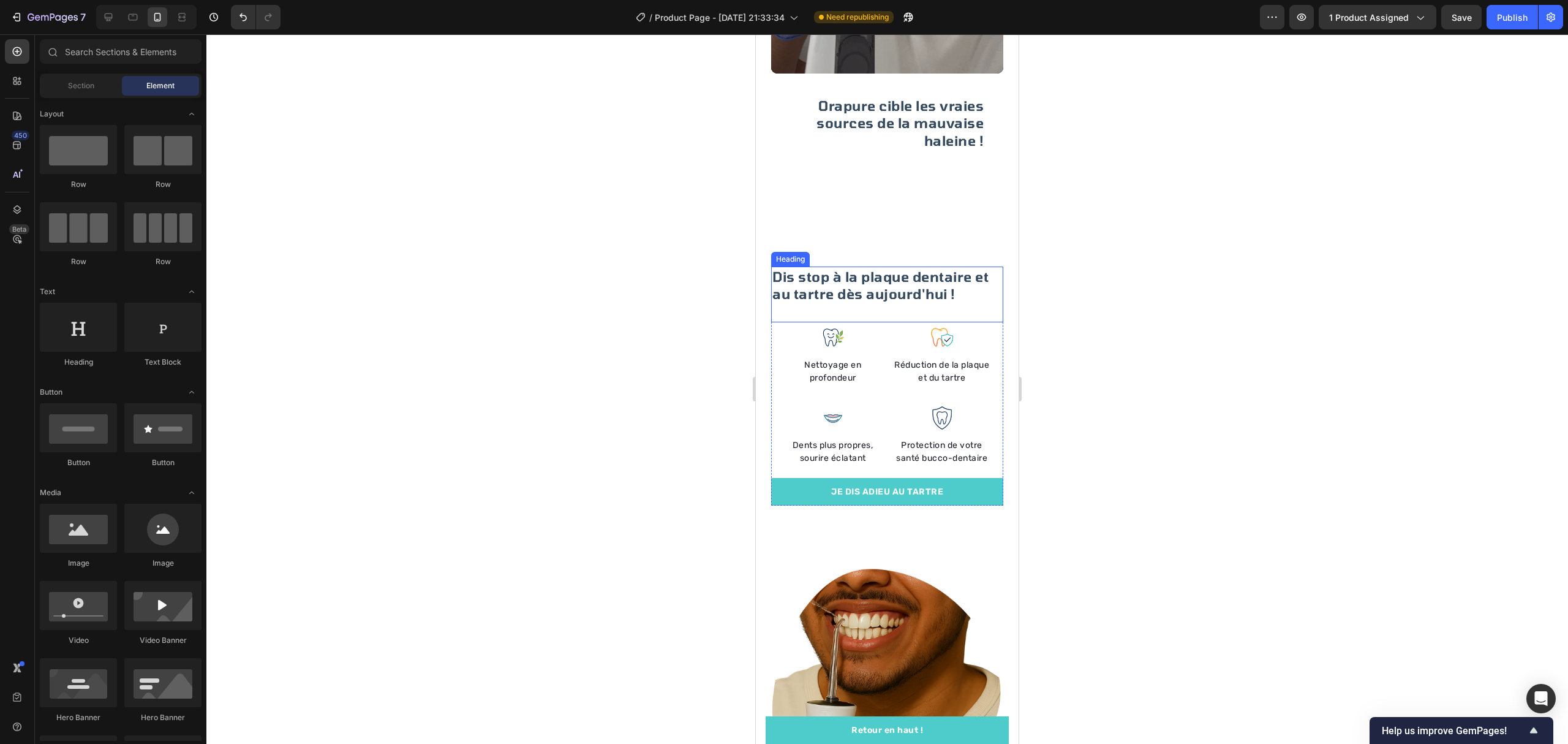
scroll to position [1715, 0]
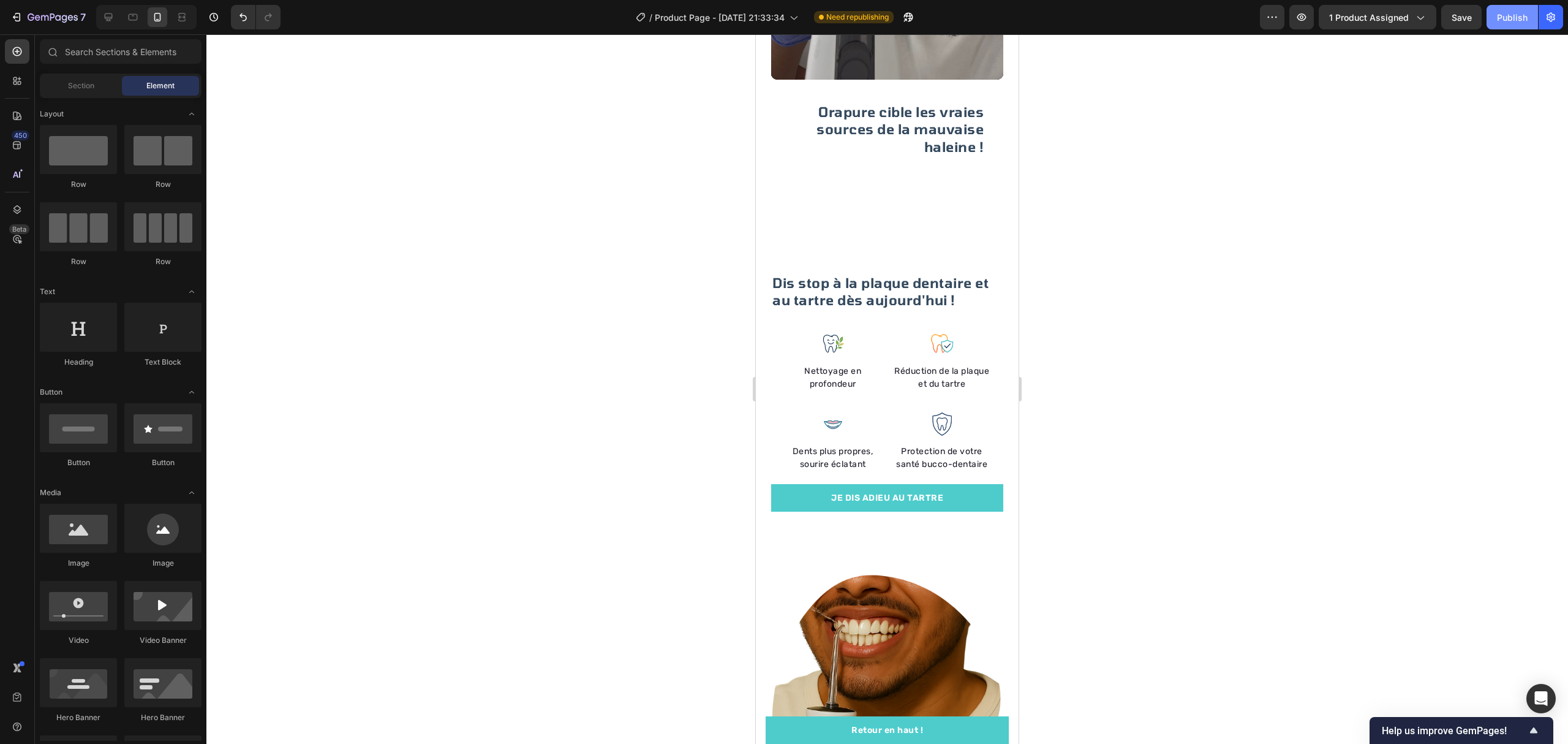
click at [1488, 24] on button "Publish" at bounding box center [1512, 17] width 51 height 25
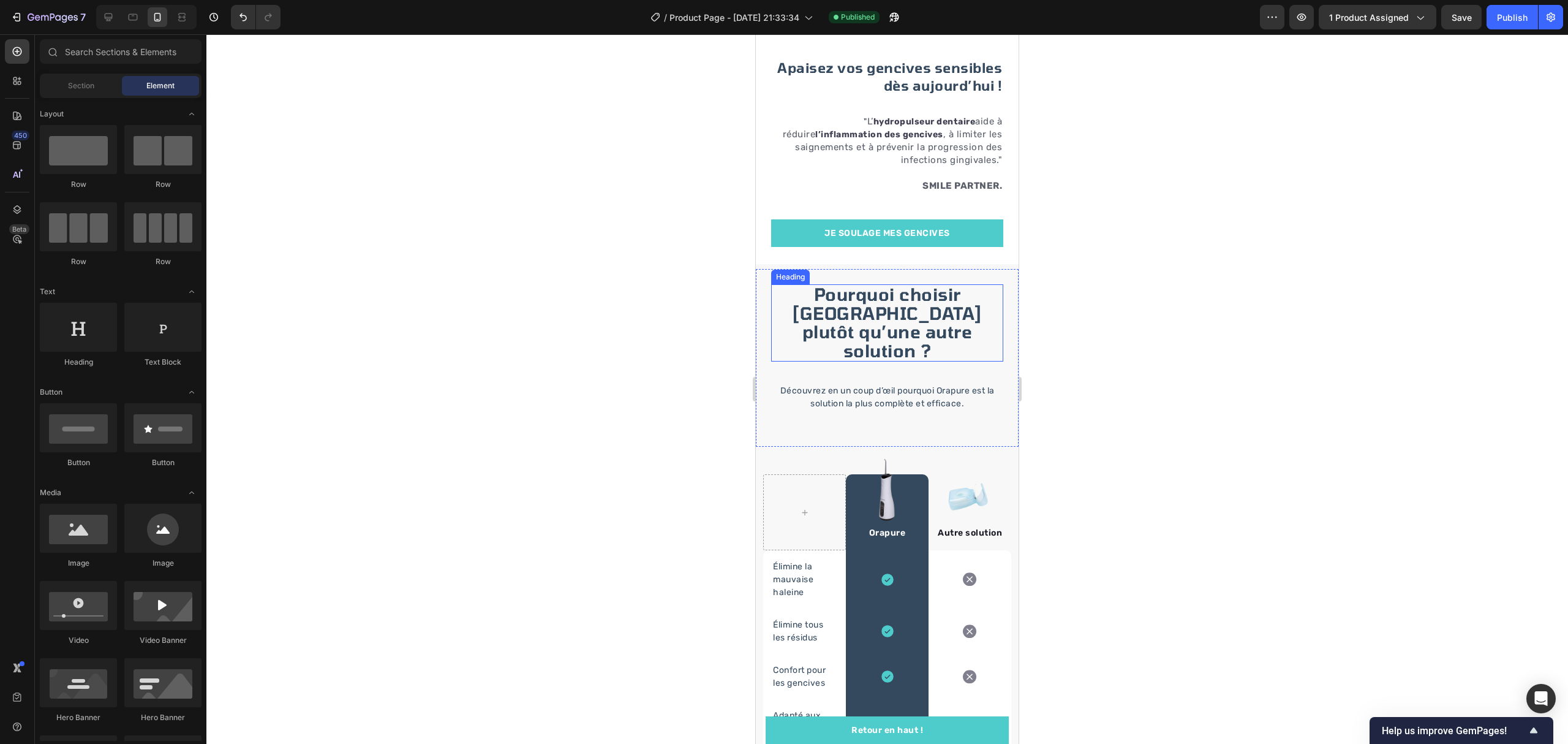
scroll to position [2450, 0]
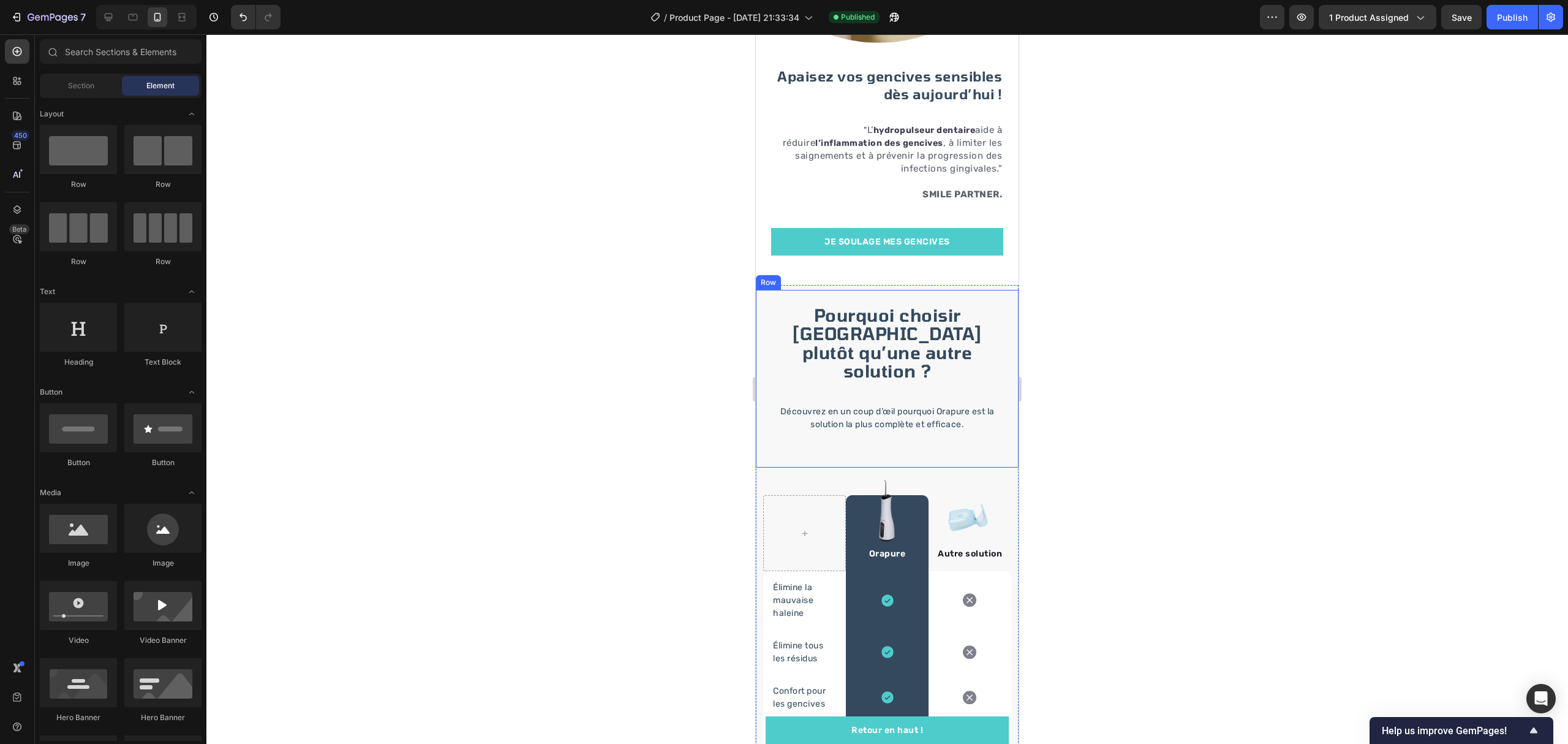
click at [1002, 292] on div "Pourquoi choisir Orapure plutôt qu’une autre solution ? Heading Découvrez en un…" at bounding box center [886, 378] width 262 height 178
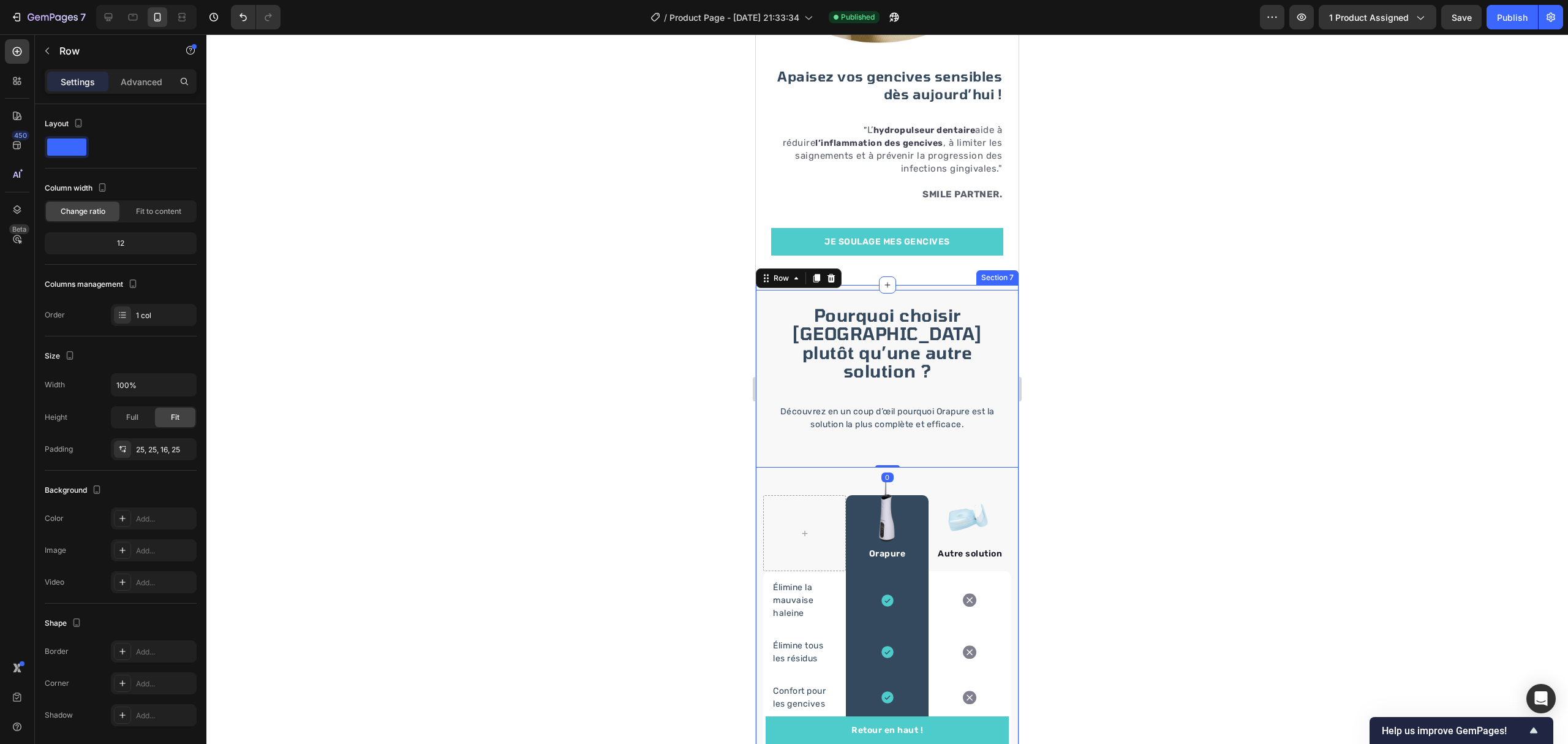
click at [972, 285] on div "Pourquoi choisir Orapure plutôt qu’une autre solution ? Heading Découvrez en un…" at bounding box center [886, 644] width 262 height 717
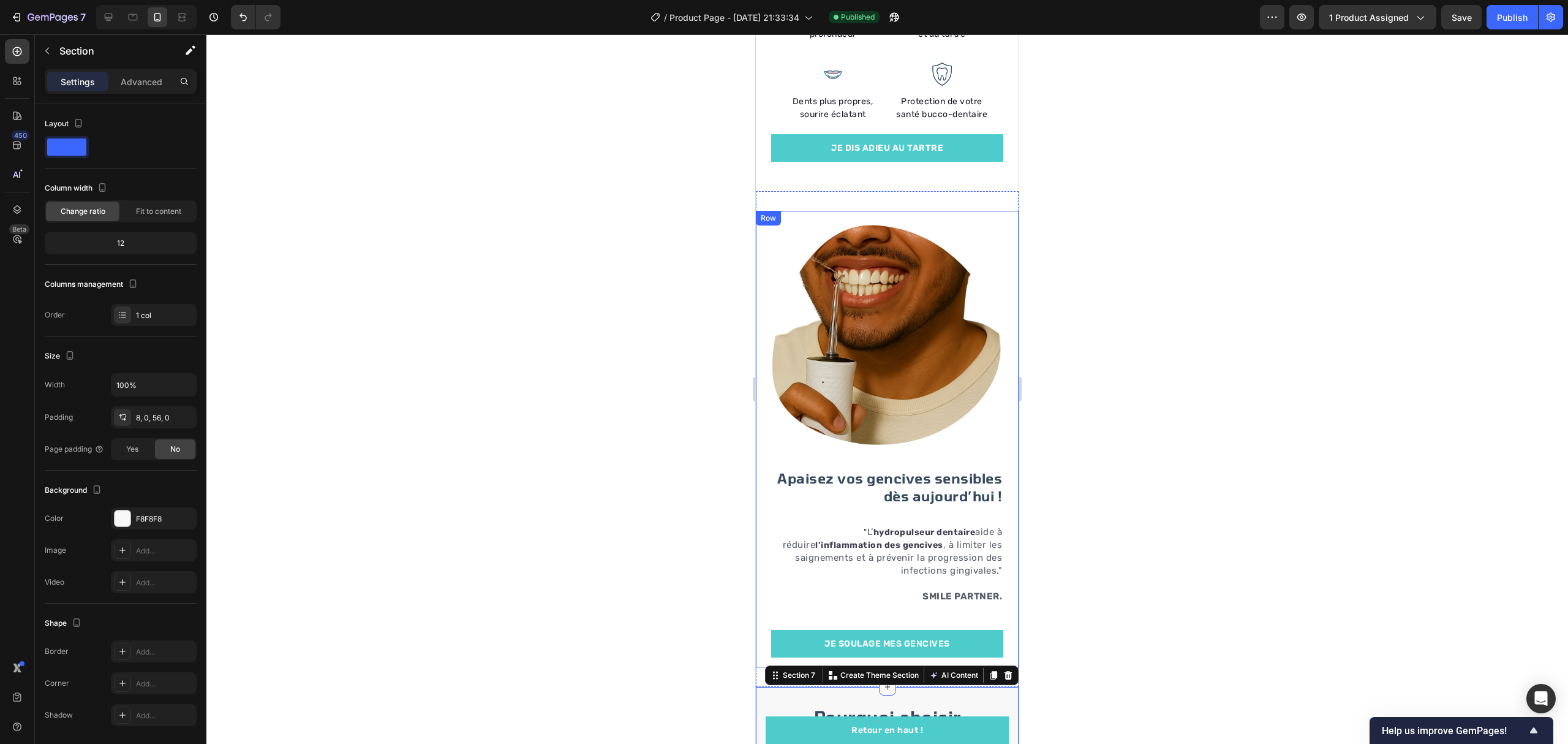
scroll to position [2042, 0]
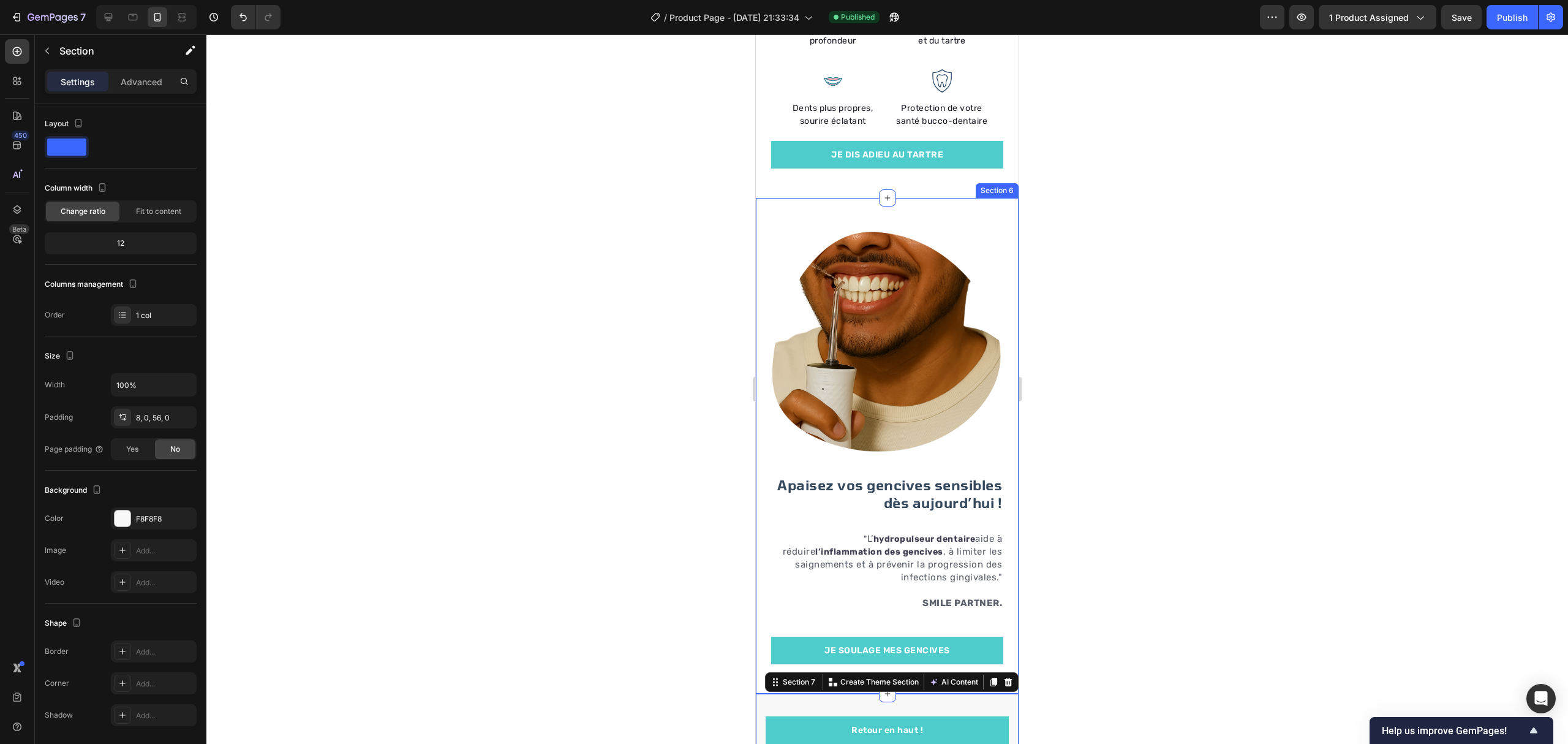
click at [981, 204] on div "Image Apaisez vos gencives sensibles dès aujourd’hui ! Heading " L’ hydropulseu…" at bounding box center [886, 445] width 262 height 495
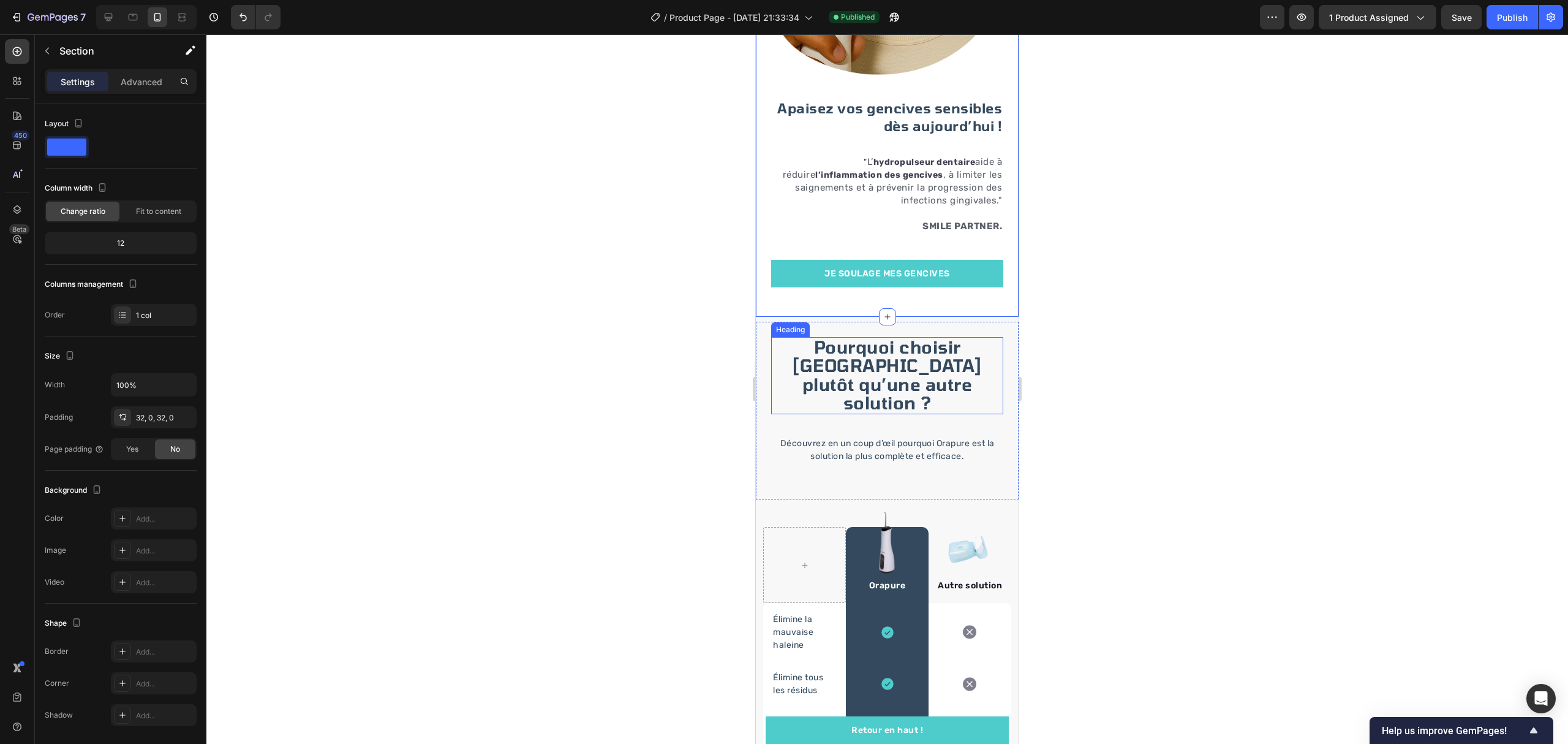
scroll to position [2450, 0]
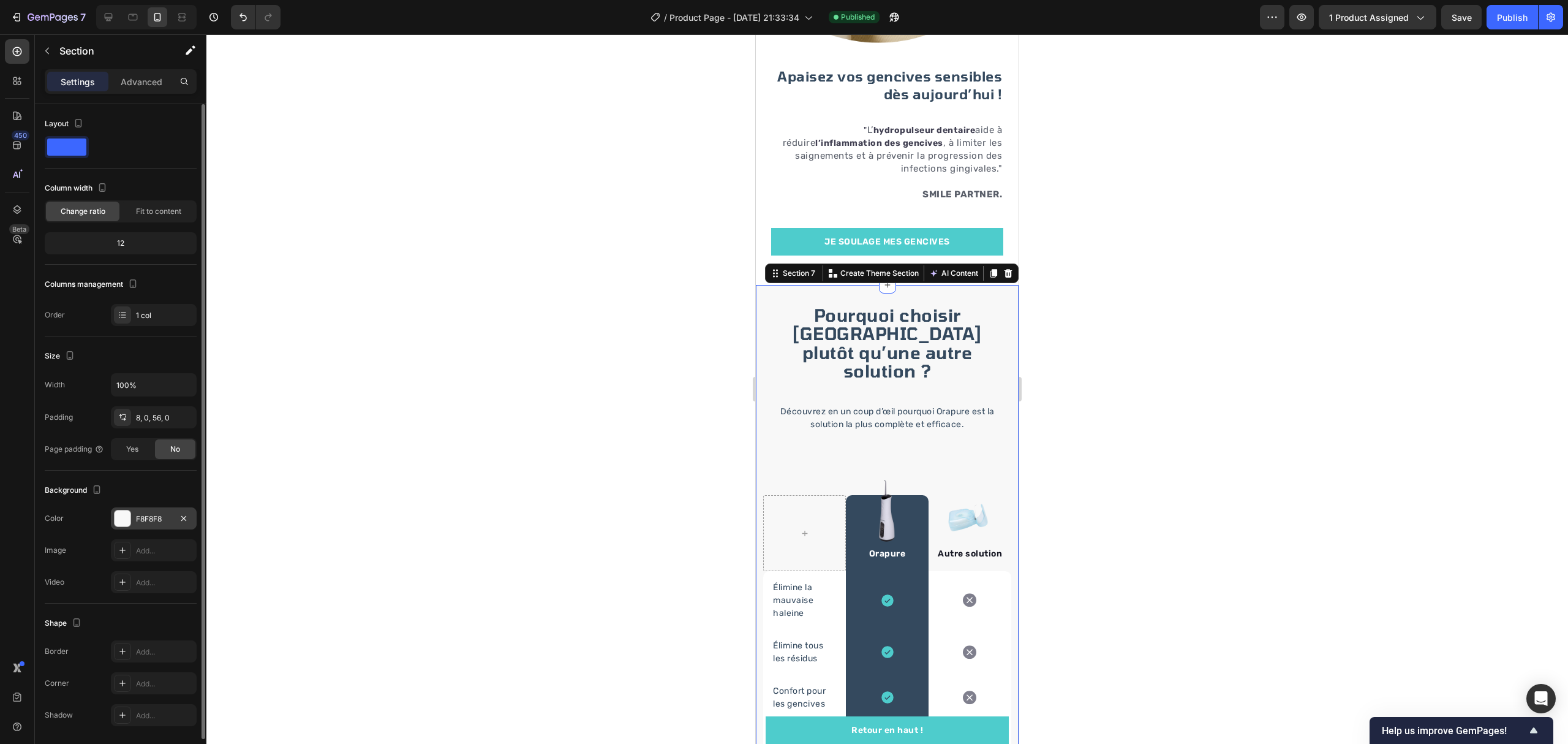
click at [152, 521] on div "F8F8F8" at bounding box center [153, 518] width 35 height 11
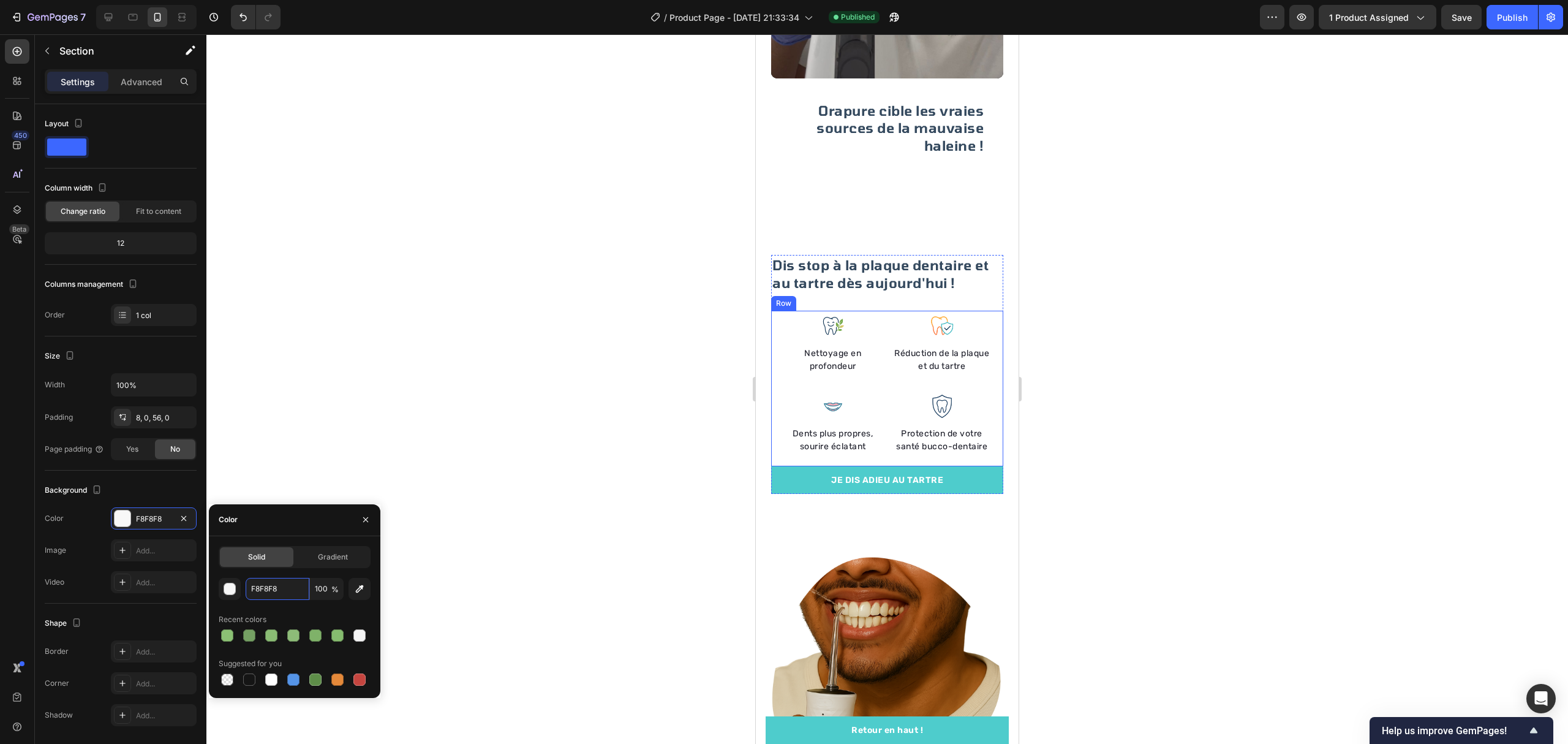
scroll to position [1715, 0]
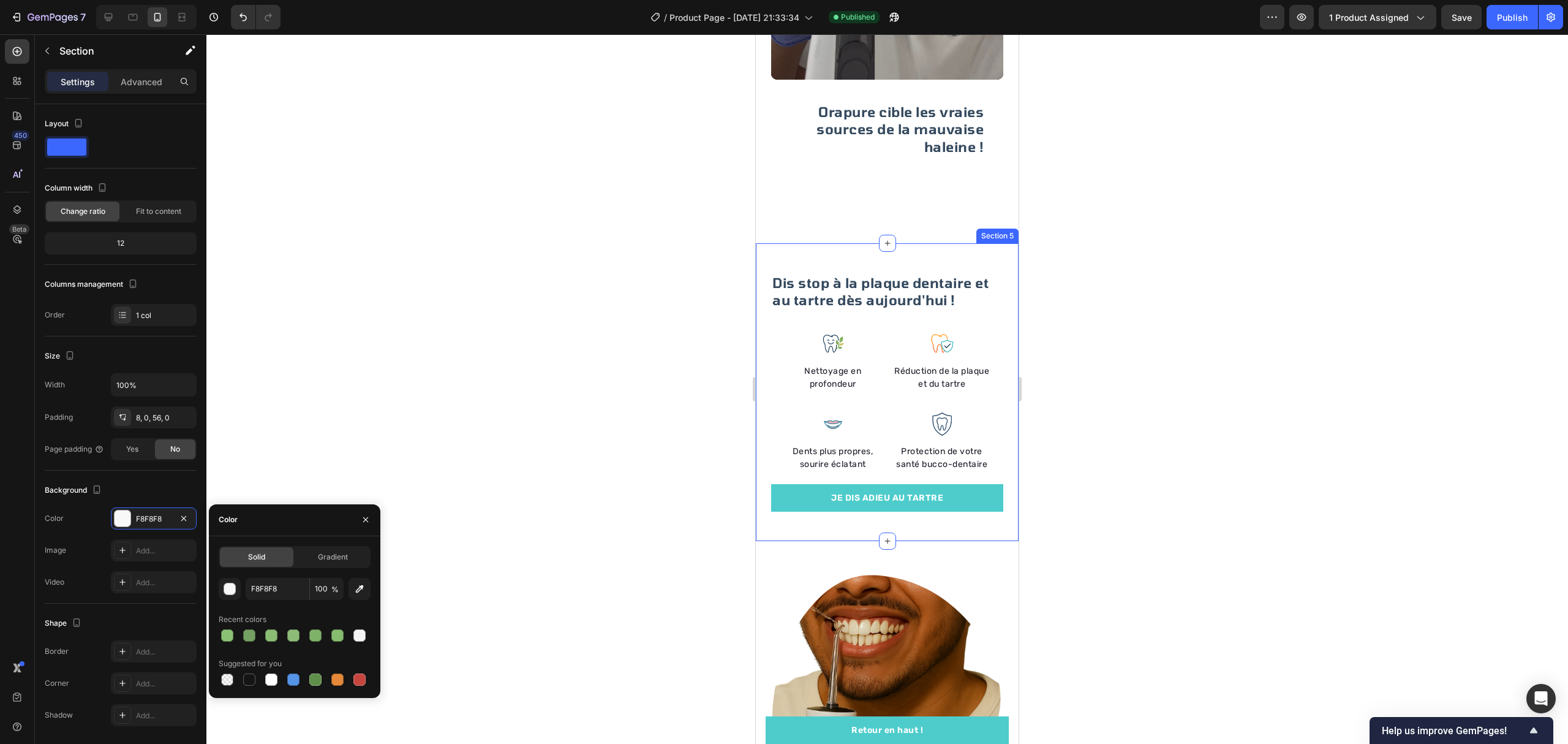
click at [1000, 243] on div "Dis stop à la plaque dentaire et au tartre dès aujourd'hui ! Heading Image Nett…" at bounding box center [886, 391] width 262 height 298
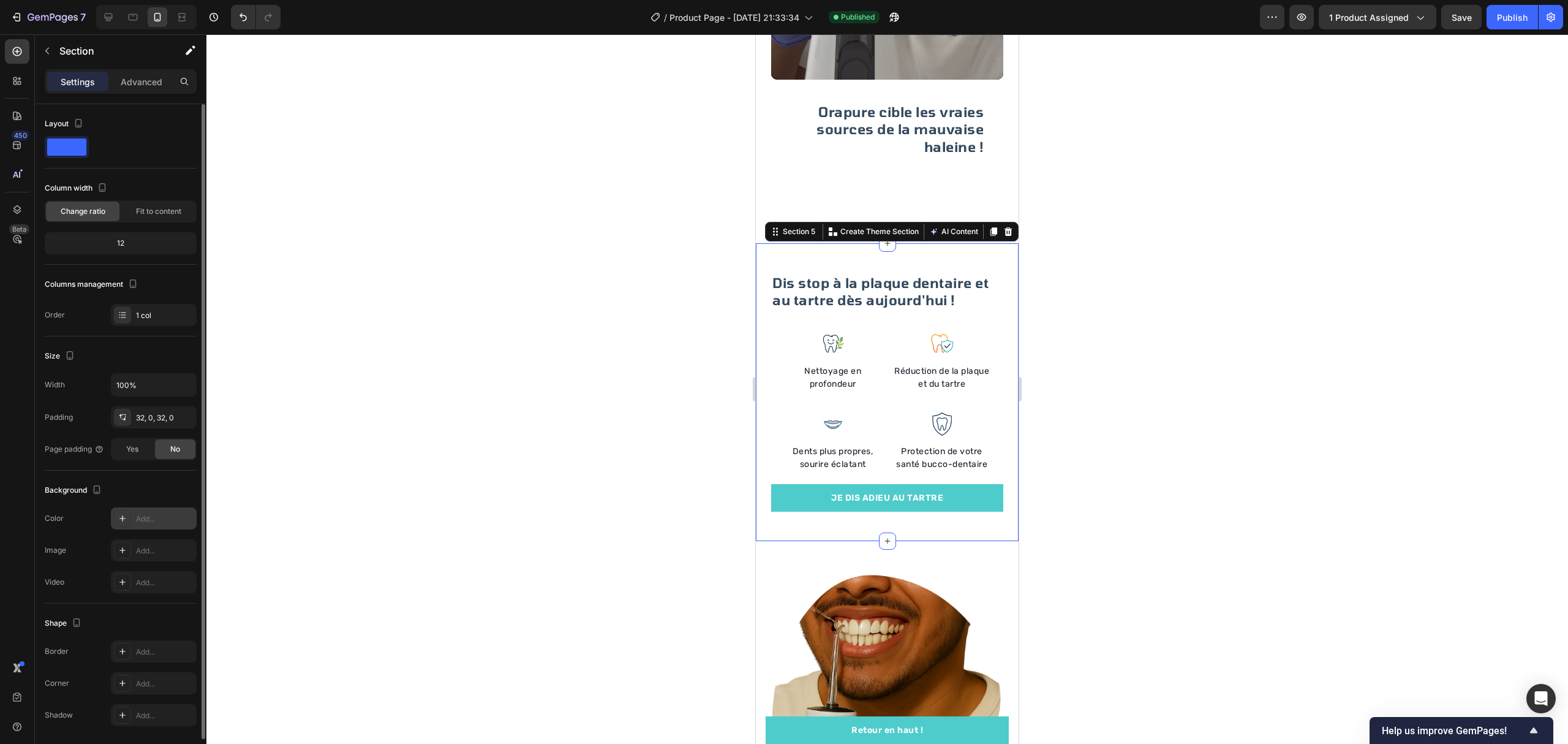
click at [147, 522] on div "Add..." at bounding box center [164, 518] width 58 height 11
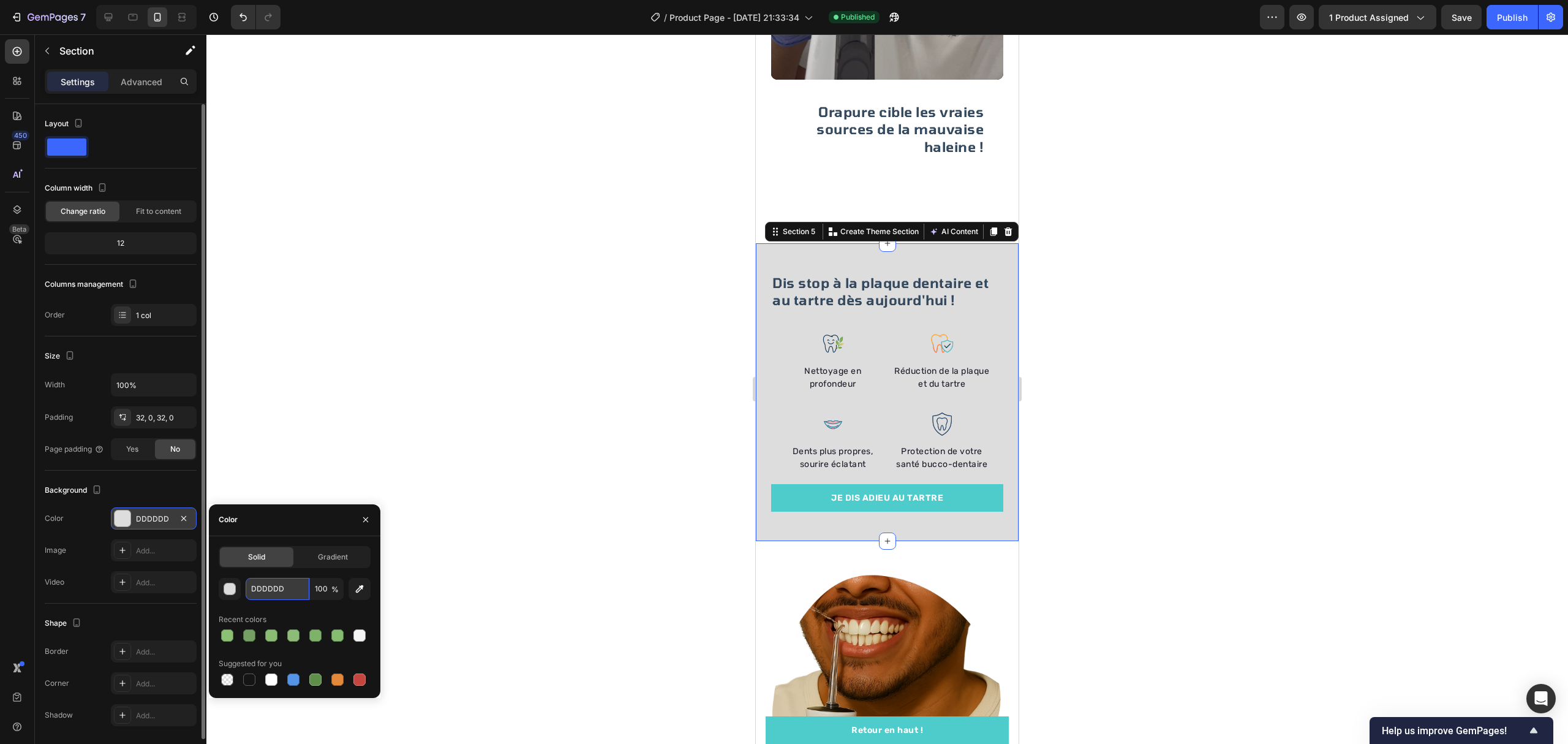
click at [289, 588] on input "DDDDDD" at bounding box center [277, 589] width 64 height 22
paste input "F8F8F8"
type input "F8F8F8"
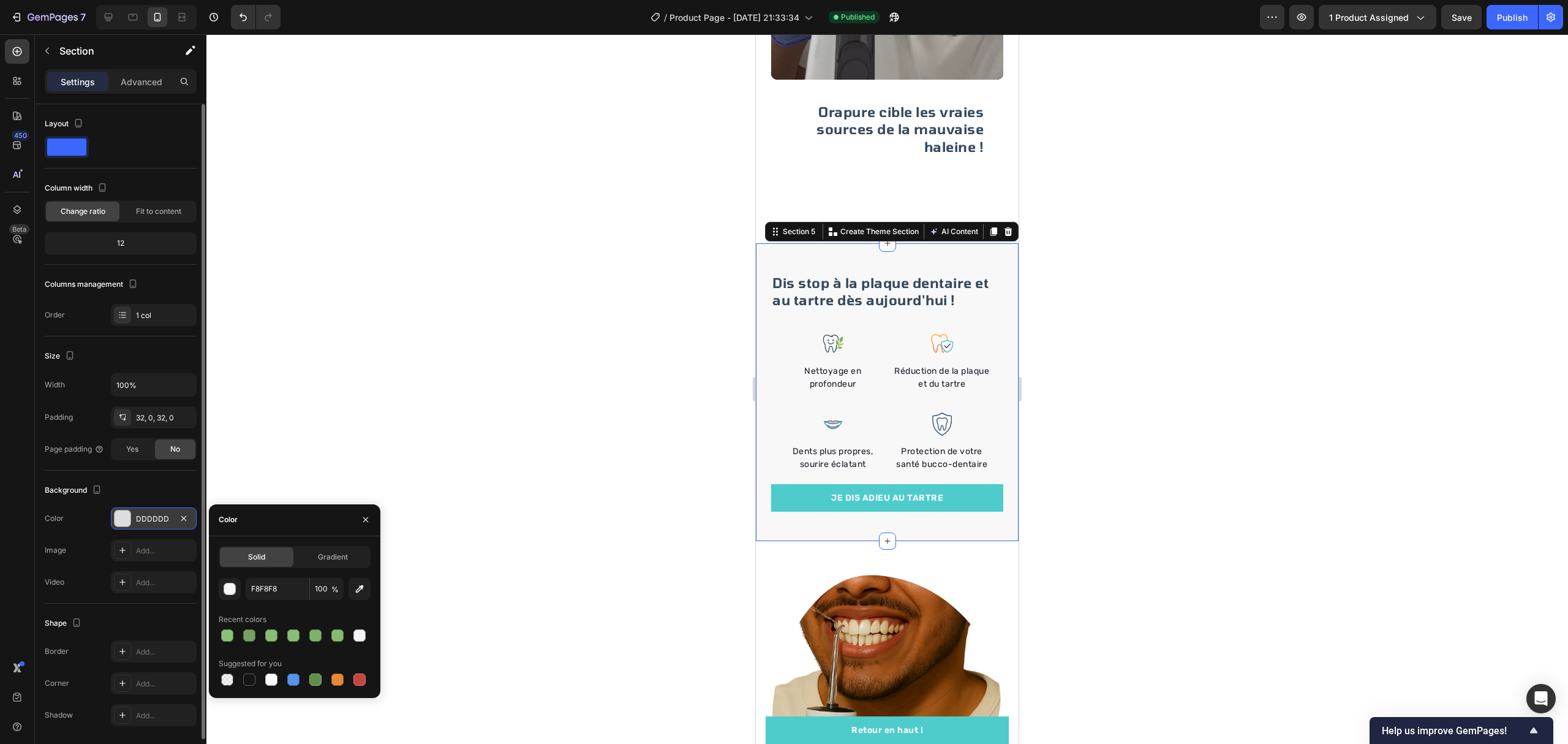
click at [378, 389] on div at bounding box center [887, 389] width 1362 height 710
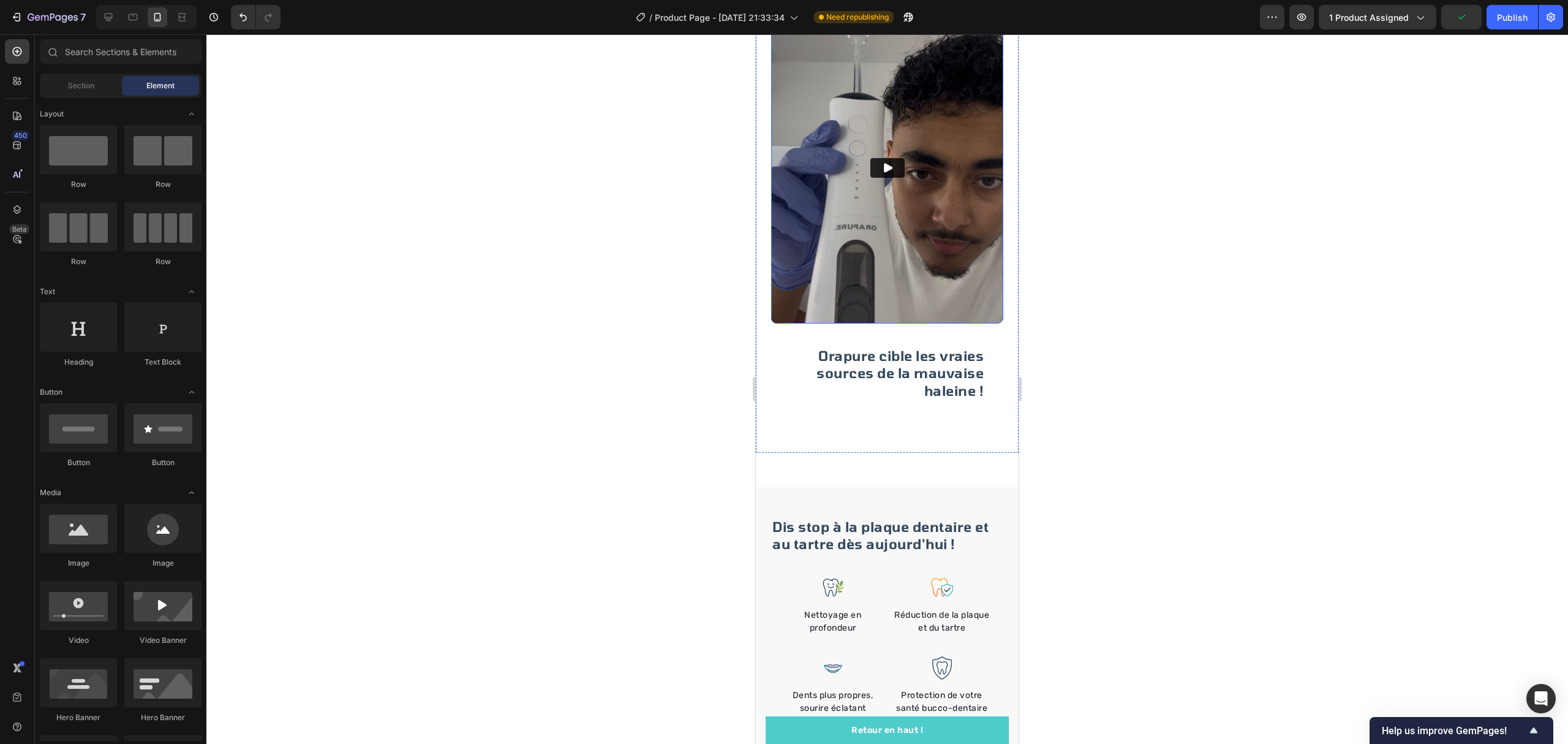
scroll to position [1470, 0]
click at [980, 518] on h2 "Dis stop à la plaque dentaire et au tartre dès aujourd'hui !" at bounding box center [887, 537] width 232 height 37
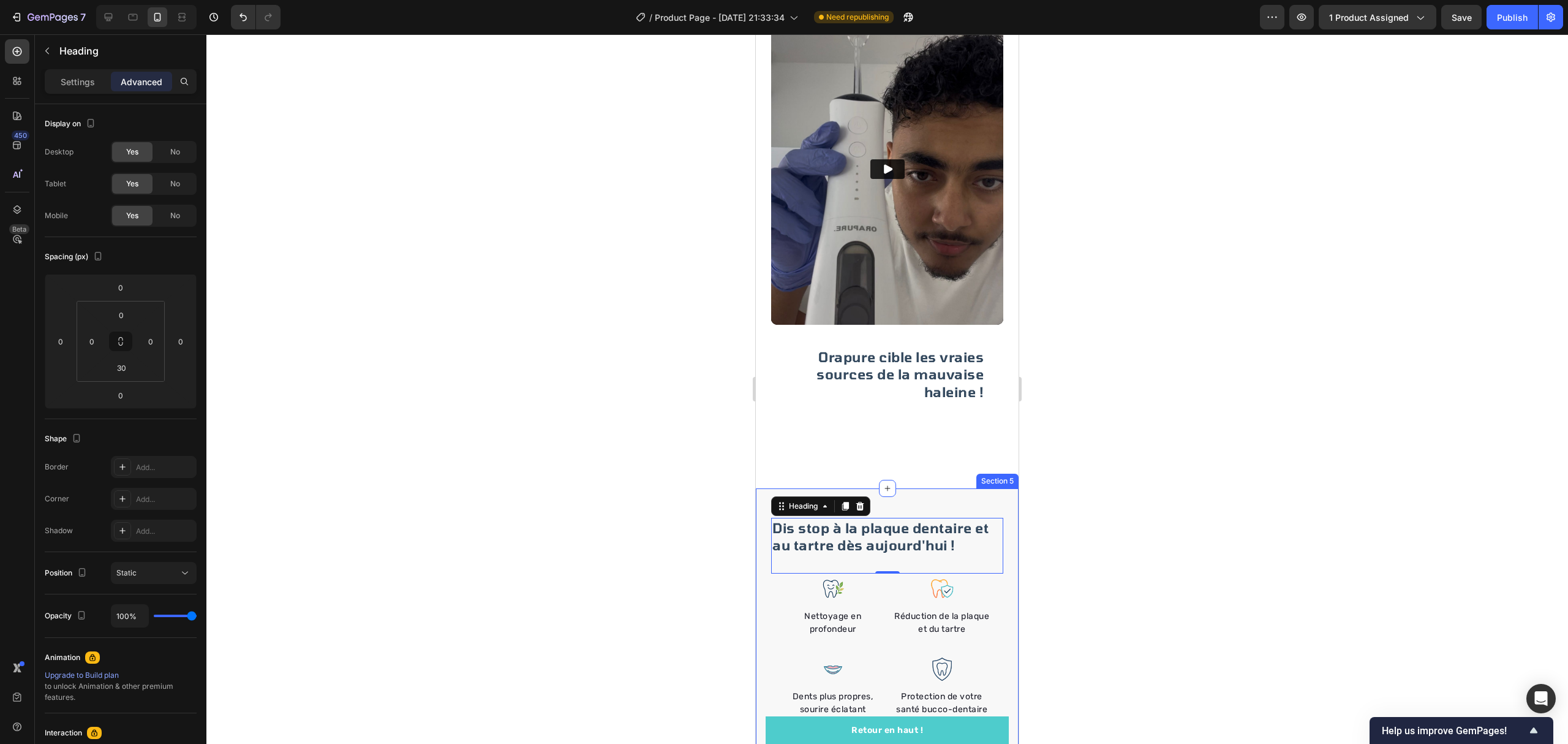
click at [957, 488] on div "Dis stop à la plaque dentaire et au tartre dès aujourd'hui ! Heading 0 Image Ne…" at bounding box center [886, 637] width 262 height 298
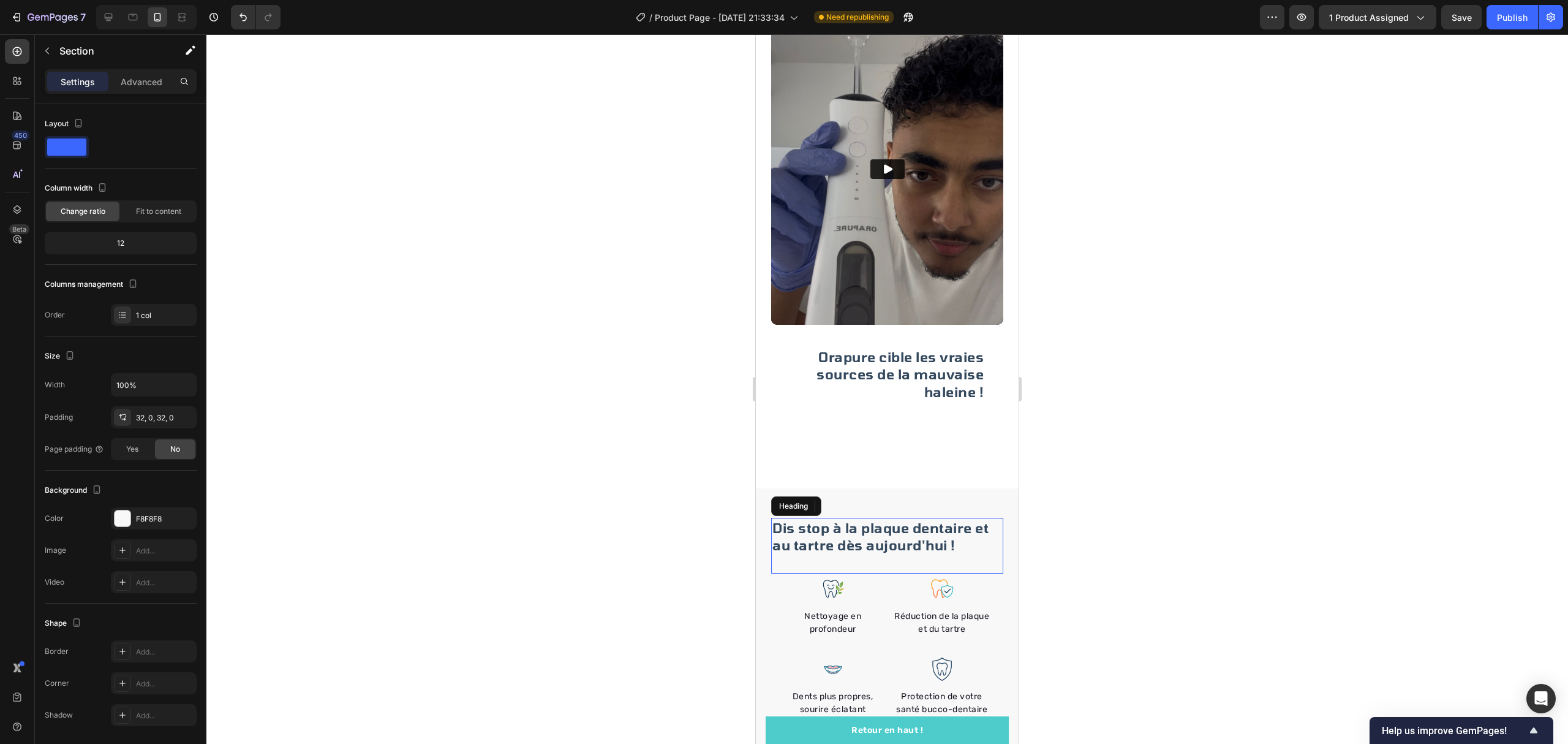
click at [979, 518] on h2 "Dis stop à la plaque dentaire et au tartre dès aujourd'hui !" at bounding box center [887, 537] width 232 height 37
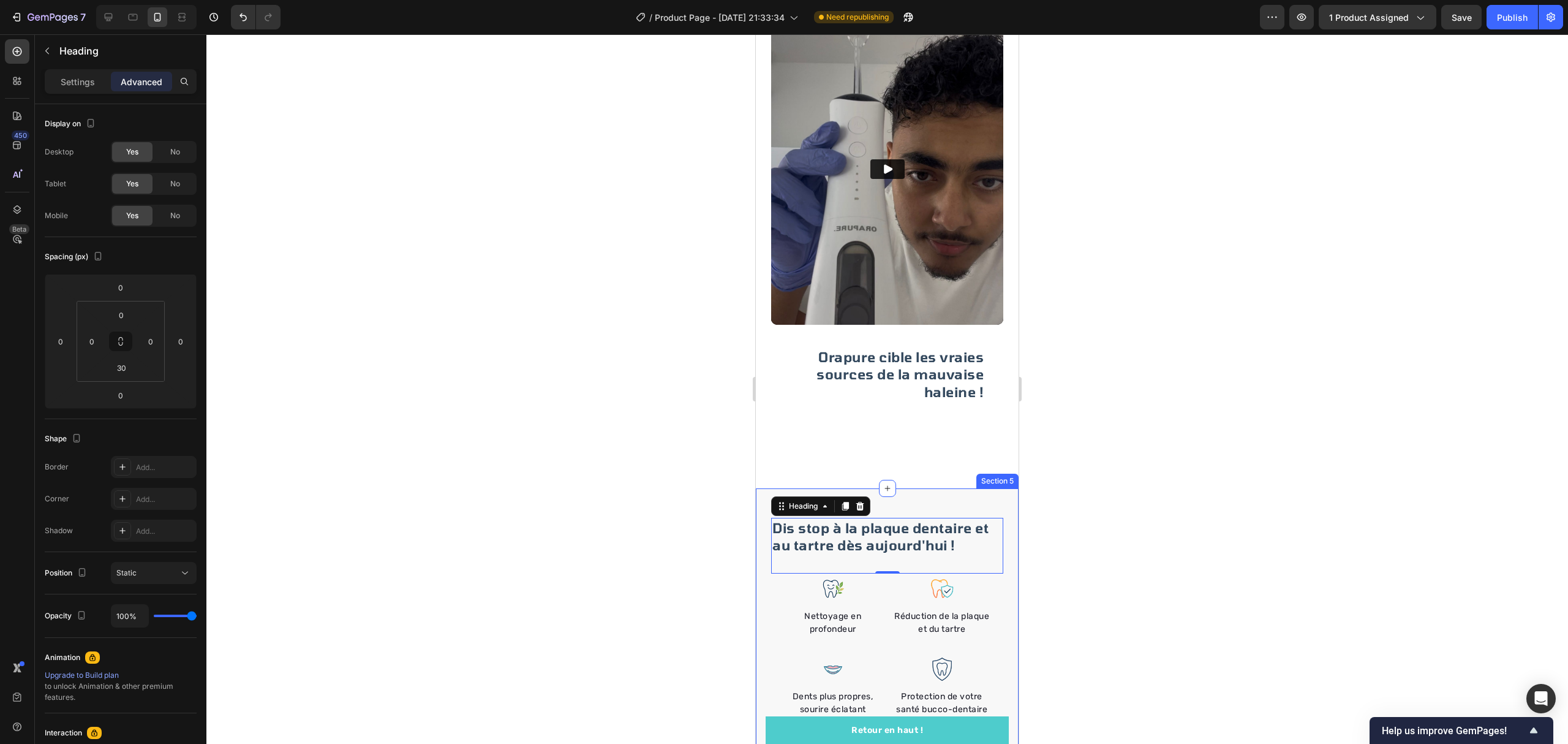
click at [991, 488] on div "Dis stop à la plaque dentaire et au tartre dès aujourd'hui ! Heading 0 Image Ne…" at bounding box center [886, 637] width 262 height 298
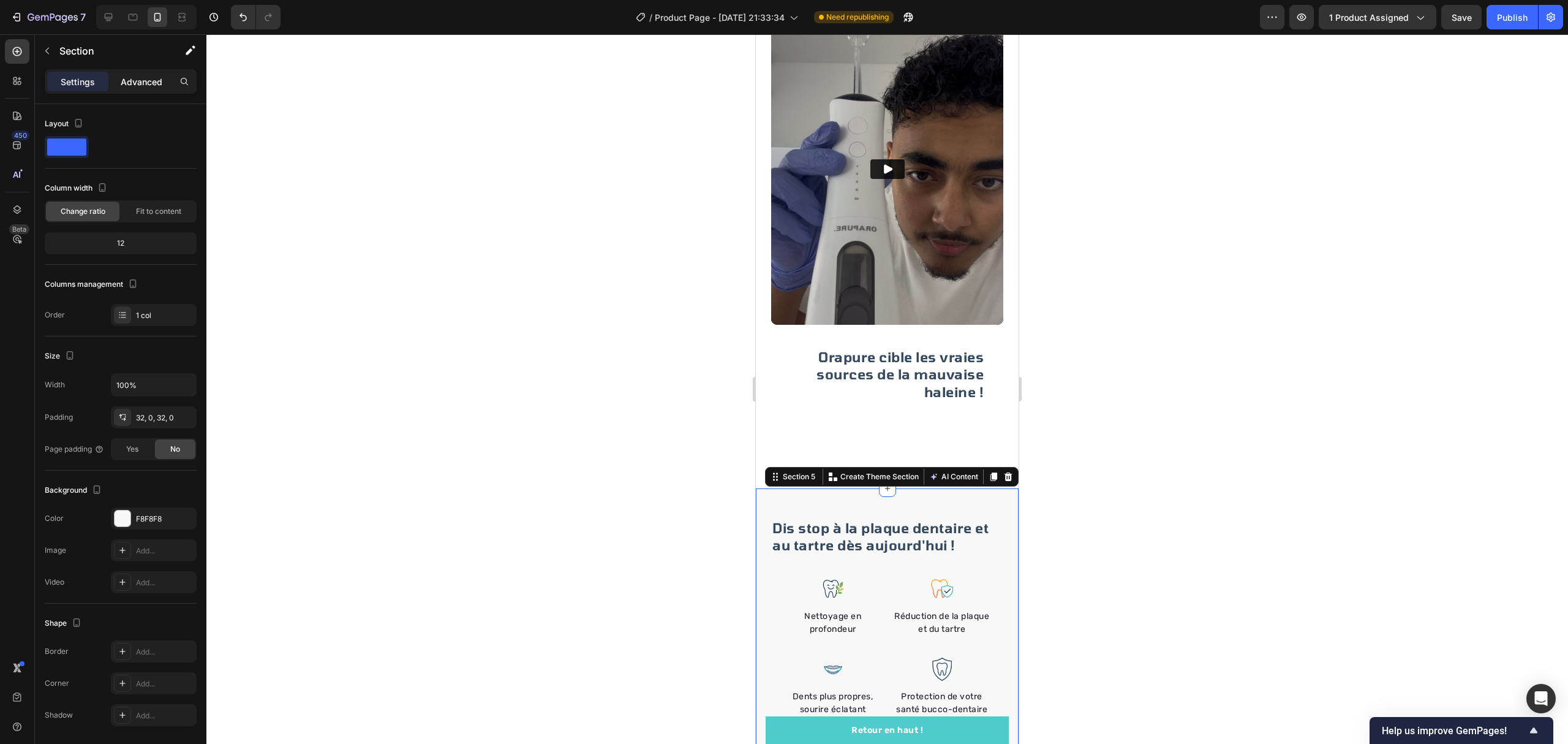
click at [143, 88] on div "Advanced" at bounding box center [141, 82] width 61 height 20
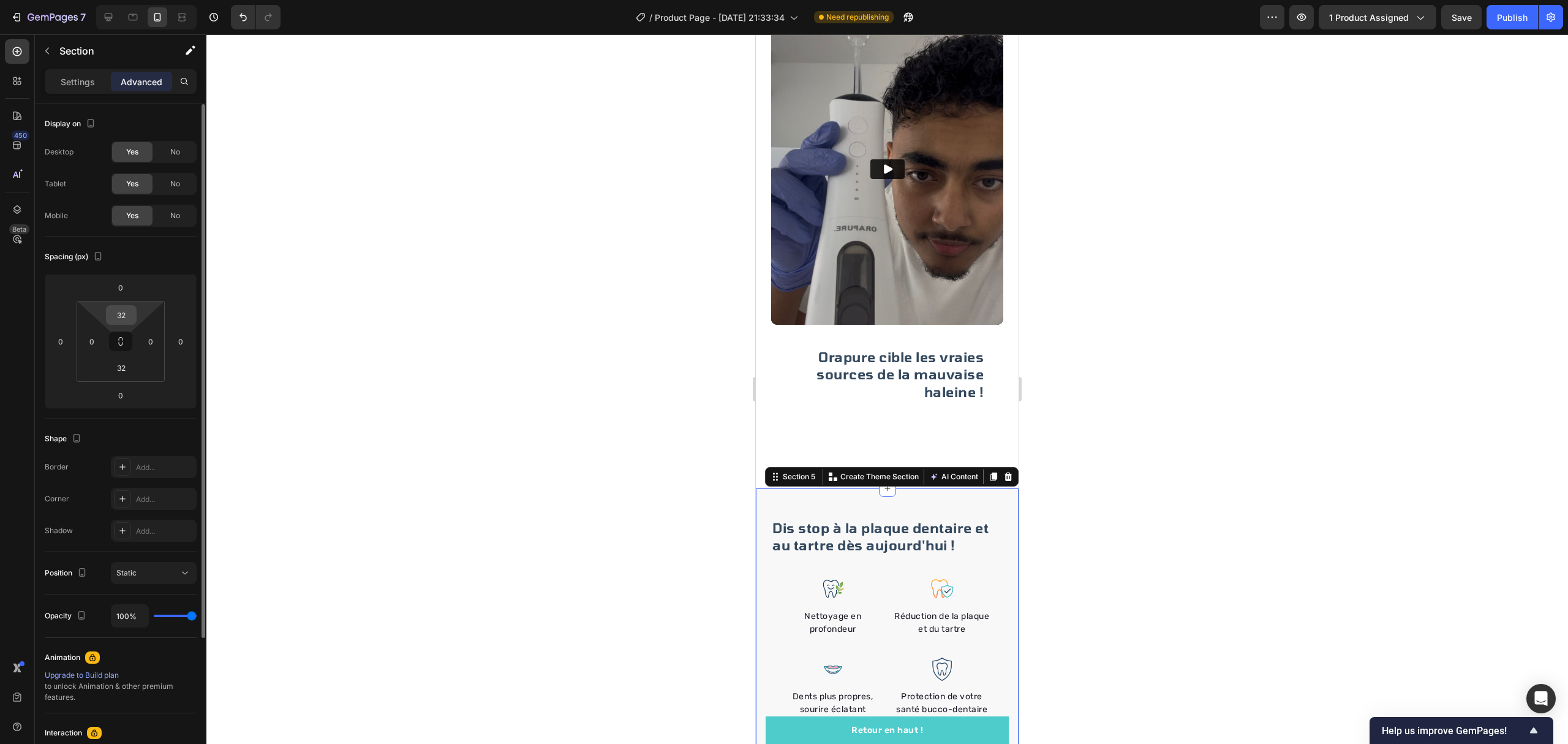
click at [118, 307] on input "32" at bounding box center [121, 315] width 25 height 19
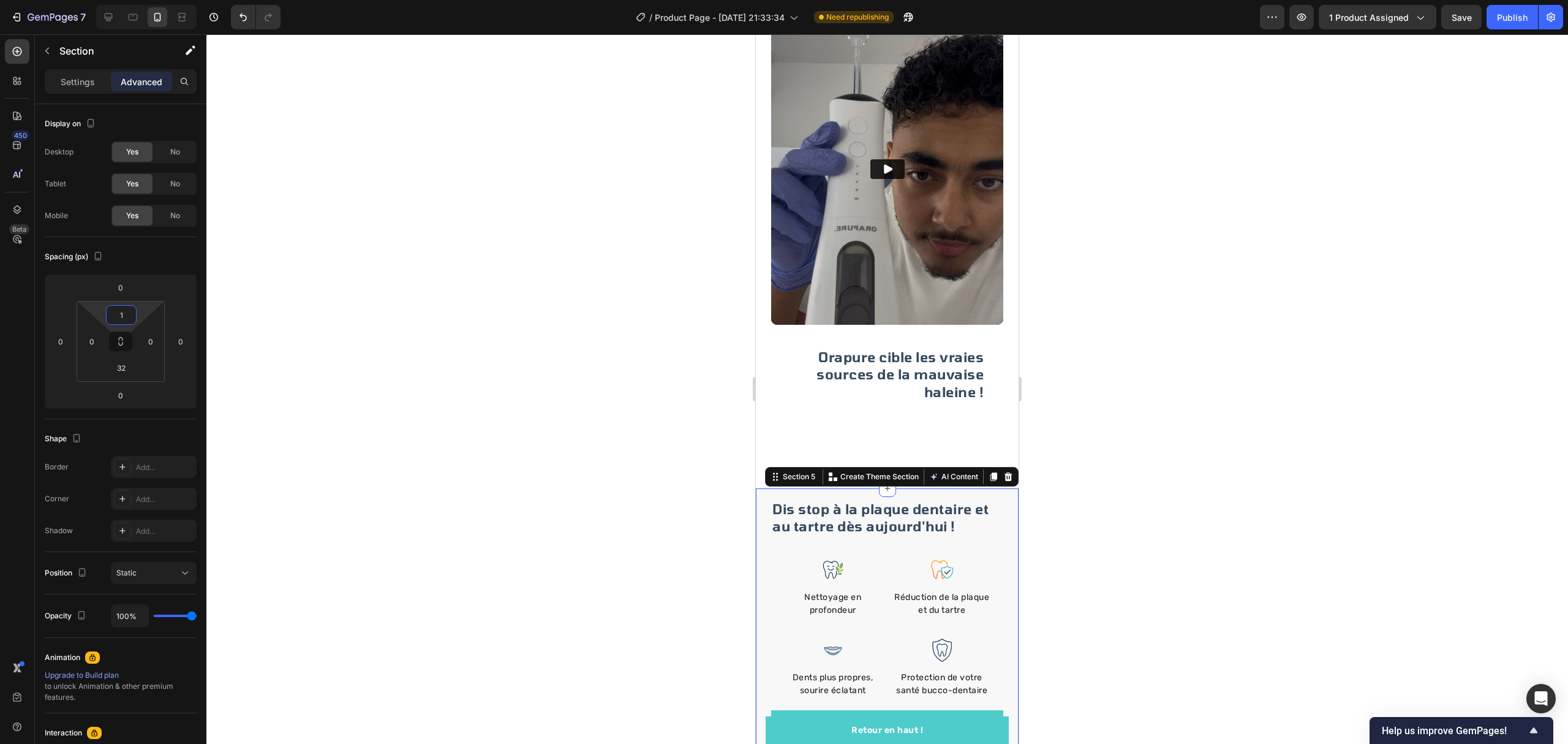
type input "10"
click at [361, 220] on div at bounding box center [887, 389] width 1362 height 710
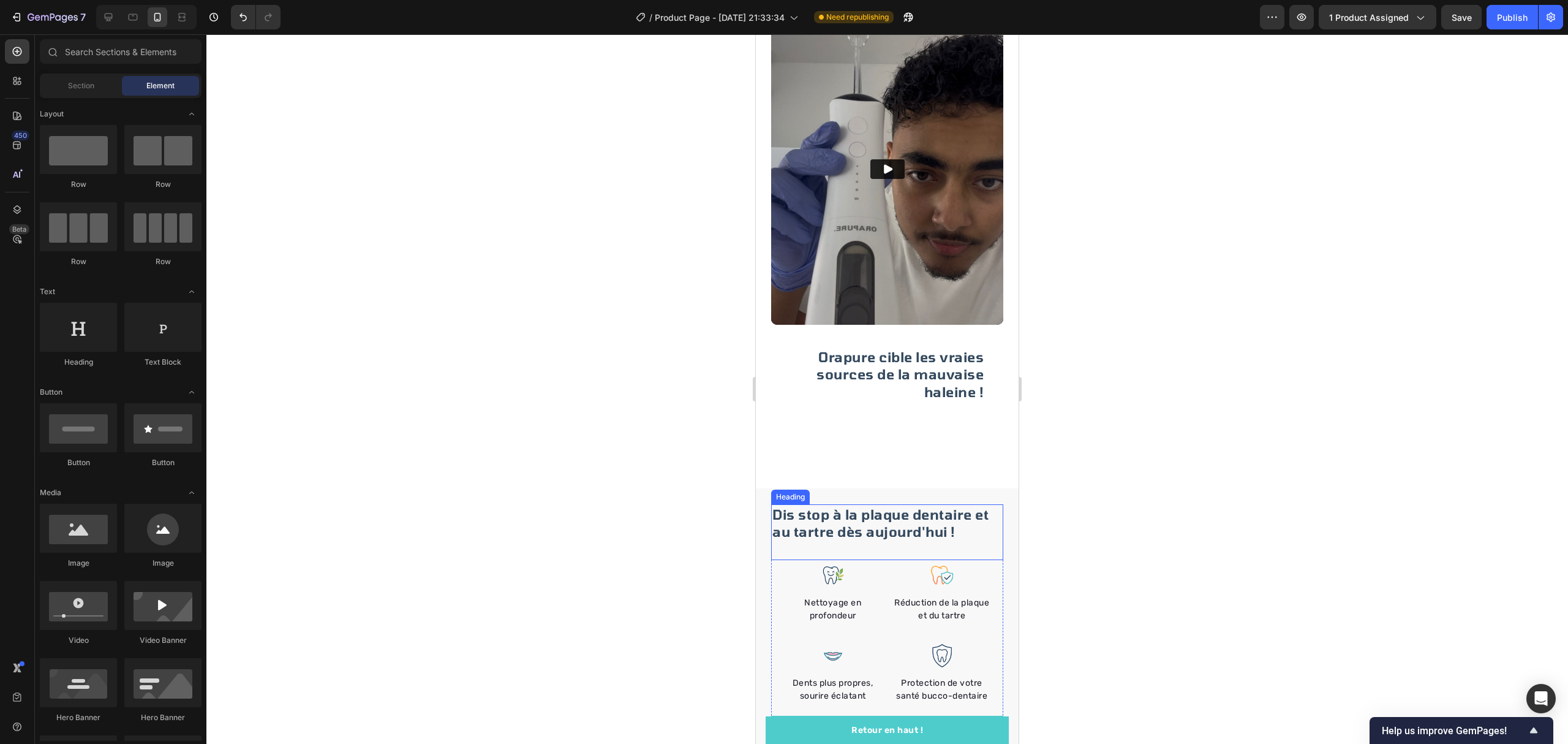
click at [900, 504] on h2 "Dis stop à la plaque dentaire et au tartre dès aujourd'hui !" at bounding box center [887, 523] width 232 height 37
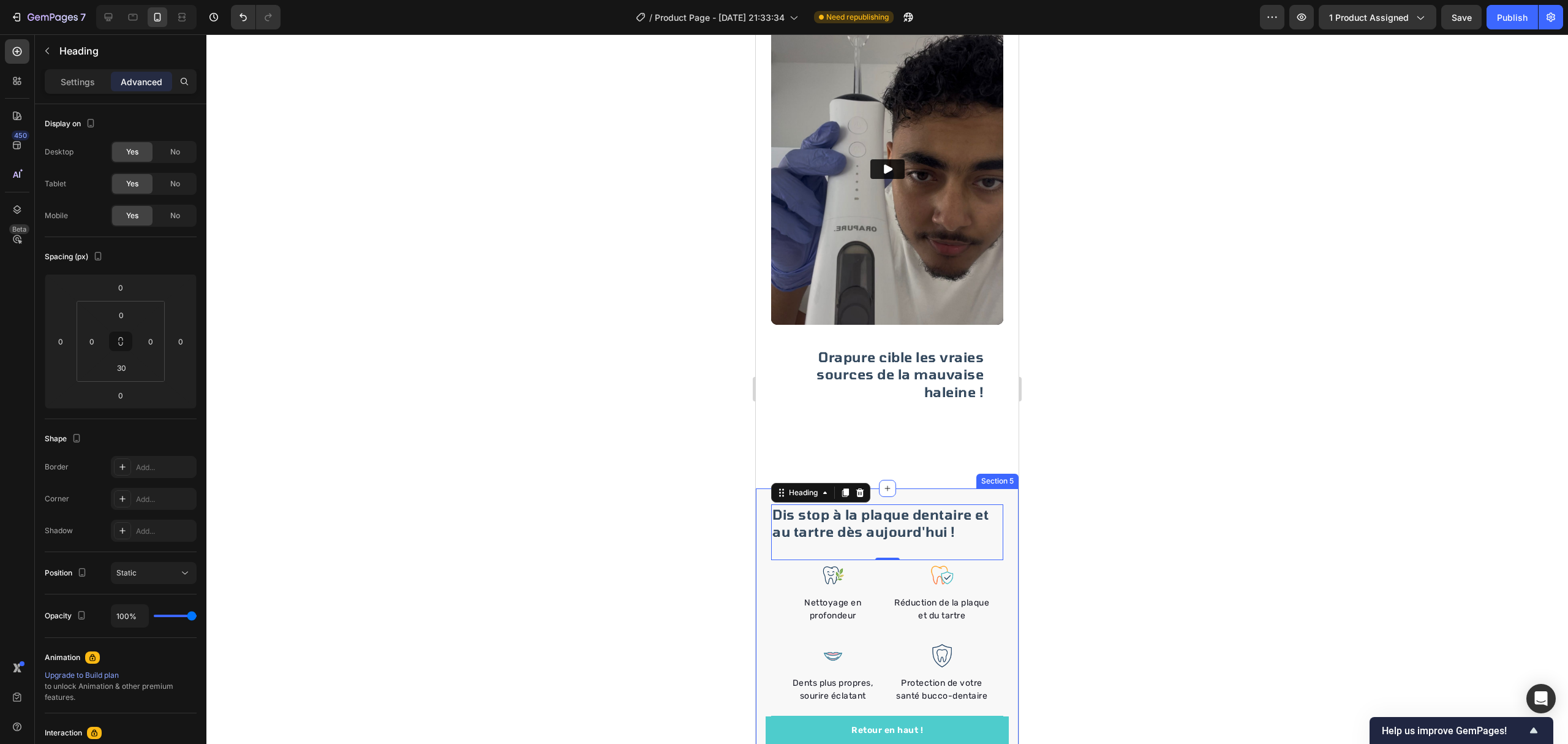
click at [999, 474] on div "Section 5" at bounding box center [997, 481] width 42 height 15
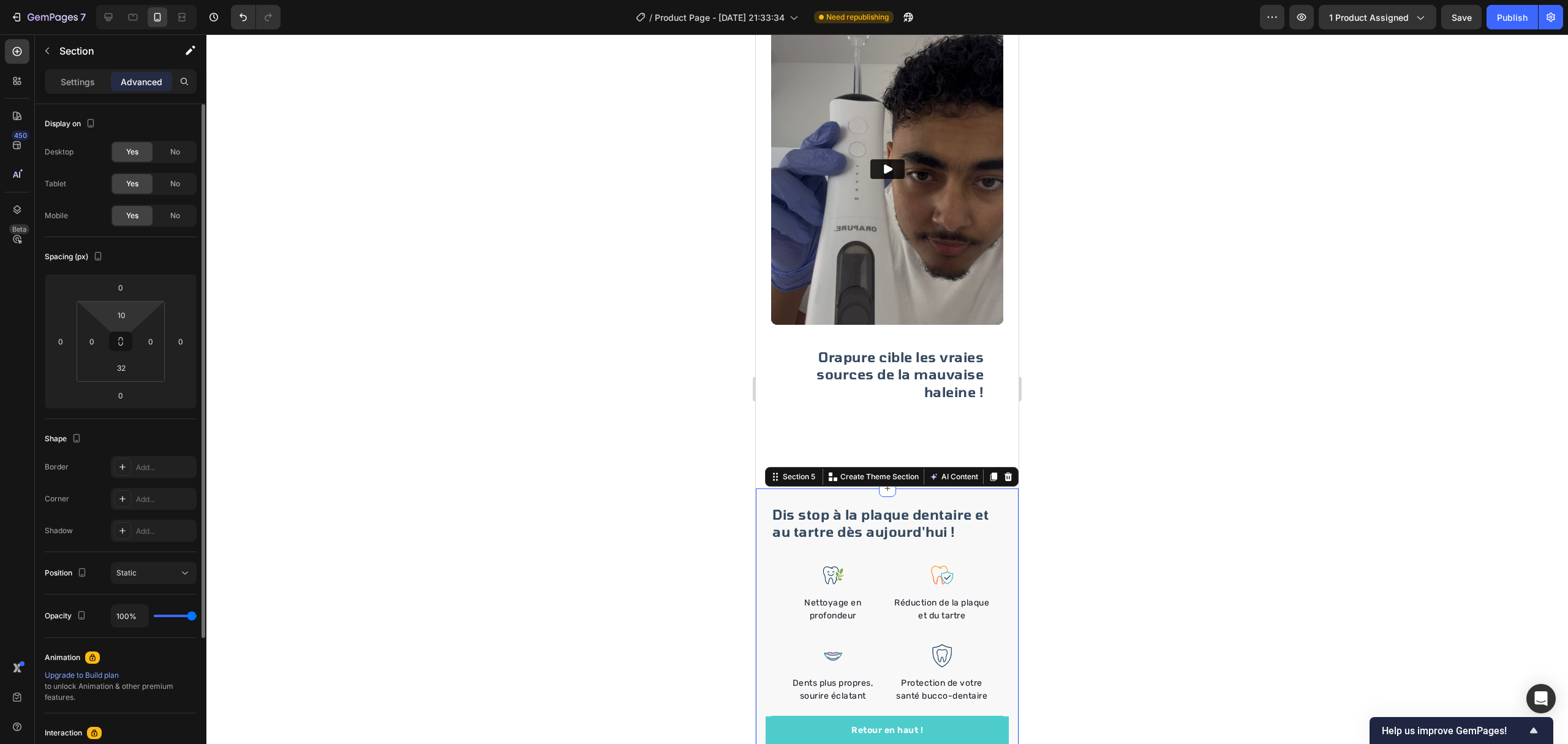
click at [138, 0] on html "7 / Product Page - Sep 9, 21:33:34 Need republishing Preview 1 product assigned…" at bounding box center [784, 0] width 1568 height 0
type input "0"
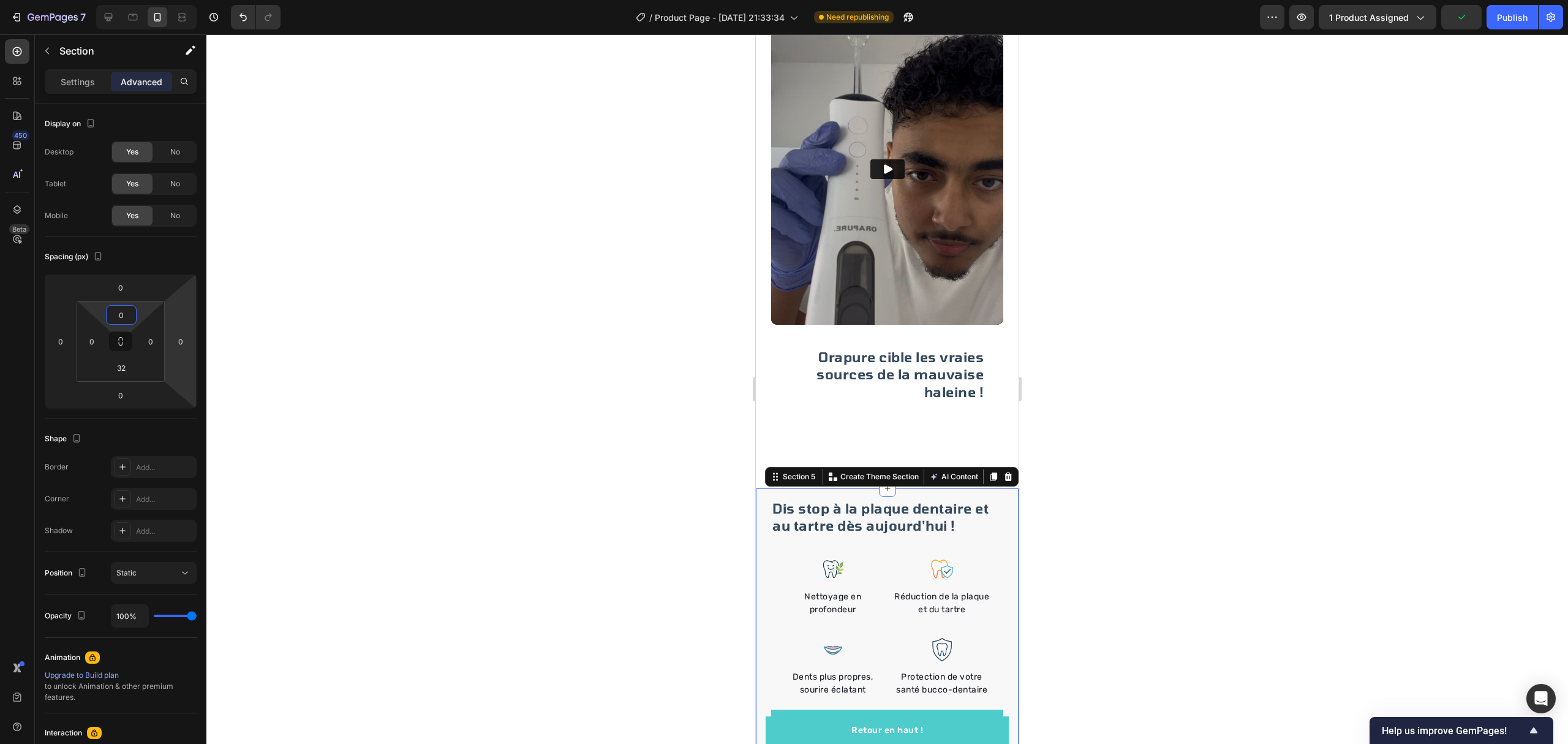
click at [600, 680] on div at bounding box center [887, 389] width 1362 height 710
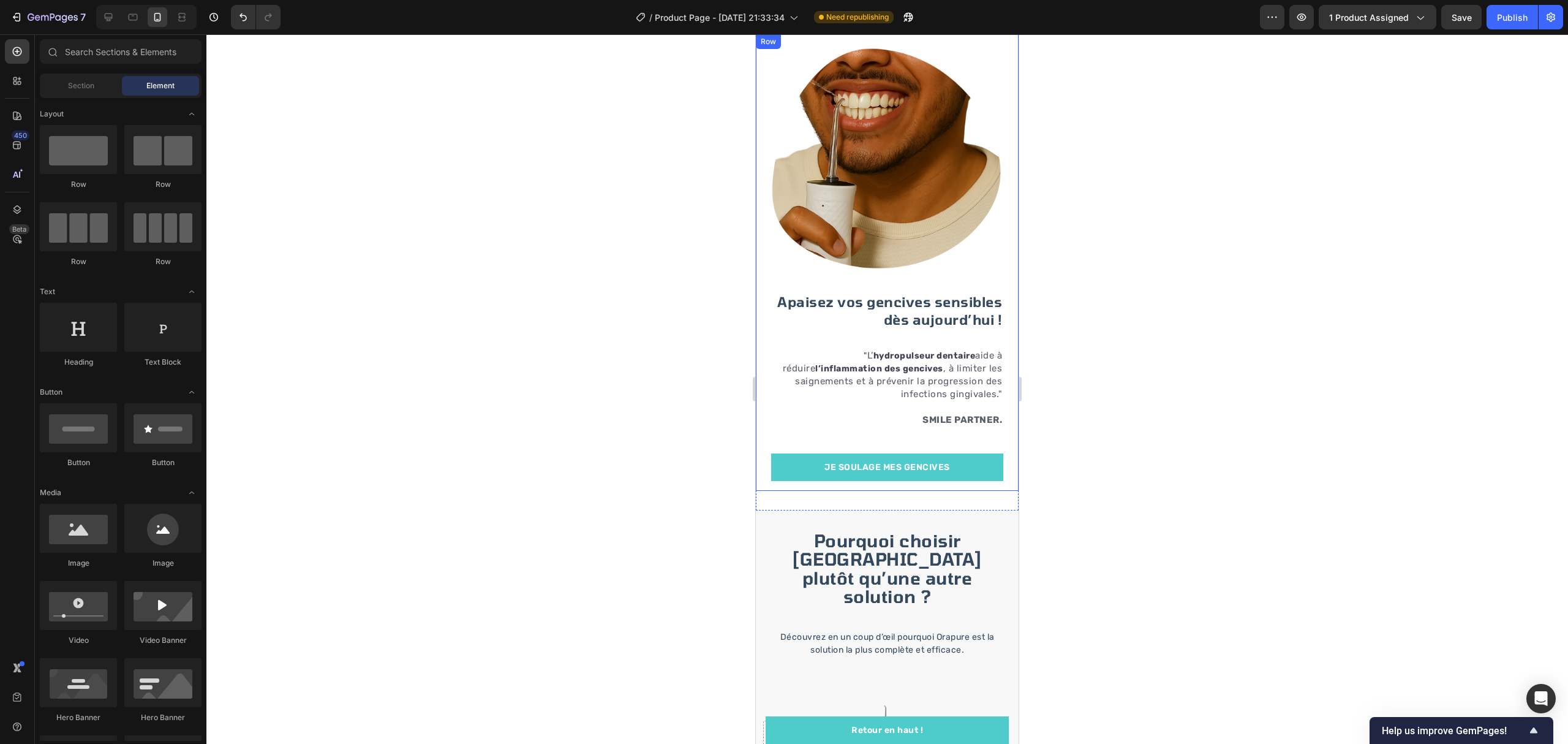
scroll to position [2042, 0]
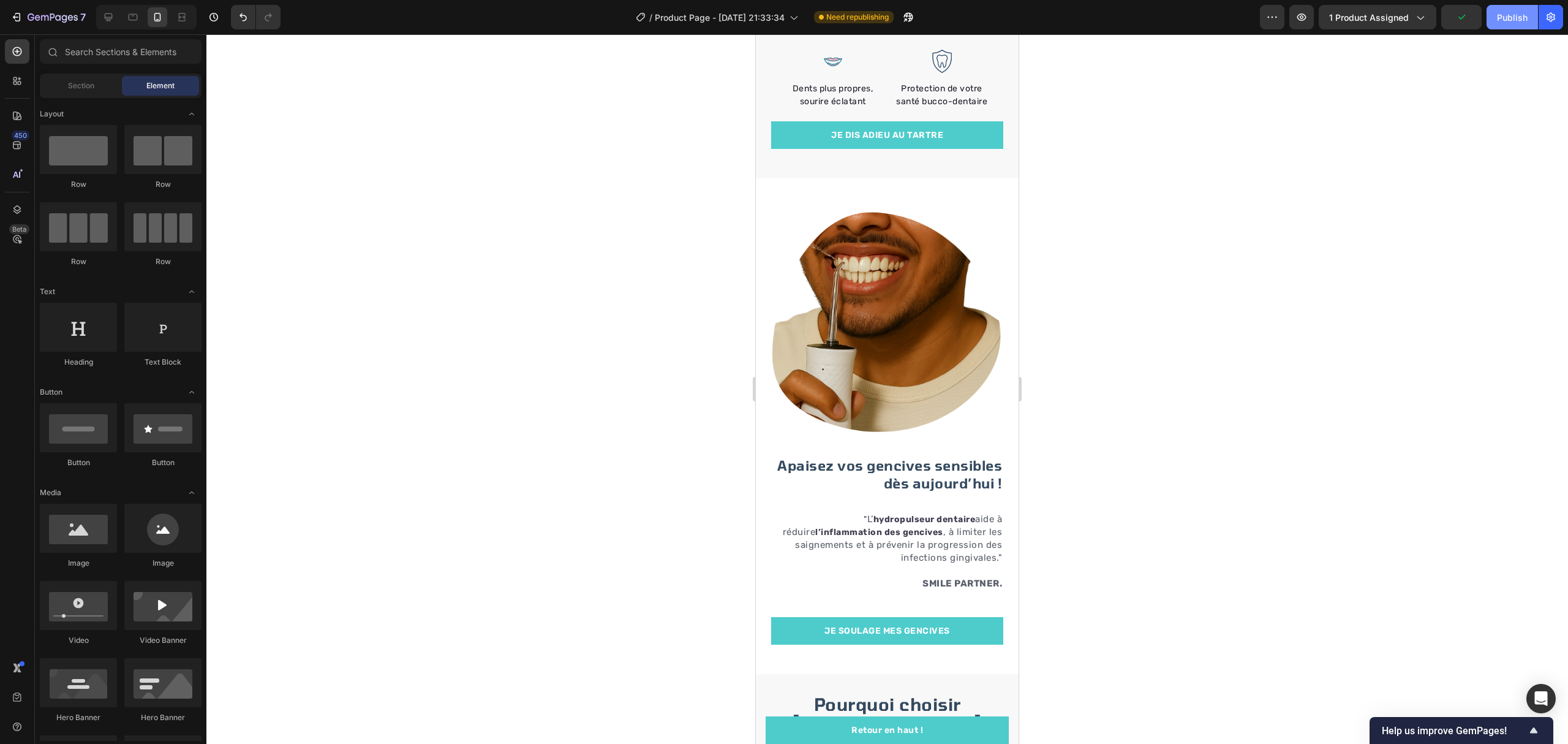
click at [1514, 28] on button "Publish" at bounding box center [1512, 17] width 51 height 25
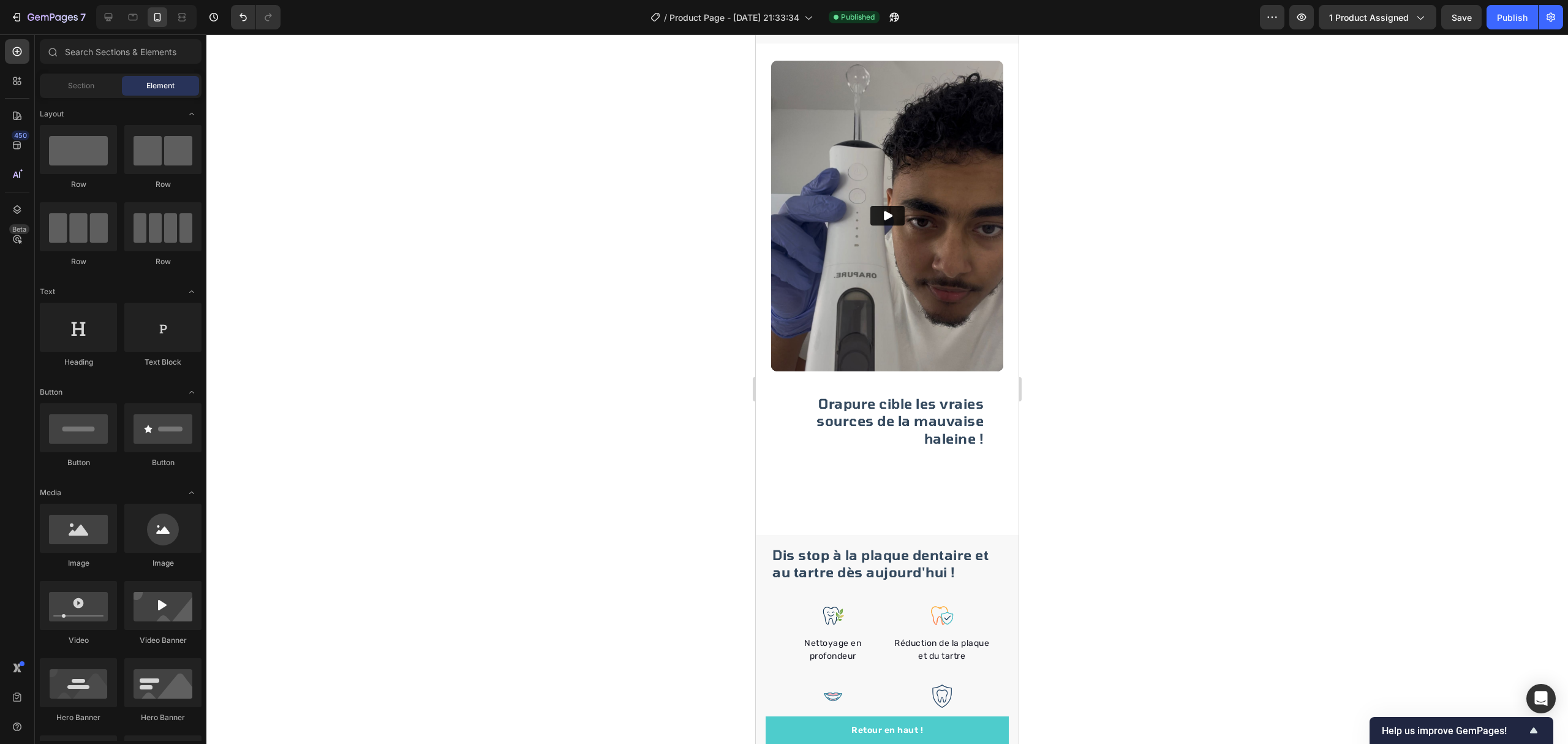
scroll to position [1552, 0]
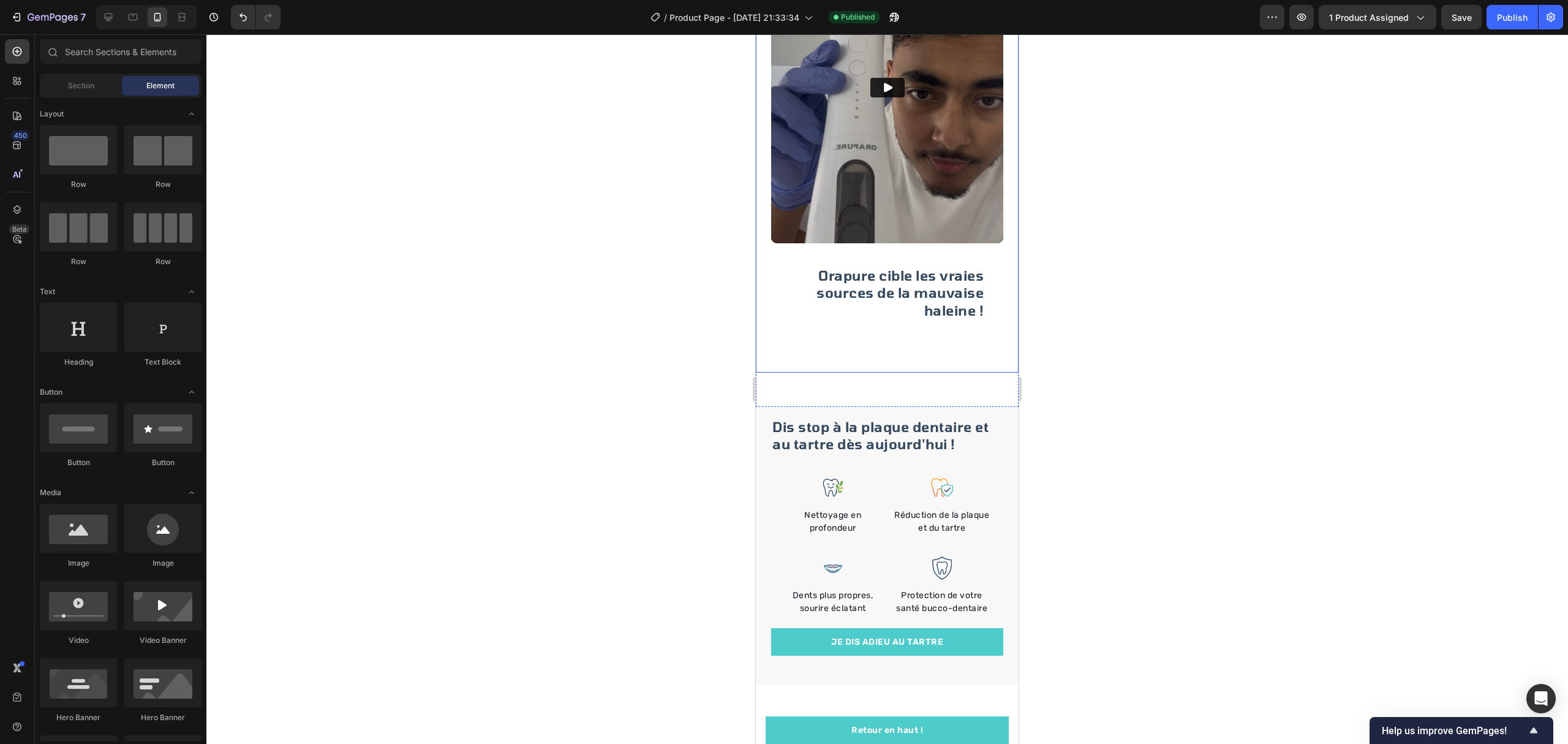
click at [890, 326] on div "Orapure cible les vraies sources de la mauvaise haleine ! Heading Row" at bounding box center [887, 303] width 232 height 120
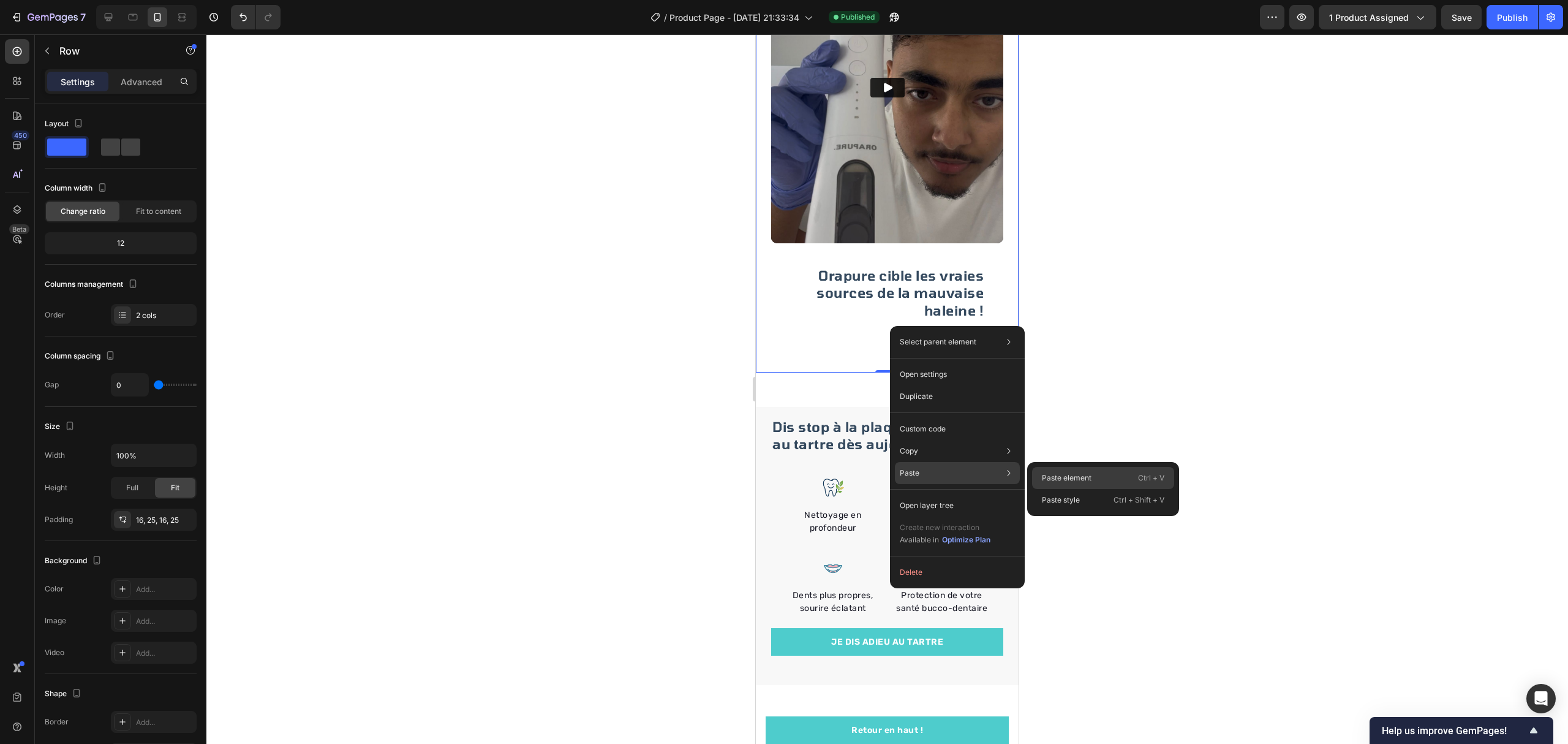
click at [1077, 471] on div "Paste element Ctrl + V" at bounding box center [1102, 478] width 142 height 22
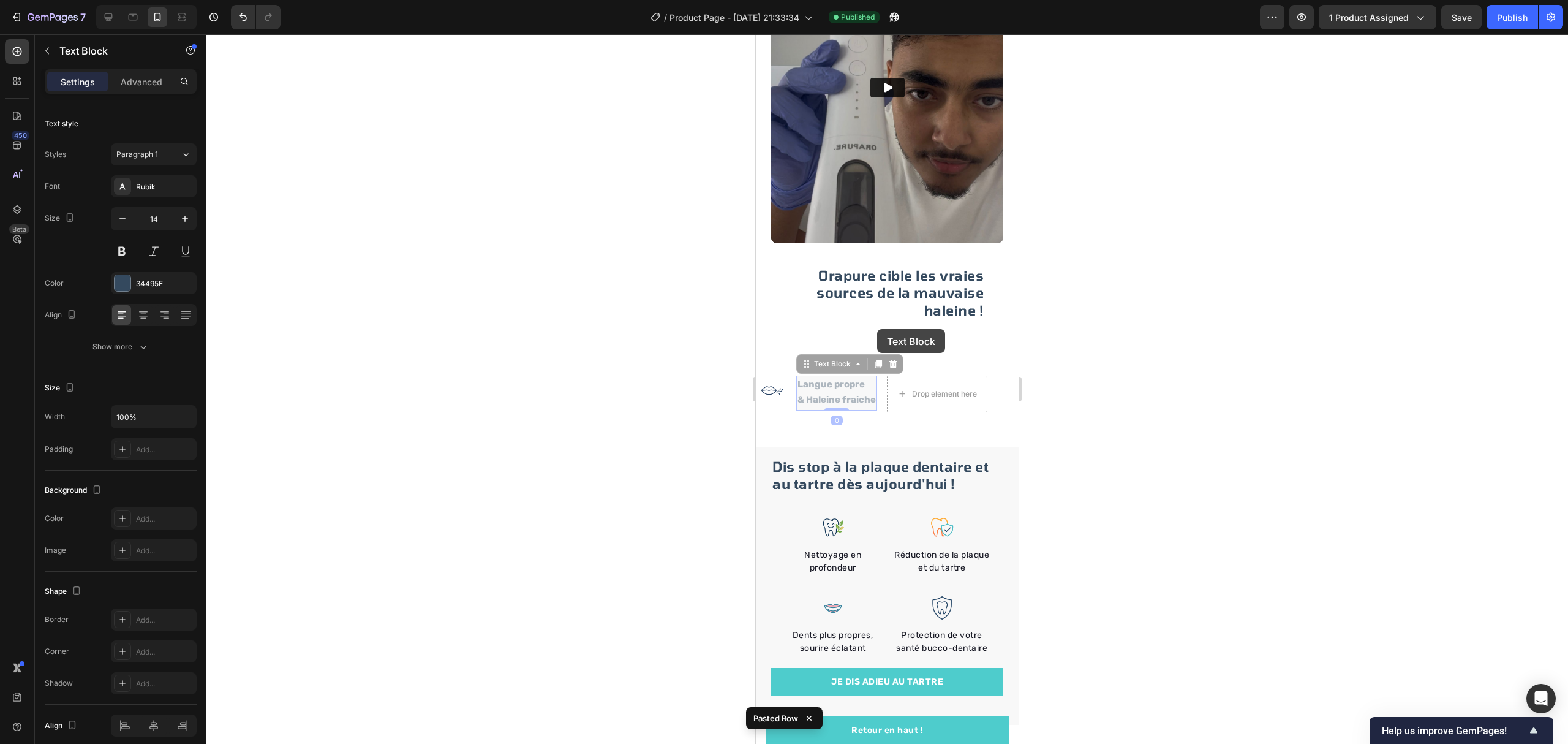
drag, startPoint x: 873, startPoint y: 368, endPoint x: 1881, endPoint y: 417, distance: 1009.2
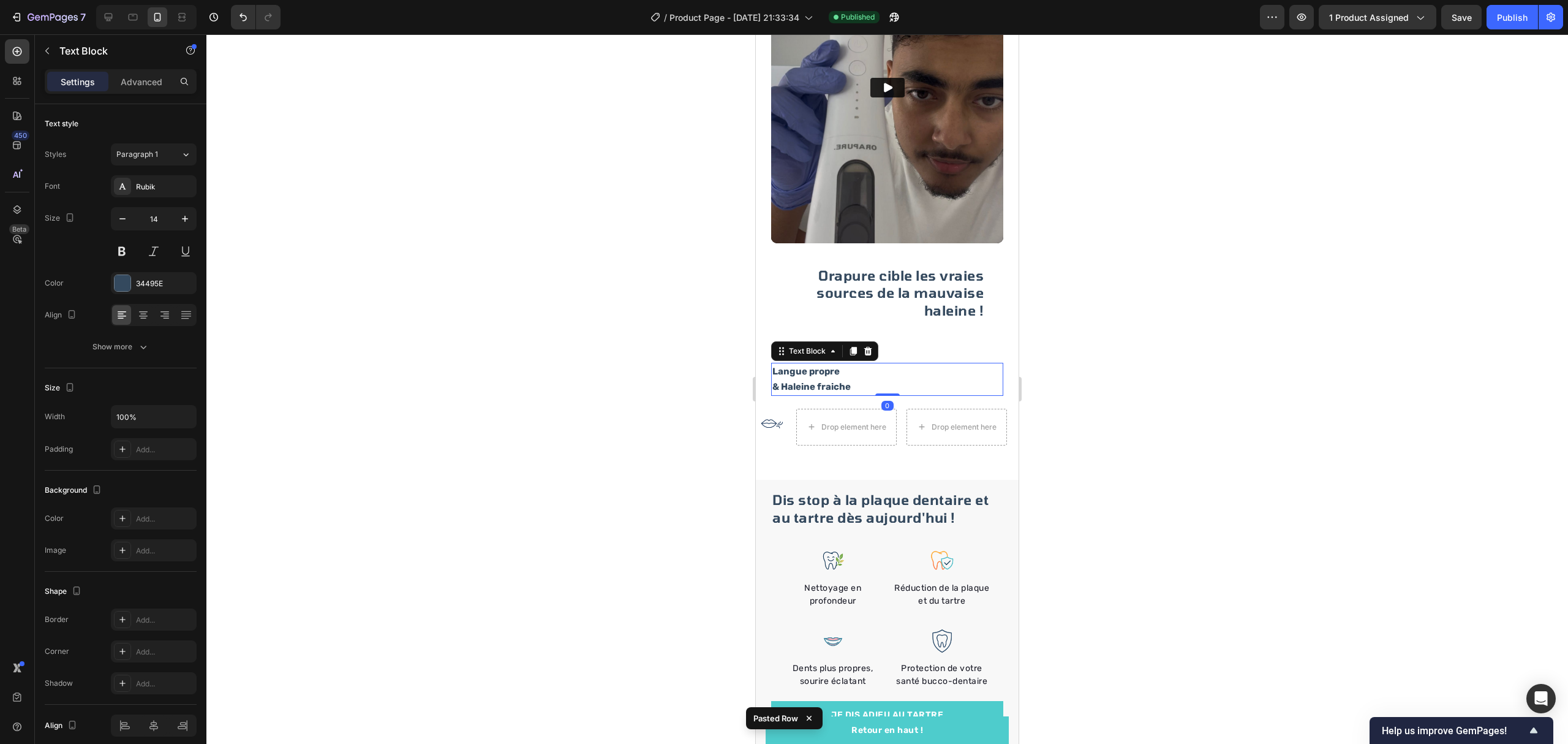
click at [1126, 382] on div at bounding box center [887, 389] width 1362 height 710
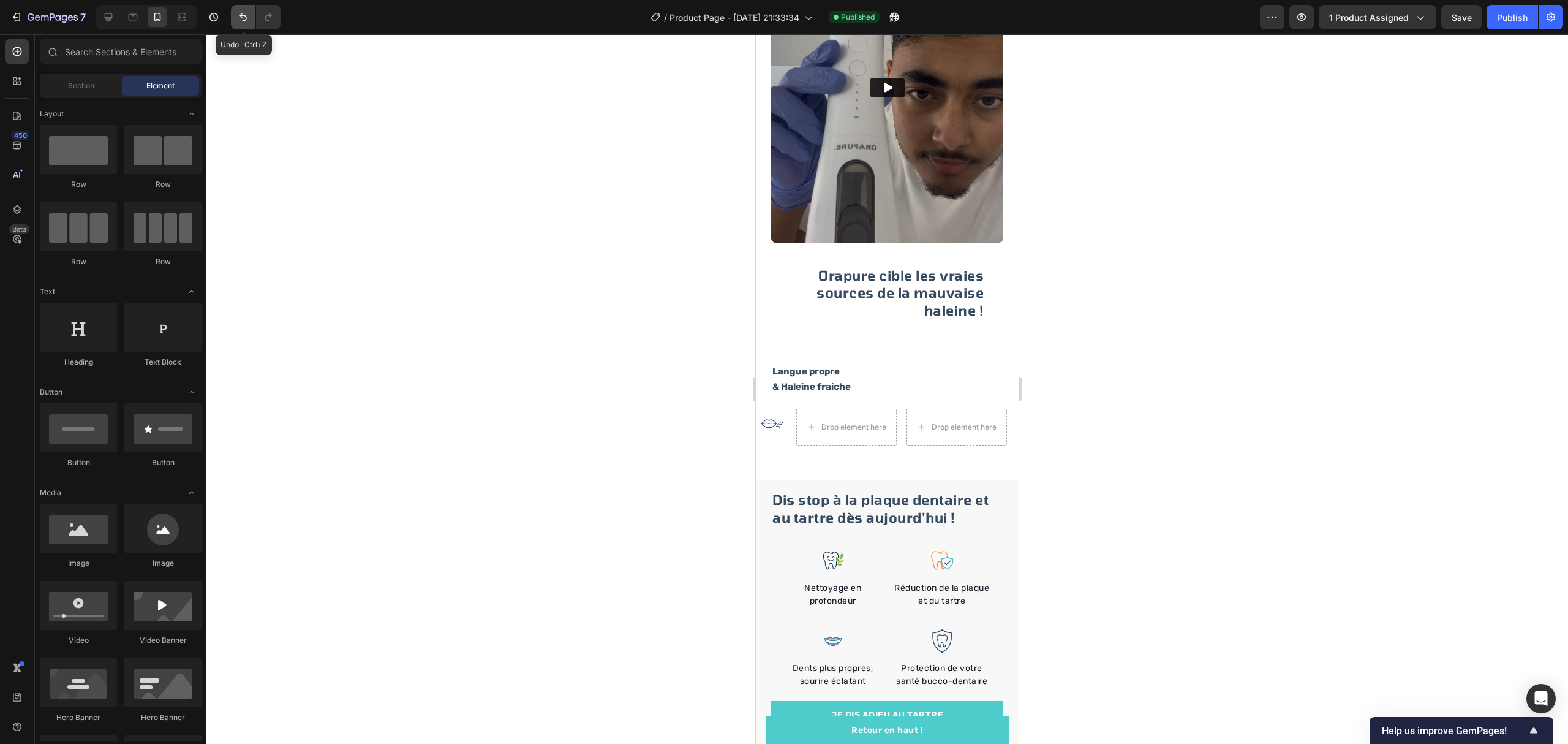
click at [236, 14] on button "Undo/Redo" at bounding box center [243, 17] width 25 height 25
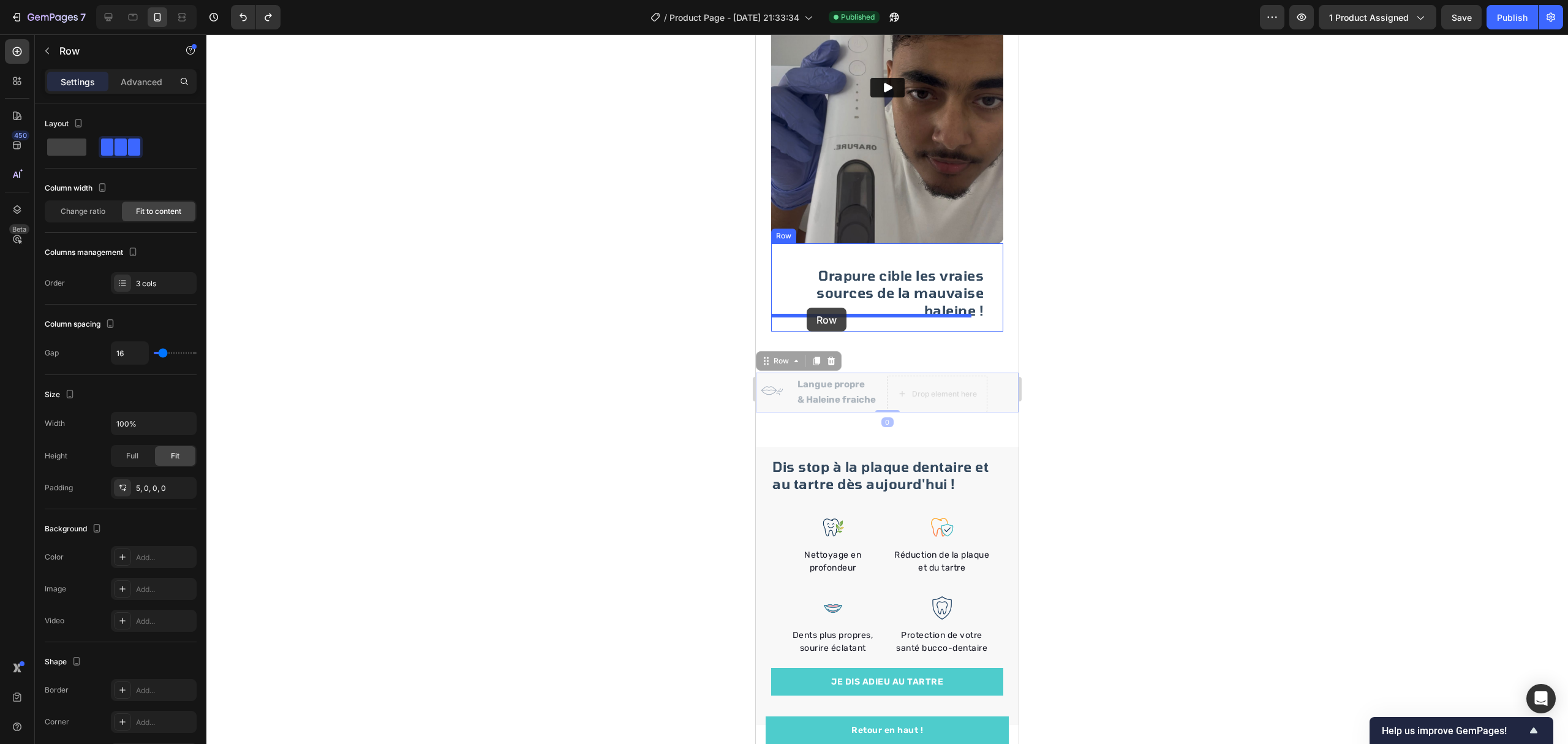
drag, startPoint x: 787, startPoint y: 372, endPoint x: 1910, endPoint y: 373, distance: 1123.0
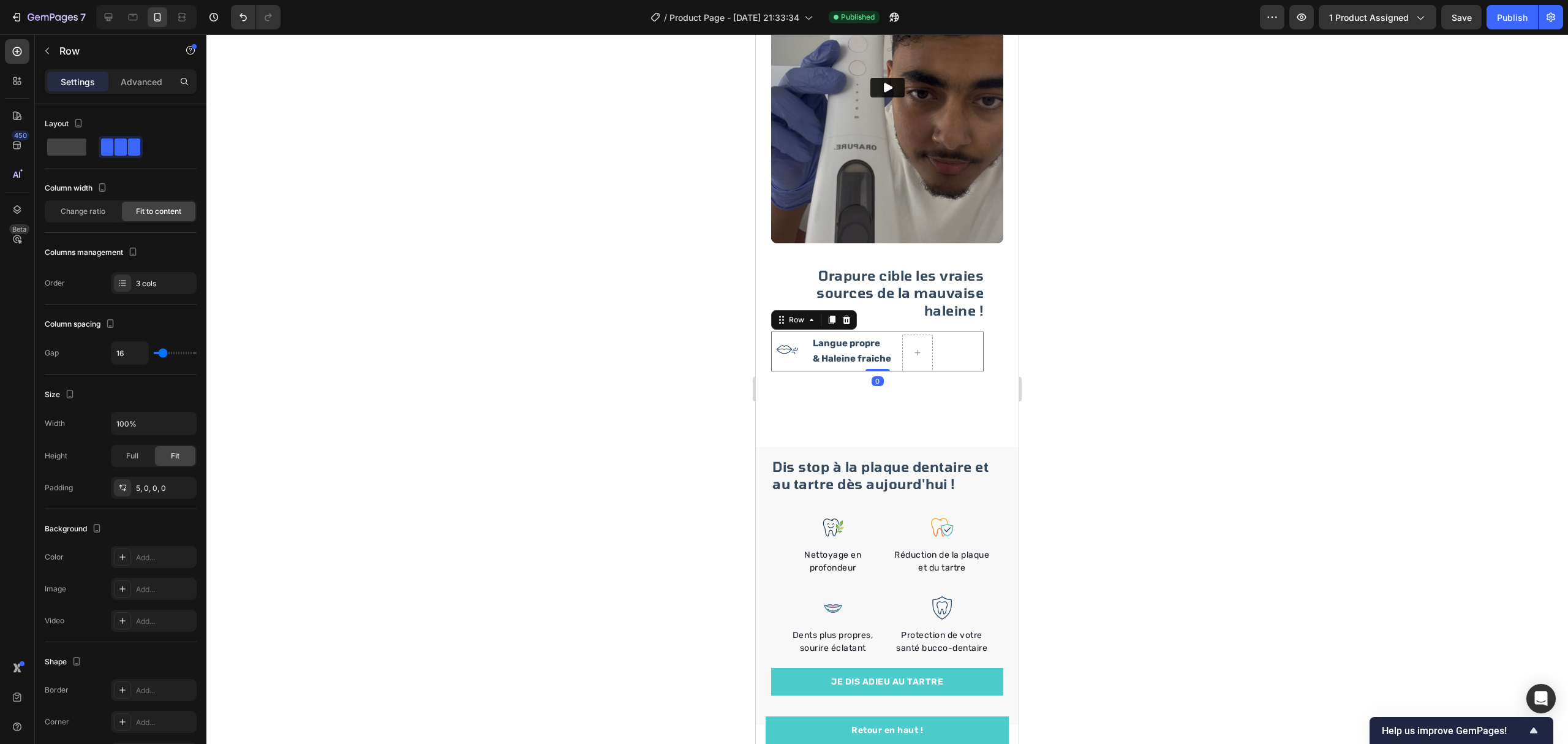
click at [1153, 339] on div at bounding box center [887, 389] width 1362 height 710
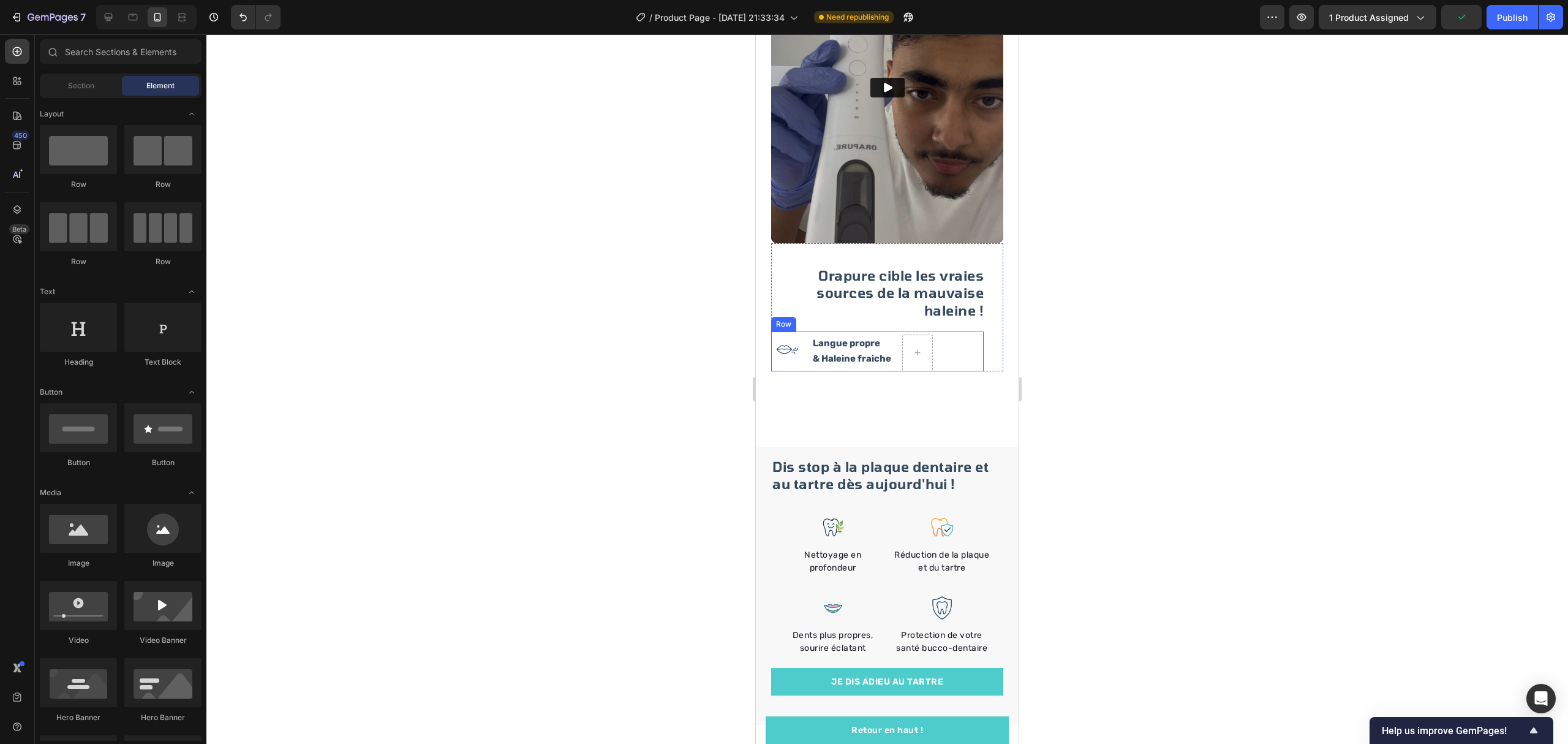
click at [944, 331] on div "Image Langue propre & Haleine fraiche Text Block Row" at bounding box center [877, 351] width 212 height 40
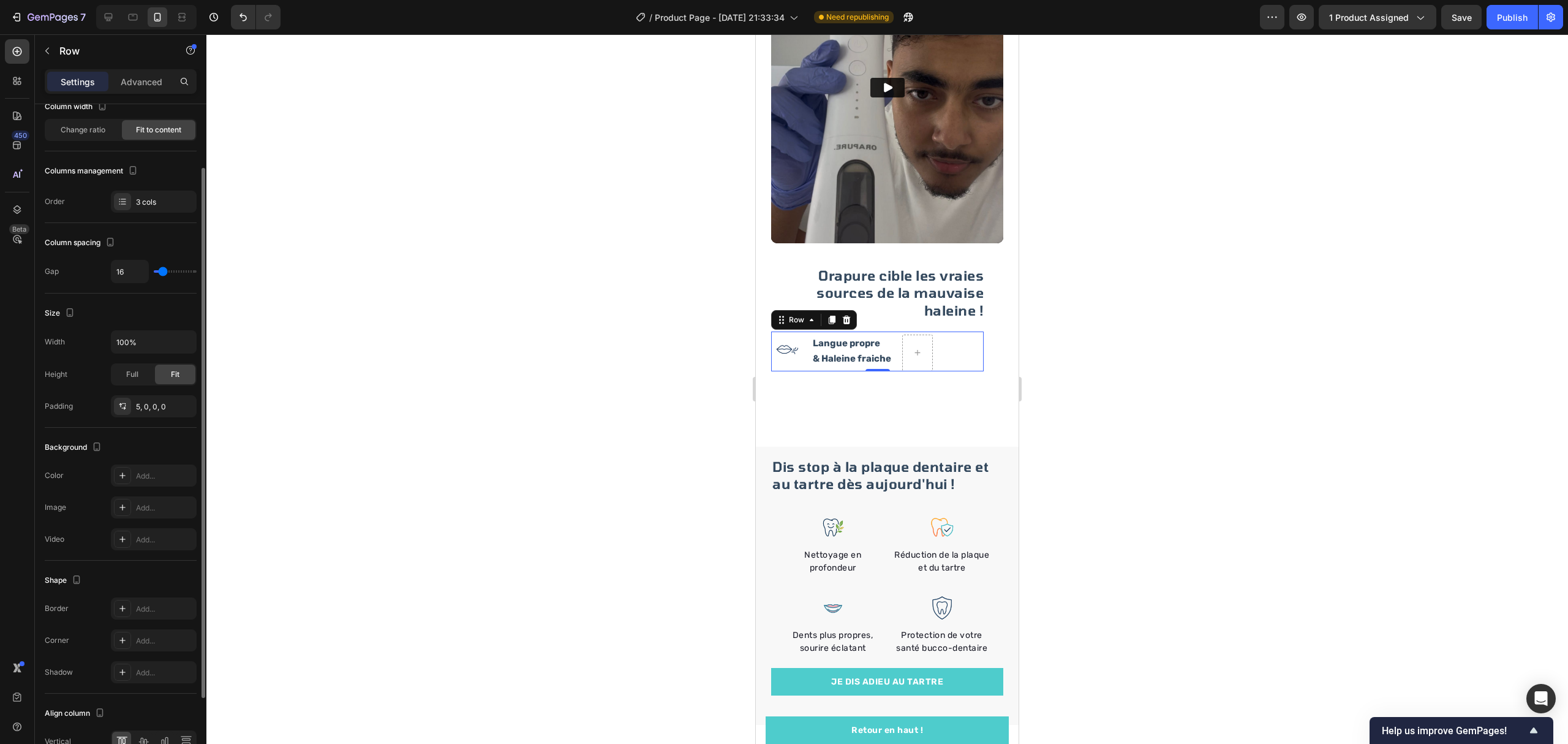
scroll to position [163, 0]
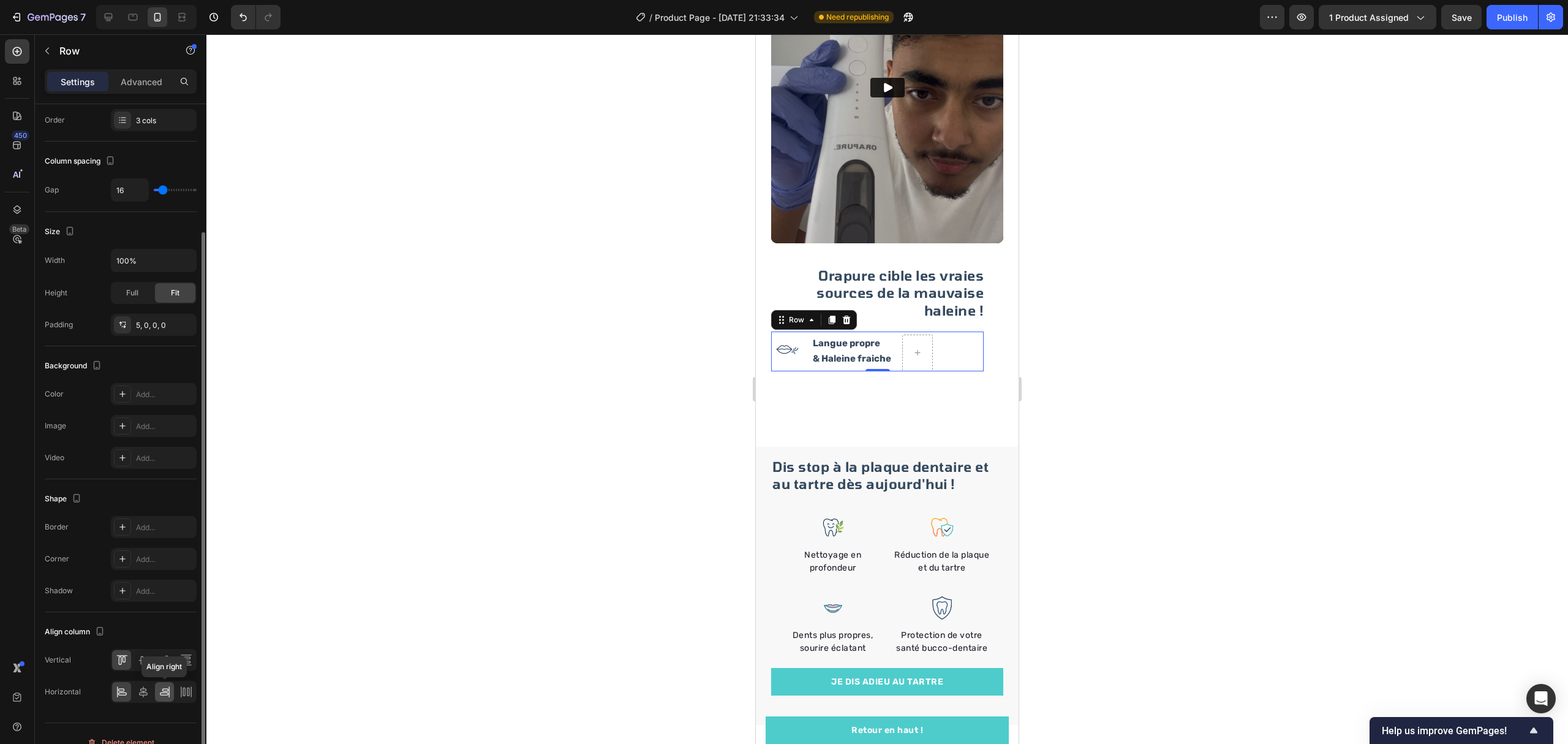
click at [170, 692] on div at bounding box center [164, 692] width 19 height 20
click at [185, 694] on icon at bounding box center [184, 691] width 2 height 9
click at [139, 692] on icon at bounding box center [143, 692] width 12 height 12
click at [116, 692] on icon at bounding box center [122, 692] width 12 height 12
click at [164, 656] on icon at bounding box center [164, 659] width 12 height 12
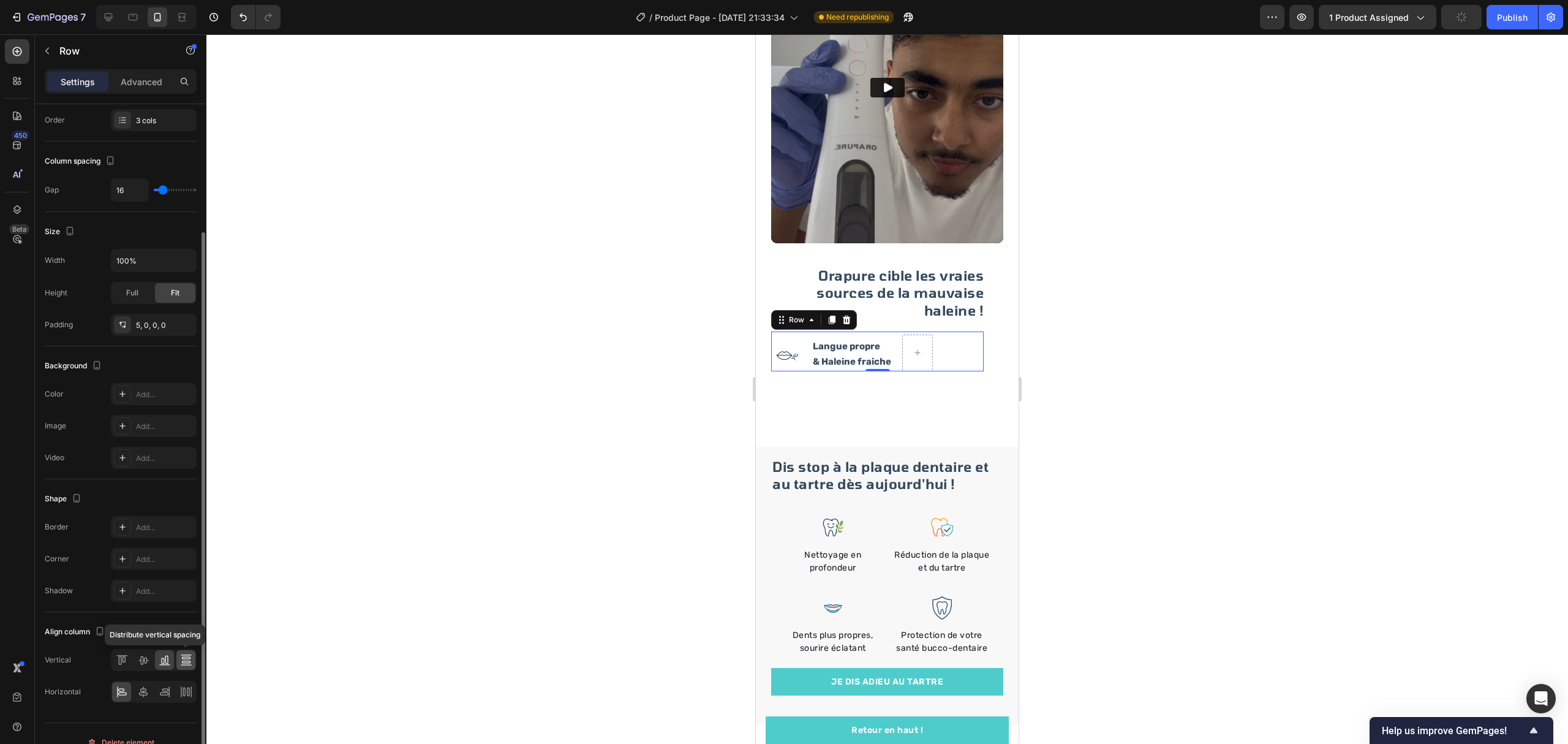
click at [179, 658] on div at bounding box center [186, 659] width 19 height 20
click at [130, 664] on div at bounding box center [121, 659] width 19 height 20
click at [563, 535] on div at bounding box center [887, 389] width 1362 height 710
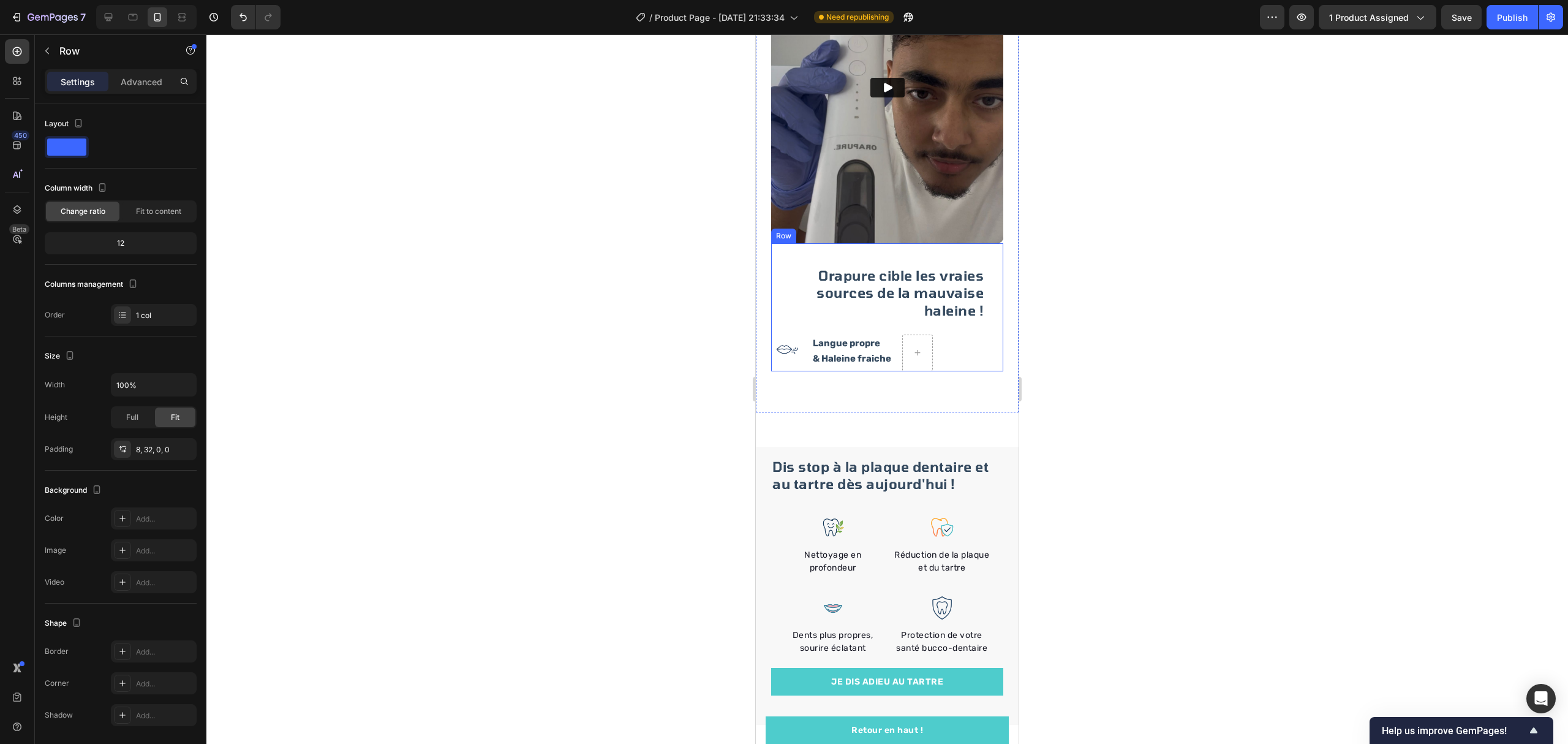
click at [977, 341] on div "Orapure cible les vraies sources de la mauvaise haleine ! Heading Image Langue …" at bounding box center [887, 307] width 232 height 128
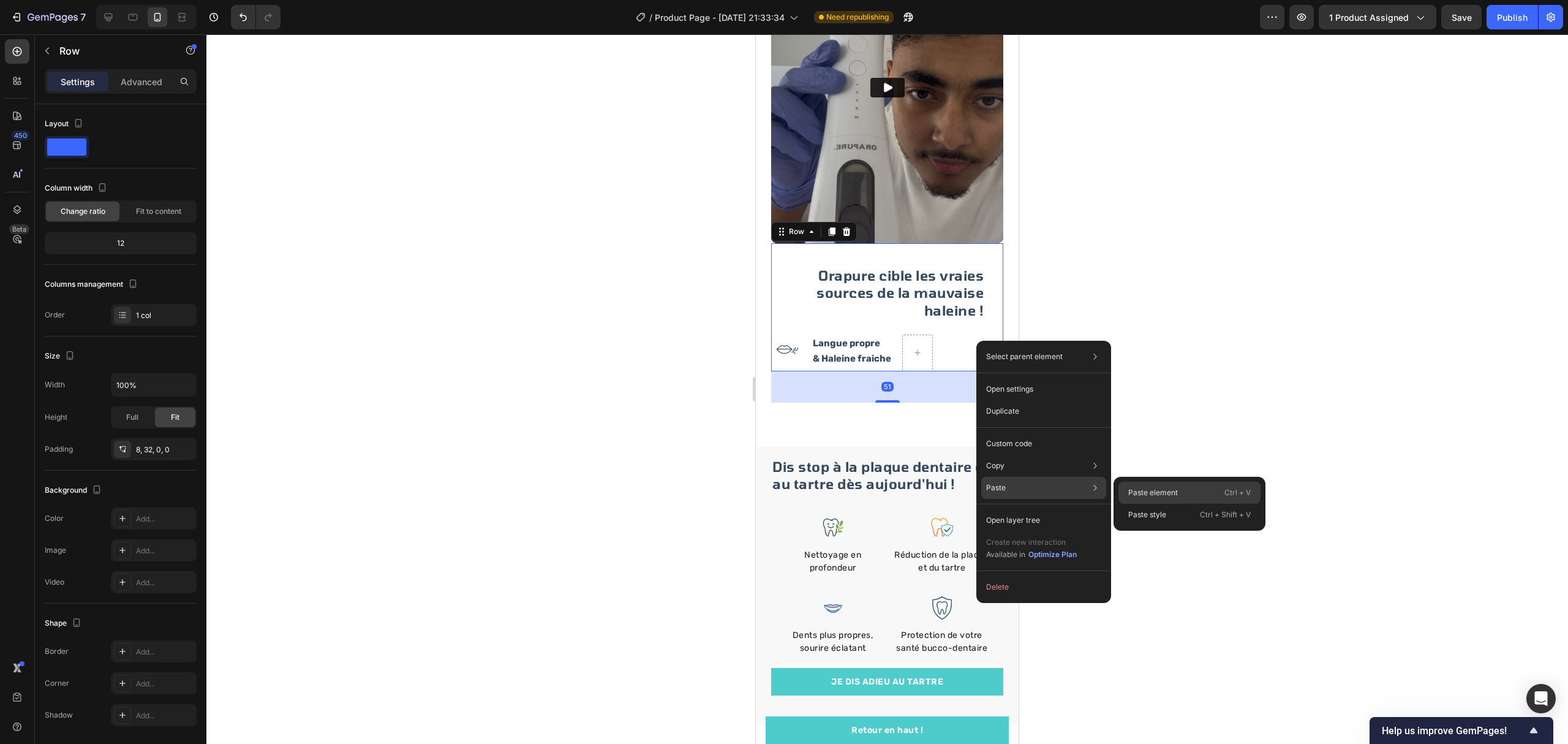
click at [1120, 490] on div "Paste element Ctrl + V" at bounding box center [1189, 492] width 142 height 22
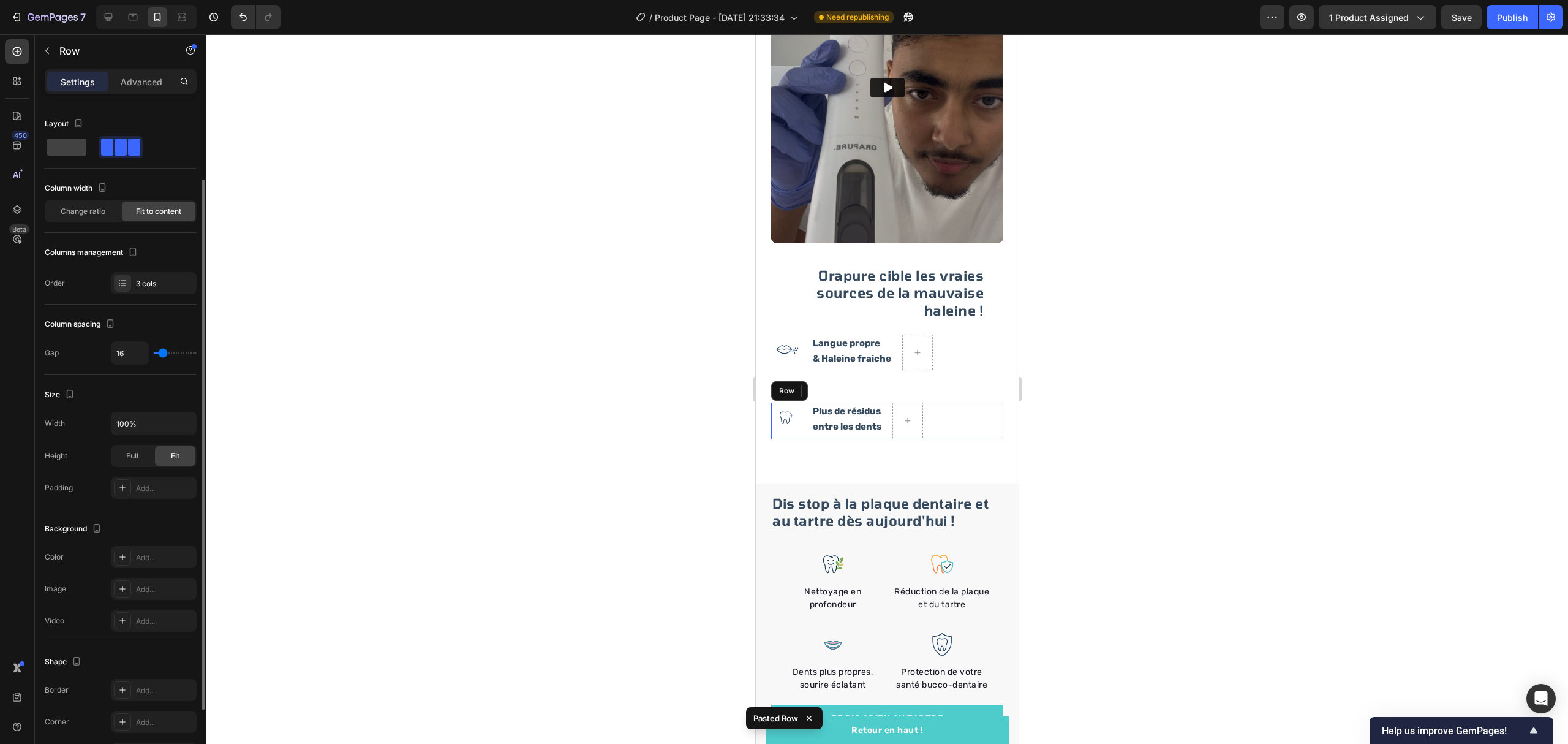
scroll to position [42, 0]
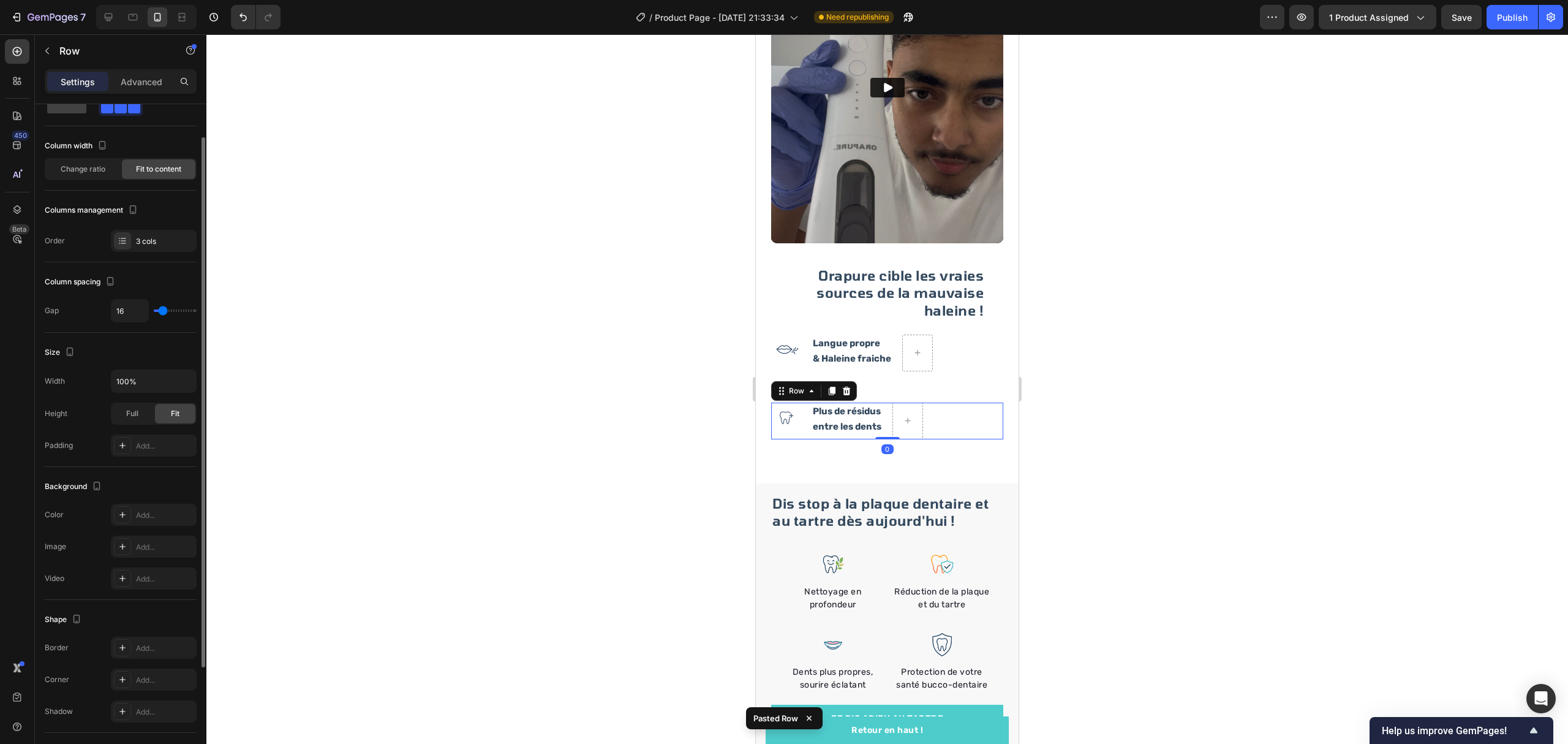
click at [1141, 441] on div at bounding box center [887, 389] width 1362 height 710
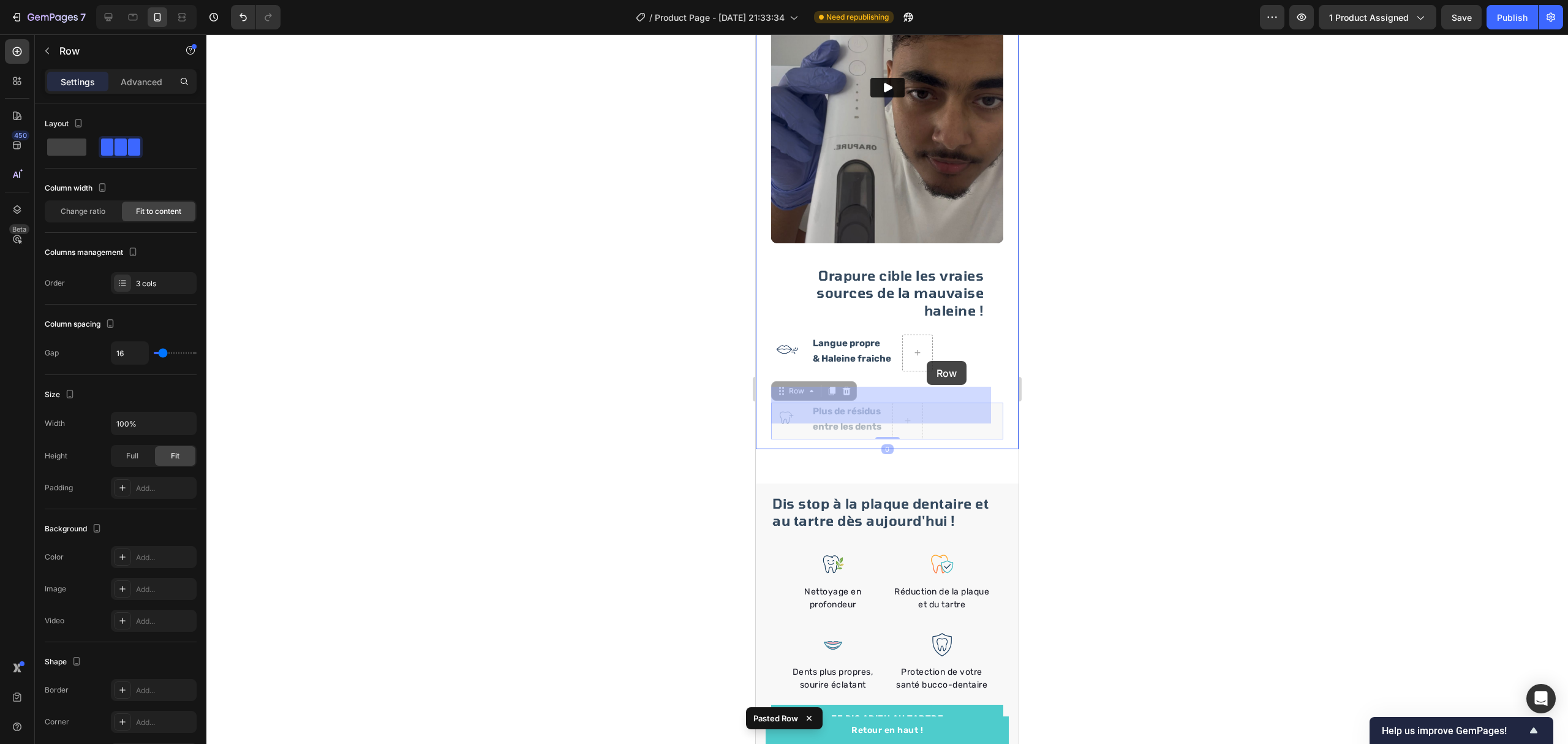
drag, startPoint x: 982, startPoint y: 404, endPoint x: 1773, endPoint y: 415, distance: 791.1
click at [926, 361] on div "Mobile ( 429 px) iPhone 13 Mini iPhone 13 Pro iPhone 11 Pro Max iPhone 15 Pro M…" at bounding box center [886, 652] width 262 height 4339
click at [1139, 366] on div at bounding box center [887, 389] width 1362 height 710
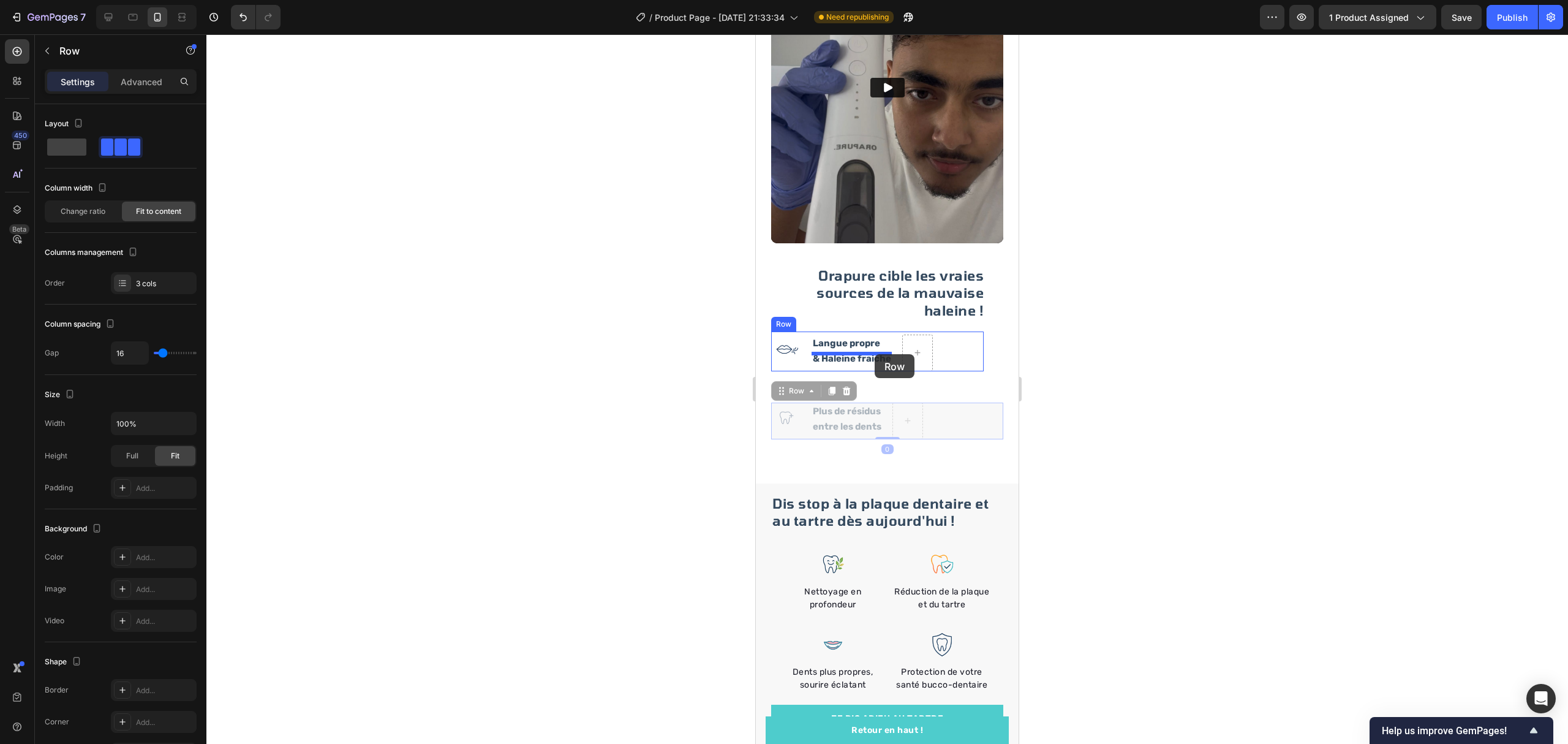
drag, startPoint x: 958, startPoint y: 405, endPoint x: 1864, endPoint y: 401, distance: 906.0
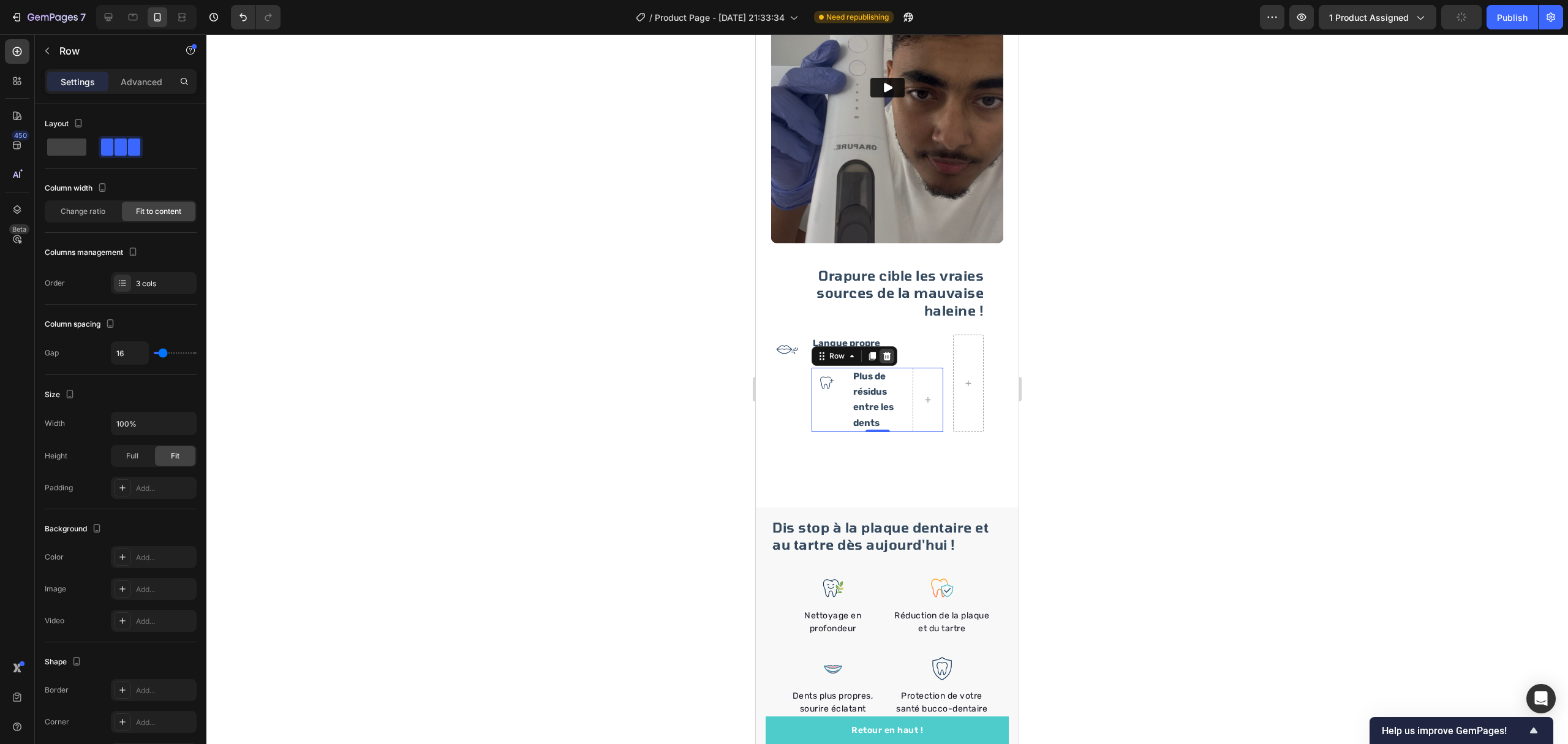
click at [893, 349] on div at bounding box center [886, 356] width 15 height 15
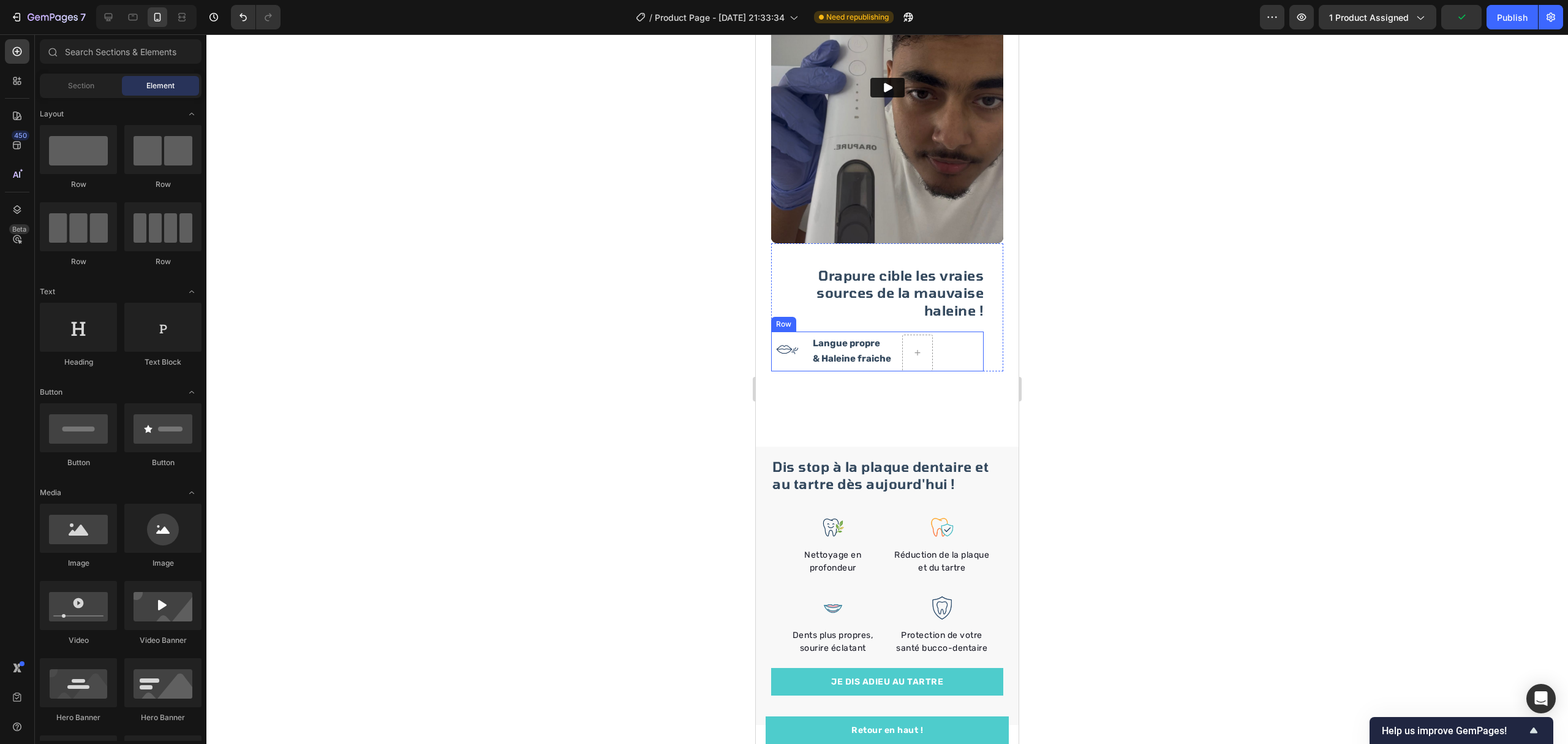
click at [938, 331] on div "Image Langue propre & Haleine fraiche Text Block Row" at bounding box center [877, 351] width 212 height 40
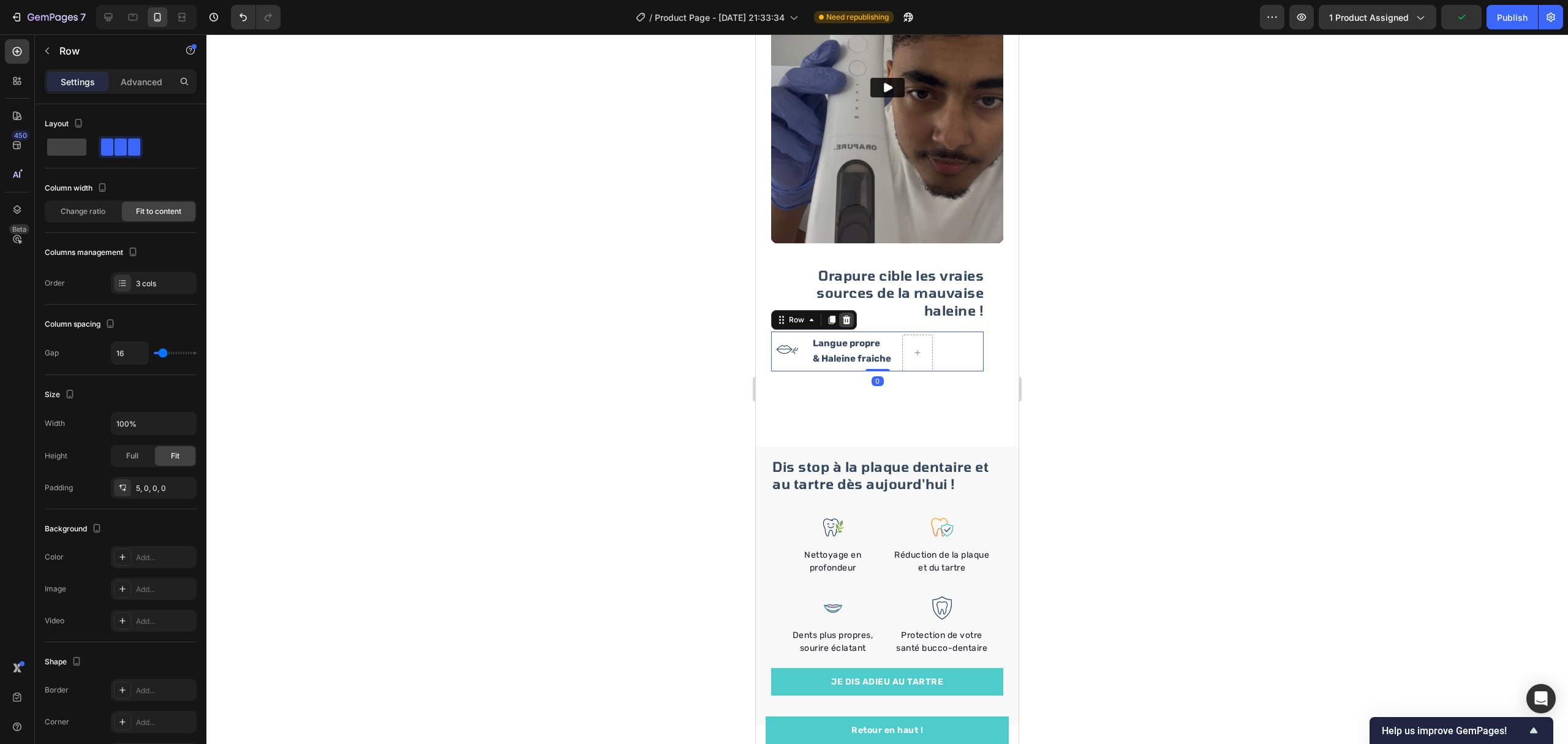
click at [844, 315] on icon at bounding box center [847, 318] width 8 height 9
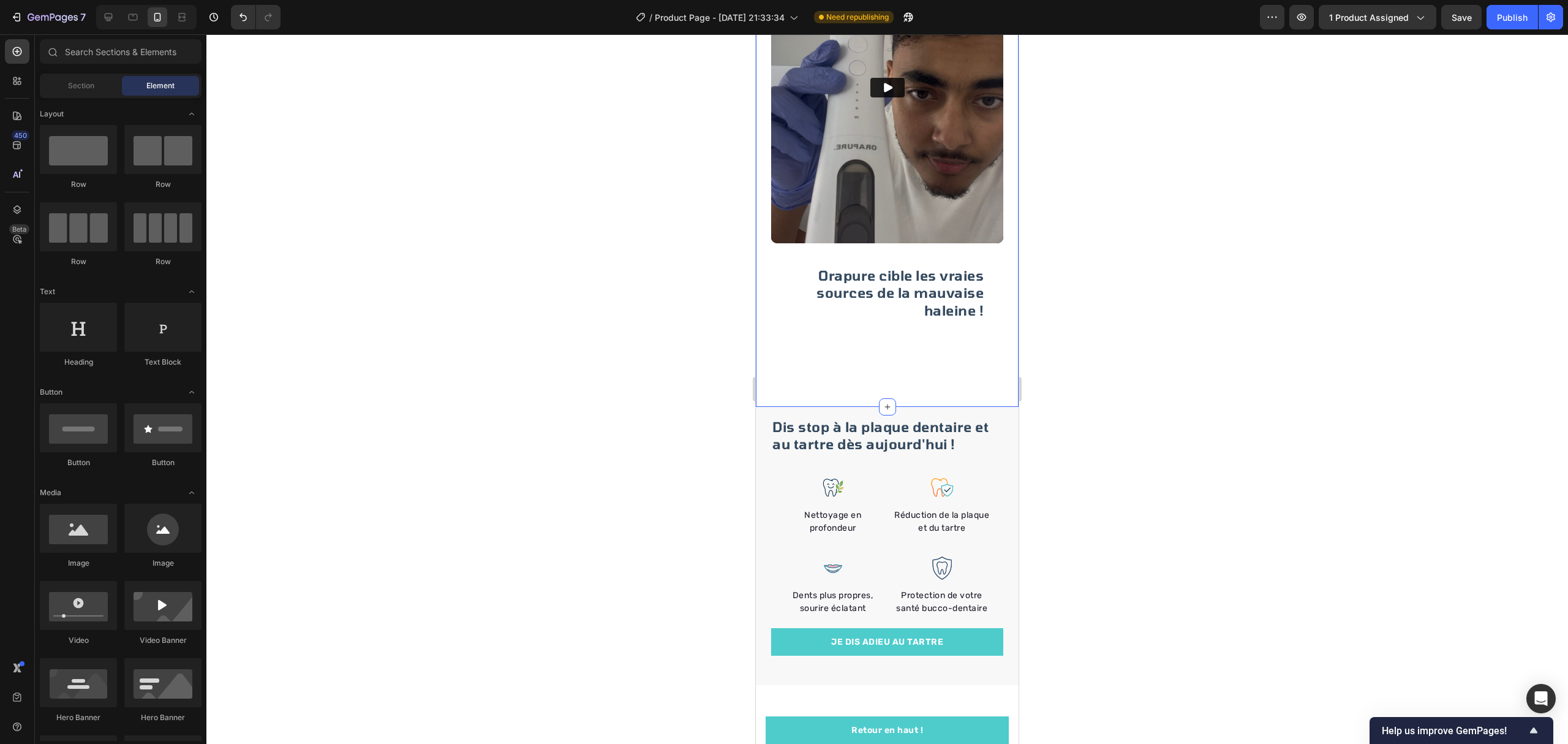
click at [939, 374] on div "Orapure cible les vraies sources de la mauvaise haleine ! Heading Row Video Row…" at bounding box center [886, 161] width 262 height 491
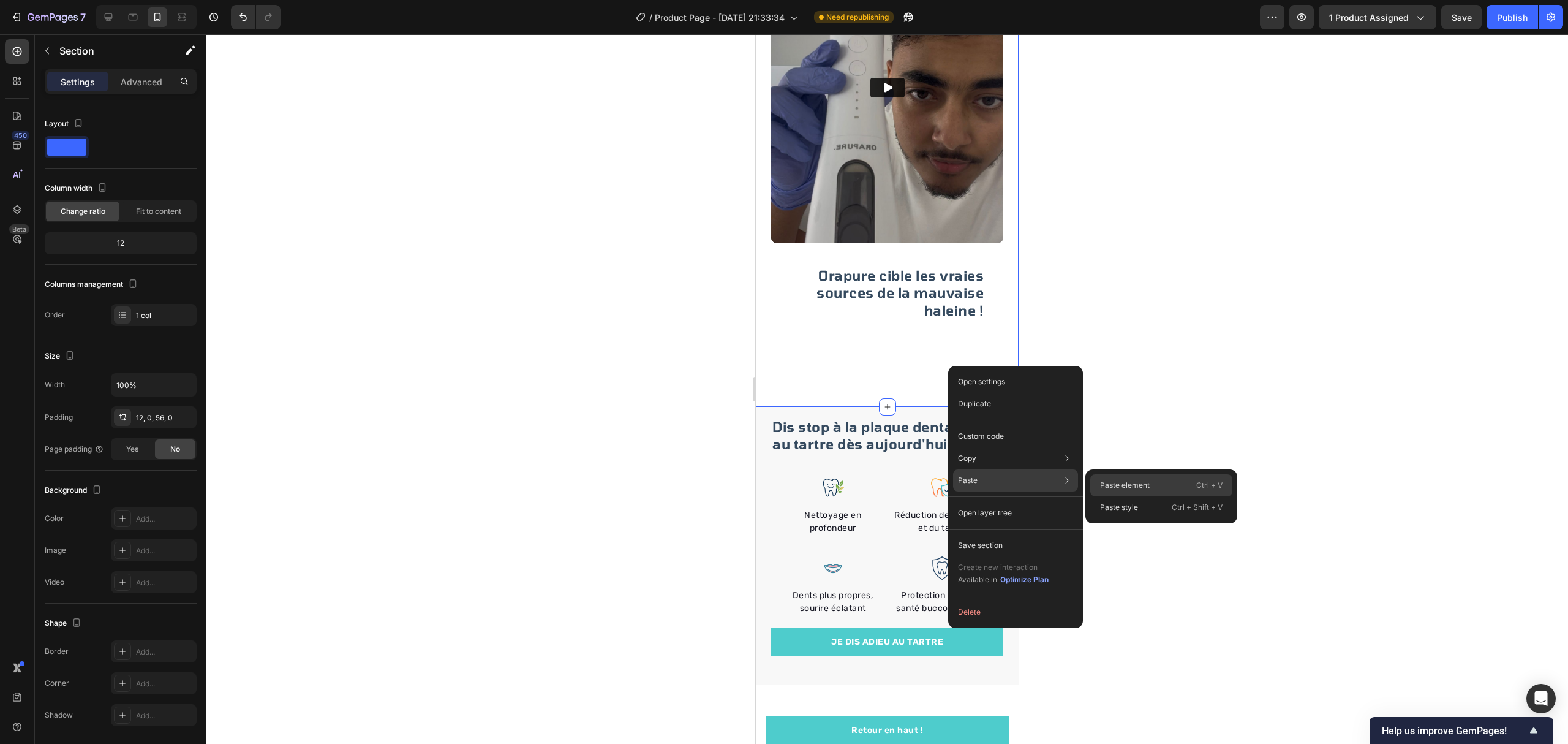
click at [1105, 484] on p "Paste element" at bounding box center [1125, 485] width 49 height 11
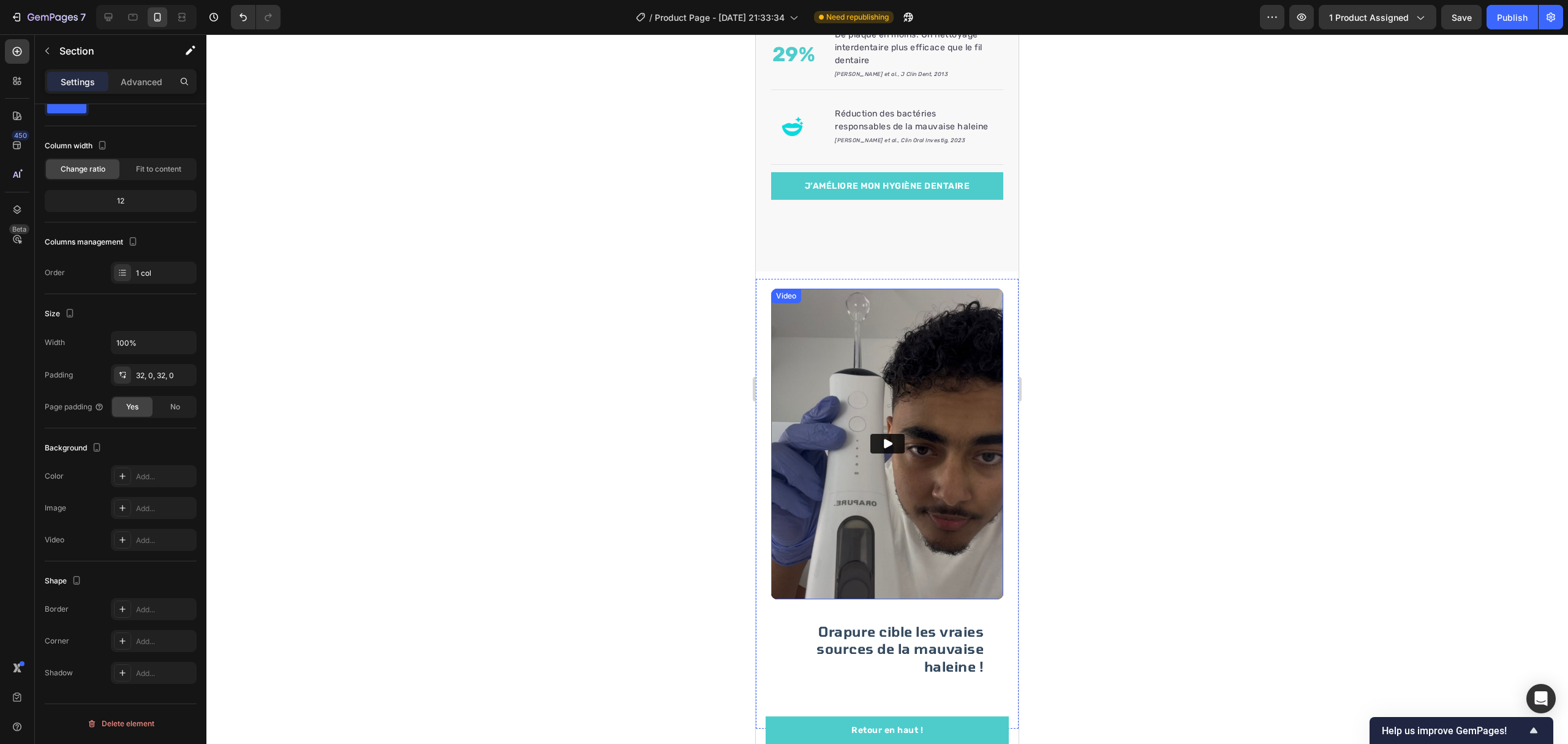
scroll to position [1032, 0]
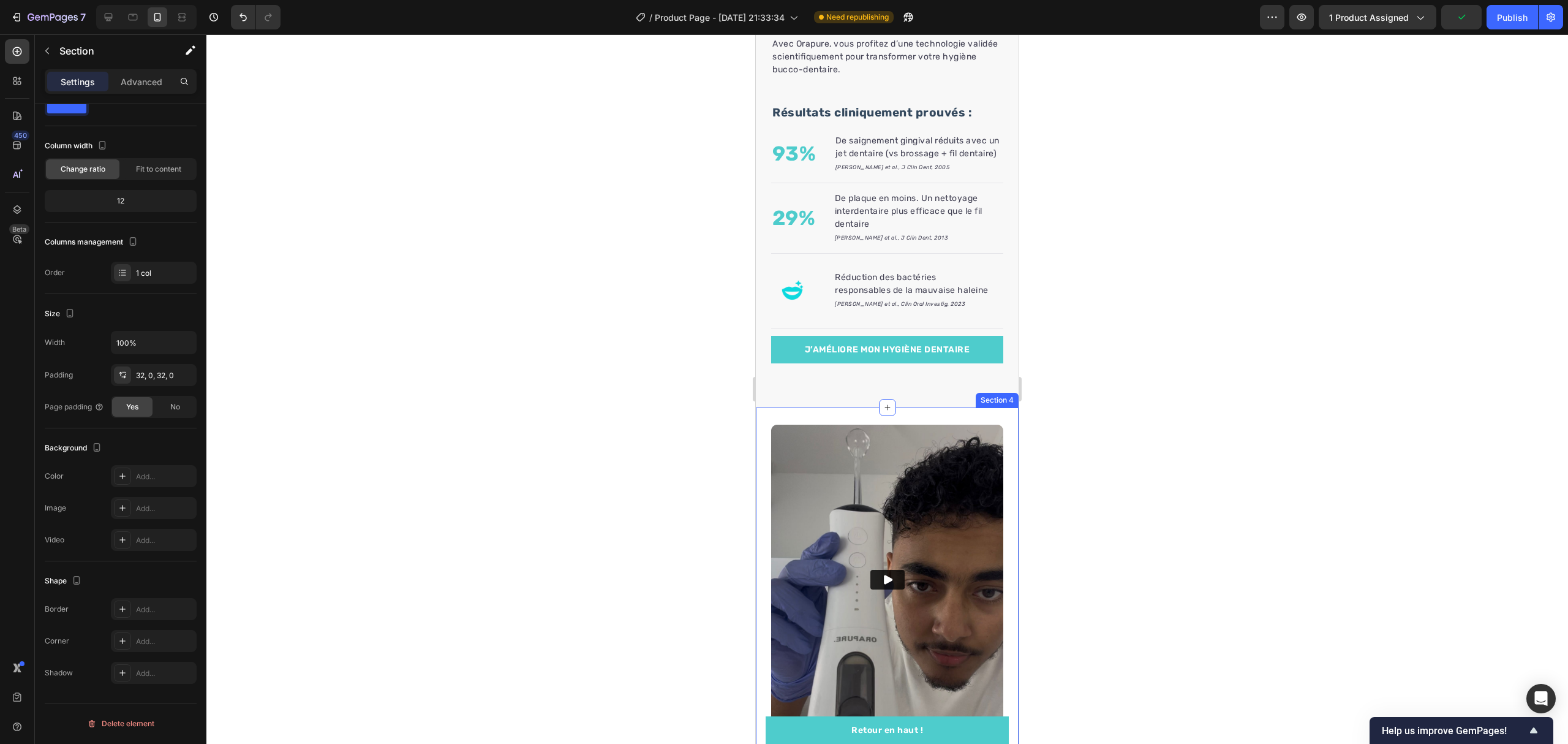
click at [992, 436] on div "Orapure cible les vraies sources de la mauvaise haleine ! Heading Row Video Row…" at bounding box center [886, 654] width 262 height 491
click at [1003, 401] on icon at bounding box center [1008, 396] width 10 height 10
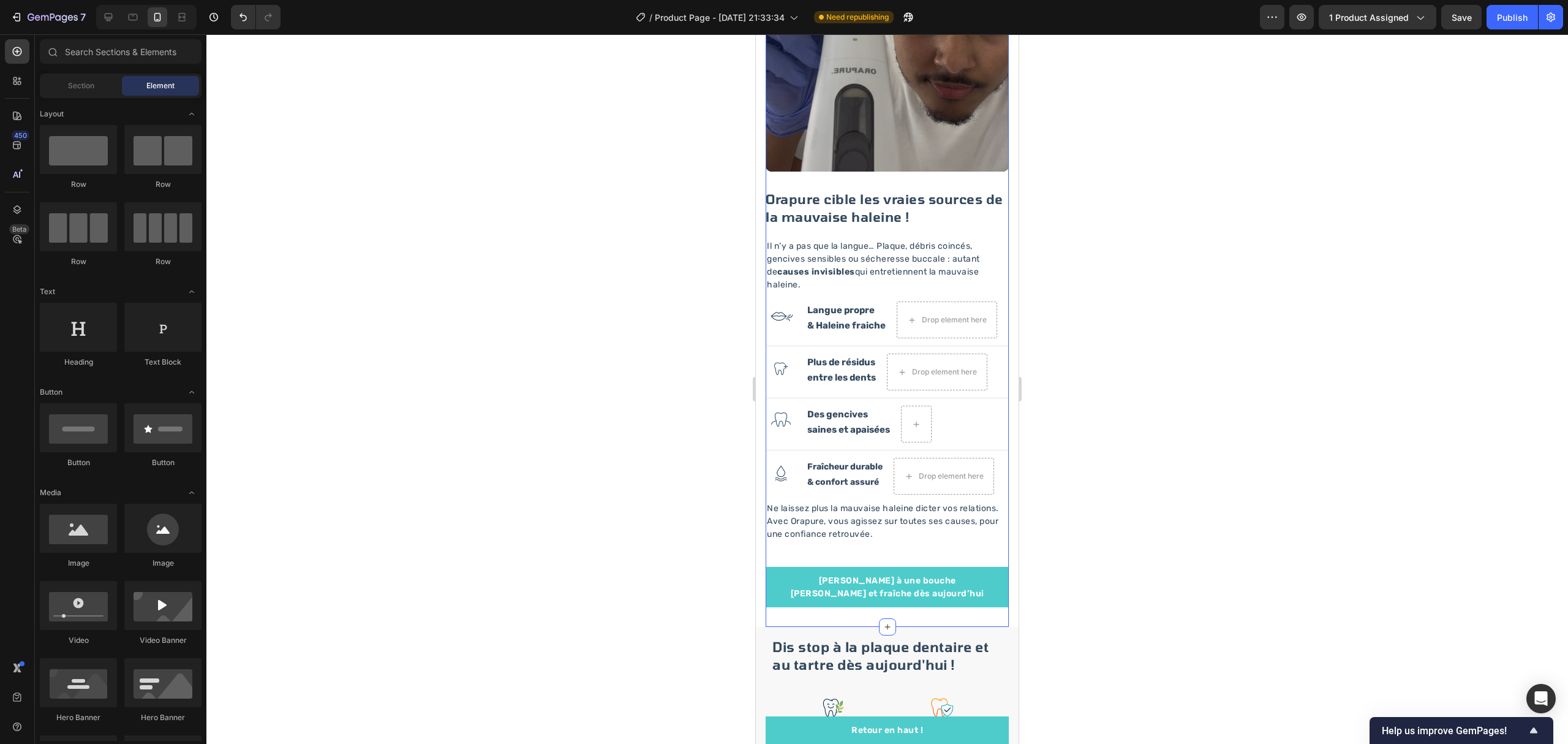
scroll to position [1686, 0]
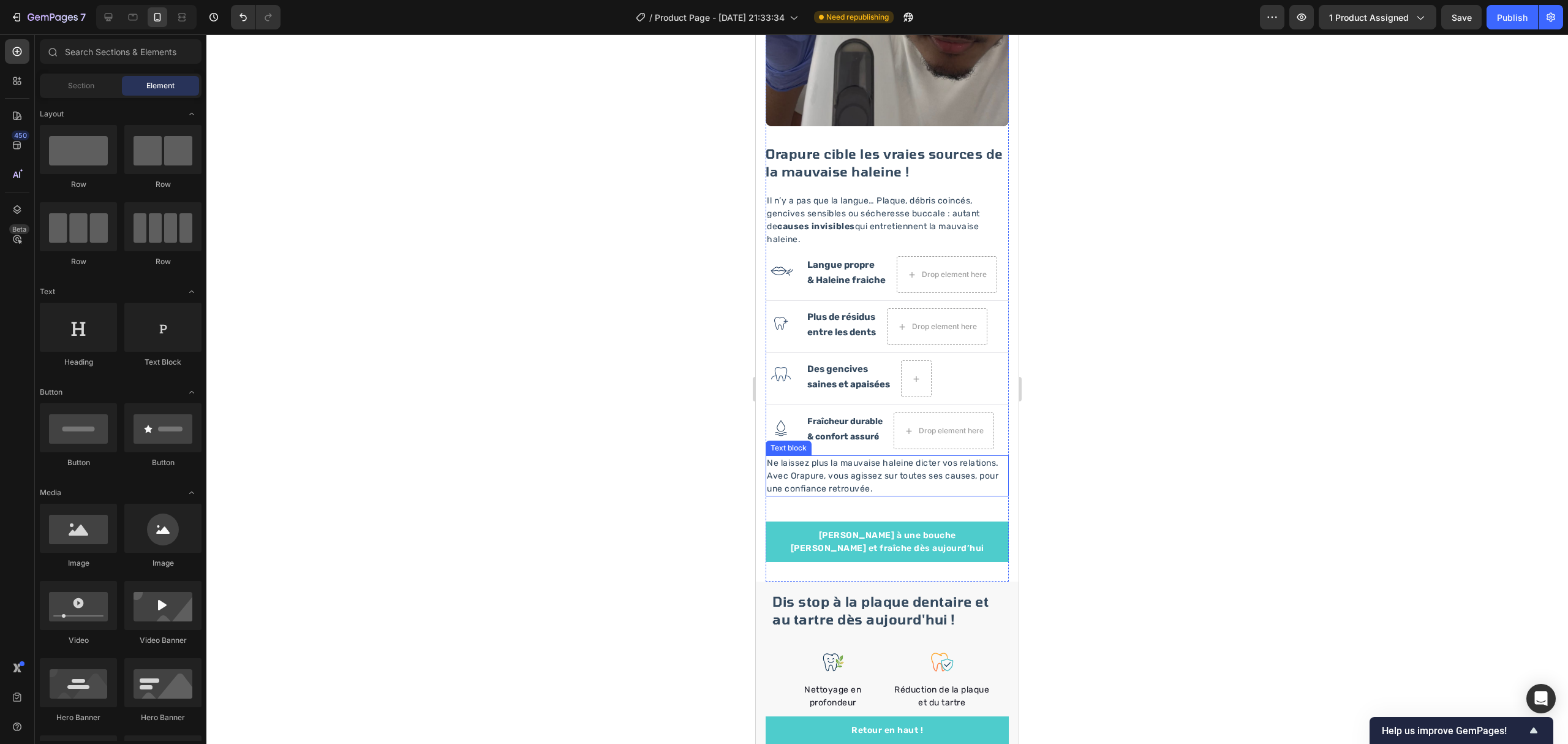
click at [922, 460] on p "Ne laissez plus la mauvaise haleine dicter vos relations. Avec Orapure, vous ag…" at bounding box center [886, 475] width 241 height 38
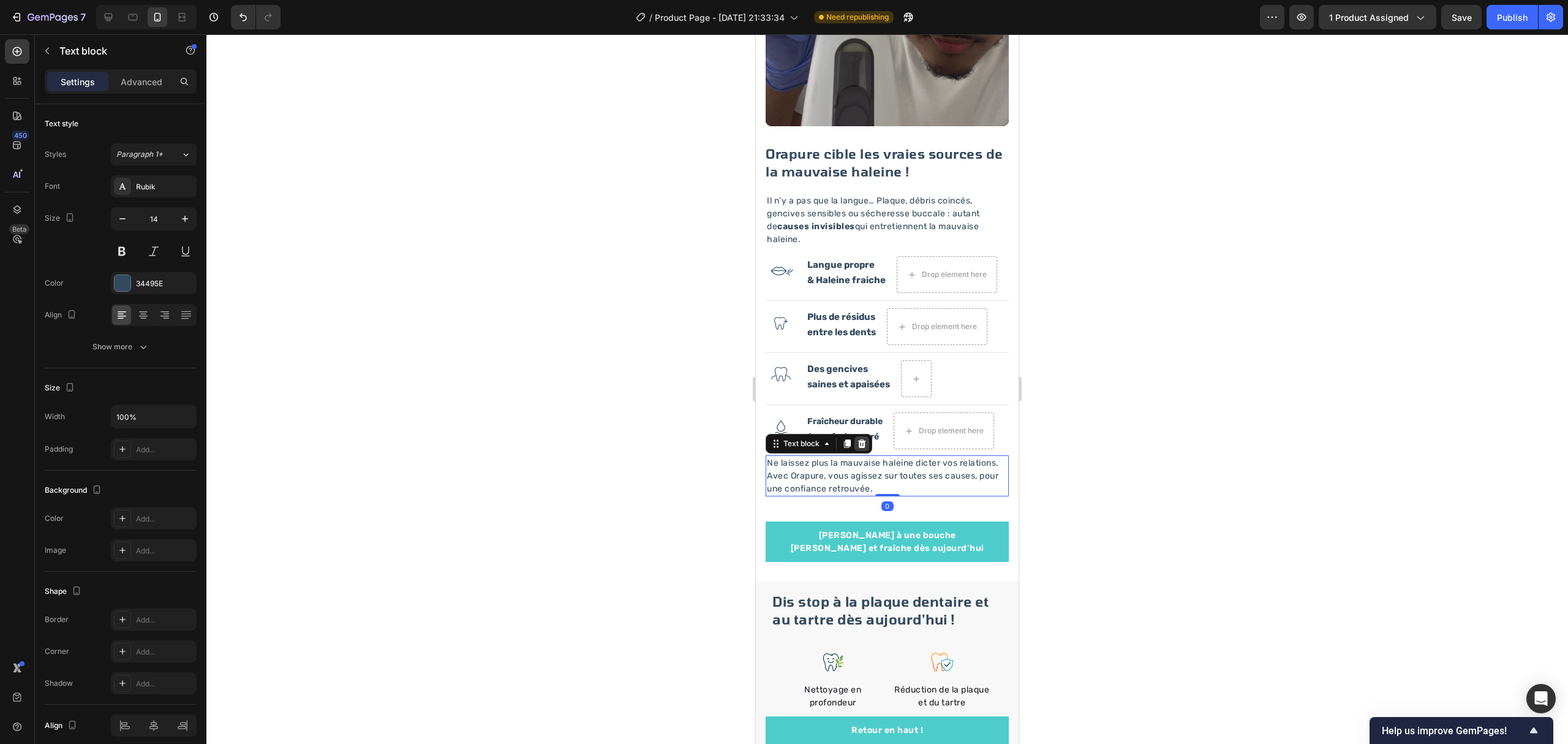
click at [866, 438] on icon at bounding box center [862, 443] width 10 height 10
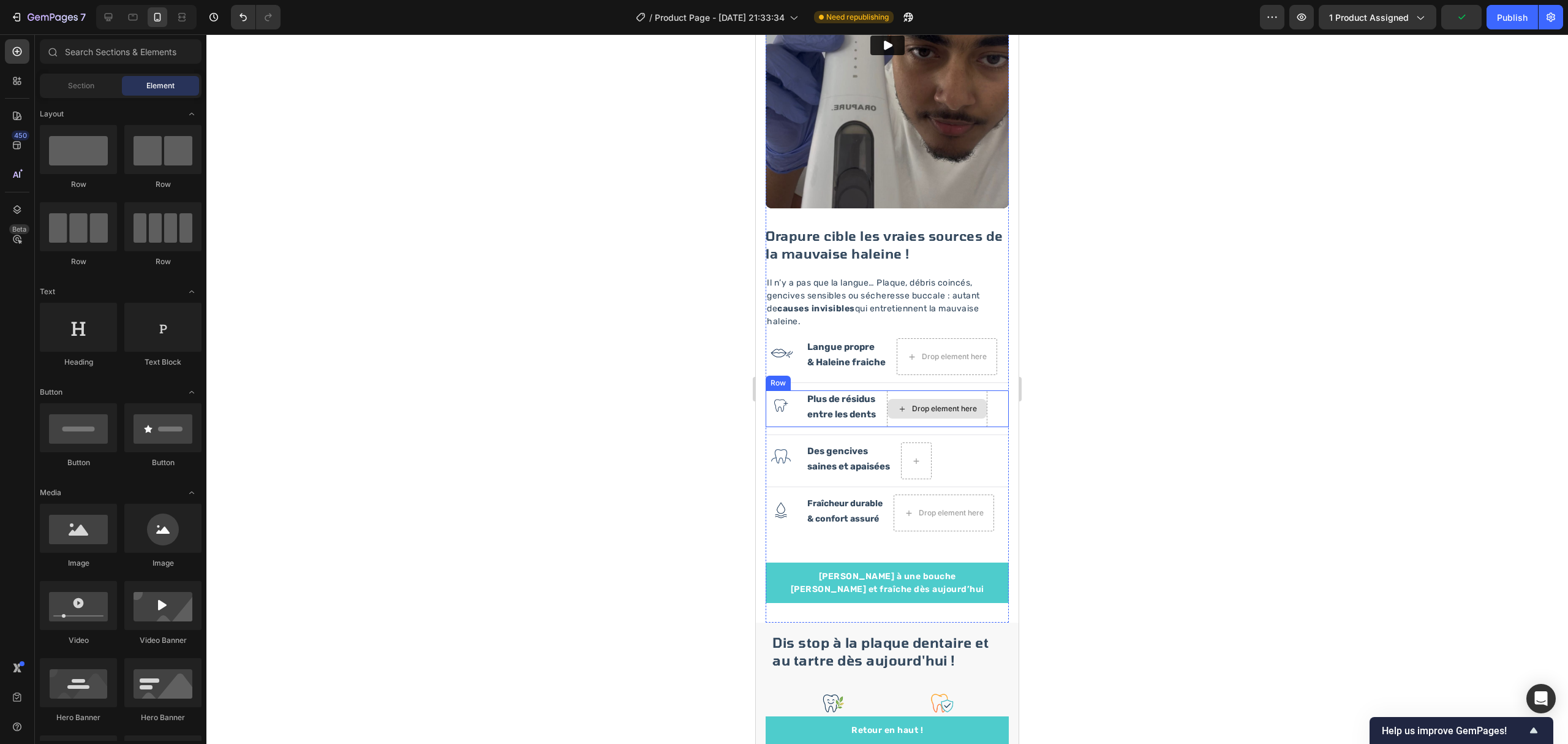
scroll to position [1522, 0]
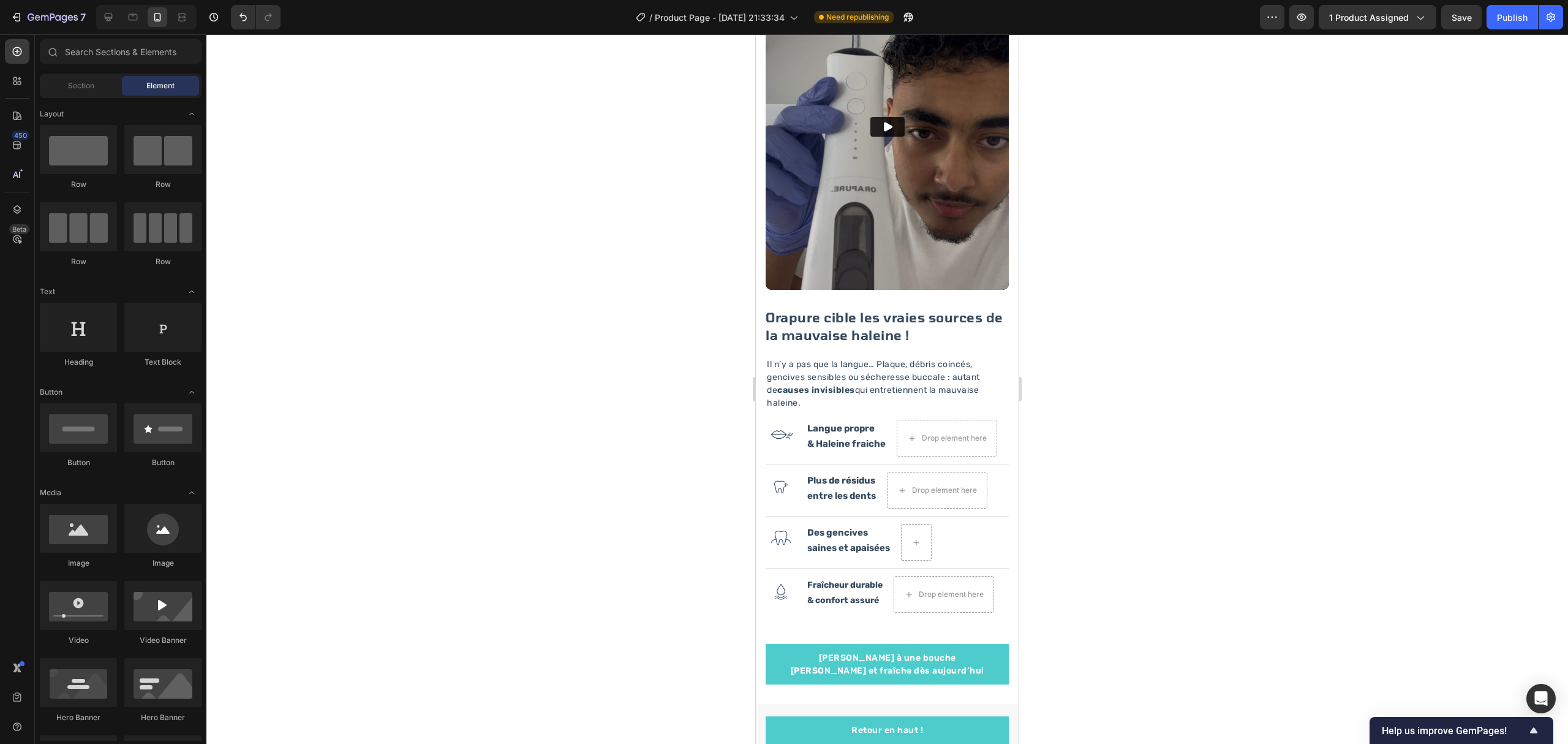
click at [1092, 389] on div at bounding box center [887, 389] width 1362 height 710
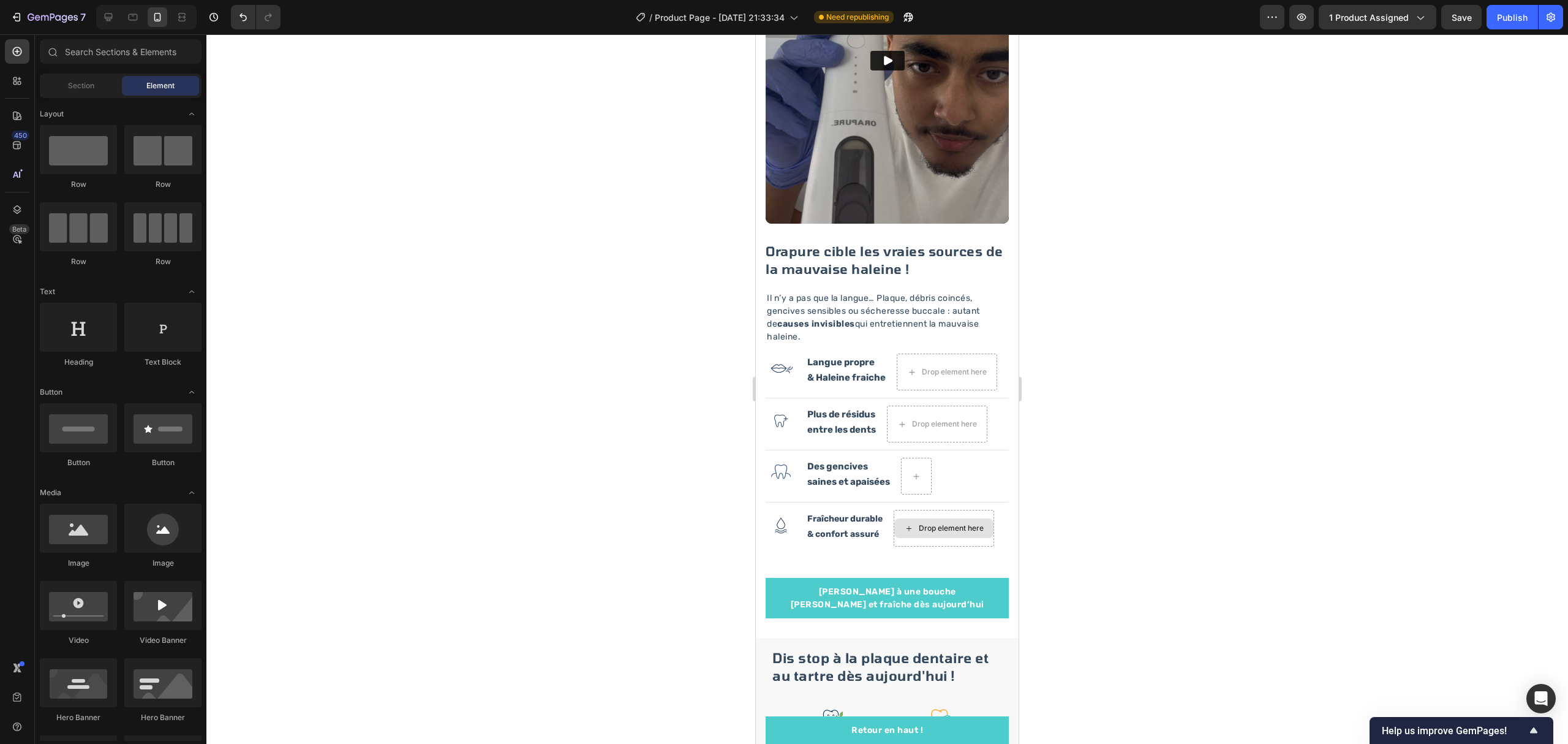
scroll to position [1670, 0]
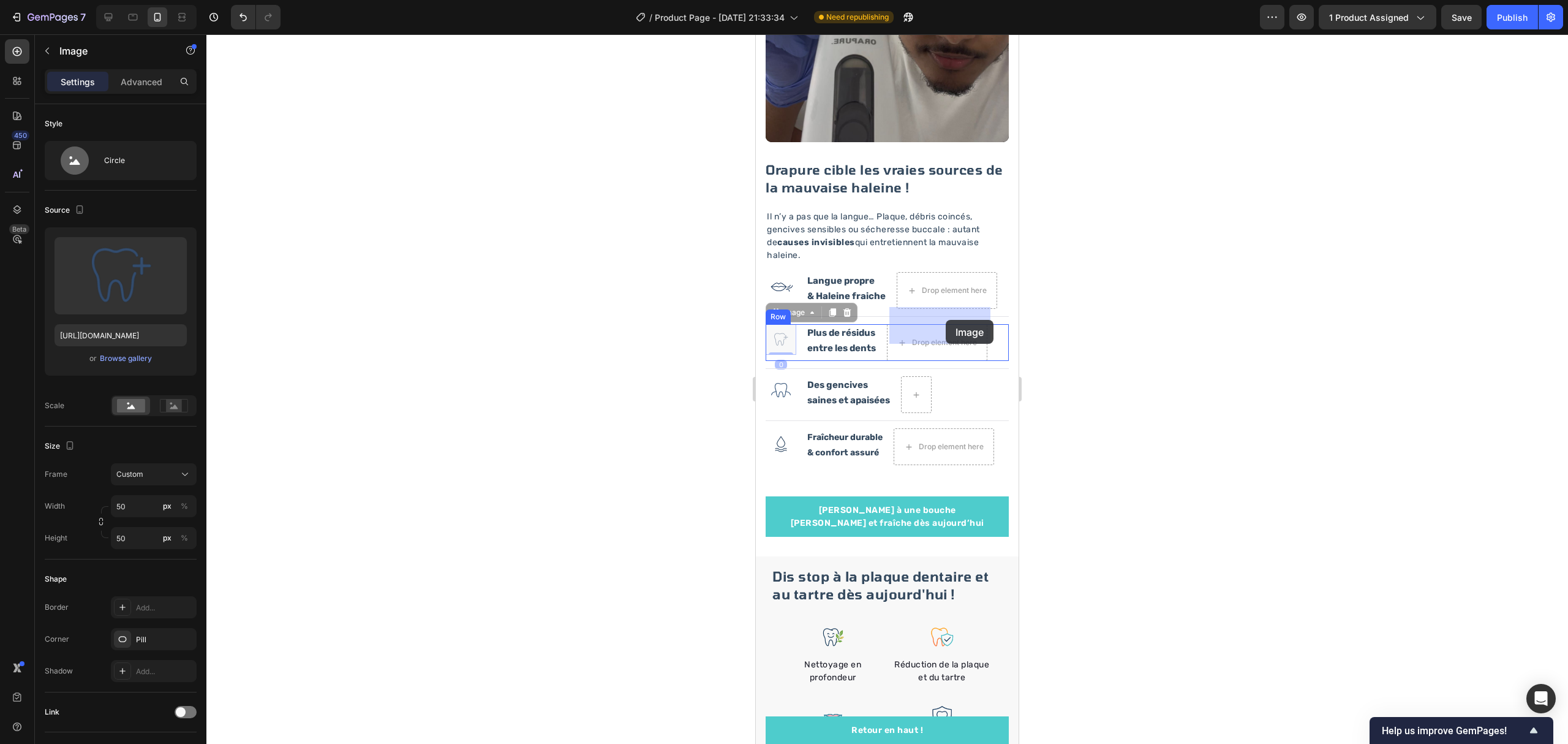
drag, startPoint x: 785, startPoint y: 329, endPoint x: 951, endPoint y: 321, distance: 166.2
click at [1151, 307] on div at bounding box center [887, 389] width 1362 height 710
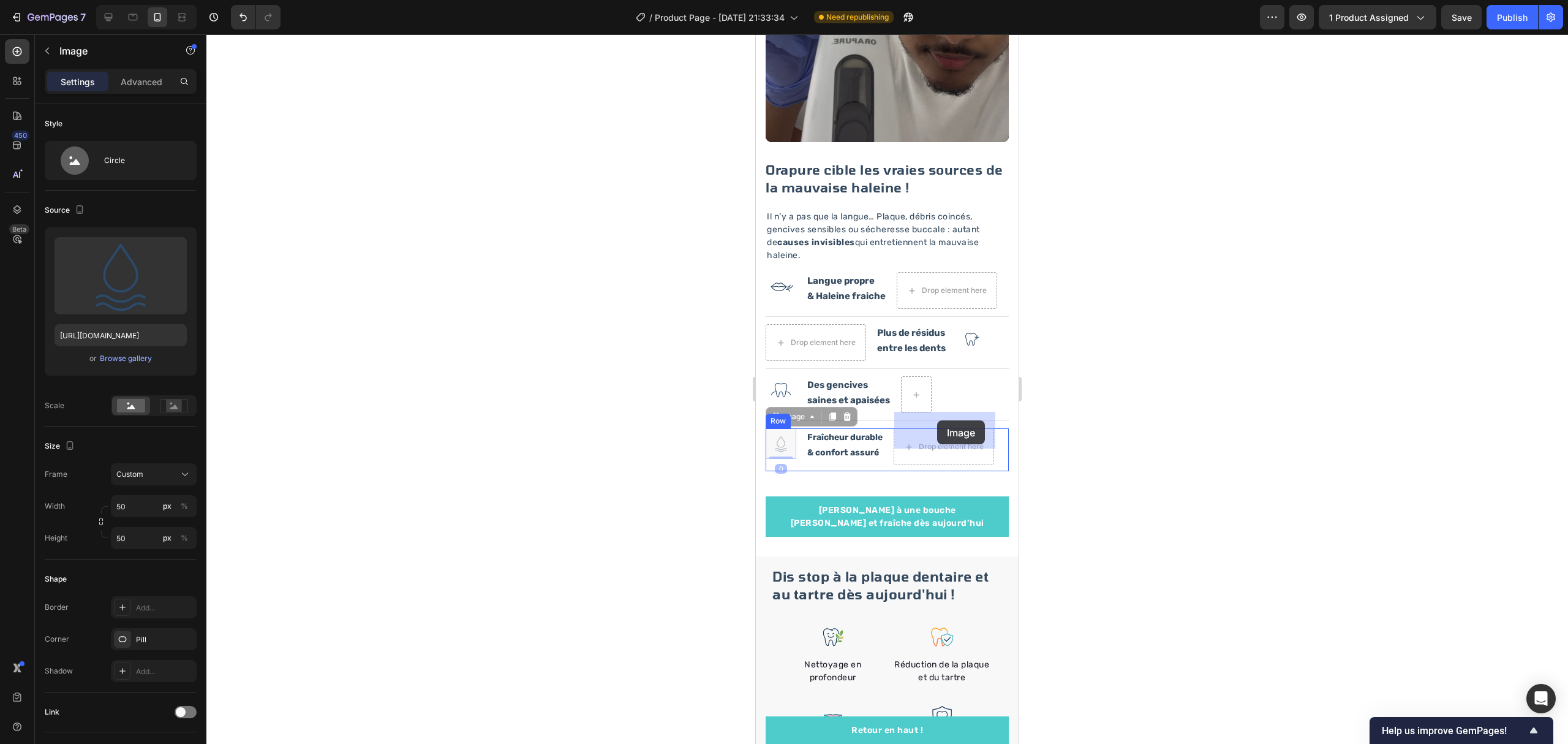
drag, startPoint x: 780, startPoint y: 428, endPoint x: 1930, endPoint y: 422, distance: 1150.0
click at [1173, 387] on div at bounding box center [887, 389] width 1362 height 710
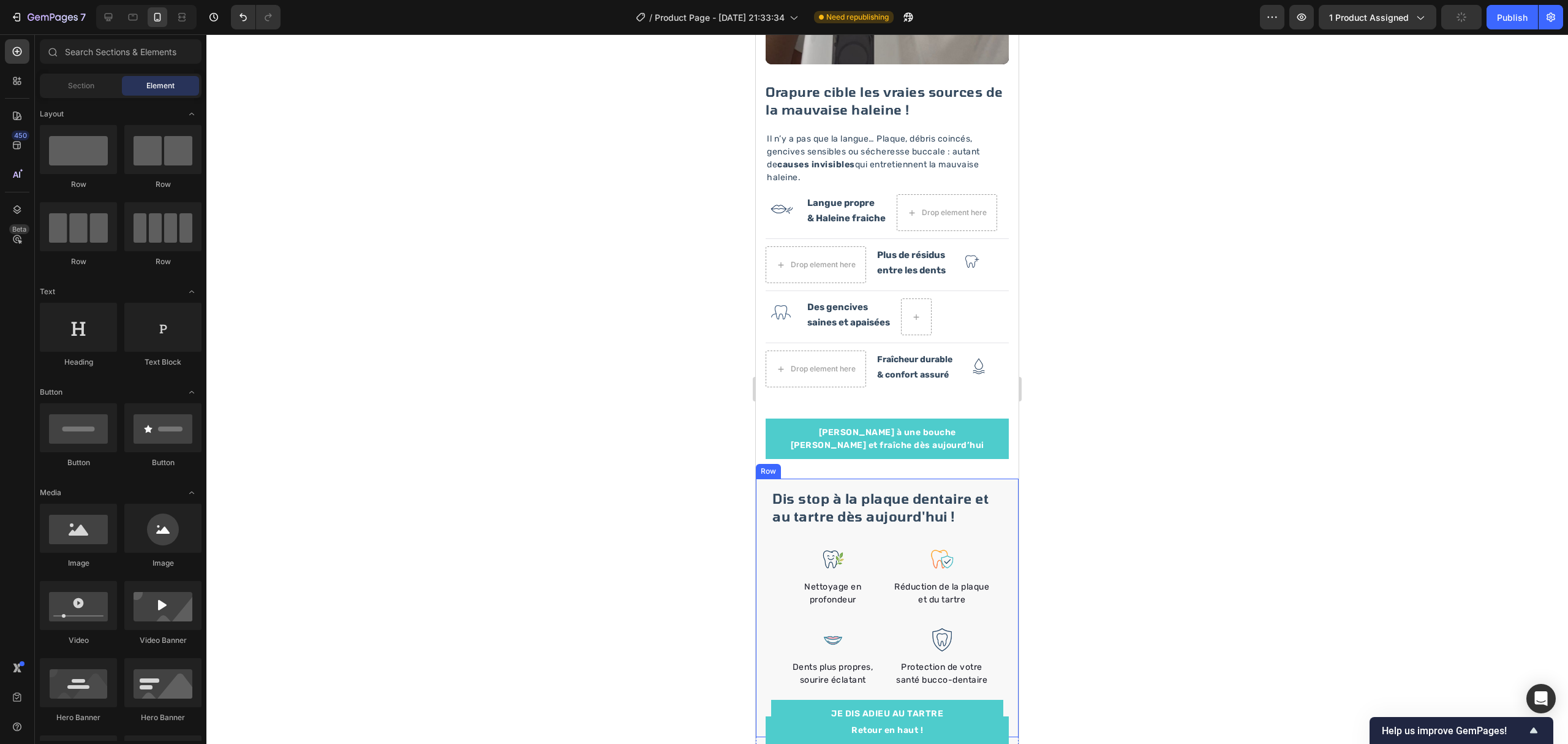
scroll to position [1752, 0]
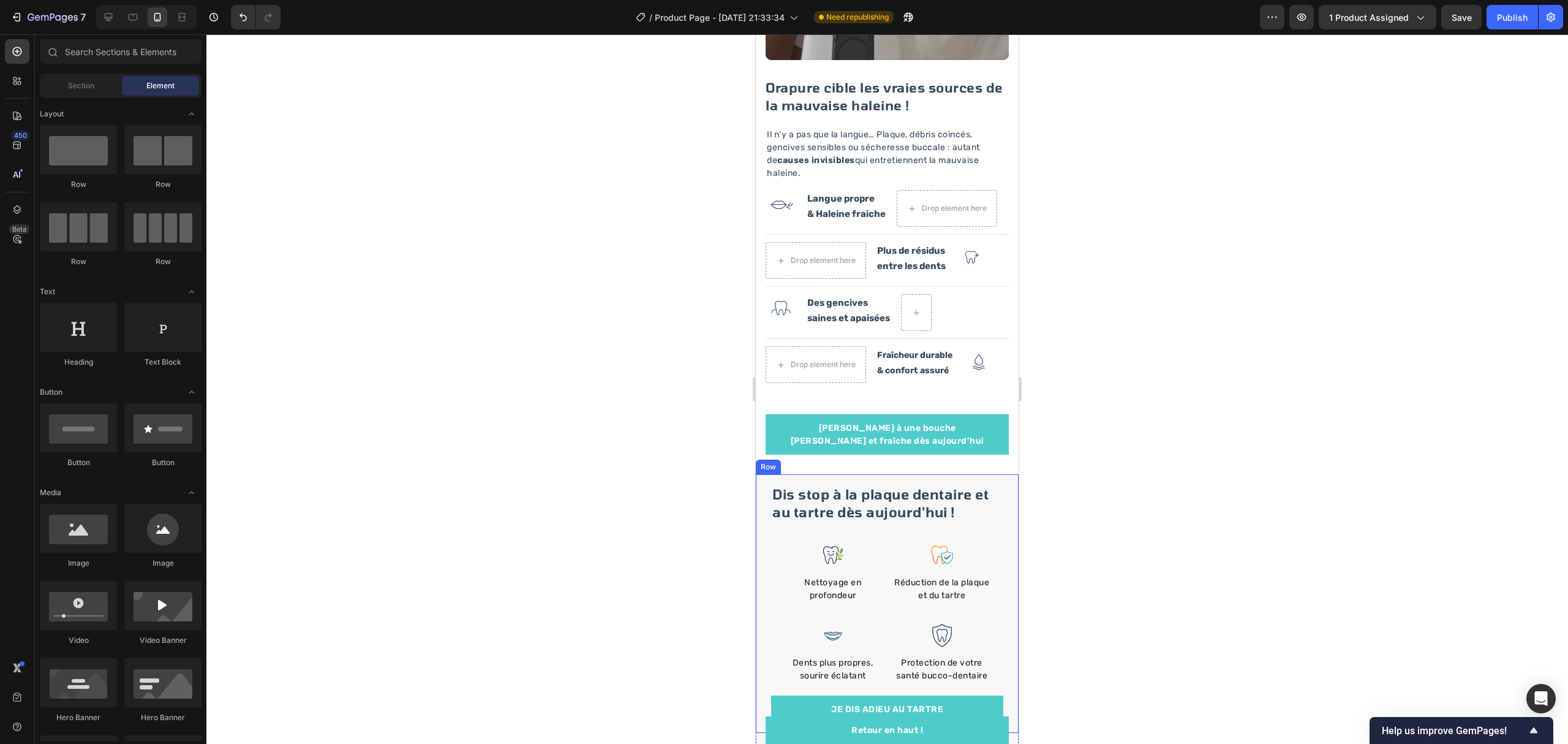
click at [999, 474] on div "Dis stop à la plaque dentaire et au tartre dès aujourd'hui ! Heading Image Nett…" at bounding box center [886, 602] width 262 height 258
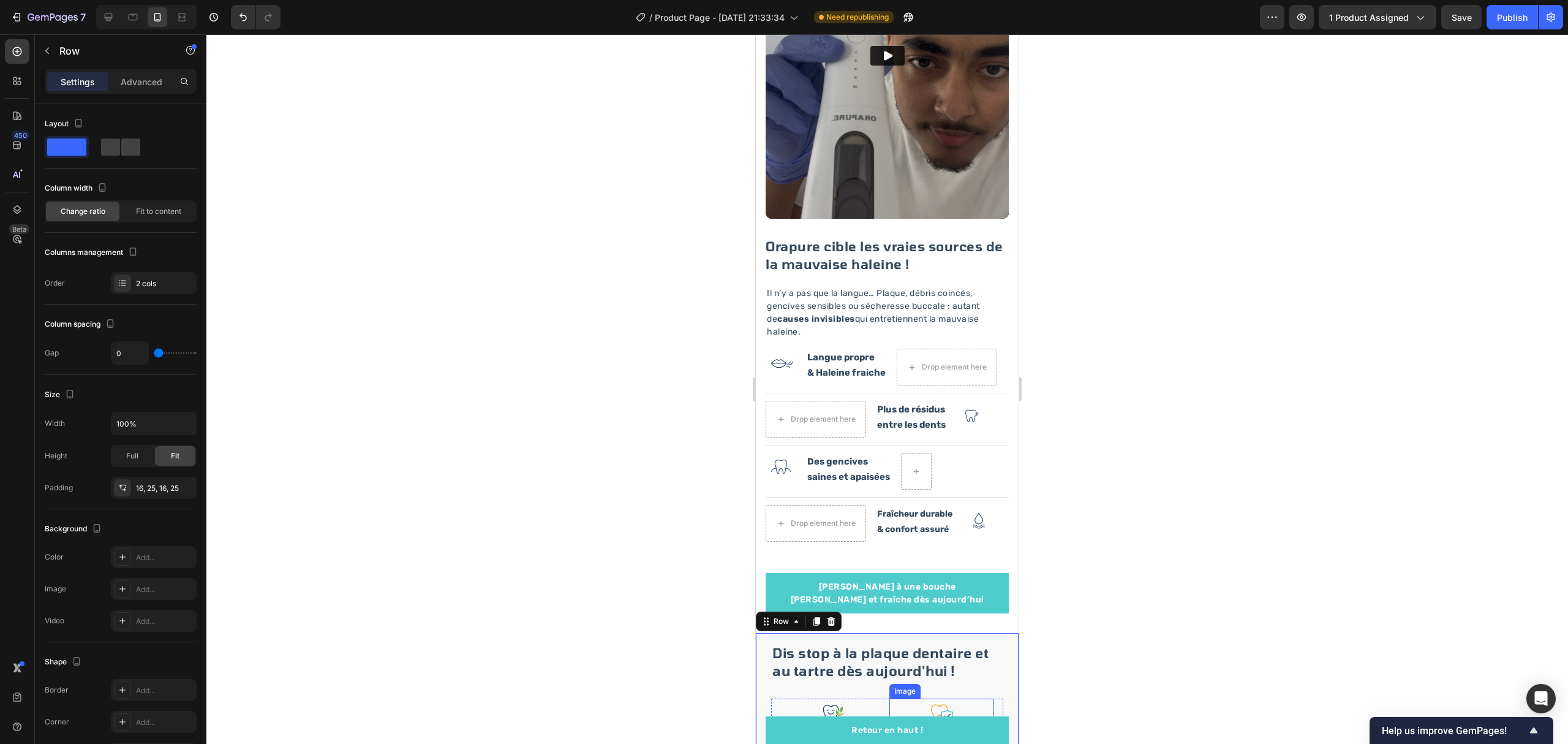
scroll to position [1588, 0]
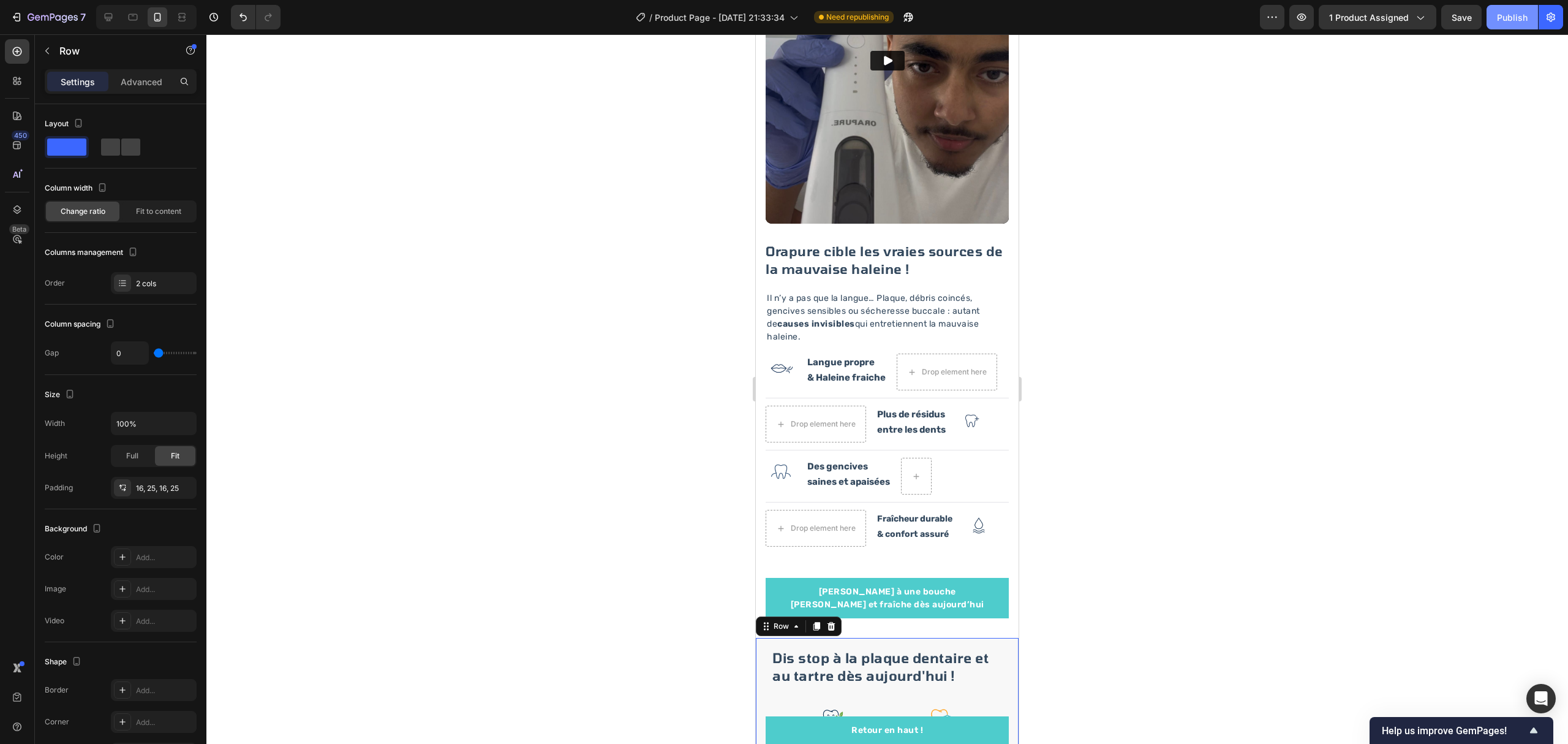
click at [1505, 16] on div "Publish" at bounding box center [1511, 17] width 30 height 13
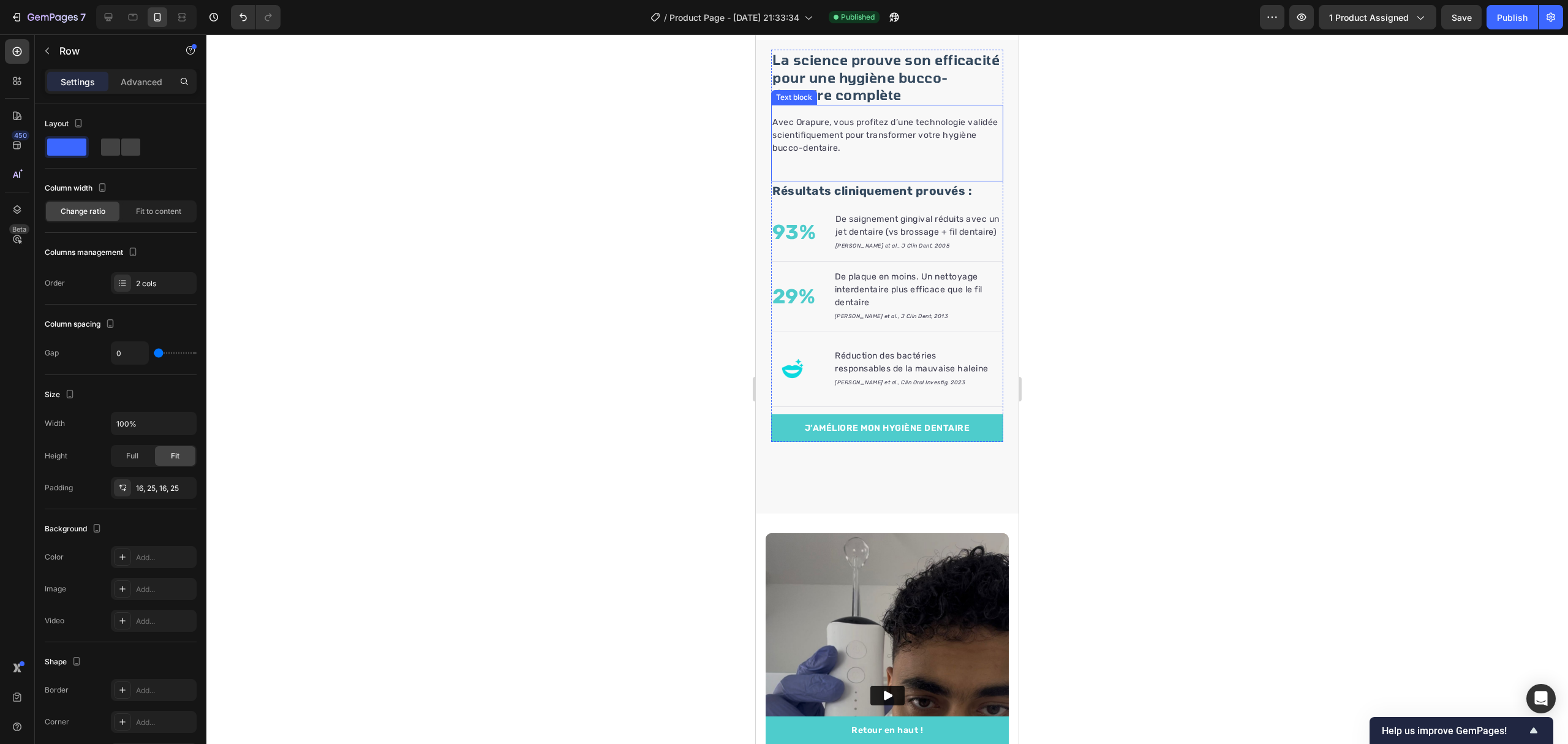
scroll to position [838, 0]
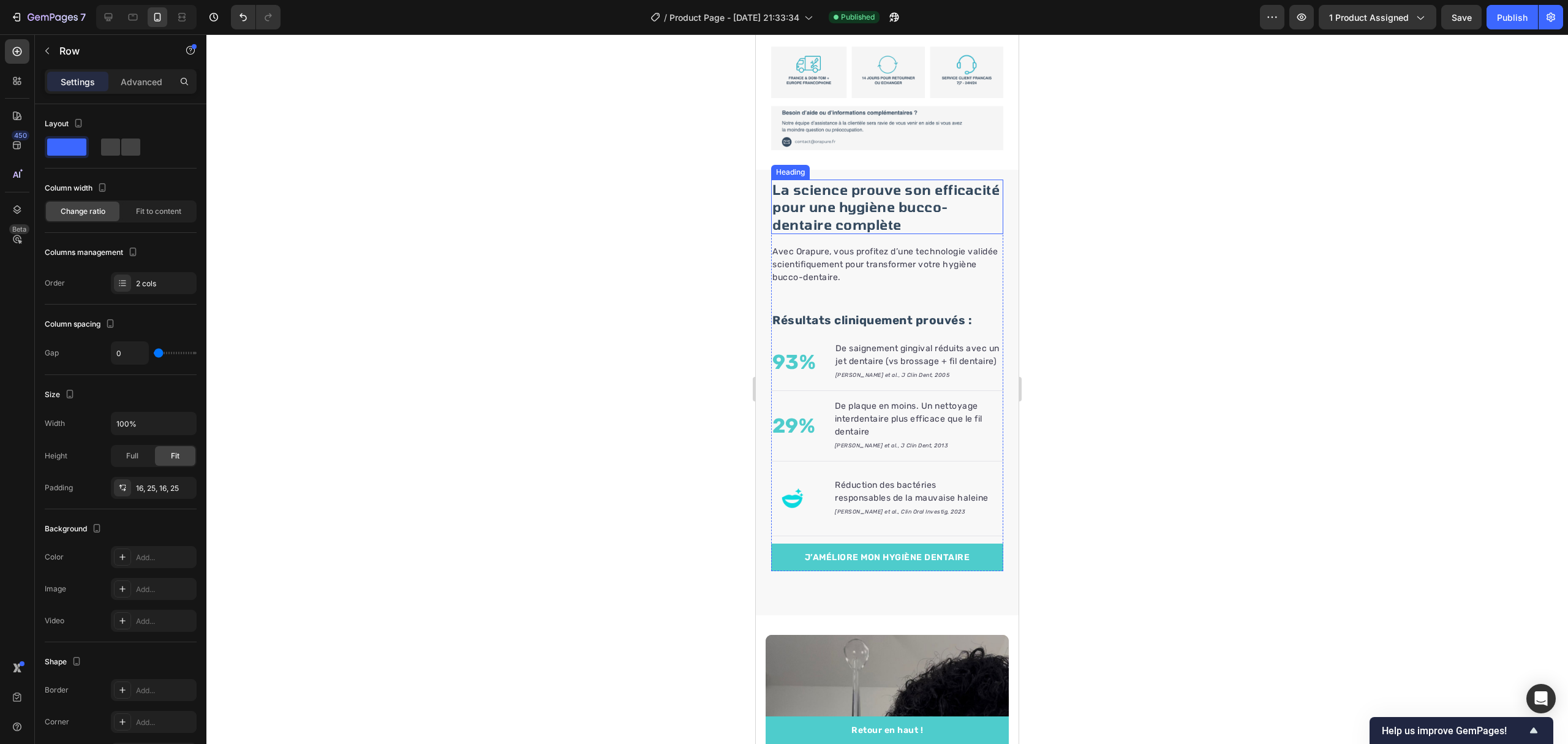
click at [982, 180] on h2 "La science prouve son efficacité pour une hygiène bucco-dentaire complète" at bounding box center [887, 207] width 232 height 55
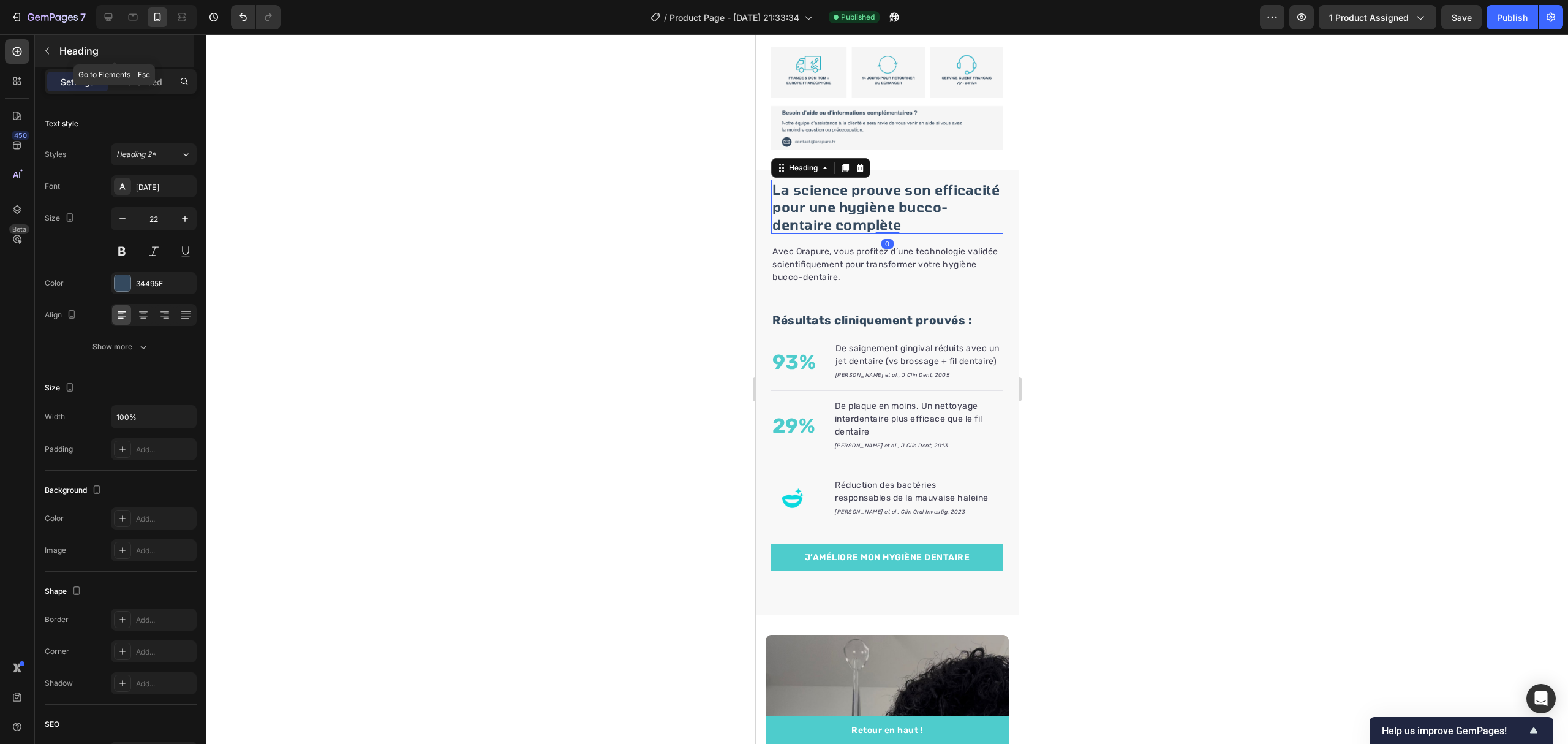
click at [140, 60] on div "Heading" at bounding box center [115, 51] width 159 height 31
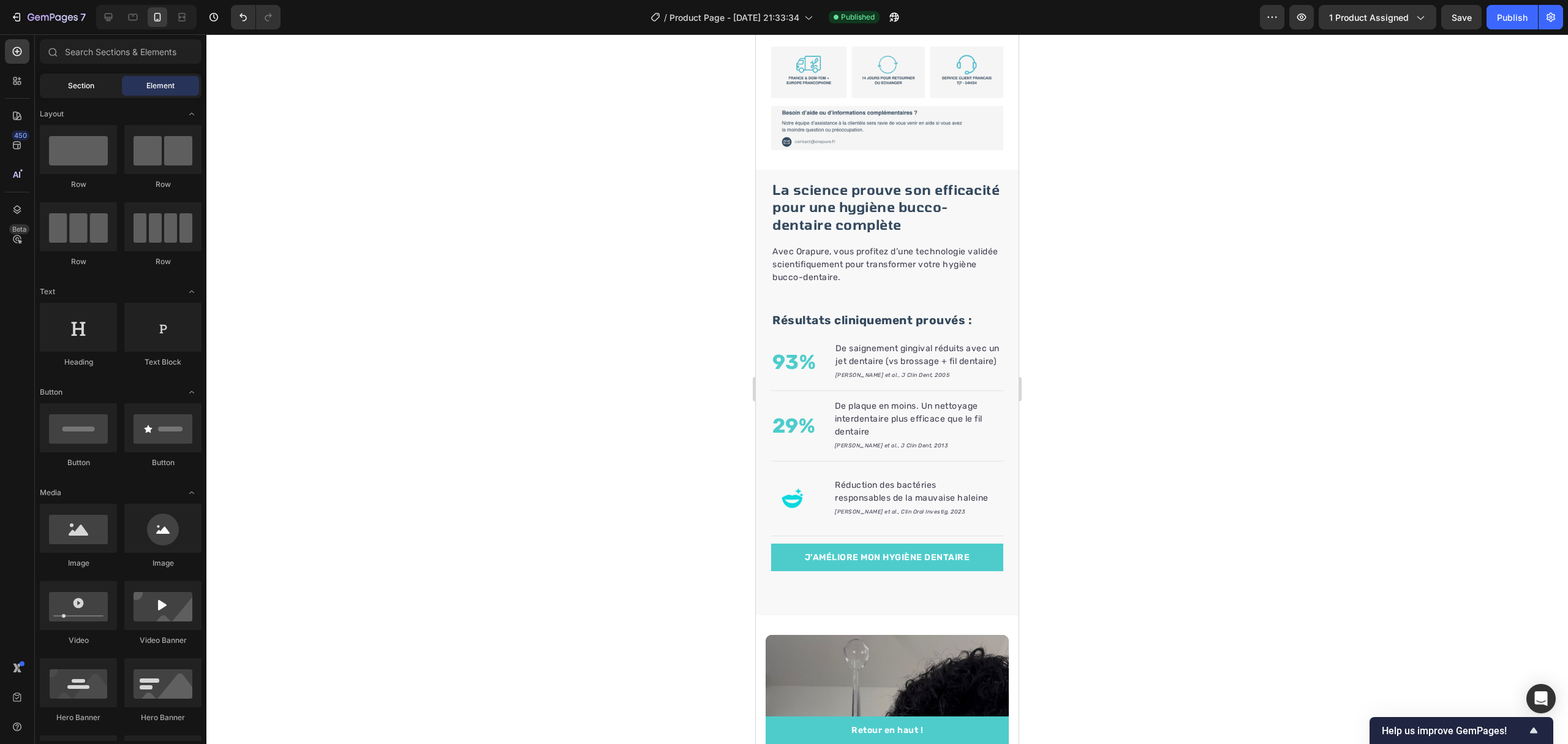
click at [69, 86] on span "Section" at bounding box center [81, 86] width 27 height 11
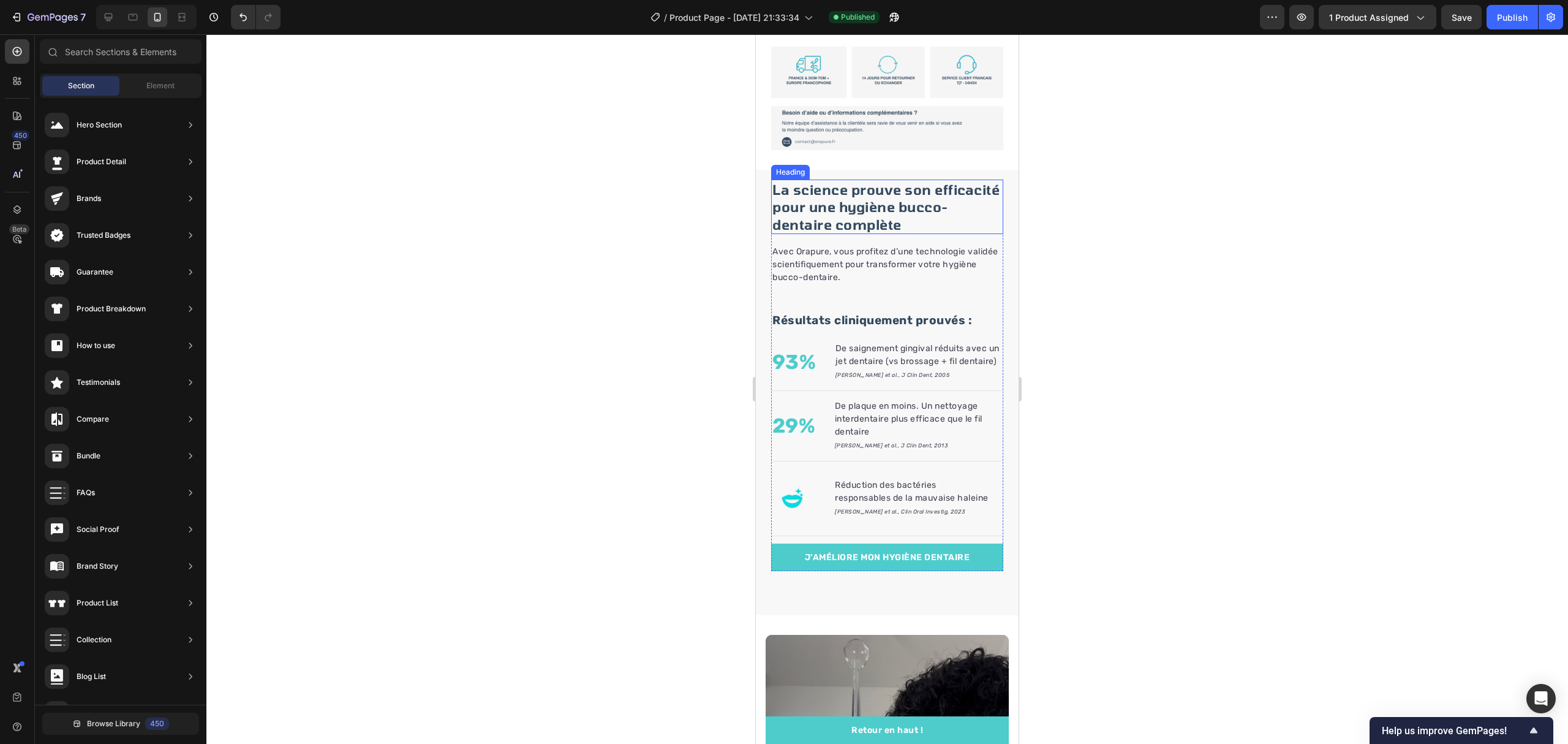
click at [973, 180] on h2 "La science prouve son efficacité pour une hygiène bucco-dentaire complète" at bounding box center [887, 207] width 232 height 55
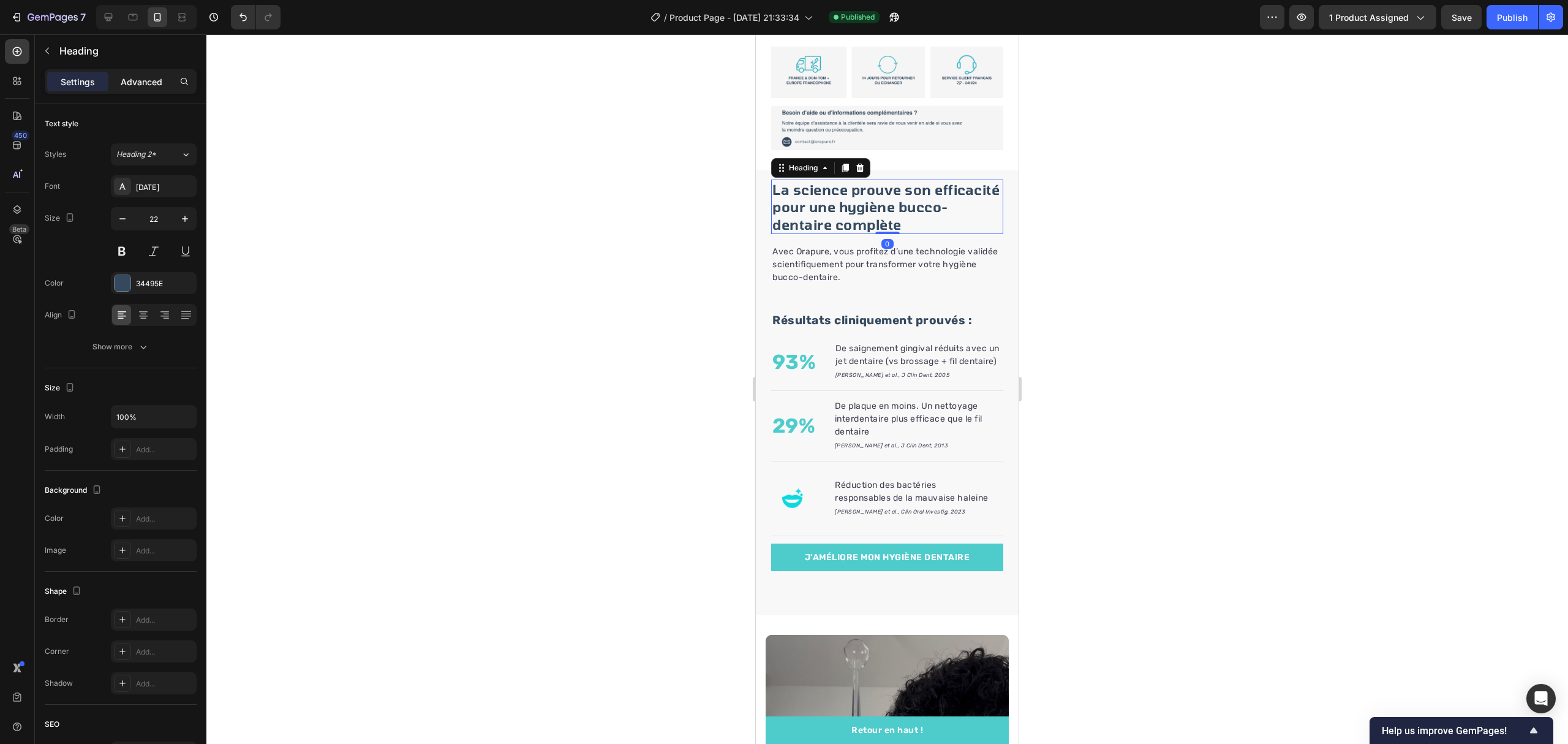
click at [140, 79] on p "Advanced" at bounding box center [141, 82] width 41 height 13
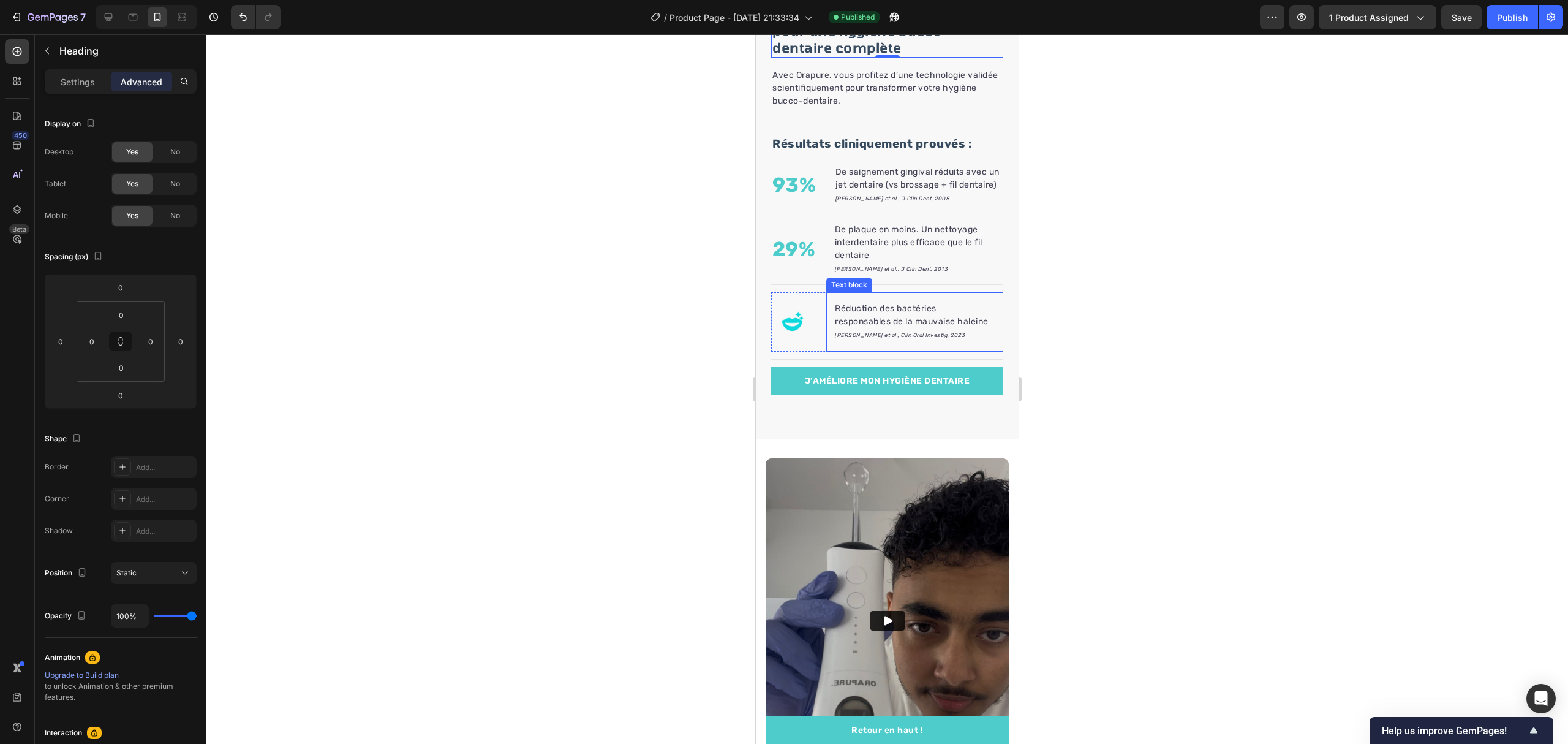
scroll to position [960, 0]
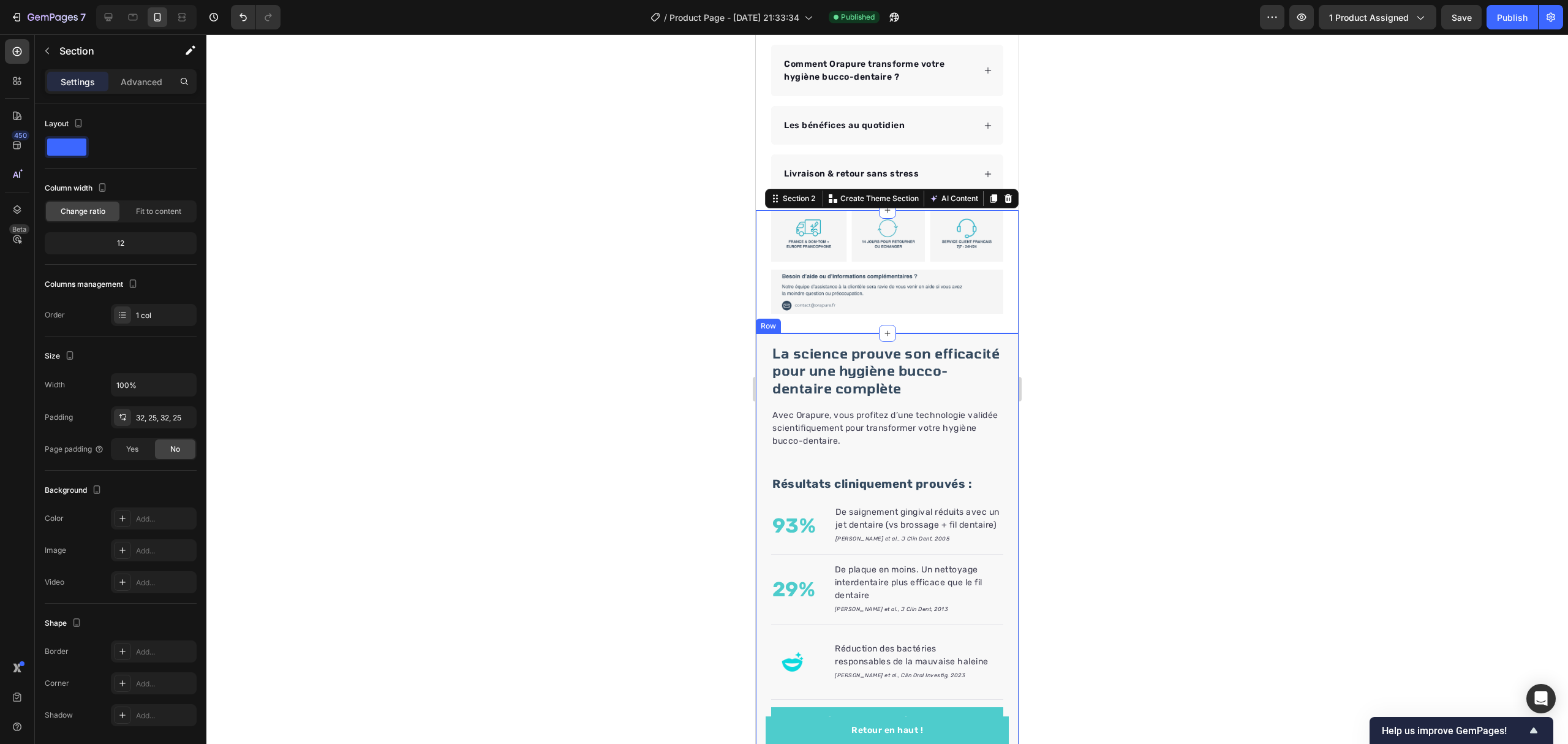
click at [991, 333] on div "La science prouve son efficacité pour une hygiène bucco-dentaire complète Headi…" at bounding box center [886, 539] width 262 height 411
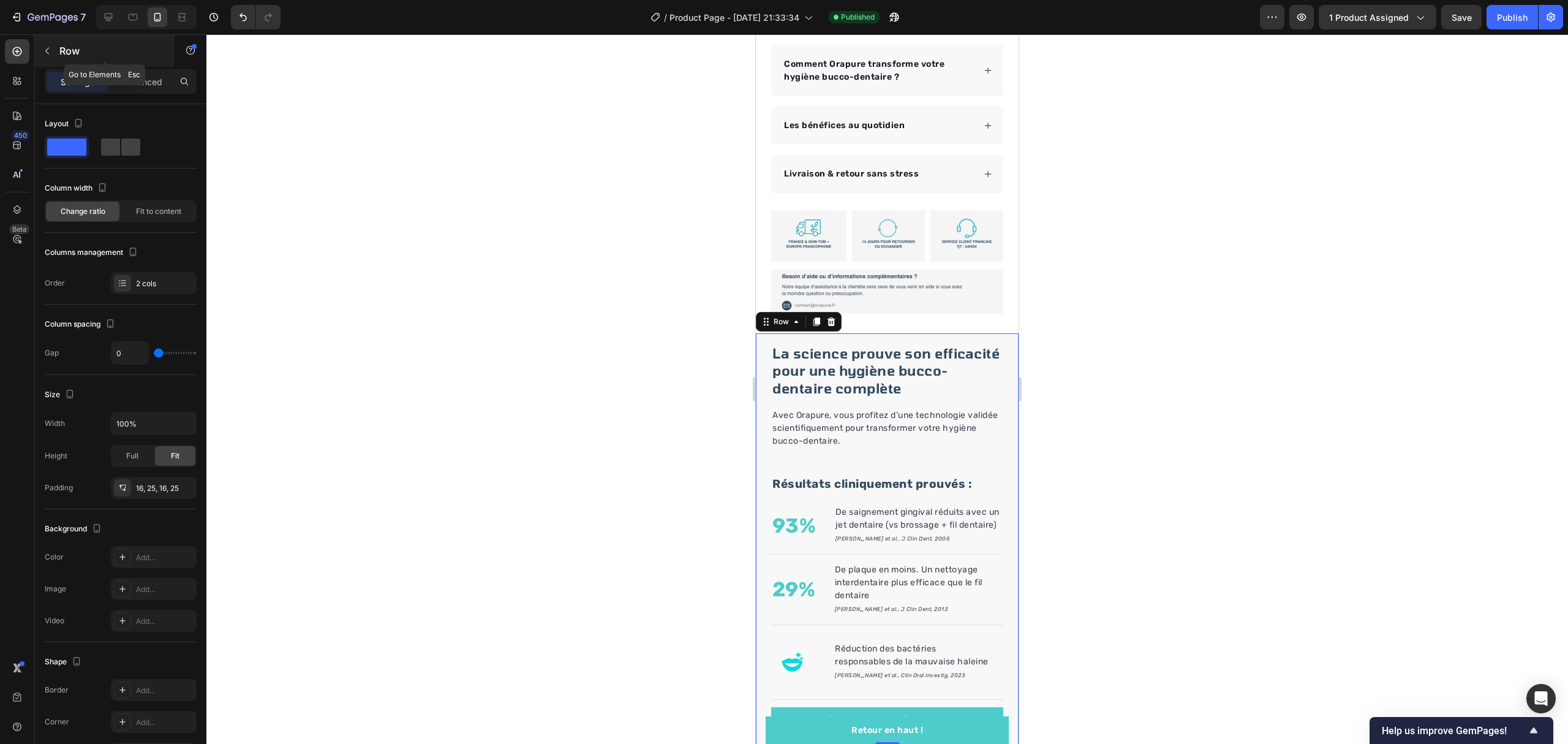
click at [126, 65] on div "Row" at bounding box center [105, 51] width 140 height 31
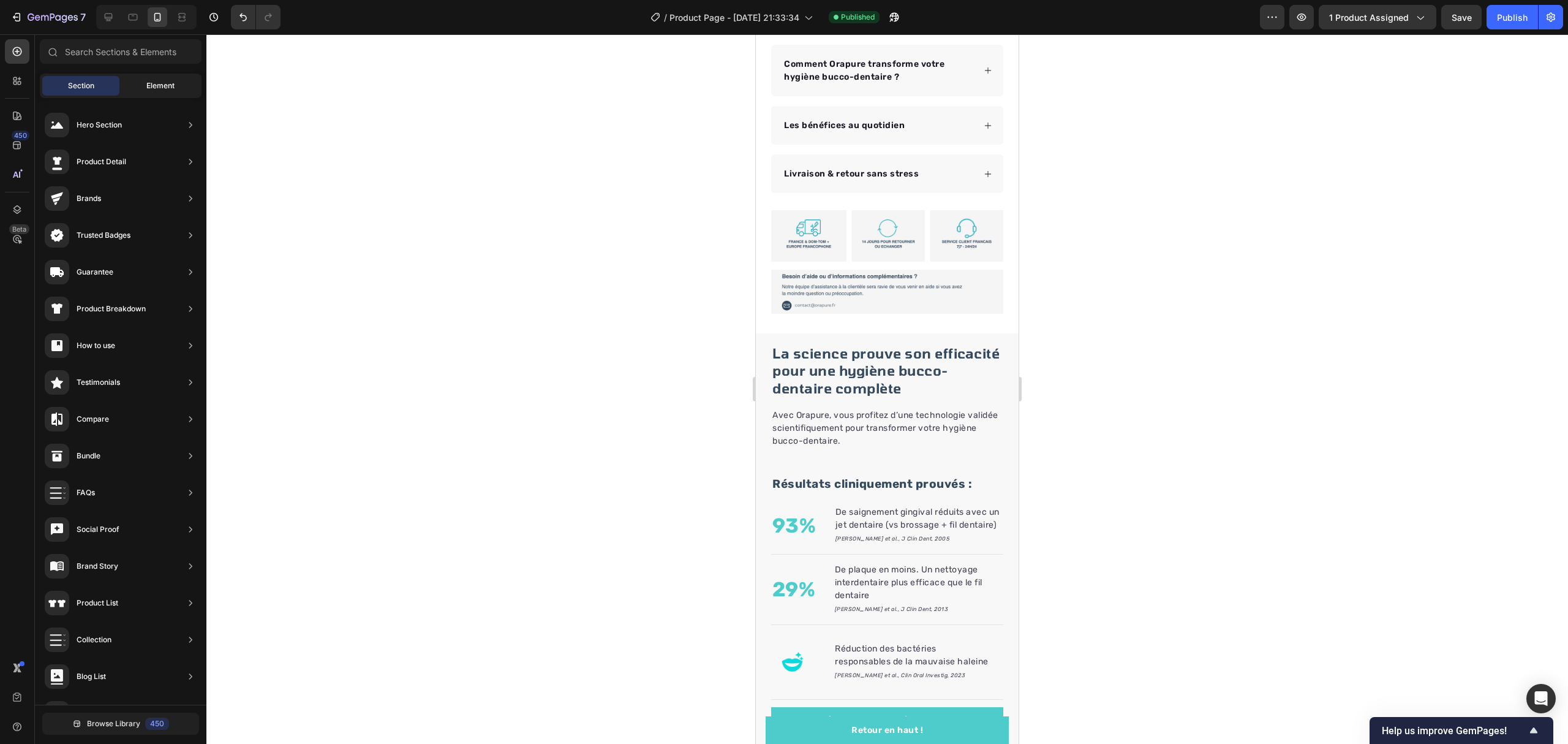
click at [147, 90] on span "Element" at bounding box center [160, 86] width 28 height 11
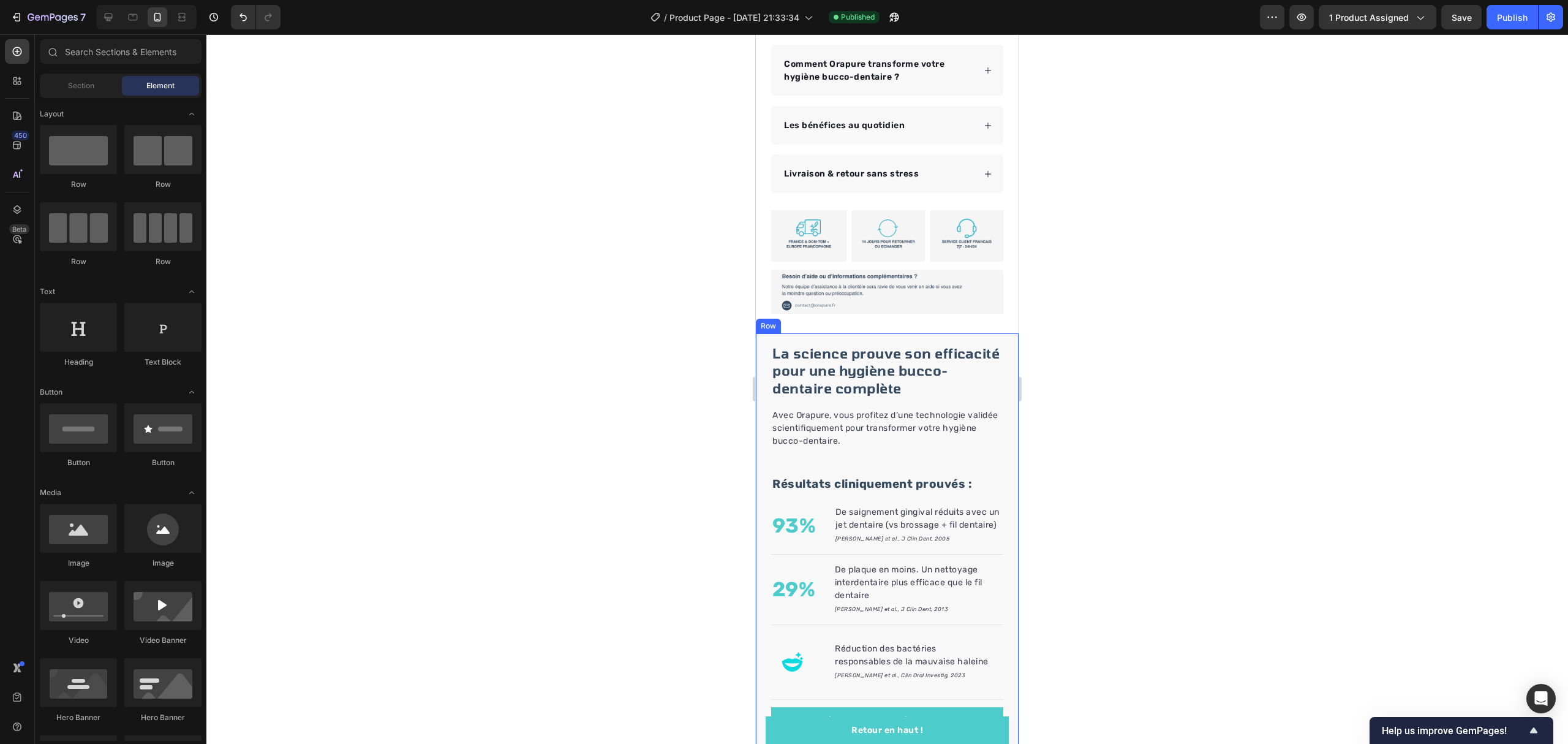
click at [995, 333] on div "La science prouve son efficacité pour une hygiène bucco-dentaire complète Headi…" at bounding box center [886, 539] width 262 height 411
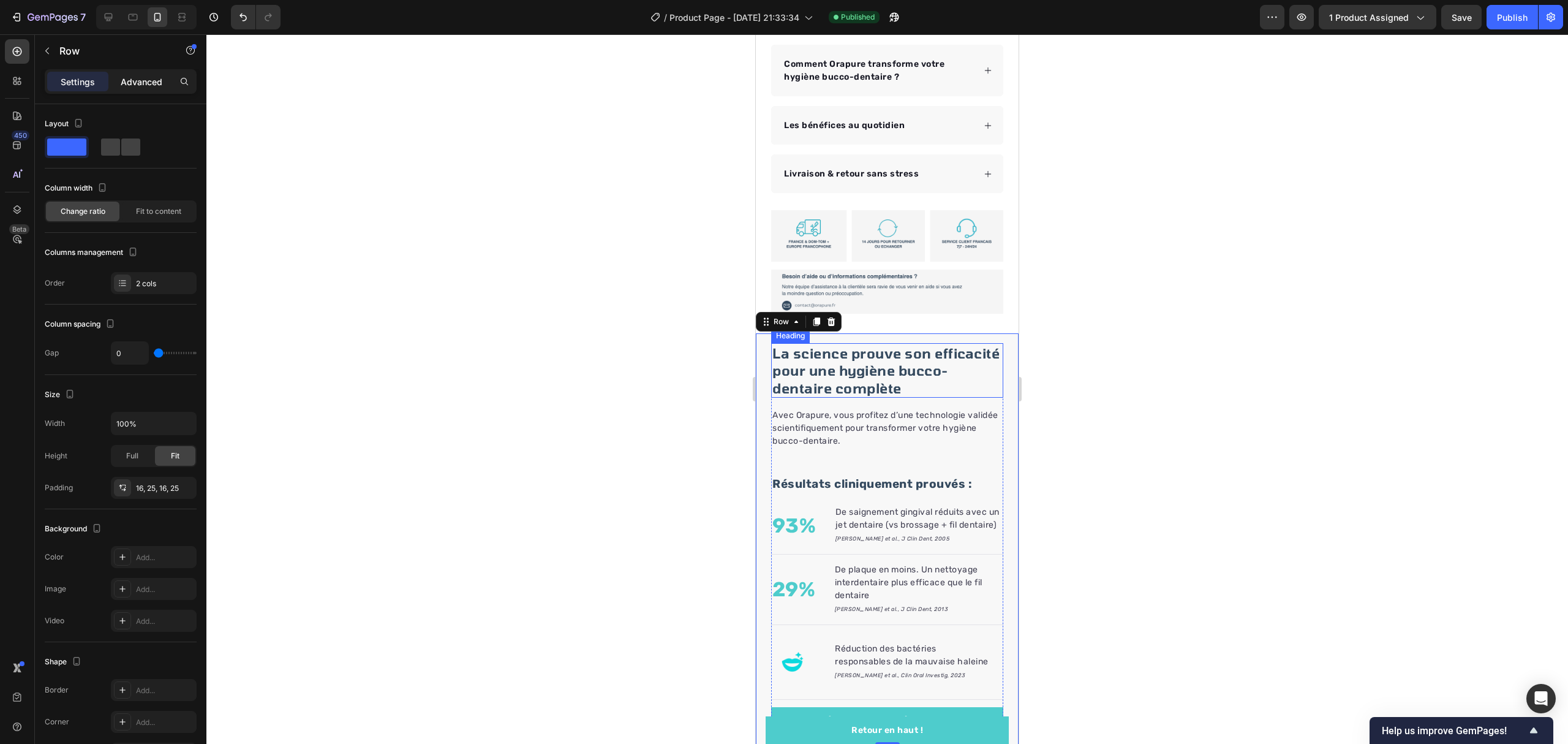
click at [142, 84] on p "Advanced" at bounding box center [141, 82] width 41 height 13
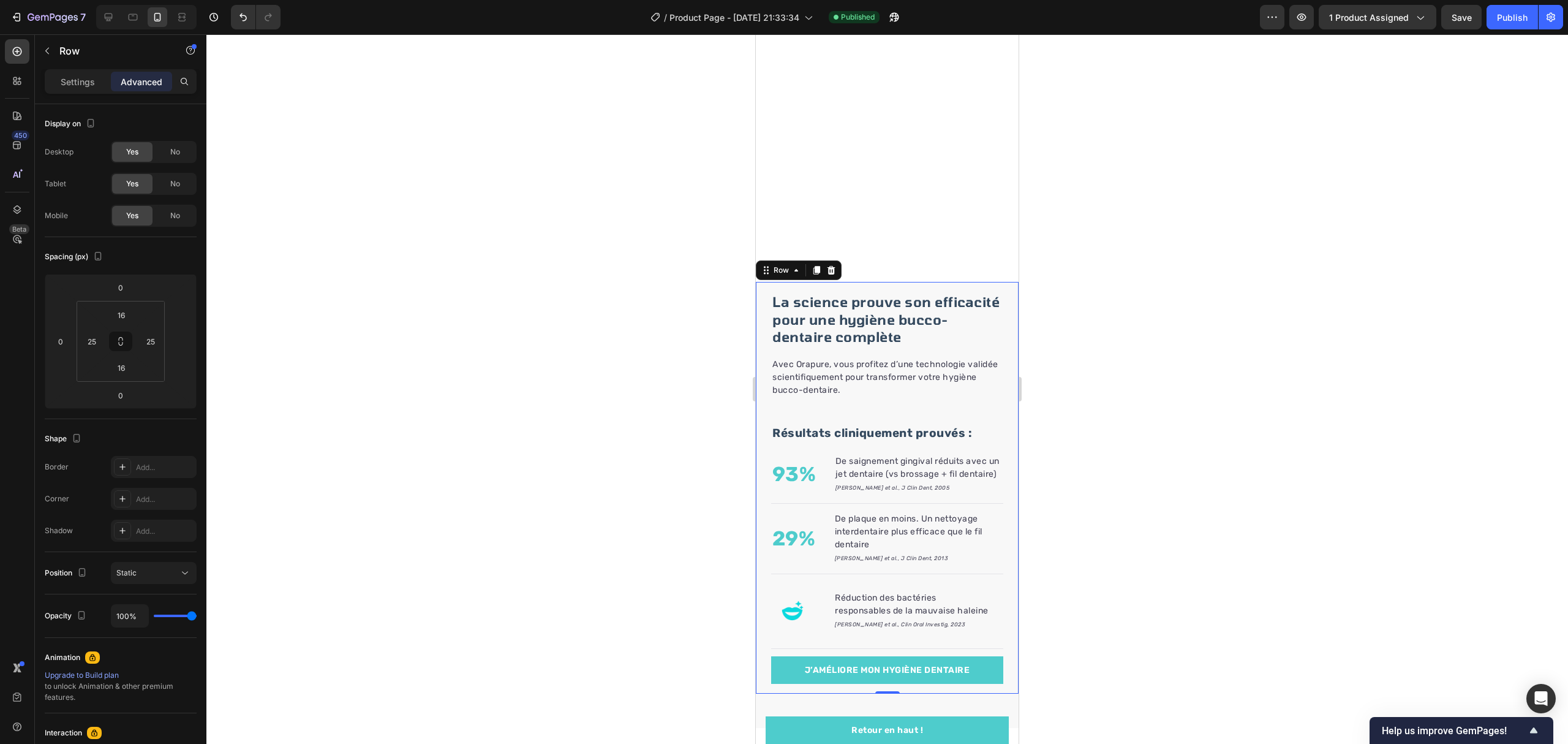
scroll to position [1165, 0]
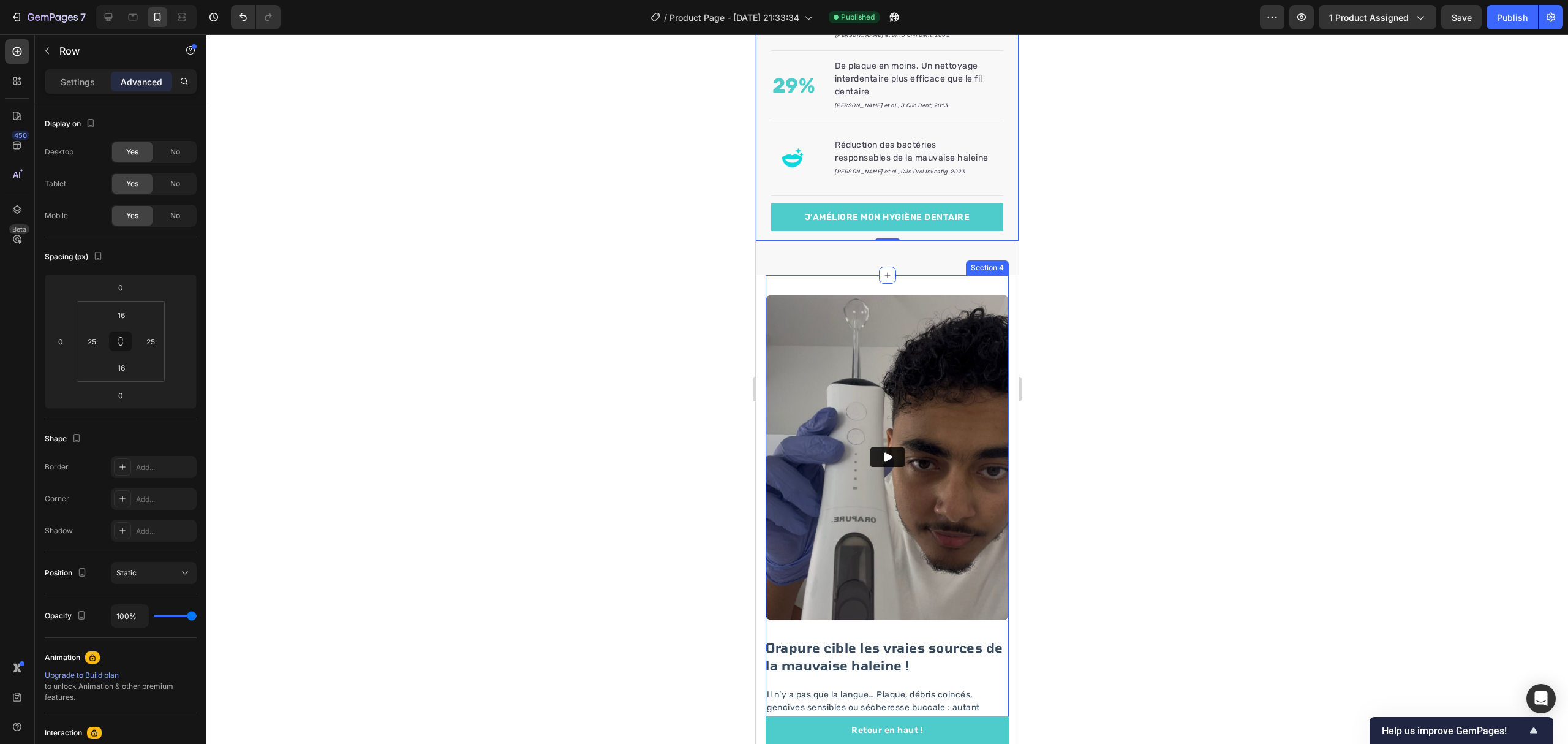
click at [915, 315] on div "Video Orapure cible les vraies sources de la mauvaise haleine ! Heading Il n’y …" at bounding box center [886, 655] width 243 height 760
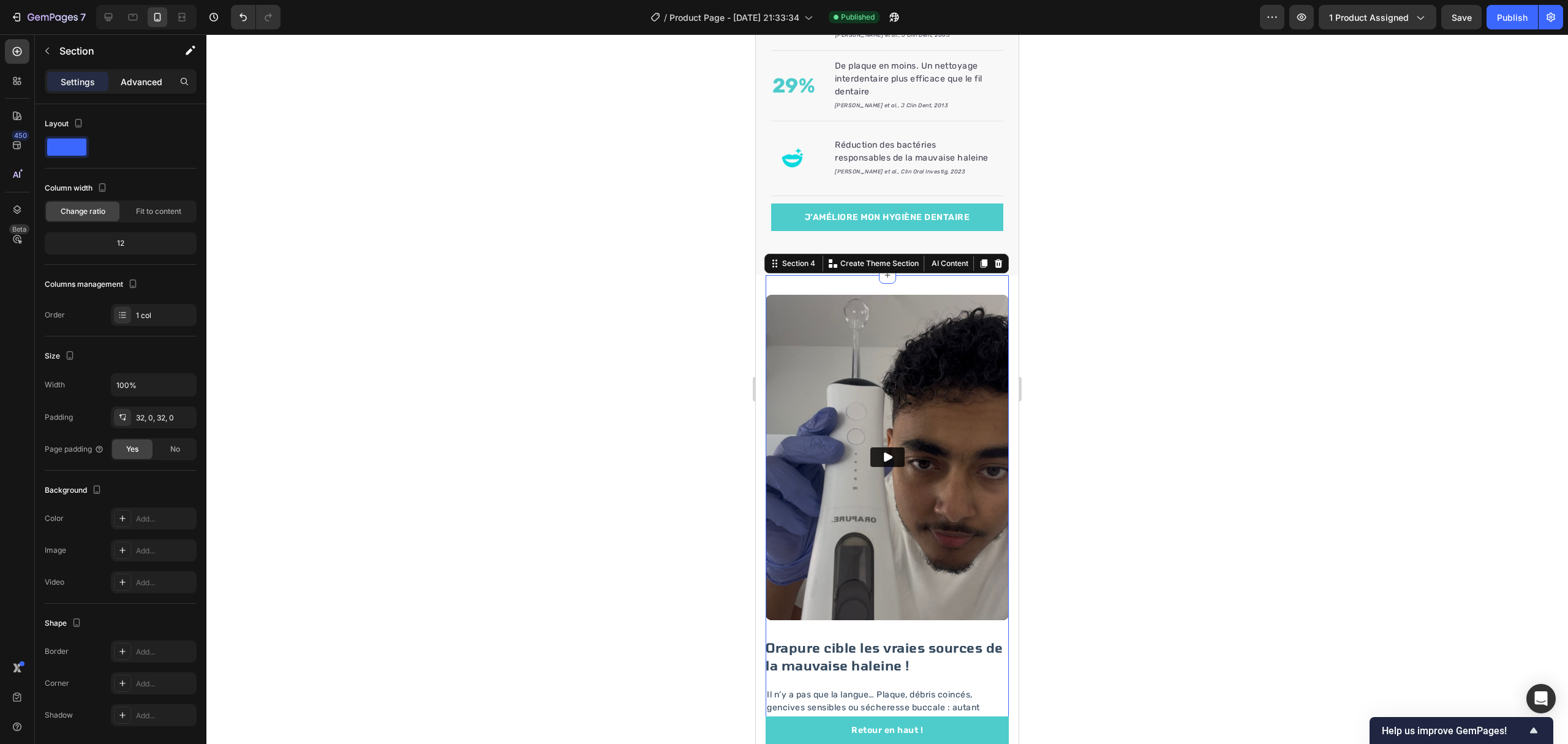
click at [131, 83] on p "Advanced" at bounding box center [141, 82] width 41 height 13
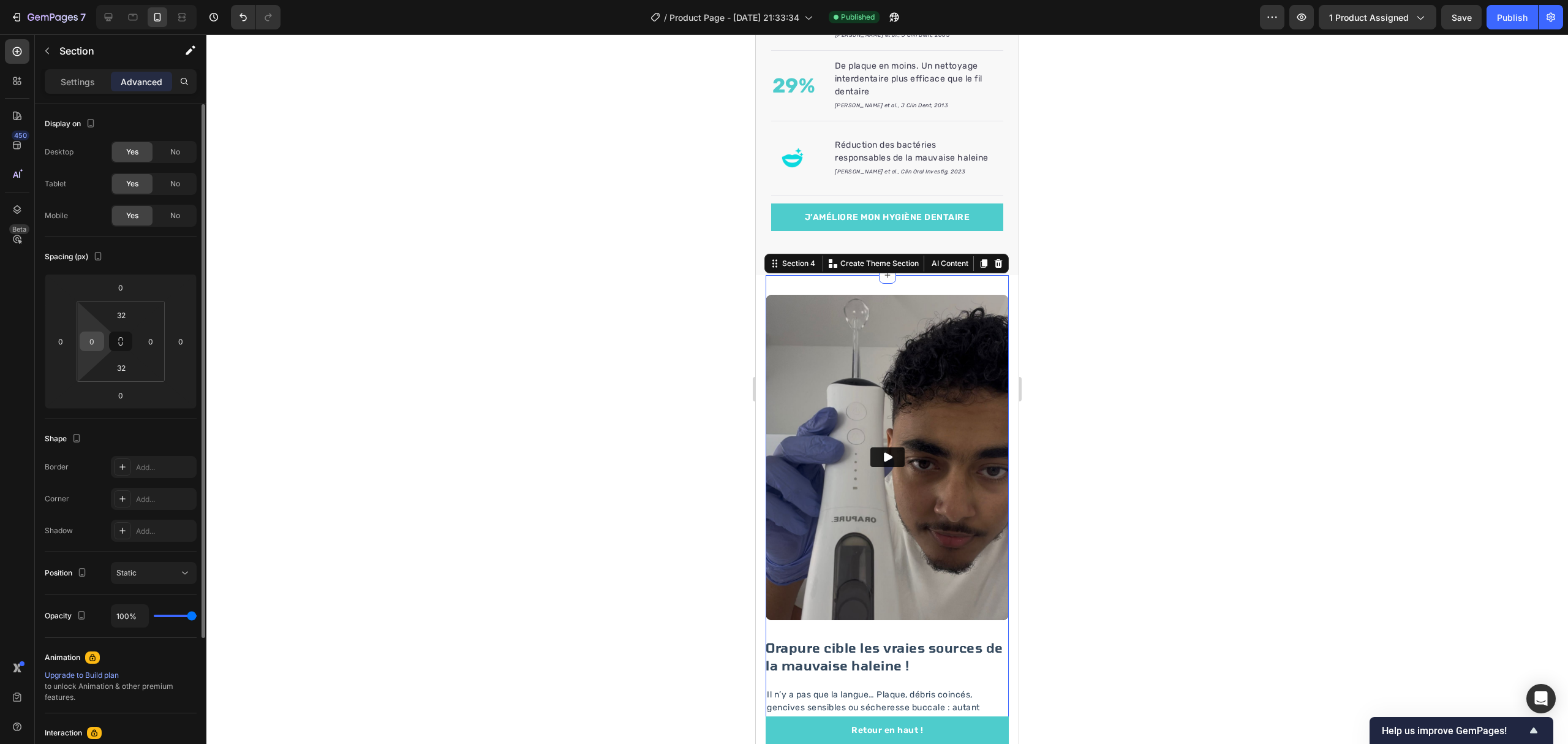
click at [99, 342] on input "0" at bounding box center [91, 341] width 19 height 19
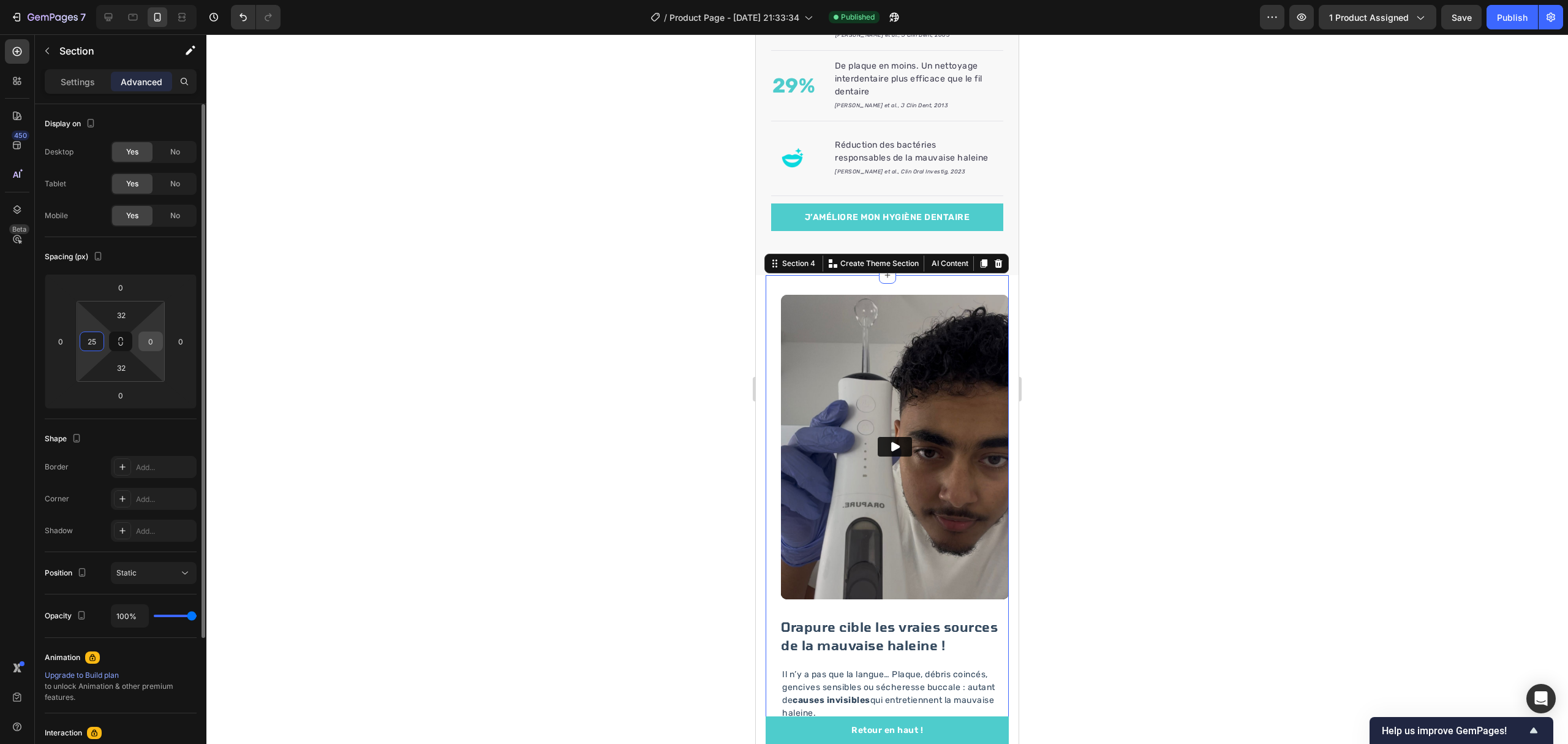
type input "25"
click at [155, 331] on div "0" at bounding box center [150, 341] width 25 height 20
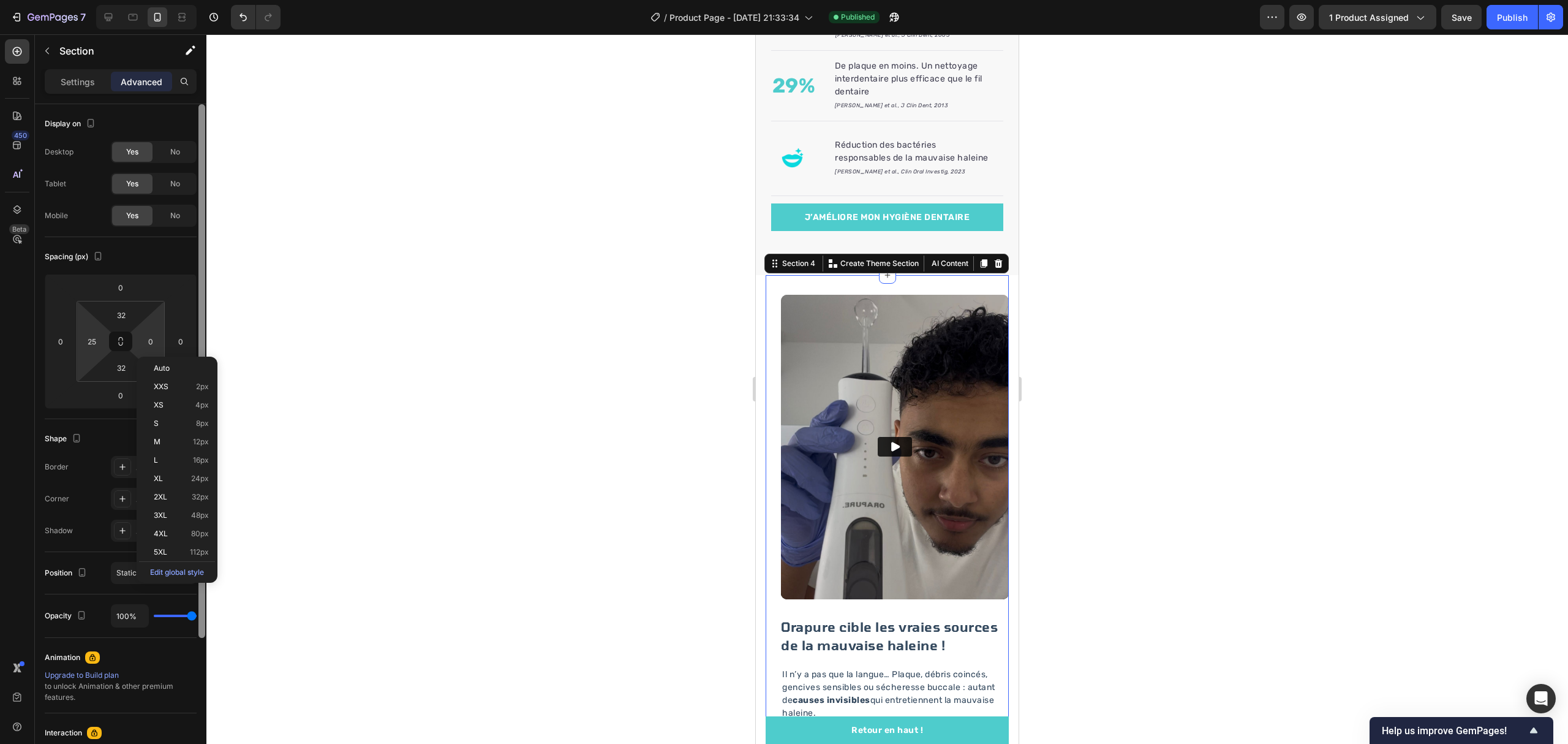
drag, startPoint x: 154, startPoint y: 342, endPoint x: 198, endPoint y: 346, distance: 44.2
click at [159, 344] on input "0" at bounding box center [150, 341] width 19 height 19
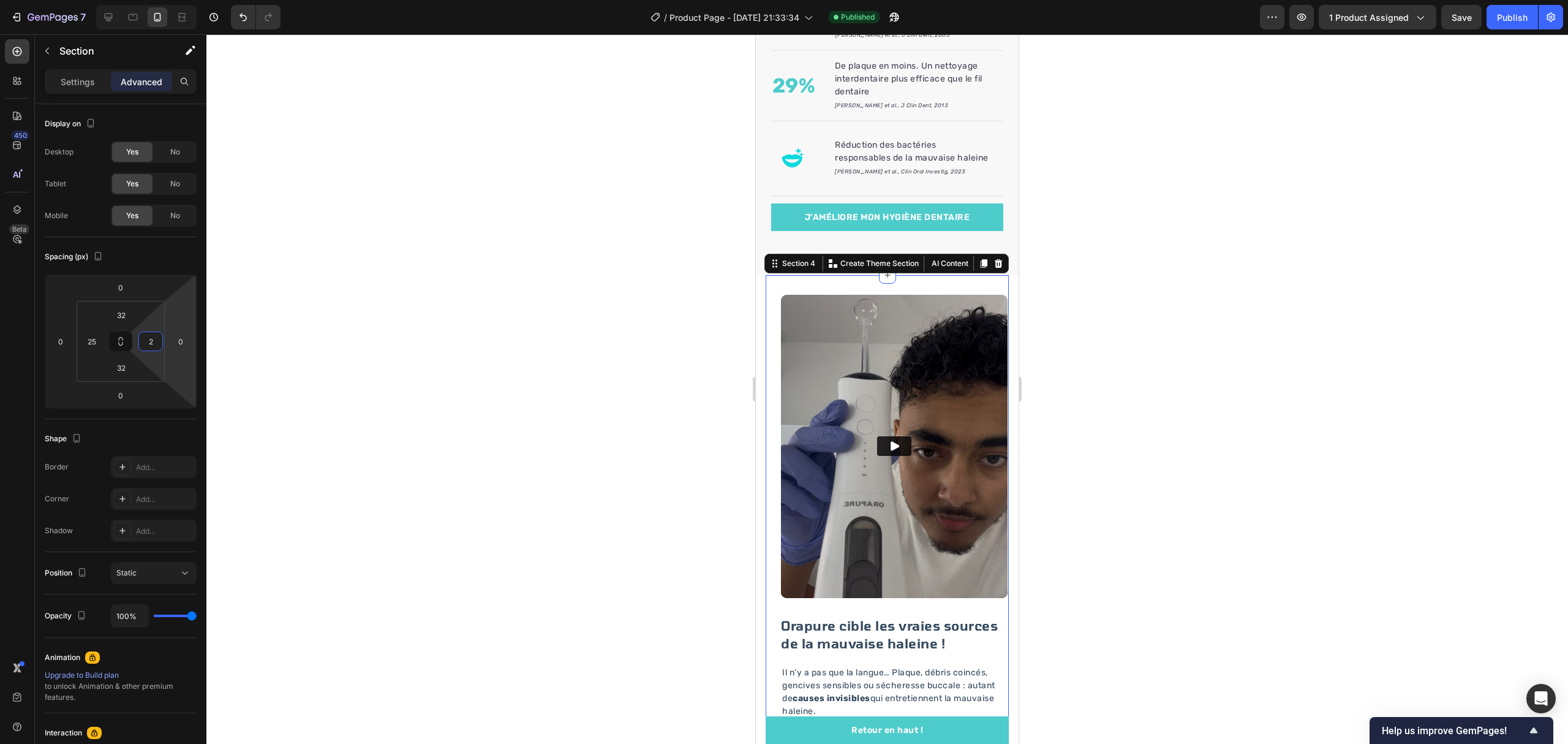
type input "25"
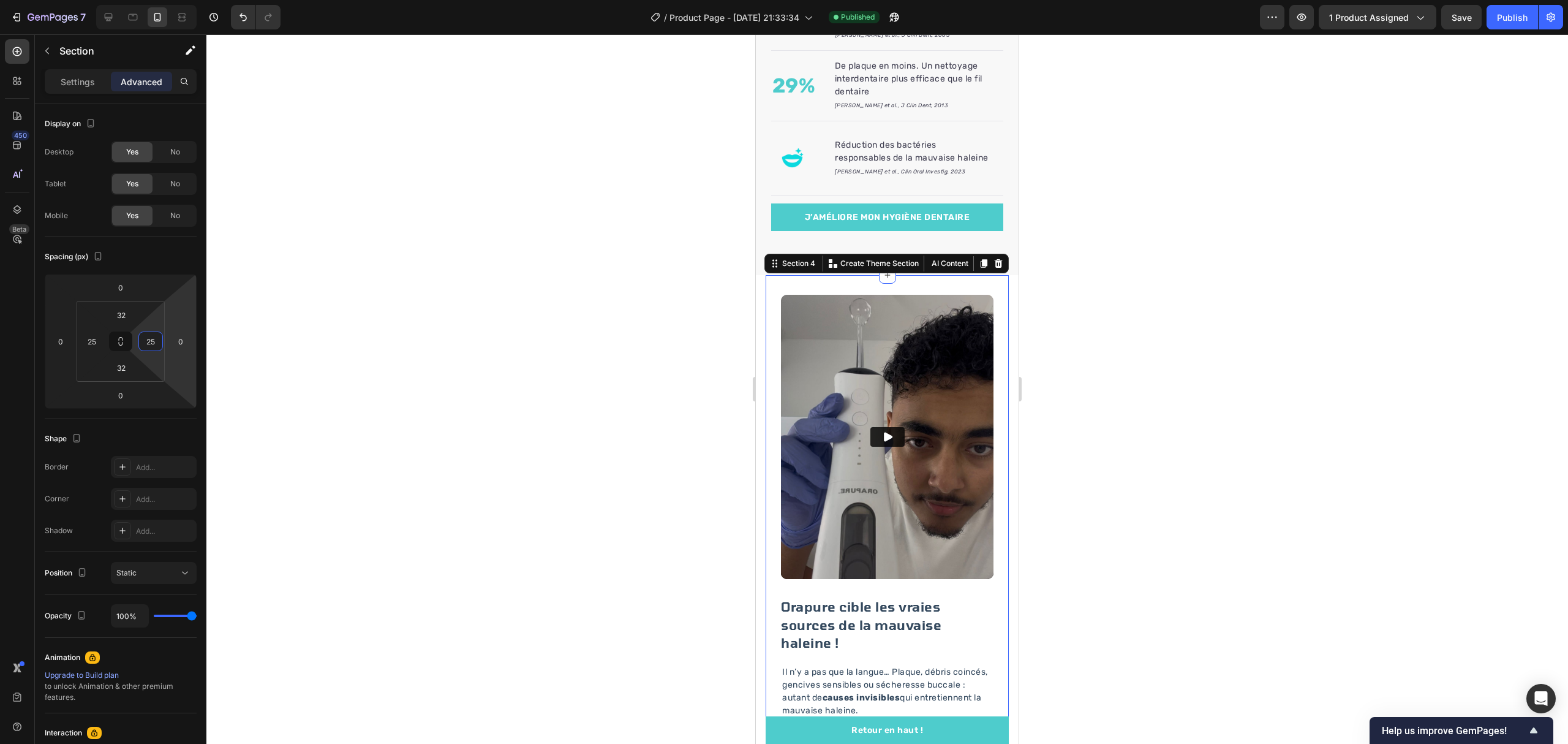
click at [506, 400] on div at bounding box center [887, 389] width 1362 height 710
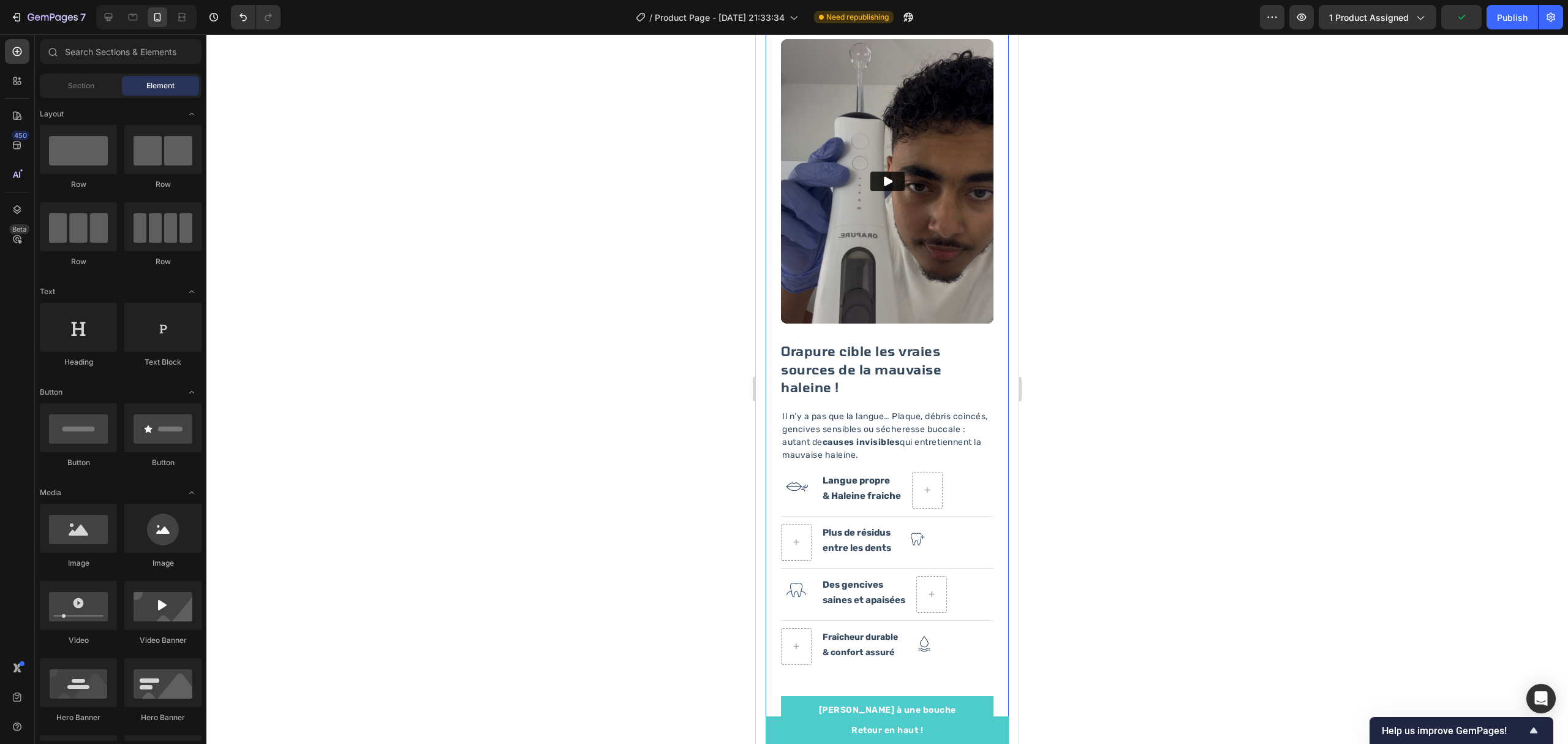
click at [1172, 415] on div at bounding box center [887, 389] width 1362 height 710
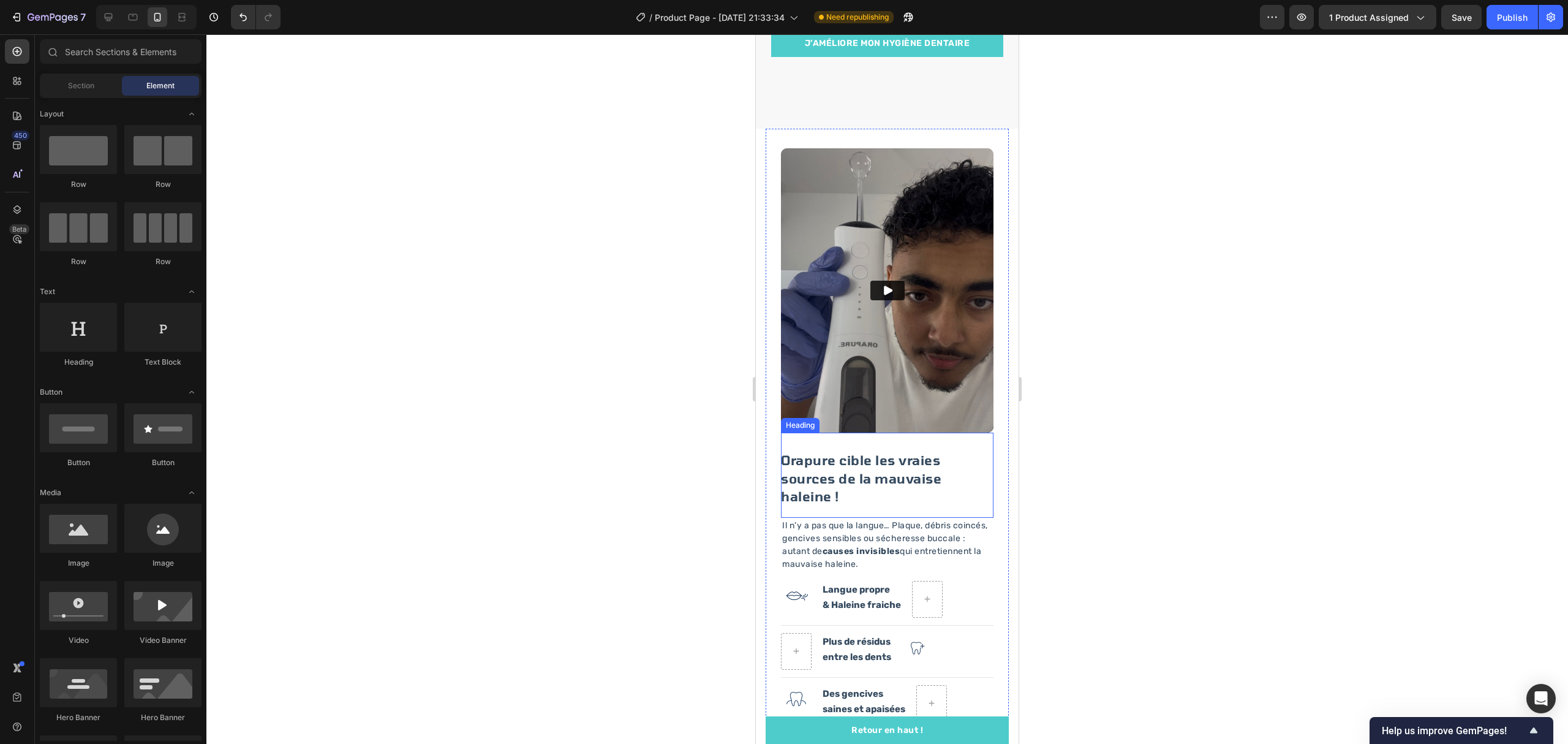
scroll to position [986, 0]
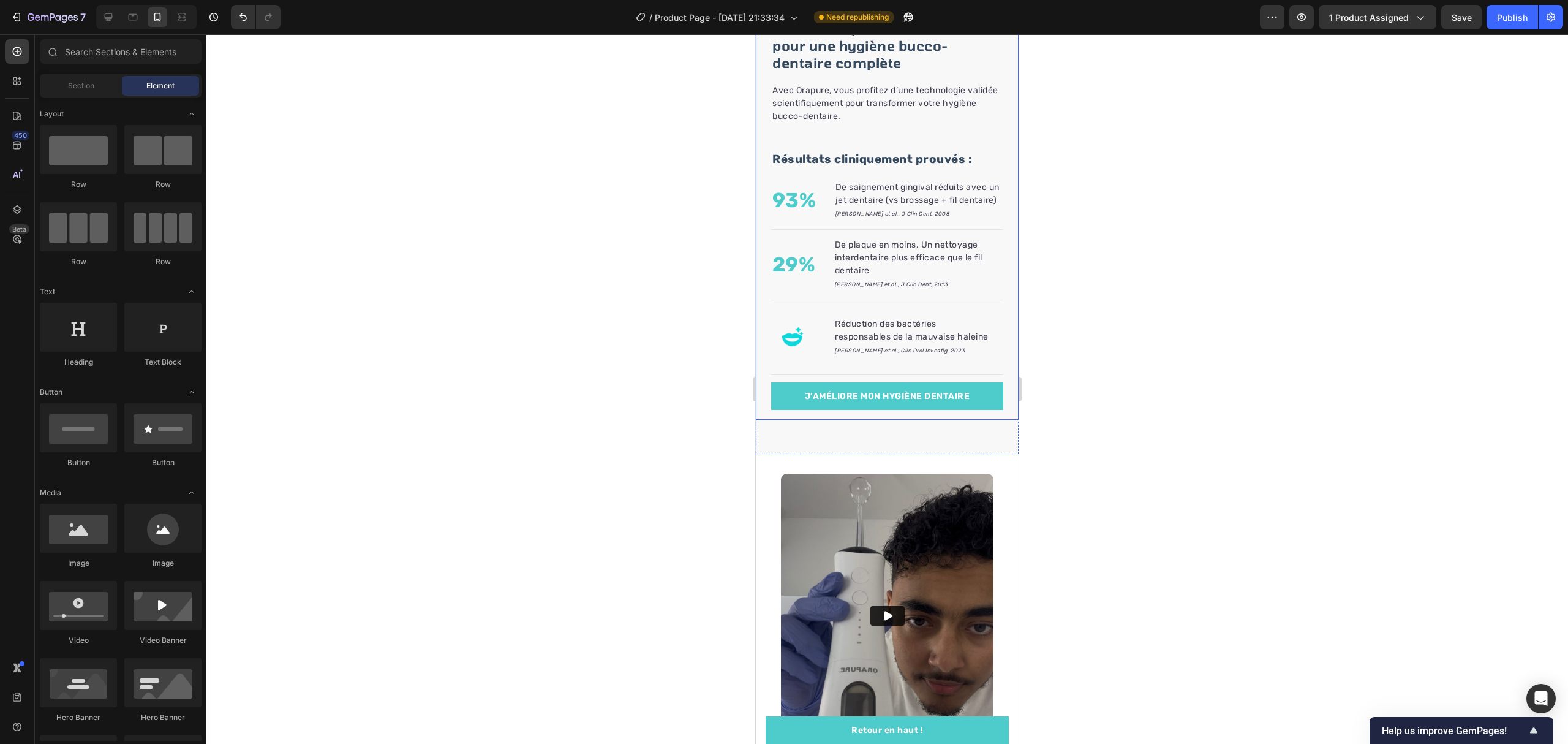
click at [997, 378] on div "La science prouve son efficacité pour une hygiène bucco-dentaire complète Headi…" at bounding box center [886, 213] width 262 height 411
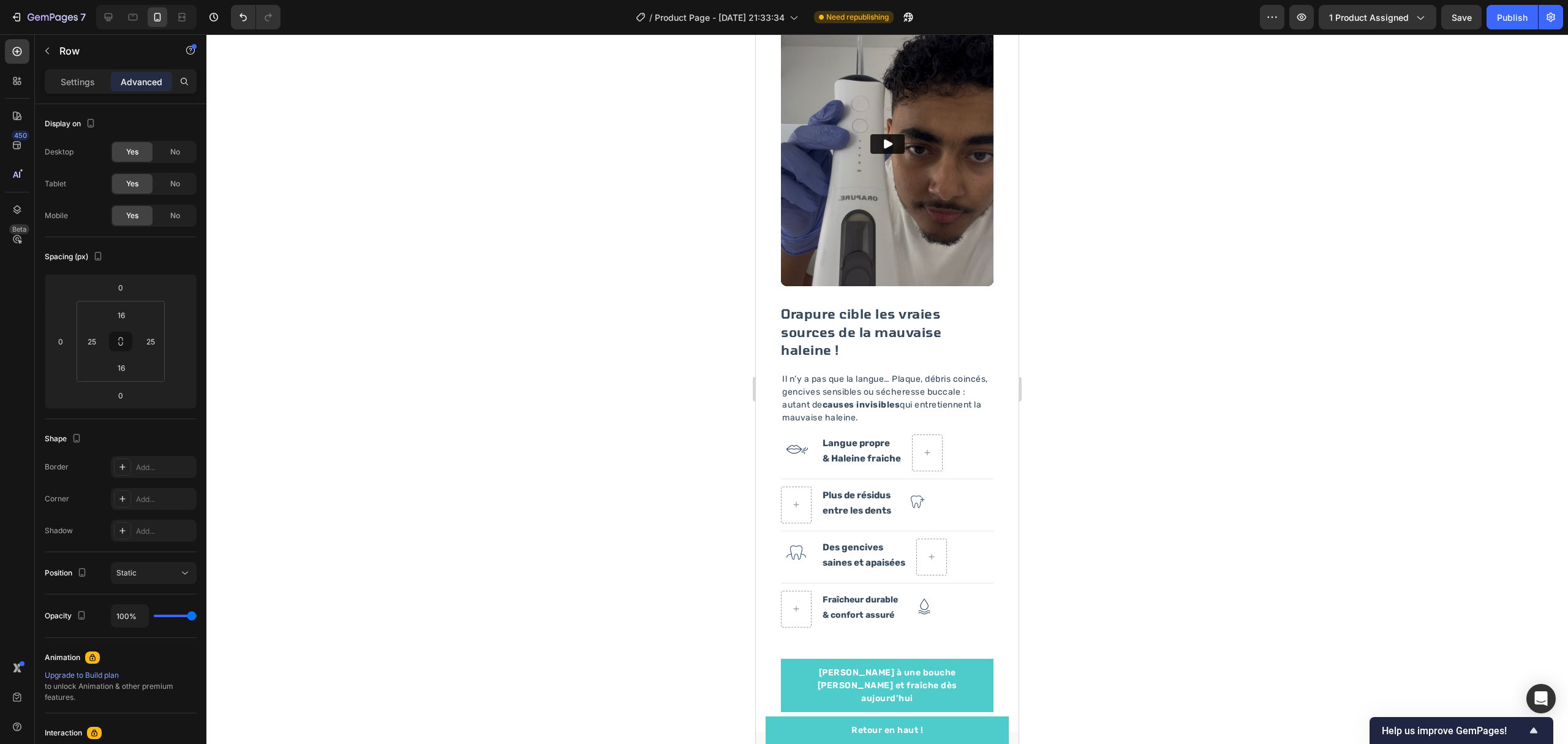
scroll to position [1803, 0]
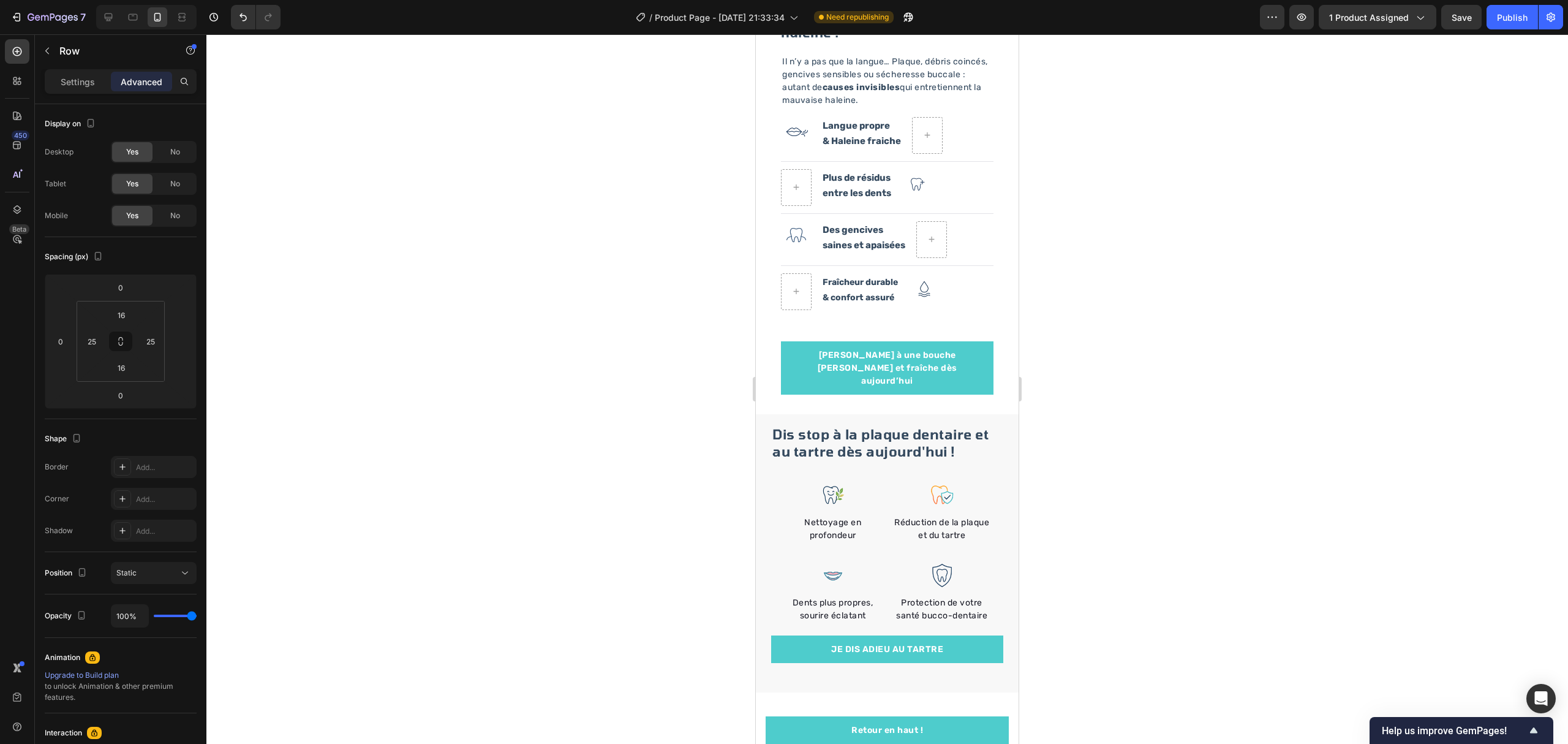
click at [1218, 474] on div at bounding box center [887, 389] width 1362 height 710
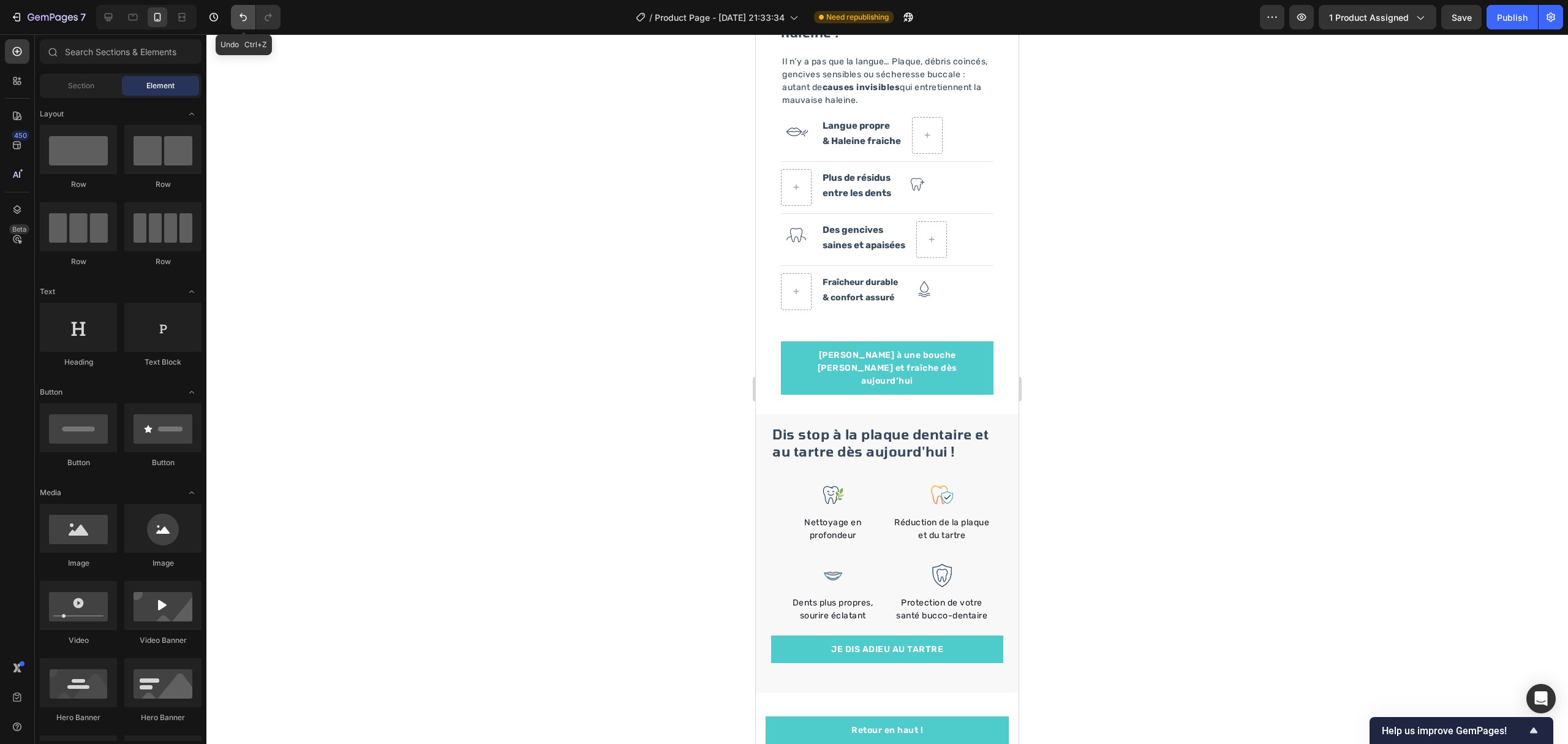
click at [240, 7] on button "Undo/Redo" at bounding box center [243, 17] width 25 height 25
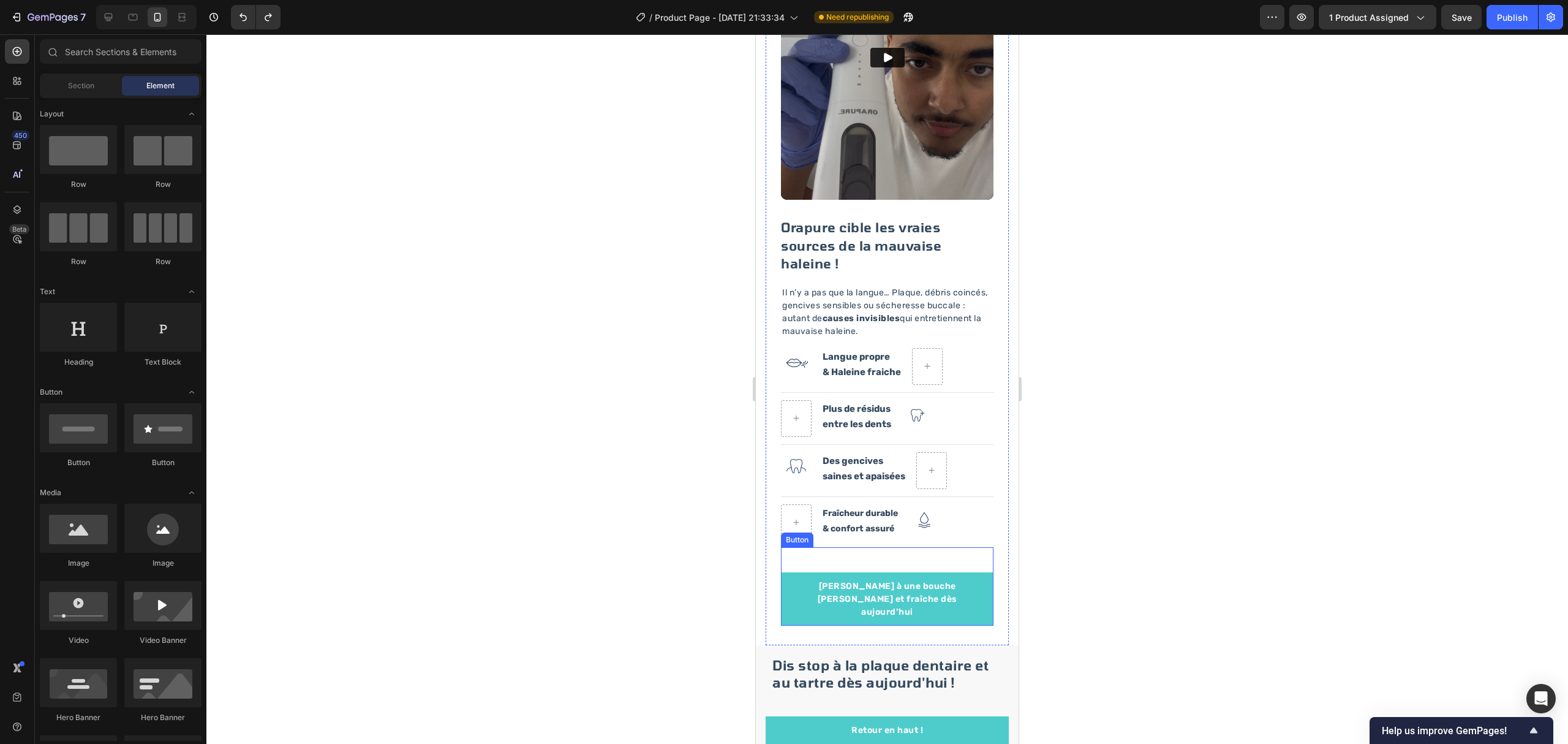
scroll to position [1558, 0]
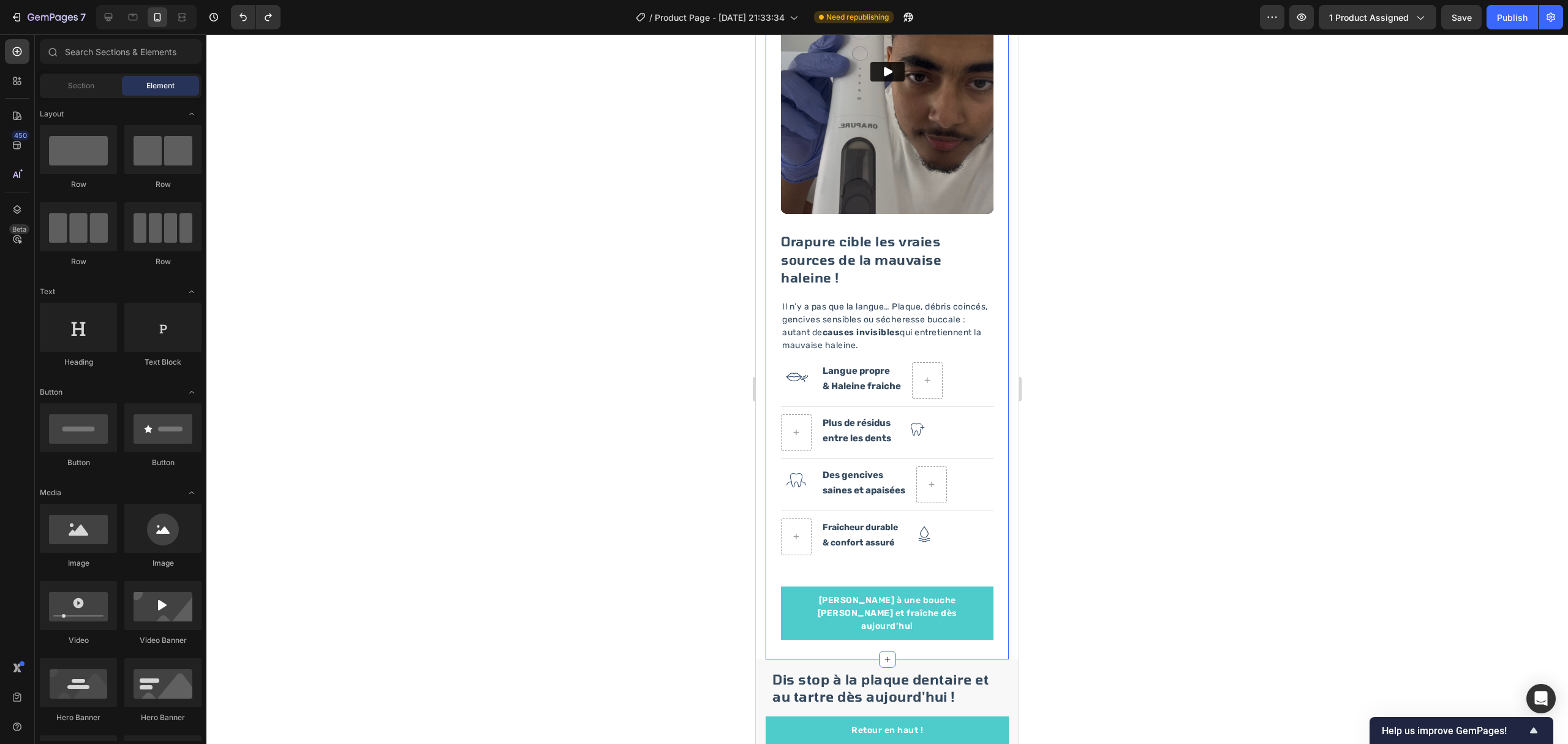
click at [770, 232] on div "Video Orapure cible les vraies sources de la mauvaise haleine ! Heading Il n’y …" at bounding box center [886, 284] width 243 height 749
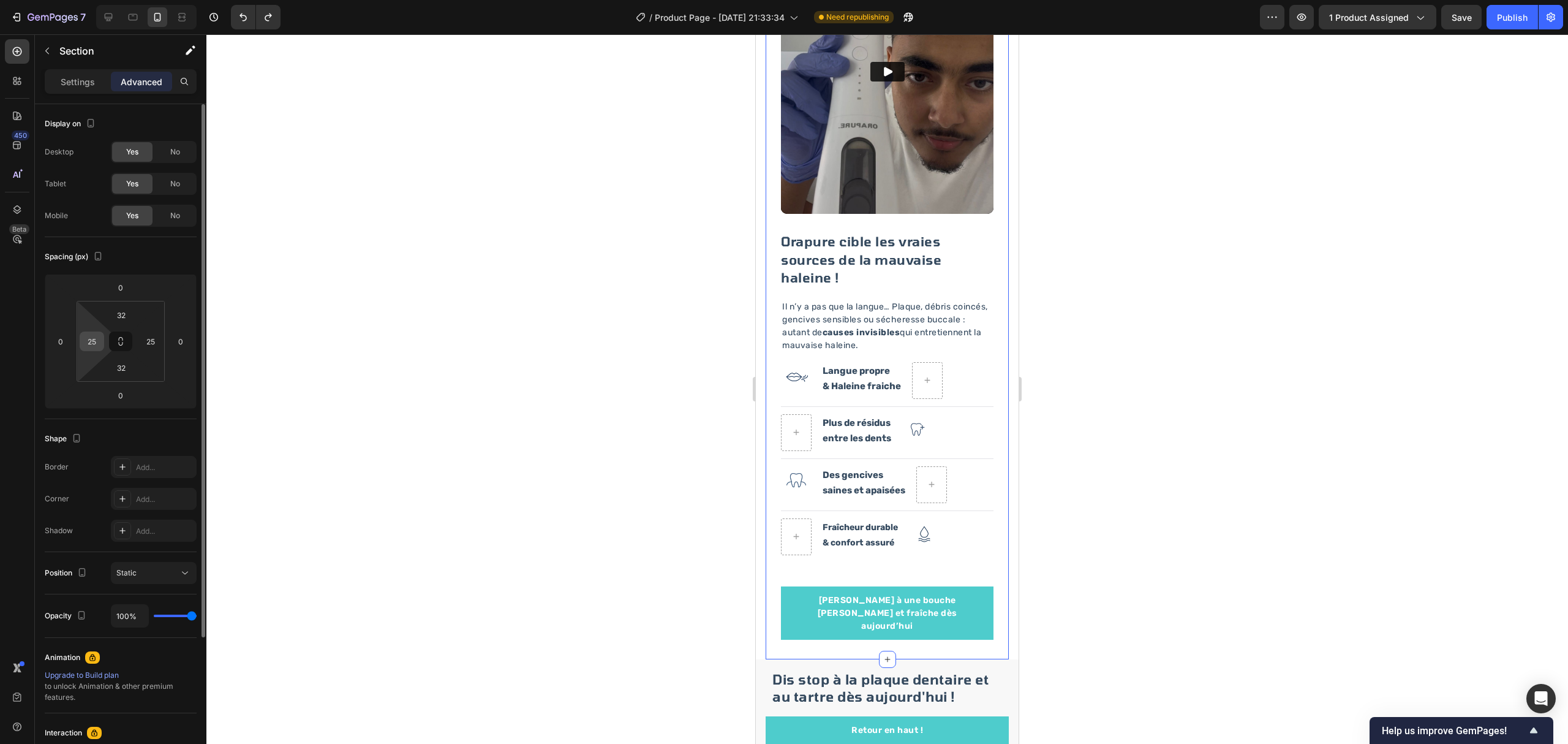
click at [96, 336] on input "25" at bounding box center [91, 341] width 19 height 19
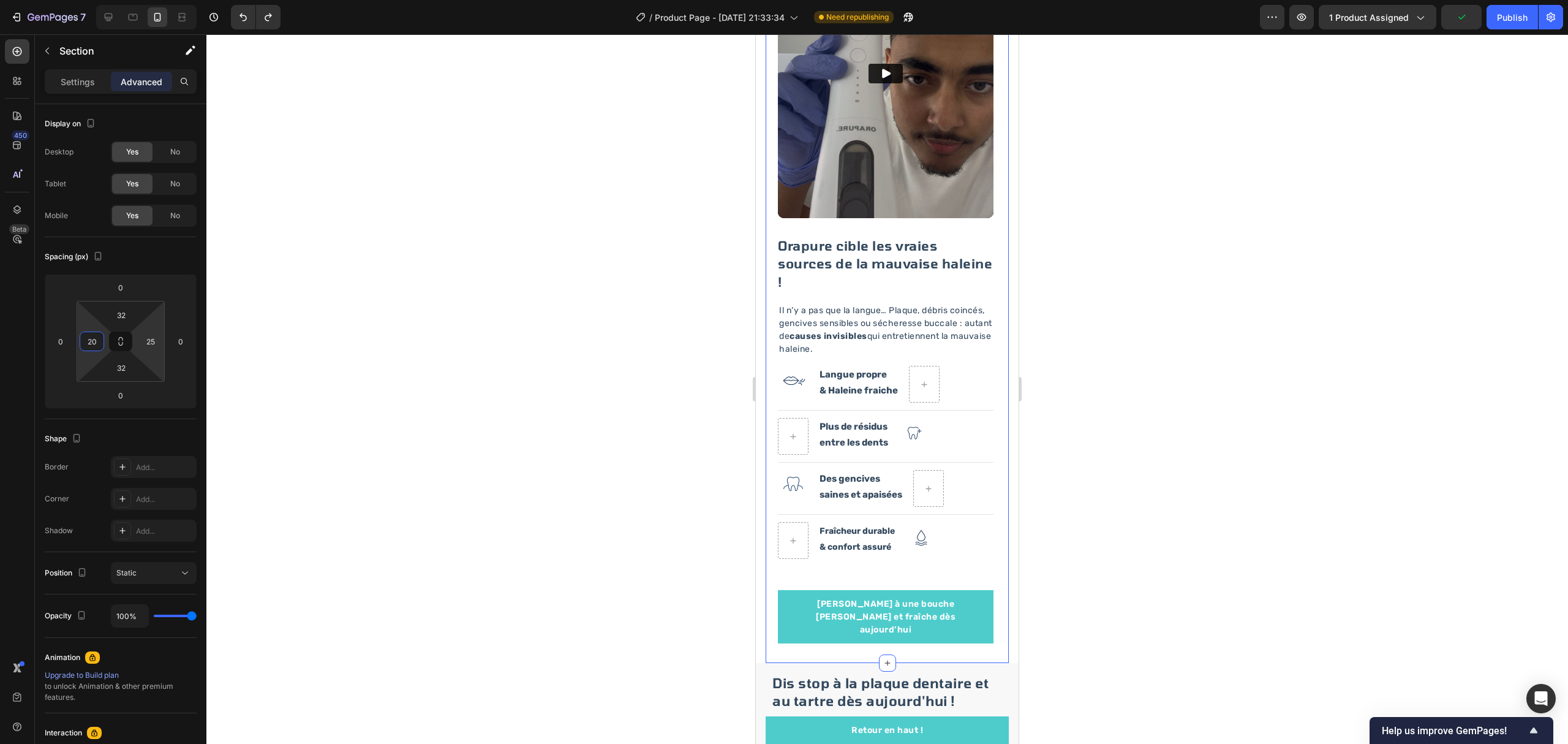
type input "20"
click at [154, 341] on input "25" at bounding box center [150, 341] width 19 height 19
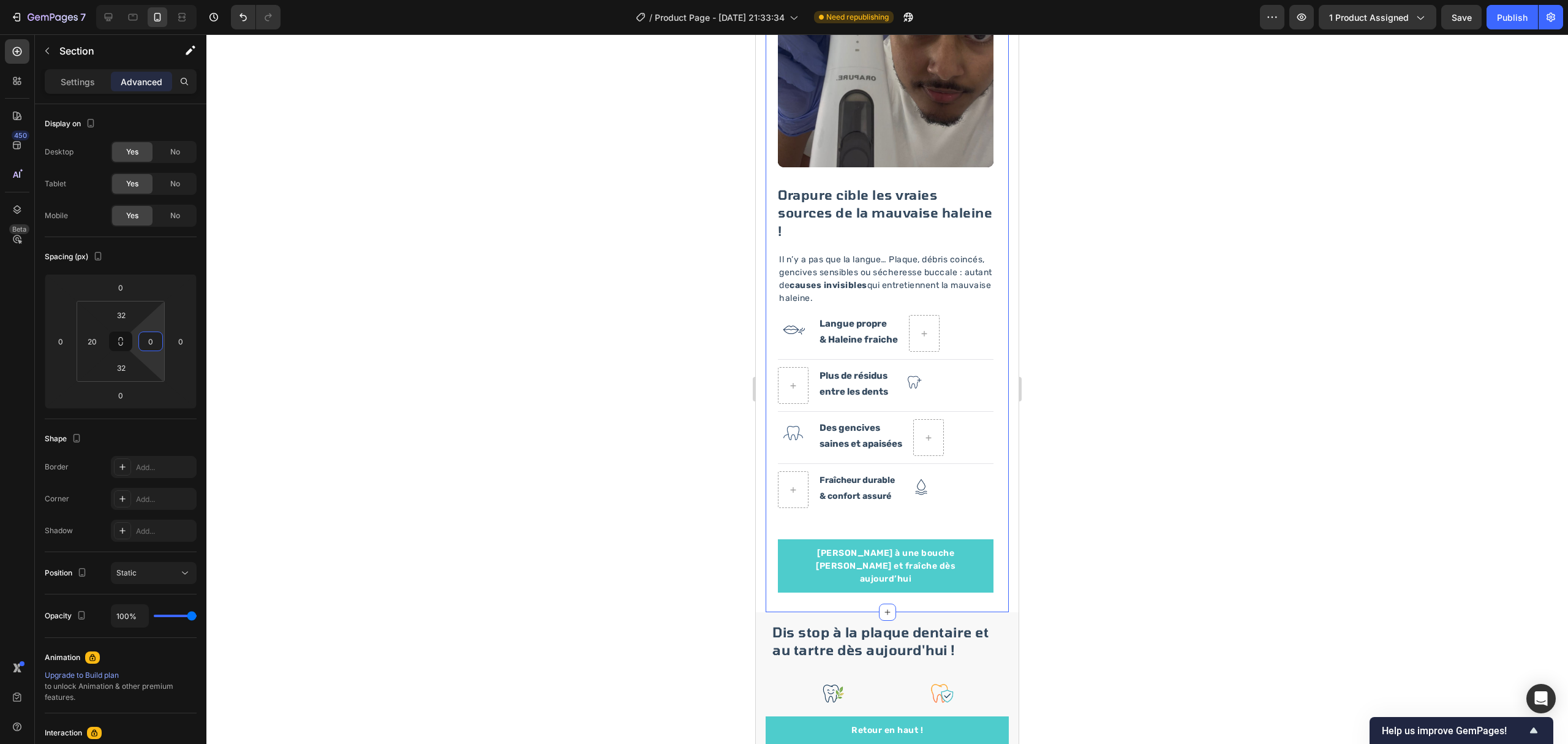
scroll to position [1721, 0]
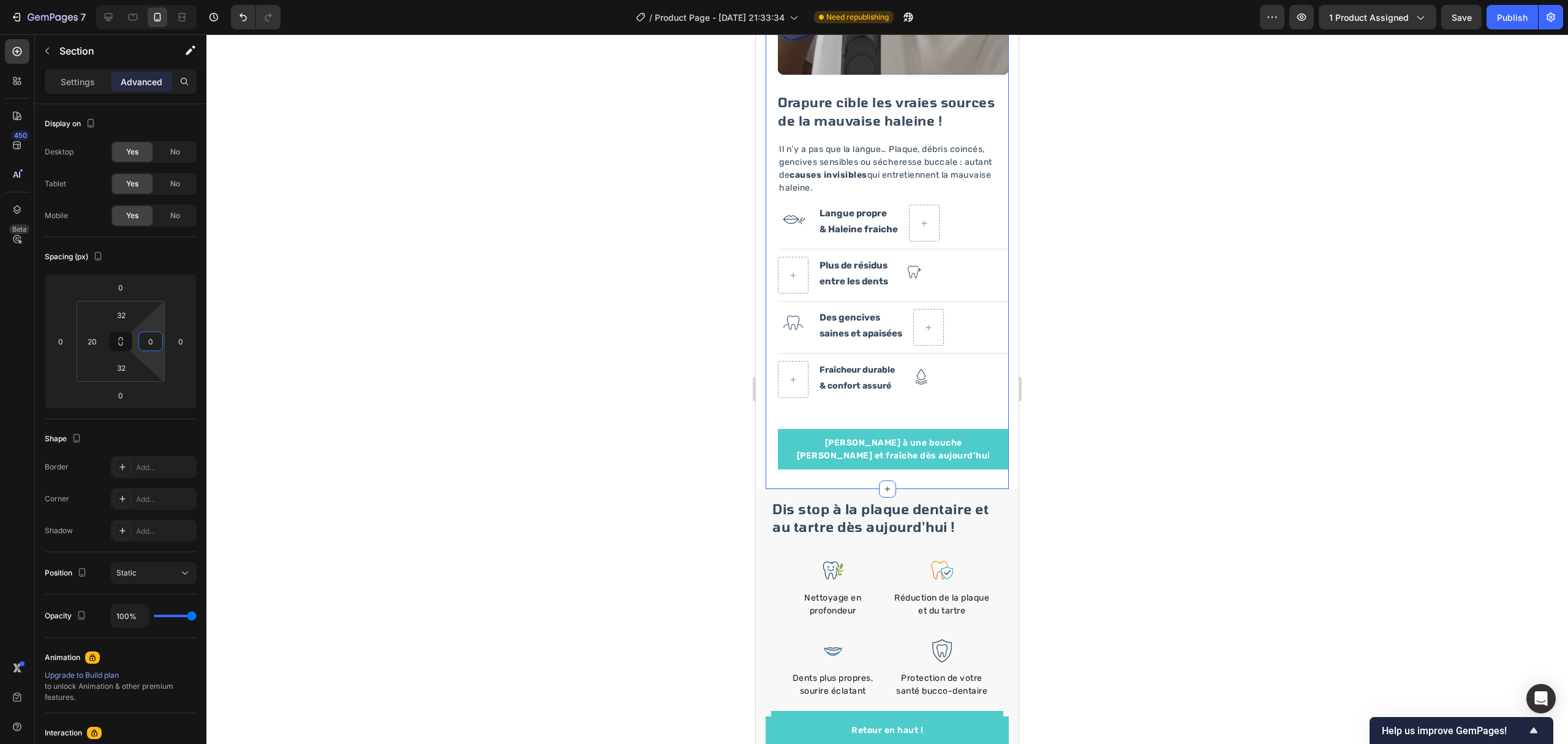
type input "0"
click at [1199, 224] on div at bounding box center [887, 389] width 1362 height 710
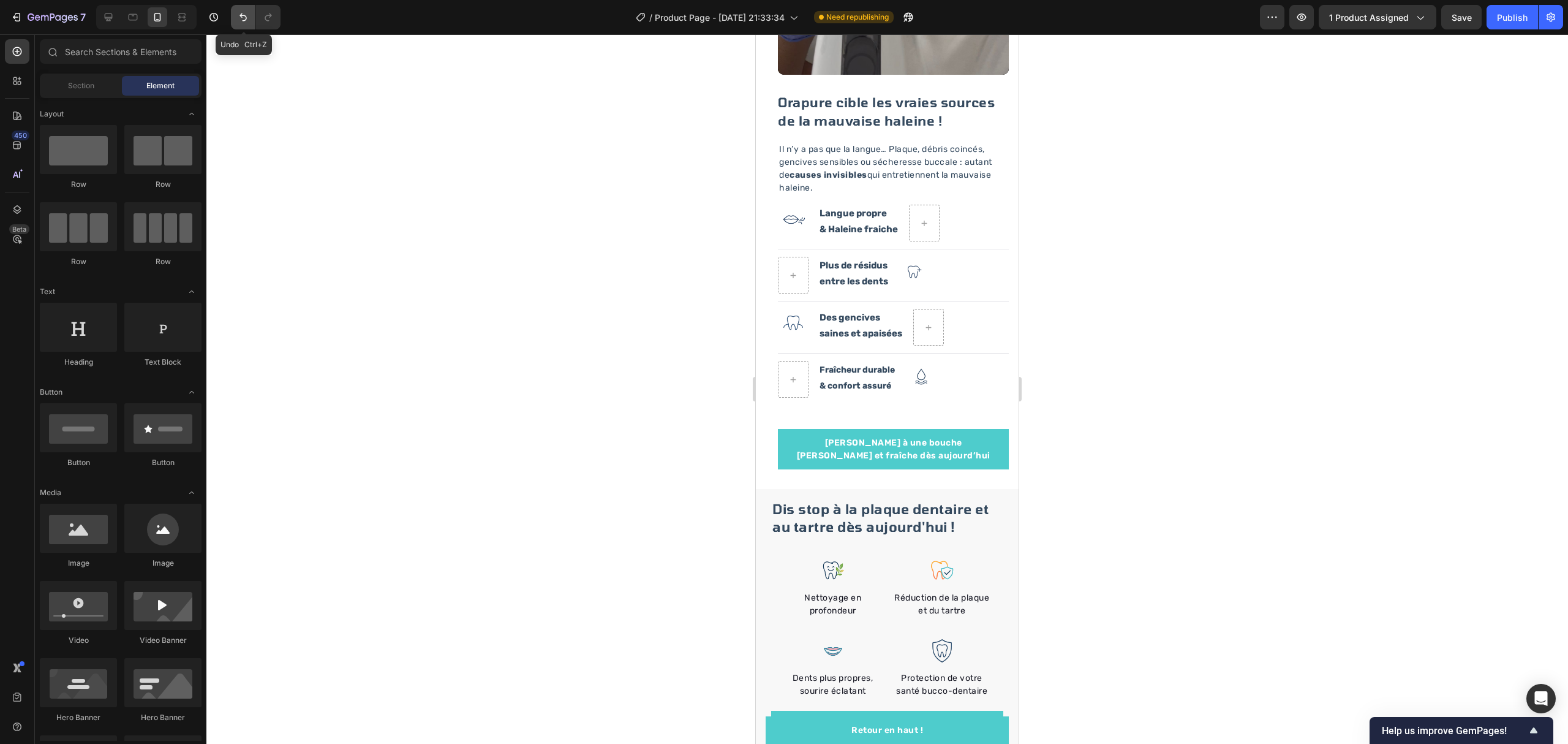
click at [234, 11] on button "Undo/Redo" at bounding box center [243, 17] width 25 height 25
click at [238, 12] on icon "Undo/Redo" at bounding box center [243, 17] width 12 height 12
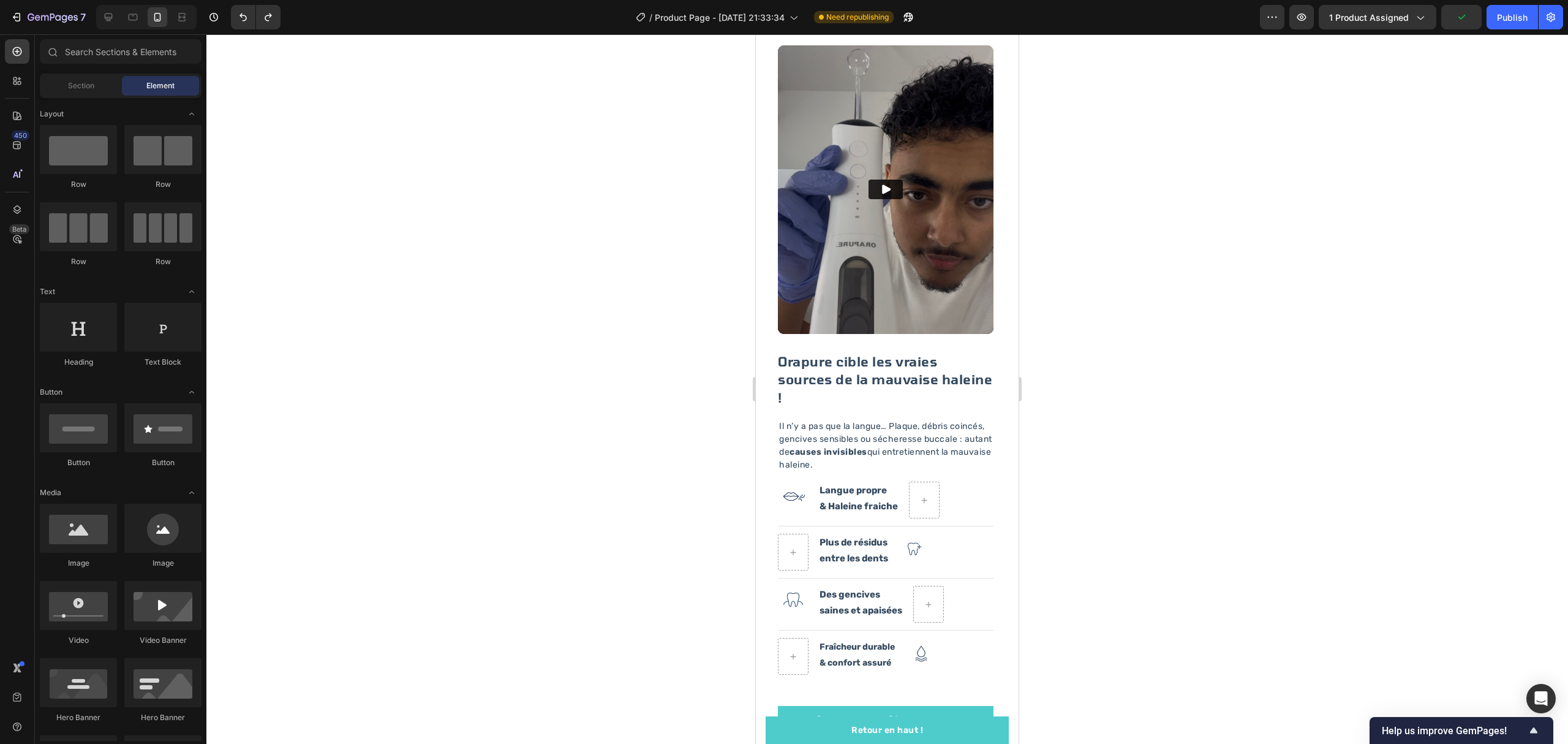
scroll to position [1297, 0]
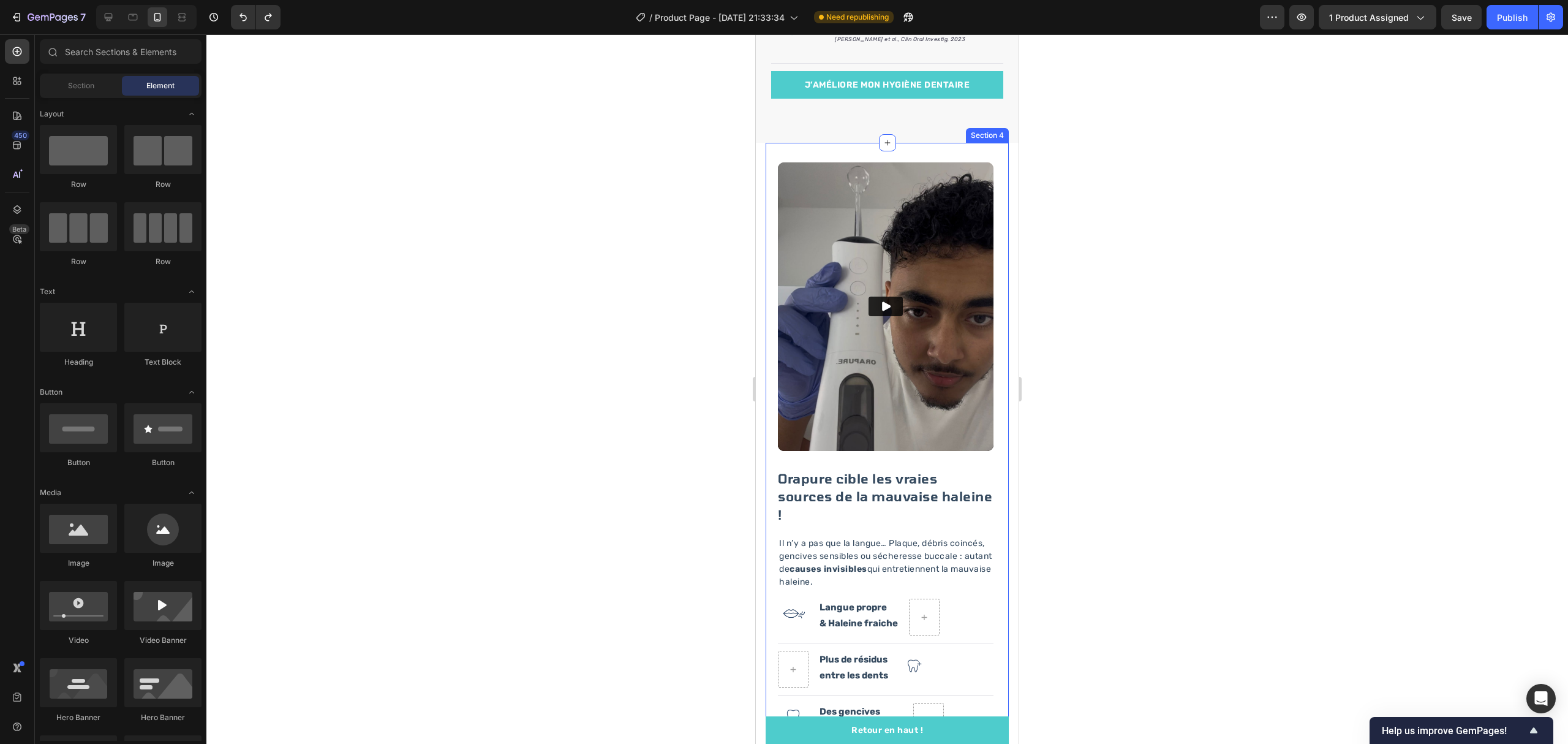
click at [980, 180] on div "Video Orapure cible les vraies sources de la mauvaise haleine ! Heading Il n’y …" at bounding box center [886, 519] width 243 height 754
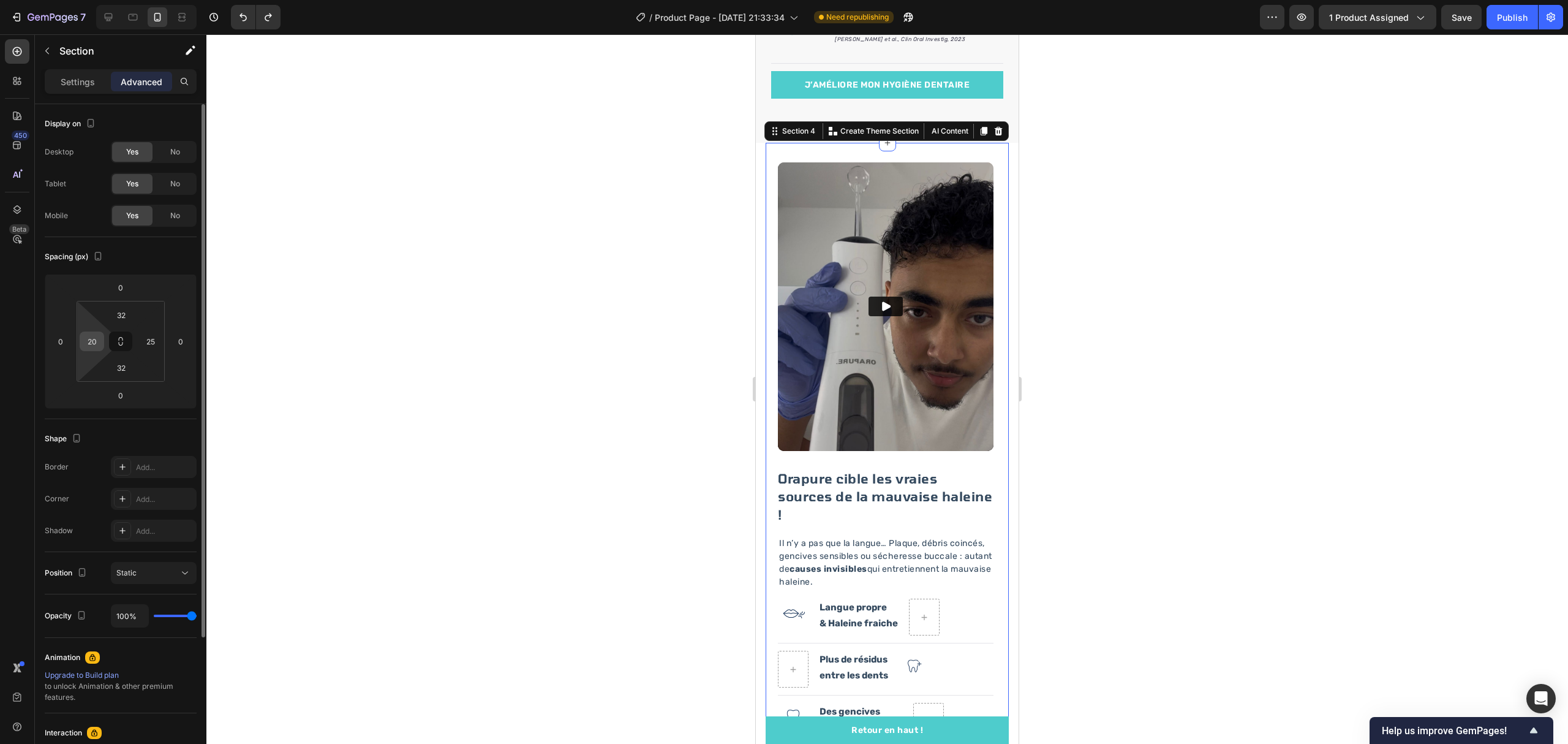
click at [91, 341] on input "20" at bounding box center [91, 341] width 19 height 19
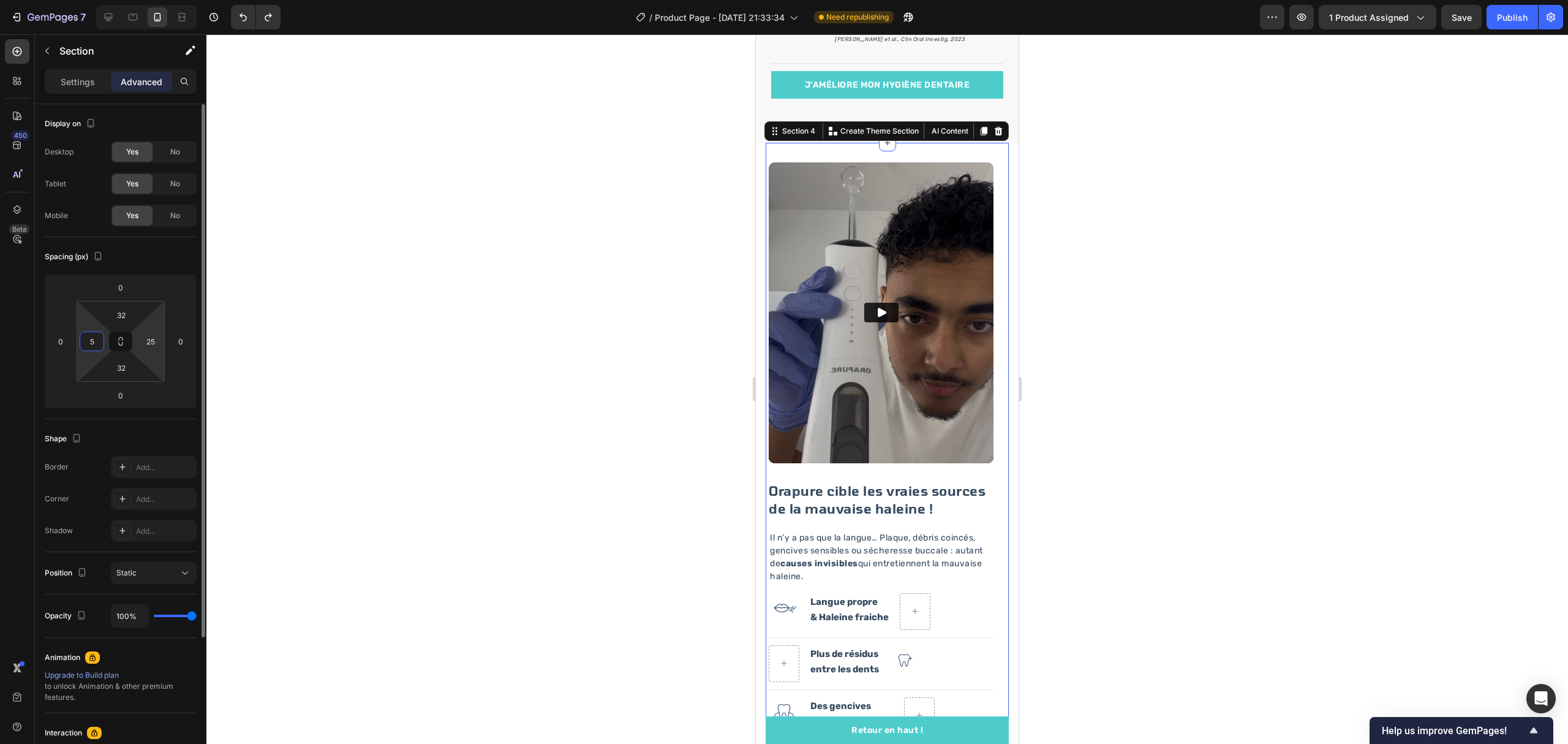
type input "5"
click at [145, 341] on input "25" at bounding box center [150, 341] width 19 height 19
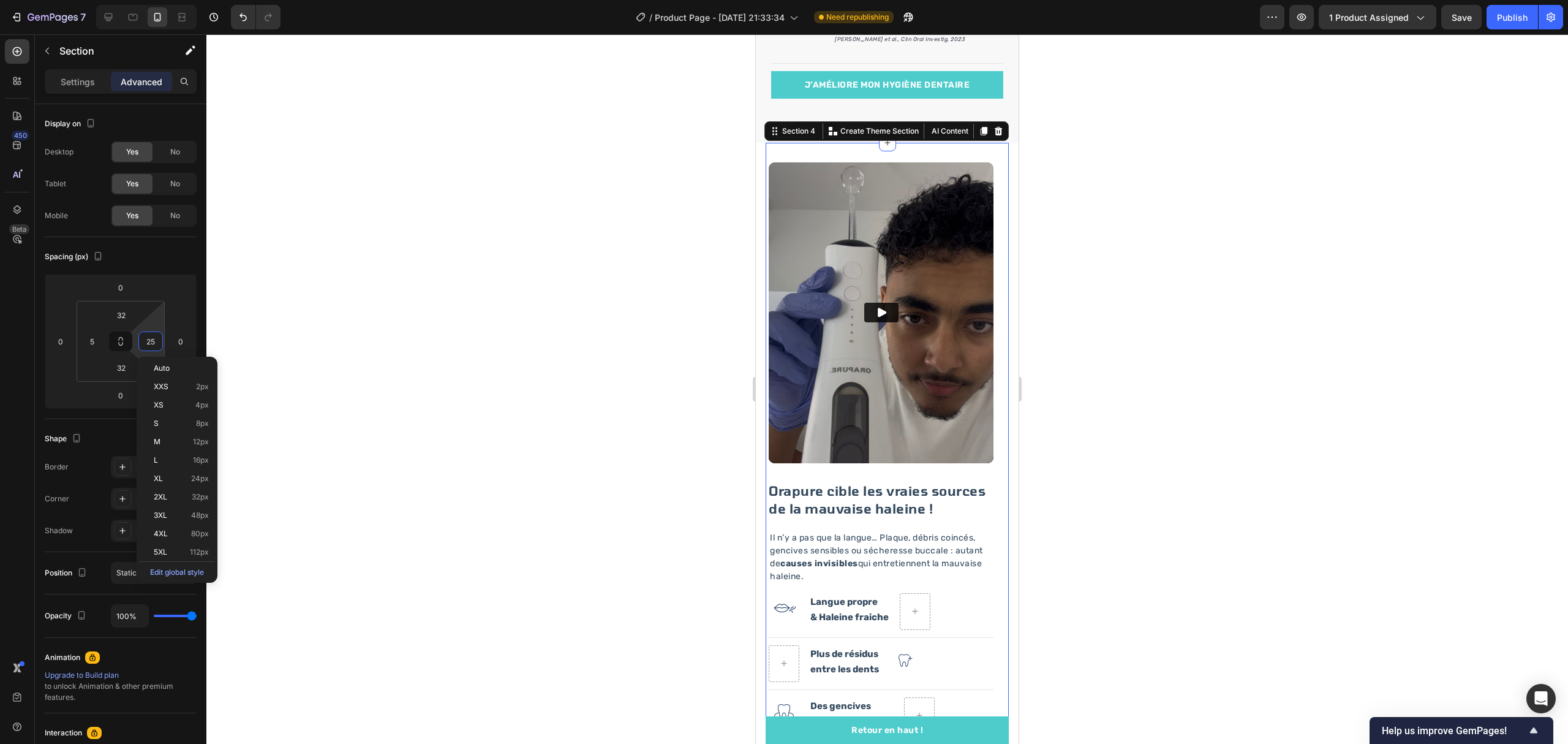
type input "5"
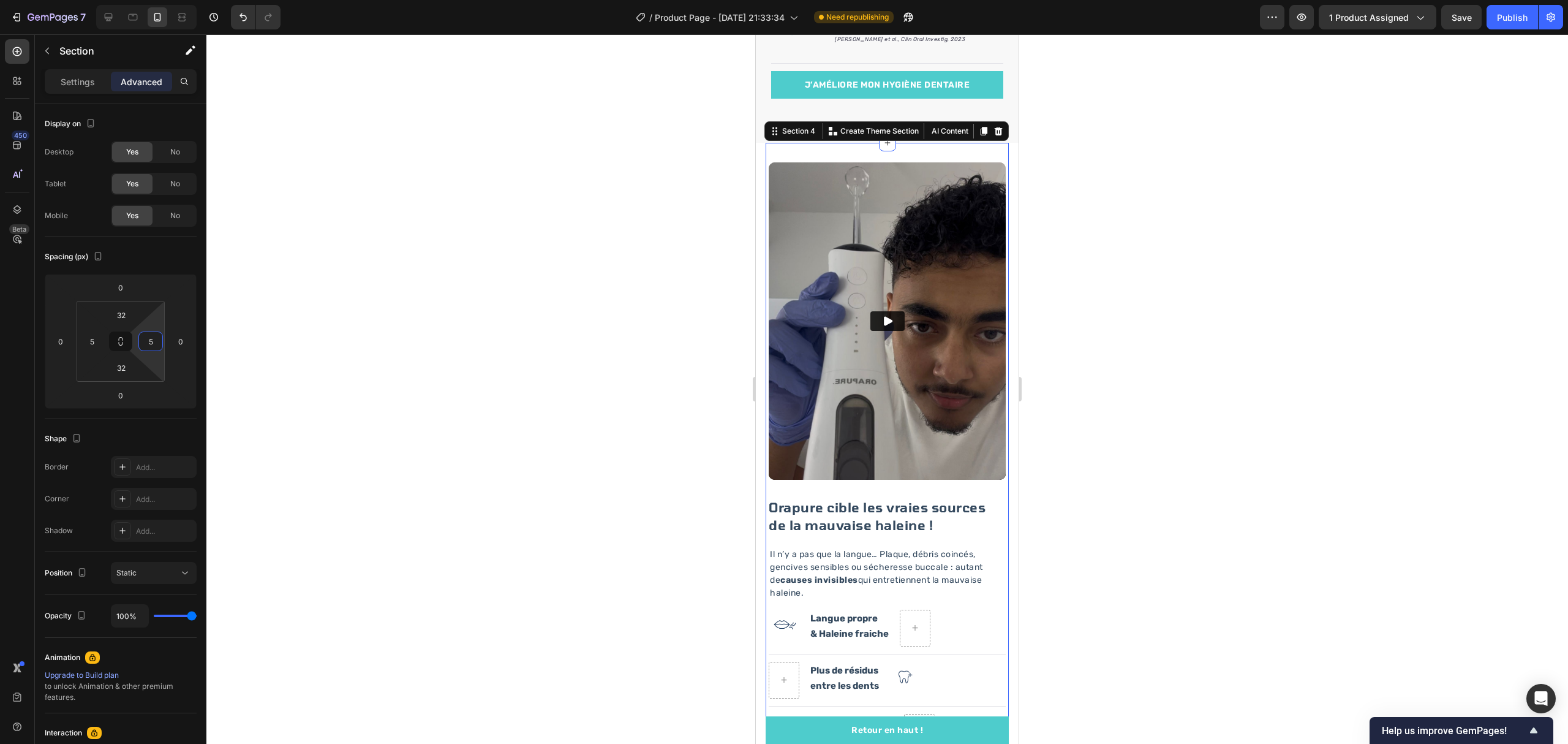
click at [400, 348] on div at bounding box center [887, 389] width 1362 height 710
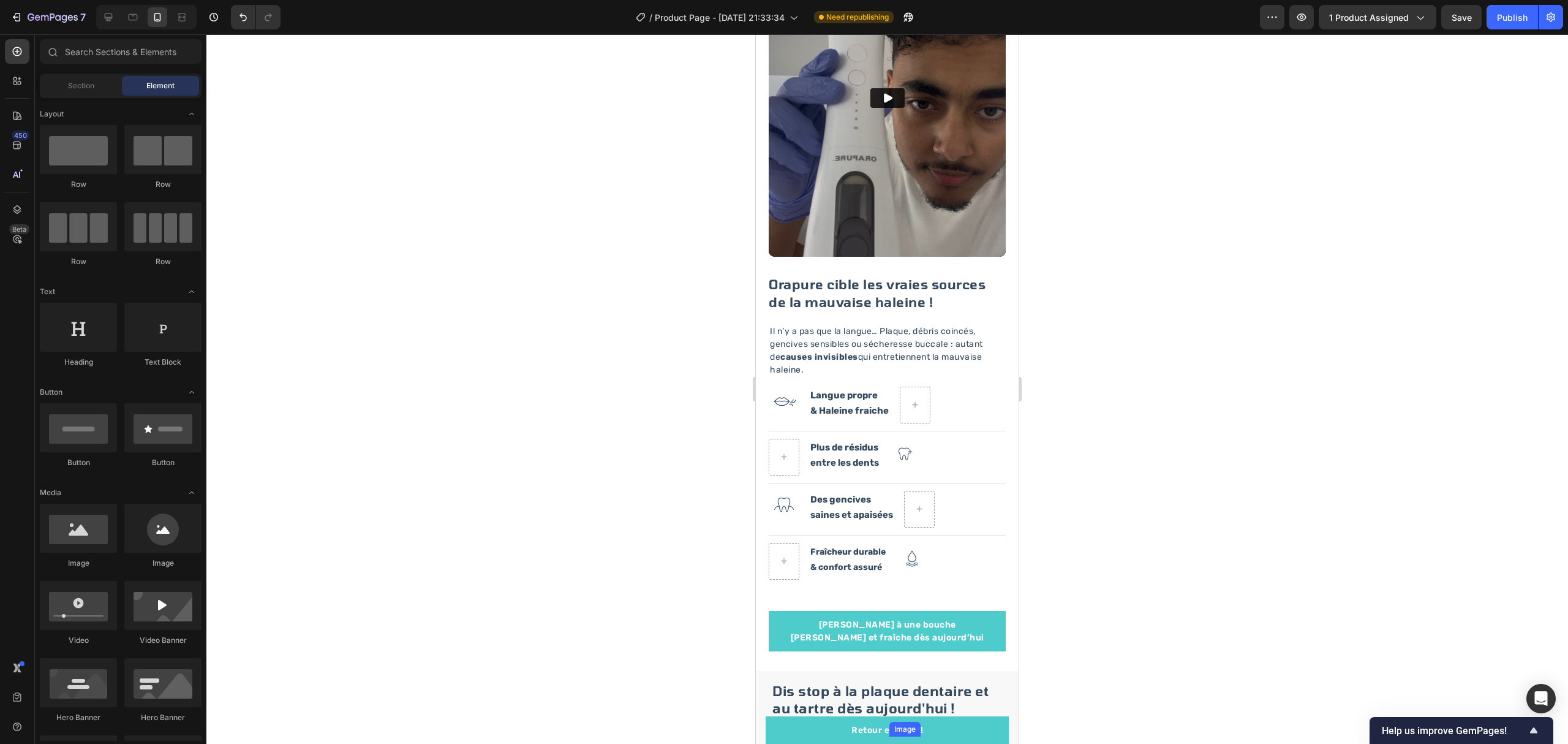
scroll to position [1542, 0]
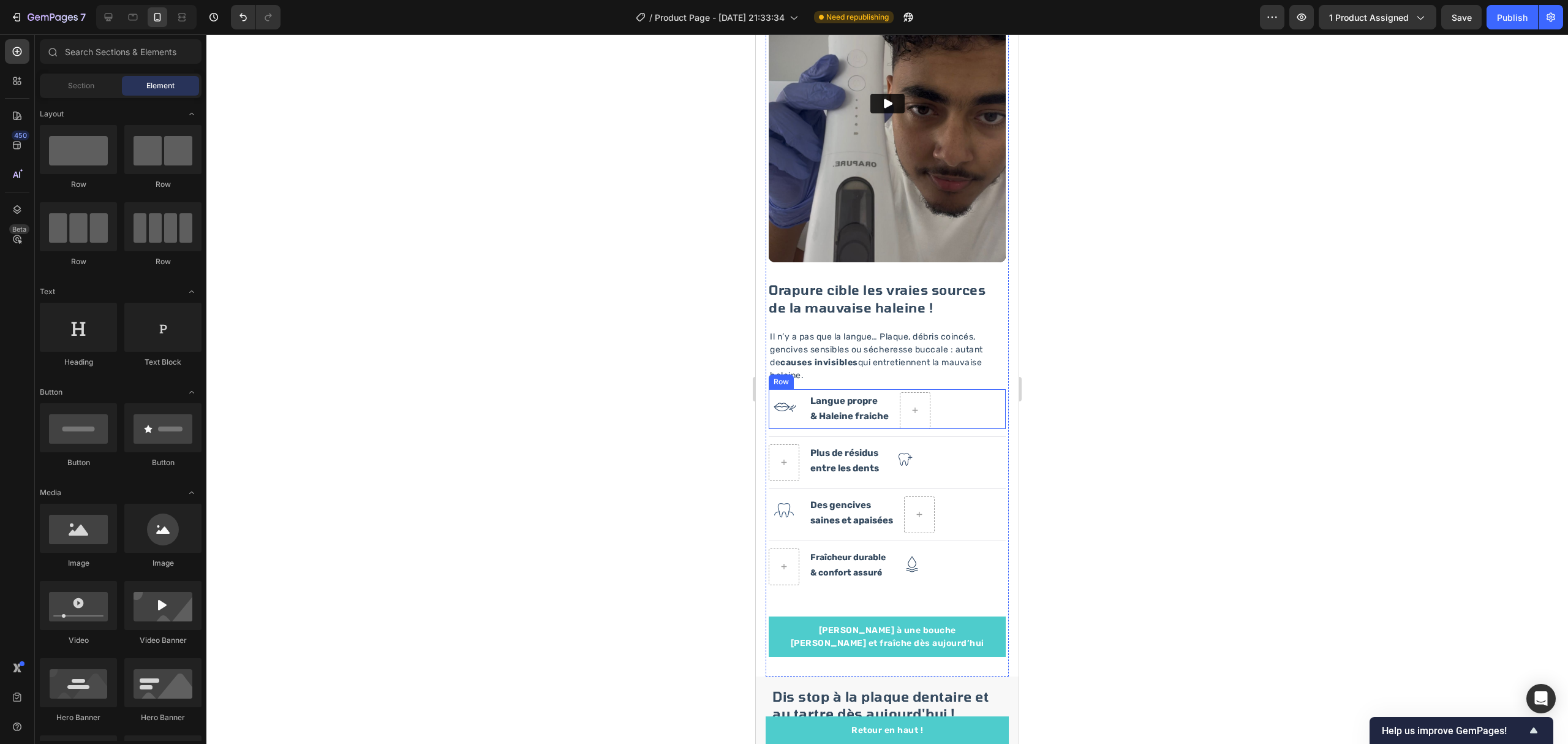
click at [971, 389] on div "Image Langue propre & Haleine fraiche Text Block Row" at bounding box center [886, 409] width 237 height 40
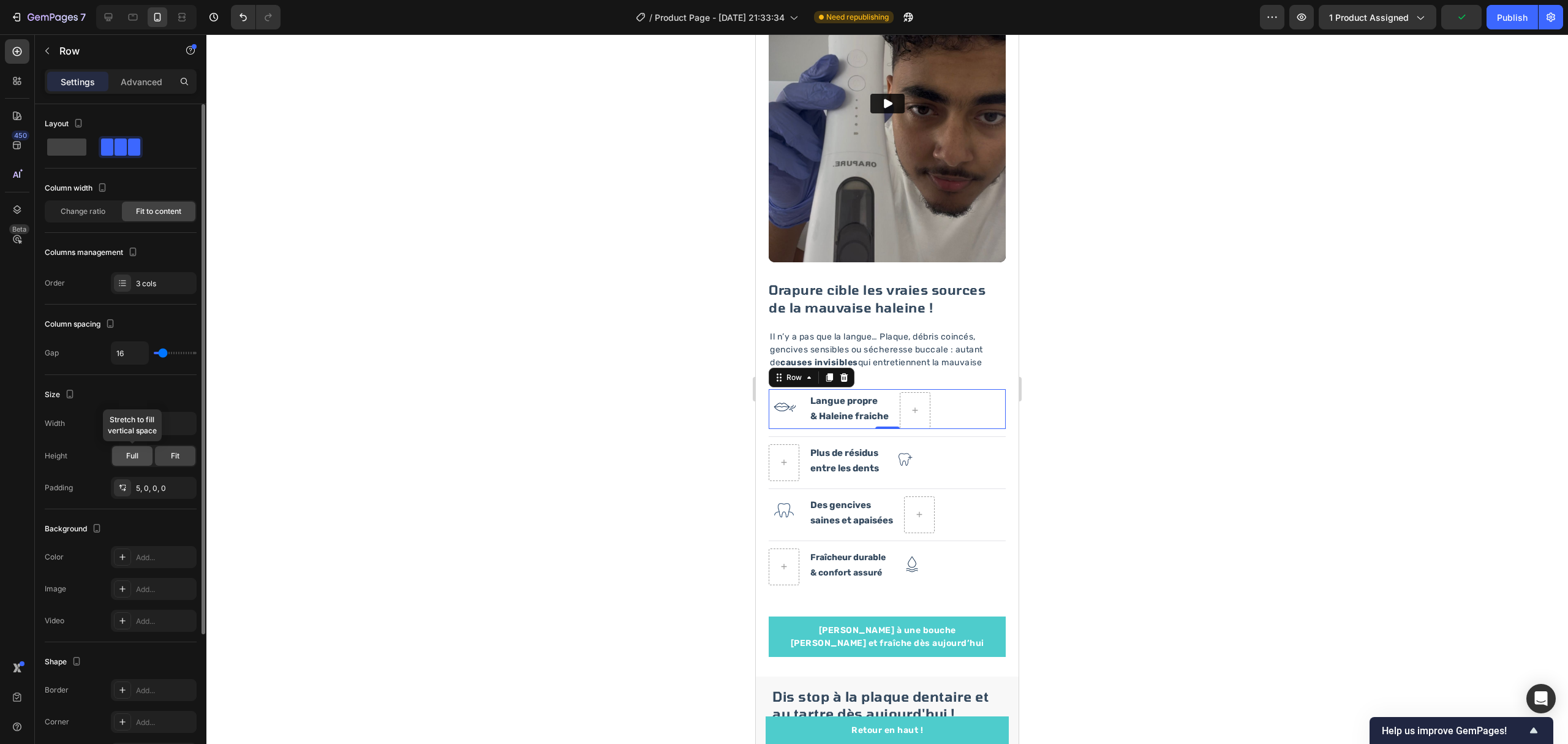
click at [138, 461] on span "Full" at bounding box center [132, 455] width 12 height 11
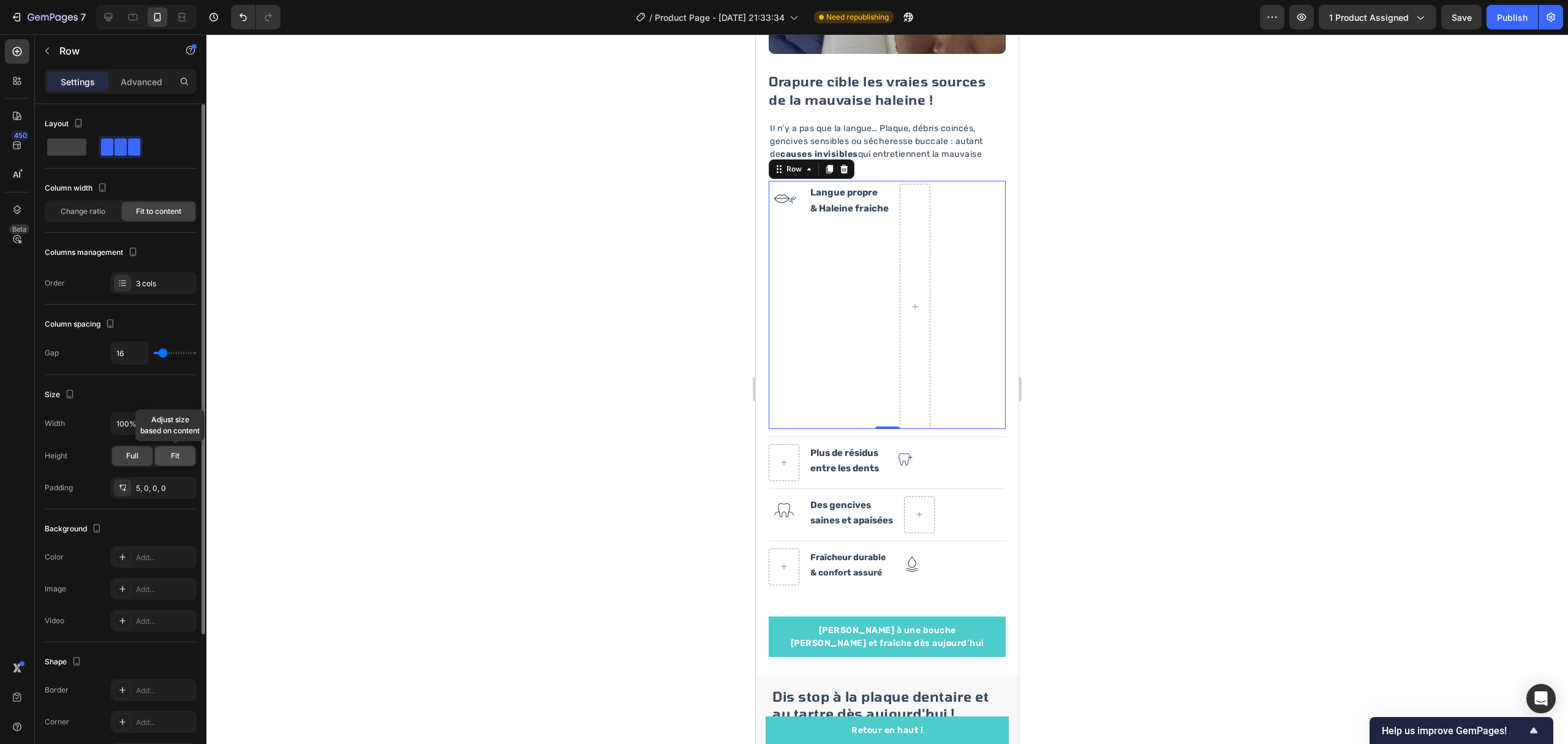
click at [179, 457] on span "Fit" at bounding box center [175, 455] width 9 height 11
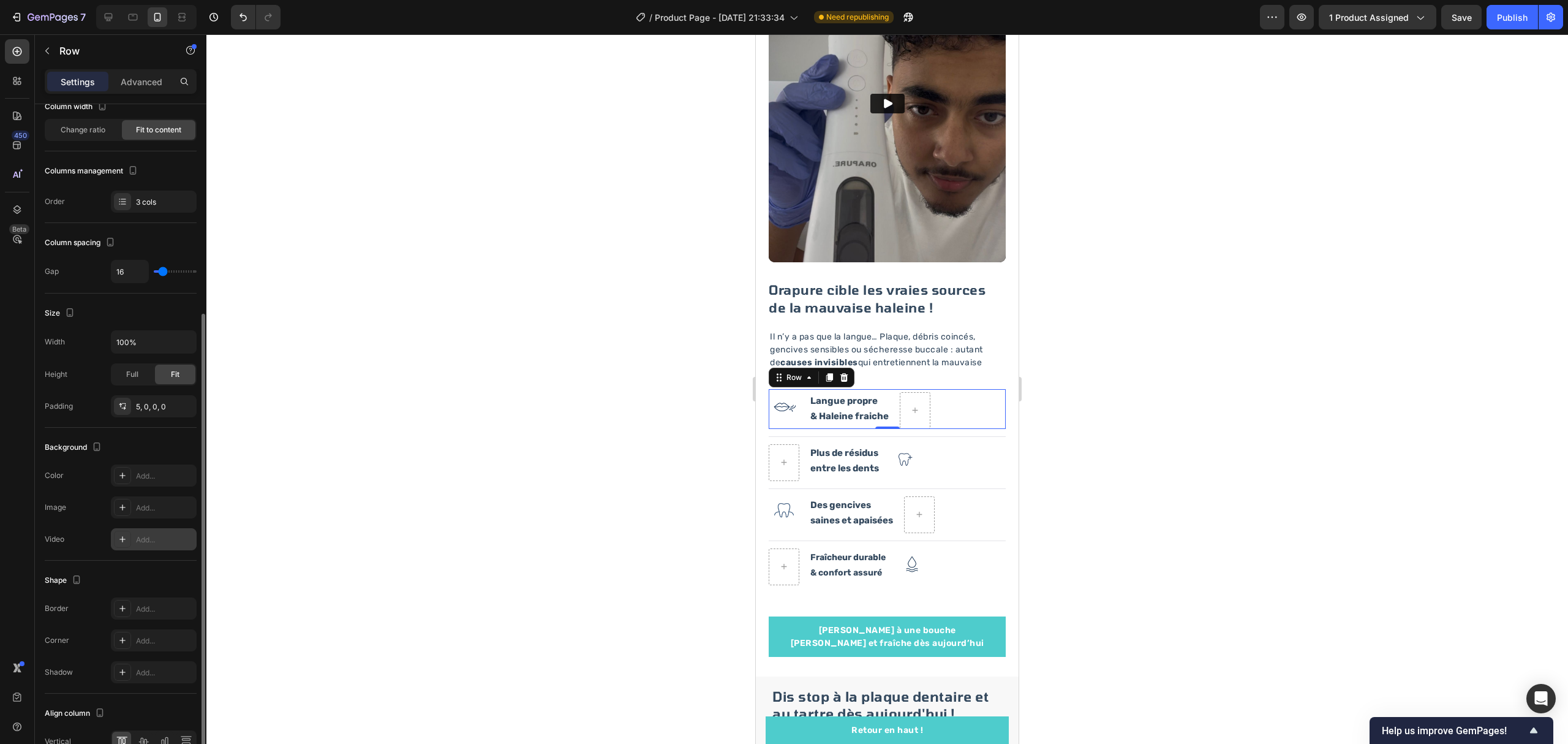
scroll to position [163, 0]
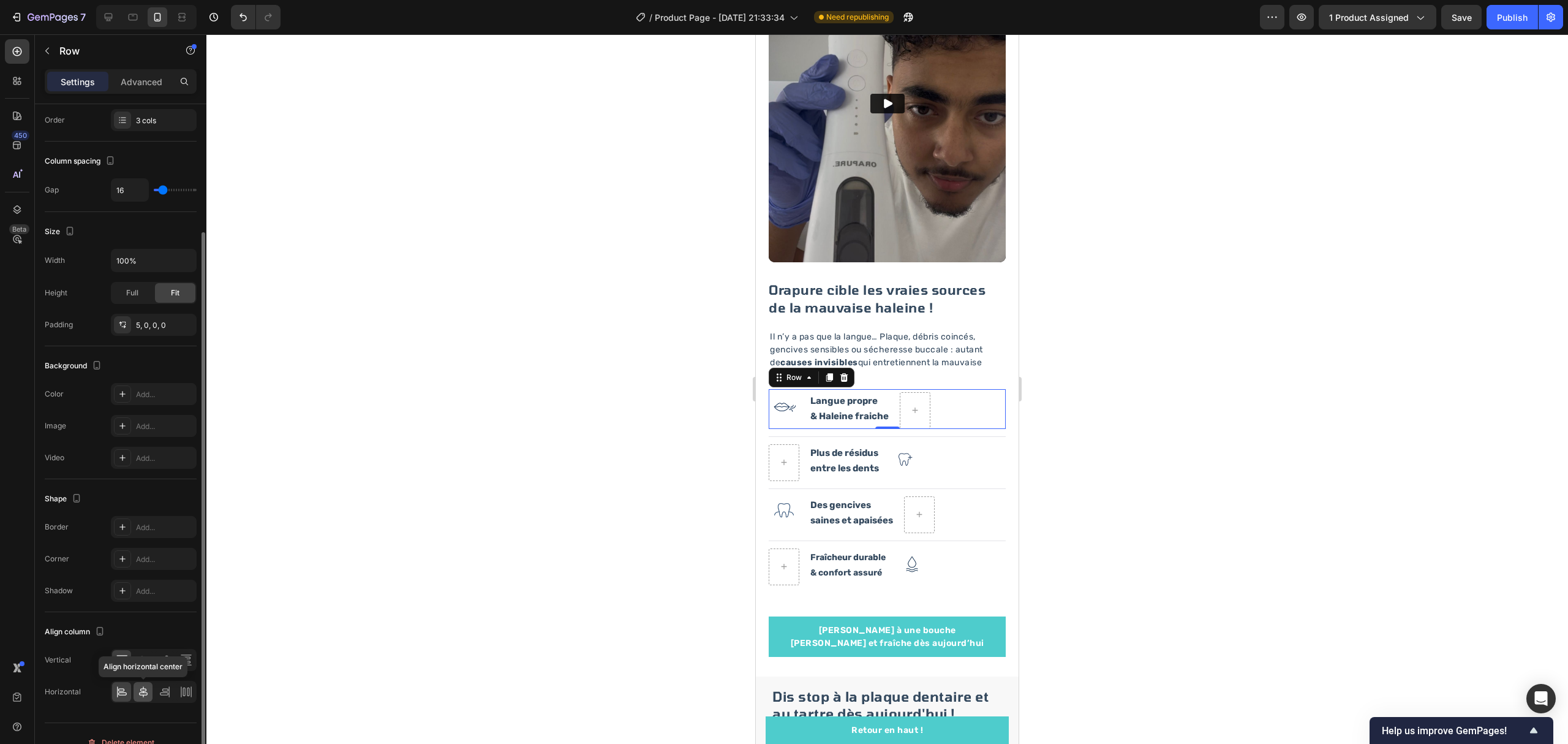
click at [147, 698] on icon at bounding box center [143, 692] width 12 height 12
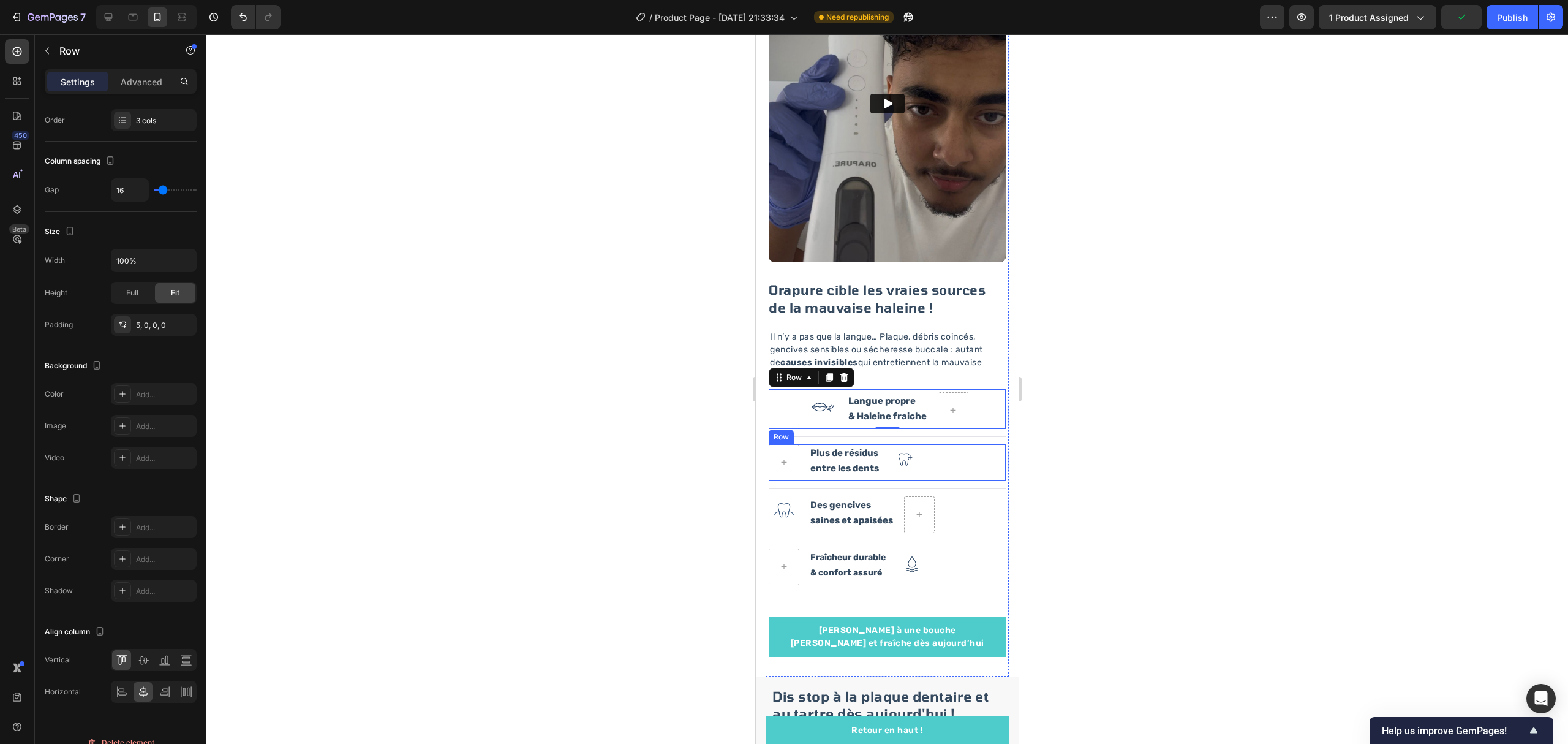
click at [967, 448] on div "Plus de résidus entre les dents Text Block Image Row" at bounding box center [886, 462] width 237 height 36
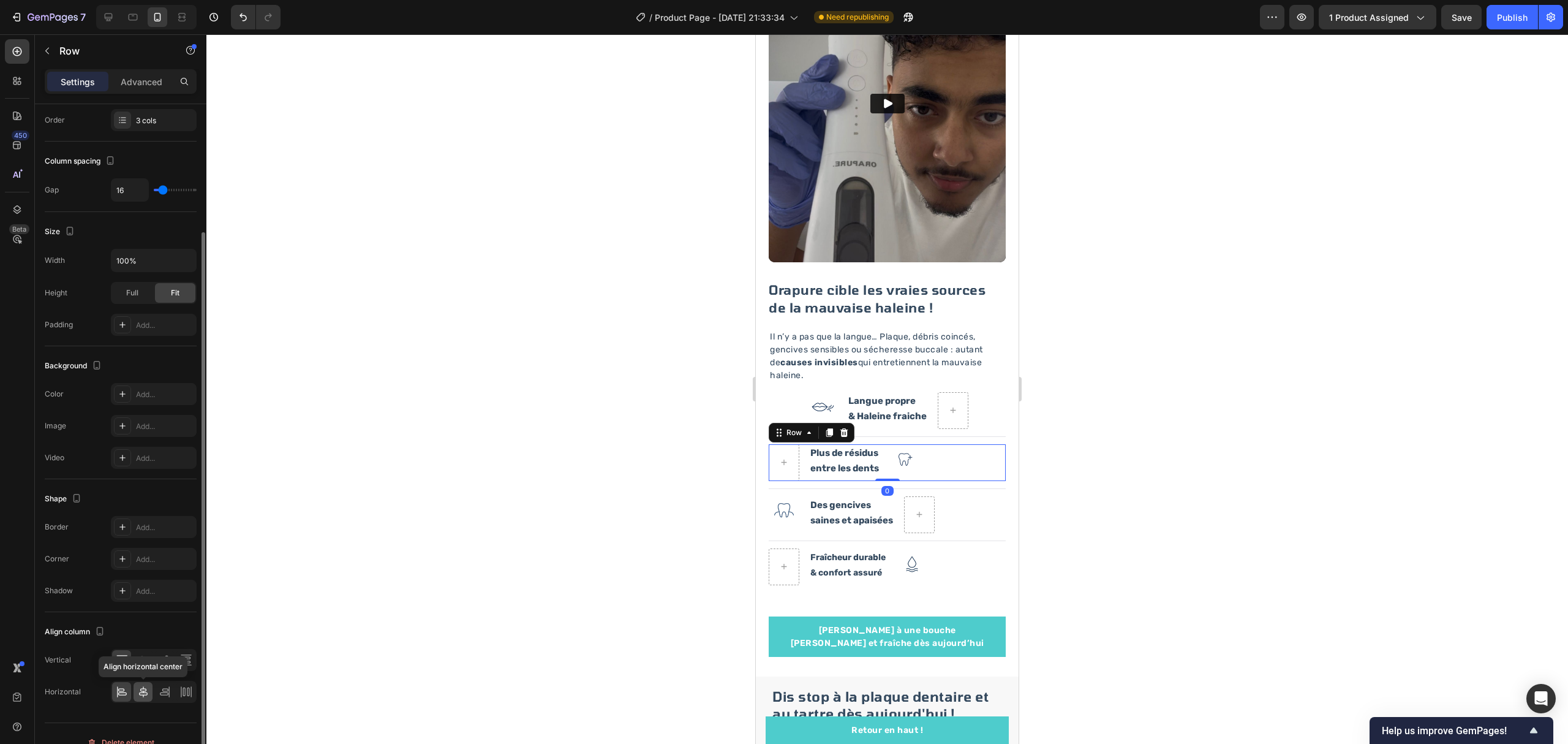
click at [145, 701] on div at bounding box center [142, 692] width 19 height 20
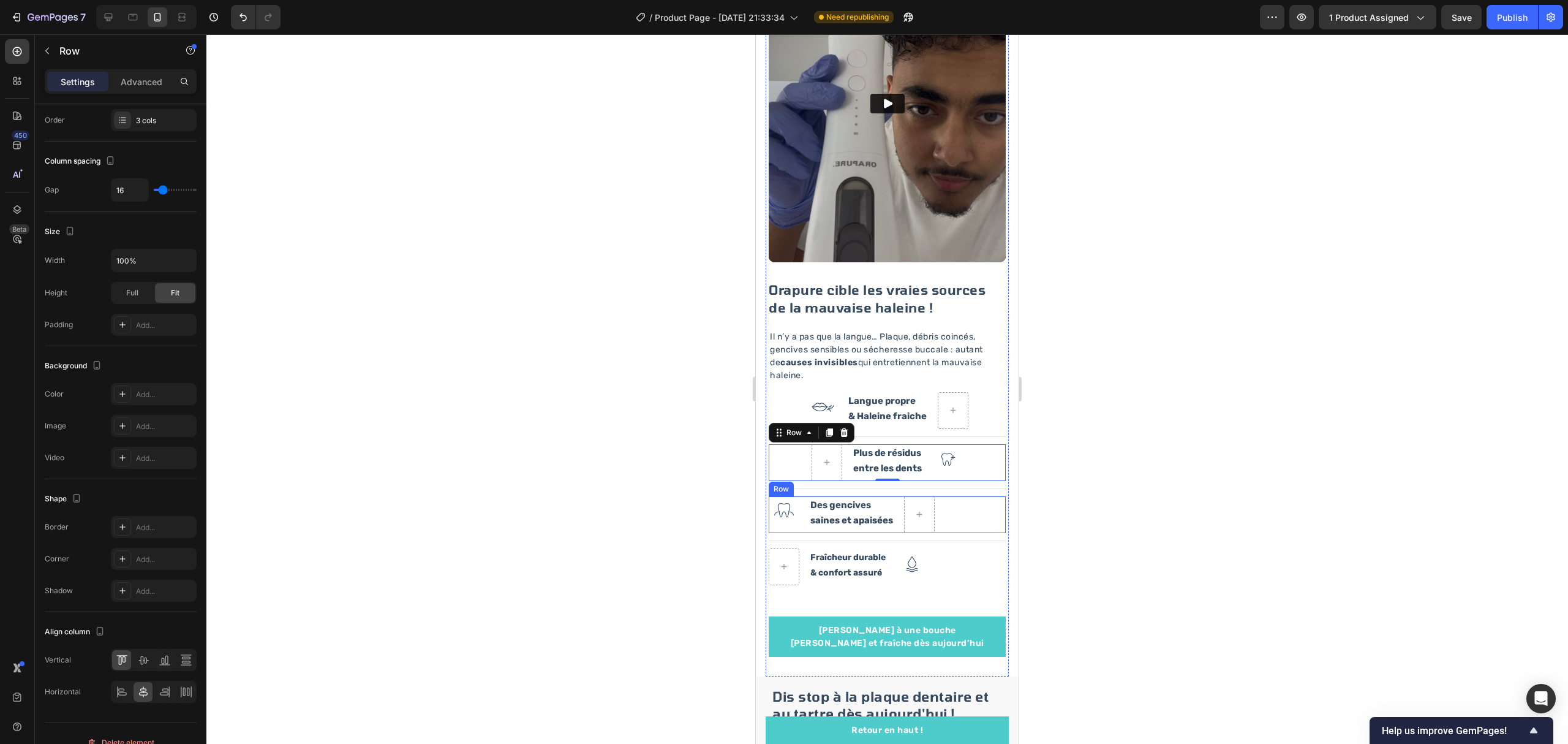
click at [950, 497] on div "Image Des gencives saines et apaisées Text Block Row" at bounding box center [886, 514] width 237 height 36
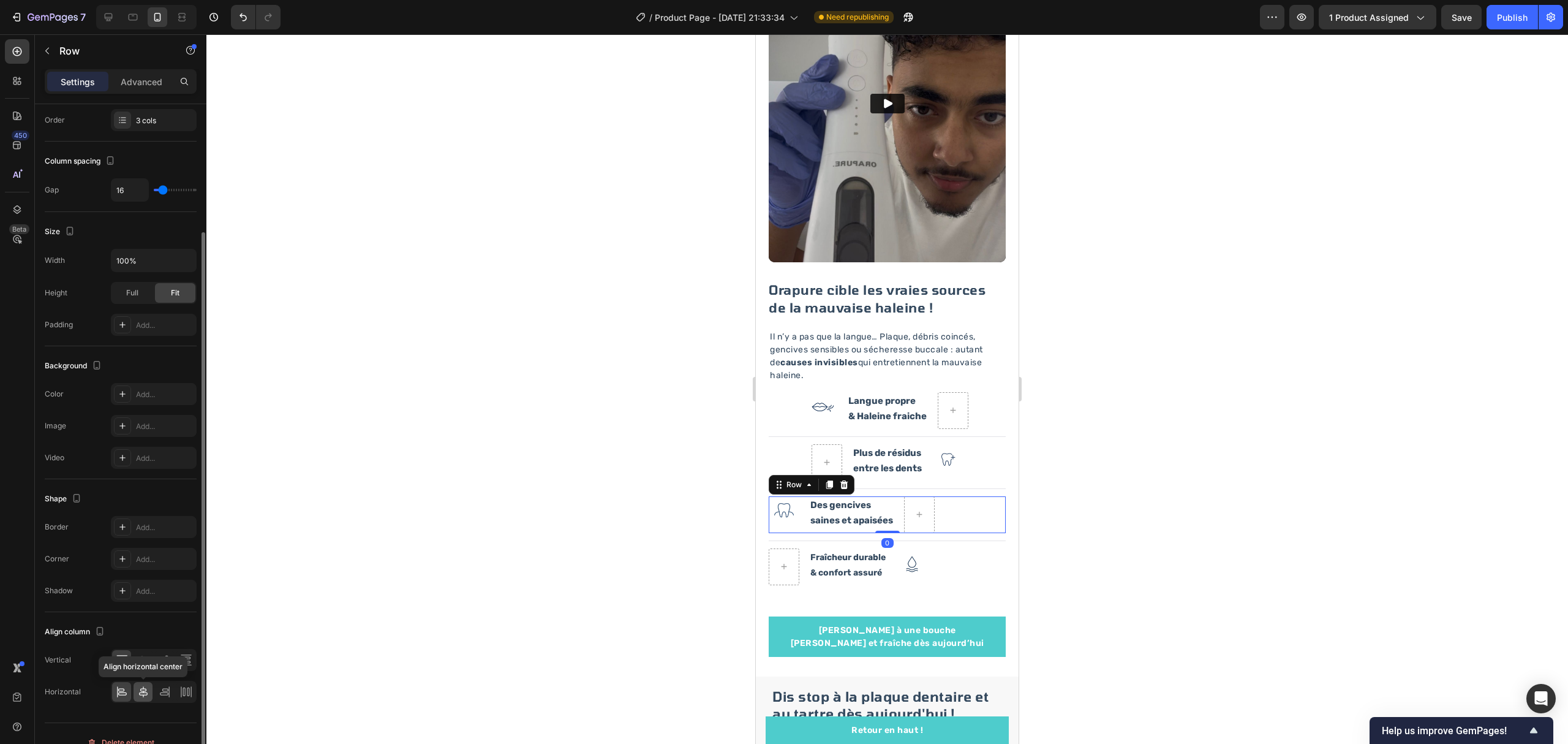
click at [145, 694] on icon at bounding box center [143, 692] width 12 height 12
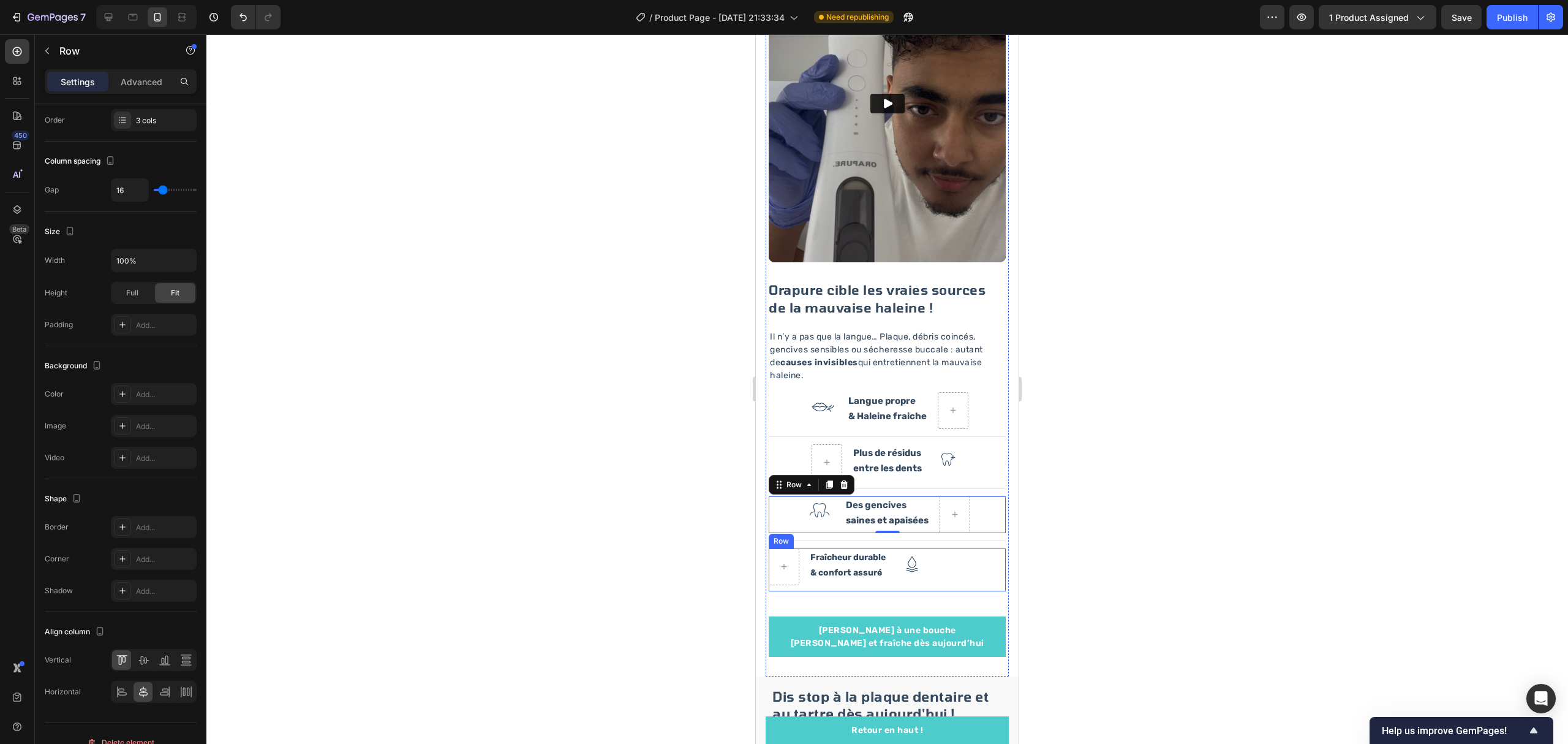
click at [940, 548] on div "Fraîcheur durable & confort assuré Text Block Image Row" at bounding box center [886, 570] width 237 height 43
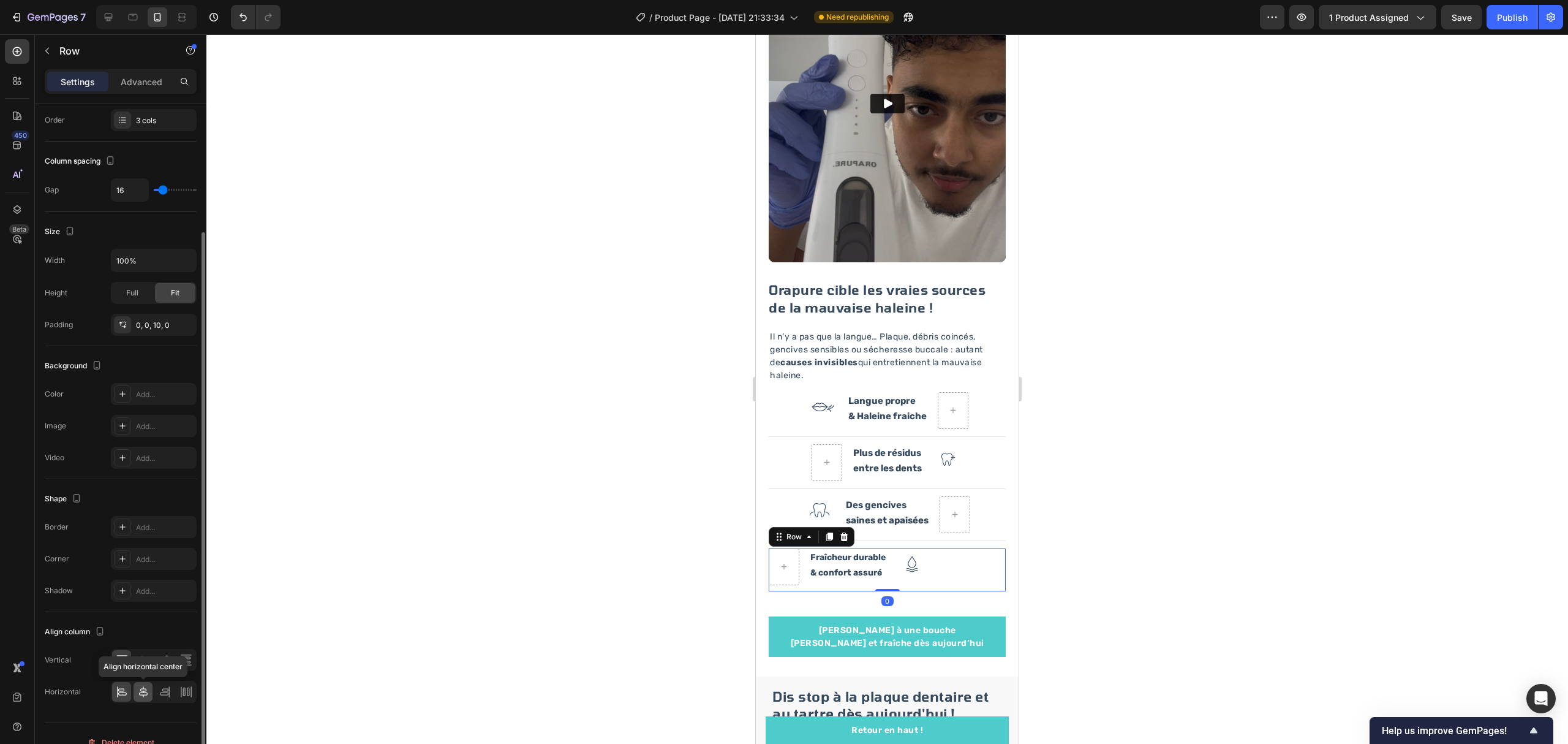
click at [140, 689] on icon at bounding box center [143, 692] width 12 height 12
click at [570, 544] on div at bounding box center [887, 389] width 1362 height 710
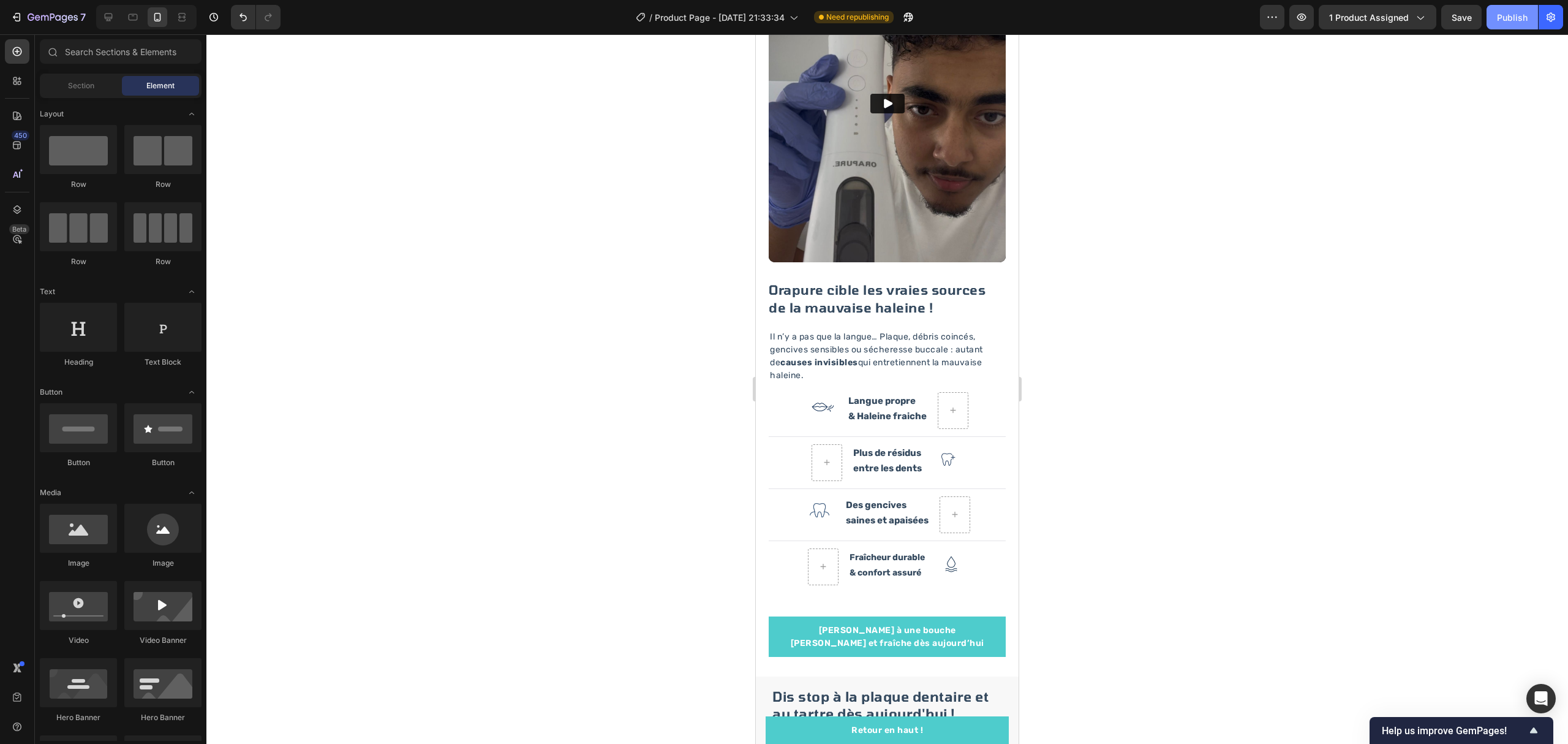
click at [1500, 17] on div "Publish" at bounding box center [1511, 17] width 30 height 13
click at [1530, 5] on button "Publish" at bounding box center [1512, 17] width 51 height 25
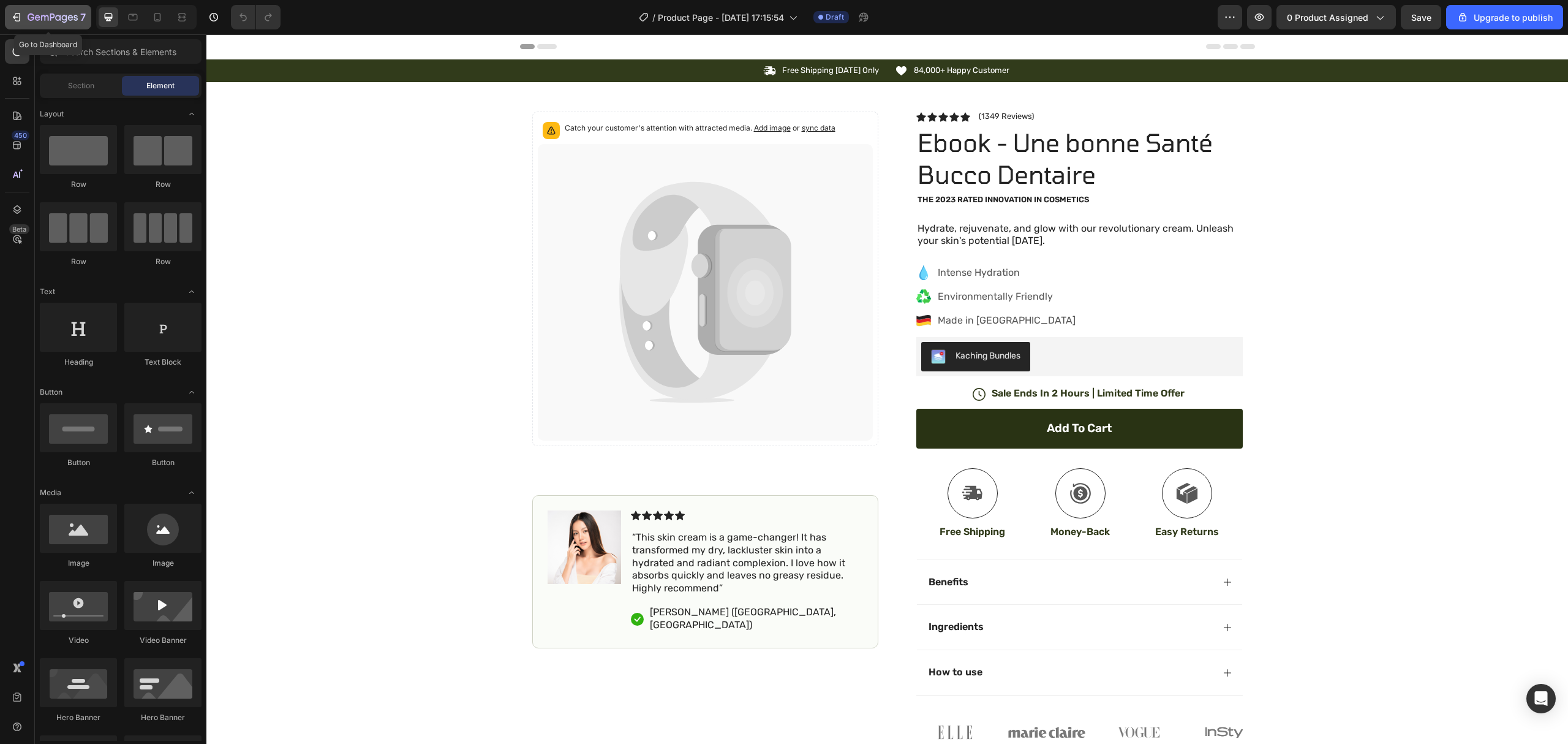
click at [18, 18] on icon "button" at bounding box center [17, 17] width 12 height 12
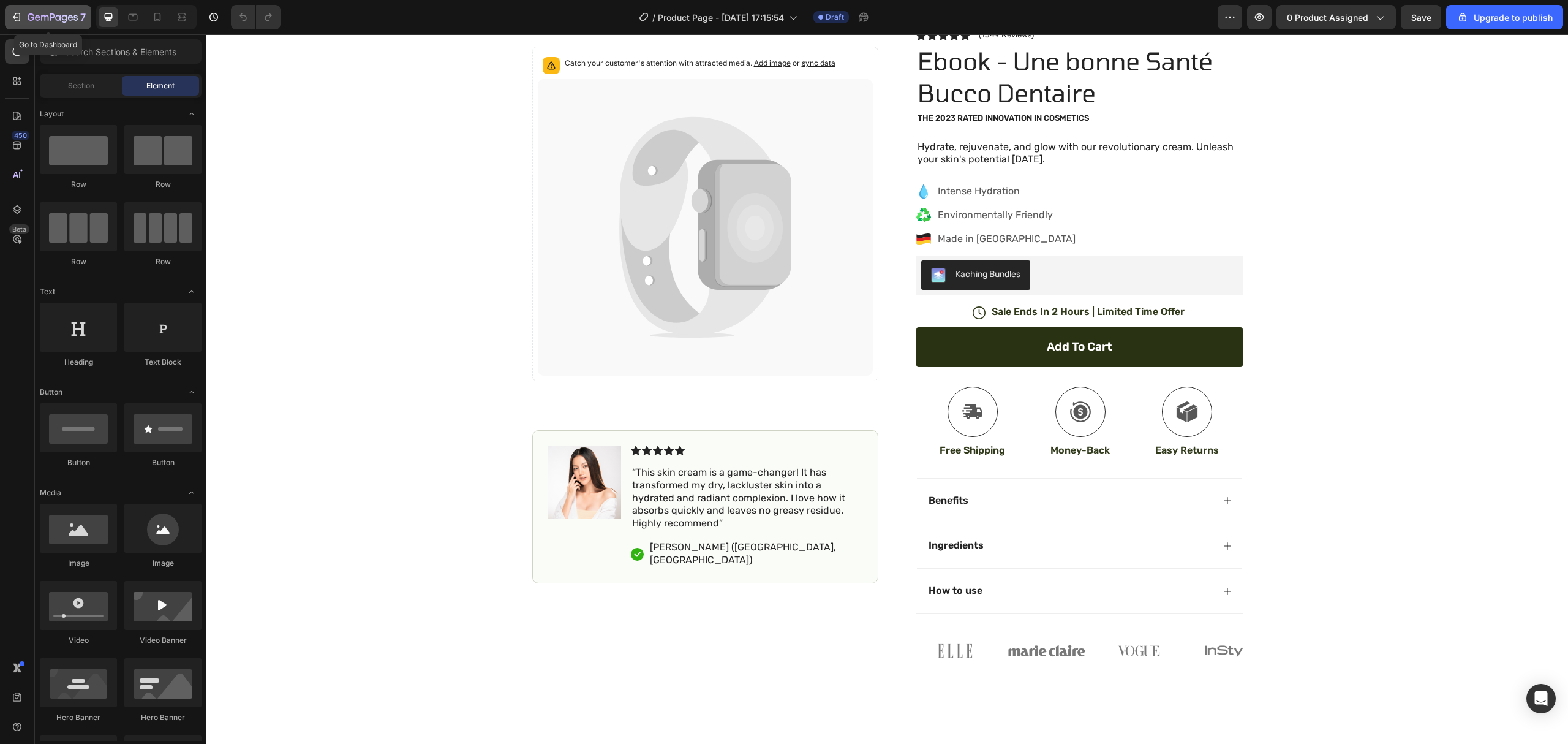
click at [36, 16] on icon "button" at bounding box center [38, 18] width 6 height 6
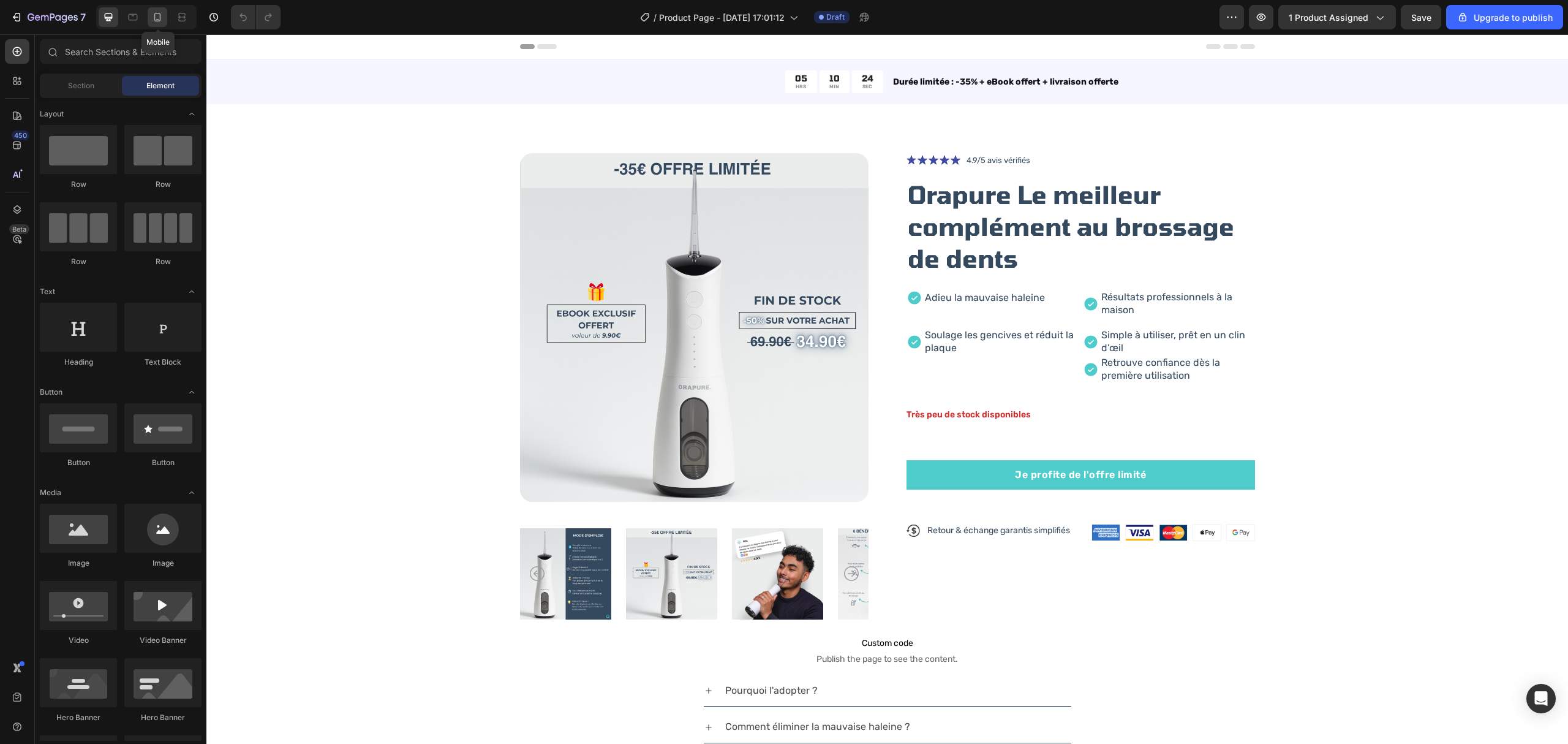
click at [158, 26] on div at bounding box center [157, 17] width 20 height 20
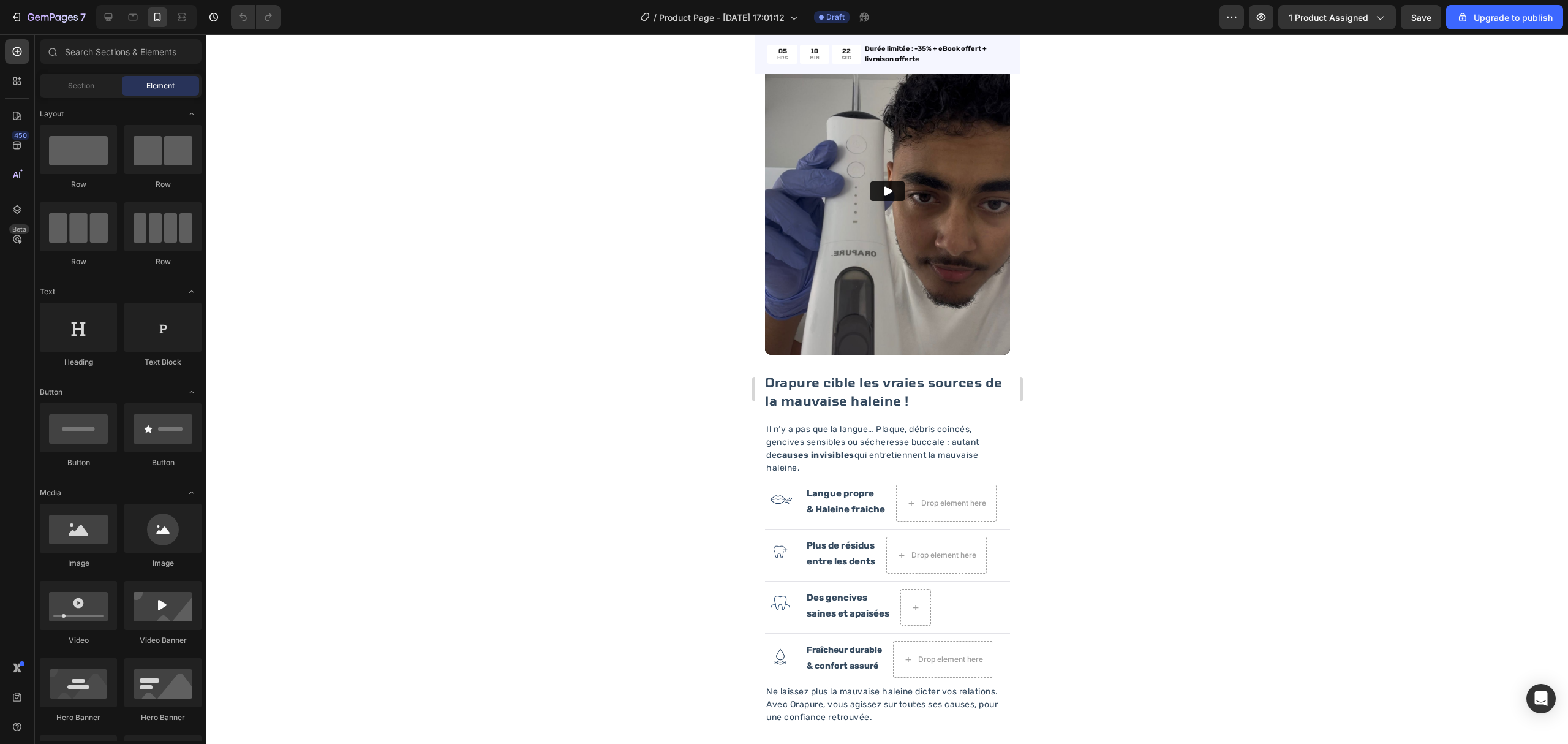
scroll to position [1388, 0]
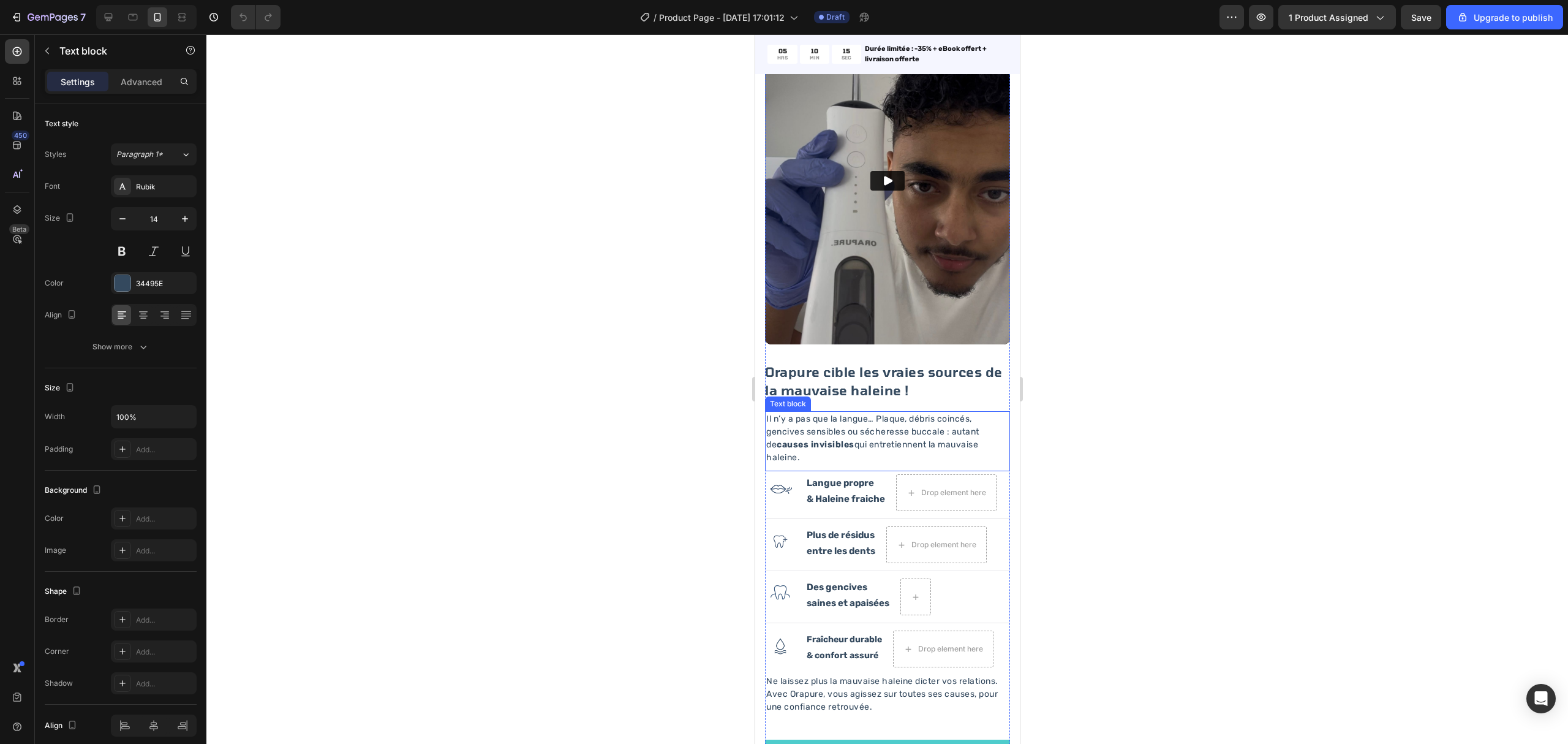
click at [970, 429] on p "Il n’y a pas que la langue… Plaque, débris coincés, gencives sensibles ou séche…" at bounding box center [886, 438] width 243 height 51
click at [1167, 456] on div at bounding box center [887, 389] width 1362 height 710
drag, startPoint x: 829, startPoint y: 526, endPoint x: 953, endPoint y: 471, distance: 135.7
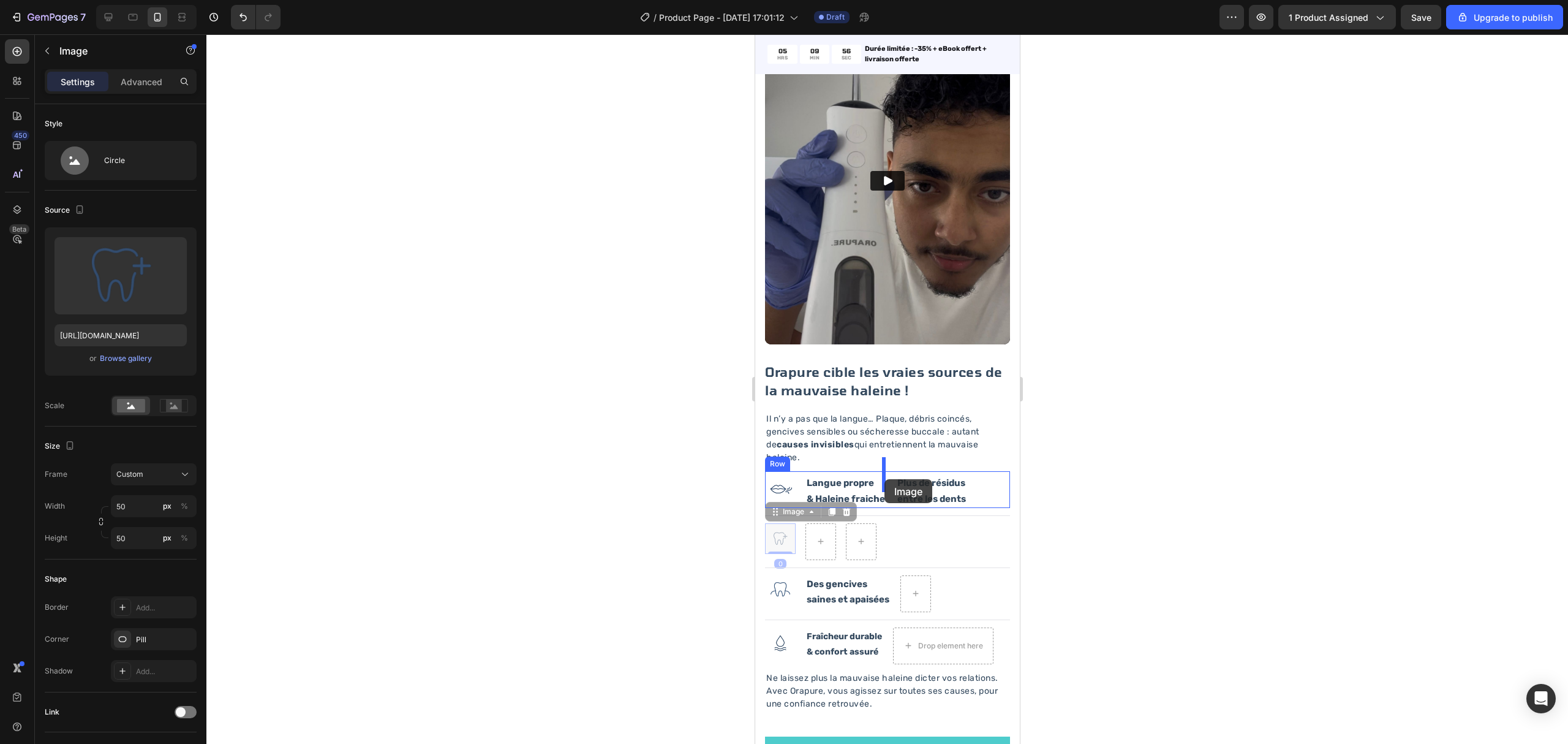
drag, startPoint x: 783, startPoint y: 515, endPoint x: 883, endPoint y: 479, distance: 106.3
click at [1059, 483] on div at bounding box center [887, 389] width 1362 height 710
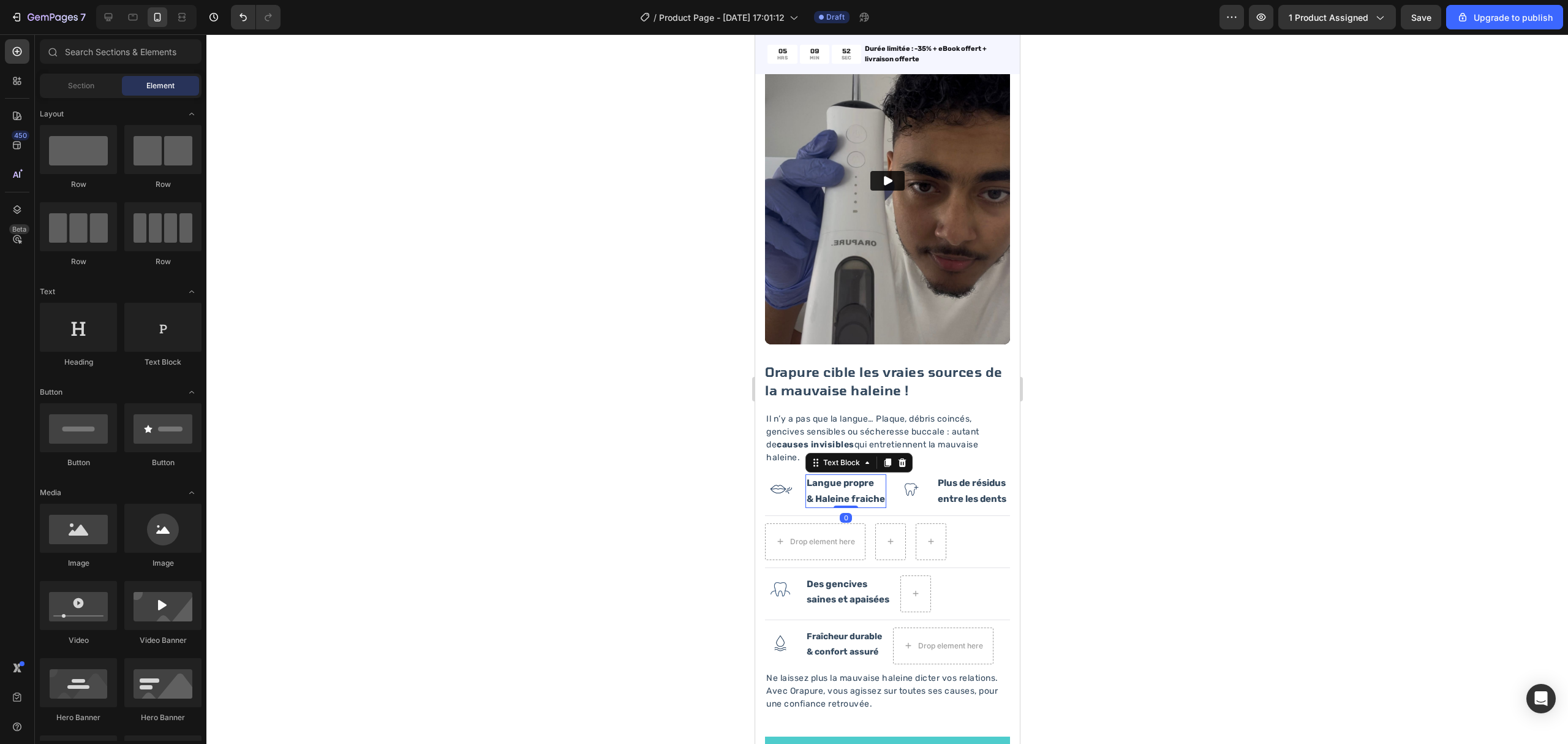
click at [849, 493] on strong "& Haleine fraiche" at bounding box center [845, 498] width 79 height 11
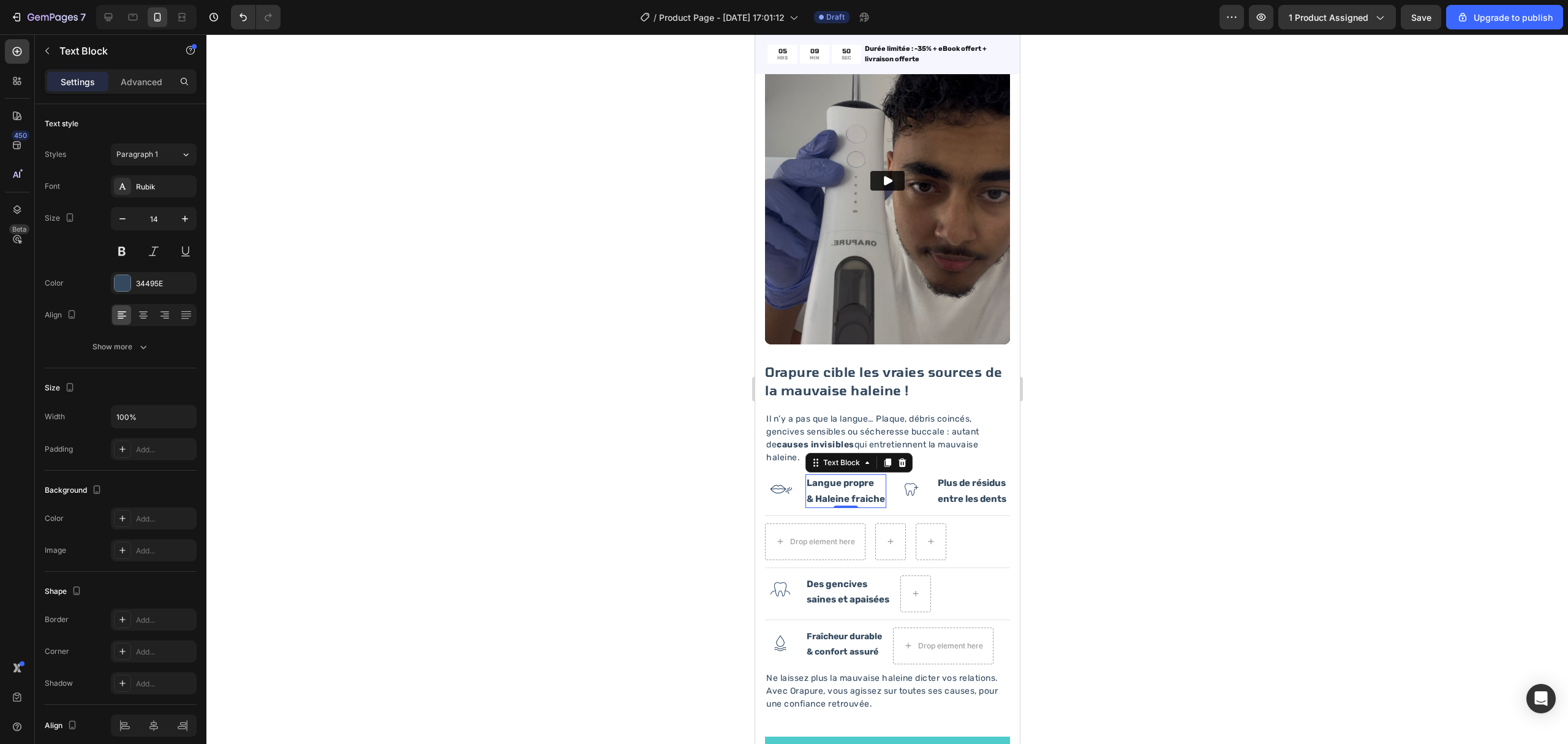
click at [1128, 547] on div at bounding box center [887, 389] width 1362 height 710
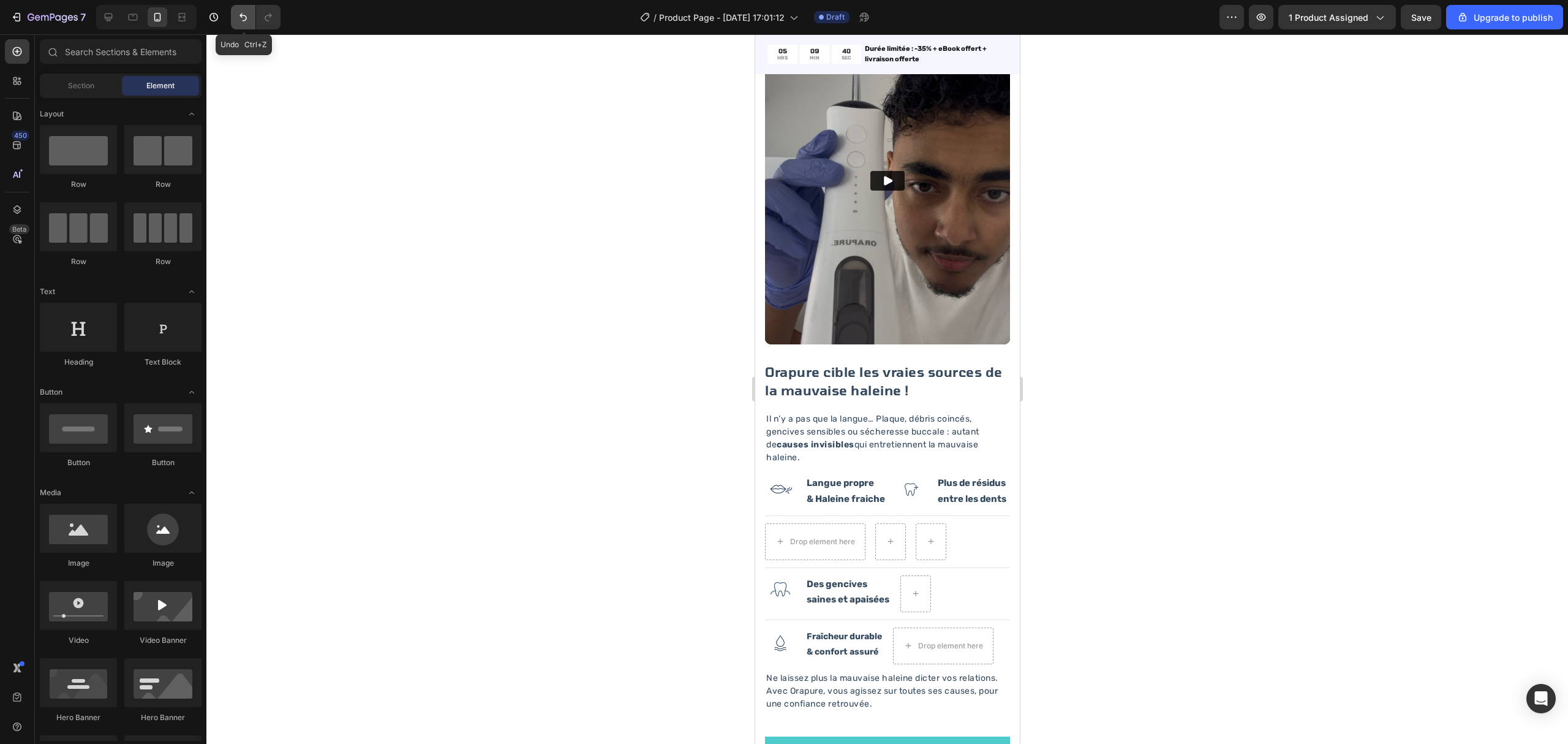
click at [245, 21] on icon "Undo/Redo" at bounding box center [243, 18] width 7 height 8
click at [887, 473] on div "Image Langue propre & Haleine fraiche Text Block Drop element here Row" at bounding box center [886, 490] width 245 height 40
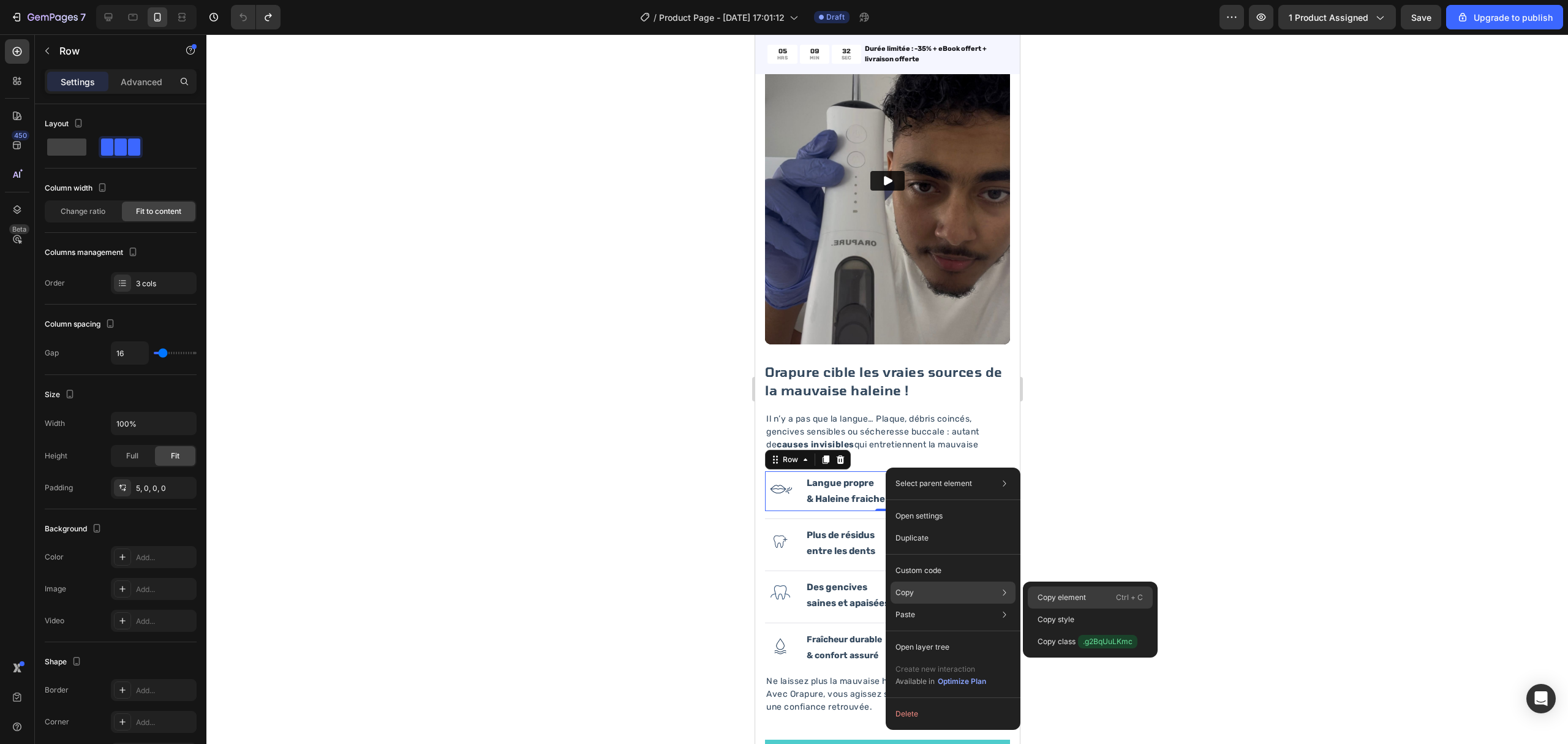
click at [1029, 587] on div "Copy element Ctrl + C" at bounding box center [1090, 598] width 125 height 22
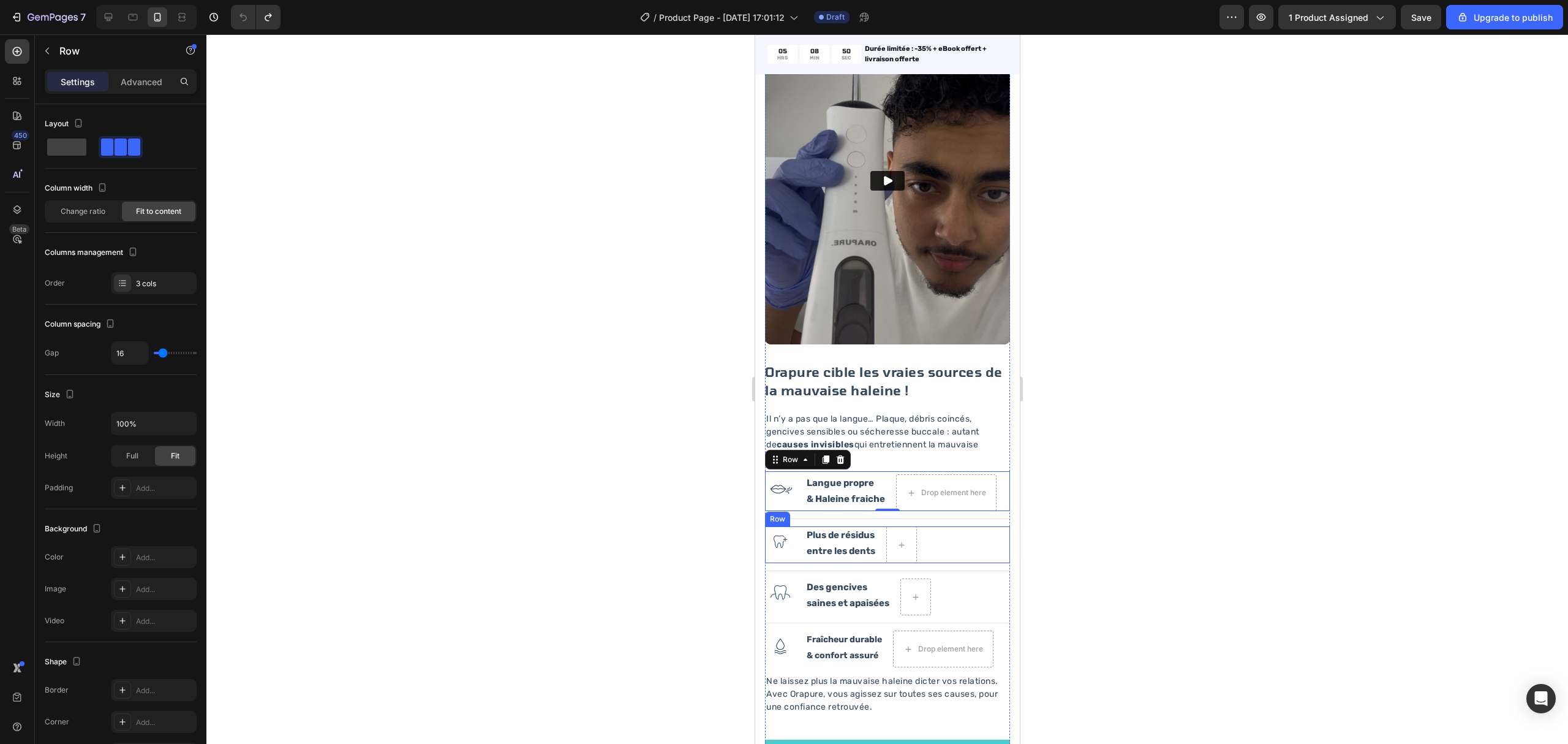
click at [799, 536] on div "Image Plus de résidus entre les dents Text Block Row" at bounding box center [886, 544] width 245 height 36
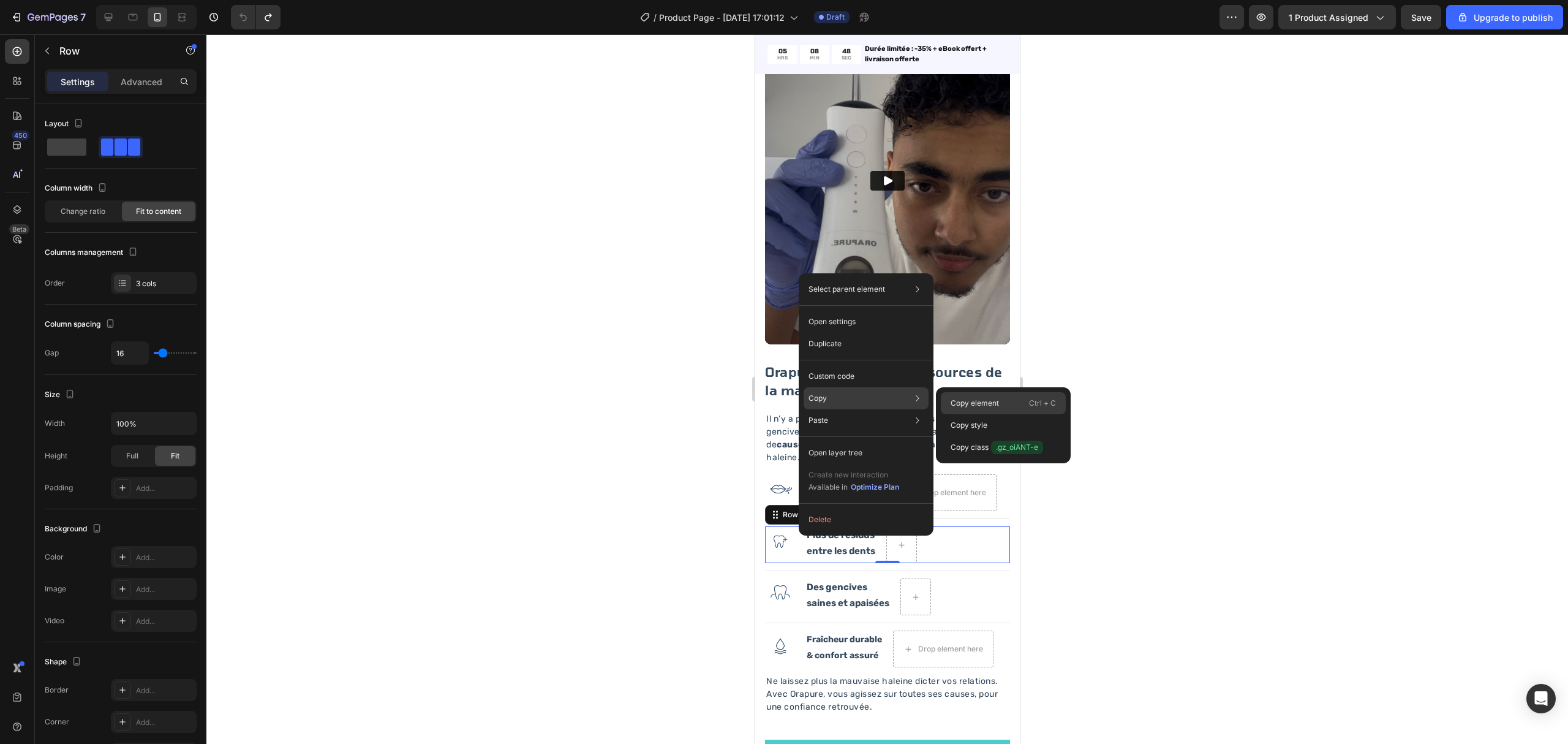
click at [956, 402] on p "Copy element" at bounding box center [974, 403] width 48 height 11
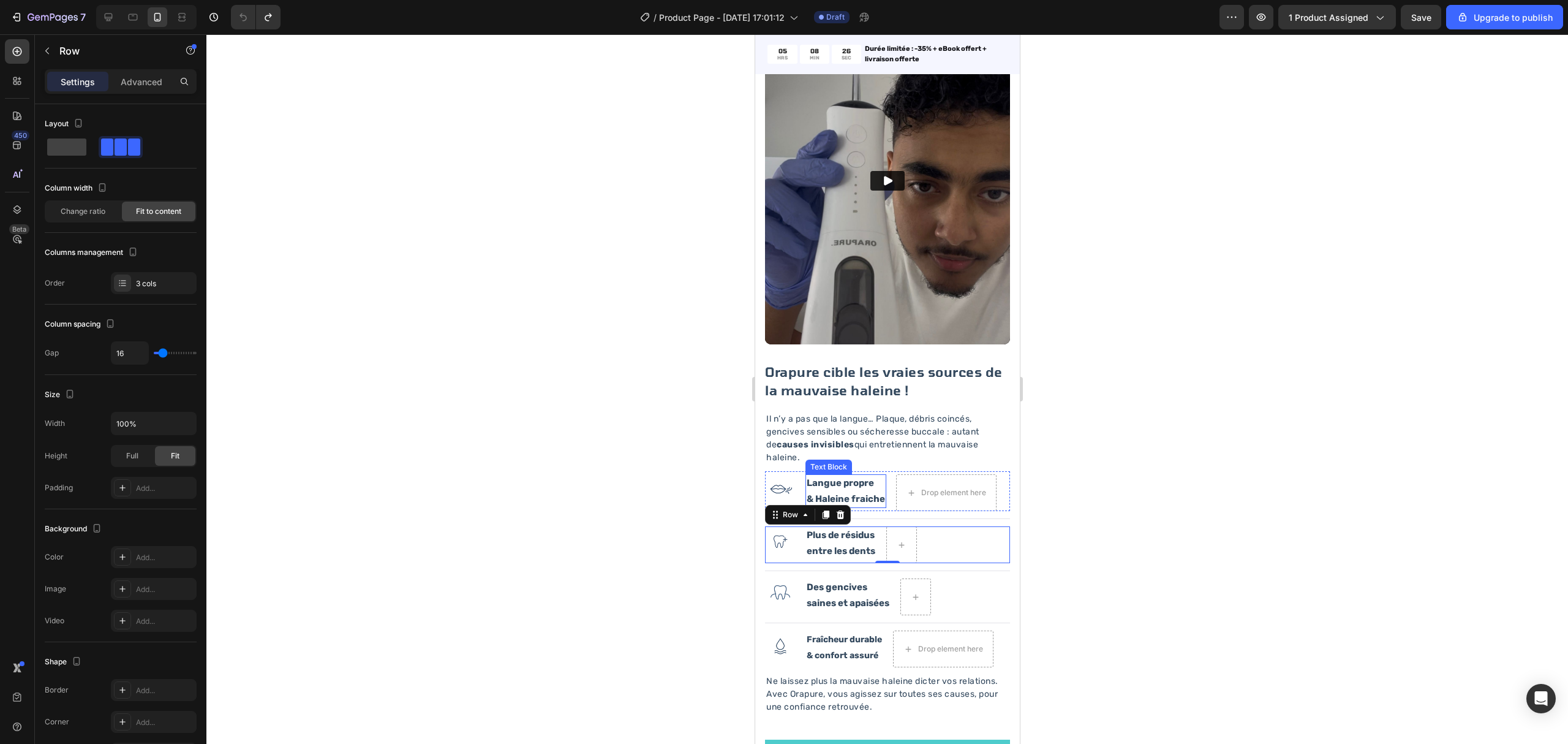
click at [1270, 416] on div at bounding box center [887, 389] width 1362 height 710
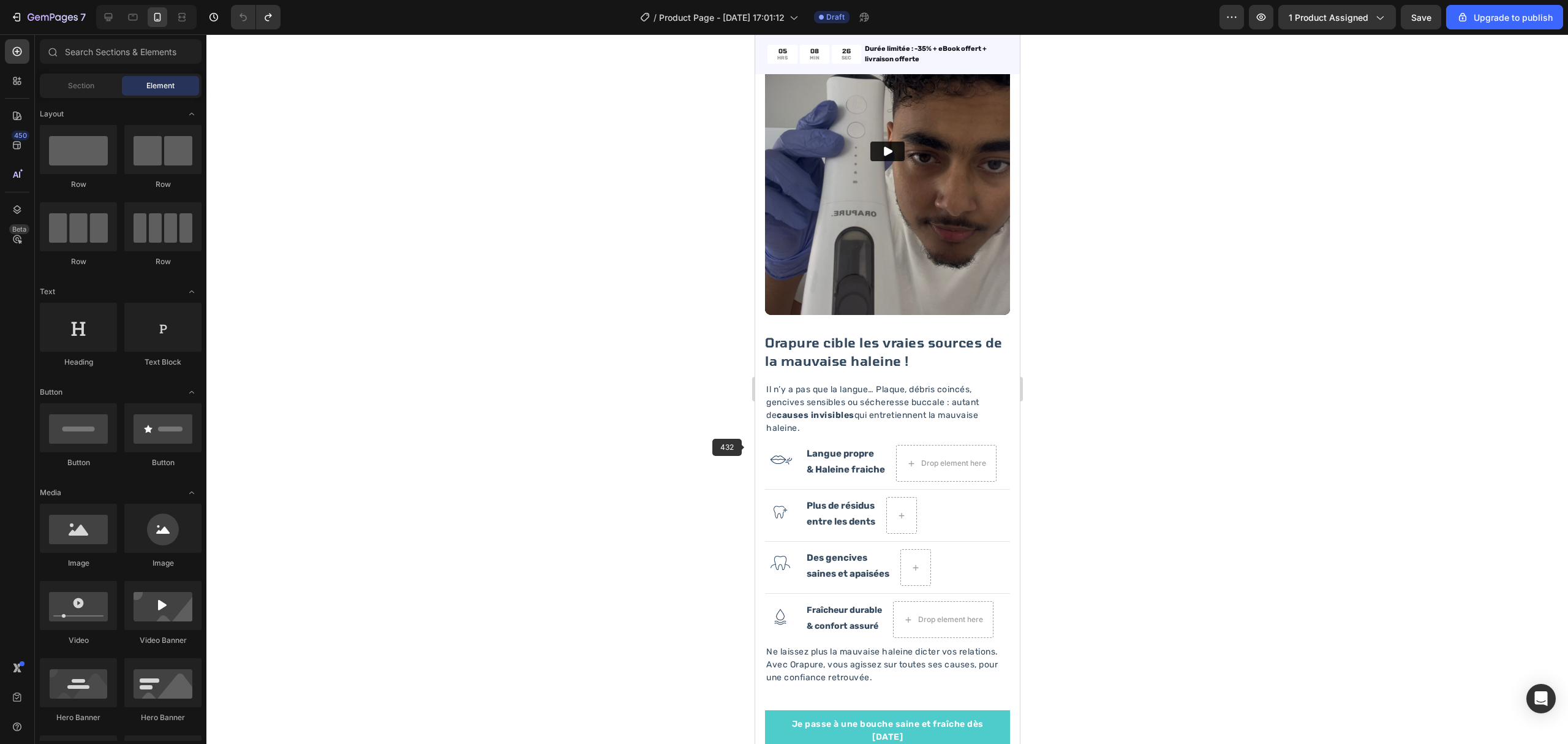
scroll to position [1470, 0]
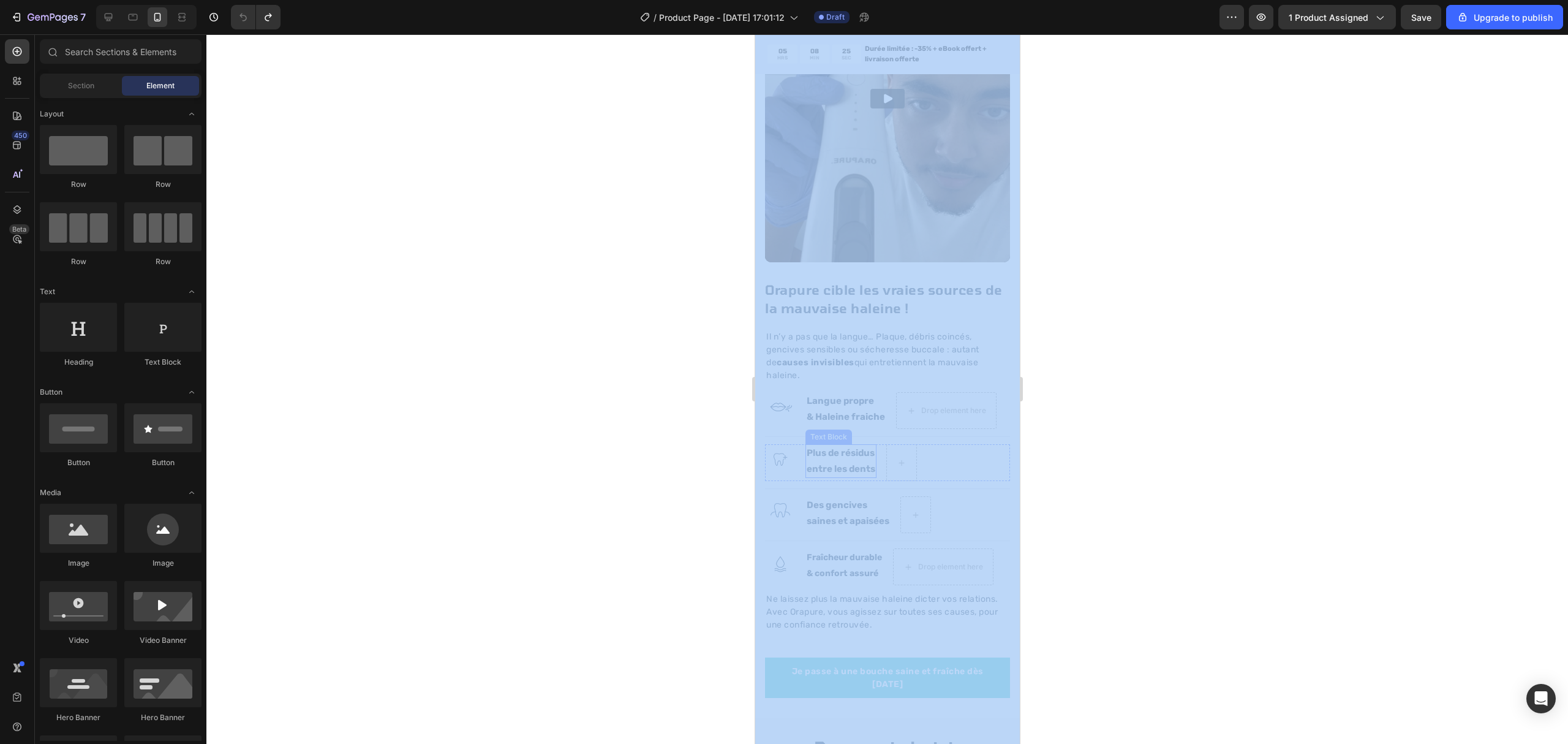
drag, startPoint x: 1480, startPoint y: 405, endPoint x: 835, endPoint y: 449, distance: 646.5
click at [1141, 500] on div at bounding box center [887, 389] width 1362 height 710
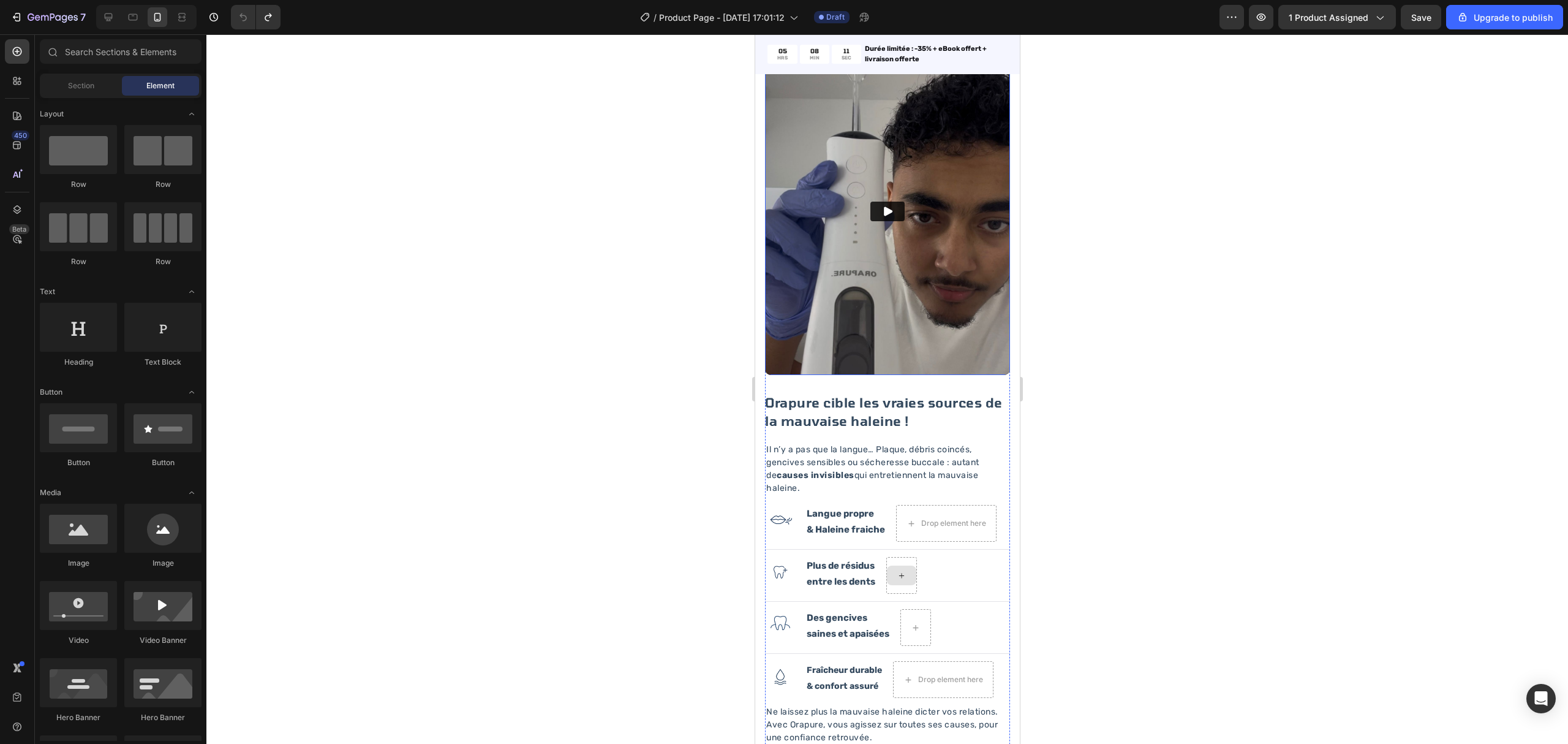
scroll to position [1226, 0]
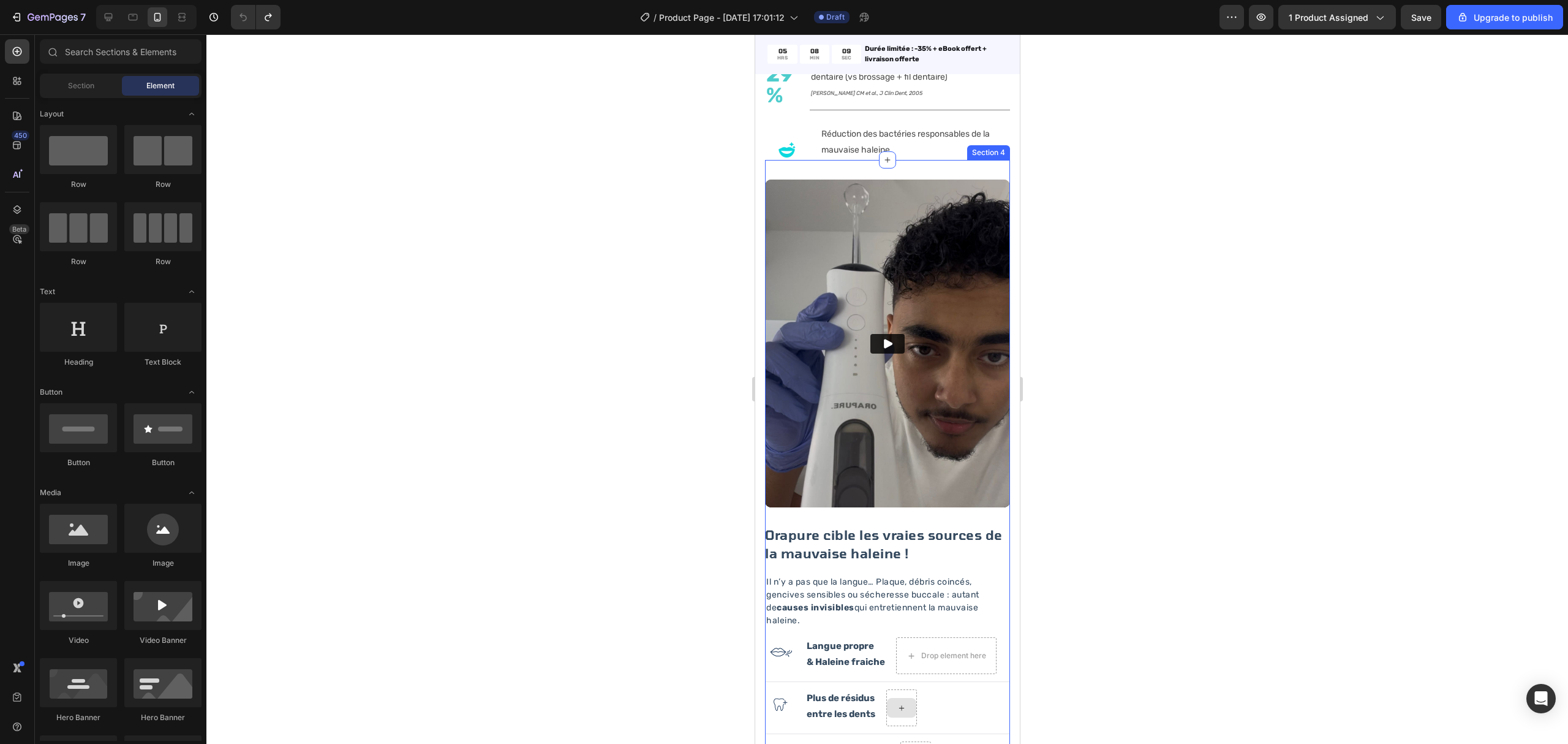
click at [981, 162] on div "Video Orapure cible les vraies sources de la mauvaise haleine ! Heading Il n’y …" at bounding box center [886, 561] width 245 height 803
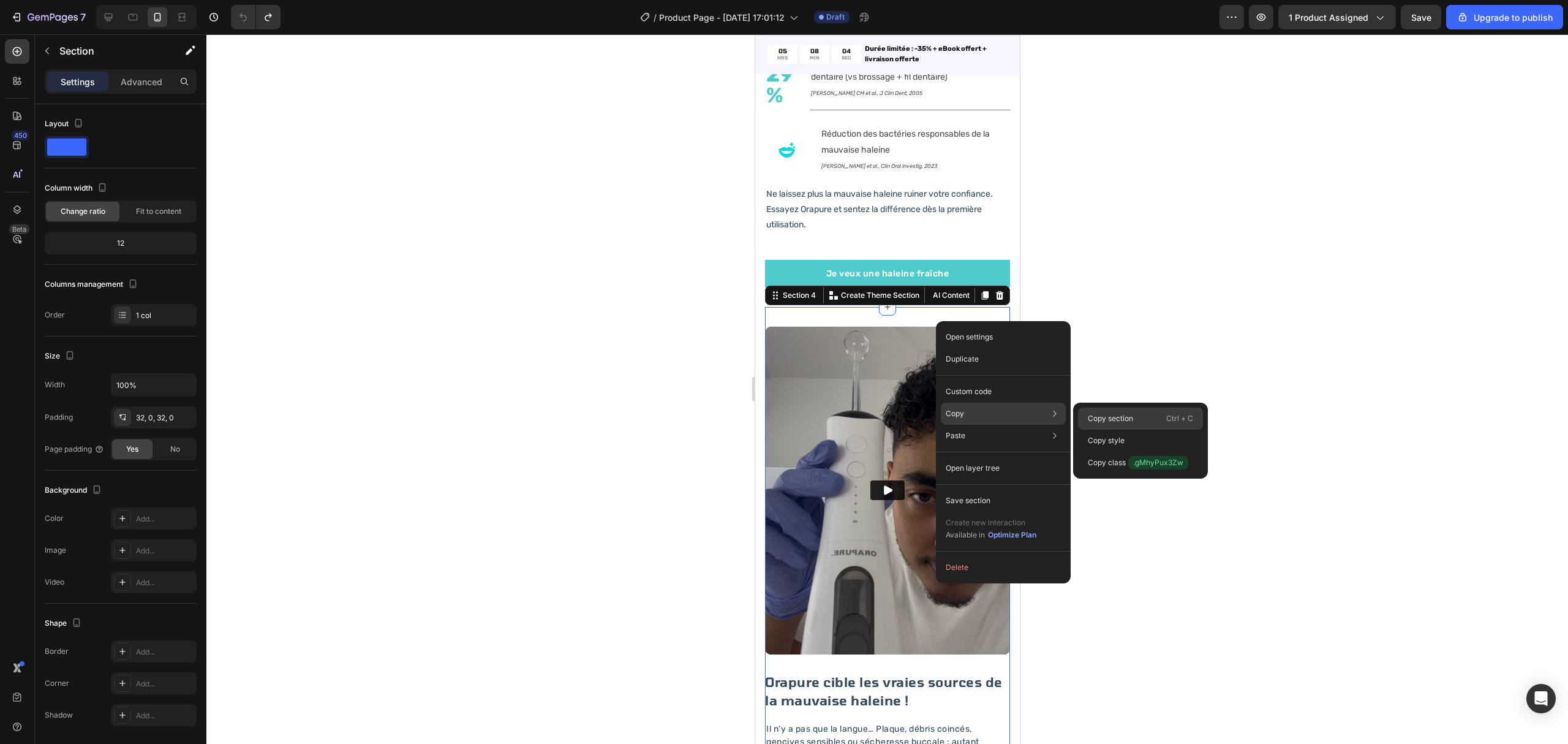
click at [1105, 413] on p "Copy section" at bounding box center [1110, 418] width 45 height 11
